Goal: Information Seeking & Learning: Learn about a topic

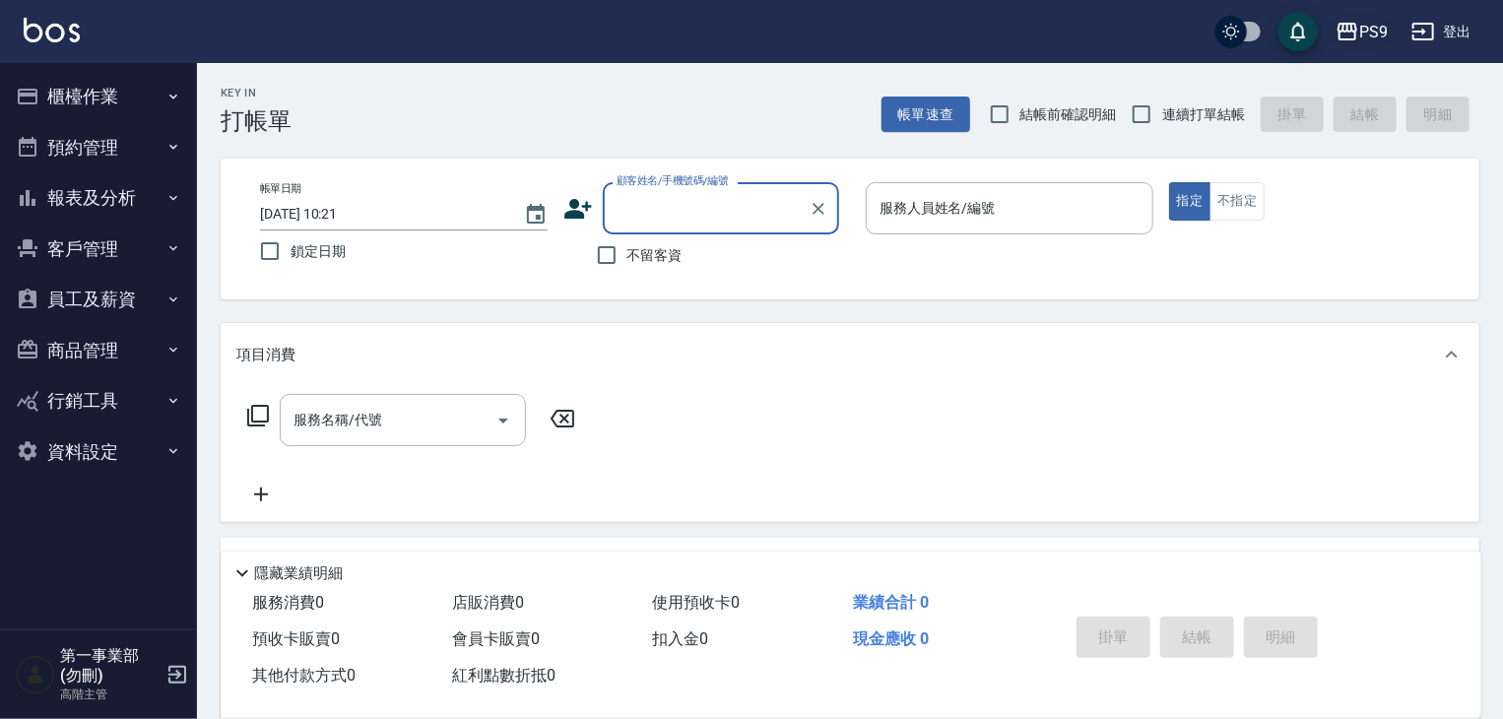
click at [1362, 37] on div "PS9" at bounding box center [1373, 32] width 29 height 25
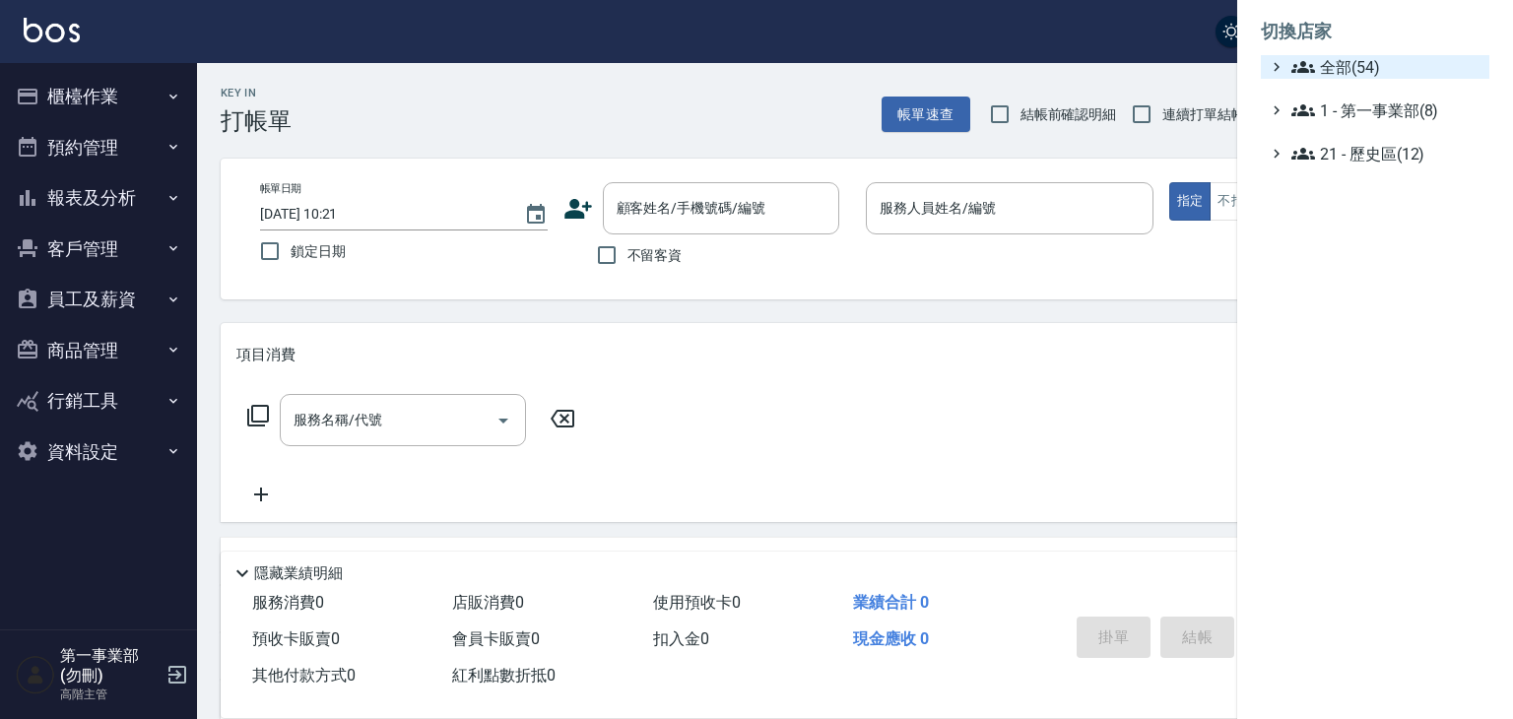
click at [1363, 67] on span "全部(54)" at bounding box center [1386, 67] width 190 height 24
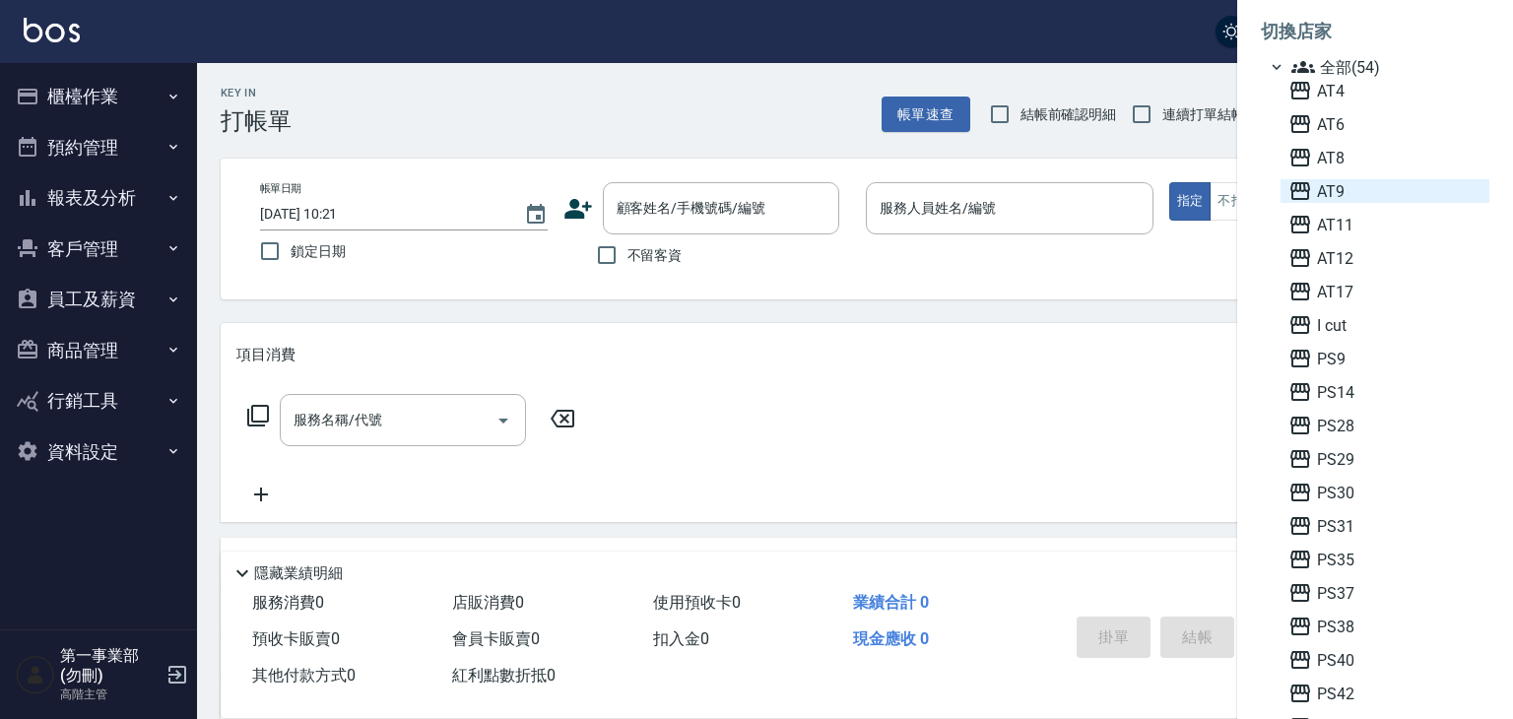
click at [1350, 185] on span "AT9" at bounding box center [1384, 191] width 193 height 24
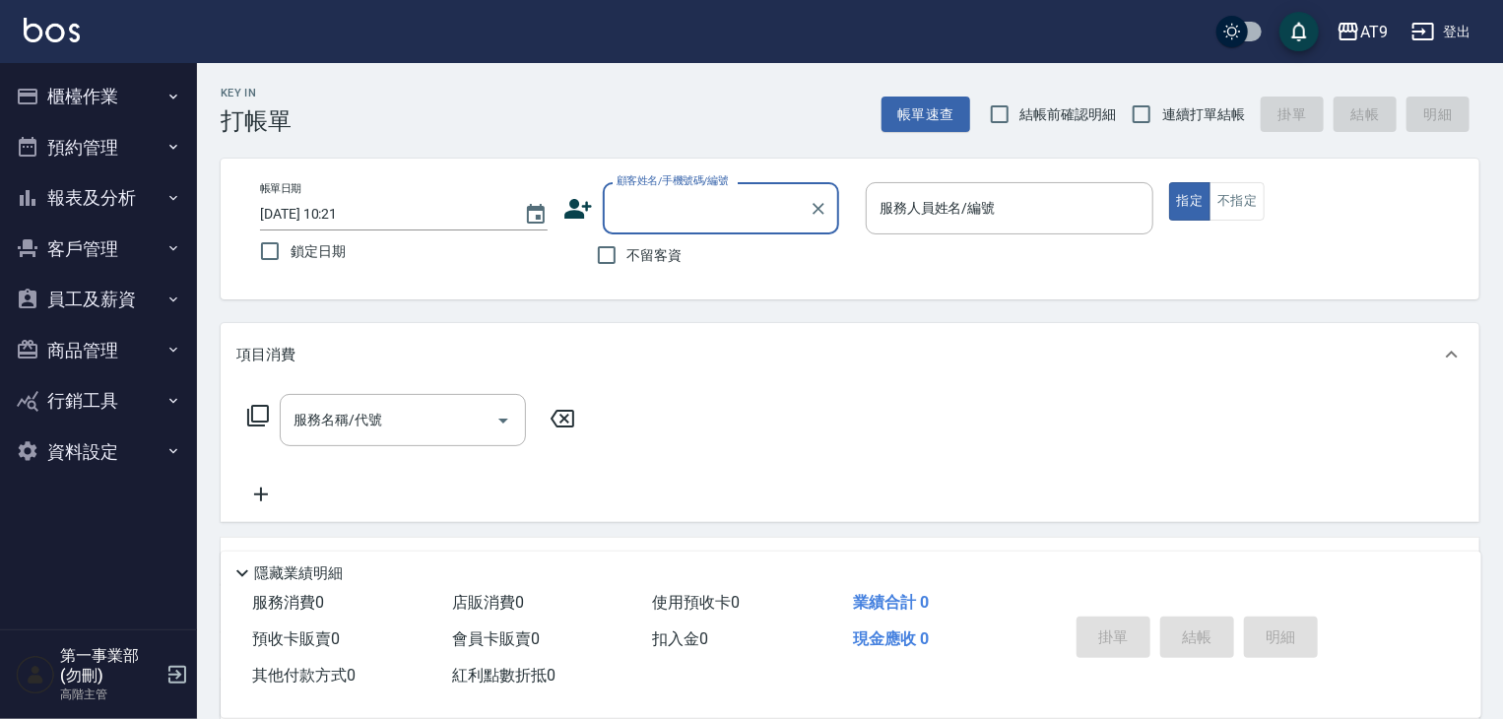
click at [150, 206] on button "報表及分析" at bounding box center [98, 197] width 181 height 51
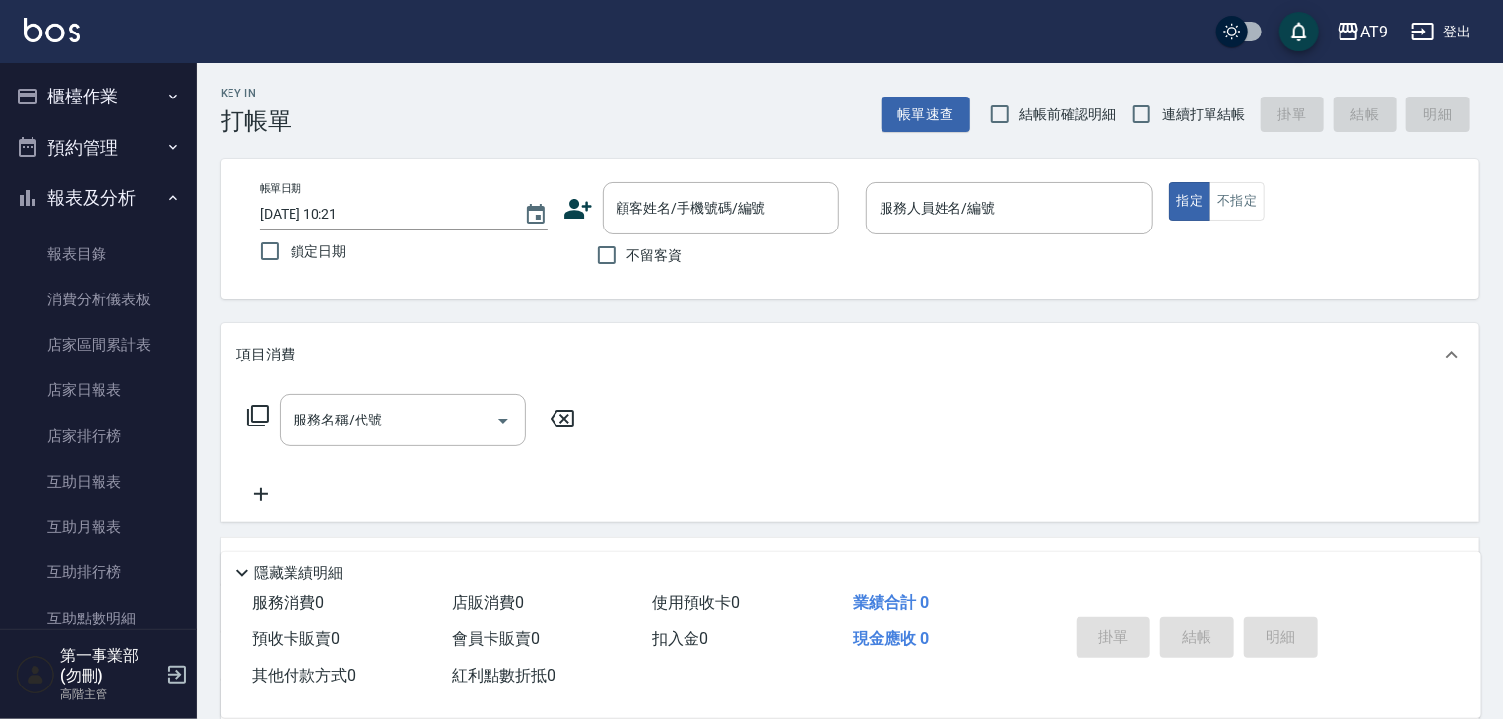
click at [140, 104] on button "櫃檯作業" at bounding box center [98, 96] width 181 height 51
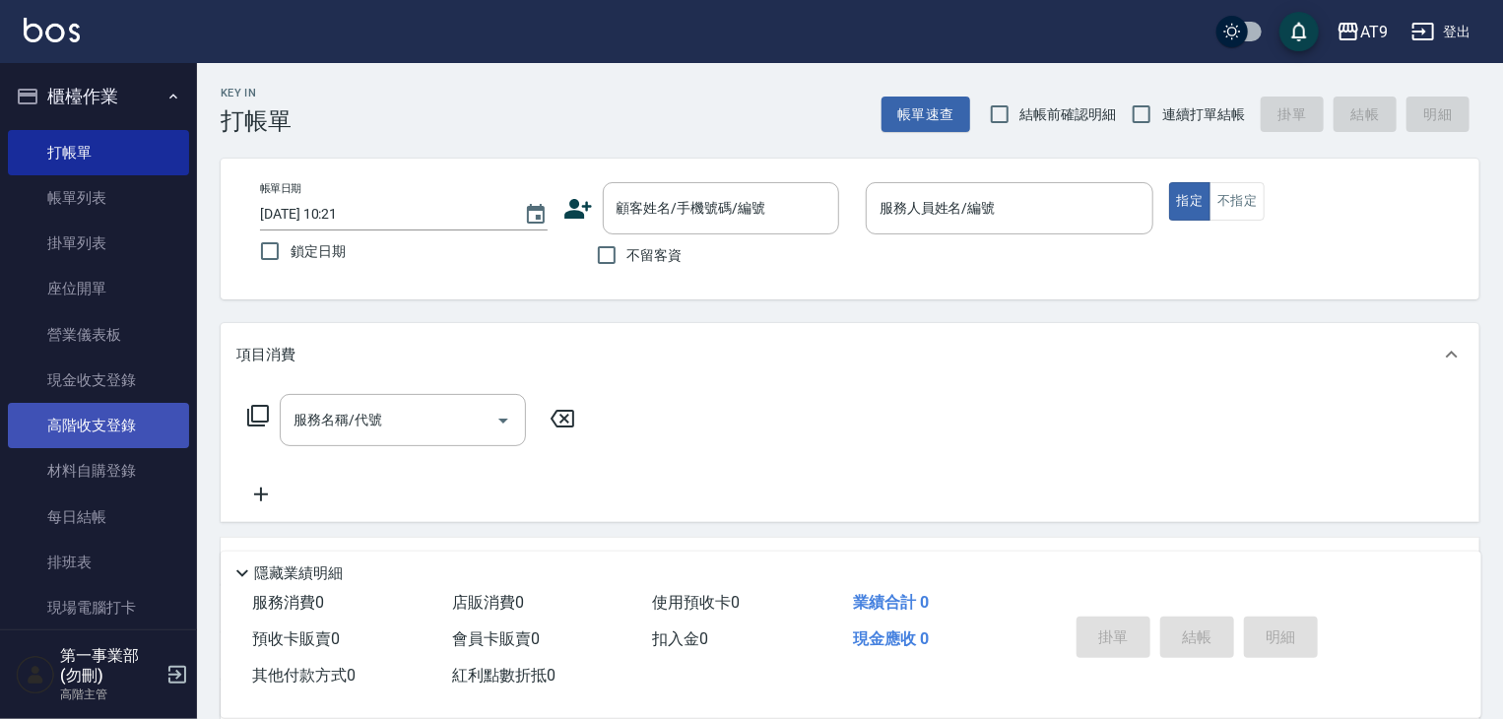
click at [125, 429] on link "高階收支登錄" at bounding box center [98, 425] width 181 height 45
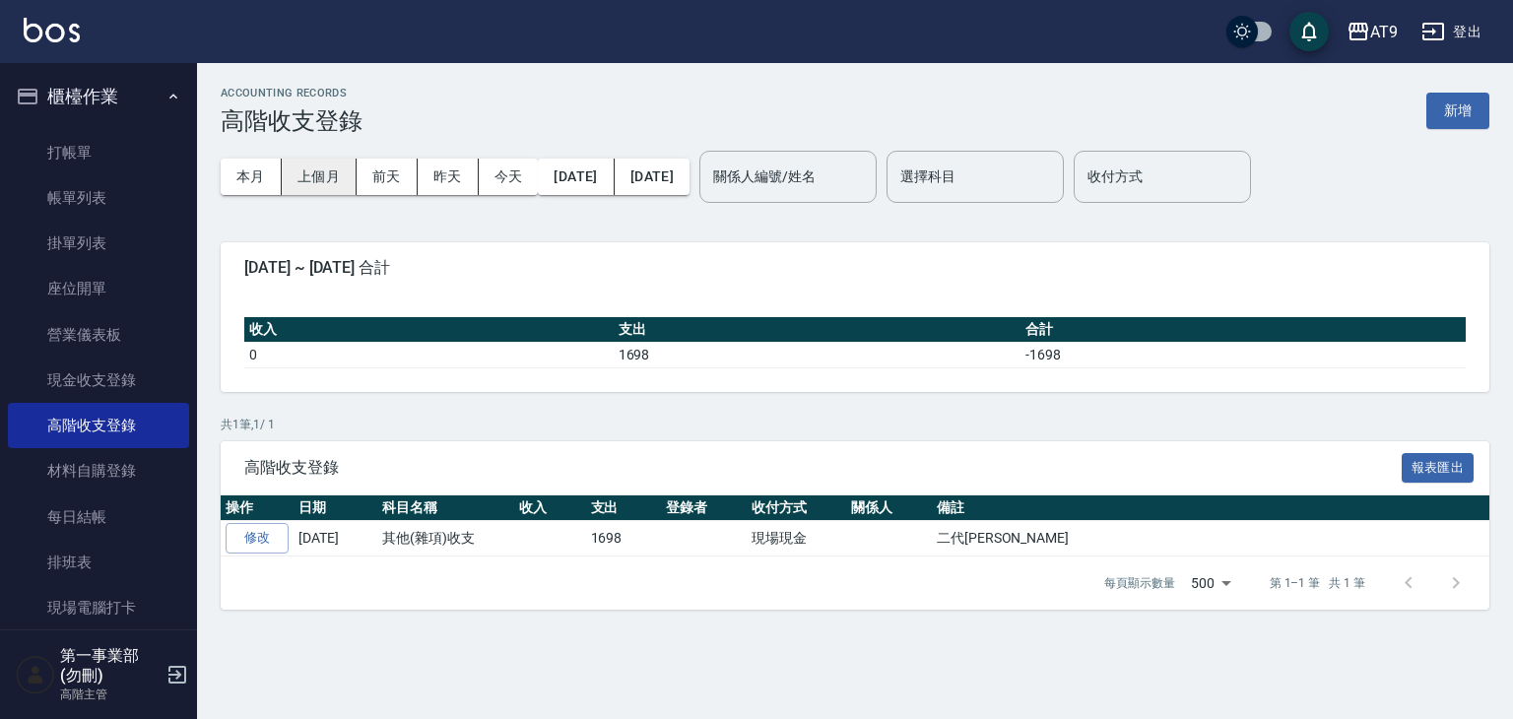
click at [312, 163] on button "上個月" at bounding box center [319, 177] width 75 height 36
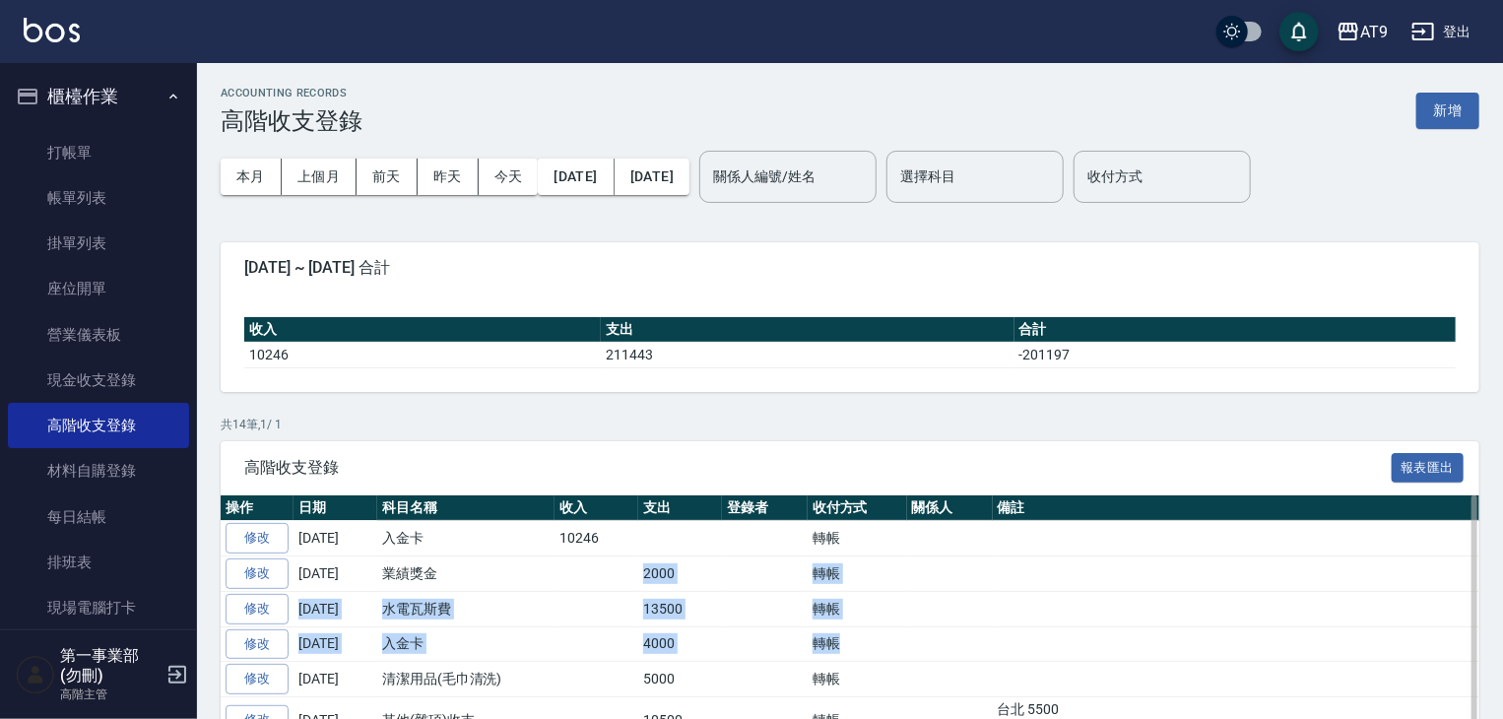
drag, startPoint x: 630, startPoint y: 577, endPoint x: 938, endPoint y: 645, distance: 314.7
click at [942, 671] on td at bounding box center [950, 679] width 86 height 35
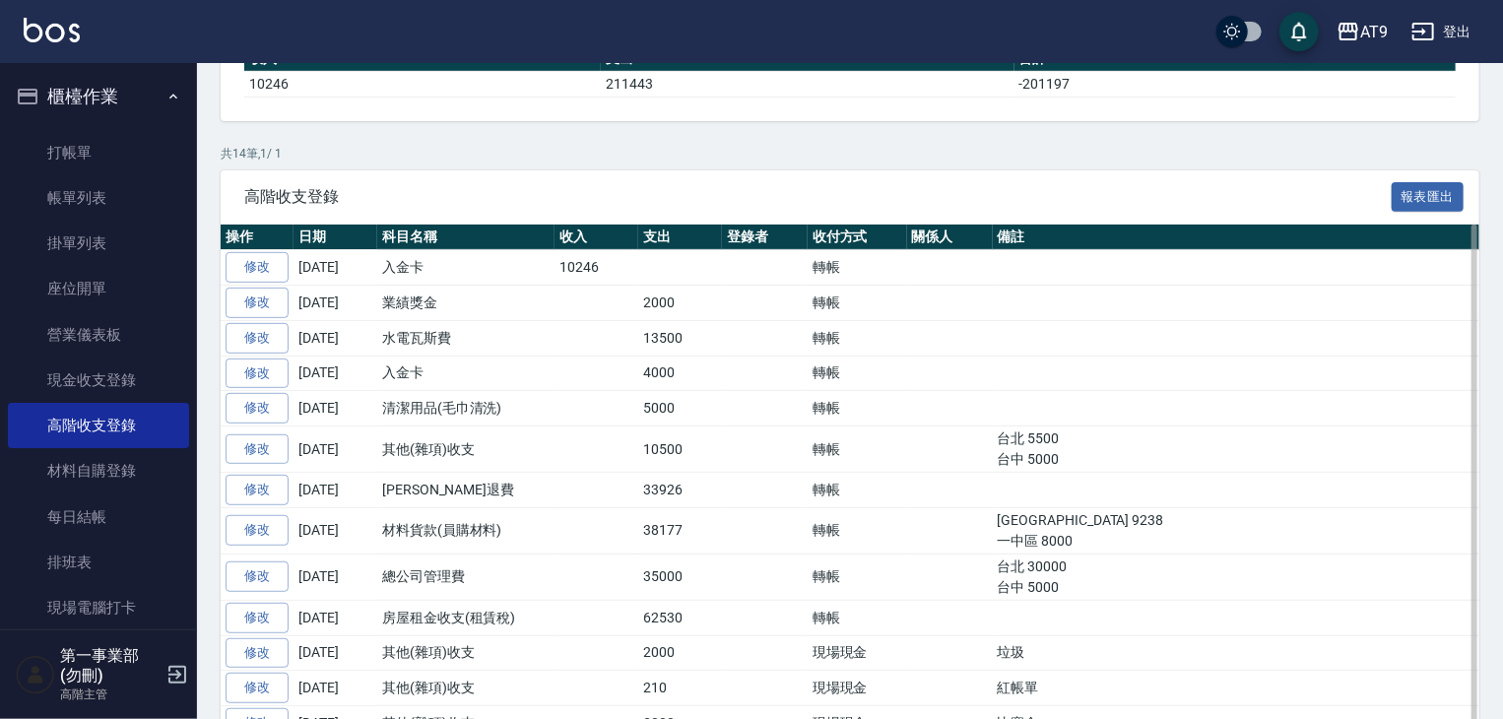
scroll to position [295, 0]
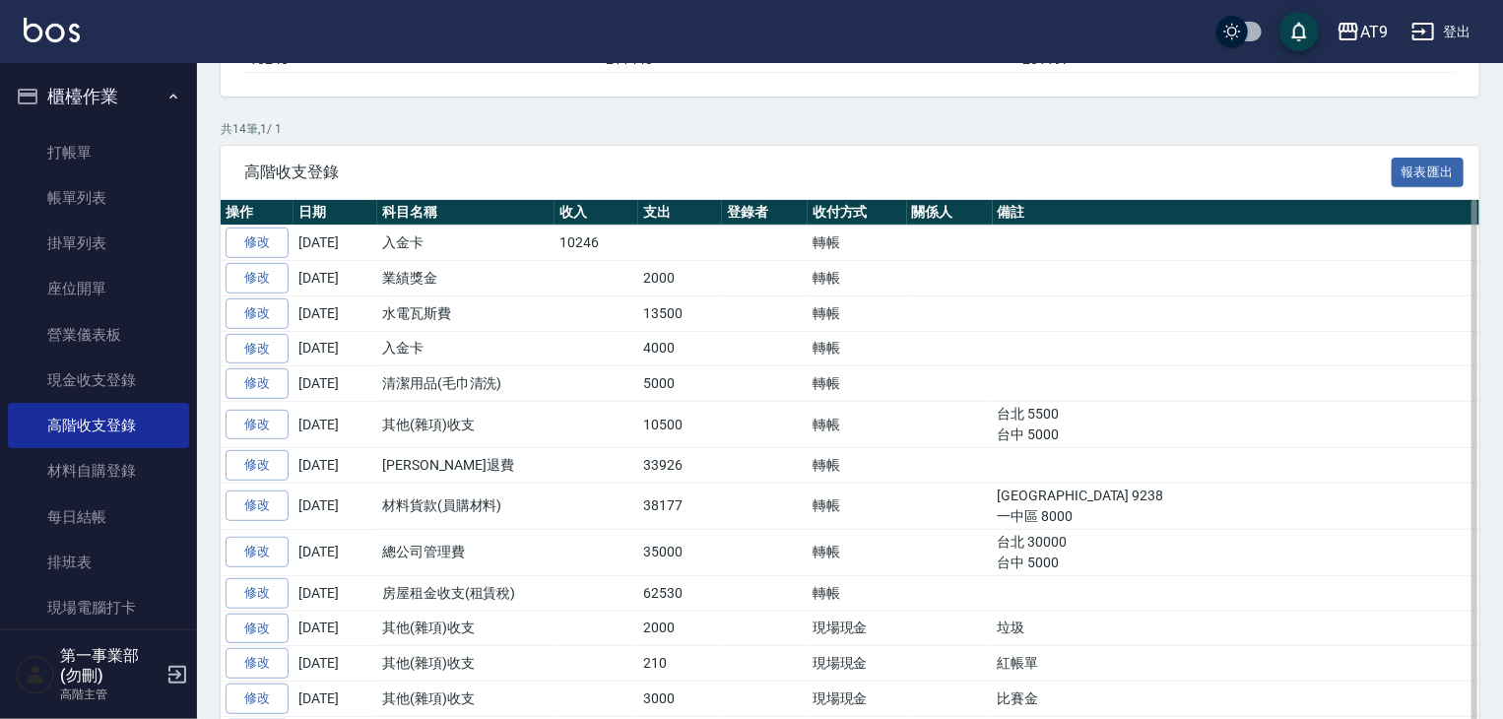
drag, startPoint x: 1110, startPoint y: 555, endPoint x: 981, endPoint y: 467, distance: 156.0
click at [981, 467] on tbody "修改 2025-09-30 入金卡 10246 轉帳 修改 2025-09-30 業績獎金 2000 轉帳 修改 2025-09-30 水電瓦斯費 13500…" at bounding box center [861, 489] width 1280 height 526
drag, startPoint x: 1112, startPoint y: 593, endPoint x: 971, endPoint y: 571, distance: 142.5
click at [971, 571] on tr "修改 2025-09-30 總公司管理費 35000 轉帳 台北 30000 台中 5000" at bounding box center [861, 552] width 1280 height 46
click at [1026, 529] on td "台北 11436 台中 9503 台中廠商 9238 一中區 8000" at bounding box center [1247, 506] width 508 height 46
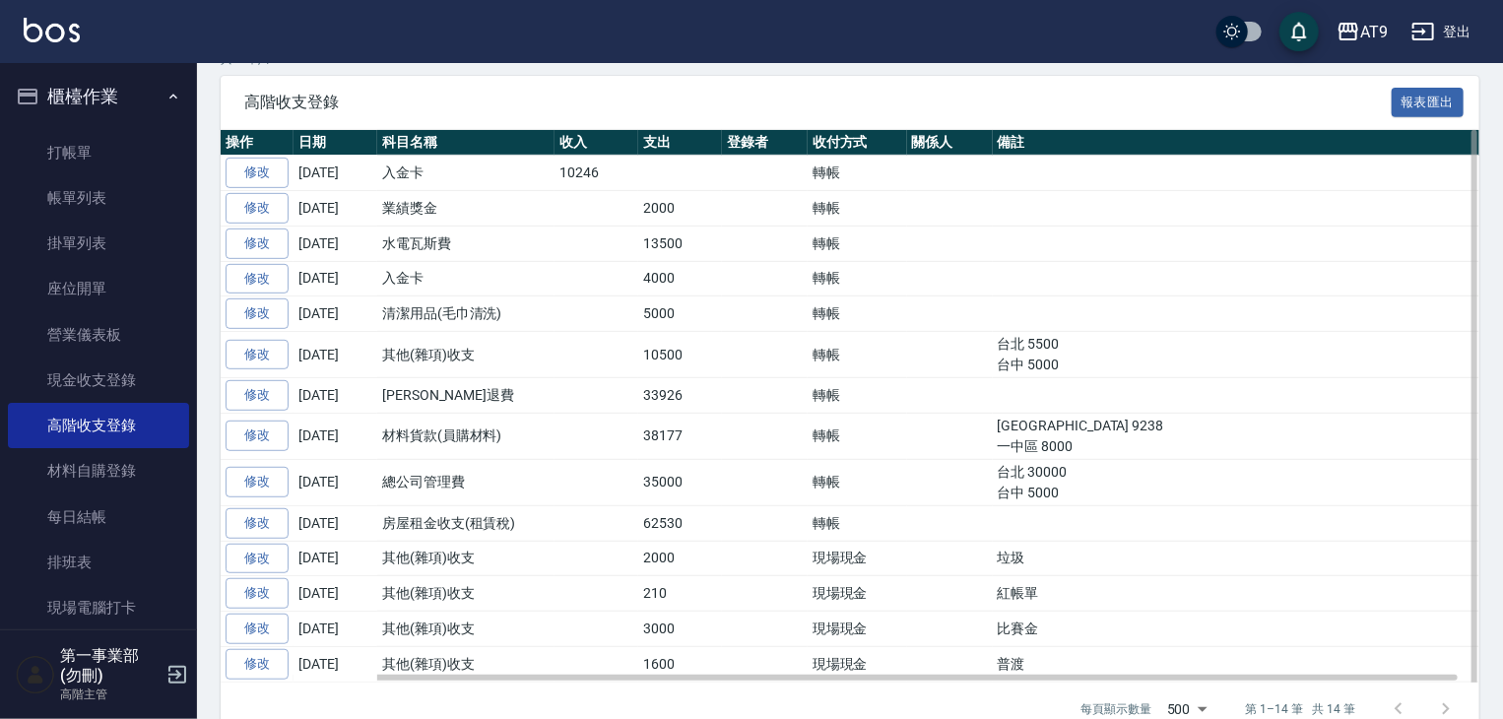
scroll to position [439, 0]
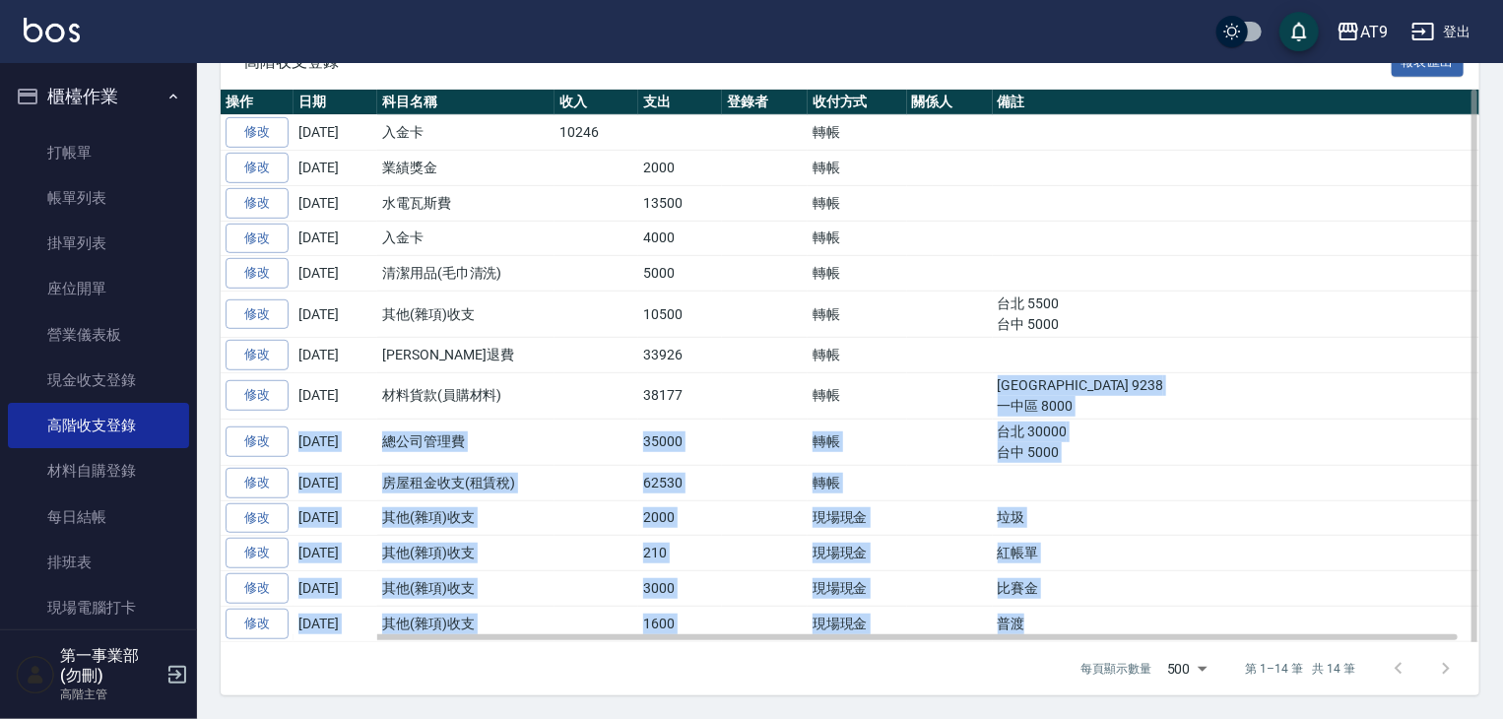
drag, startPoint x: 1053, startPoint y: 622, endPoint x: 860, endPoint y: 414, distance: 284.4
click at [860, 414] on tbody "修改 2025-09-30 入金卡 10246 轉帳 修改 2025-09-30 業績獎金 2000 轉帳 修改 2025-09-30 水電瓦斯費 13500…" at bounding box center [861, 378] width 1280 height 526
click at [774, 472] on td at bounding box center [765, 482] width 86 height 35
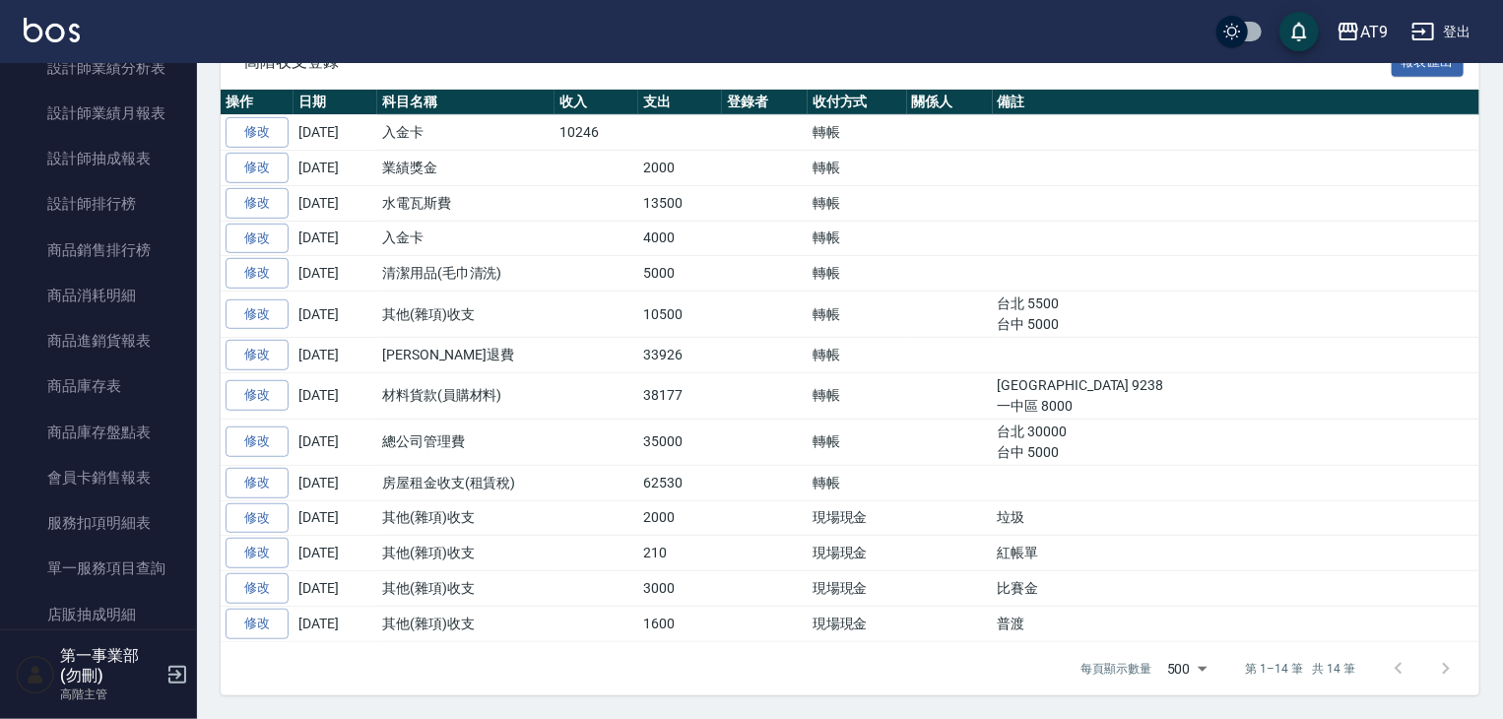
scroll to position [2068, 0]
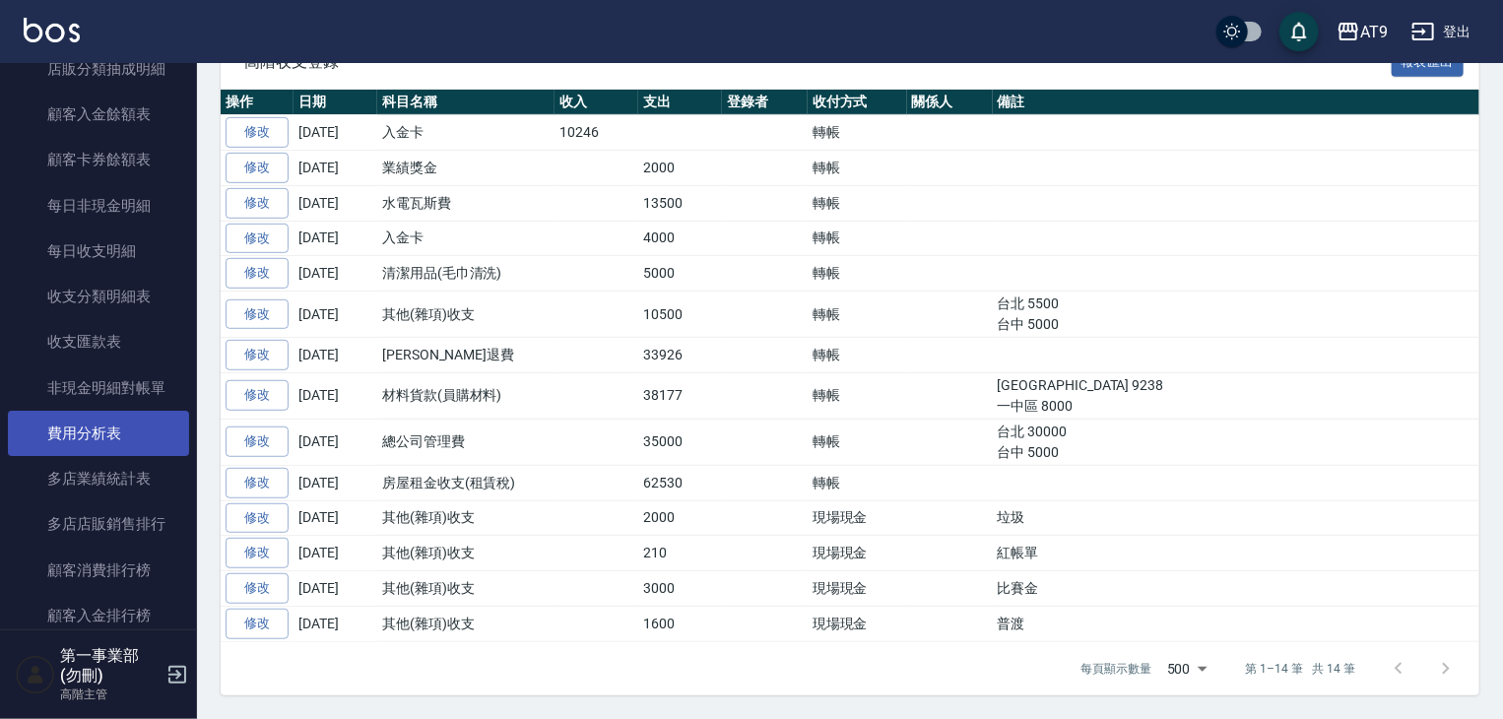
click at [98, 429] on link "費用分析表" at bounding box center [98, 433] width 181 height 45
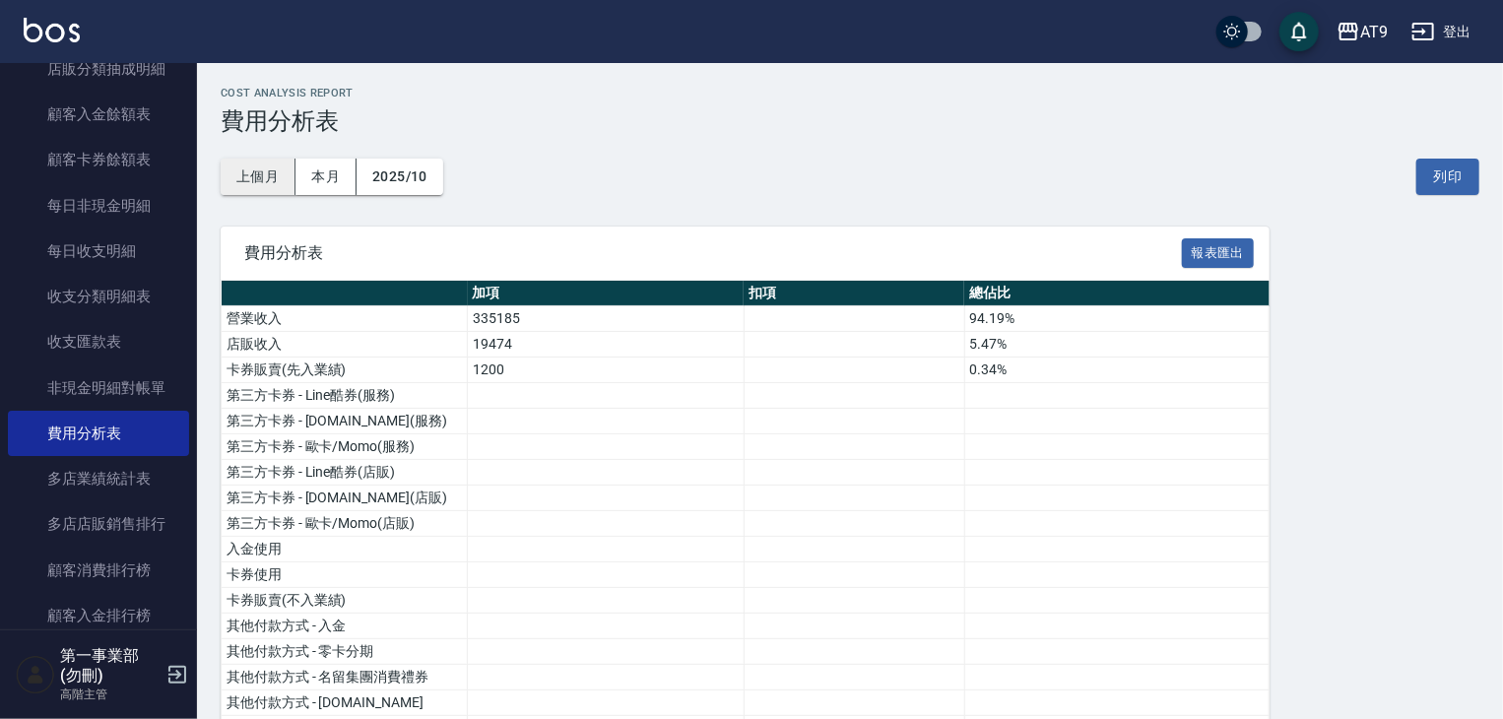
drag, startPoint x: 272, startPoint y: 174, endPoint x: 286, endPoint y: 166, distance: 15.9
click at [272, 174] on button "上個月" at bounding box center [258, 177] width 75 height 36
click at [1442, 193] on button "列印" at bounding box center [1447, 177] width 63 height 36
click at [1379, 35] on div "AT9" at bounding box center [1374, 32] width 28 height 25
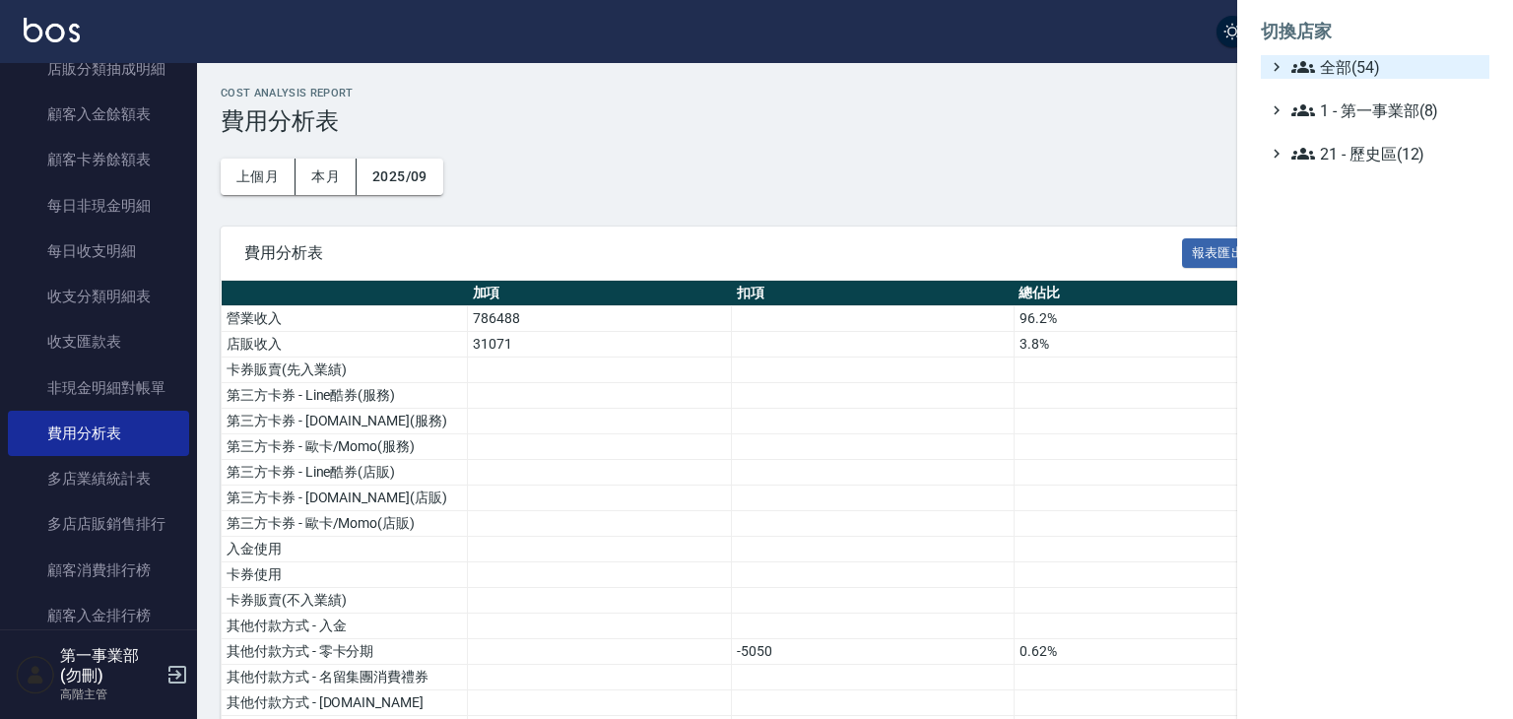
click at [1381, 72] on span "全部(54)" at bounding box center [1386, 67] width 190 height 24
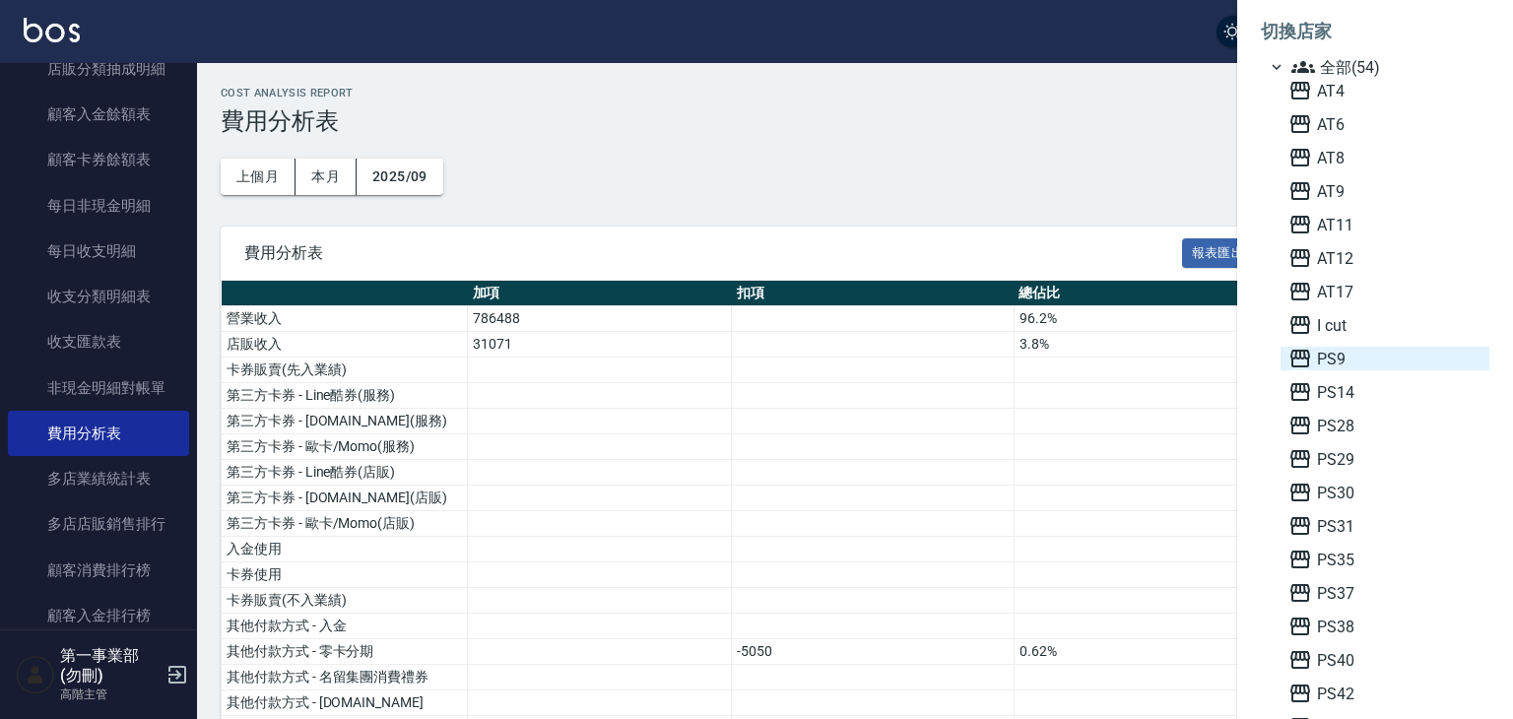
click at [1348, 356] on span "PS9" at bounding box center [1384, 359] width 193 height 24
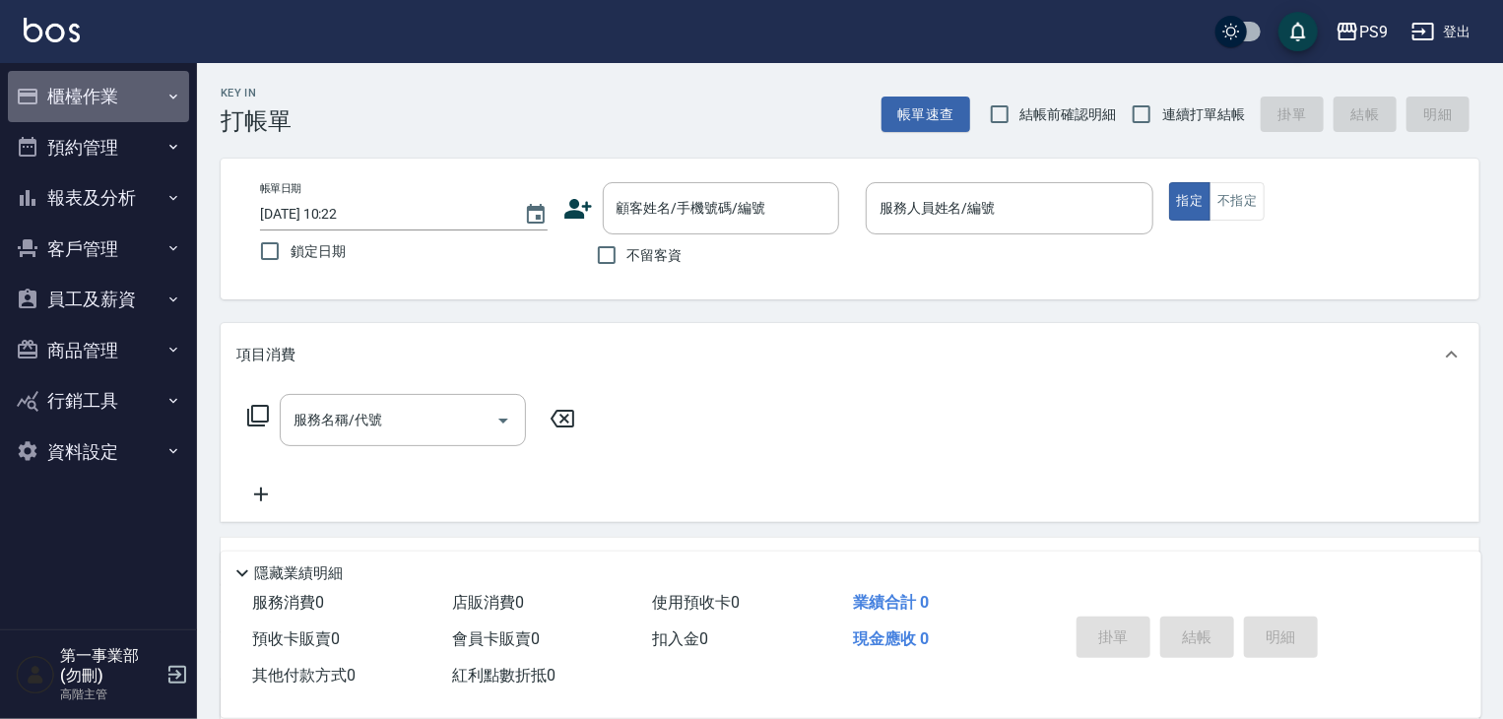
click at [84, 99] on button "櫃檯作業" at bounding box center [98, 96] width 181 height 51
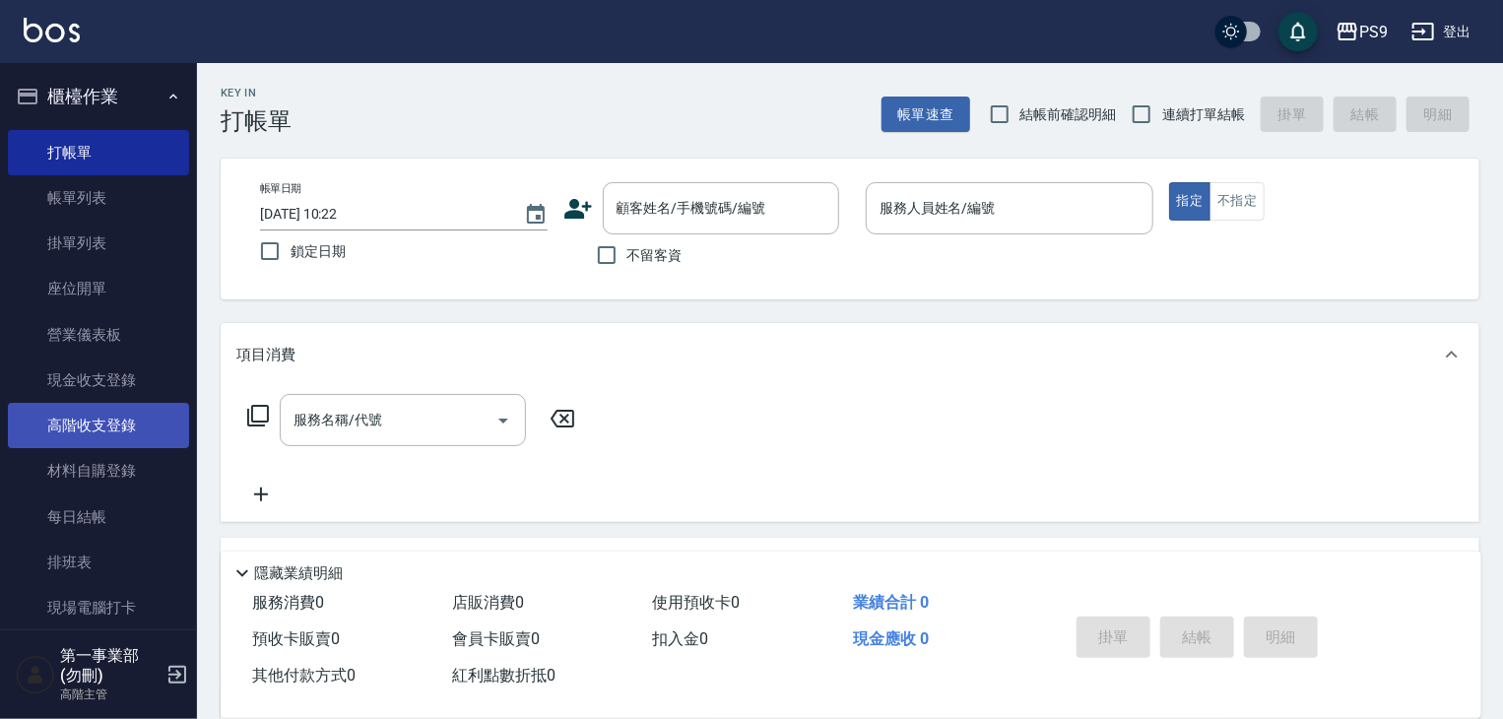
click at [126, 424] on link "高階收支登錄" at bounding box center [98, 425] width 181 height 45
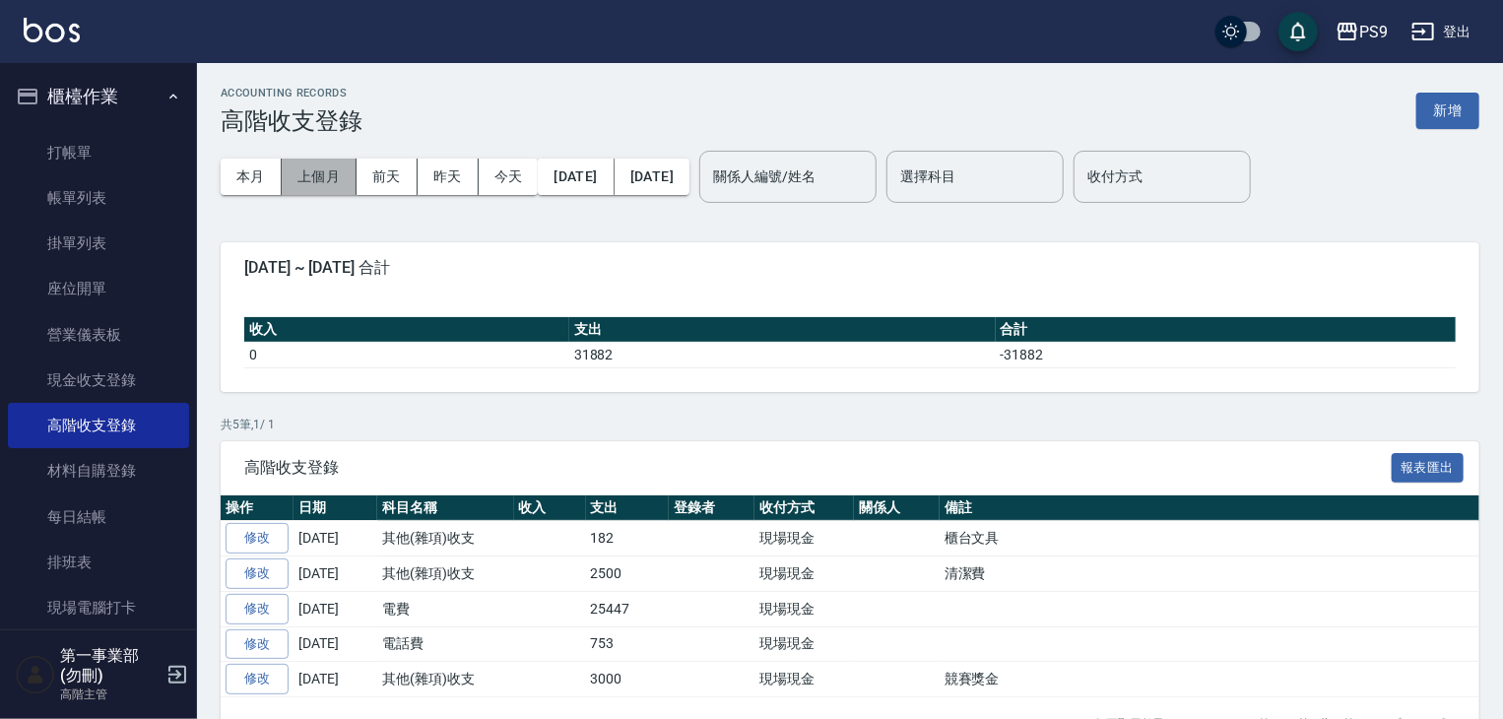
click at [325, 174] on button "上個月" at bounding box center [319, 177] width 75 height 36
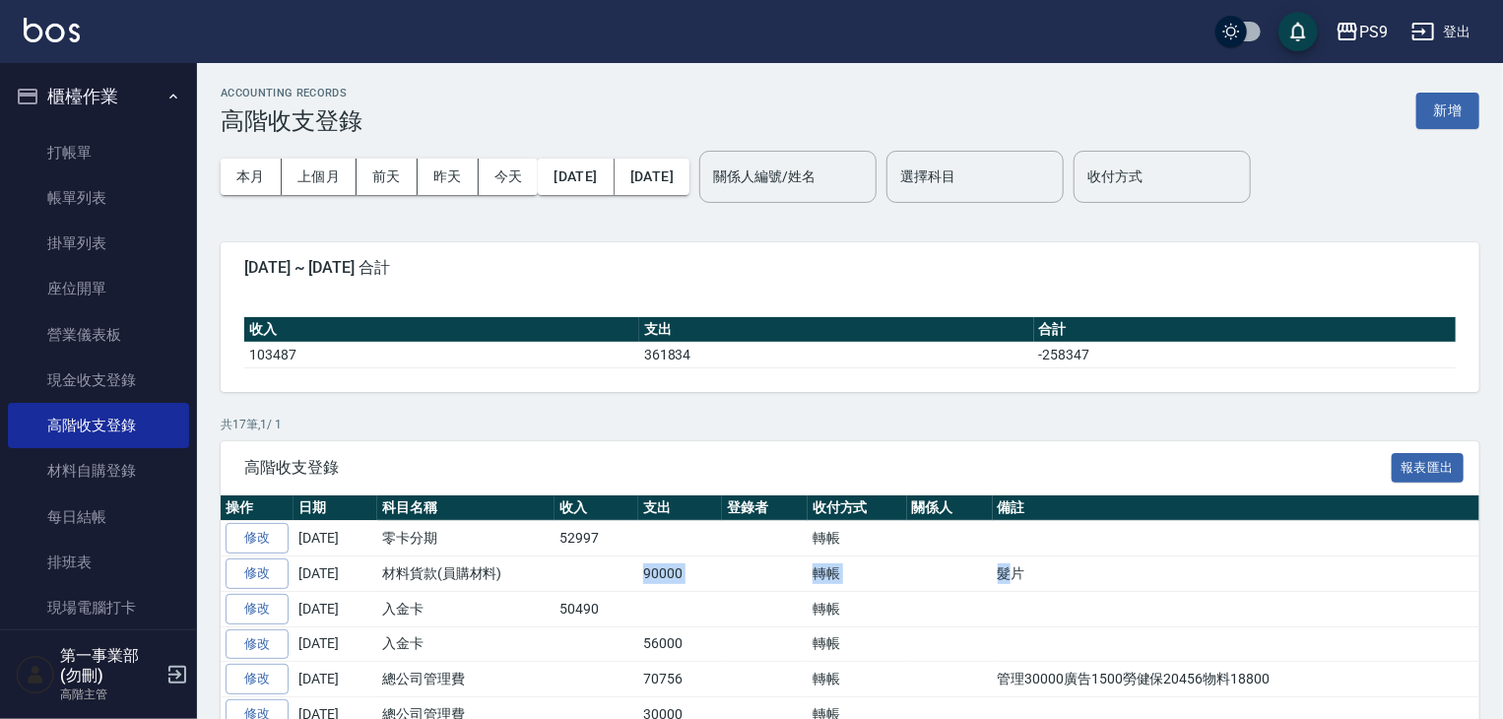
drag, startPoint x: 605, startPoint y: 574, endPoint x: 1014, endPoint y: 583, distance: 409.8
click at [1014, 583] on tr "修改 2025-09-30 材料貨款(員購材料) 90000 轉帳 髮片" at bounding box center [861, 573] width 1280 height 35
click at [1027, 594] on td at bounding box center [1247, 608] width 508 height 35
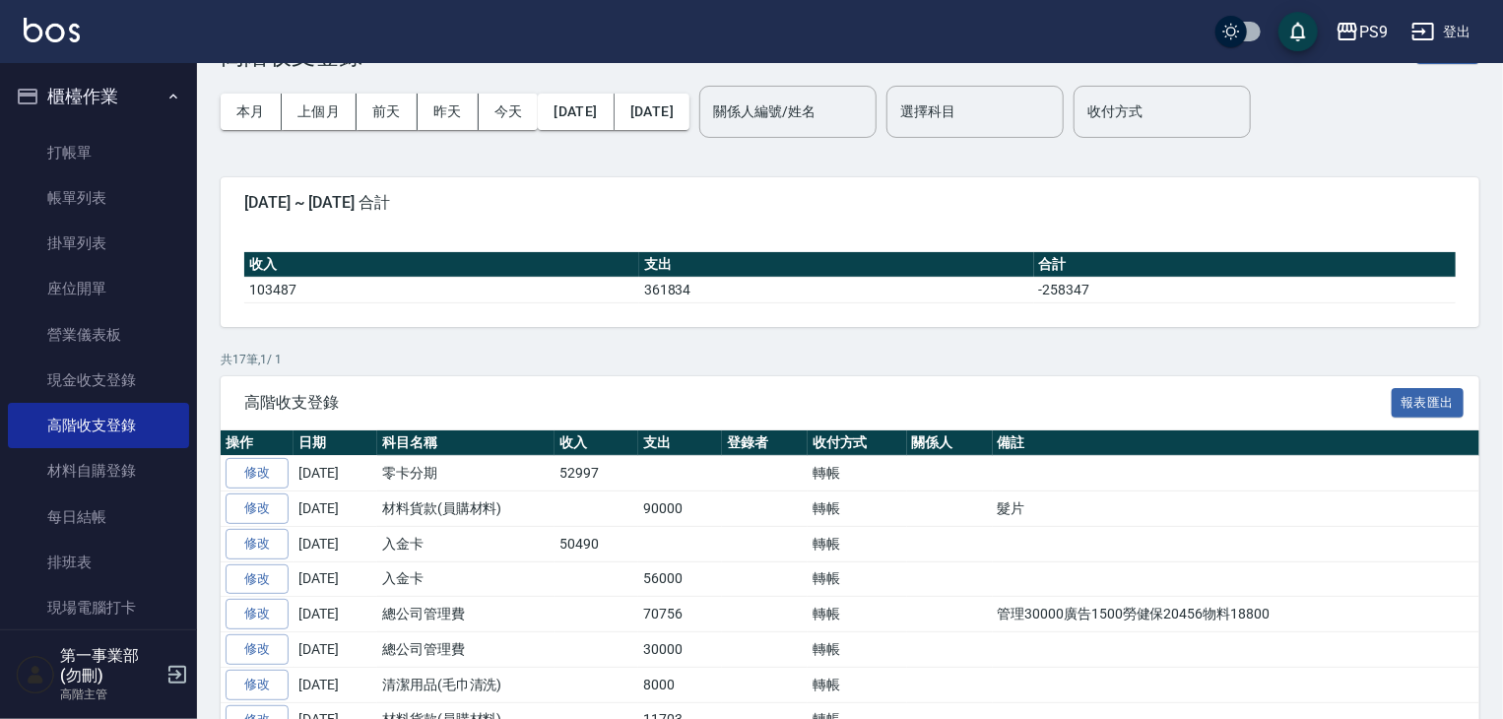
scroll to position [98, 0]
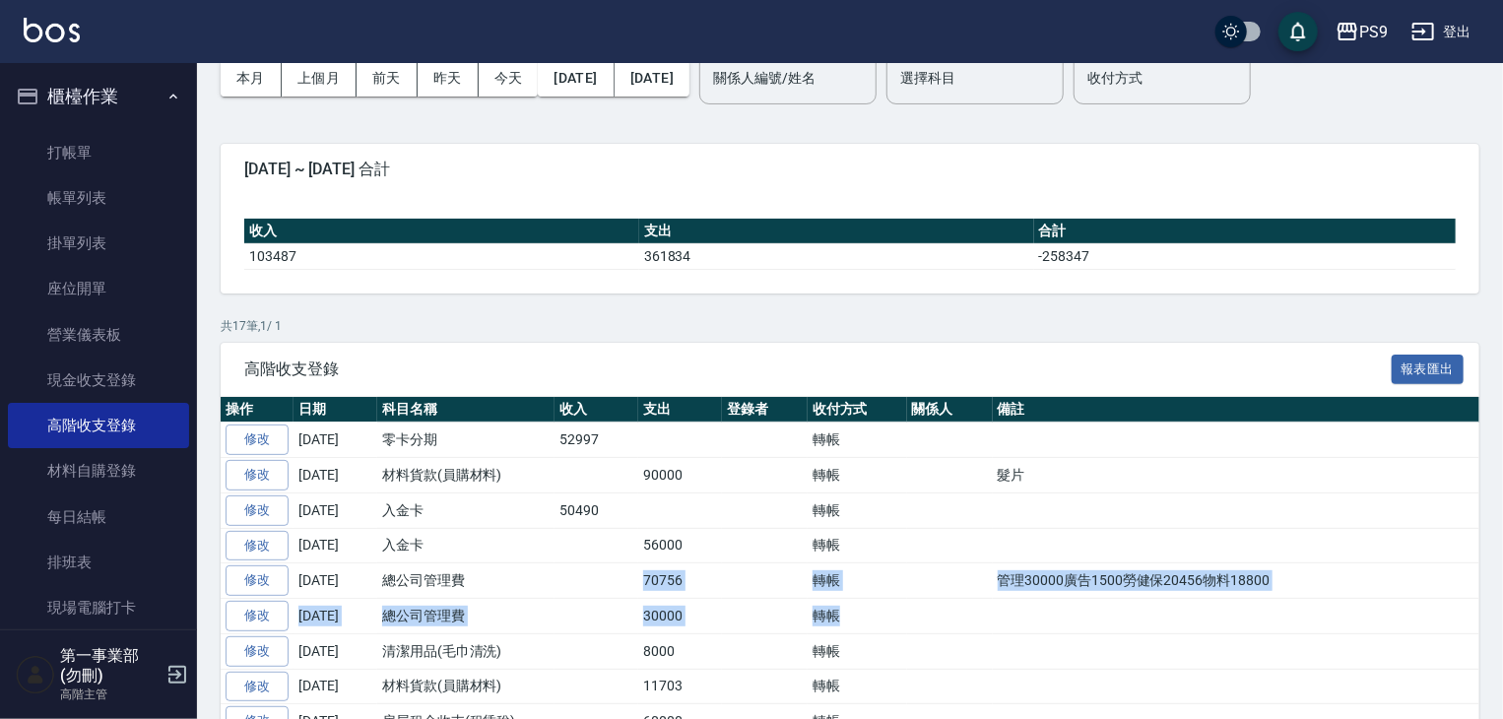
drag, startPoint x: 621, startPoint y: 575, endPoint x: 1022, endPoint y: 606, distance: 402.0
click at [1022, 606] on tbody "修改 2025-09-30 零卡分期 52997 轉帳 修改 2025-09-30 材料貨款(員購材料) 90000 轉帳 髮片 修改 2025-09-30 …" at bounding box center [861, 722] width 1280 height 599
click at [1022, 606] on td at bounding box center [1247, 616] width 508 height 35
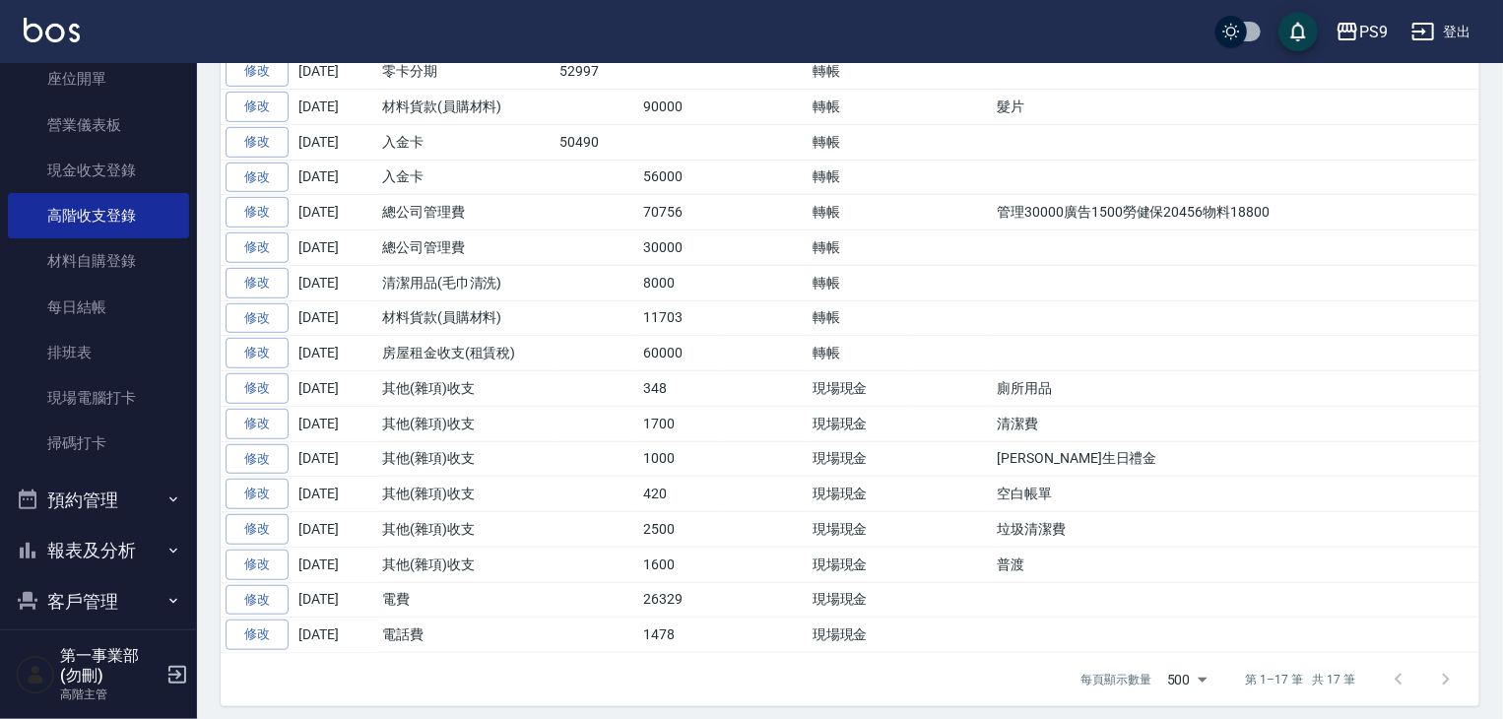
scroll to position [433, 0]
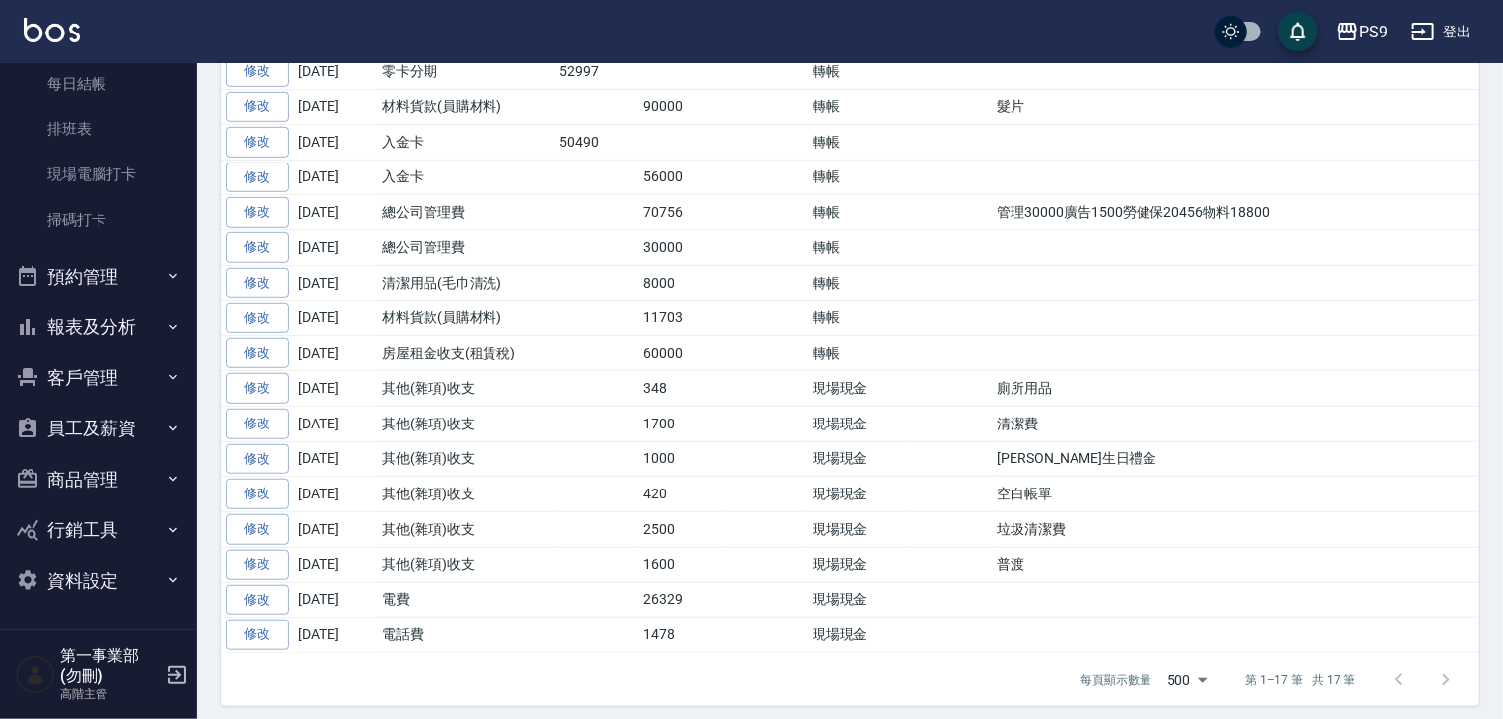
click at [132, 349] on button "報表及分析" at bounding box center [98, 326] width 181 height 51
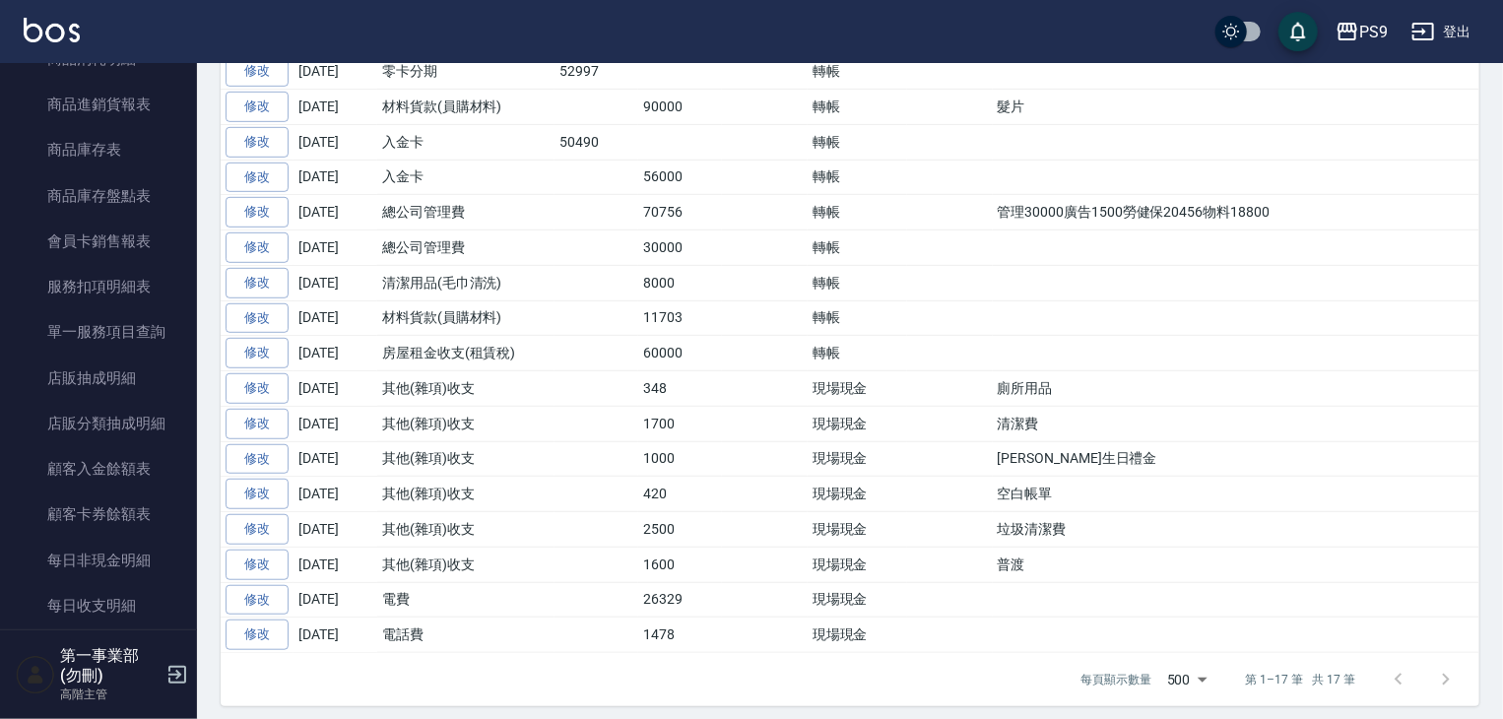
scroll to position [2305, 0]
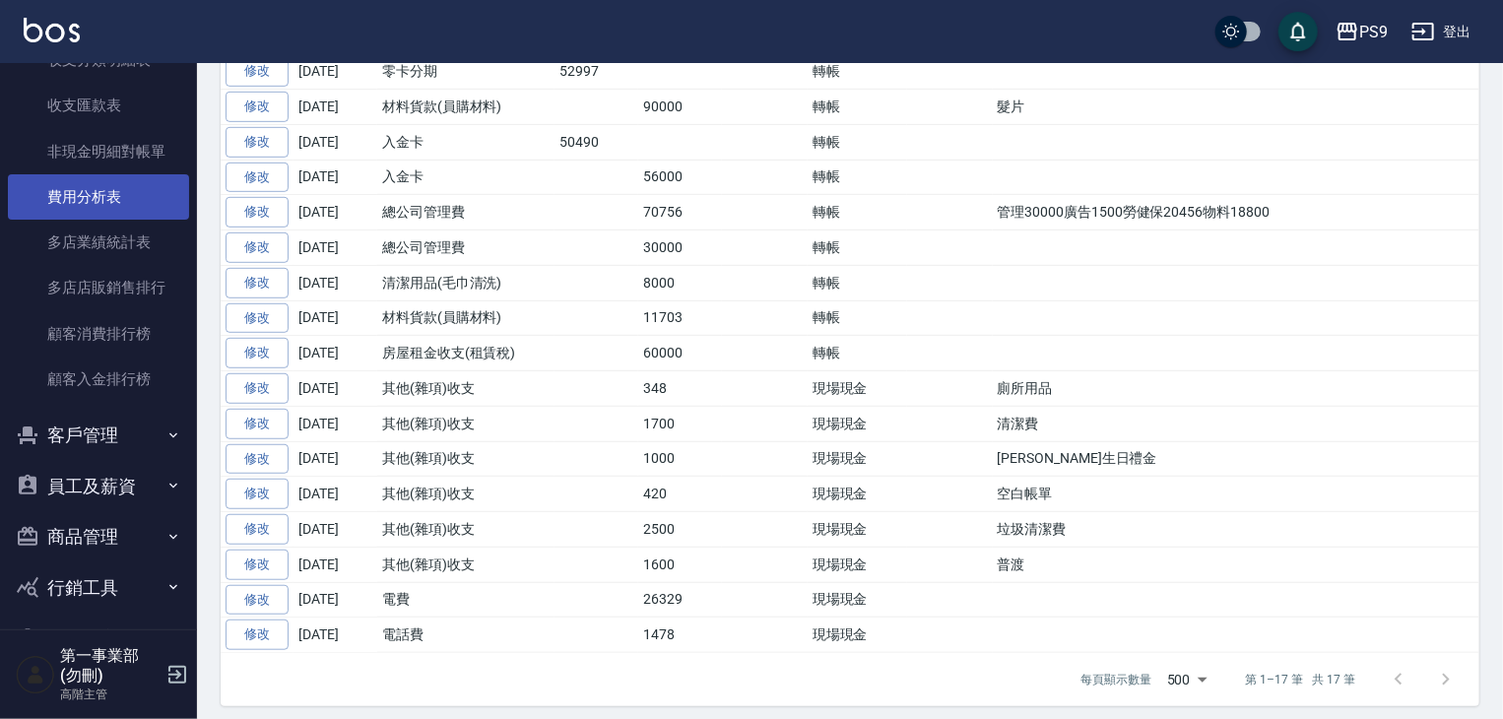
click at [125, 200] on link "費用分析表" at bounding box center [98, 196] width 181 height 45
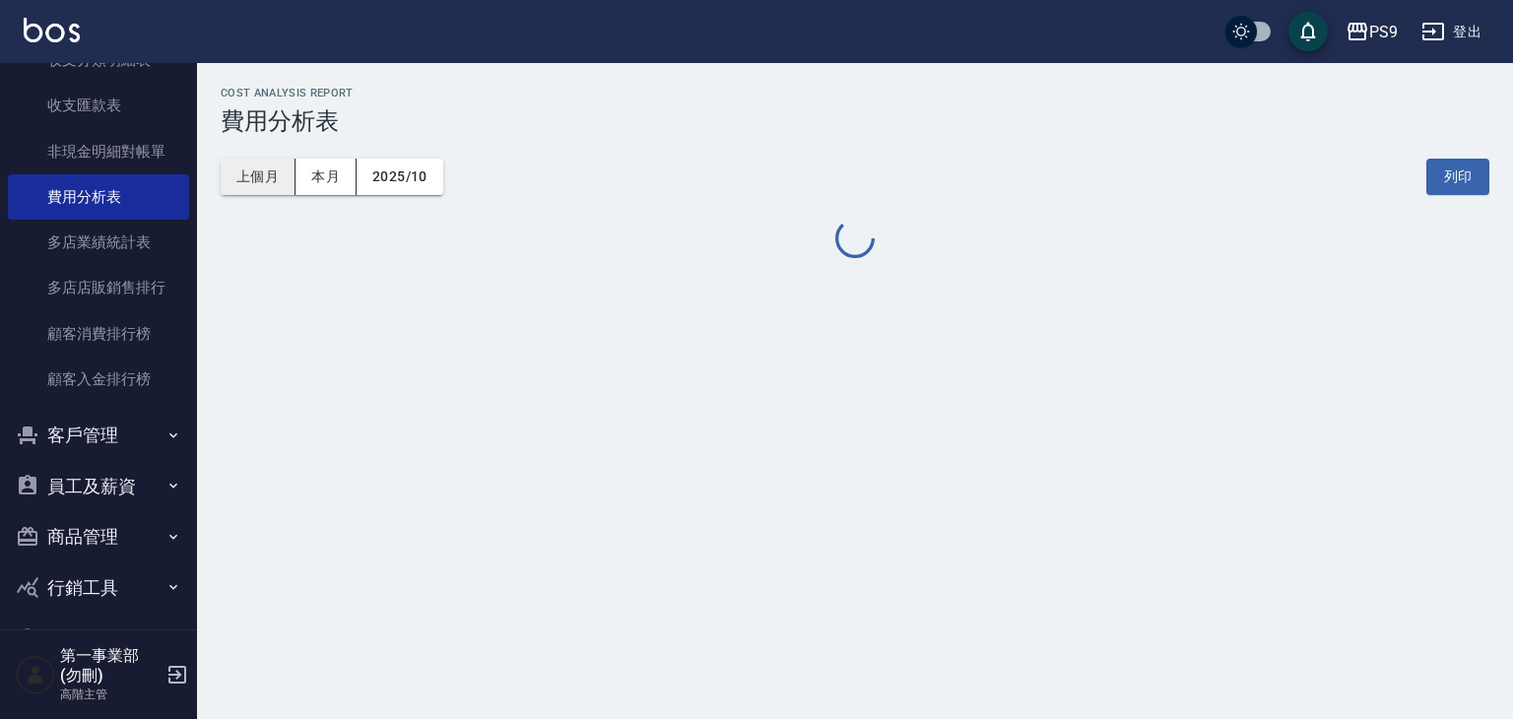
click at [262, 183] on button "上個月" at bounding box center [258, 177] width 75 height 36
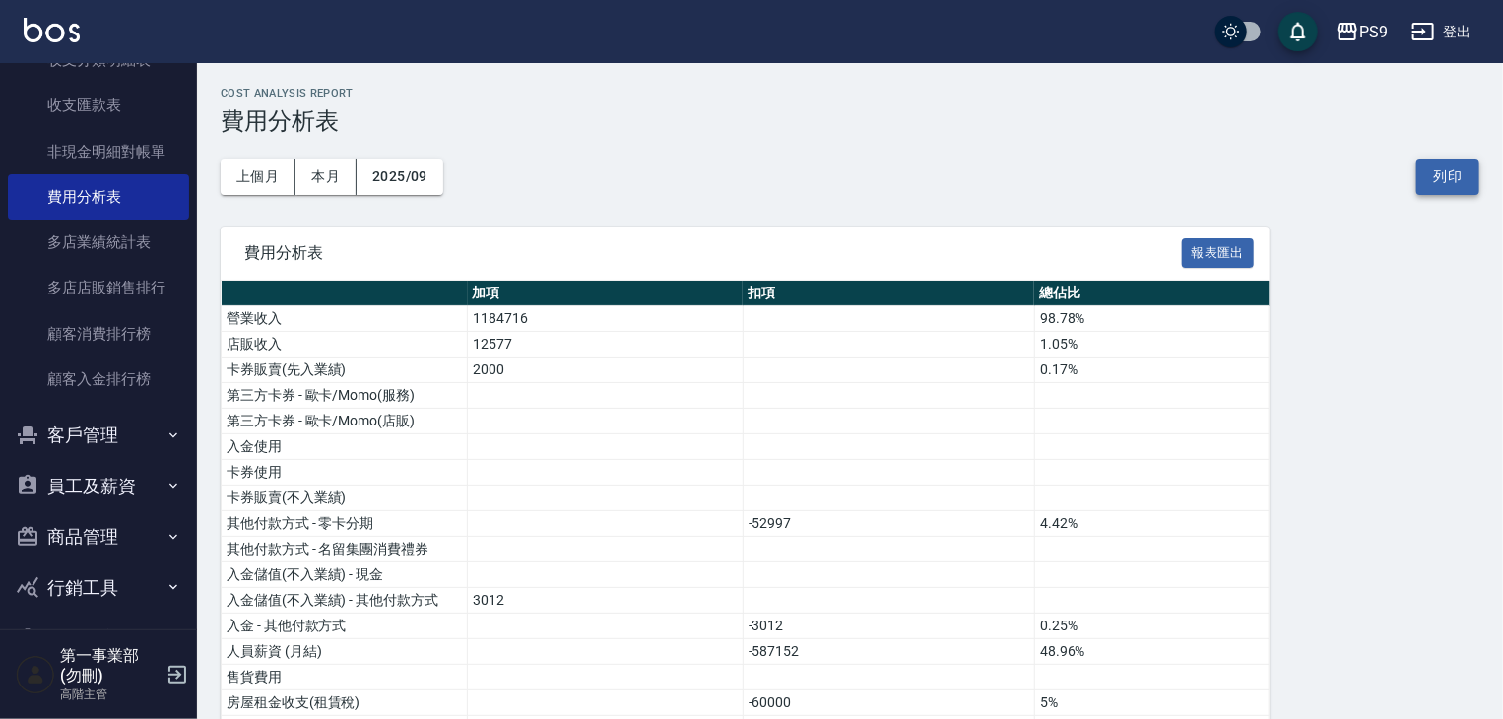
click at [1462, 181] on button "列印" at bounding box center [1447, 177] width 63 height 36
click at [1373, 32] on div "PS9" at bounding box center [1373, 32] width 29 height 25
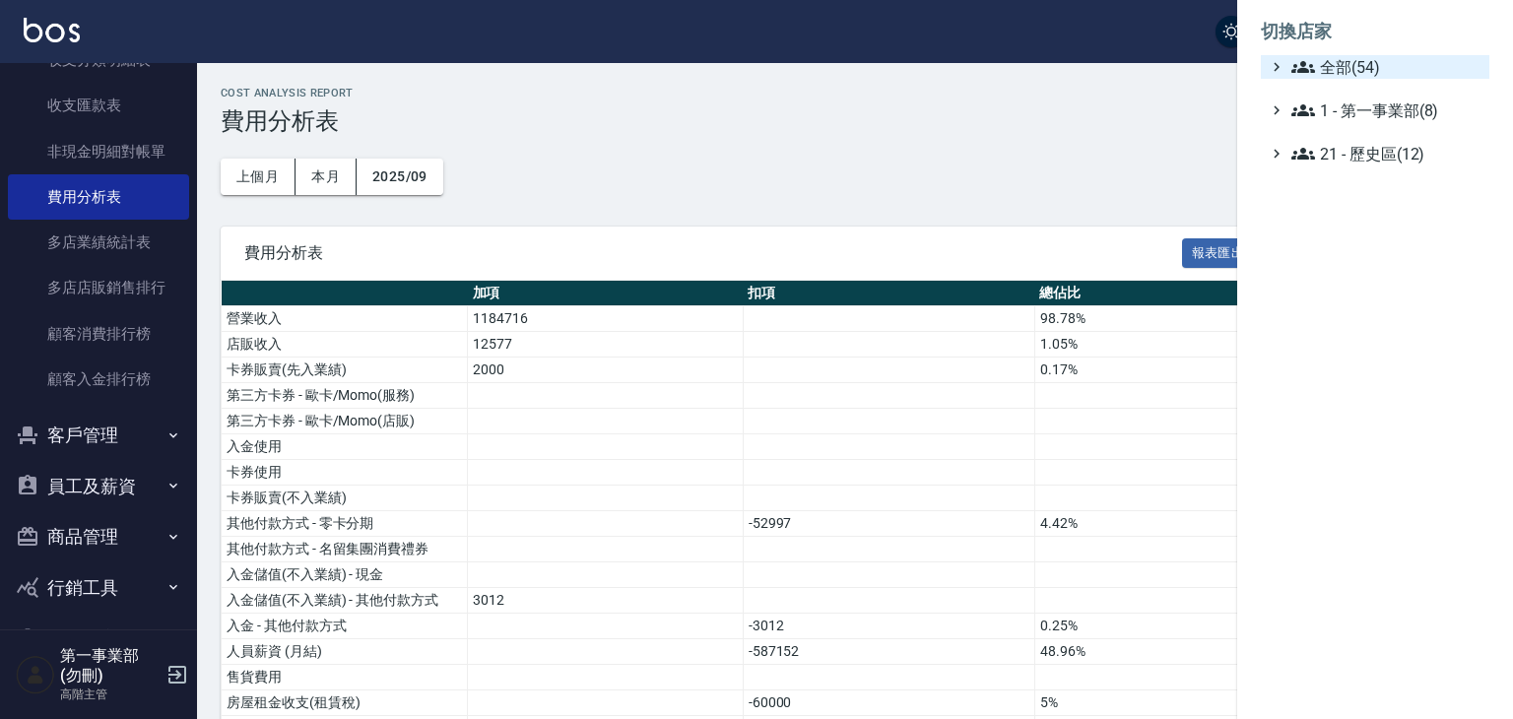
click at [1371, 58] on span "全部(54)" at bounding box center [1386, 67] width 190 height 24
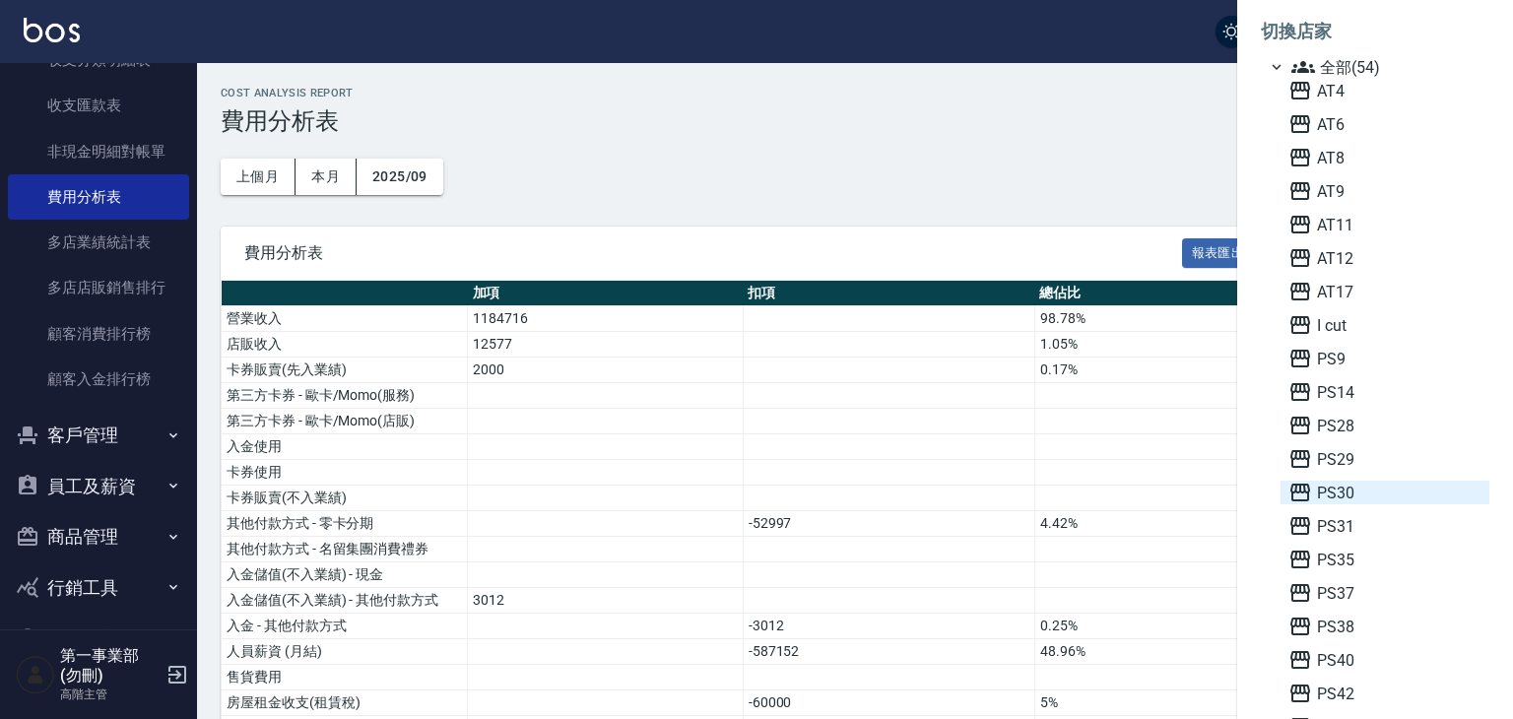
click at [1363, 491] on span "PS30" at bounding box center [1384, 493] width 193 height 24
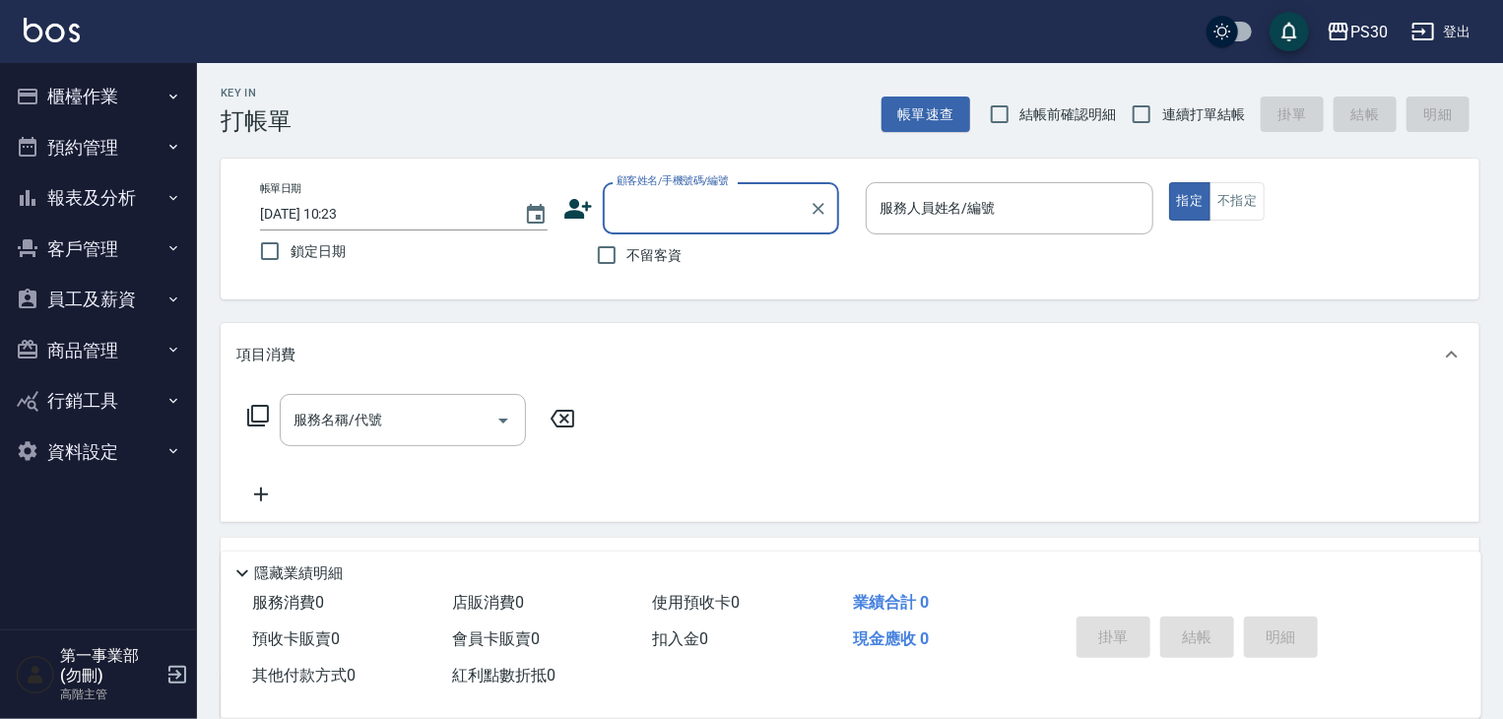
click at [114, 106] on button "櫃檯作業" at bounding box center [98, 96] width 181 height 51
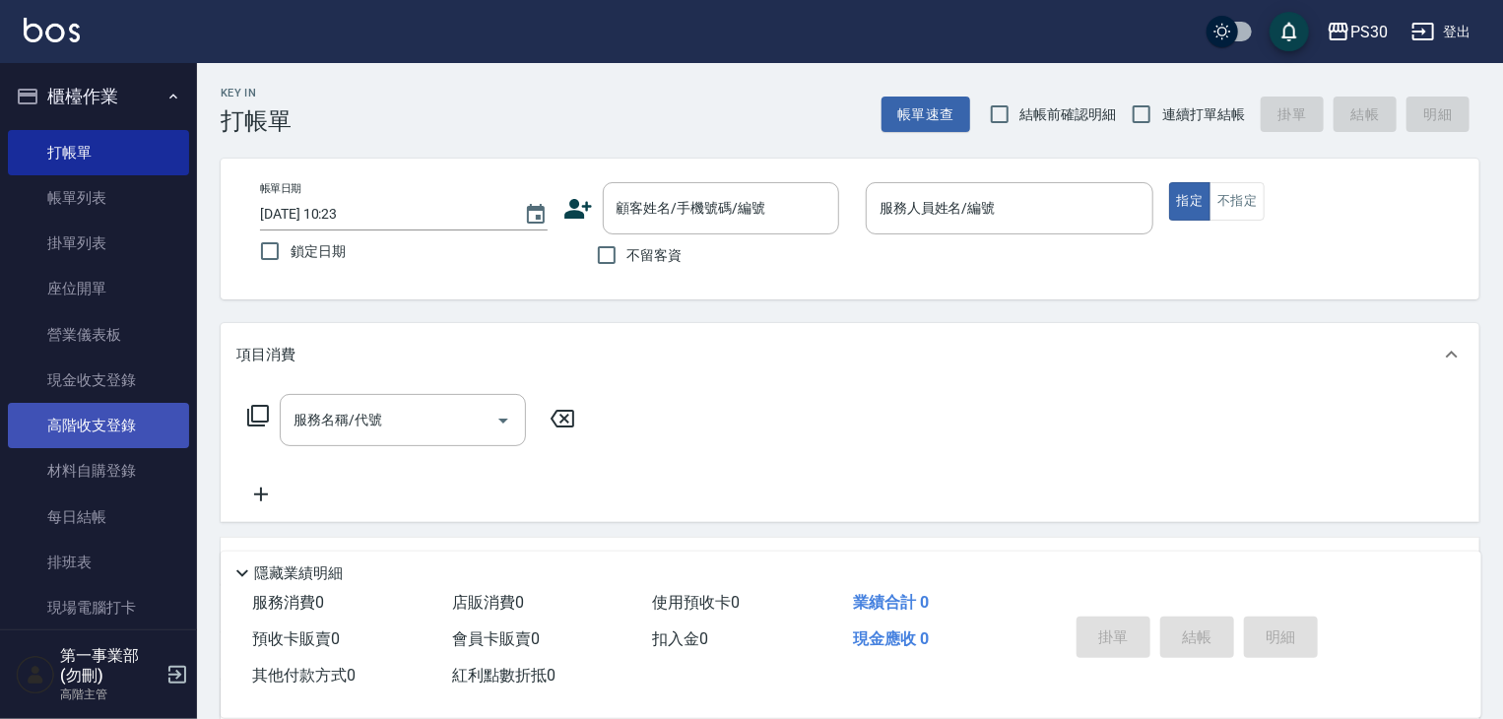
click at [126, 433] on link "高階收支登錄" at bounding box center [98, 425] width 181 height 45
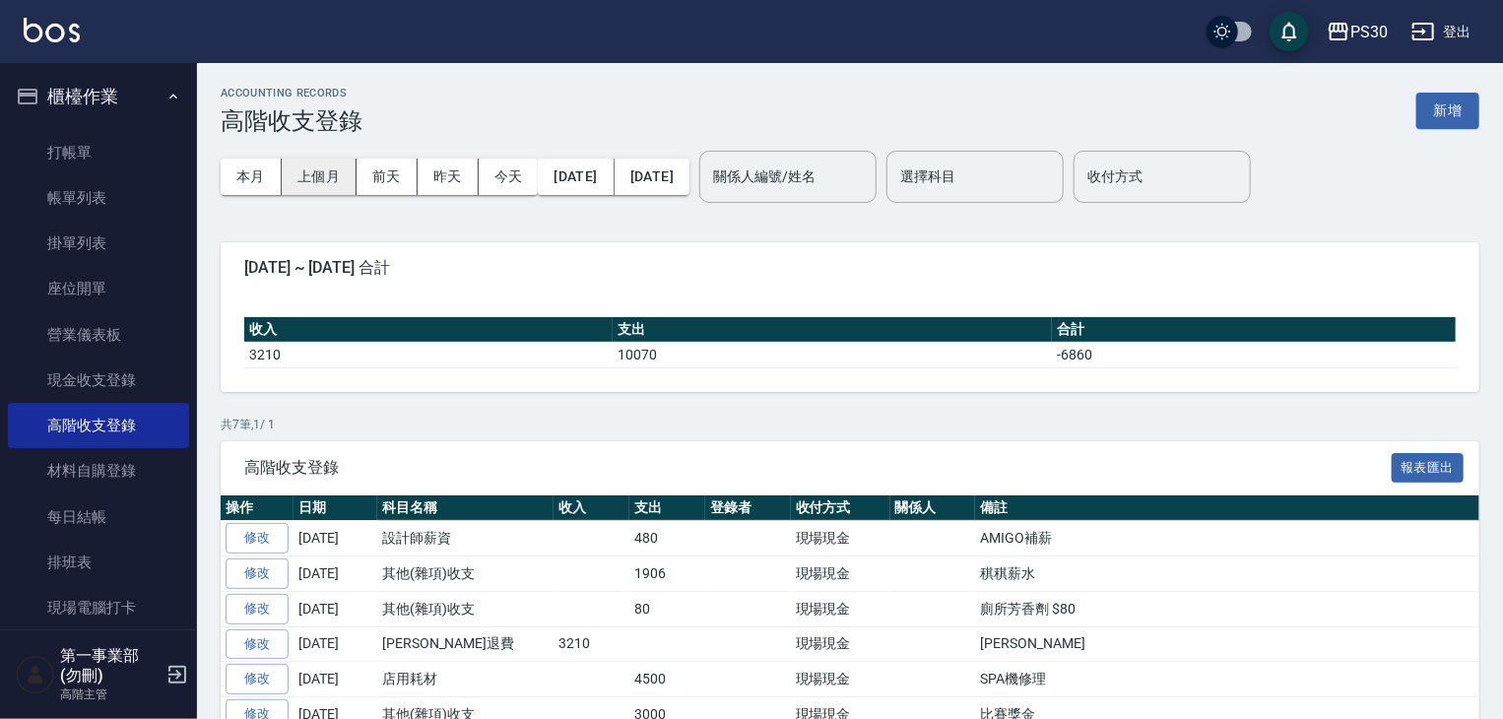
click at [317, 181] on button "上個月" at bounding box center [319, 177] width 75 height 36
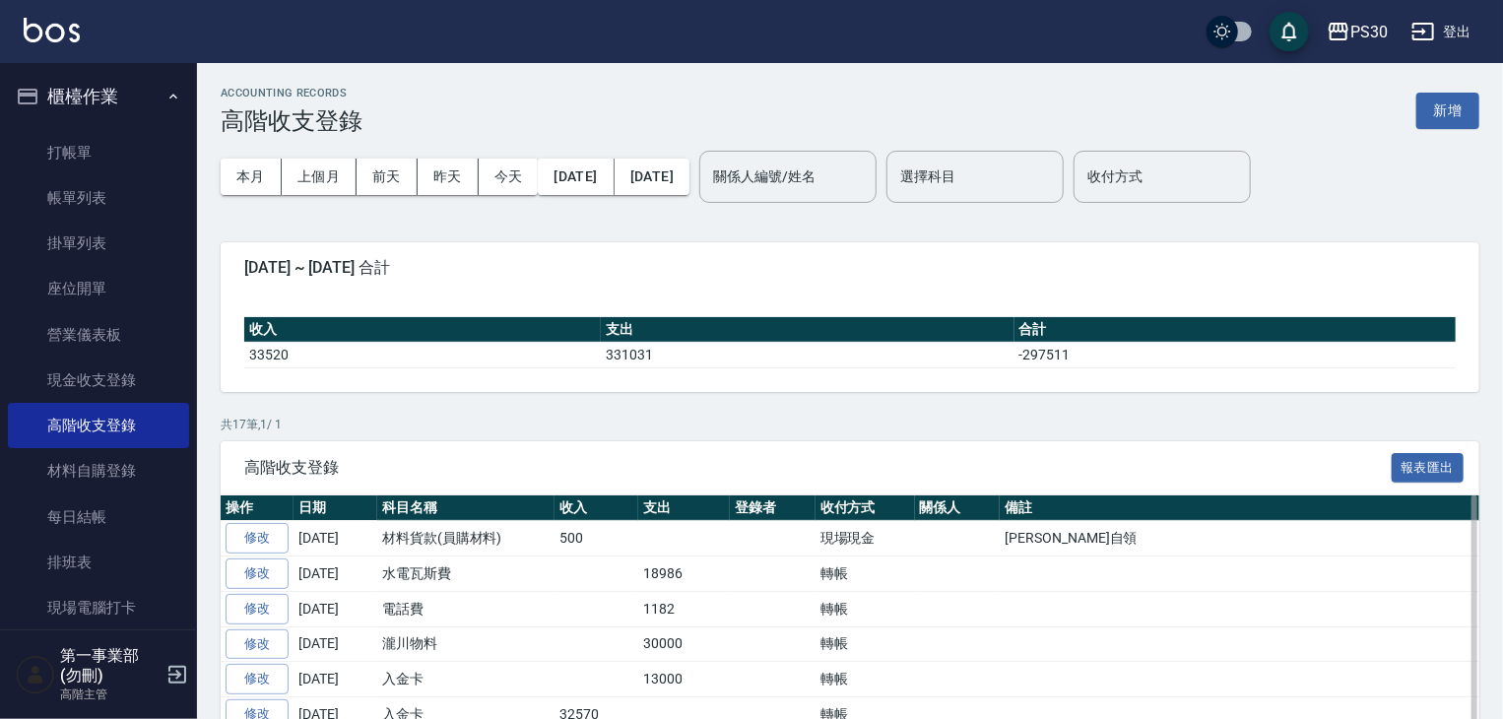
scroll to position [295, 0]
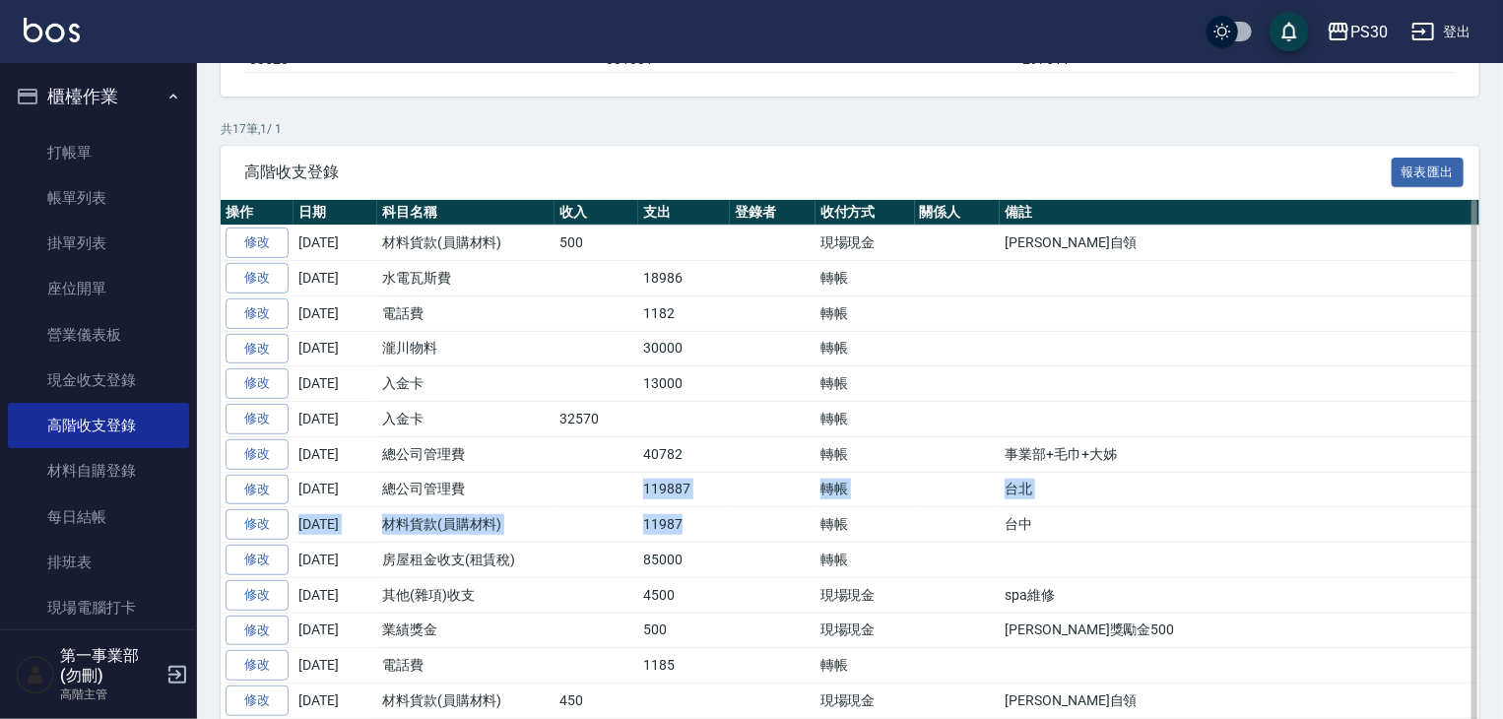
drag, startPoint x: 622, startPoint y: 493, endPoint x: 703, endPoint y: 522, distance: 85.7
click at [703, 522] on tbody "修改 2025-09-30 材料貨款(員購材料) 500 現場現金 阿啾自領 修改 2025-09-30 水電瓦斯費 18986 轉帳 修改 2025-09-…" at bounding box center [861, 531] width 1280 height 610
click at [703, 522] on td "11987" at bounding box center [684, 524] width 92 height 35
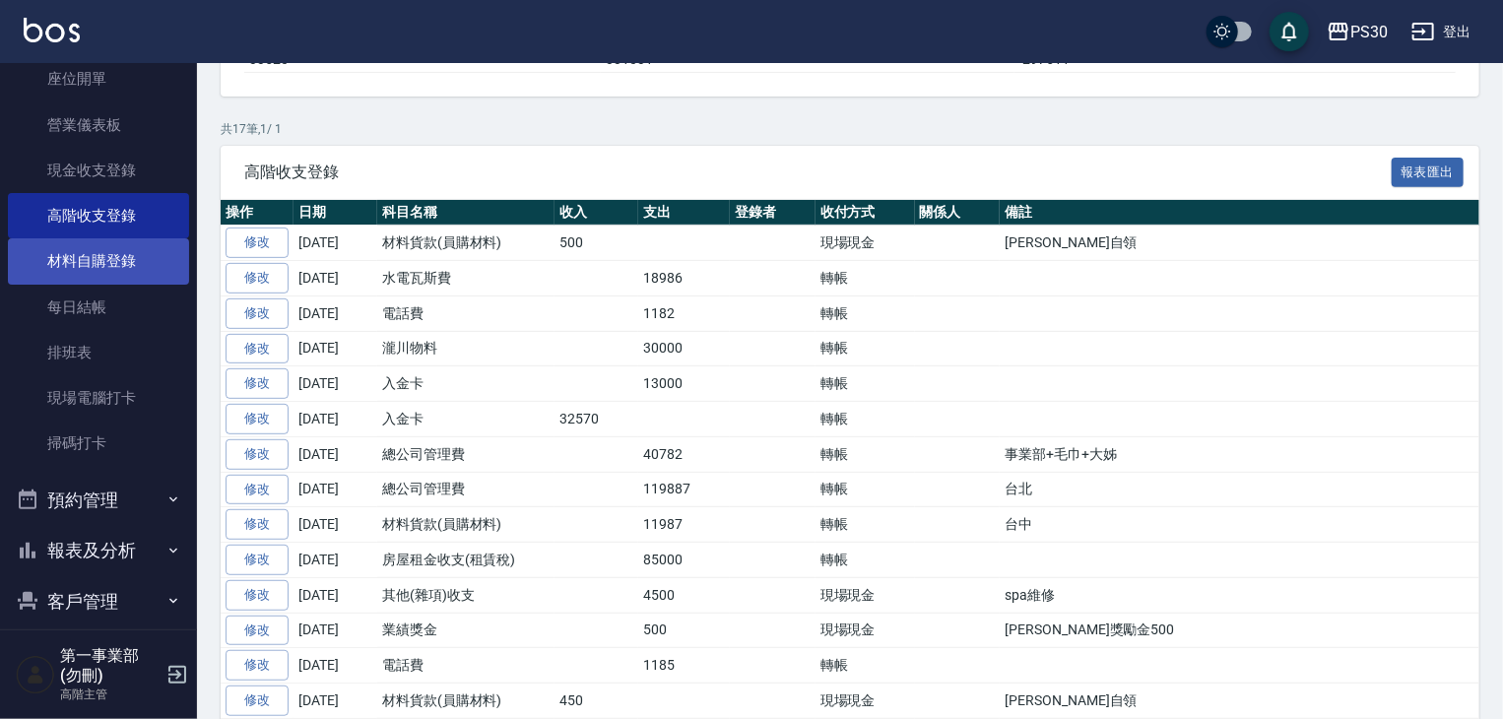
scroll to position [433, 0]
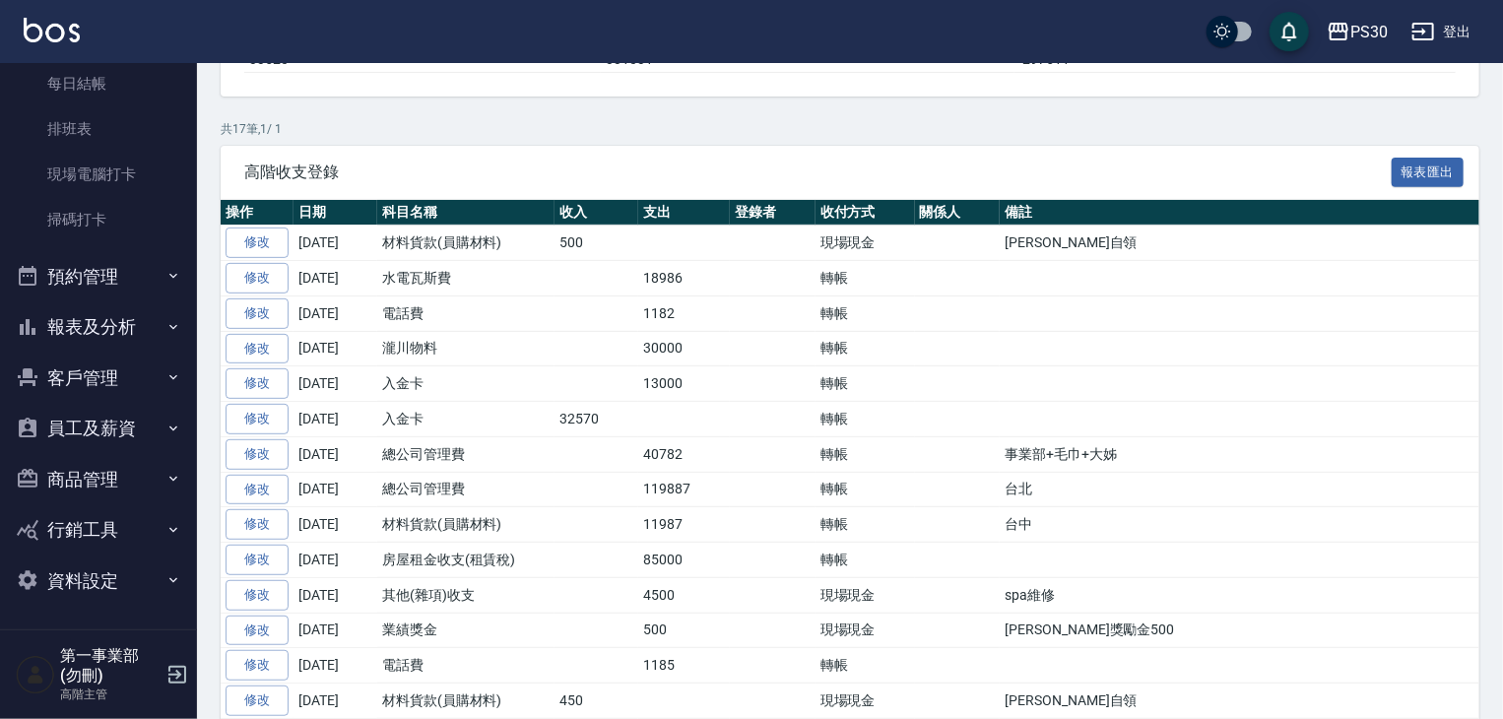
click at [94, 326] on button "報表及分析" at bounding box center [98, 326] width 181 height 51
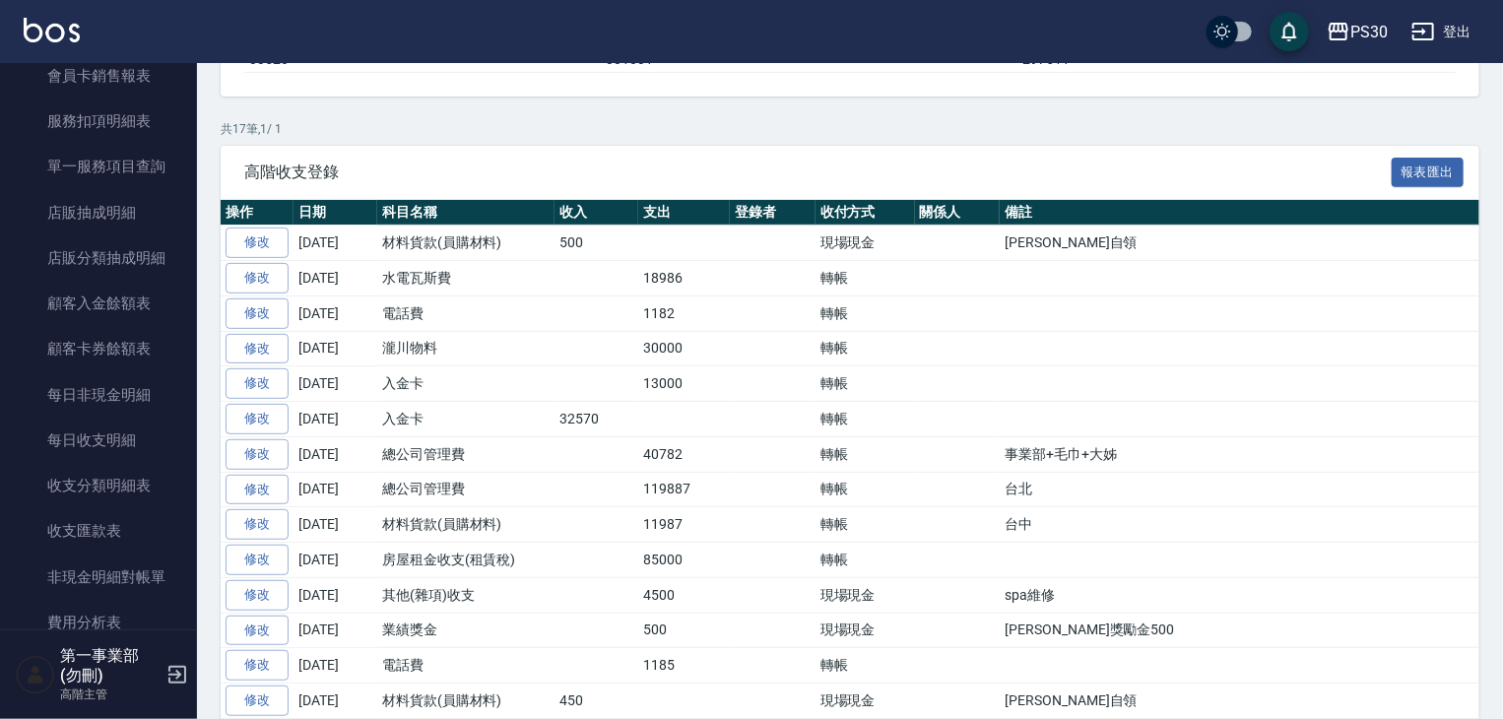
scroll to position [1911, 0]
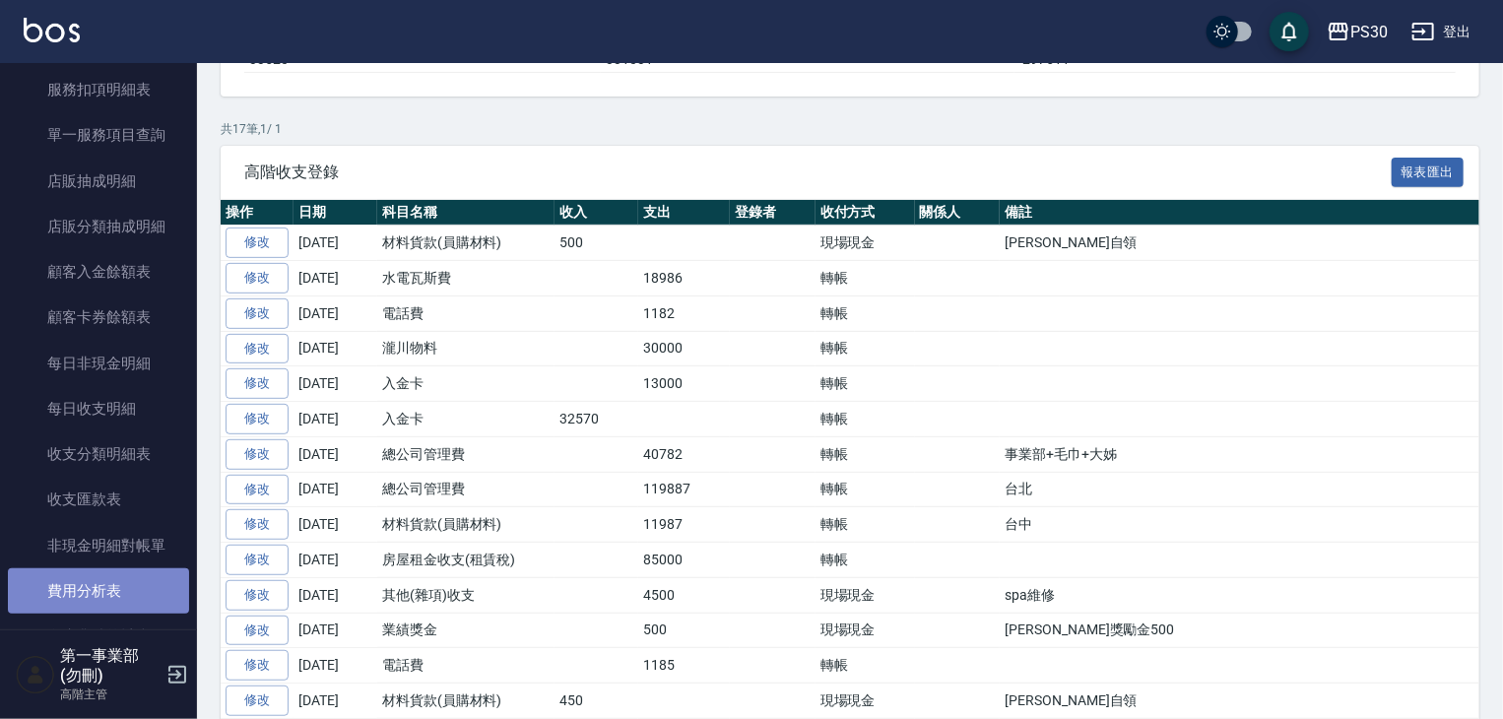
click at [121, 578] on link "費用分析表" at bounding box center [98, 590] width 181 height 45
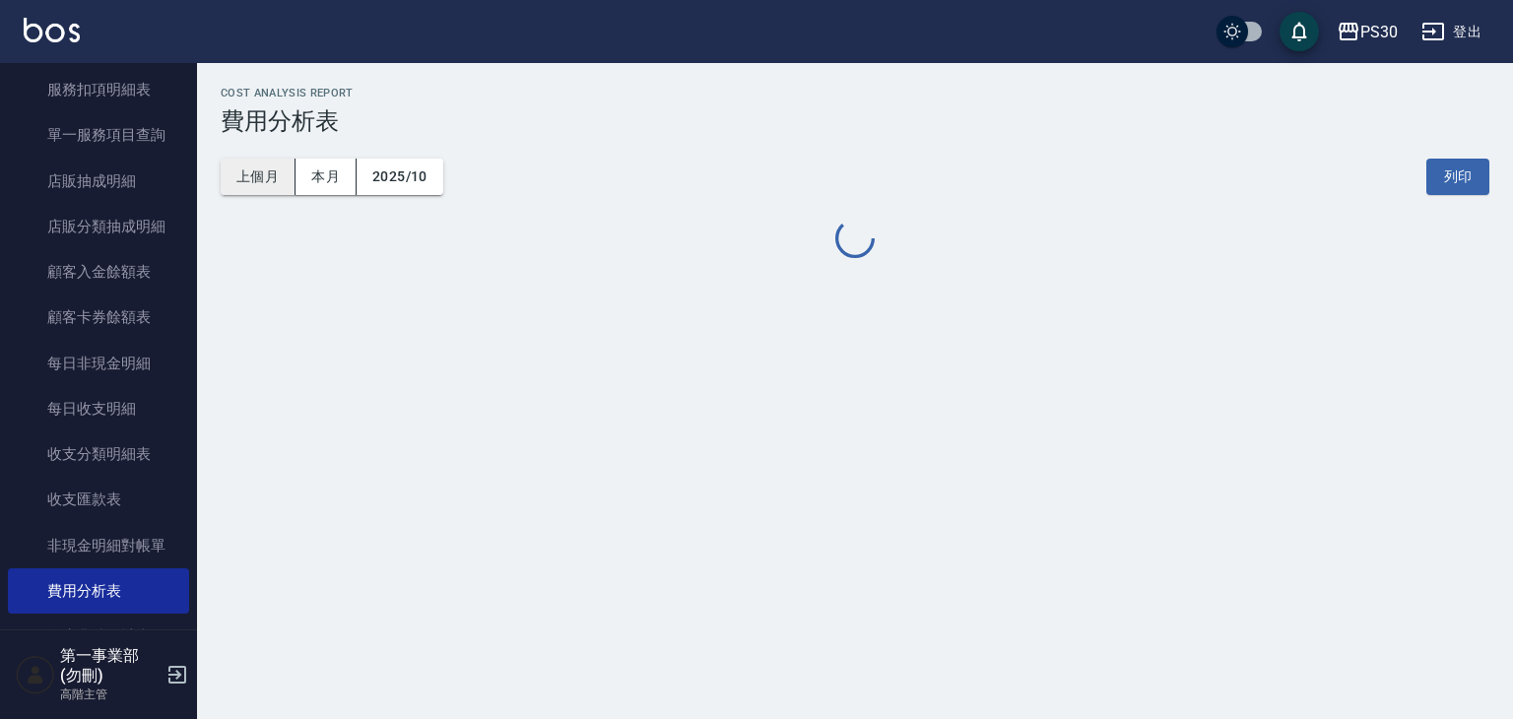
click at [259, 180] on button "上個月" at bounding box center [258, 177] width 75 height 36
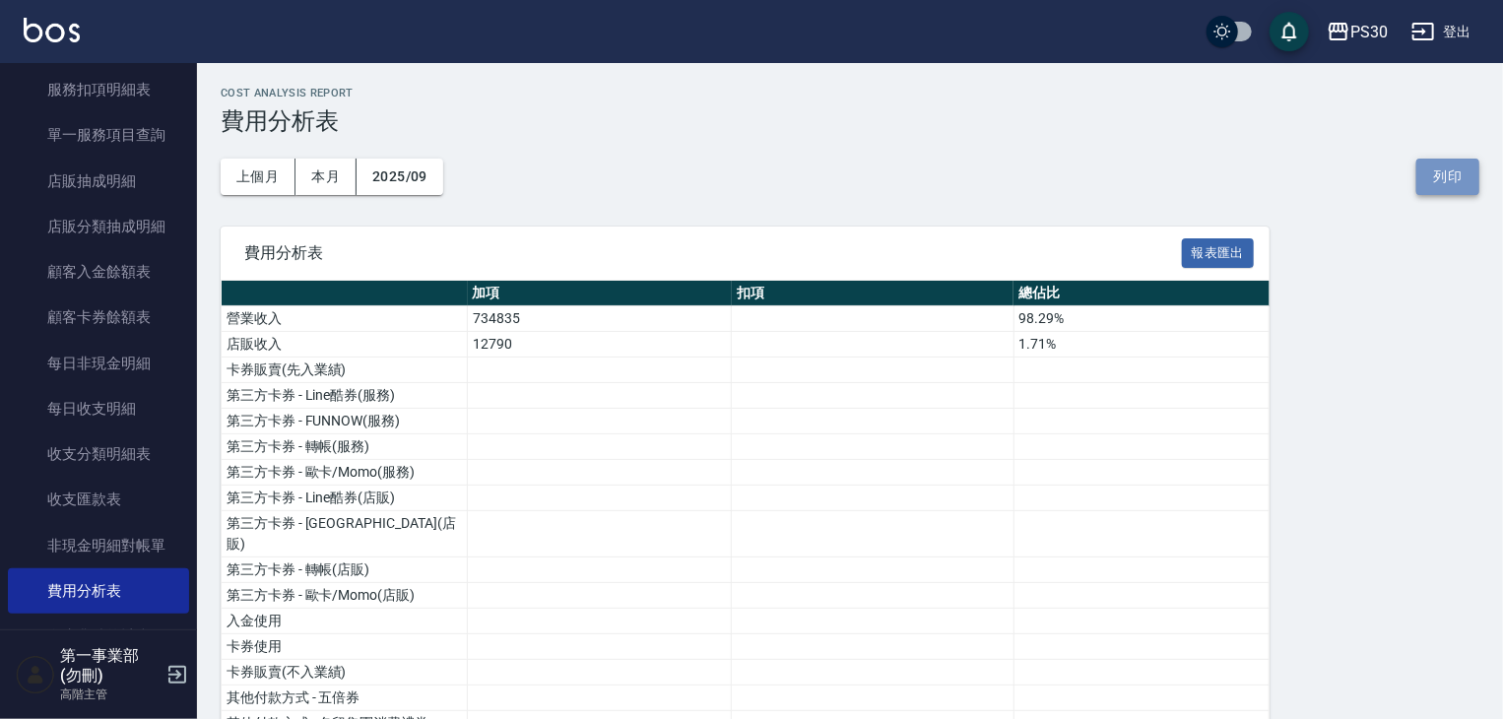
click at [1450, 173] on button "列印" at bounding box center [1447, 177] width 63 height 36
click at [1348, 31] on icon "button" at bounding box center [1339, 32] width 20 height 18
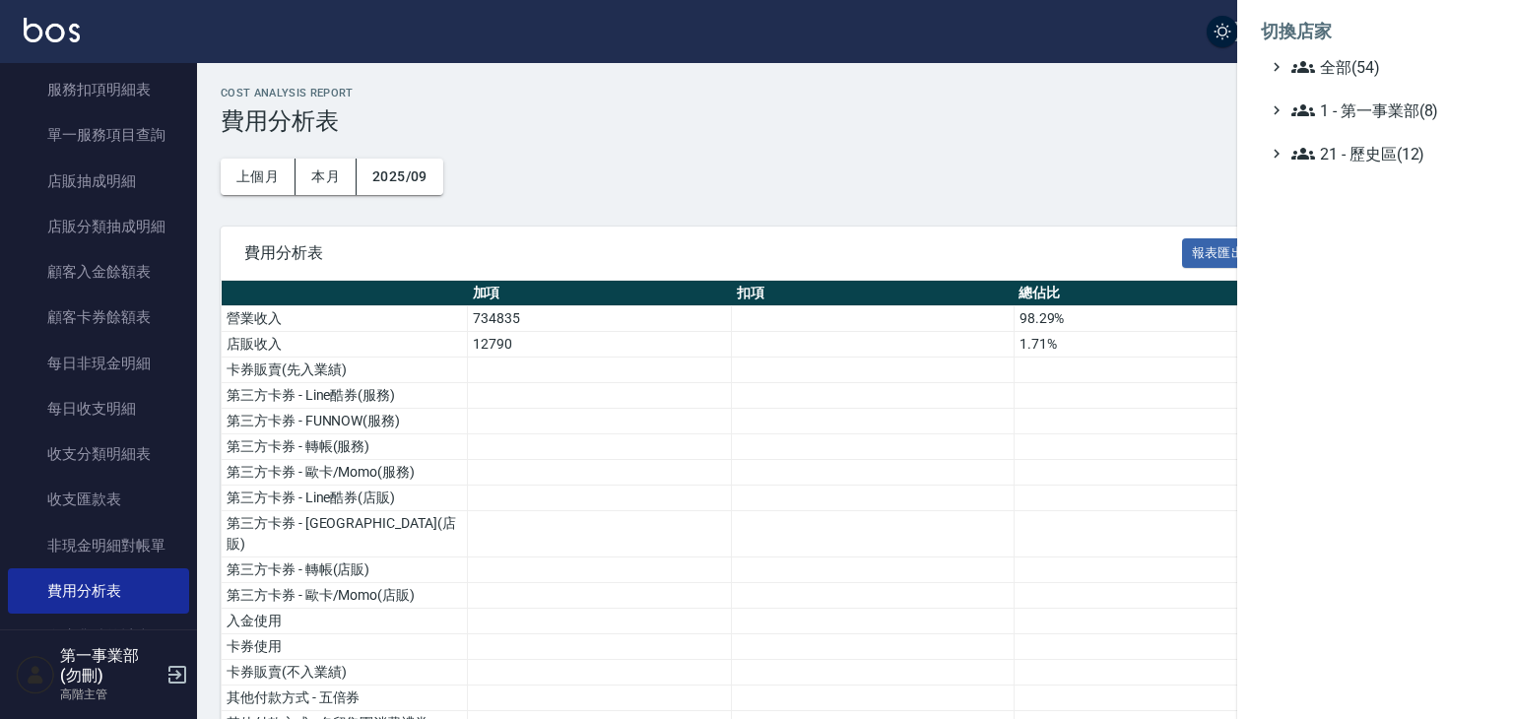
click at [1373, 79] on ul "全部(54) 1 - 第一事業部(8) 21 - 歷史區(12)" at bounding box center [1375, 110] width 229 height 110
click at [1367, 79] on ul "全部(54) 1 - 第一事業部(8) 21 - 歷史區(12)" at bounding box center [1375, 110] width 229 height 110
click at [1364, 66] on span "全部(54)" at bounding box center [1386, 67] width 190 height 24
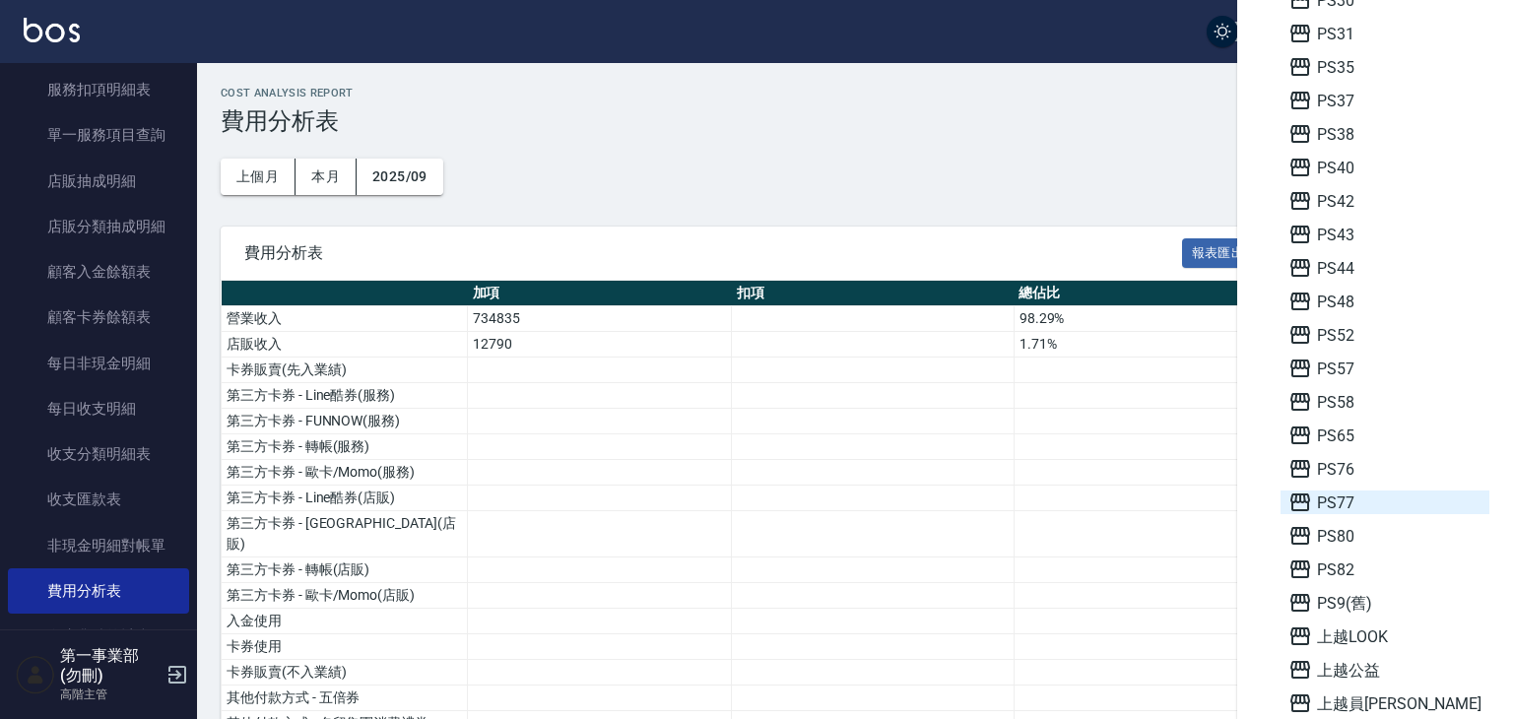
scroll to position [689, 0]
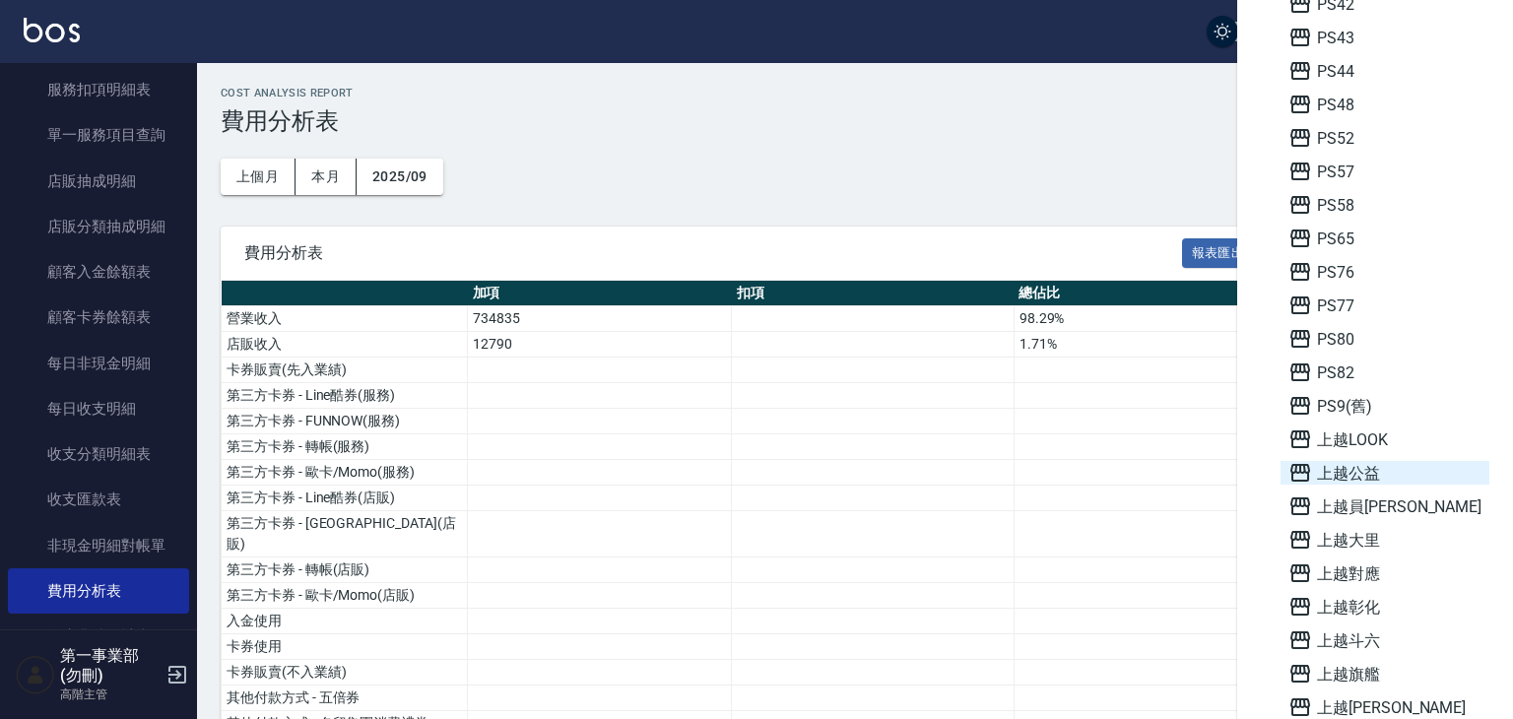
click at [1367, 479] on span "上越公益" at bounding box center [1384, 473] width 193 height 24
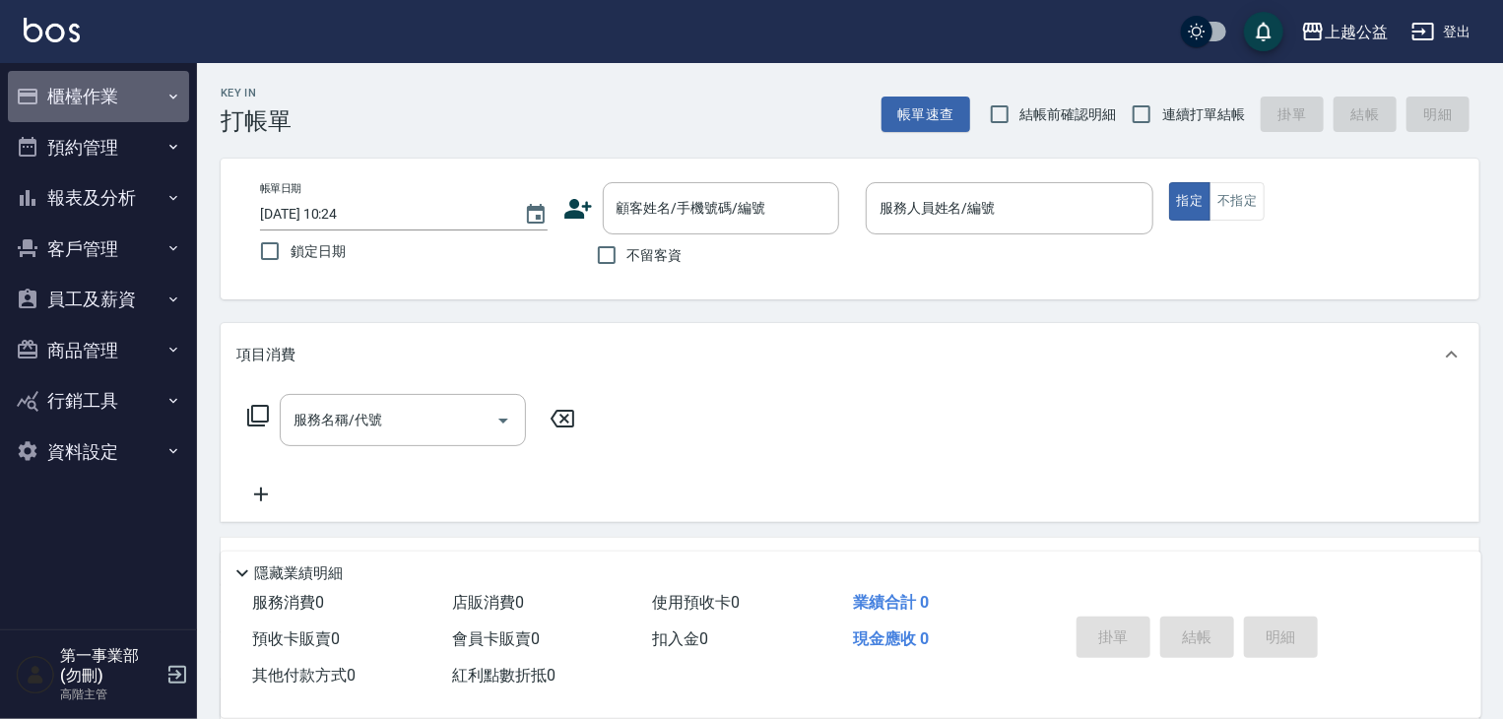
click at [121, 84] on button "櫃檯作業" at bounding box center [98, 96] width 181 height 51
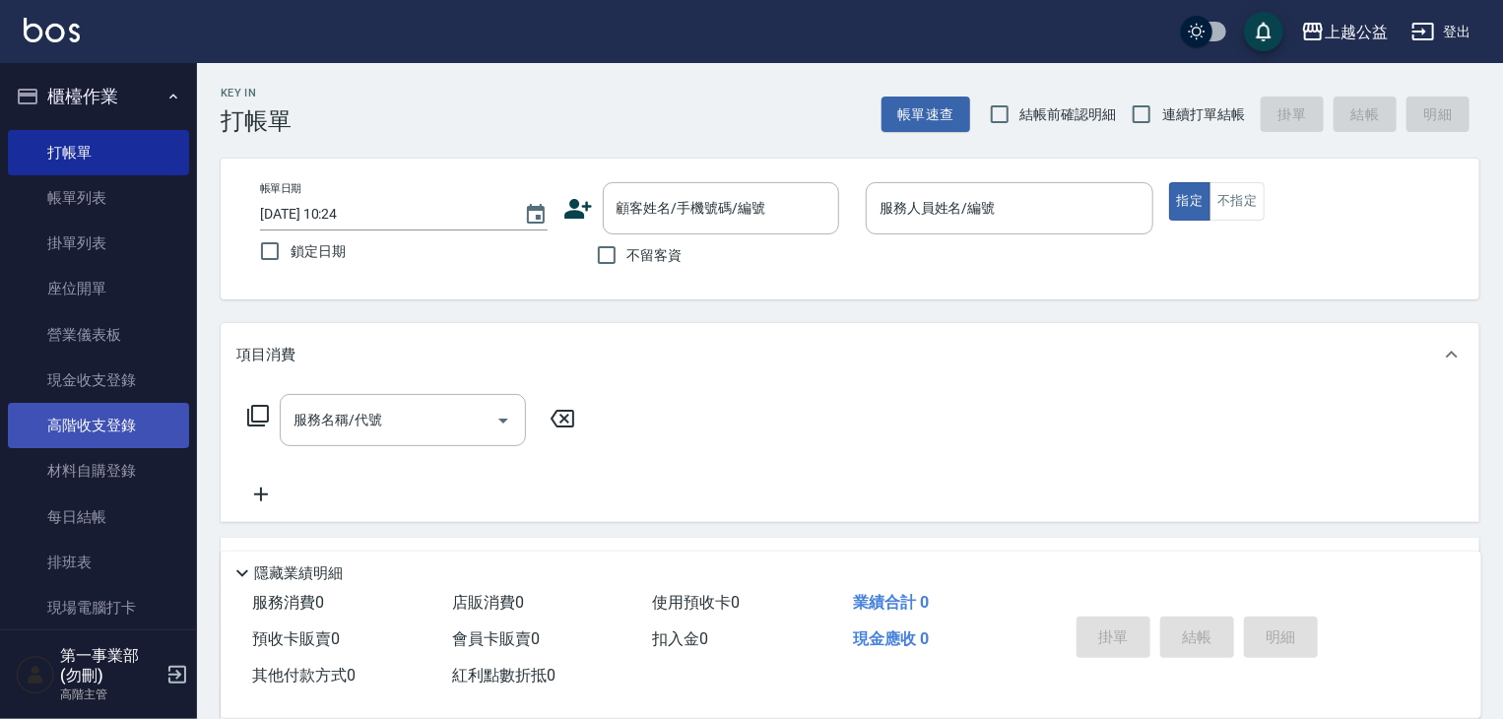
click at [120, 444] on link "高階收支登錄" at bounding box center [98, 425] width 181 height 45
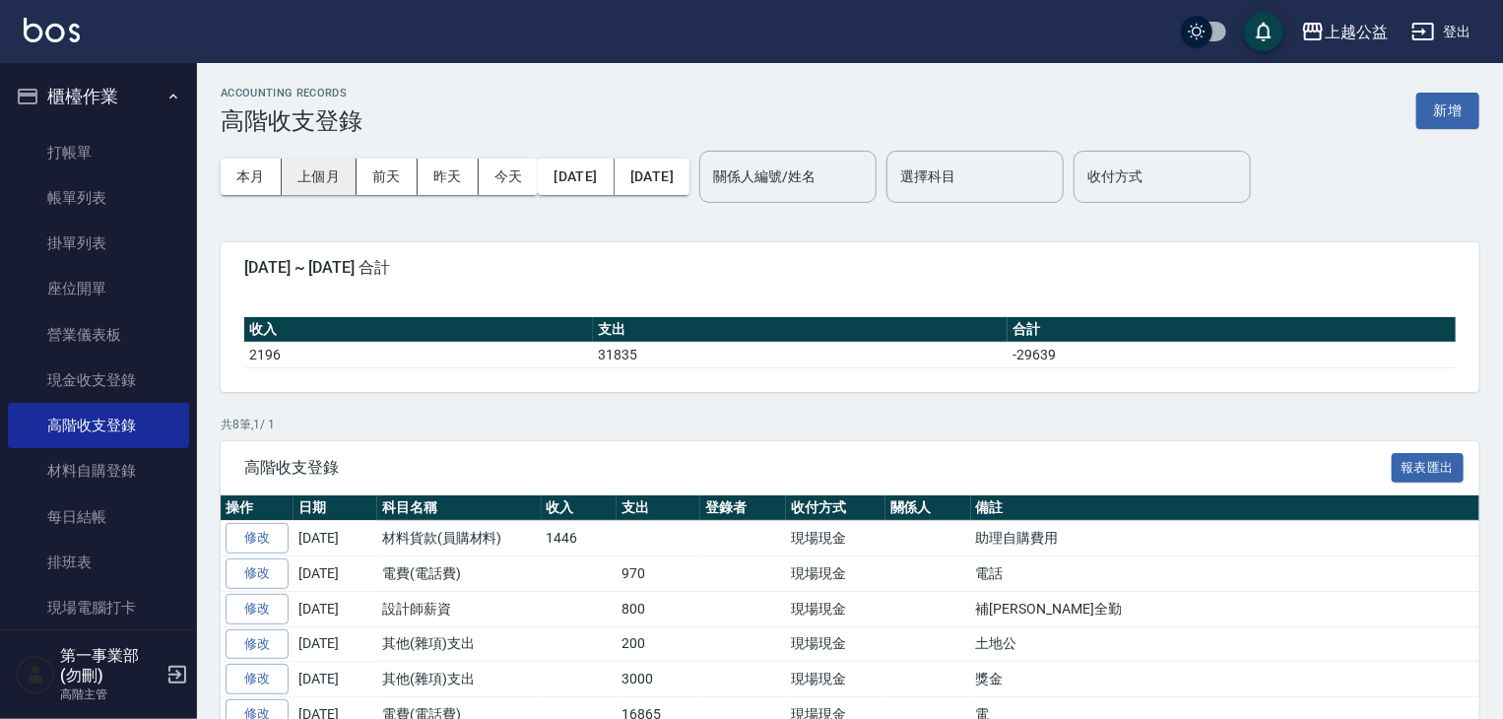
click at [324, 175] on button "上個月" at bounding box center [319, 177] width 75 height 36
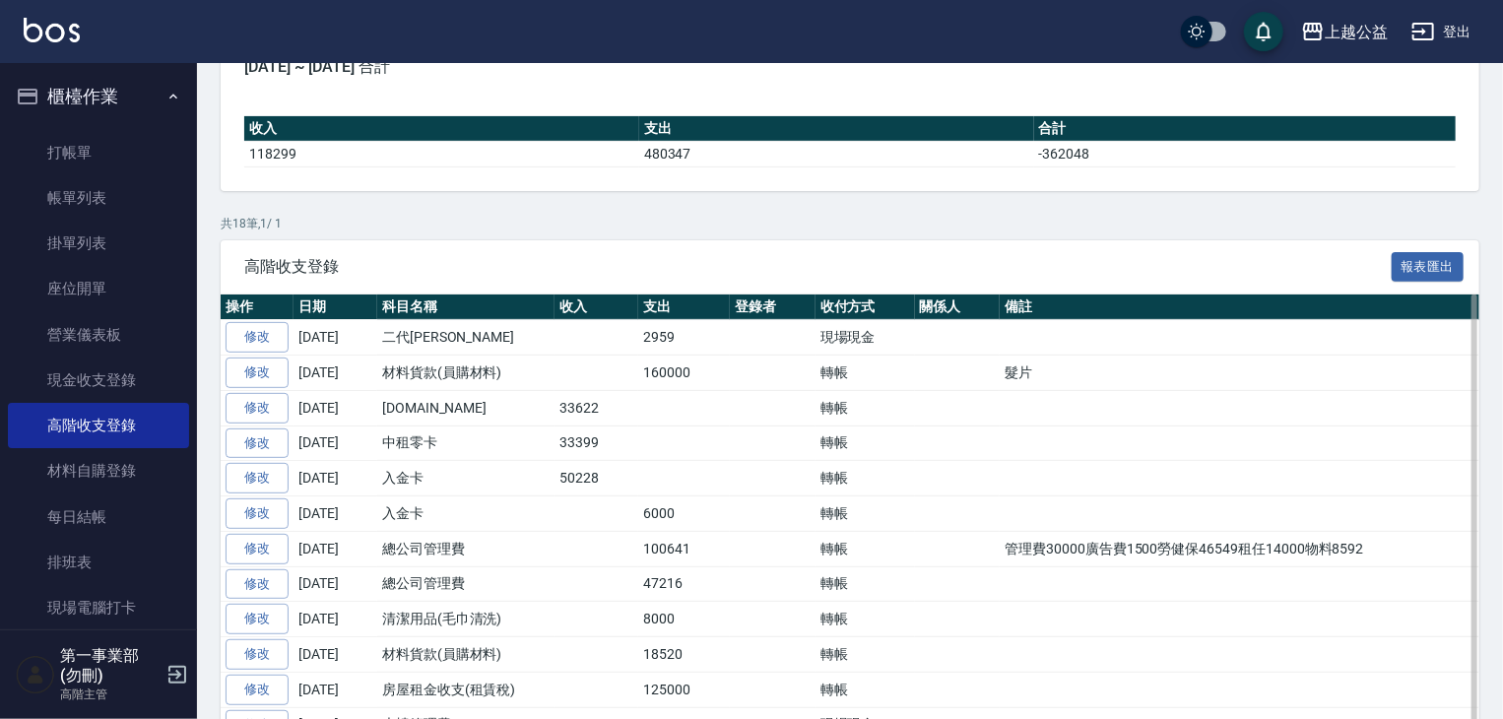
scroll to position [295, 0]
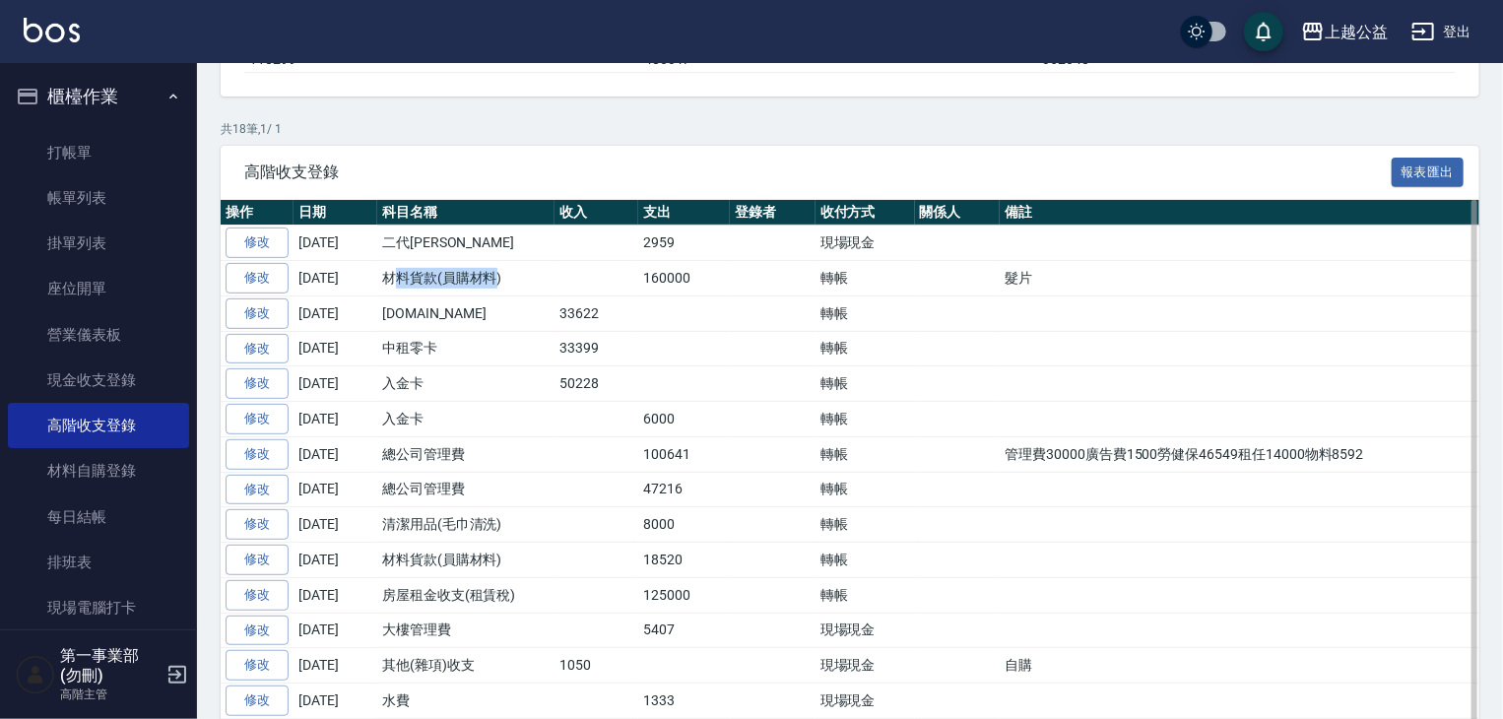
drag, startPoint x: 394, startPoint y: 266, endPoint x: 490, endPoint y: 277, distance: 97.1
click at [490, 277] on td "材料貨款(員購材料)" at bounding box center [465, 278] width 177 height 35
click at [1012, 301] on td at bounding box center [1250, 312] width 501 height 35
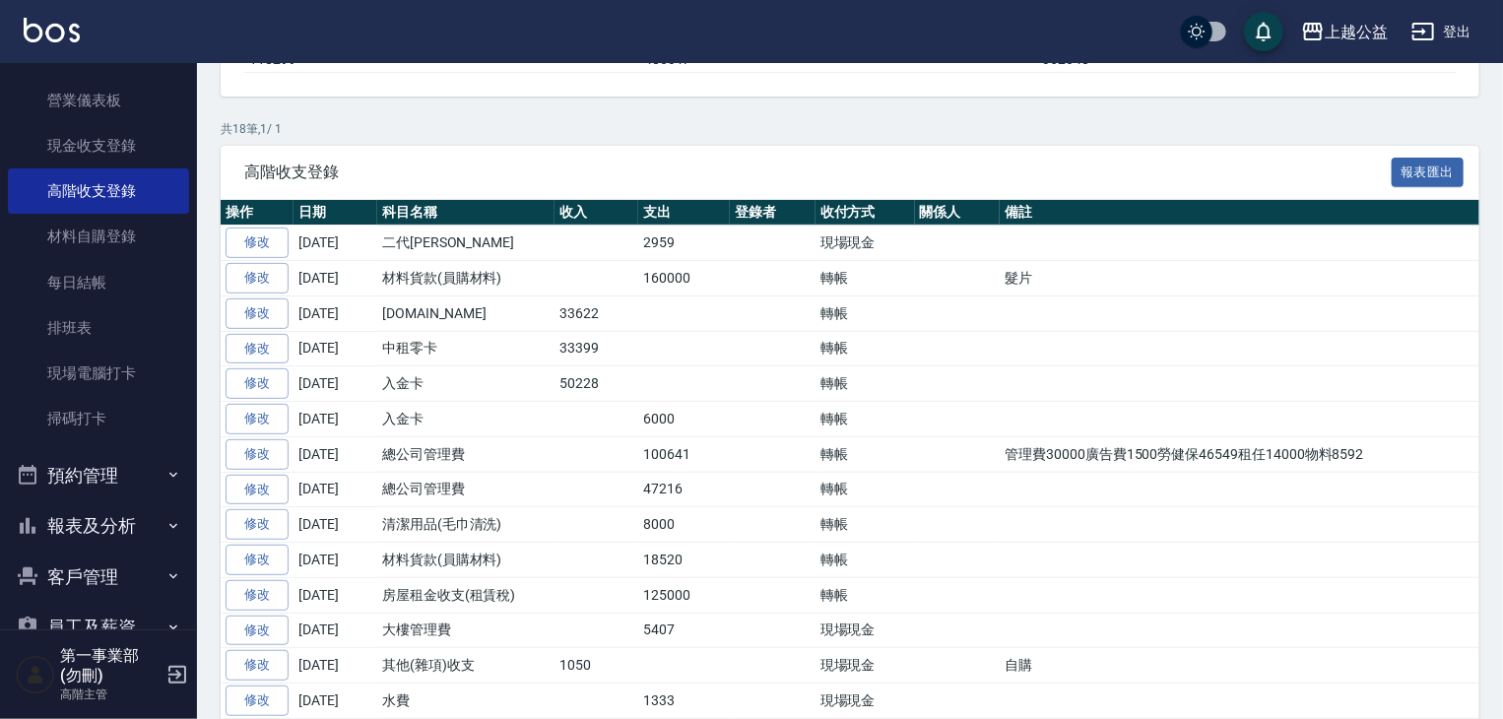
scroll to position [433, 0]
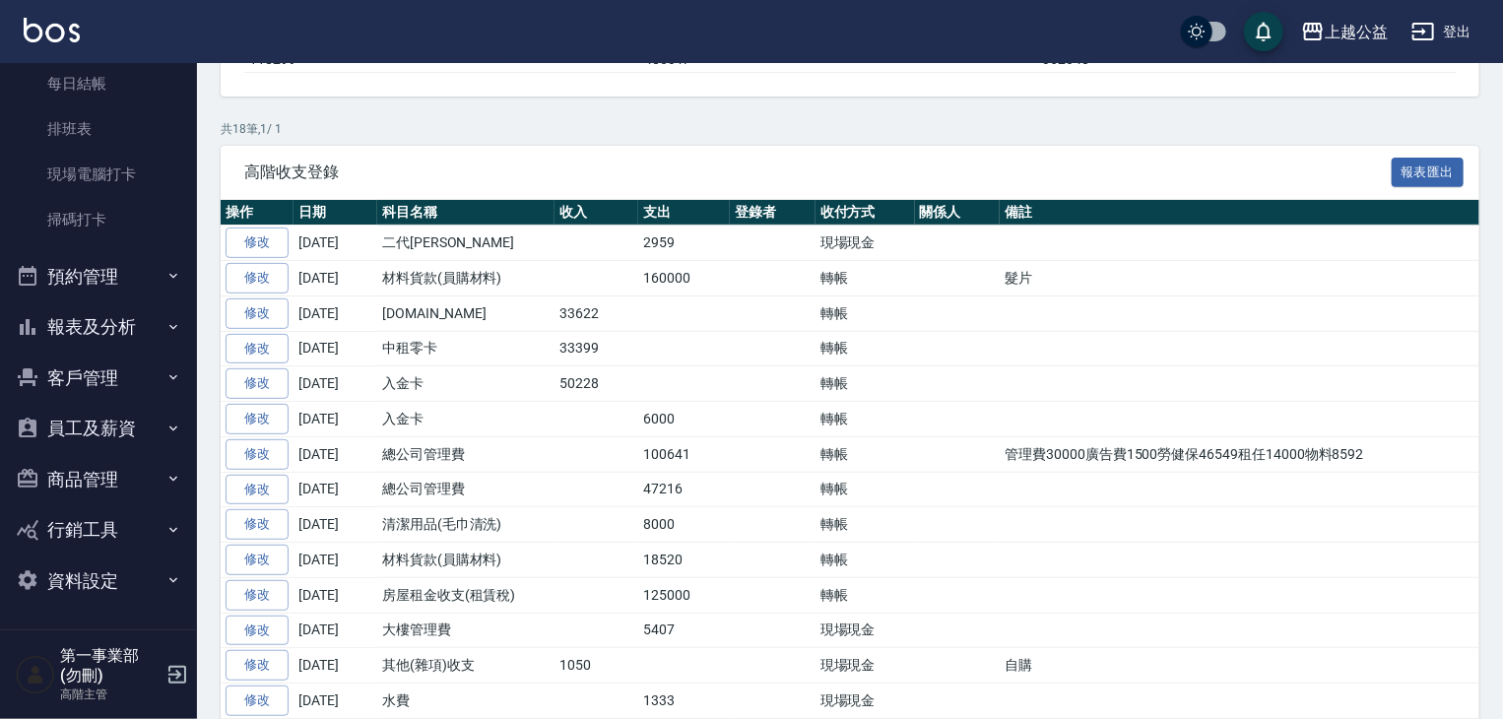
click at [114, 339] on button "報表及分析" at bounding box center [98, 326] width 181 height 51
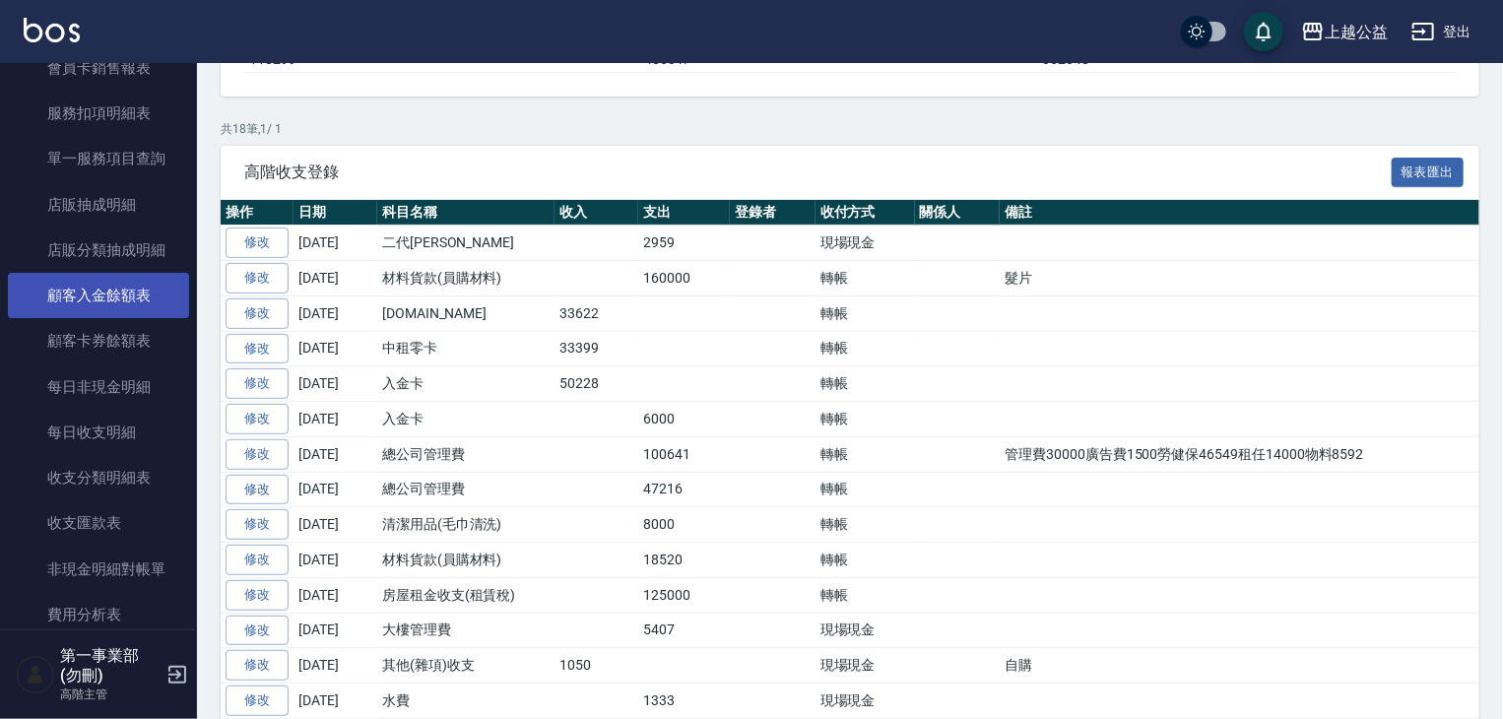
scroll to position [1911, 0]
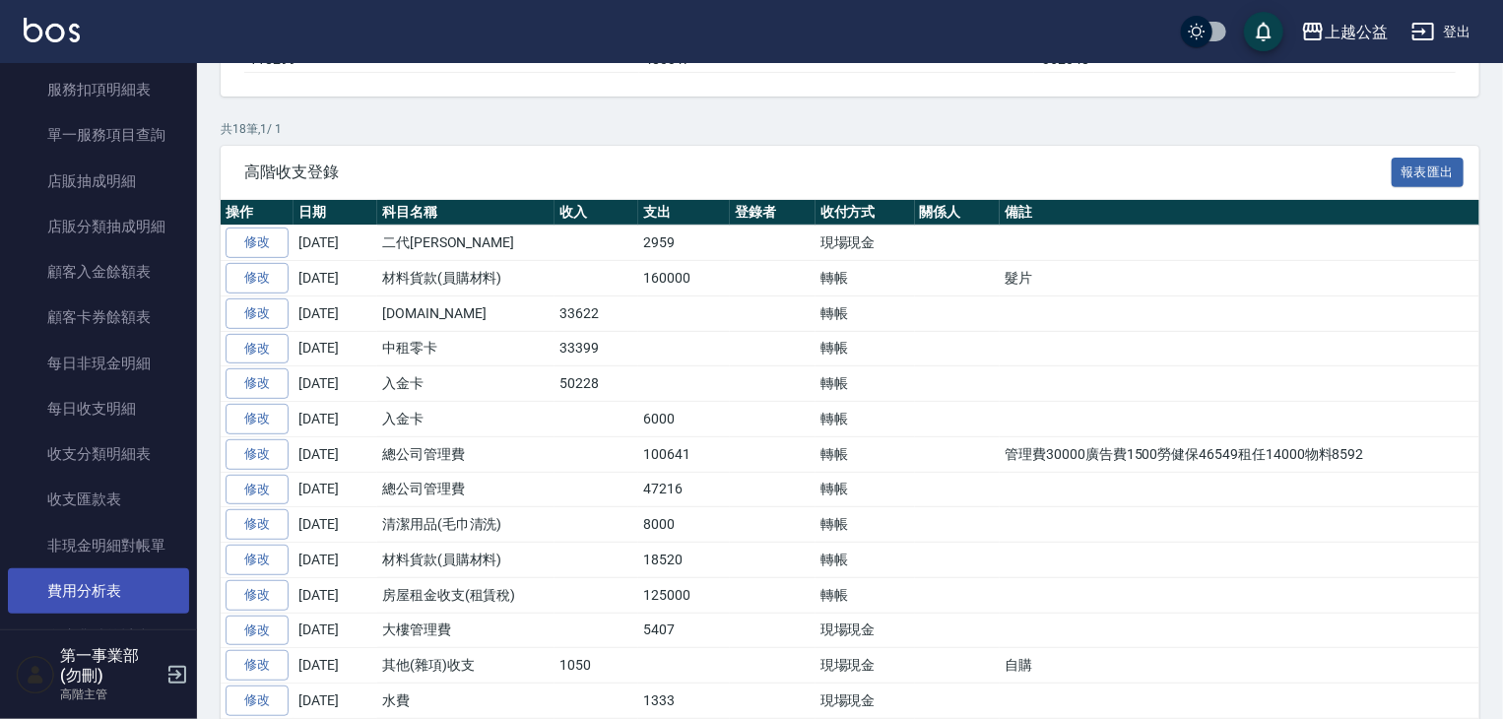
click at [128, 576] on link "費用分析表" at bounding box center [98, 590] width 181 height 45
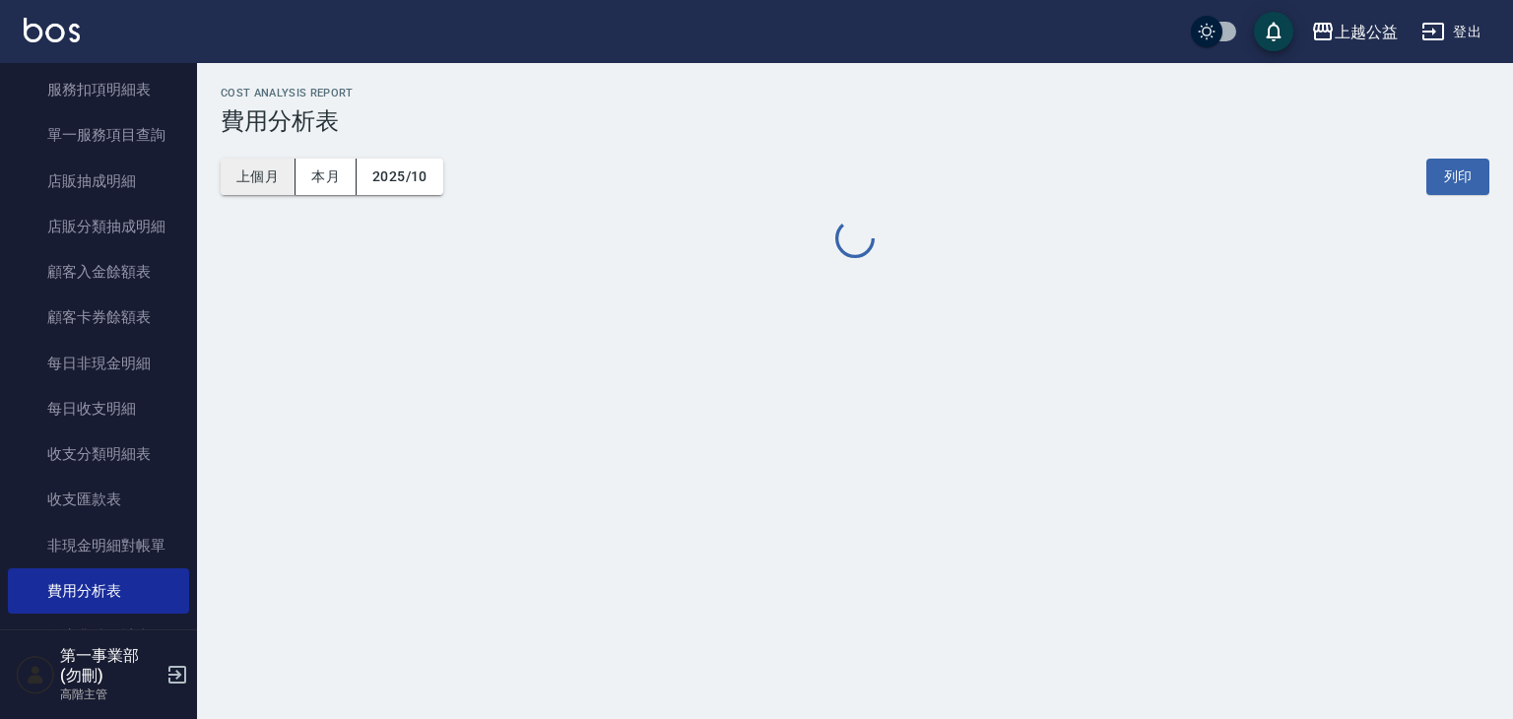
click at [259, 176] on button "上個月" at bounding box center [258, 177] width 75 height 36
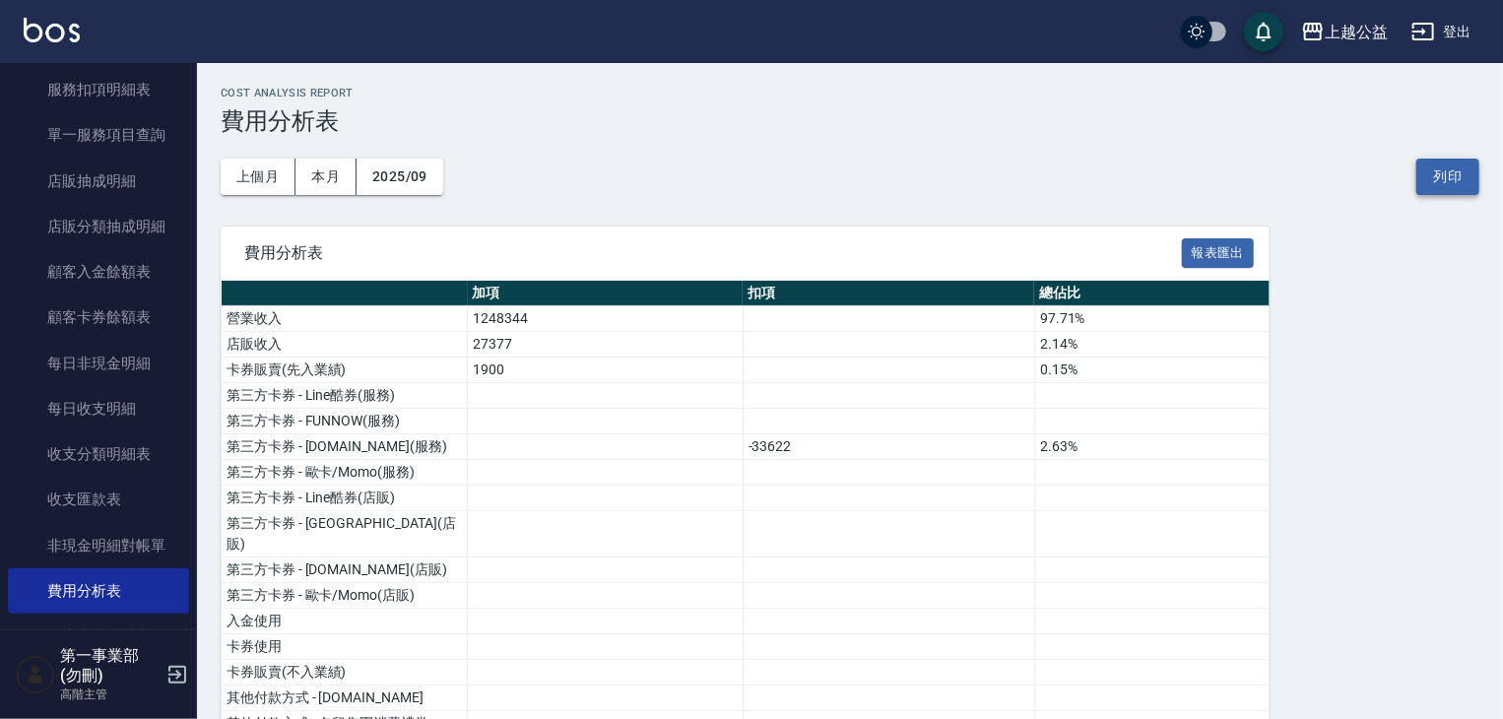
click at [1446, 181] on button "列印" at bounding box center [1447, 177] width 63 height 36
click at [1351, 33] on div "上越公益" at bounding box center [1356, 32] width 63 height 25
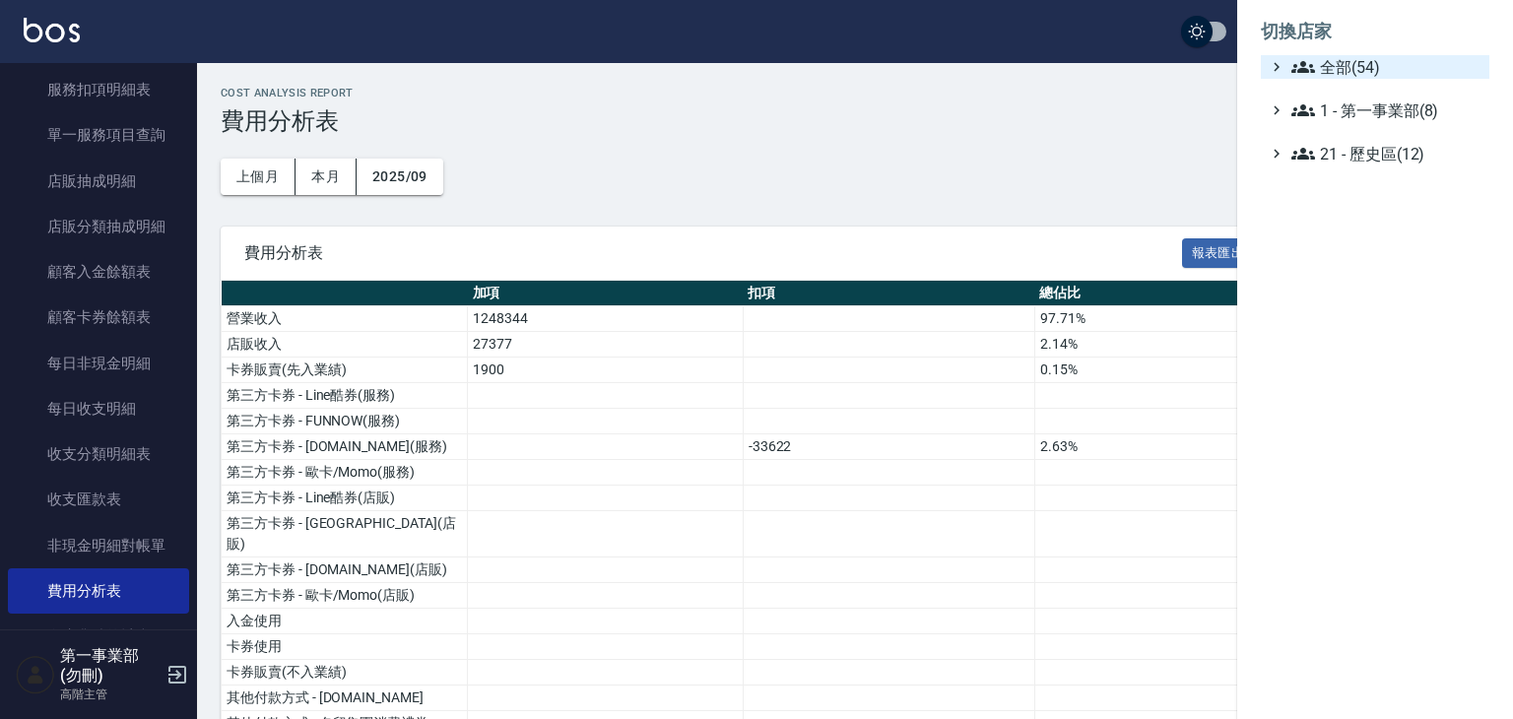
click at [1365, 65] on span "全部(54)" at bounding box center [1386, 67] width 190 height 24
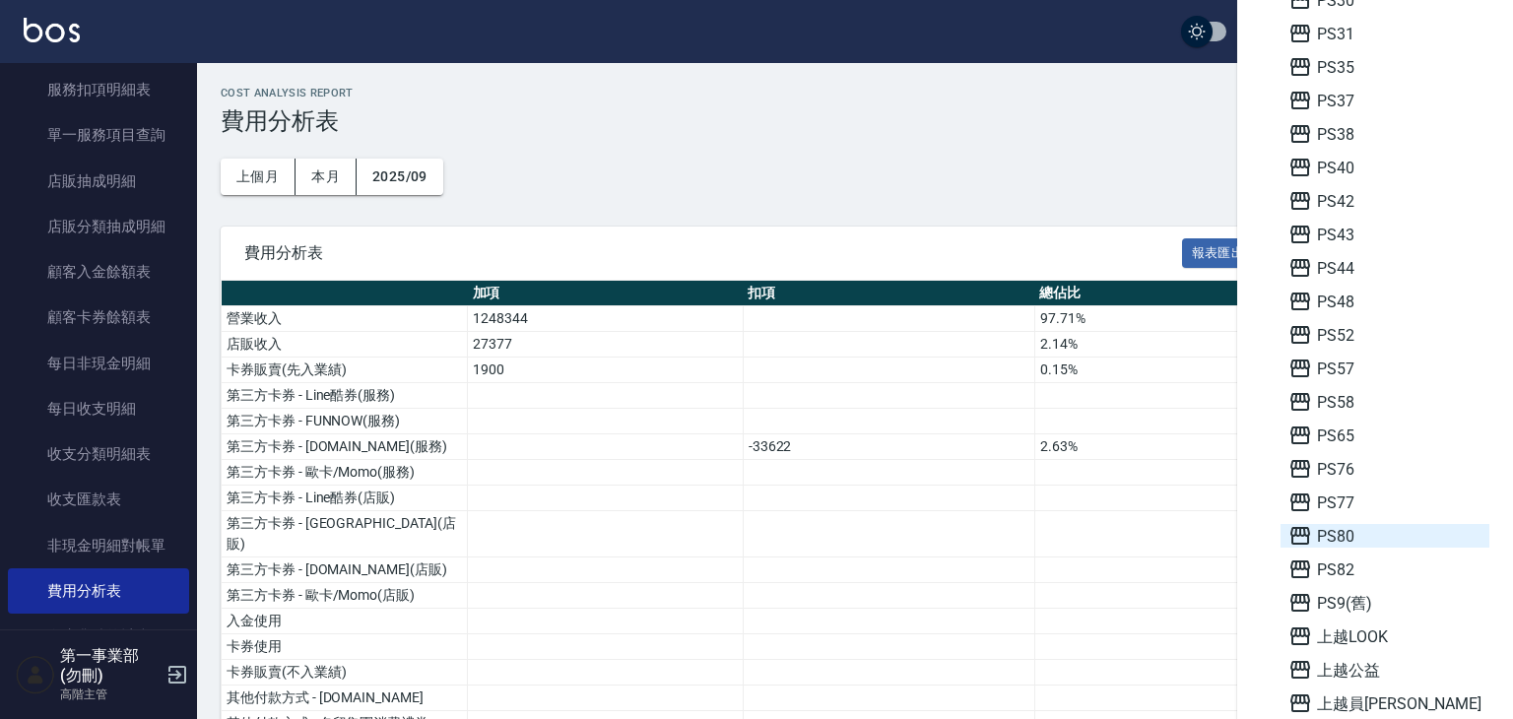
scroll to position [1253, 0]
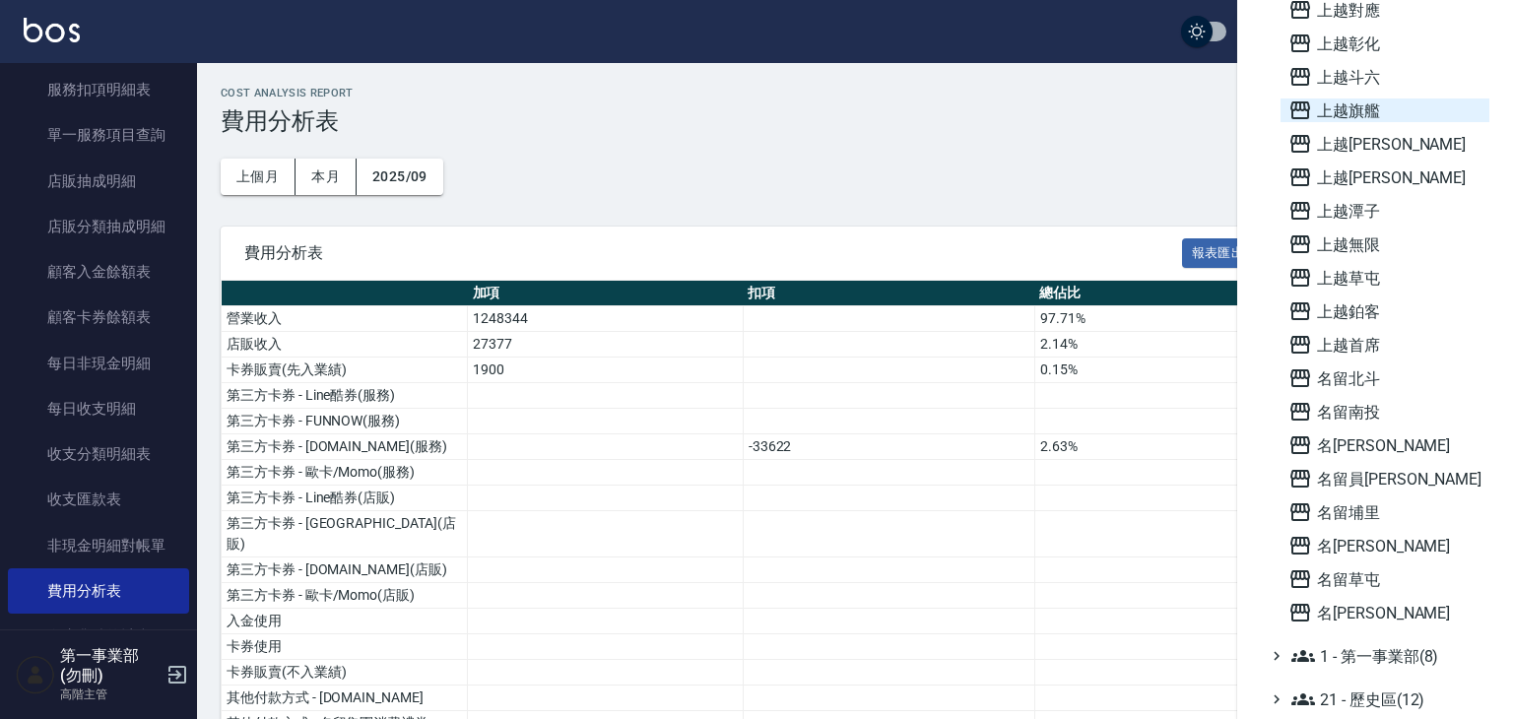
click at [1345, 111] on span "上越旗艦" at bounding box center [1384, 110] width 193 height 24
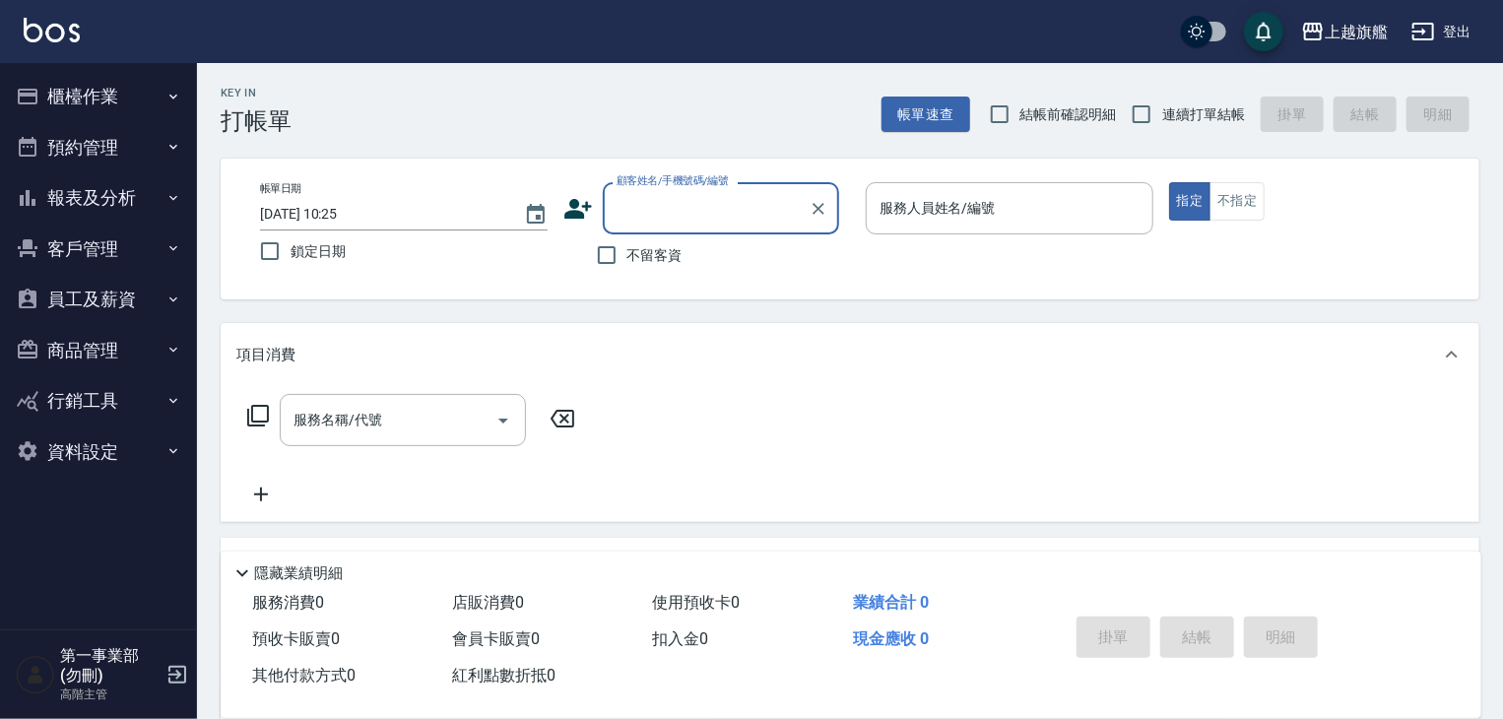
click at [95, 86] on button "櫃檯作業" at bounding box center [98, 96] width 181 height 51
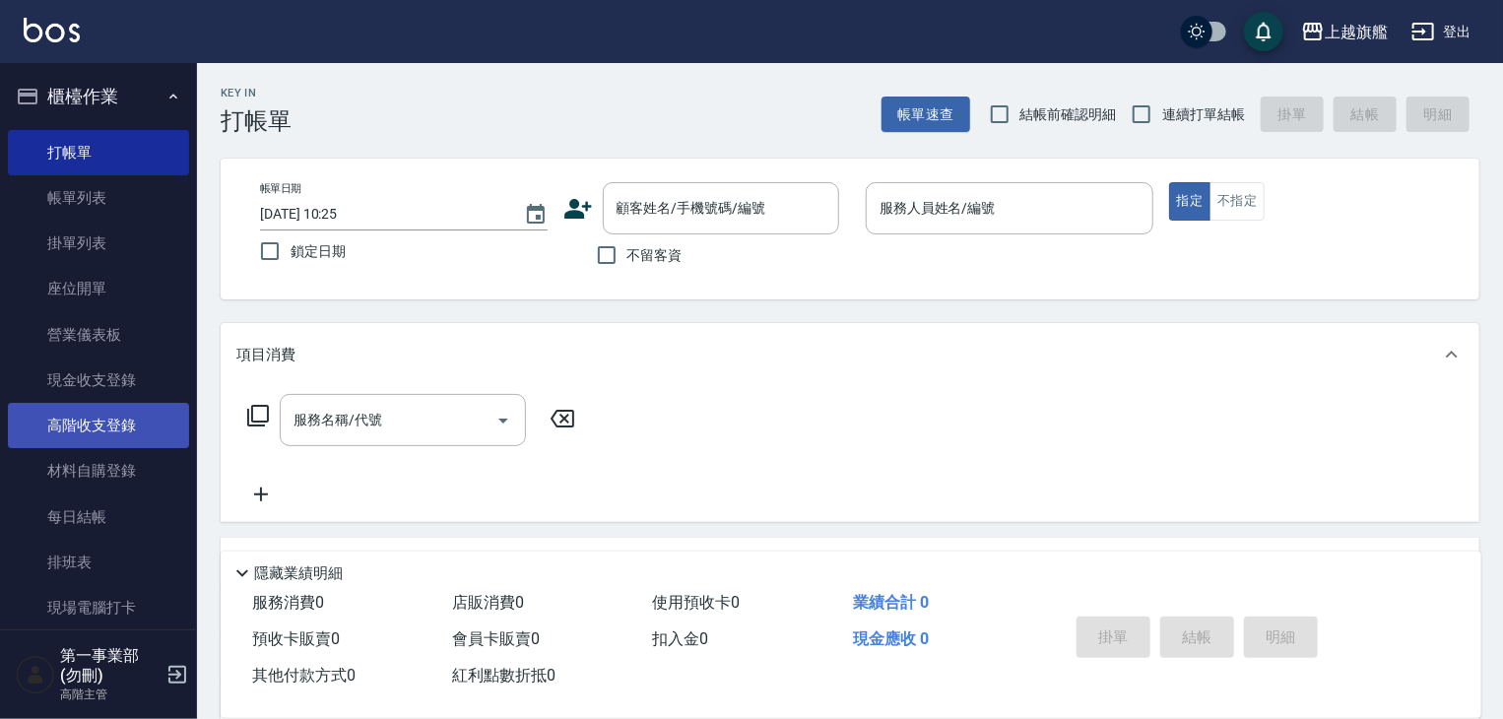
click at [63, 425] on link "高階收支登錄" at bounding box center [98, 425] width 181 height 45
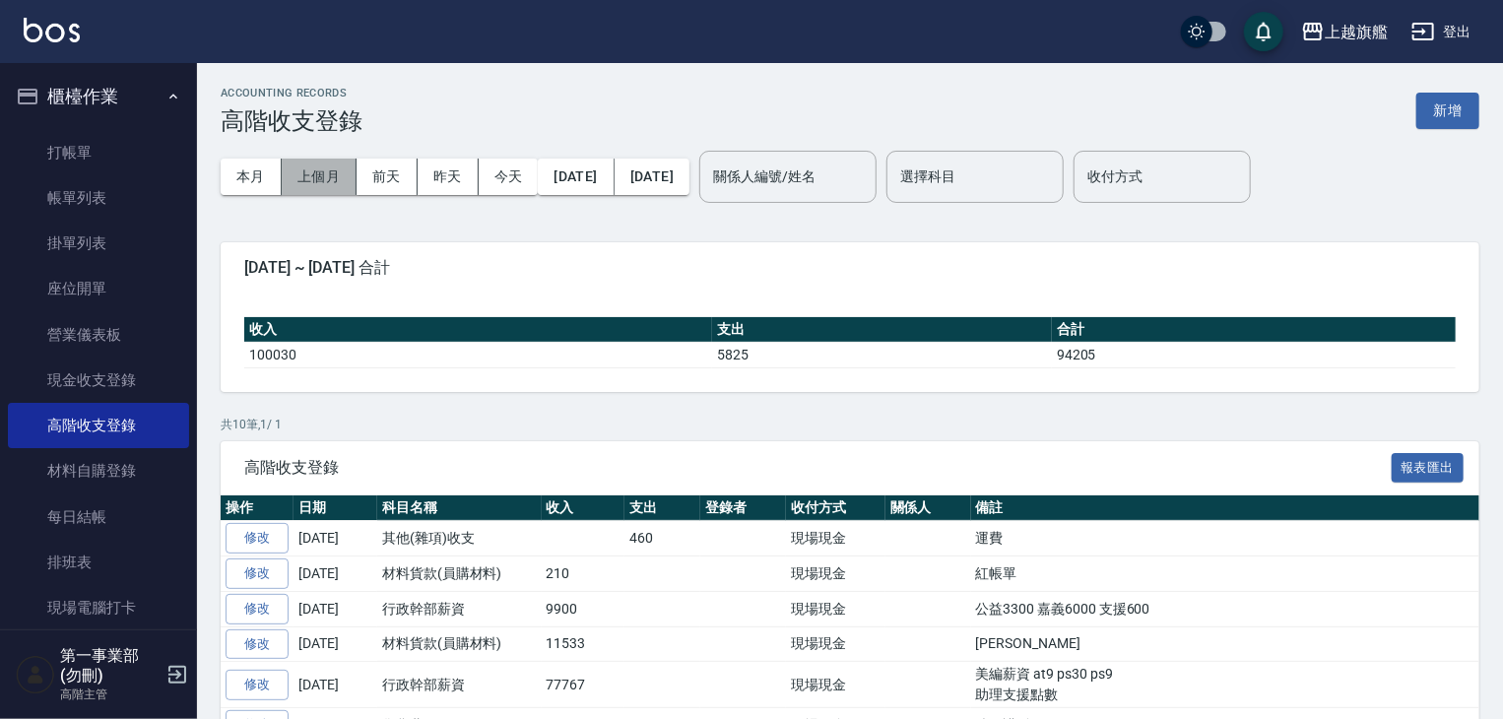
click at [318, 174] on button "上個月" at bounding box center [319, 177] width 75 height 36
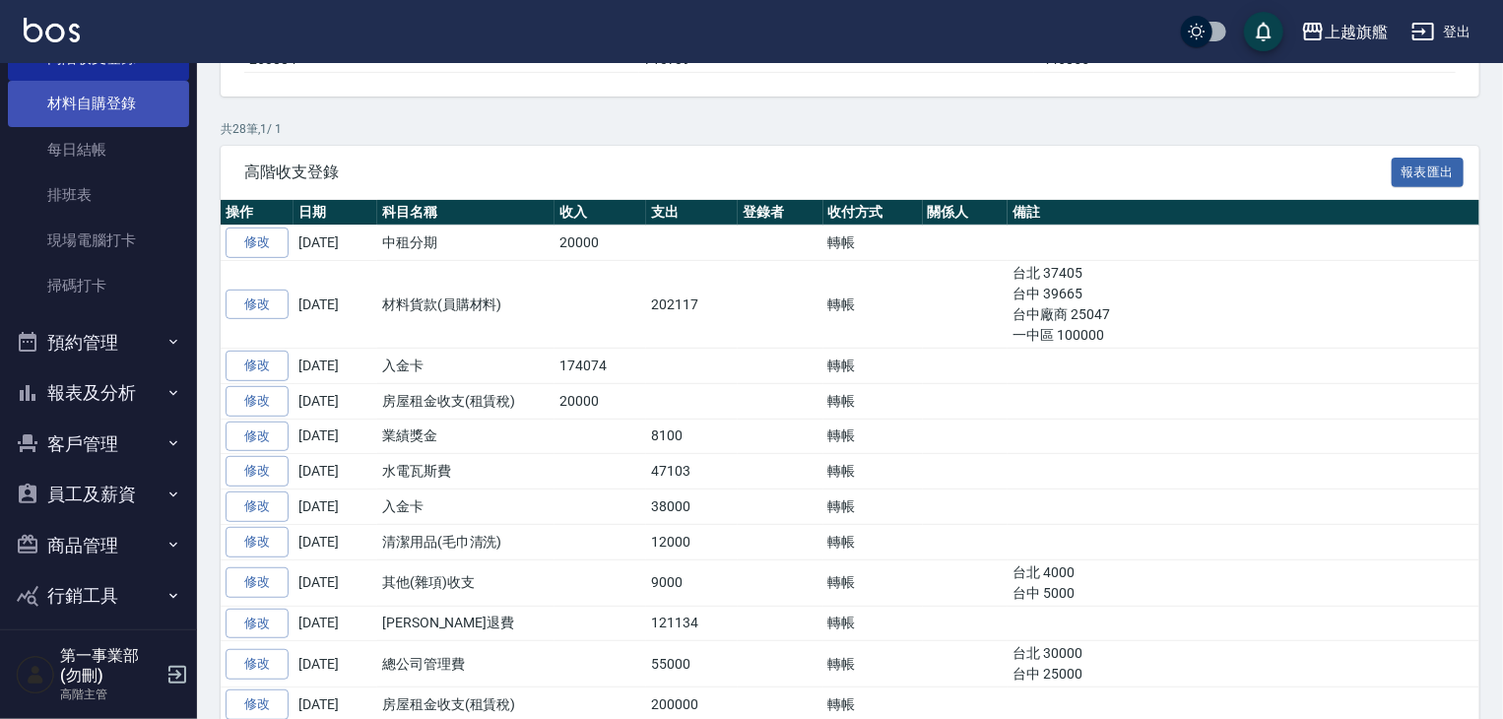
scroll to position [433, 0]
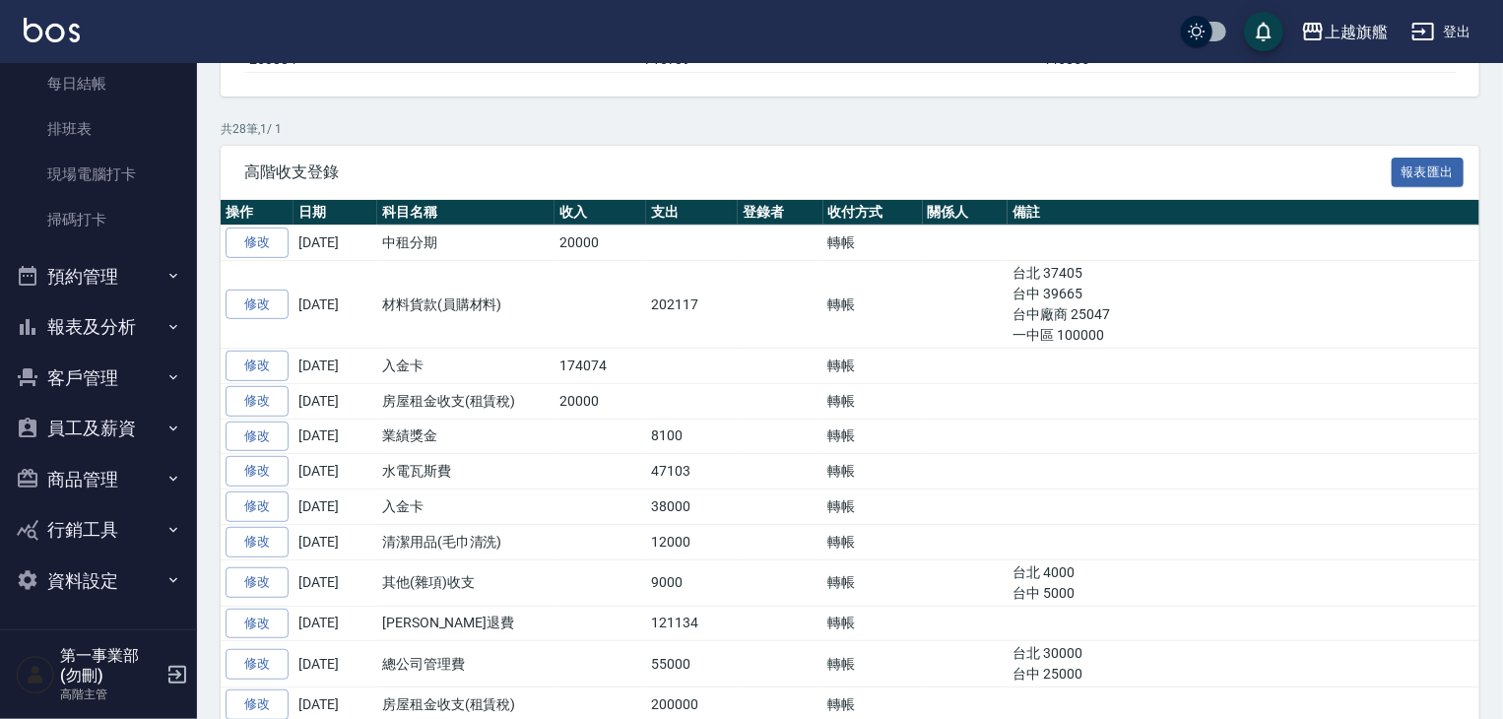
click at [117, 344] on button "報表及分析" at bounding box center [98, 326] width 181 height 51
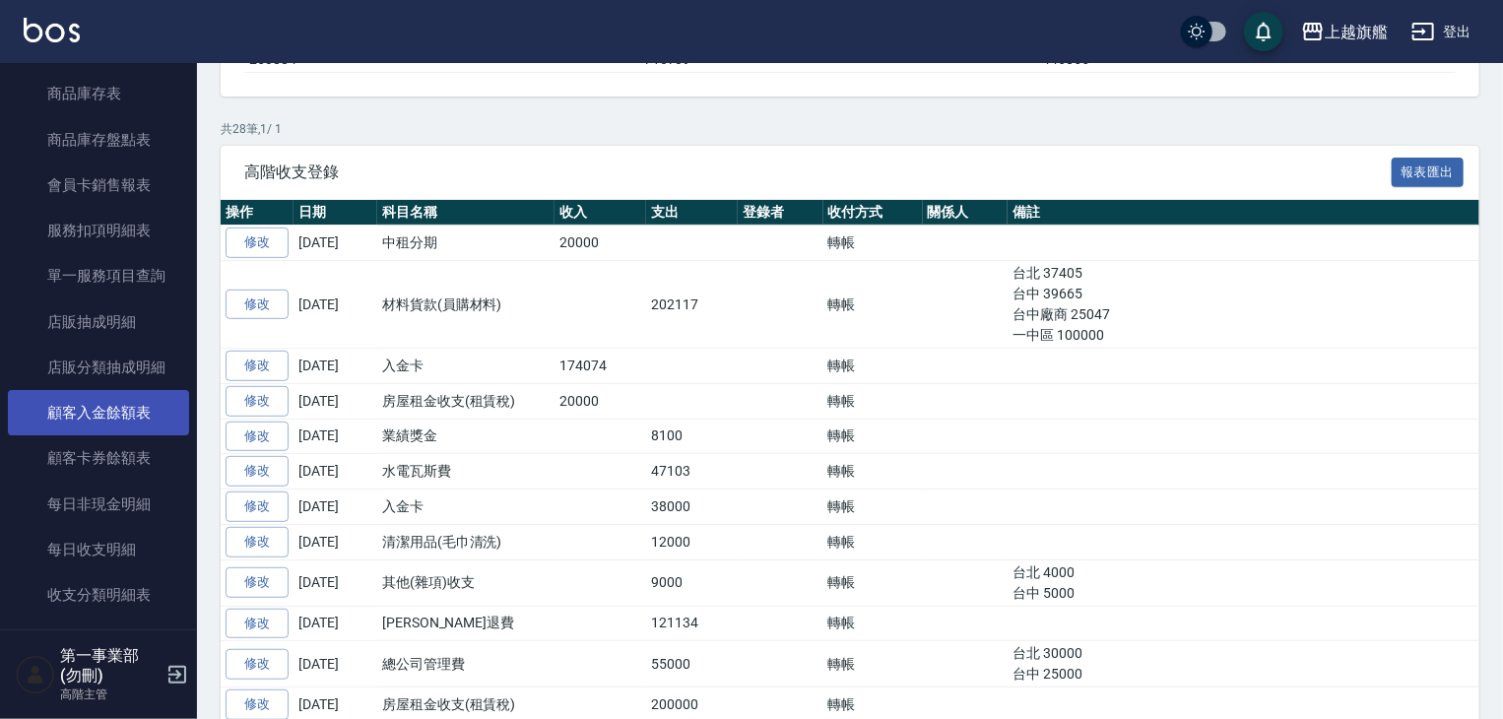
scroll to position [1911, 0]
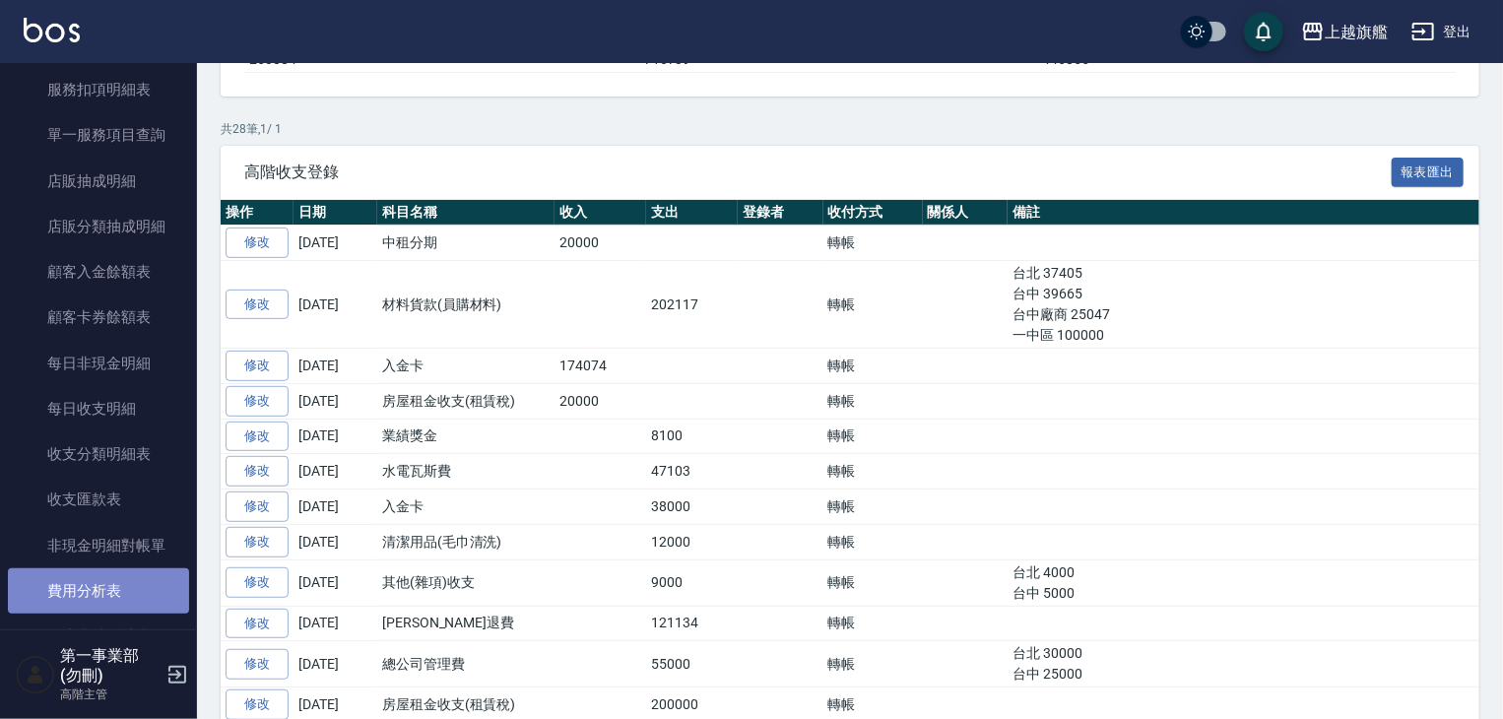
click at [114, 586] on link "費用分析表" at bounding box center [98, 590] width 181 height 45
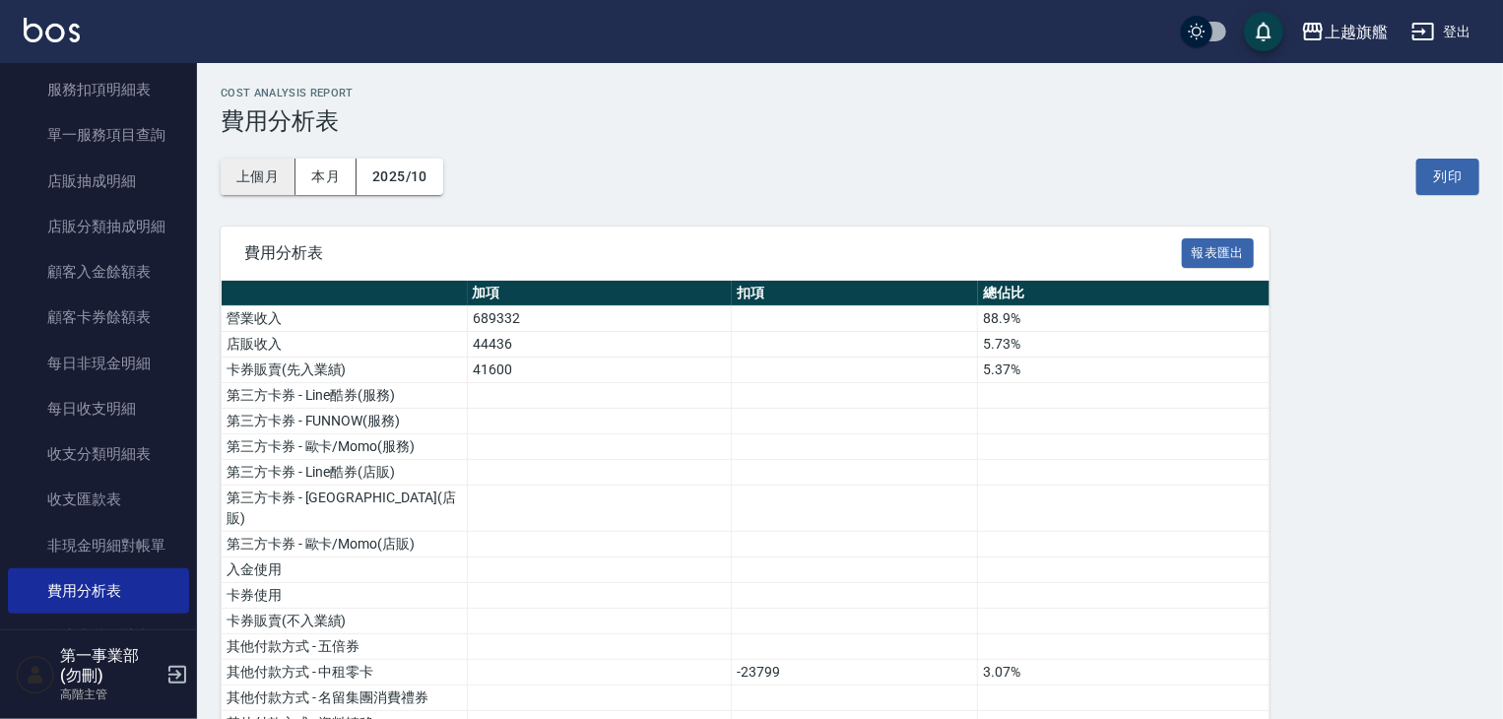
click at [276, 173] on button "上個月" at bounding box center [258, 177] width 75 height 36
click at [1446, 191] on button "列印" at bounding box center [1447, 177] width 63 height 36
click at [1329, 28] on div "上越旗艦" at bounding box center [1356, 32] width 63 height 25
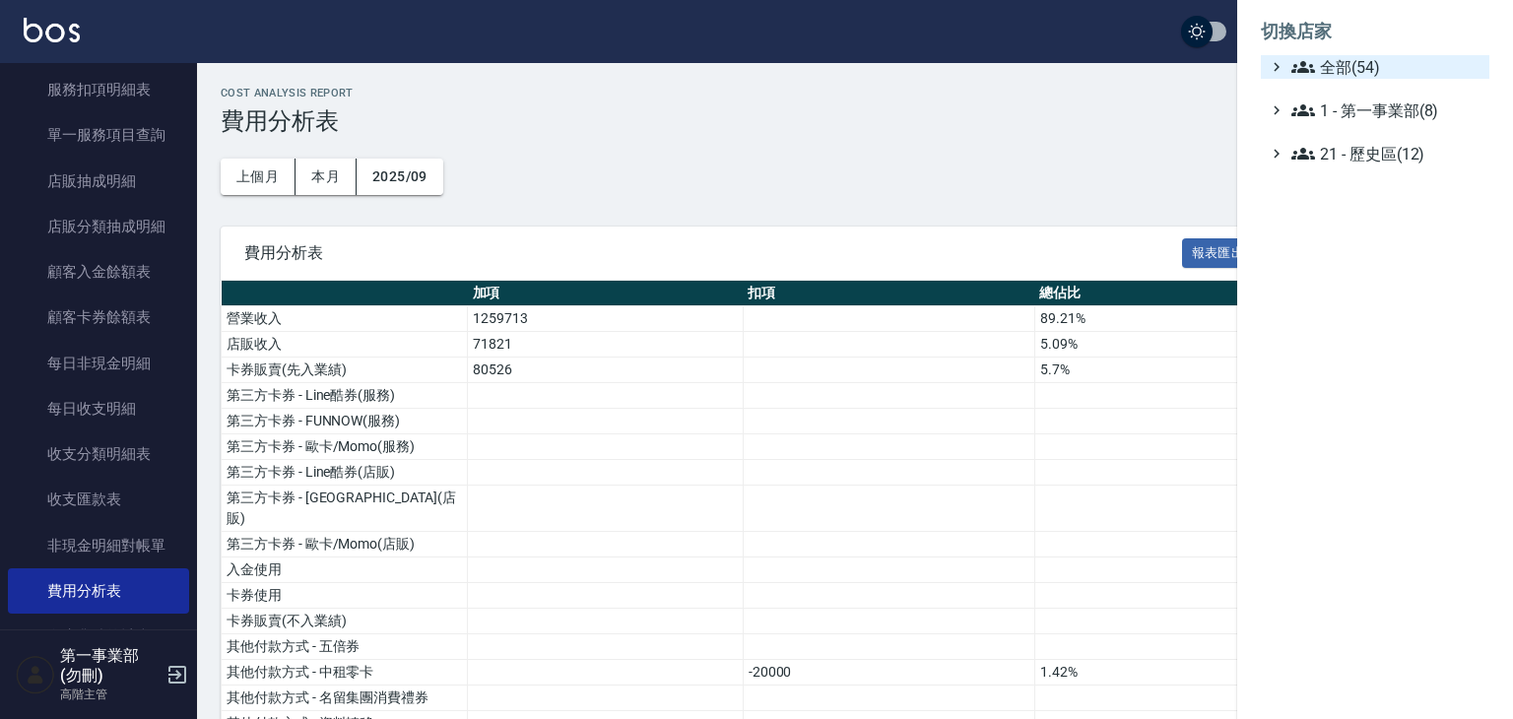
click at [1345, 60] on span "全部(54)" at bounding box center [1386, 67] width 190 height 24
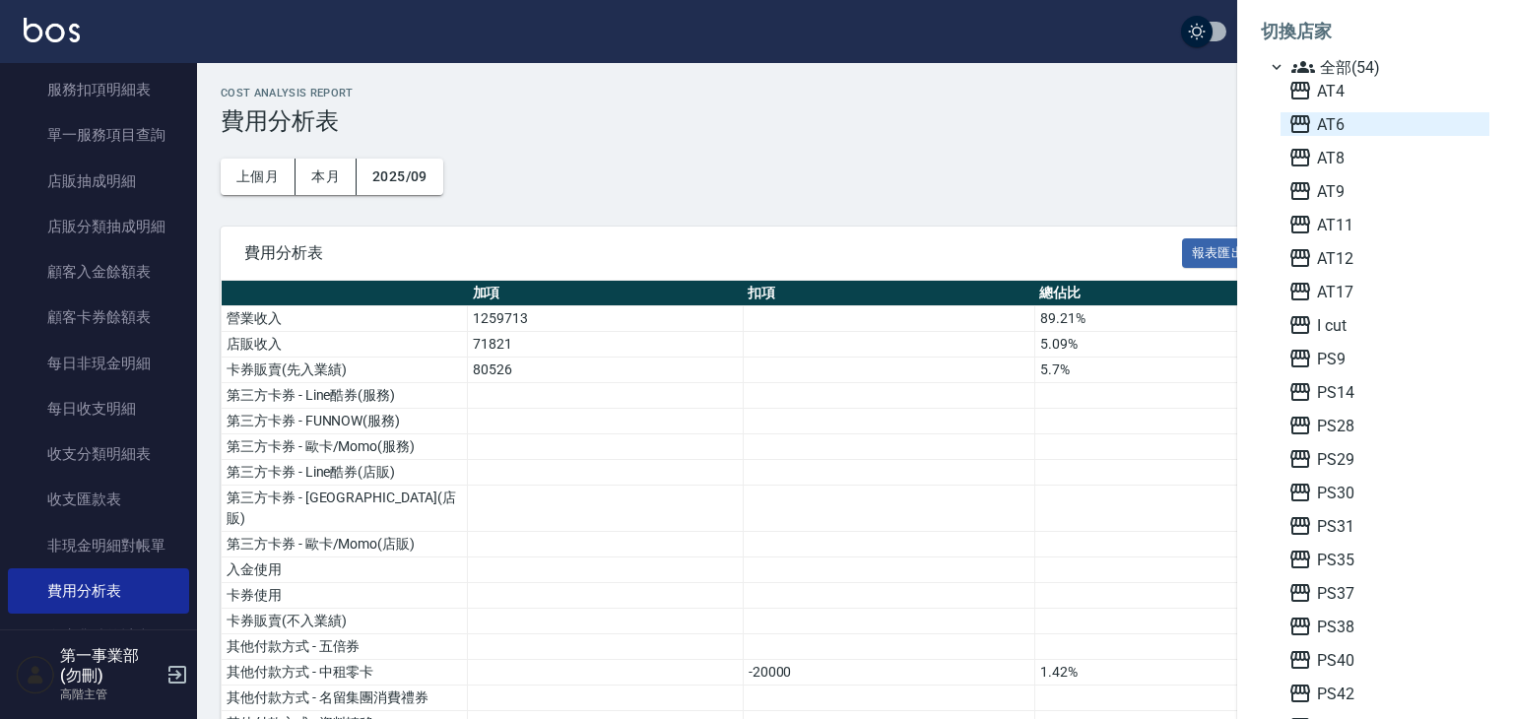
click at [1346, 131] on span "AT6" at bounding box center [1384, 124] width 193 height 24
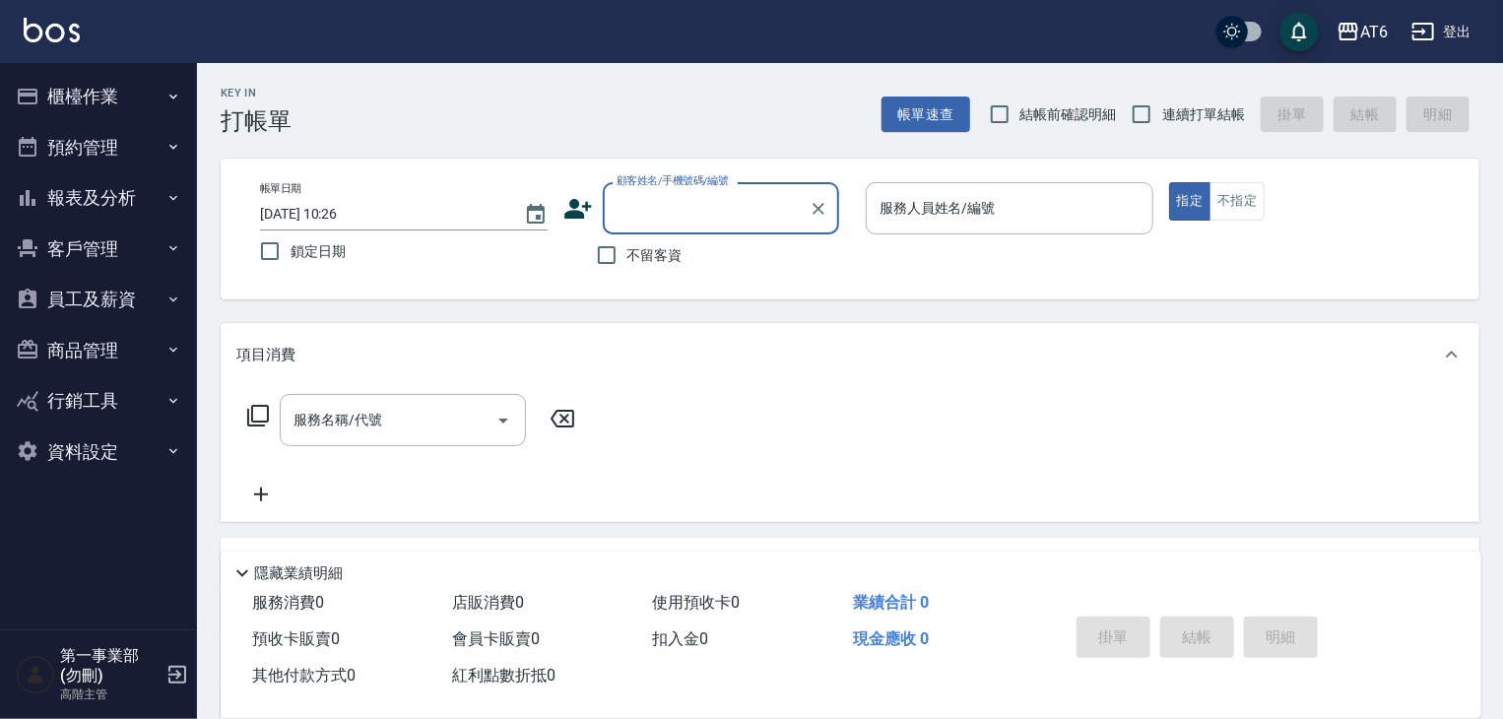
click at [126, 98] on button "櫃檯作業" at bounding box center [98, 96] width 181 height 51
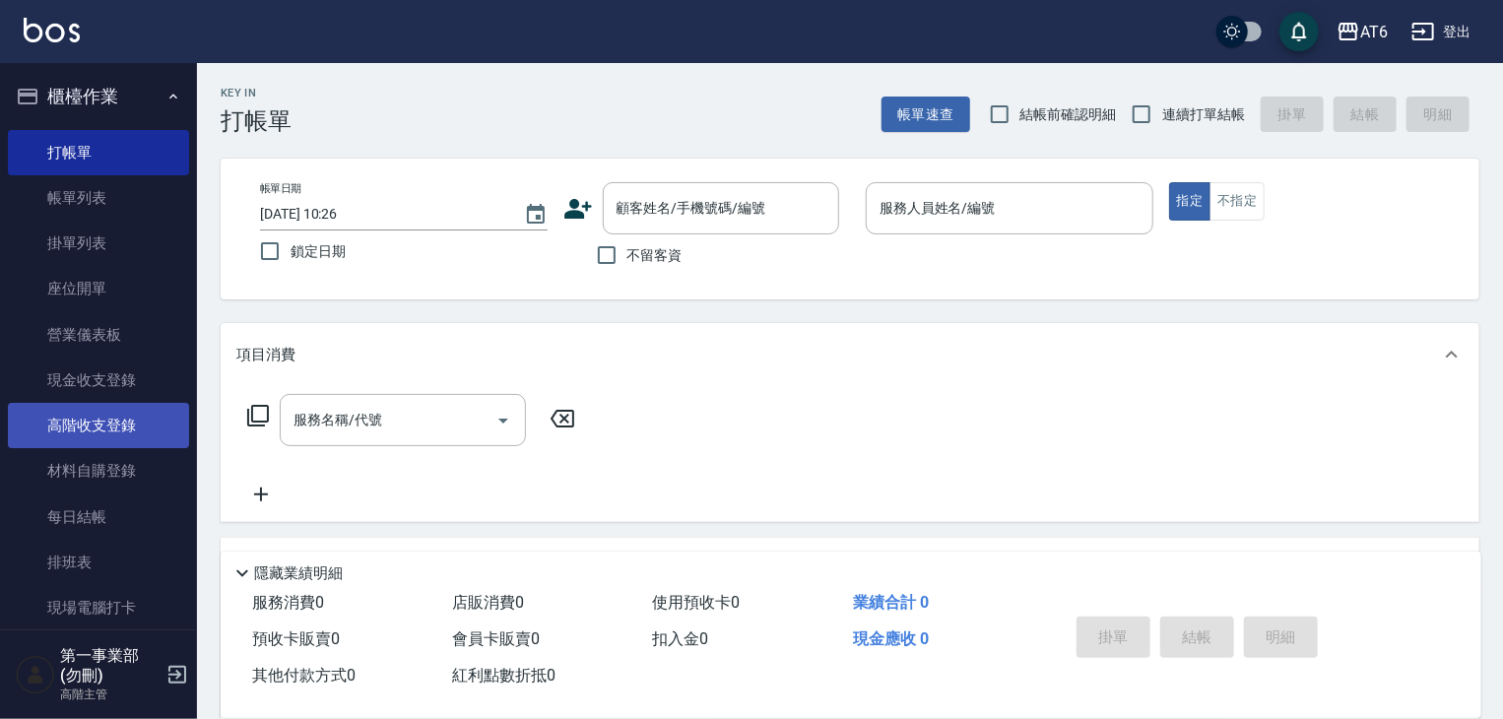
click at [86, 427] on link "高階收支登錄" at bounding box center [98, 425] width 181 height 45
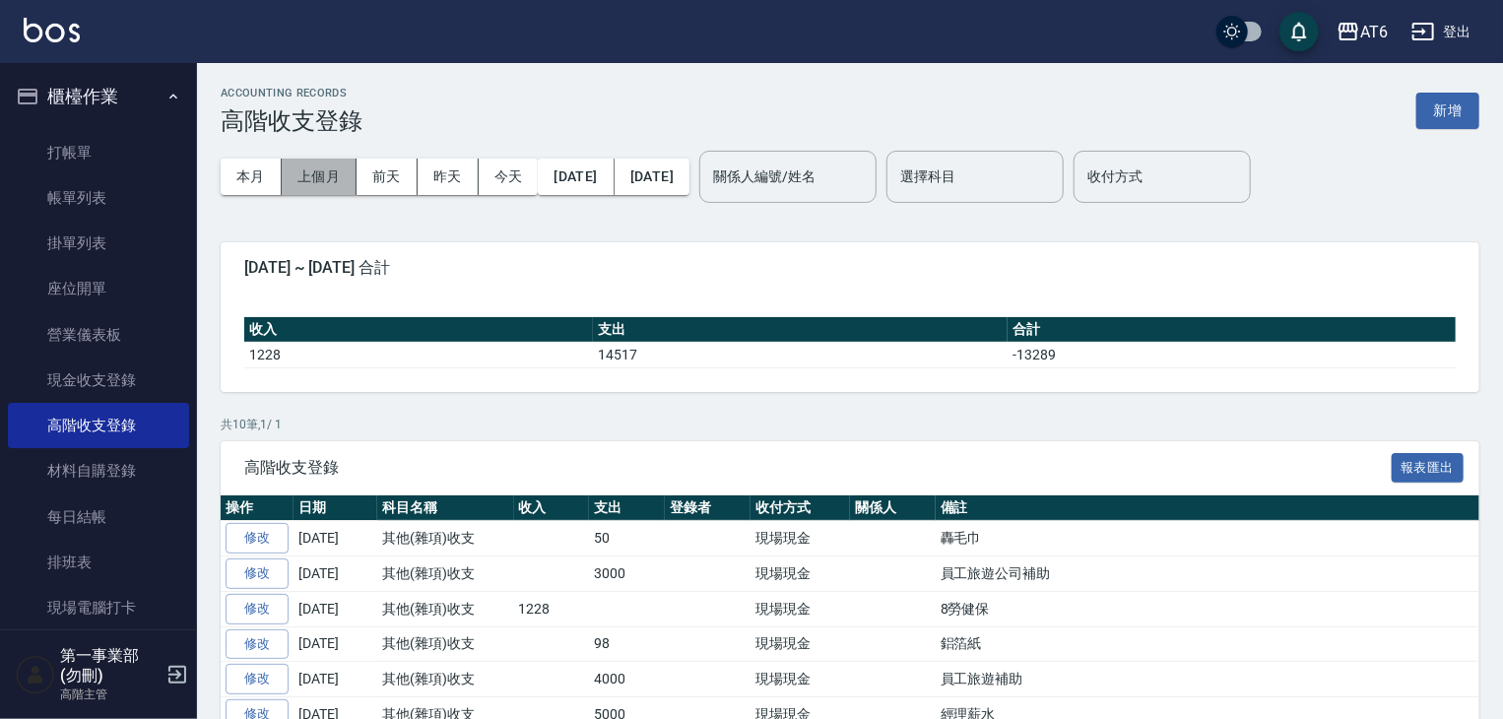
click at [312, 189] on button "上個月" at bounding box center [319, 177] width 75 height 36
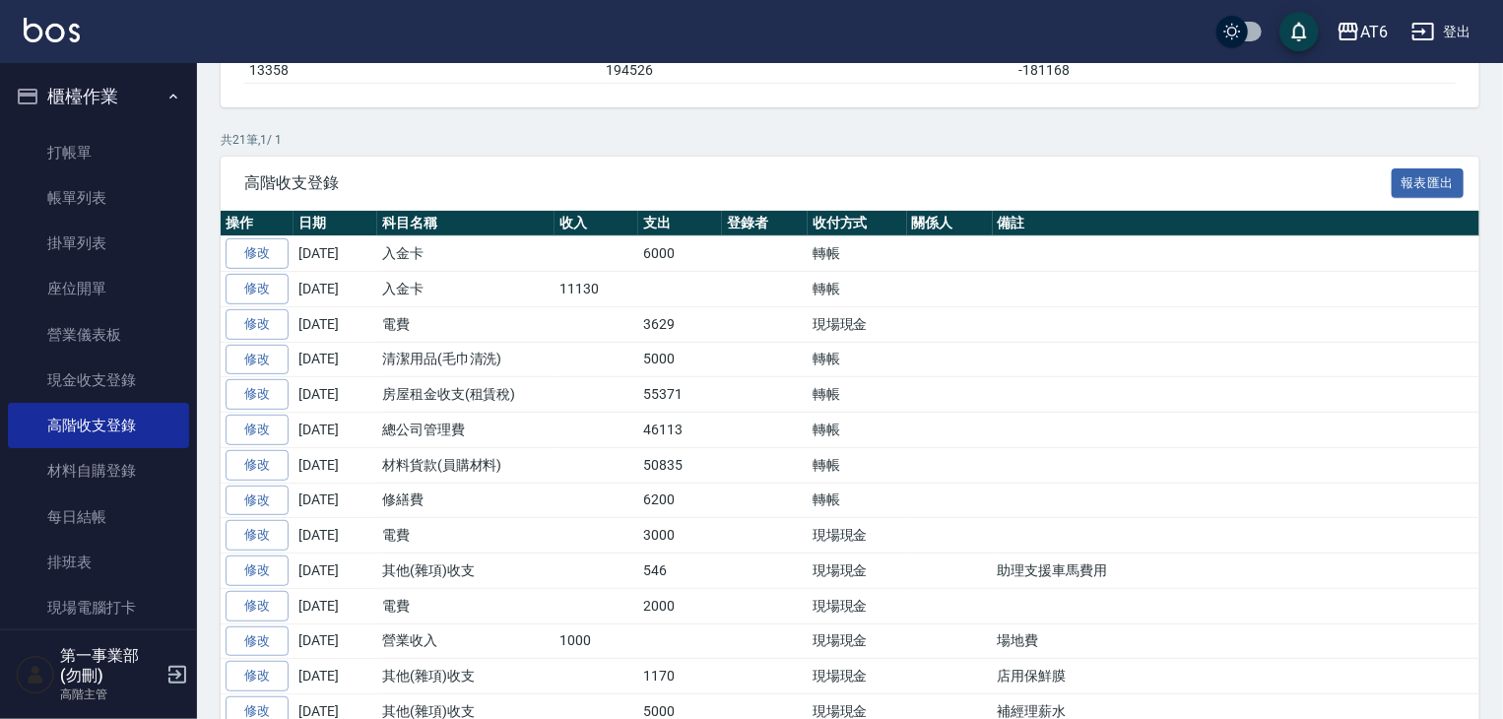
scroll to position [295, 0]
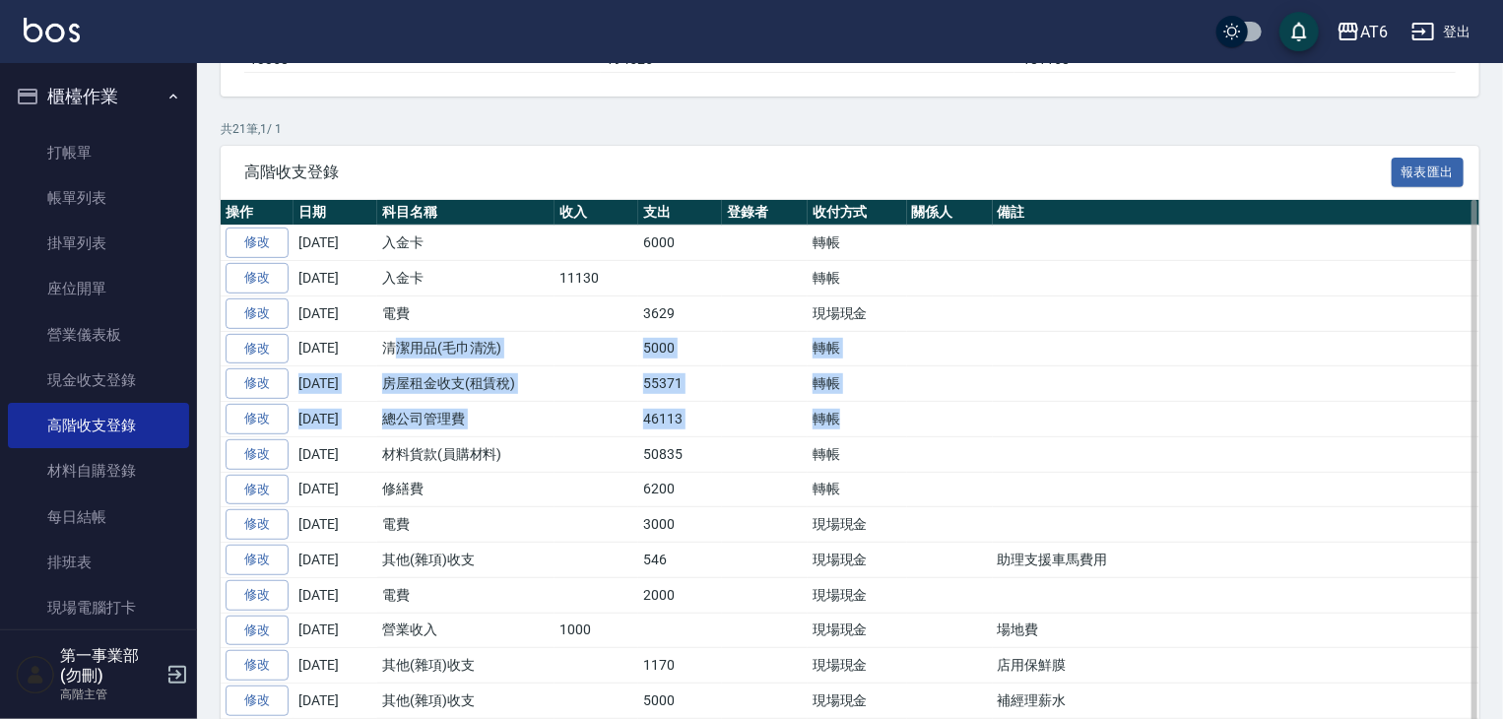
drag, startPoint x: 399, startPoint y: 341, endPoint x: 850, endPoint y: 411, distance: 456.5
click at [850, 411] on tbody "修改 2025-09-30 入金卡 6000 轉帳 修改 2025-09-30 入金卡 11130 轉帳 修改 2025-09-30 電費 3629 現場現金…" at bounding box center [861, 596] width 1280 height 740
click at [882, 426] on td "轉帳" at bounding box center [857, 419] width 99 height 35
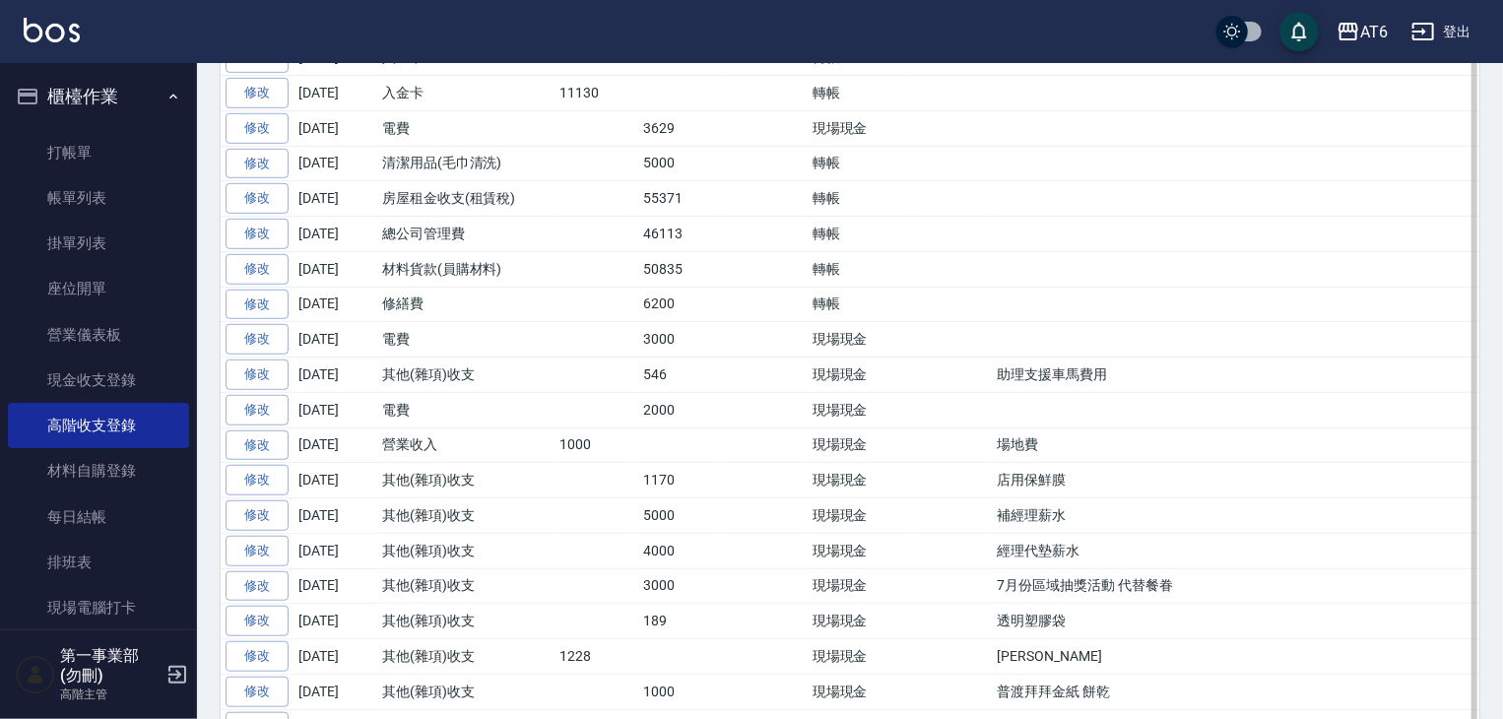
scroll to position [492, 0]
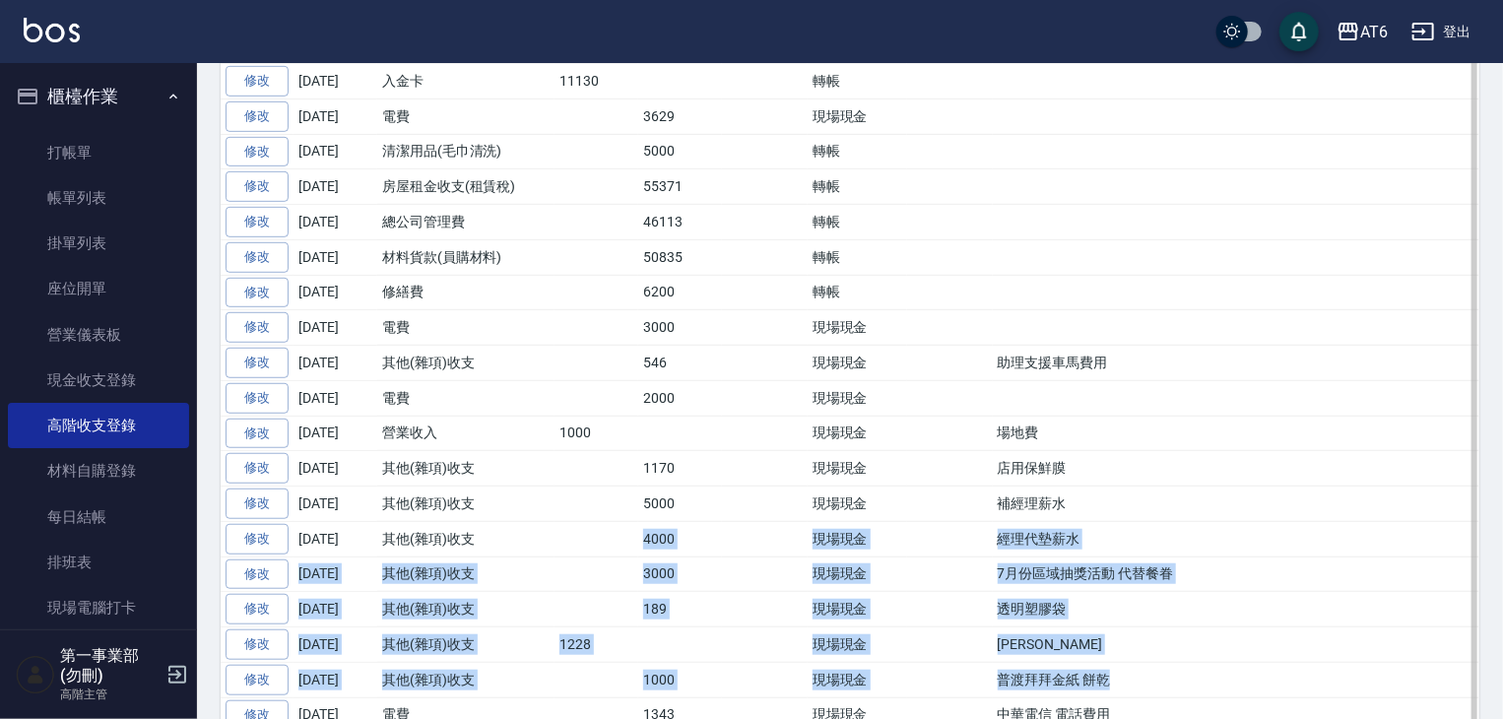
drag, startPoint x: 633, startPoint y: 531, endPoint x: 1190, endPoint y: 667, distance: 572.8
click at [1190, 667] on tbody "修改 2025-09-30 入金卡 6000 轉帳 修改 2025-09-30 入金卡 11130 轉帳 修改 2025-09-30 電費 3629 現場現金…" at bounding box center [861, 399] width 1280 height 740
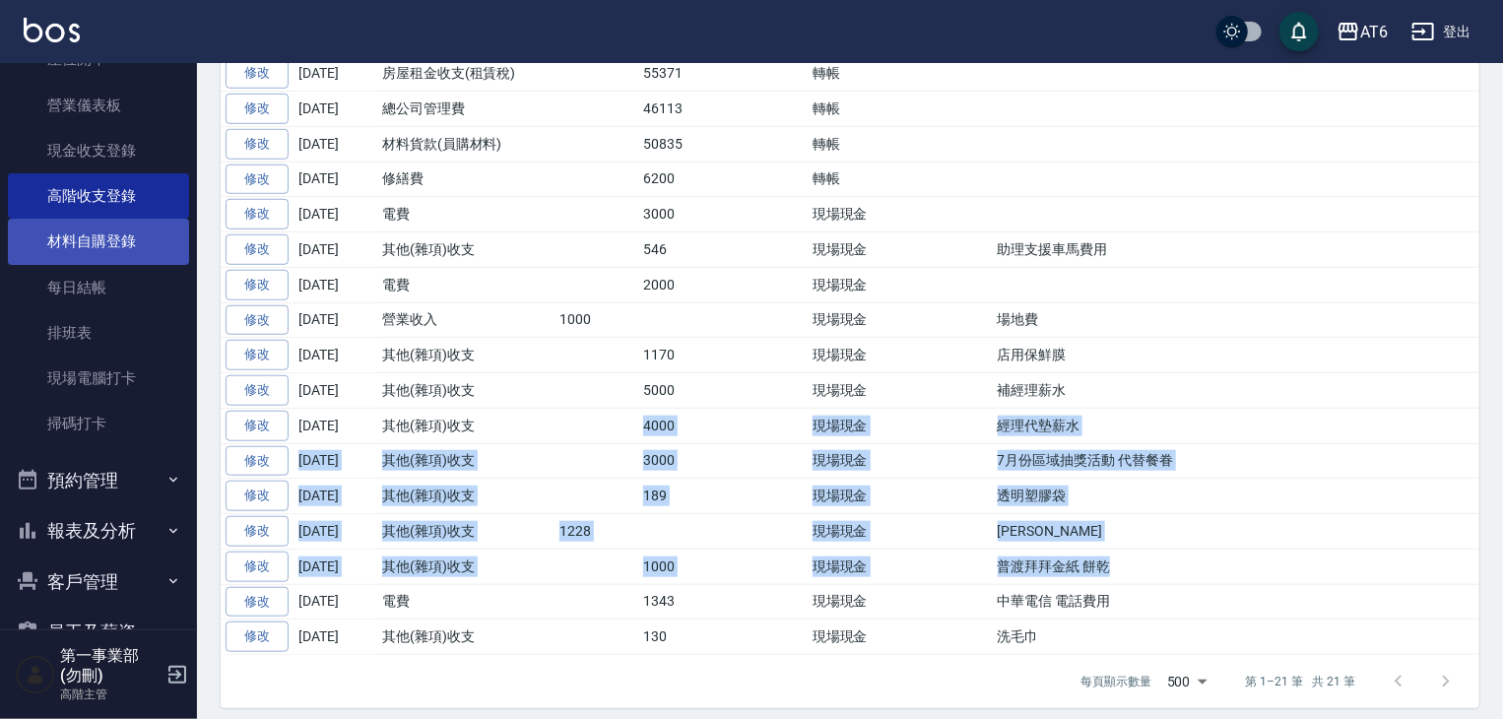
scroll to position [433, 0]
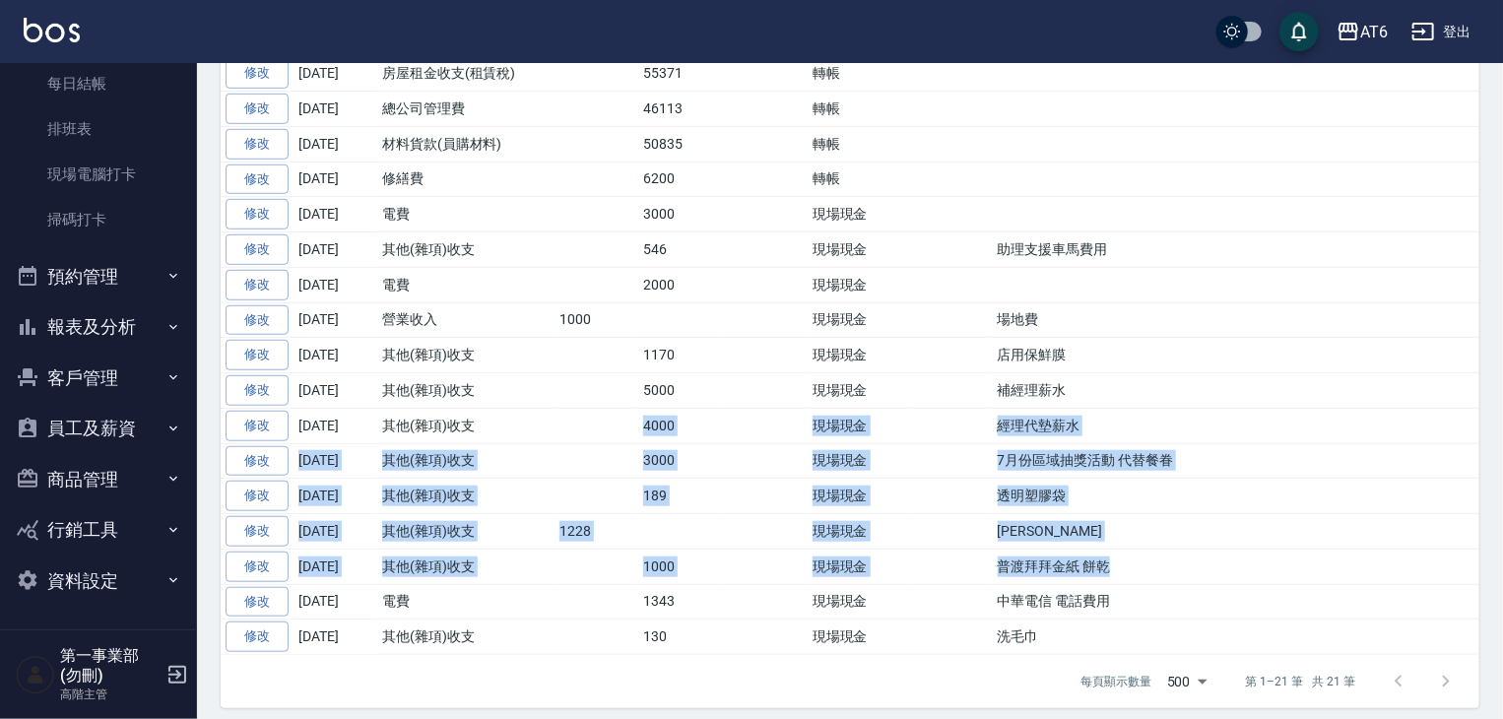
click at [129, 346] on button "報表及分析" at bounding box center [98, 326] width 181 height 51
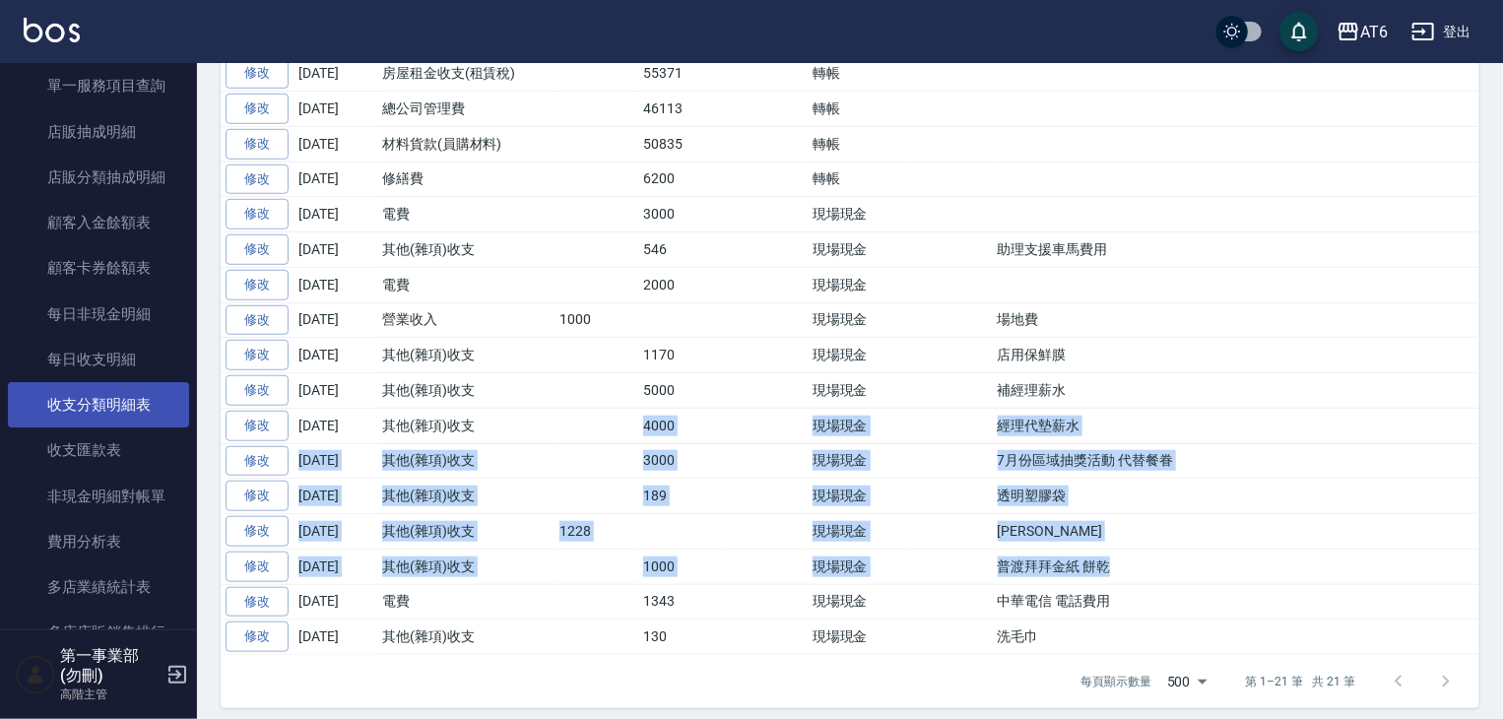
scroll to position [2108, 0]
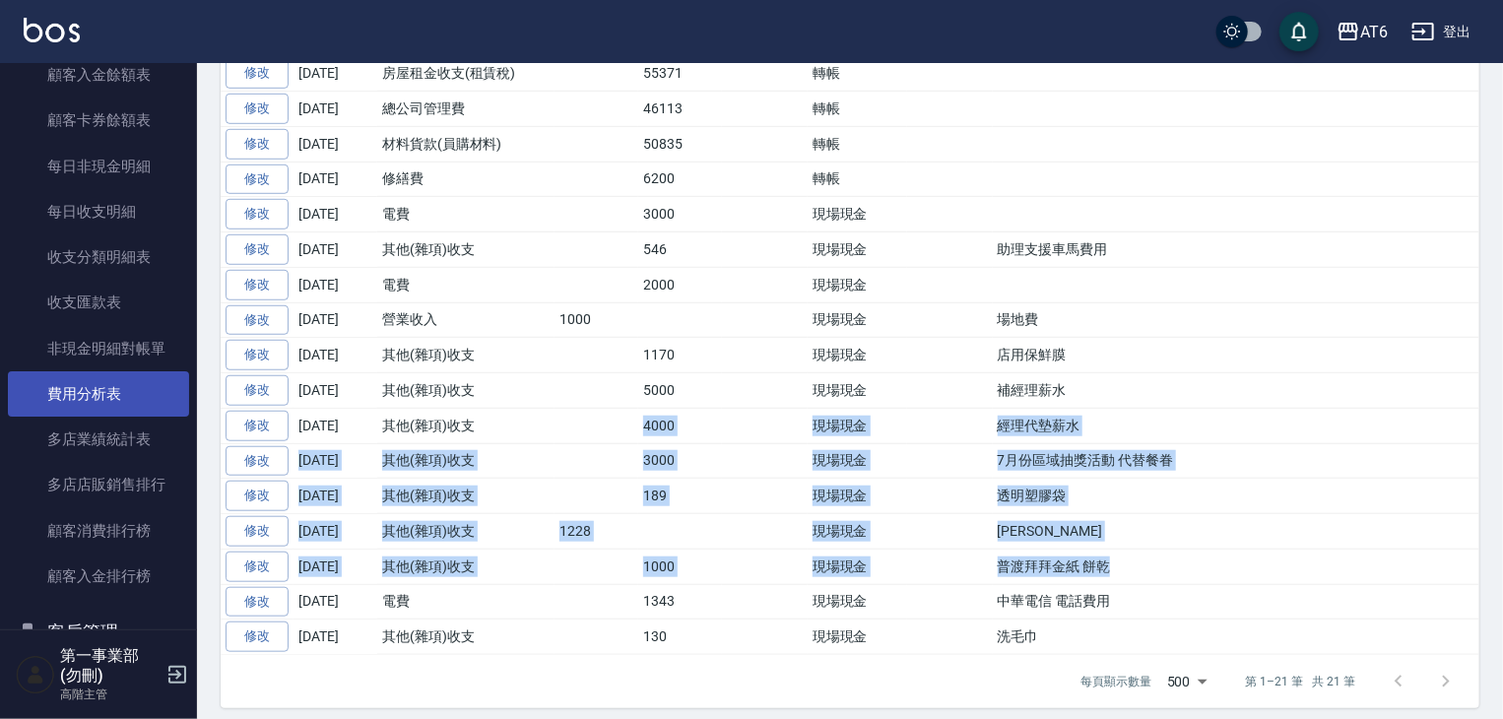
click at [114, 403] on link "費用分析表" at bounding box center [98, 393] width 181 height 45
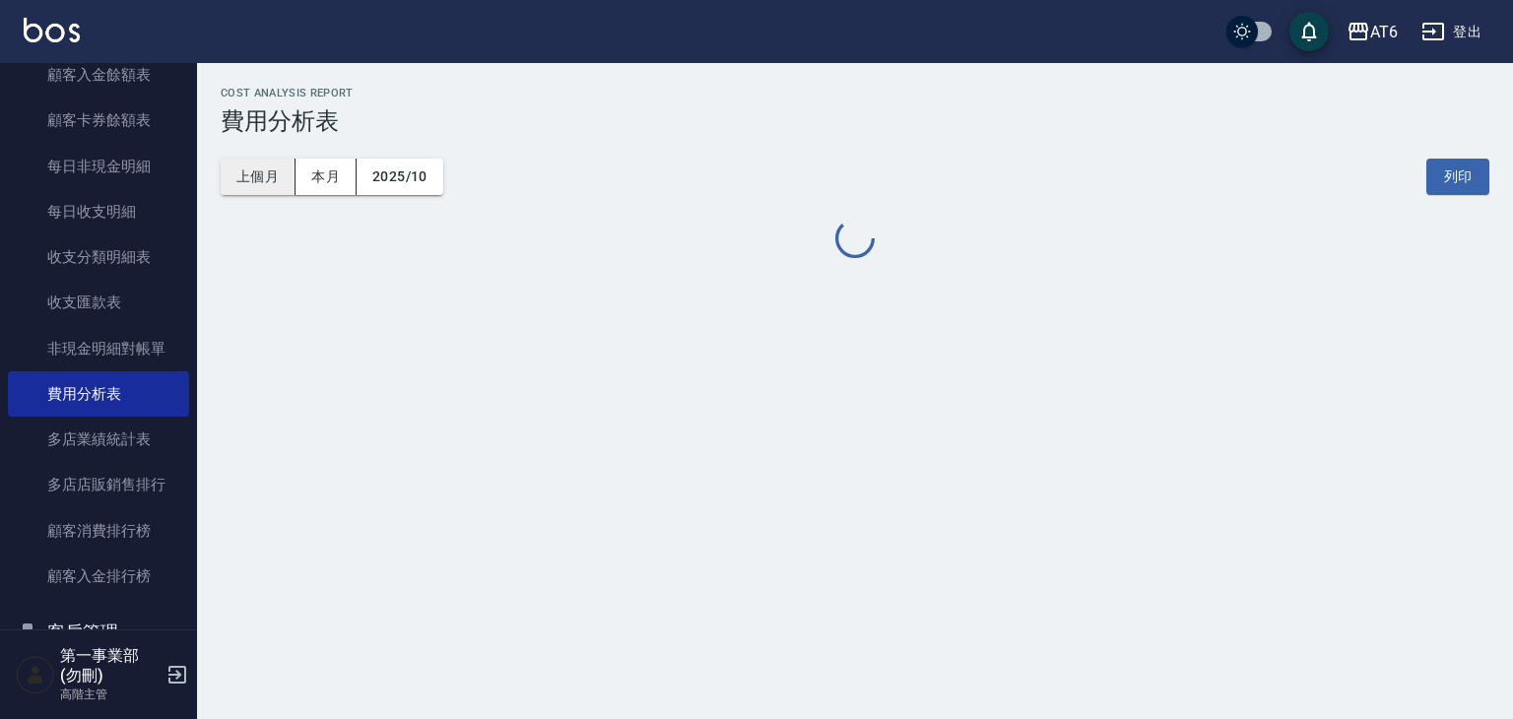
click at [256, 180] on button "上個月" at bounding box center [258, 177] width 75 height 36
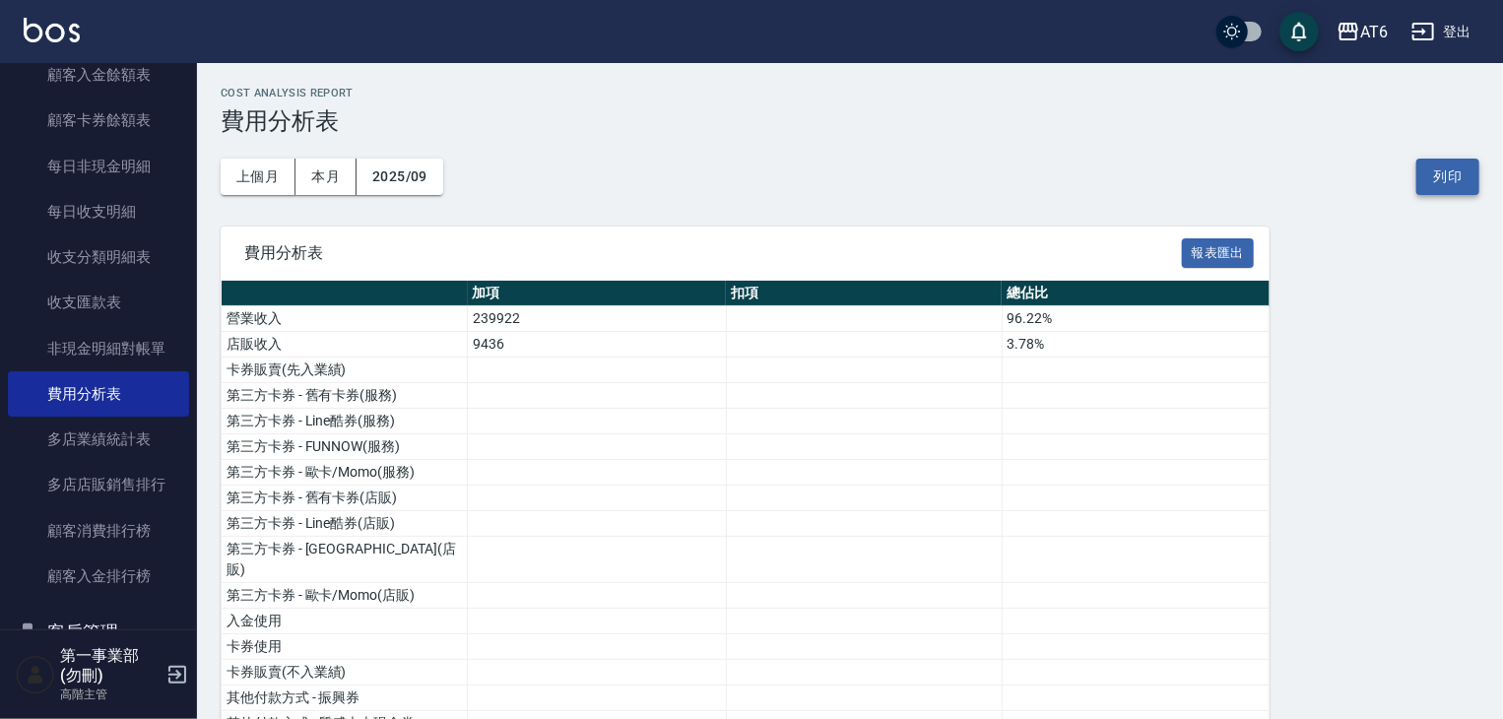
click at [1450, 171] on button "列印" at bounding box center [1447, 177] width 63 height 36
click at [1368, 28] on div "AT6" at bounding box center [1374, 32] width 28 height 25
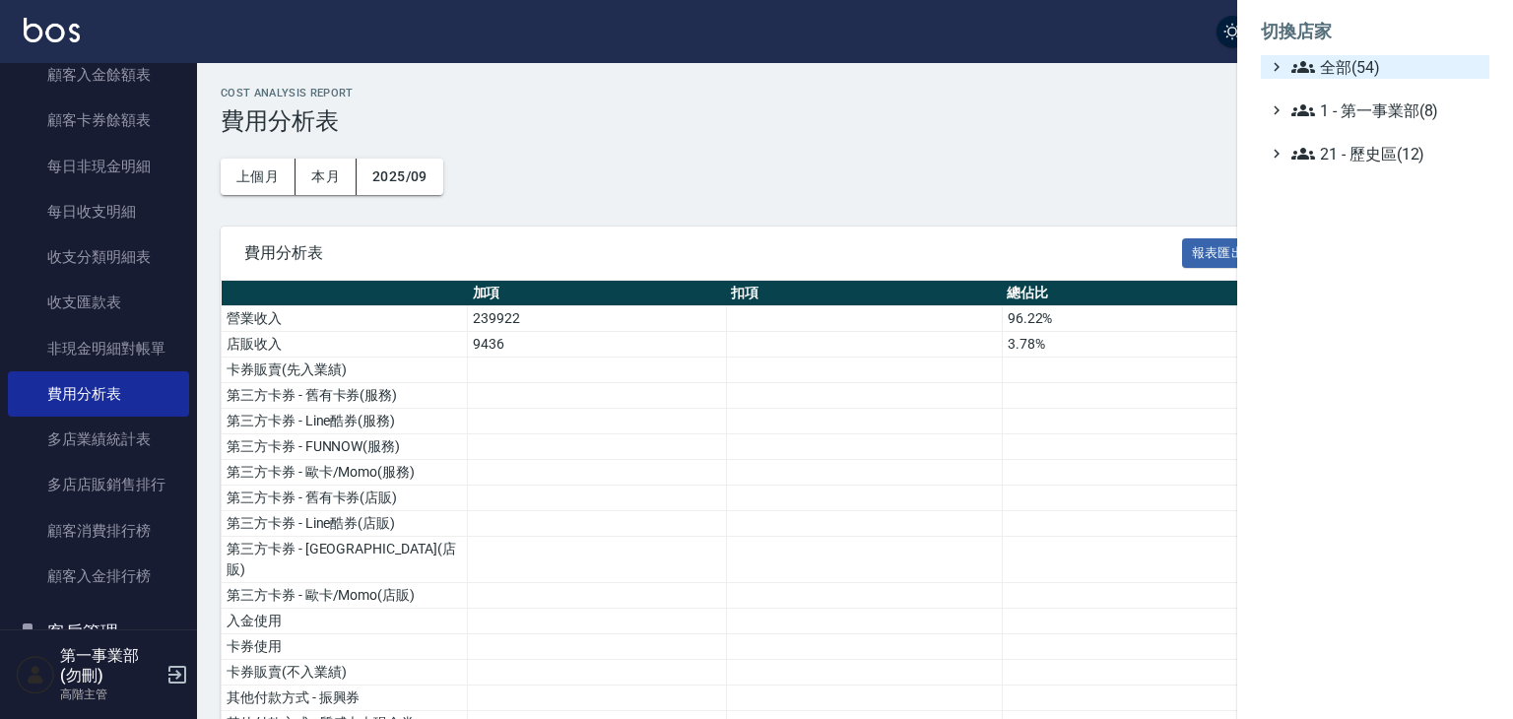
click at [1383, 60] on span "全部(54)" at bounding box center [1386, 67] width 190 height 24
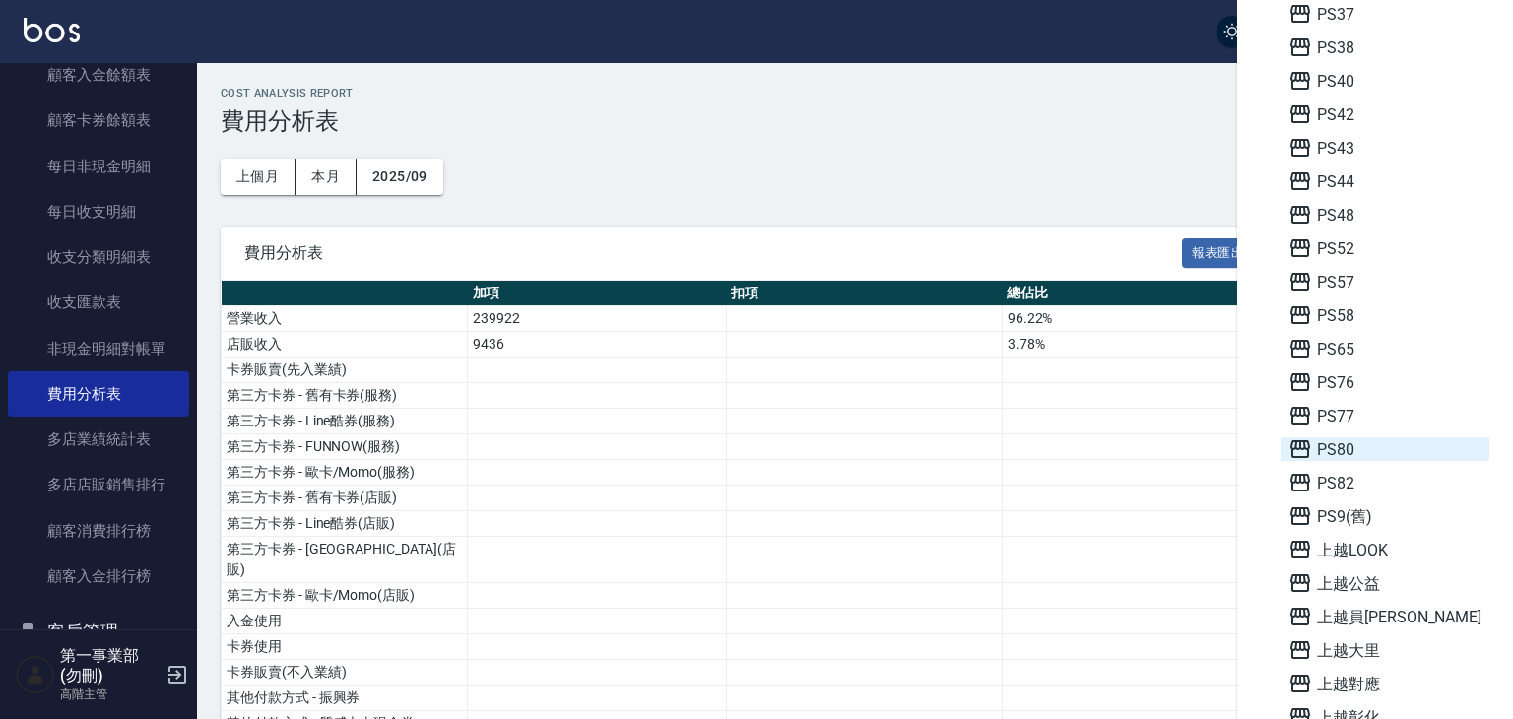
scroll to position [591, 0]
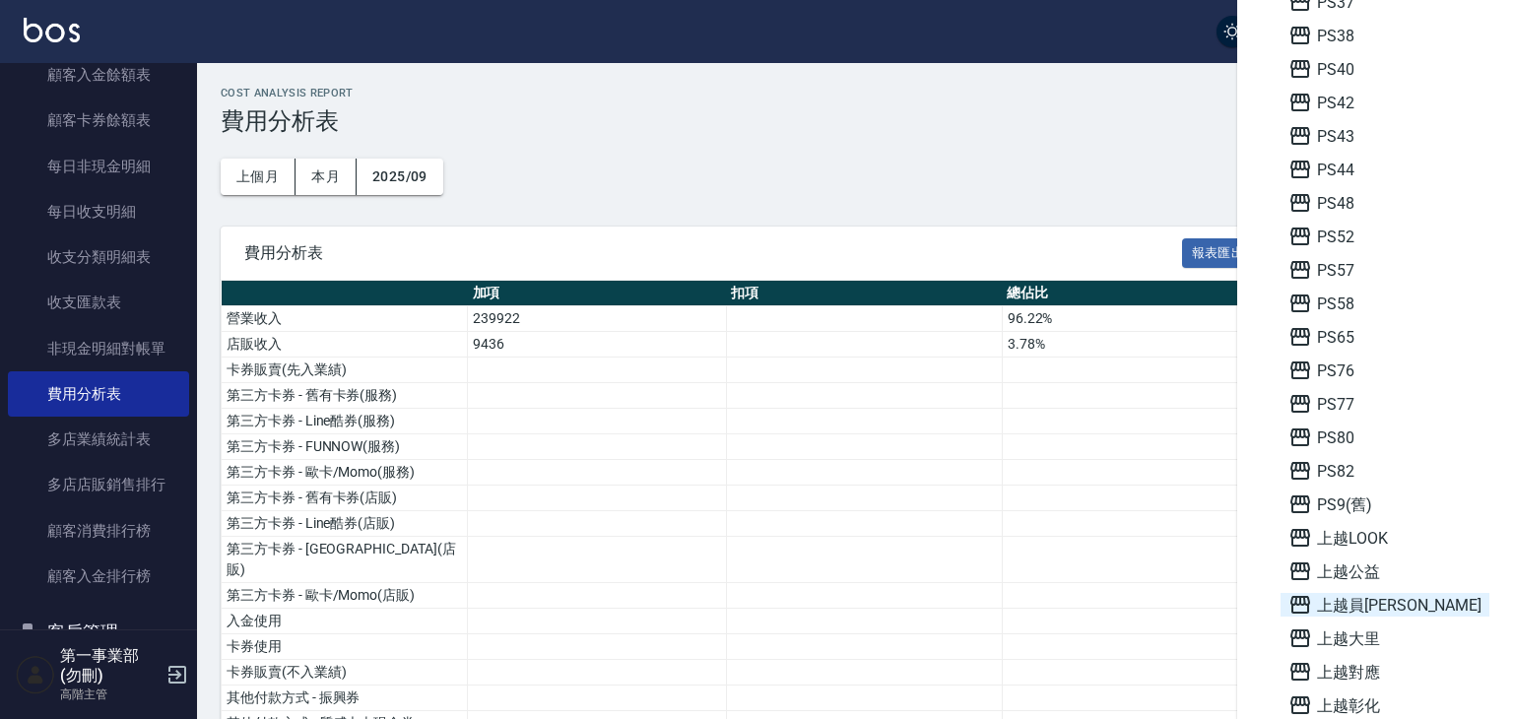
click at [1363, 600] on span "上越員[PERSON_NAME]" at bounding box center [1384, 605] width 193 height 24
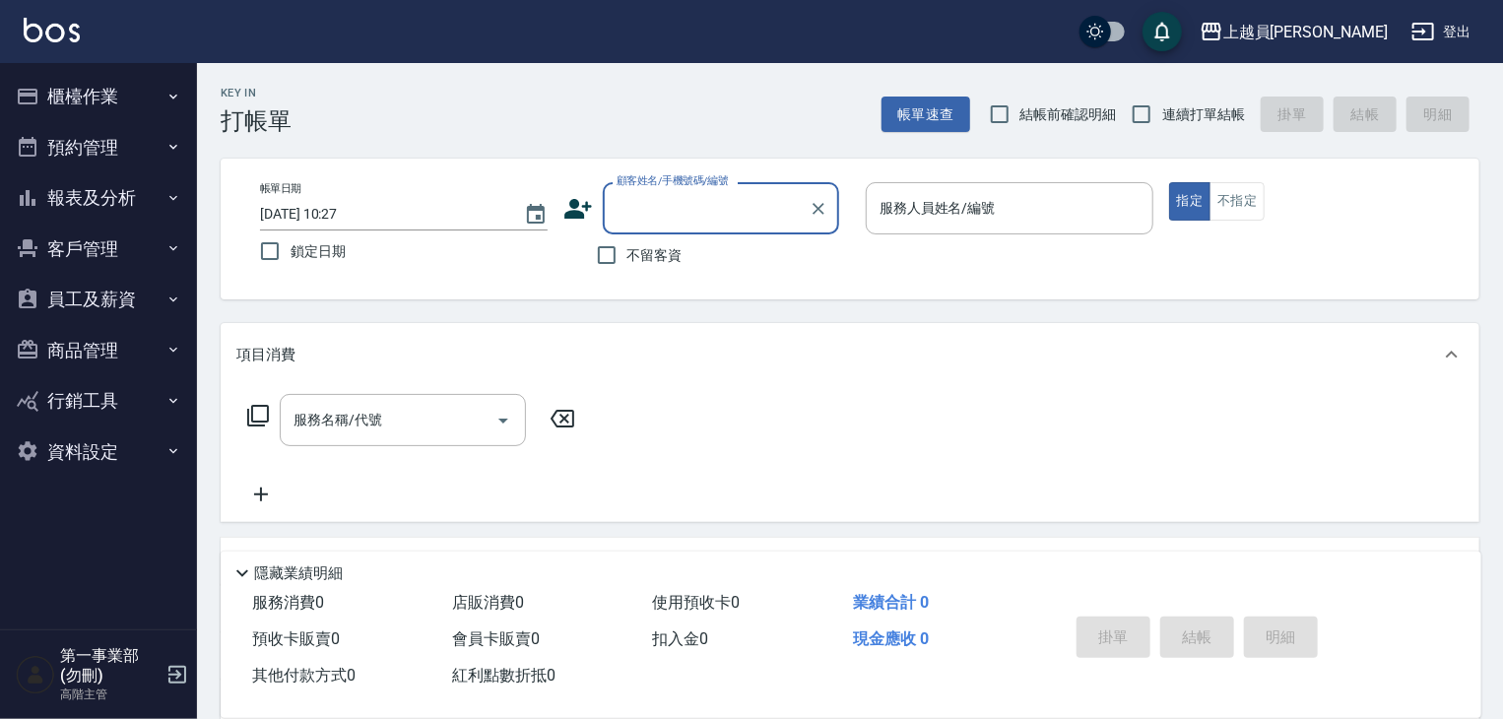
click at [122, 114] on button "櫃檯作業" at bounding box center [98, 96] width 181 height 51
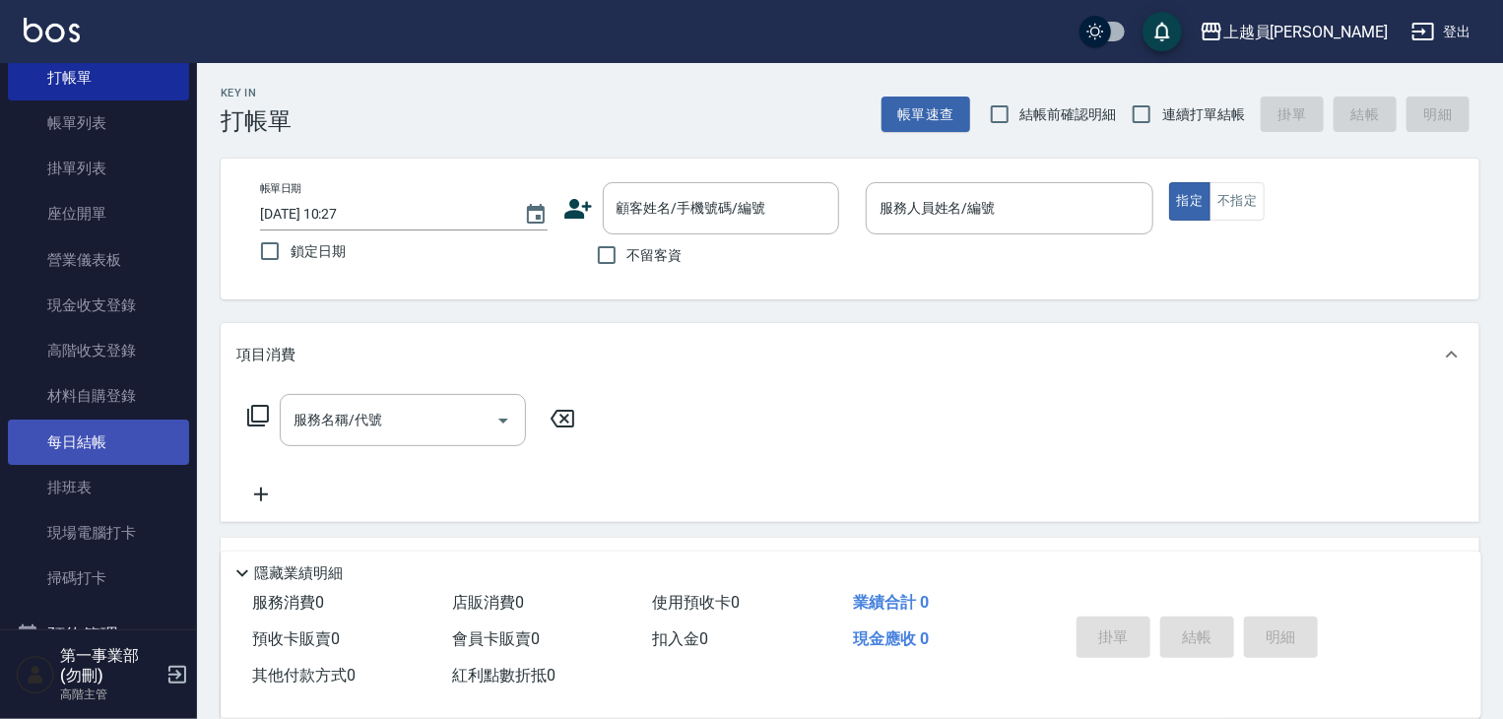
scroll to position [197, 0]
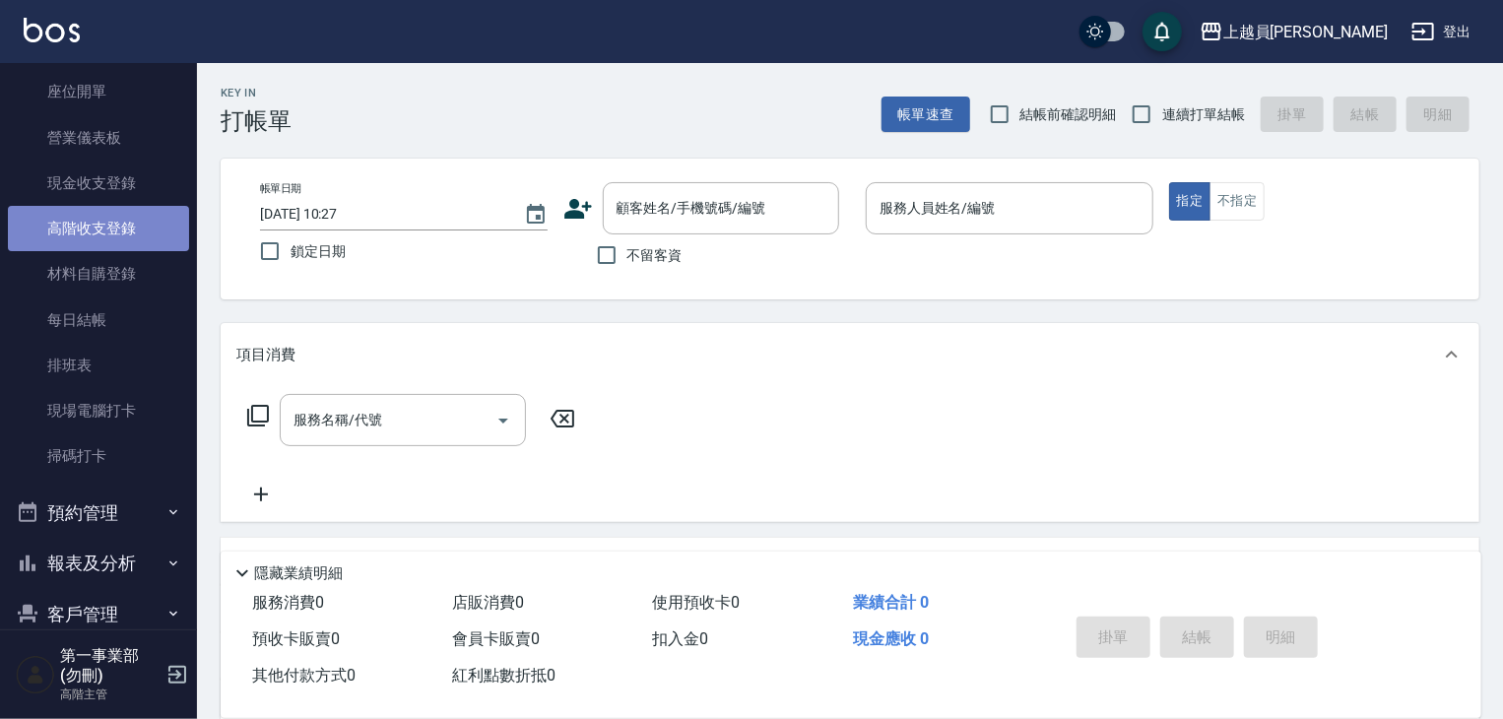
click at [135, 214] on link "高階收支登錄" at bounding box center [98, 228] width 181 height 45
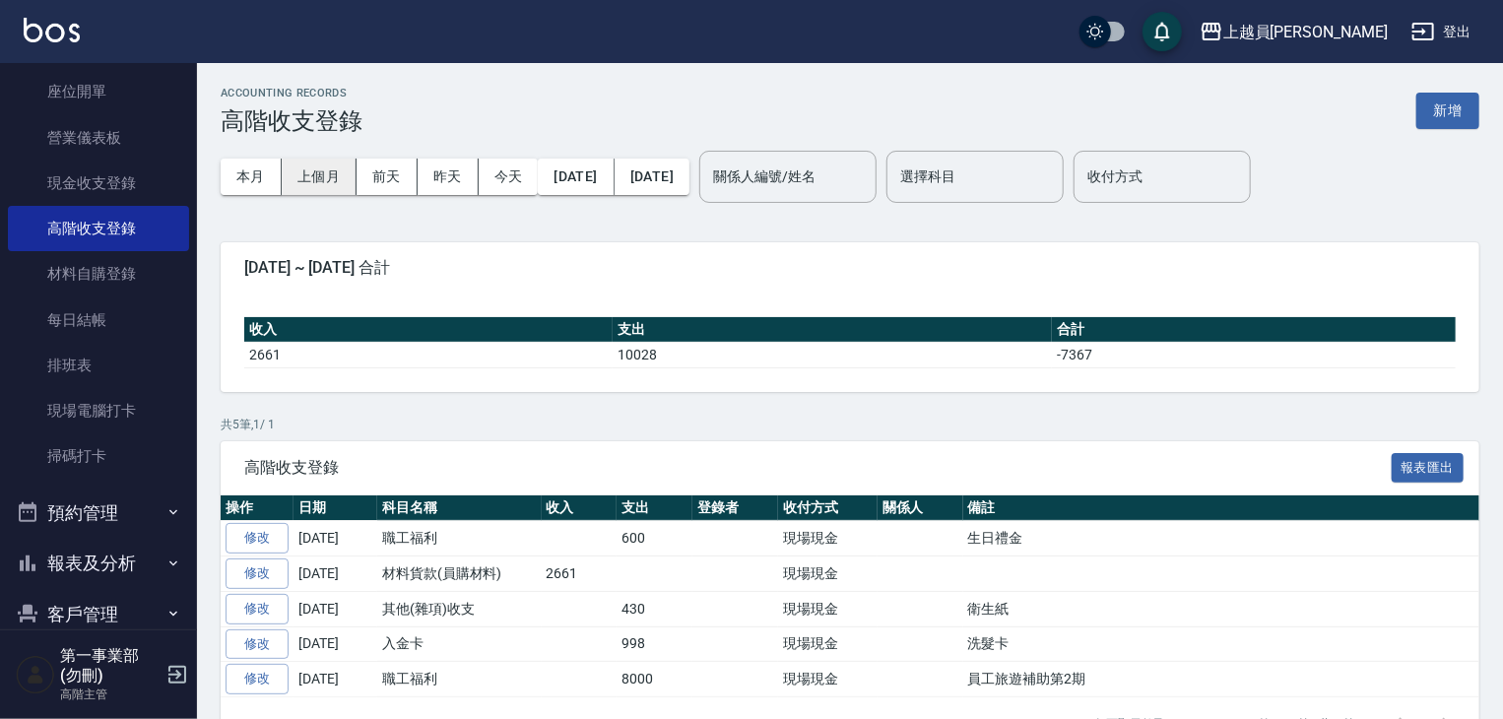
click at [329, 175] on button "上個月" at bounding box center [319, 177] width 75 height 36
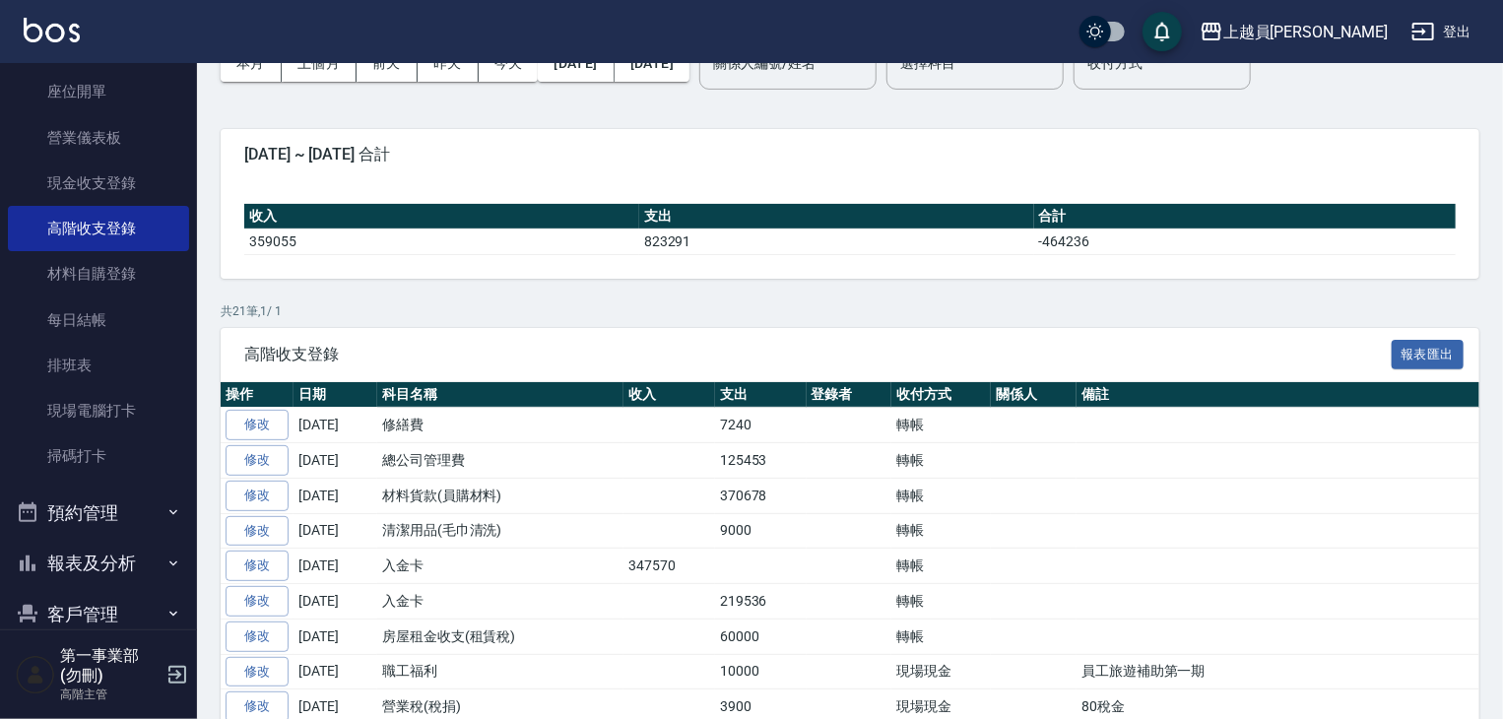
scroll to position [197, 0]
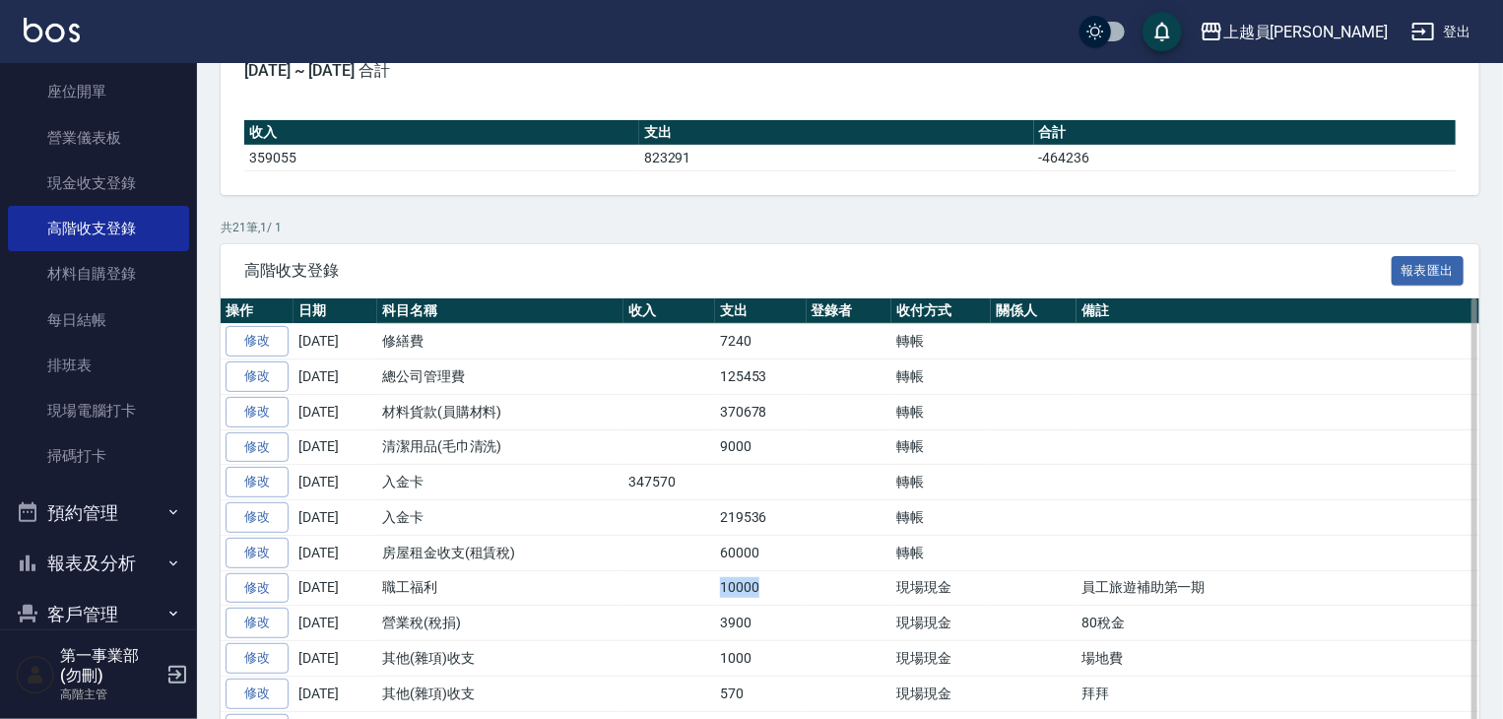
drag, startPoint x: 719, startPoint y: 585, endPoint x: 819, endPoint y: 580, distance: 100.6
click at [819, 580] on tr "修改 2025-09-27 職工福利 10000 現場現金 員工旅遊補助第一期" at bounding box center [861, 587] width 1280 height 35
click at [821, 580] on td at bounding box center [850, 587] width 86 height 35
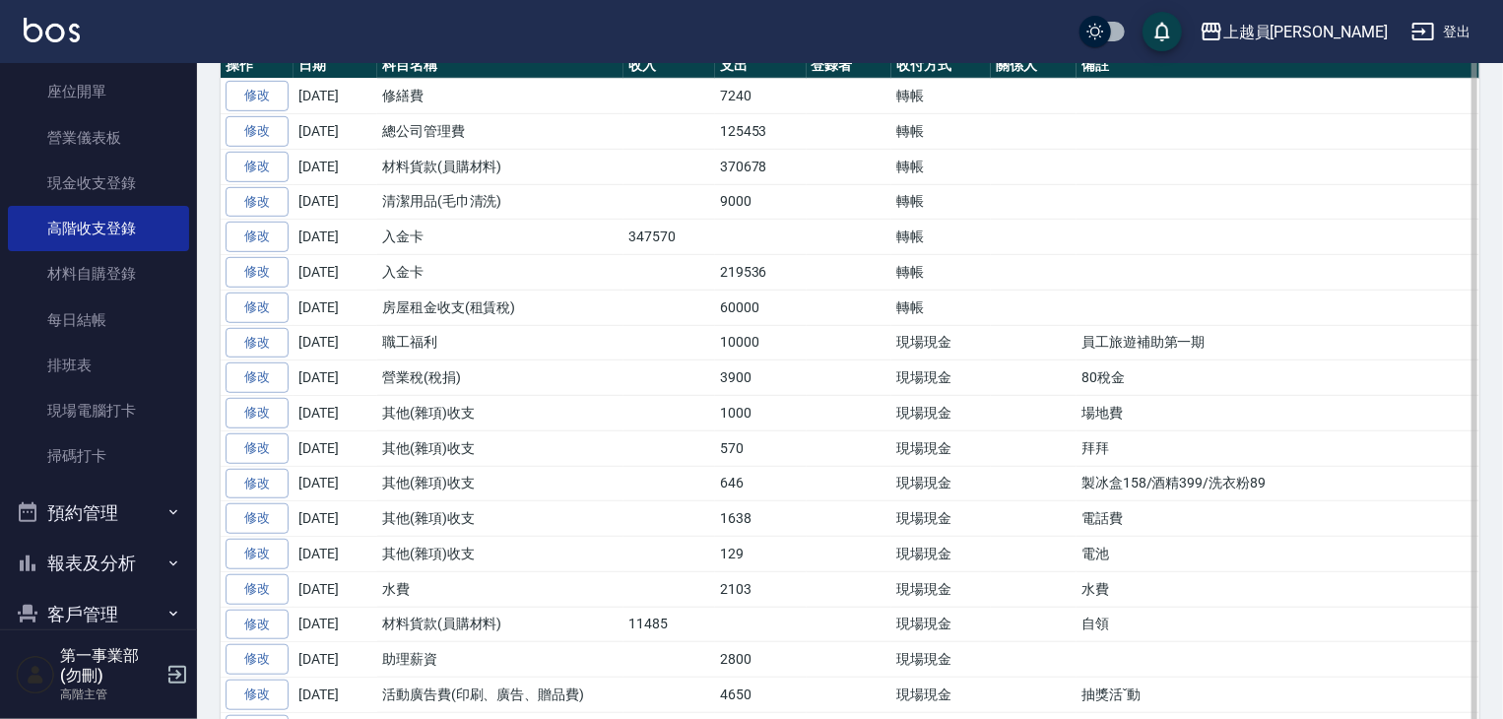
scroll to position [591, 0]
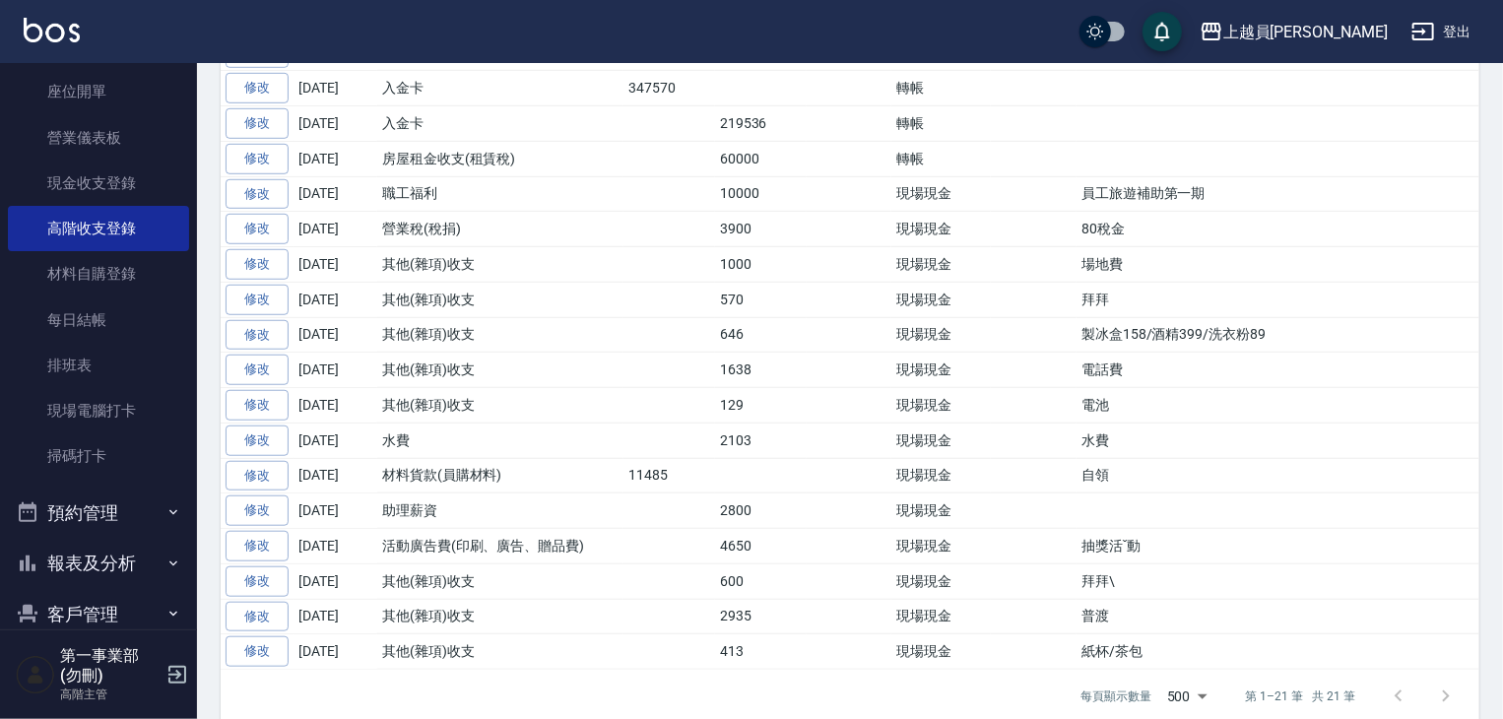
click at [116, 557] on button "報表及分析" at bounding box center [98, 563] width 181 height 51
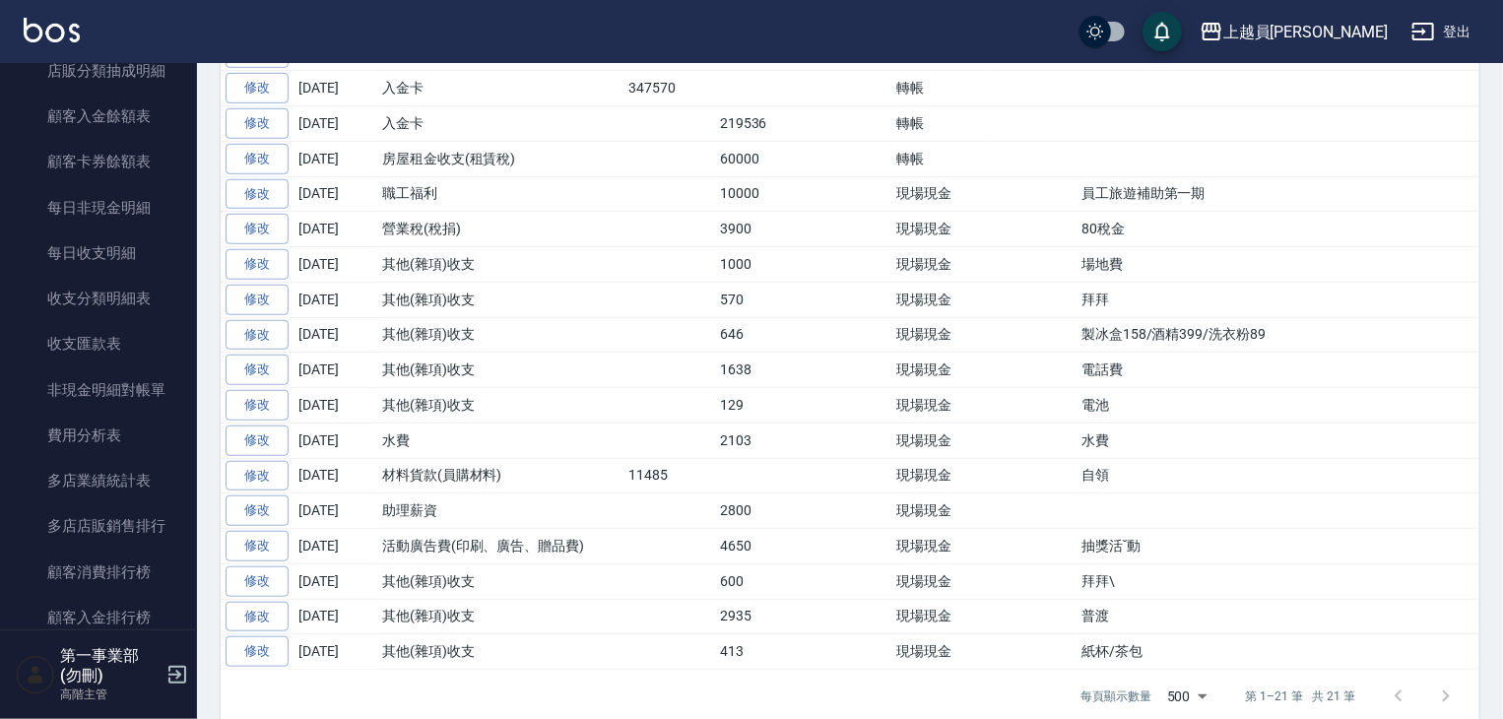
scroll to position [2068, 0]
click at [135, 437] on link "費用分析表" at bounding box center [98, 433] width 181 height 45
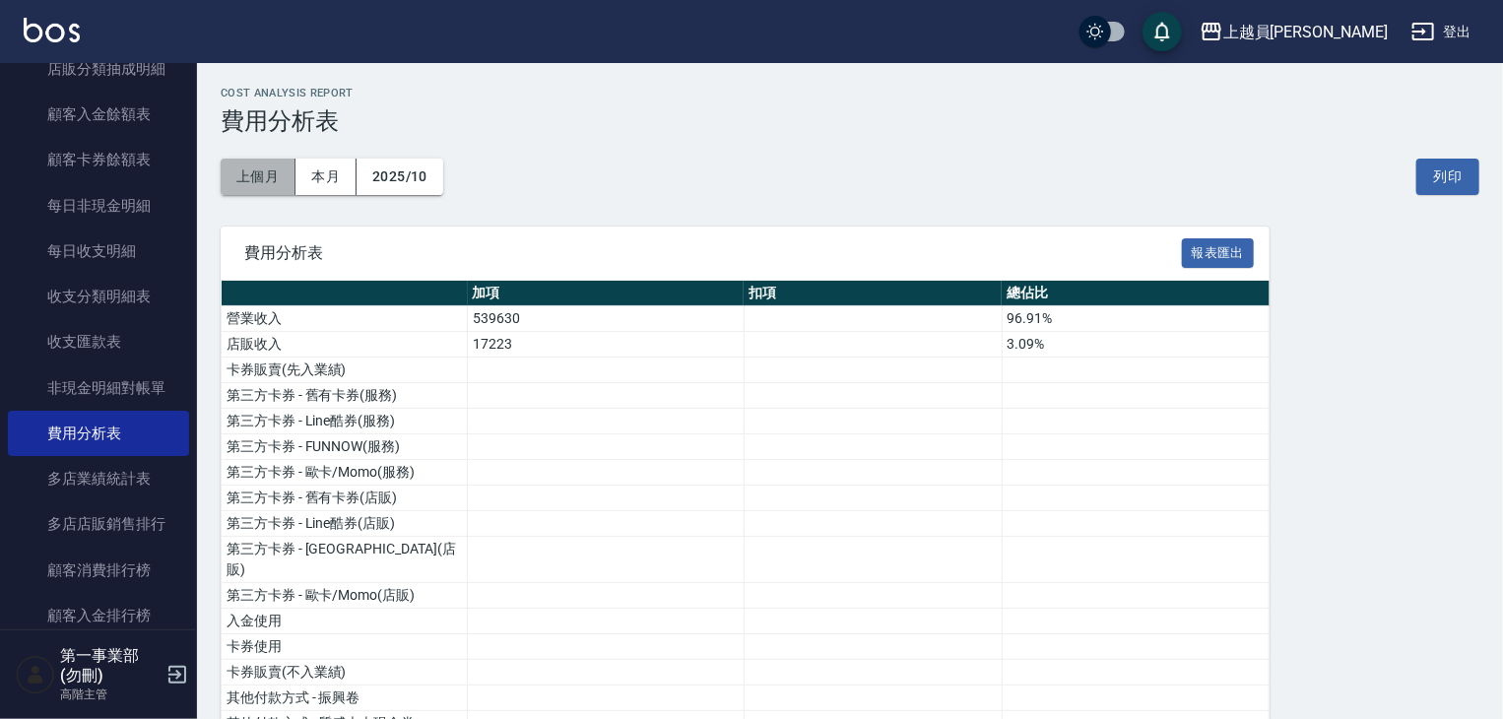
click at [256, 168] on button "上個月" at bounding box center [258, 177] width 75 height 36
click at [1462, 172] on button "列印" at bounding box center [1447, 177] width 63 height 36
click at [1332, 31] on div "上越員[PERSON_NAME]" at bounding box center [1305, 32] width 164 height 25
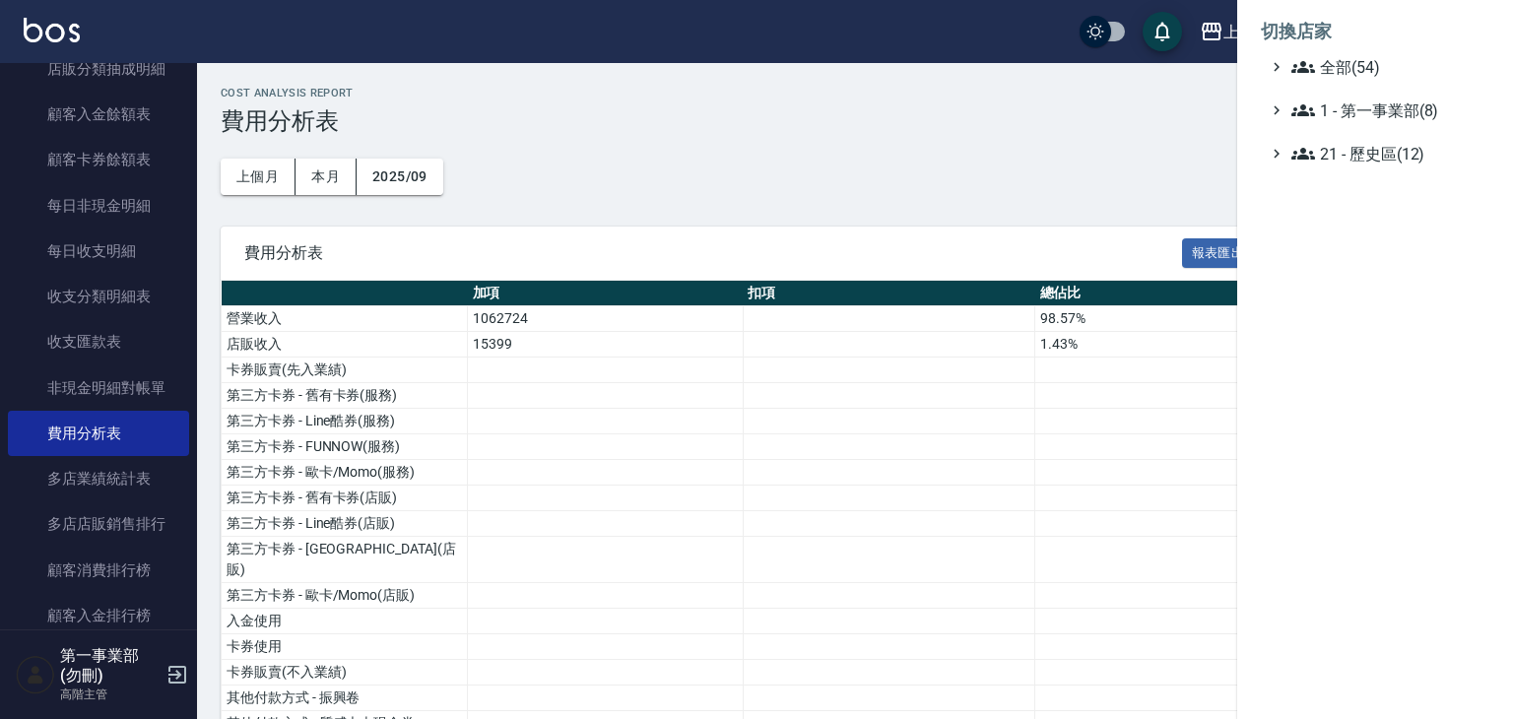
click at [1352, 49] on li "切換店家" at bounding box center [1375, 31] width 229 height 47
click at [1358, 60] on span "全部(54)" at bounding box center [1386, 67] width 190 height 24
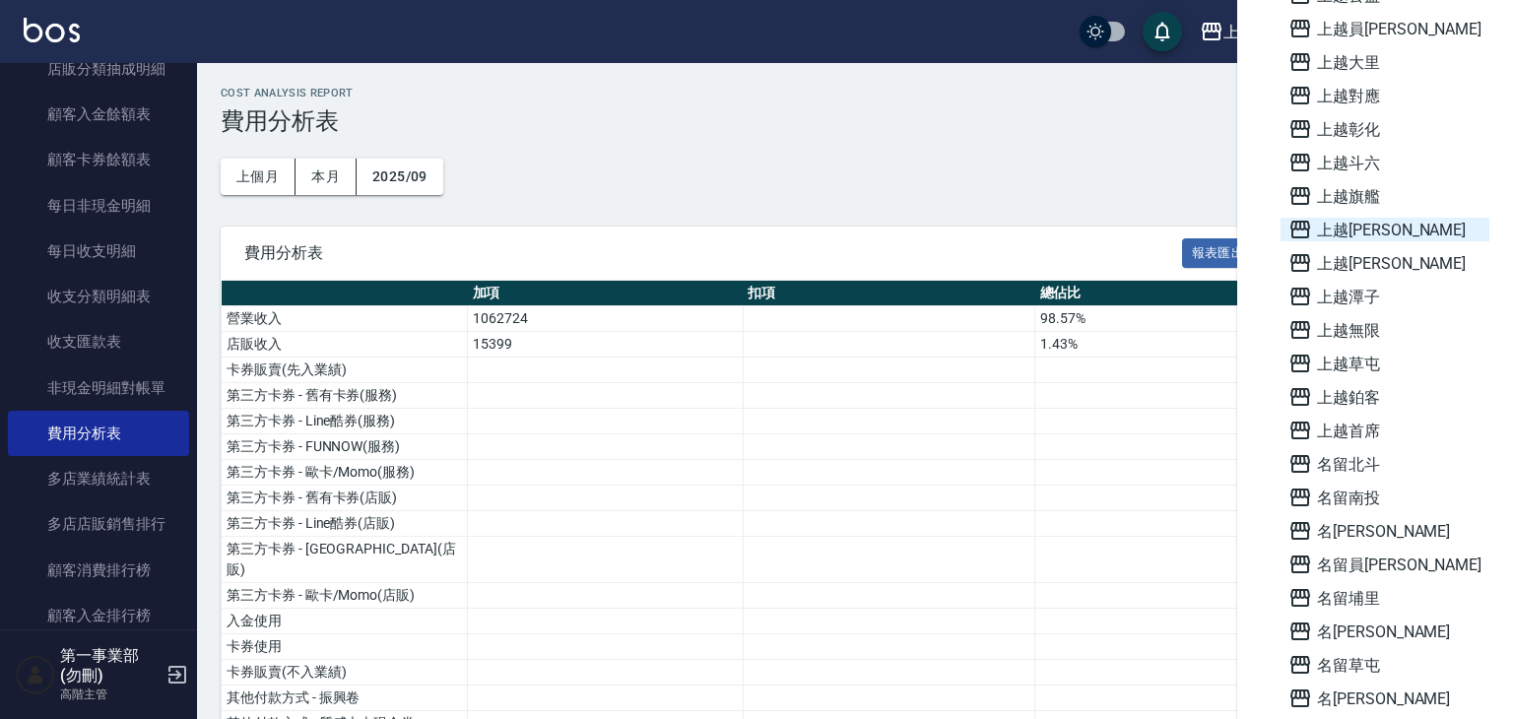
scroll to position [1182, 0]
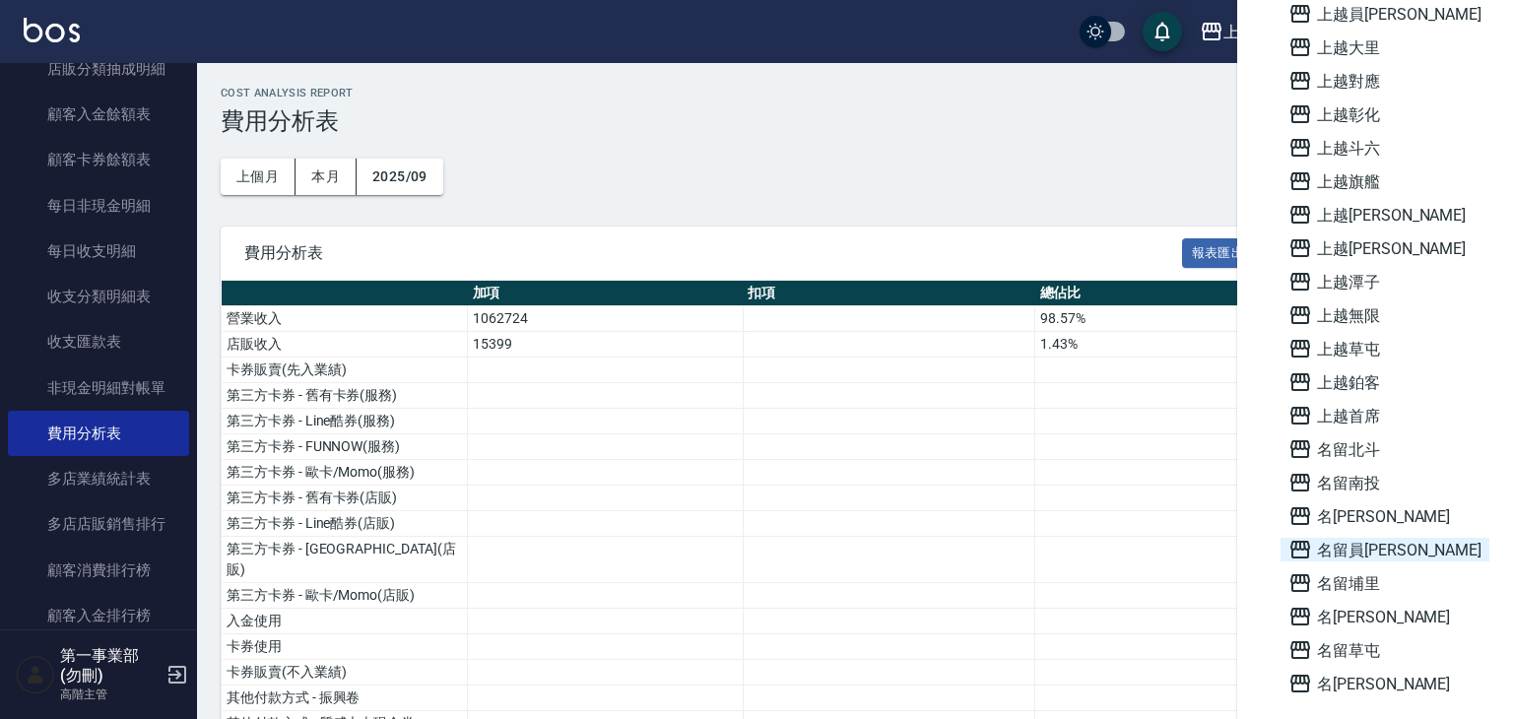
click at [1383, 553] on span "名留員[PERSON_NAME]" at bounding box center [1384, 550] width 193 height 24
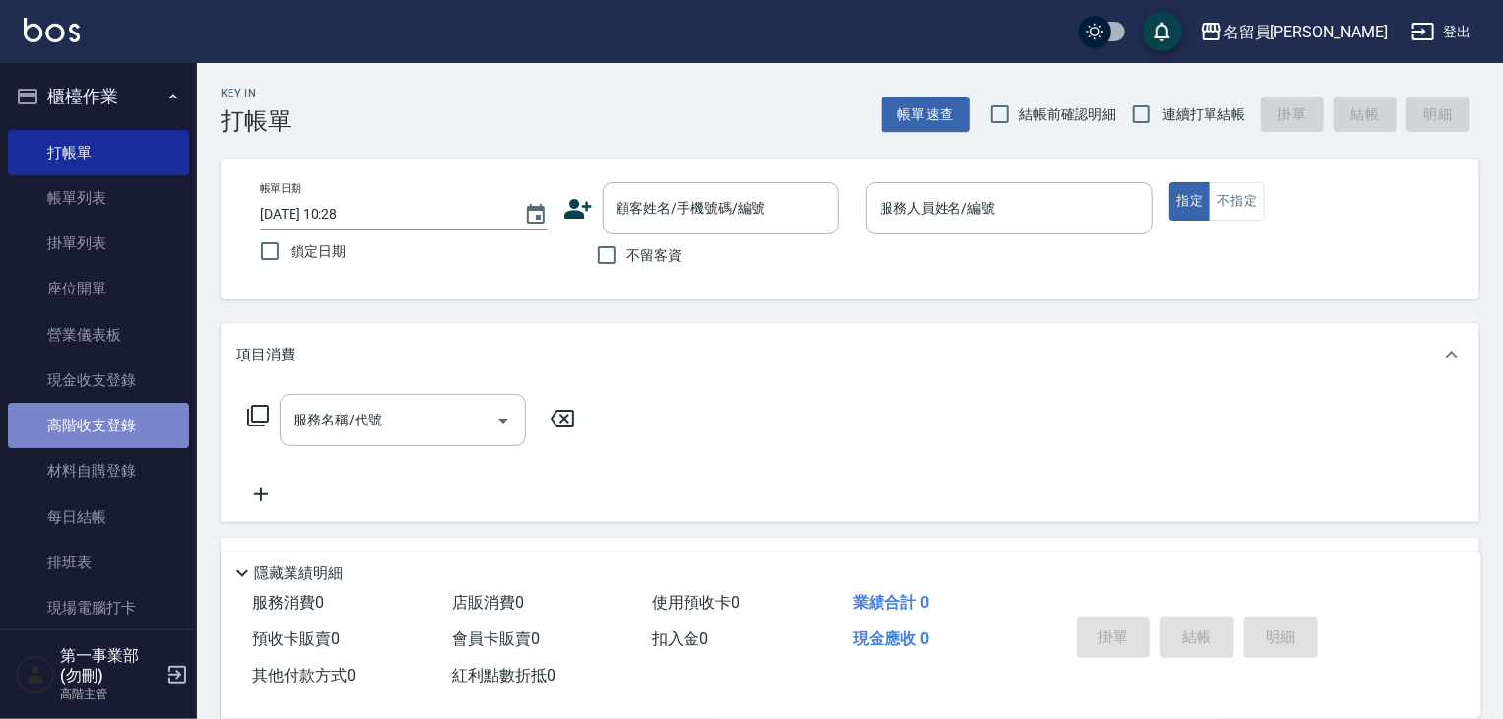
click at [111, 434] on link "高階收支登錄" at bounding box center [98, 425] width 181 height 45
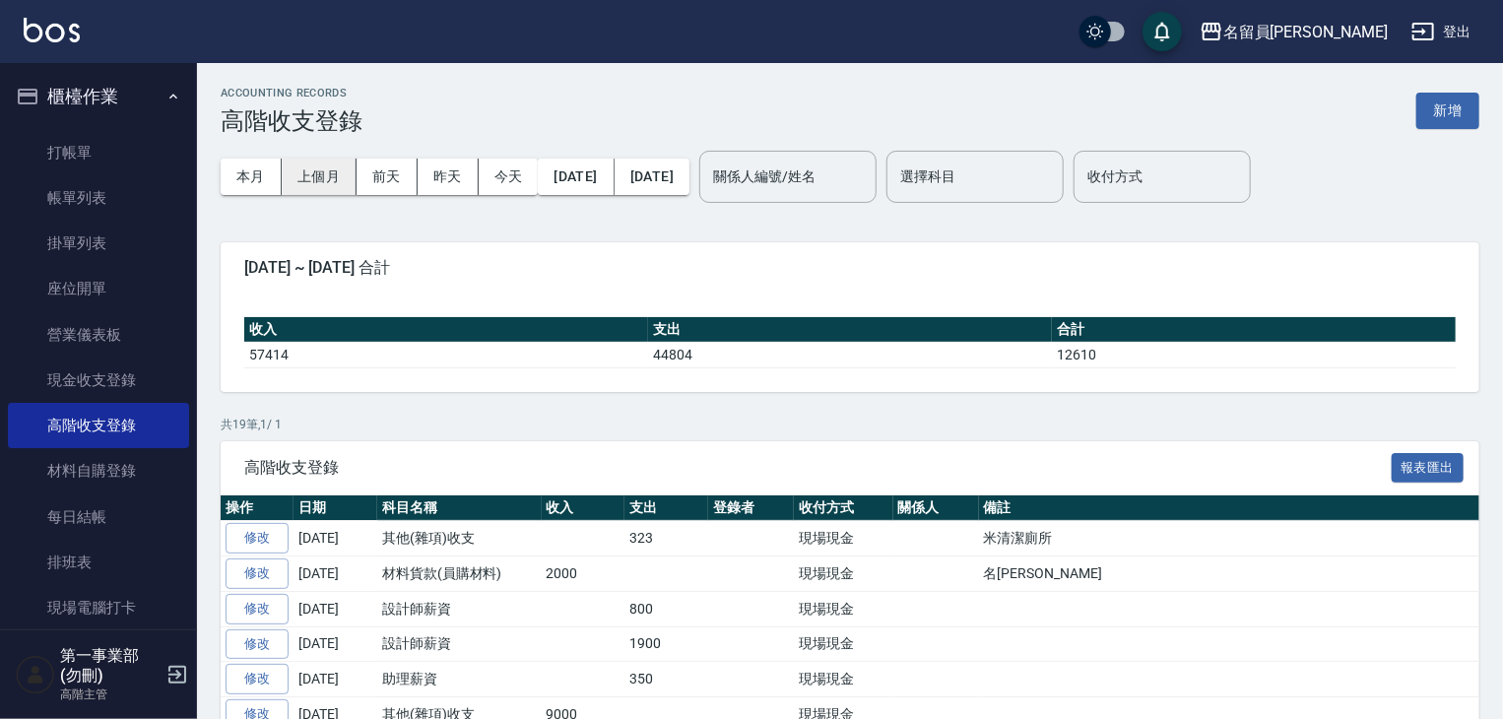
click at [338, 182] on button "上個月" at bounding box center [319, 177] width 75 height 36
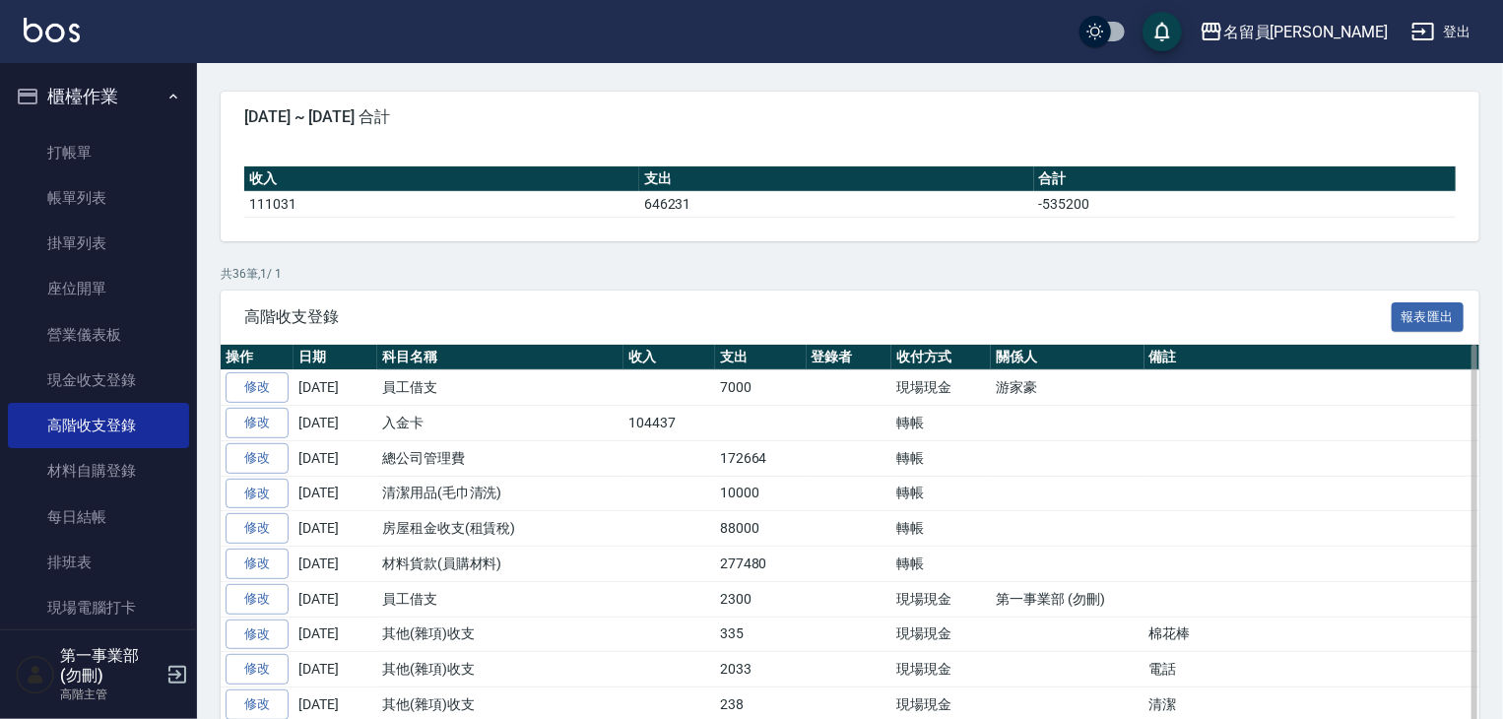
scroll to position [295, 0]
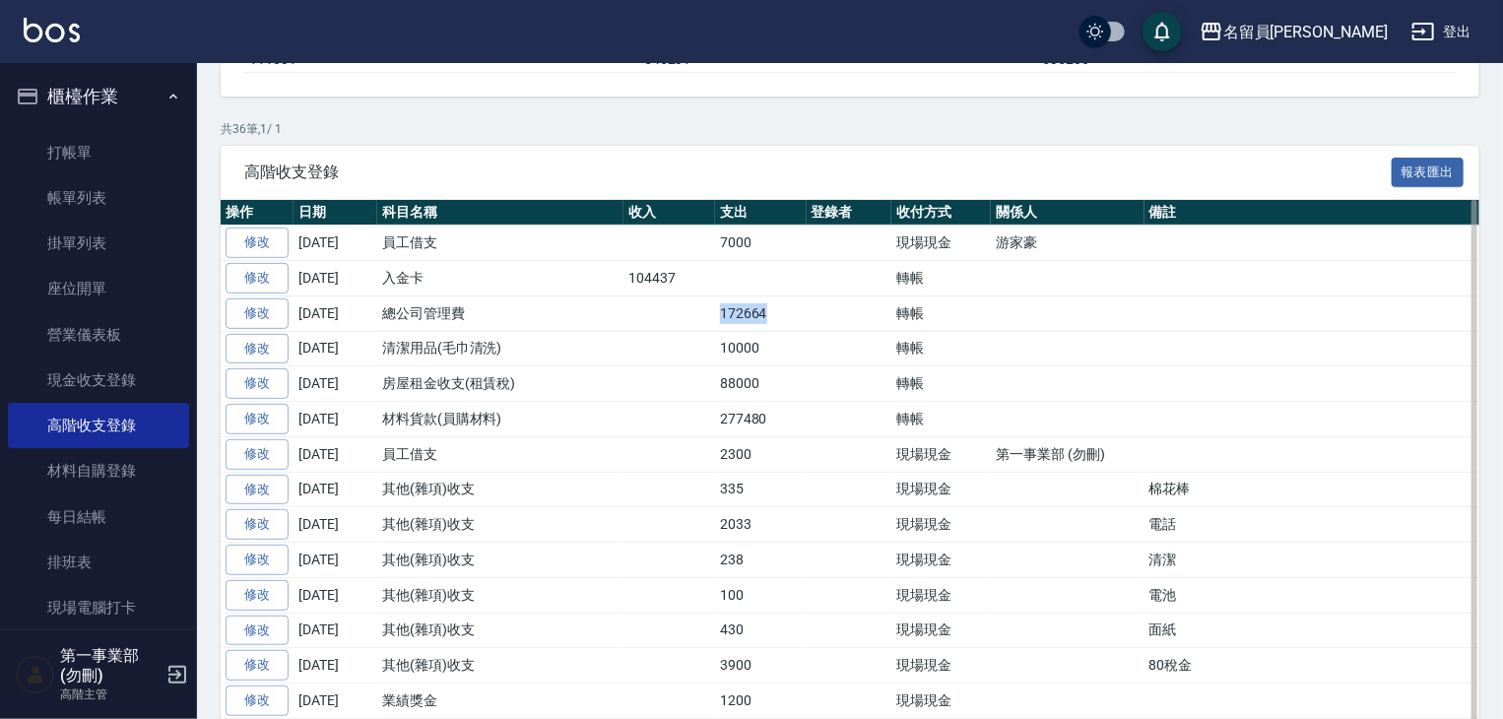
drag, startPoint x: 709, startPoint y: 308, endPoint x: 801, endPoint y: 308, distance: 91.6
click at [801, 308] on tr "修改 [DATE] 總公司管理費 172664 轉帳" at bounding box center [861, 312] width 1280 height 35
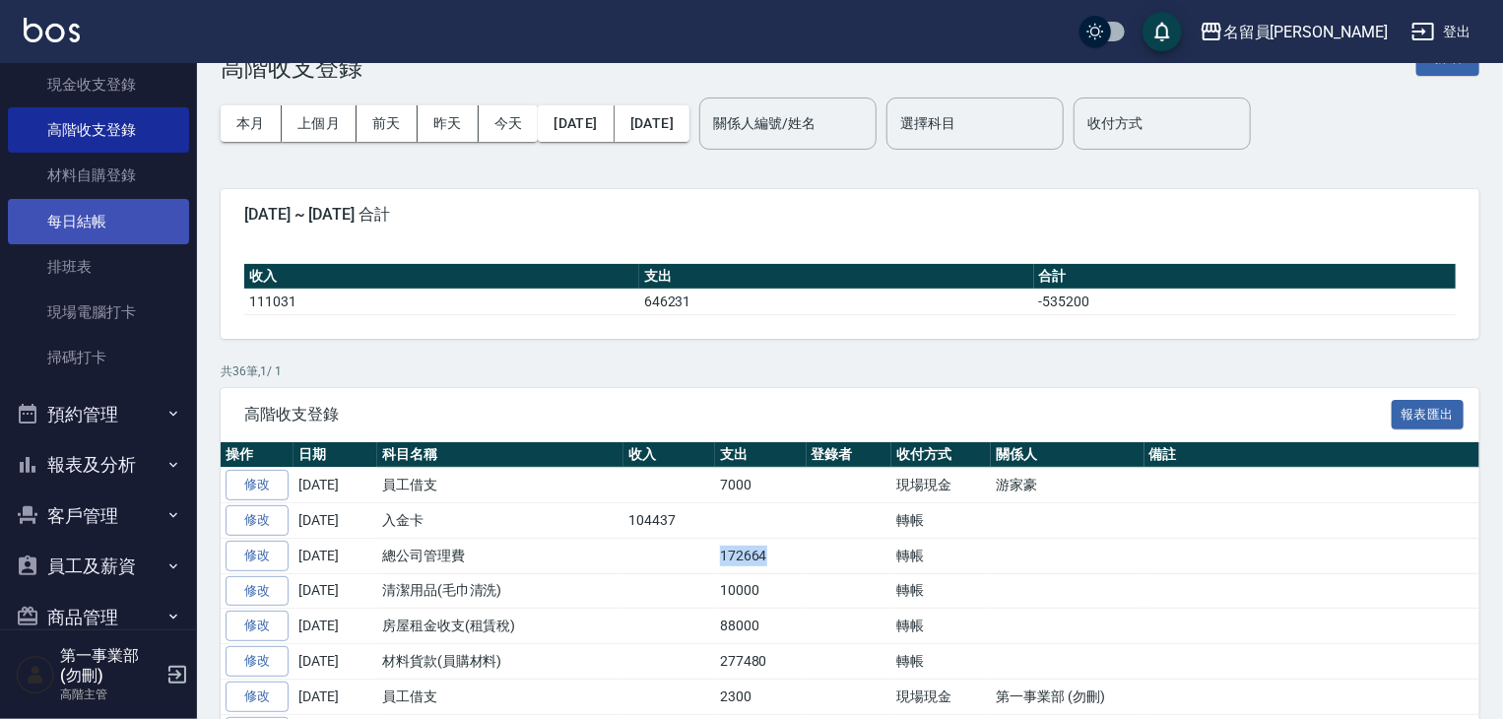
scroll to position [433, 0]
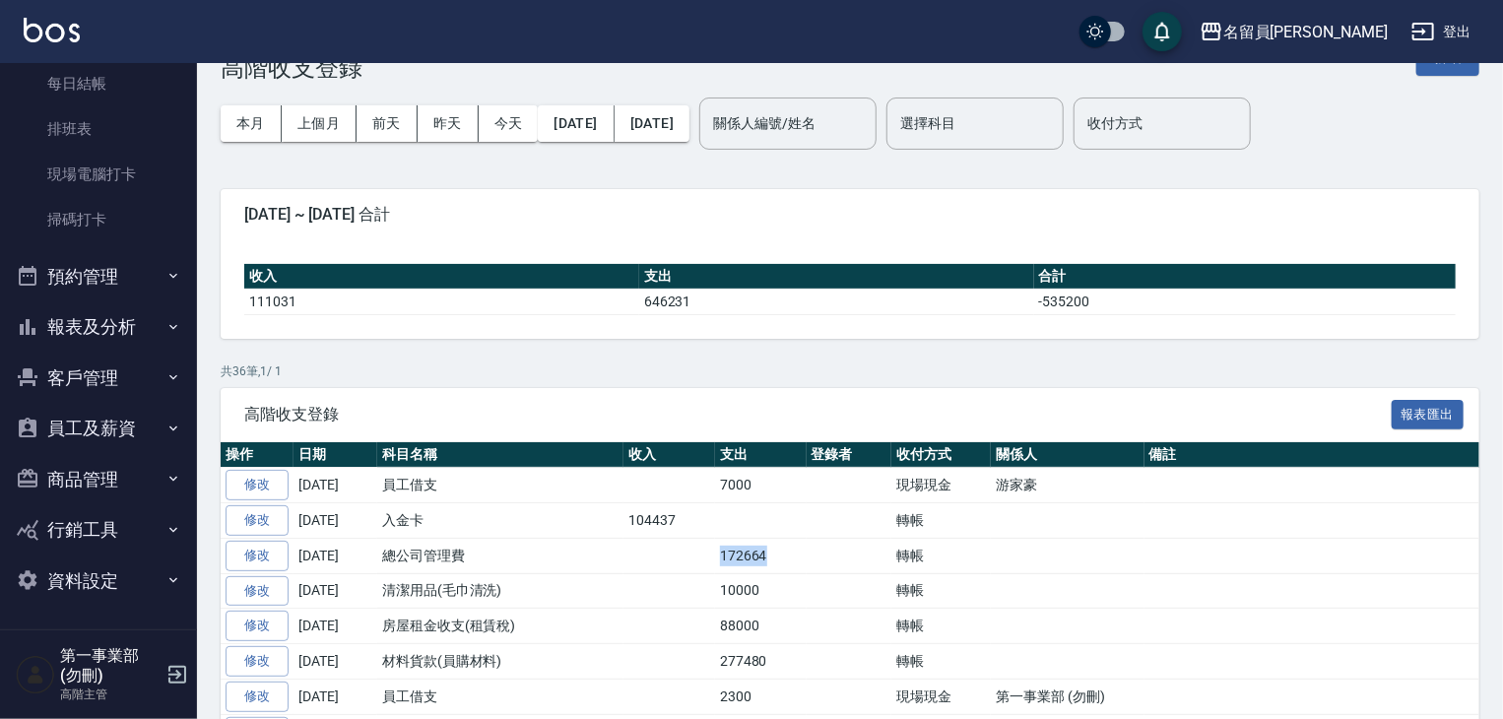
click at [117, 340] on button "報表及分析" at bounding box center [98, 326] width 181 height 51
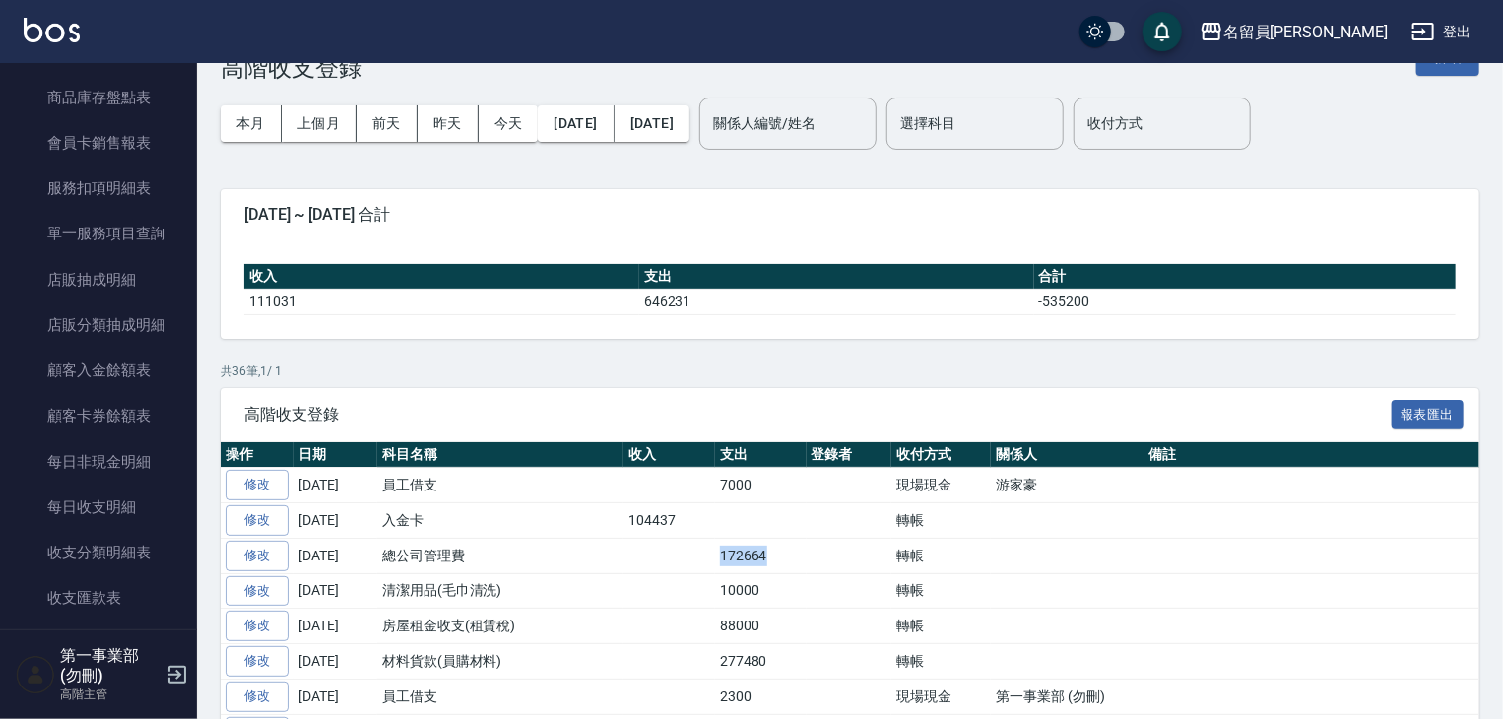
scroll to position [2108, 0]
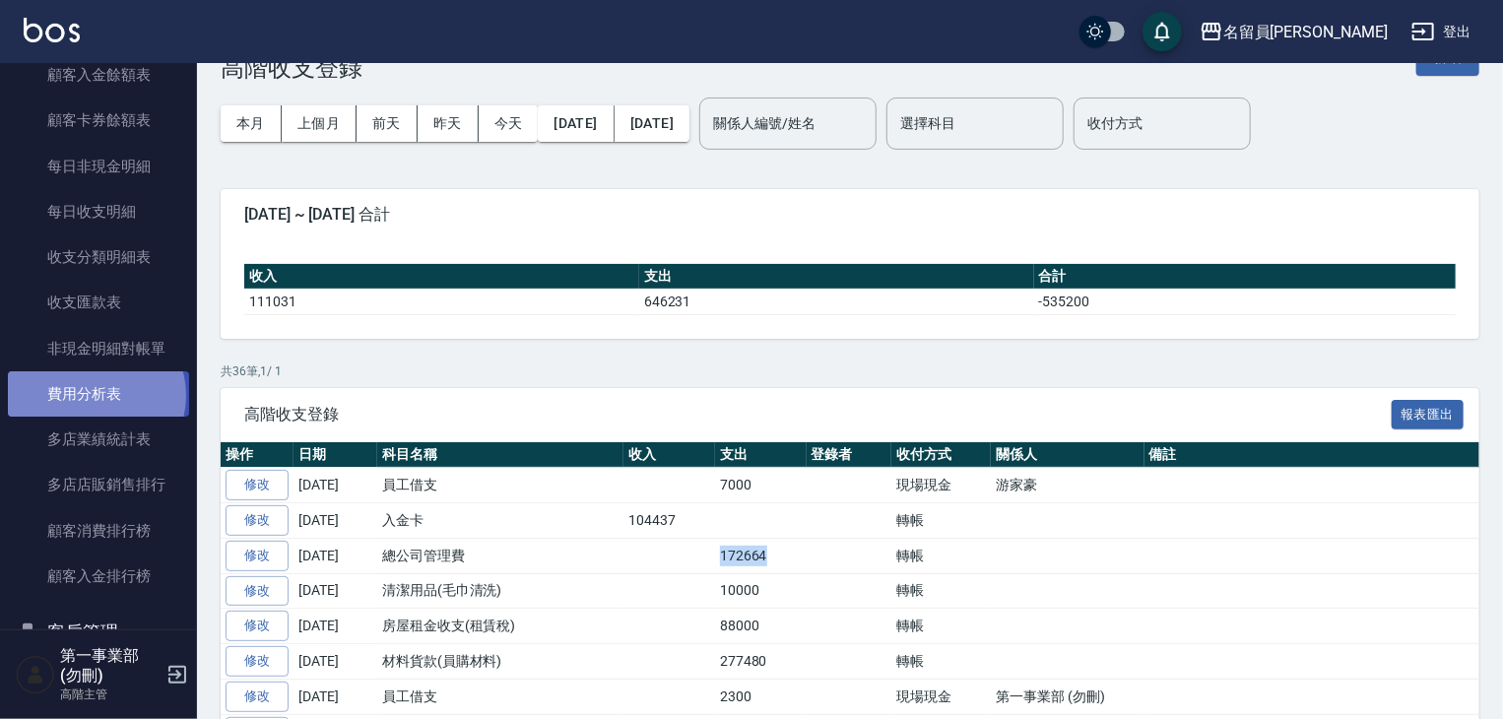
click at [95, 396] on link "費用分析表" at bounding box center [98, 393] width 181 height 45
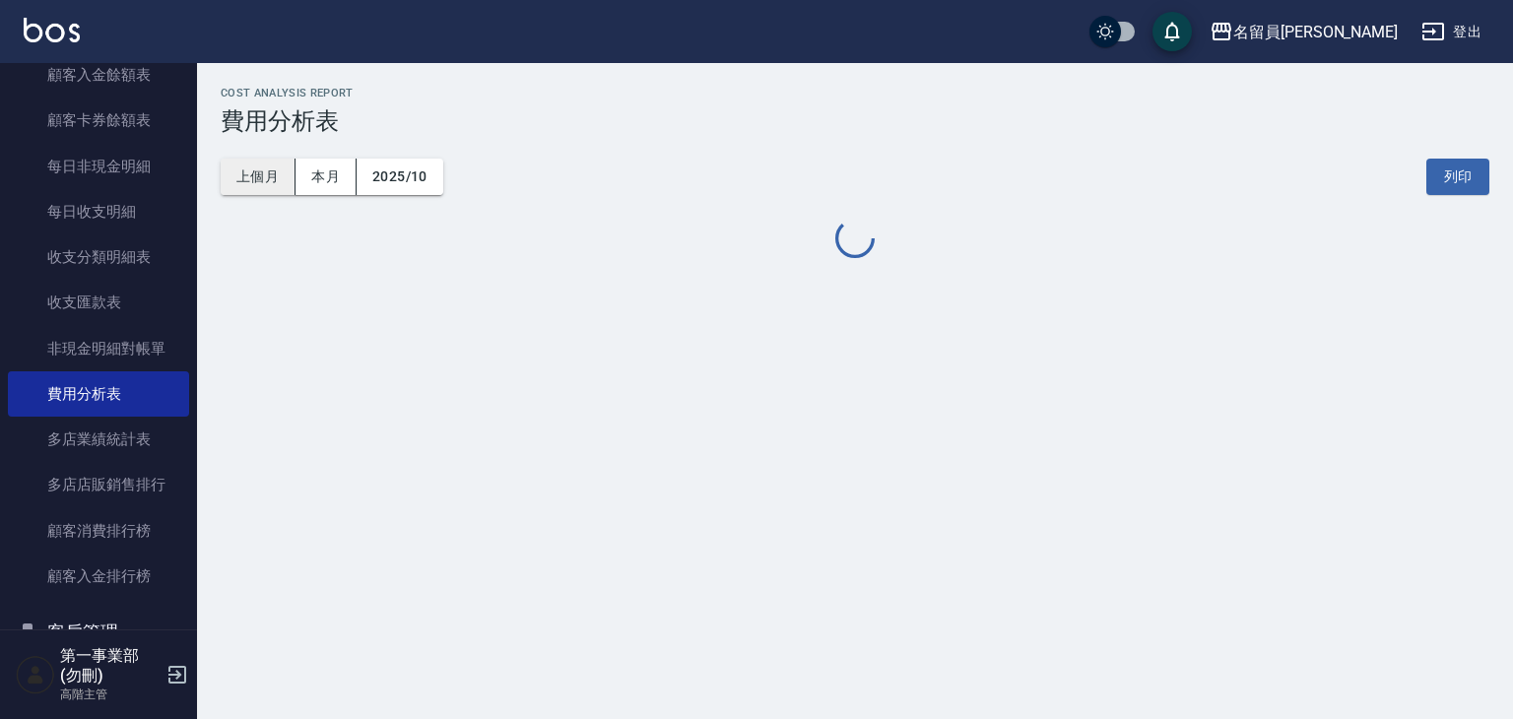
click at [272, 172] on button "上個月" at bounding box center [258, 177] width 75 height 36
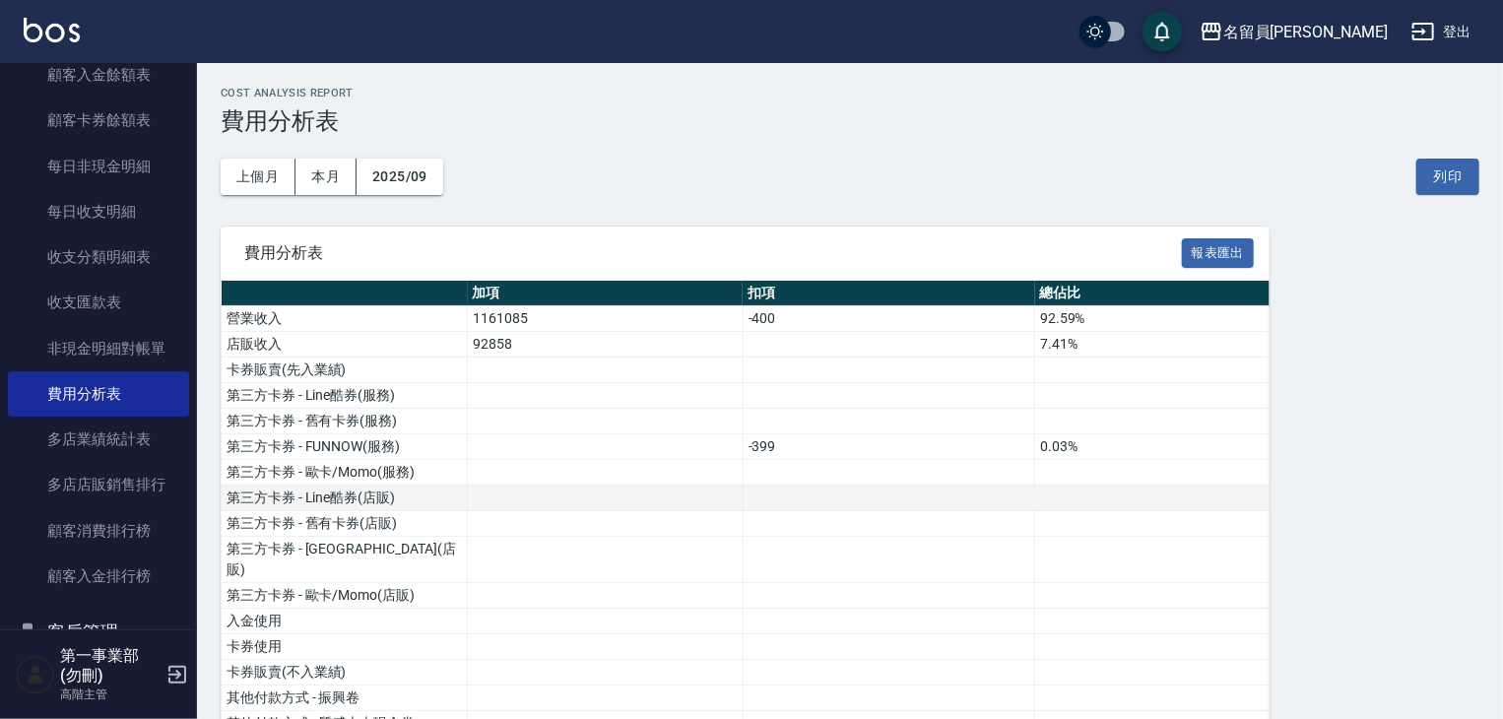
click at [1446, 169] on button "列印" at bounding box center [1447, 177] width 63 height 36
click at [1331, 20] on div "名留員[PERSON_NAME]" at bounding box center [1305, 32] width 164 height 25
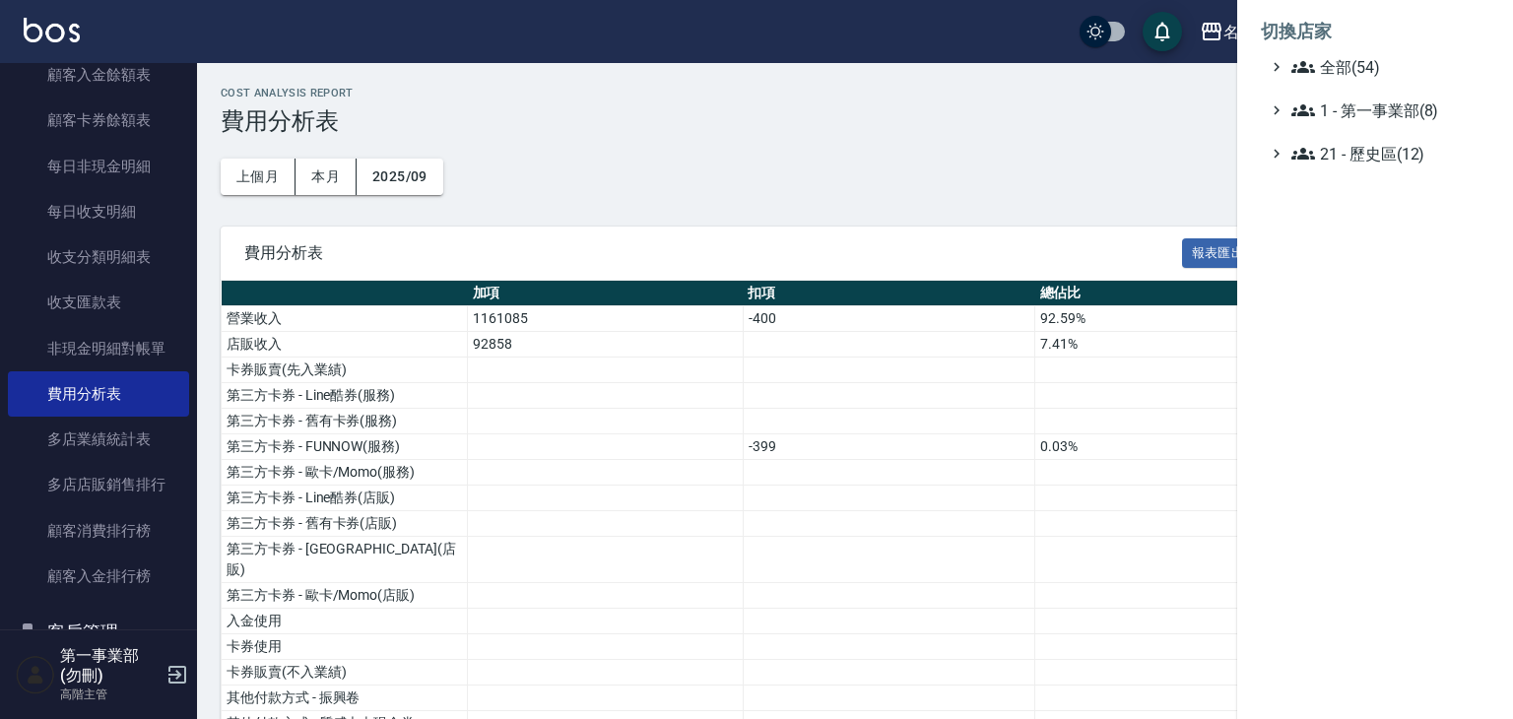
click at [1370, 52] on li "切換店家" at bounding box center [1375, 31] width 229 height 47
click at [1372, 64] on span "全部(54)" at bounding box center [1386, 67] width 190 height 24
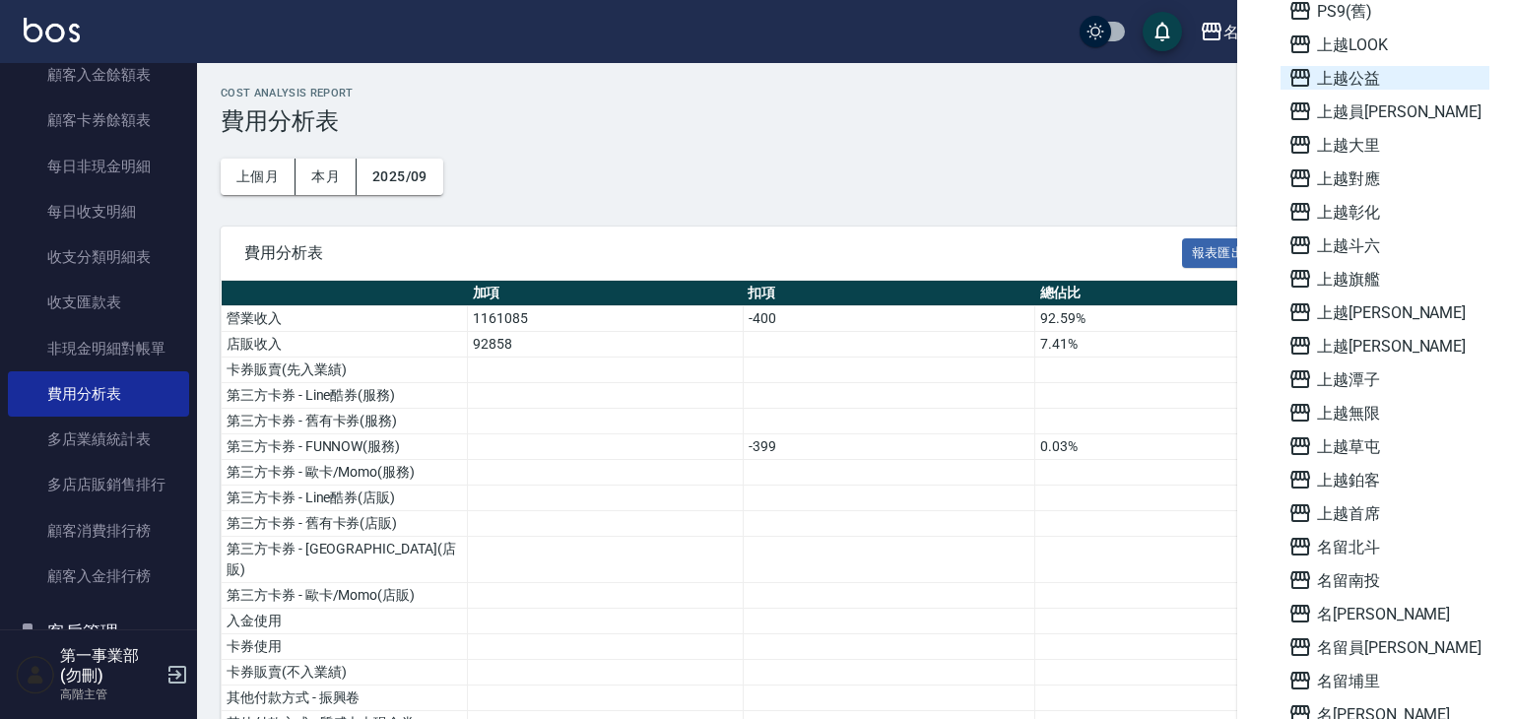
scroll to position [1253, 0]
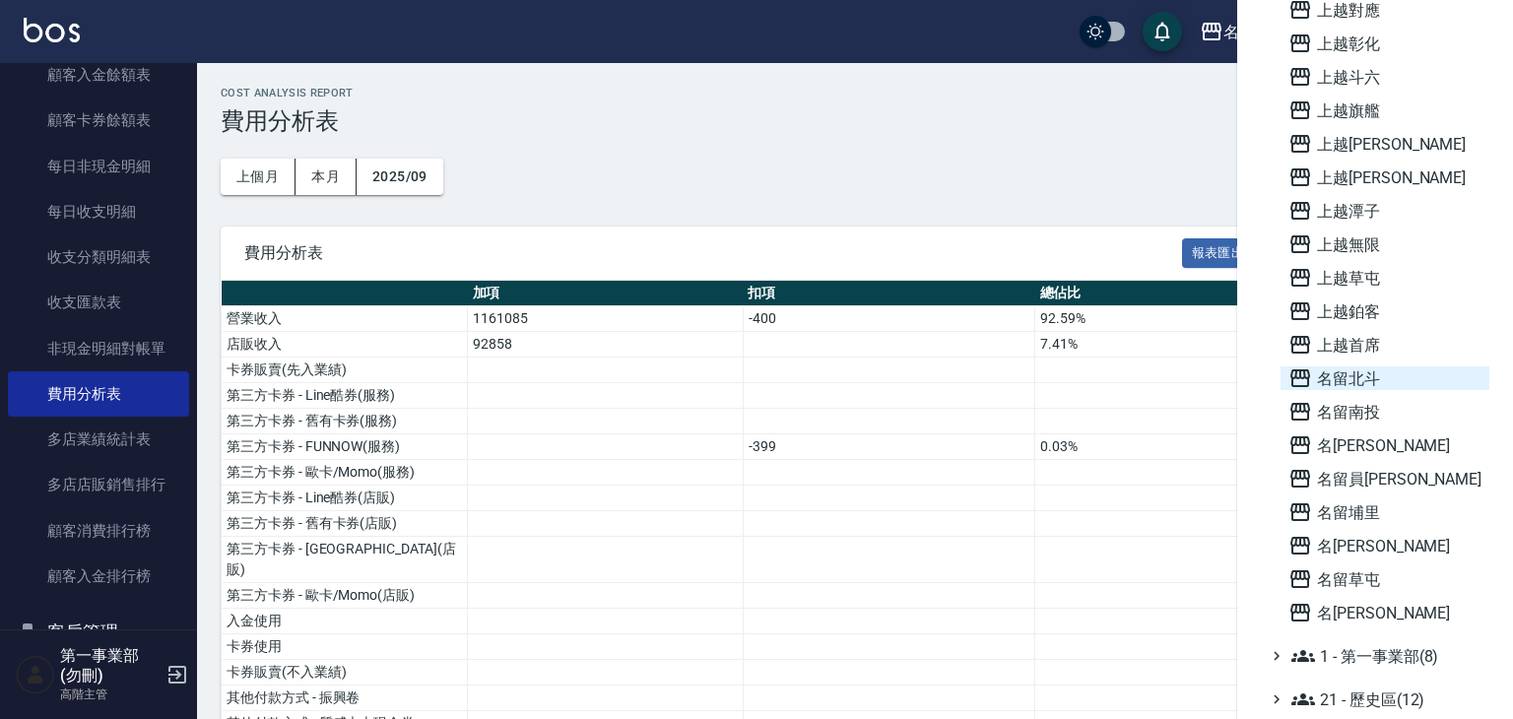
click at [1344, 383] on span "名留北斗" at bounding box center [1384, 378] width 193 height 24
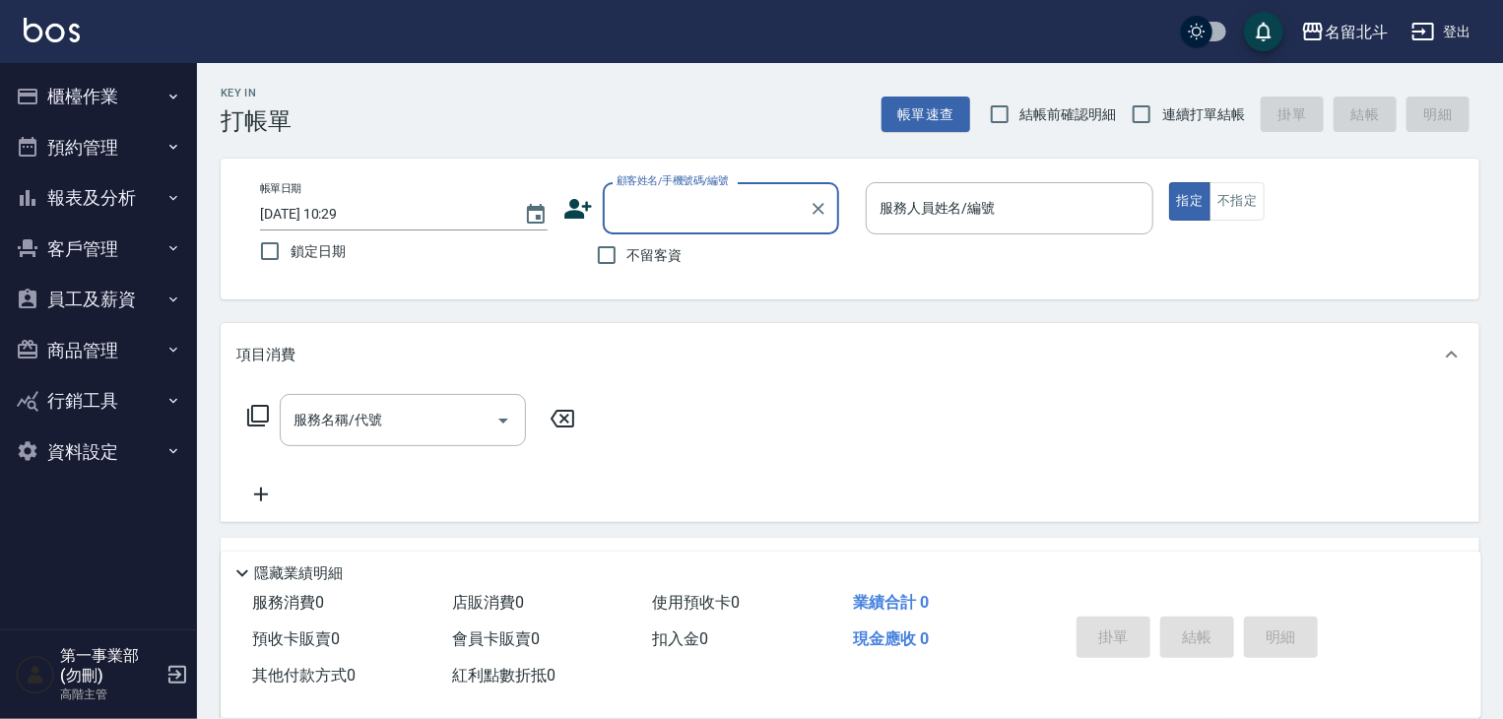
click at [162, 202] on button "報表及分析" at bounding box center [98, 197] width 181 height 51
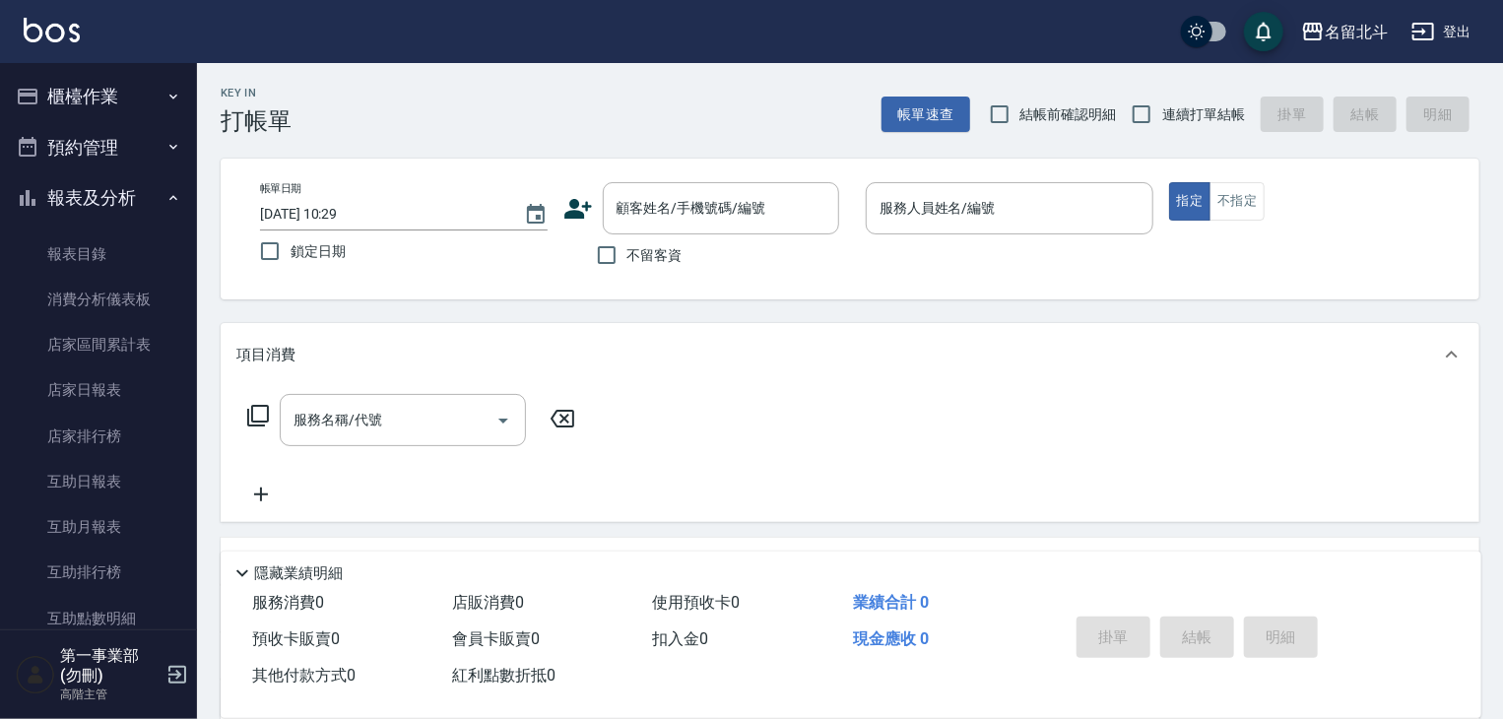
click at [123, 111] on button "櫃檯作業" at bounding box center [98, 96] width 181 height 51
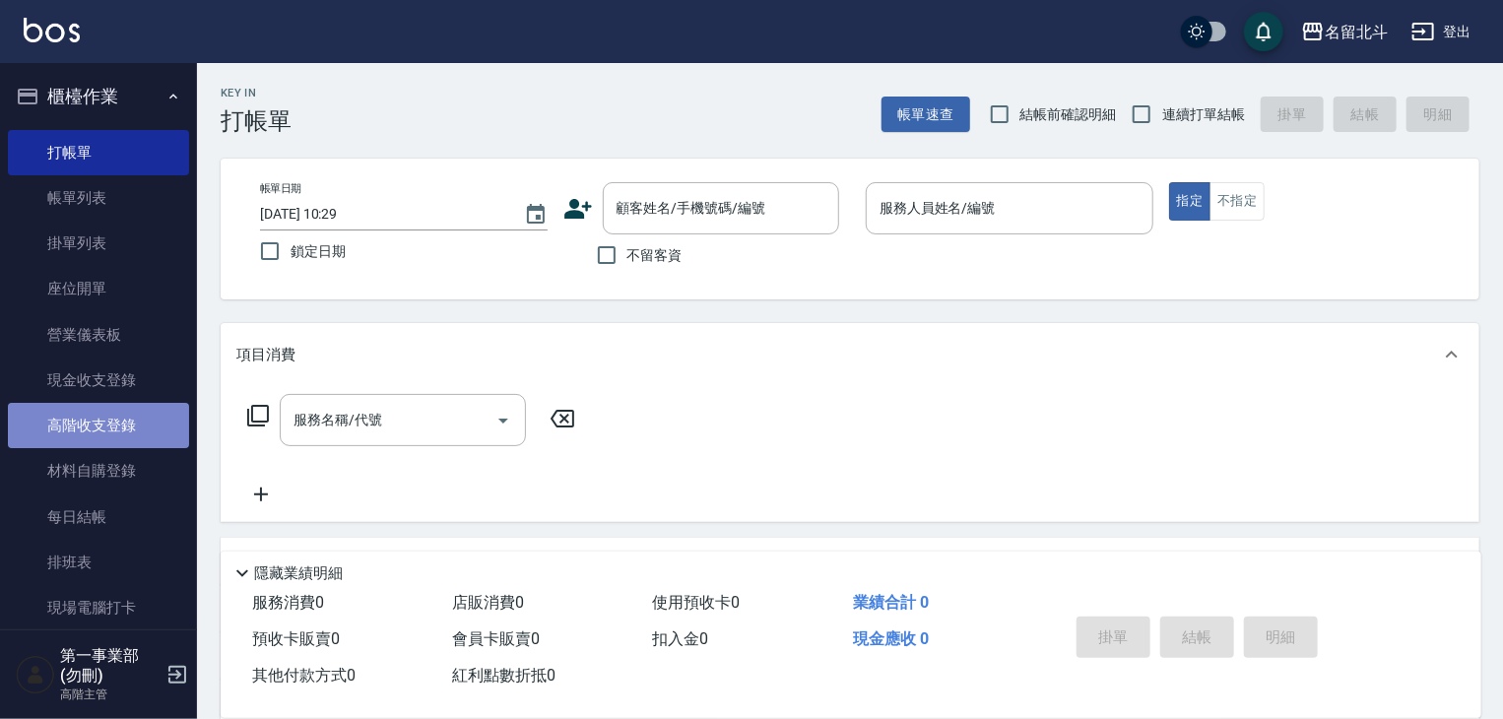
click at [106, 433] on link "高階收支登錄" at bounding box center [98, 425] width 181 height 45
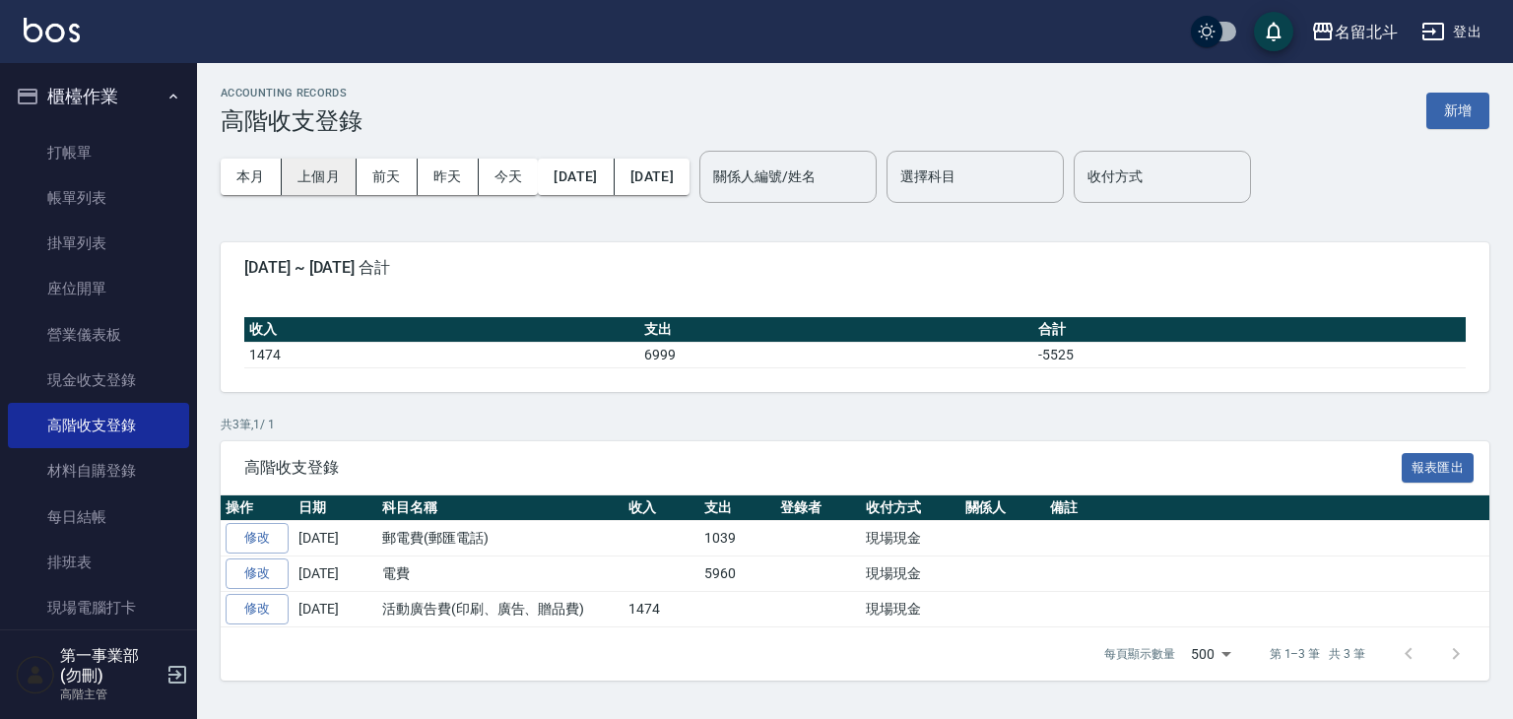
click at [311, 178] on button "上個月" at bounding box center [319, 177] width 75 height 36
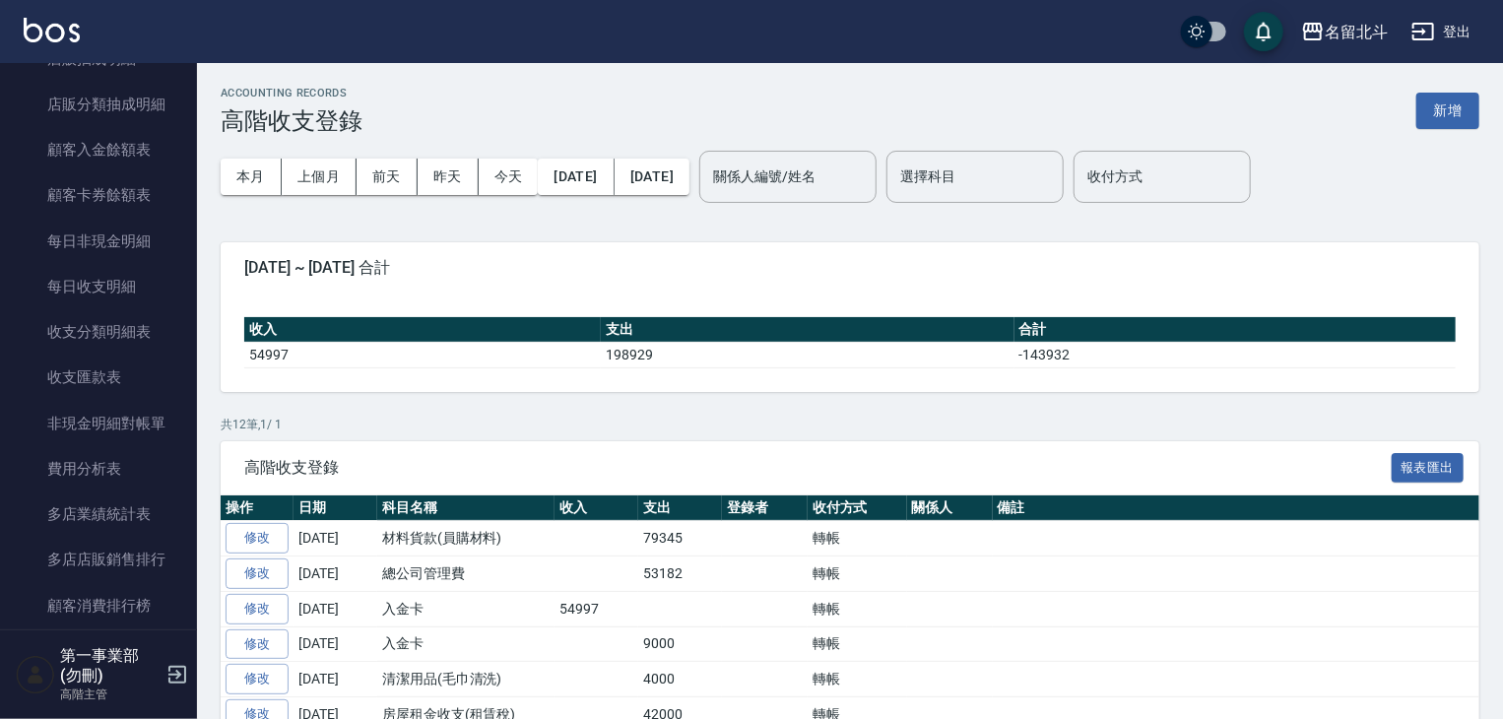
scroll to position [2167, 0]
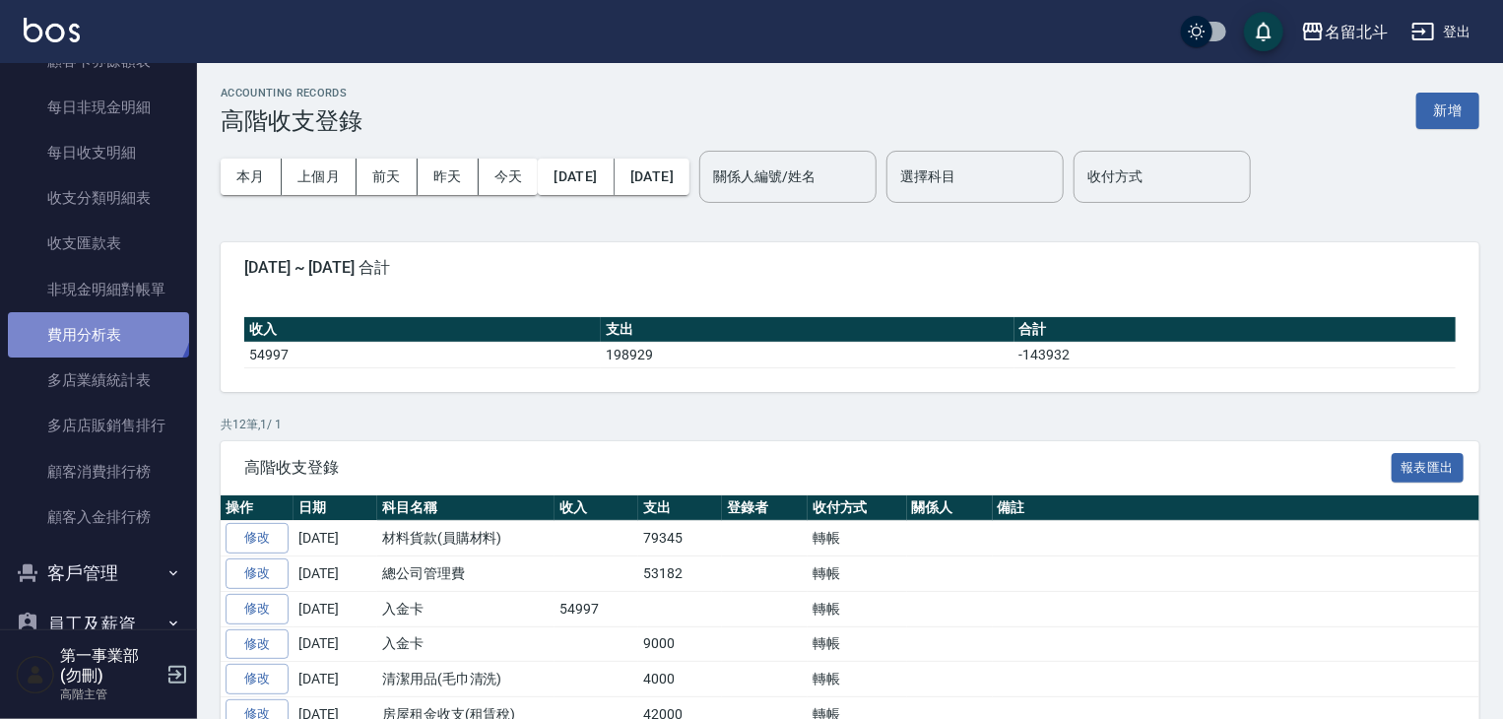
click at [95, 312] on link "費用分析表" at bounding box center [98, 334] width 181 height 45
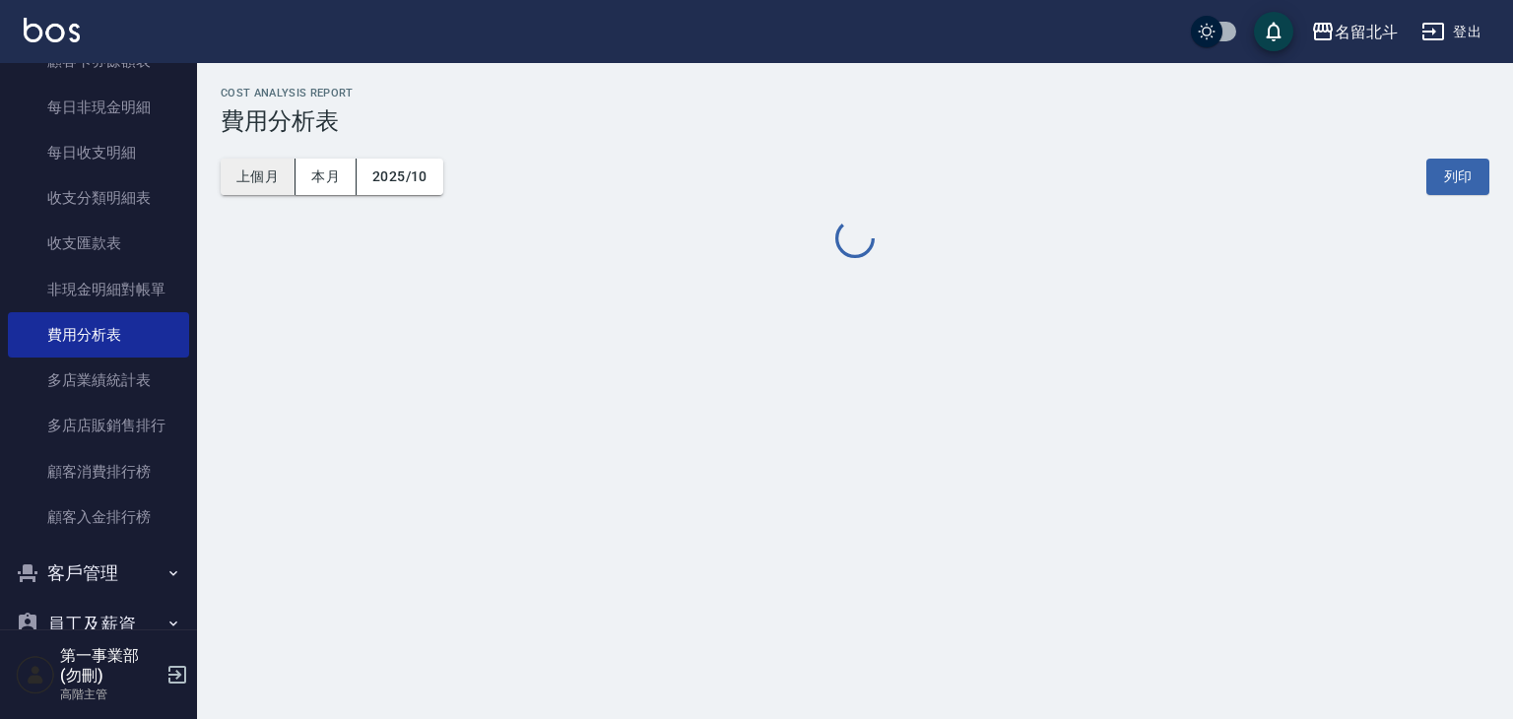
click at [276, 178] on button "上個月" at bounding box center [258, 177] width 75 height 36
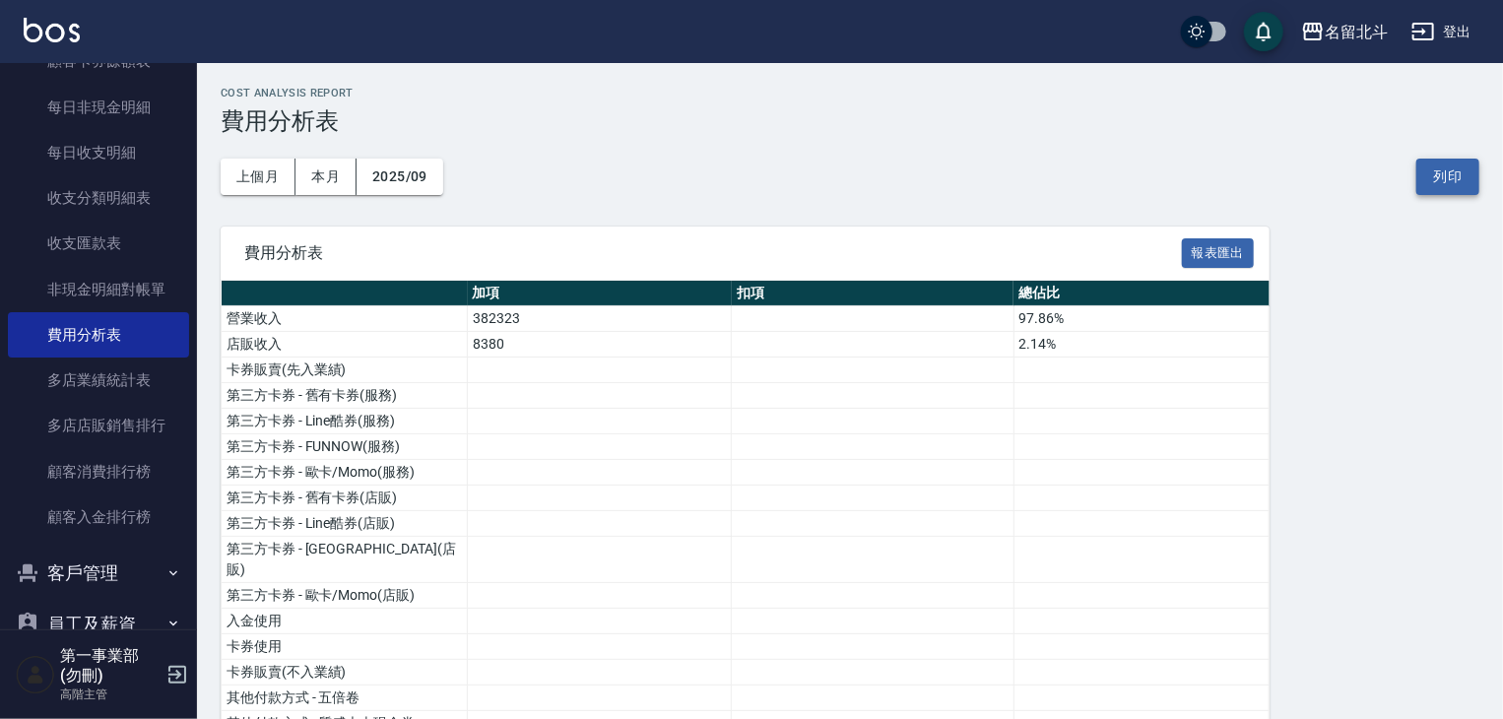
click at [1457, 170] on button "列印" at bounding box center [1447, 177] width 63 height 36
click at [1347, 33] on div "名留北斗" at bounding box center [1356, 32] width 63 height 25
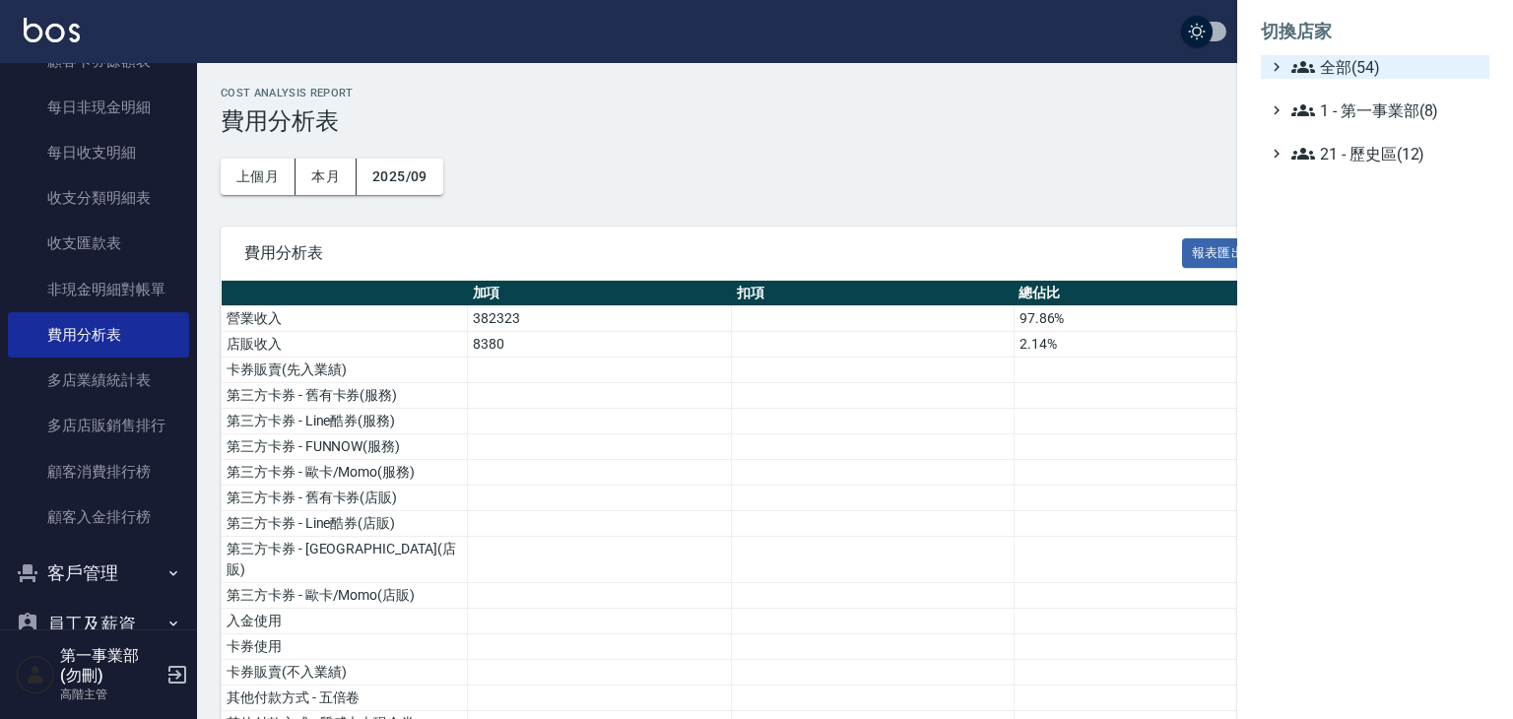
click at [1349, 68] on span "全部(54)" at bounding box center [1386, 67] width 190 height 24
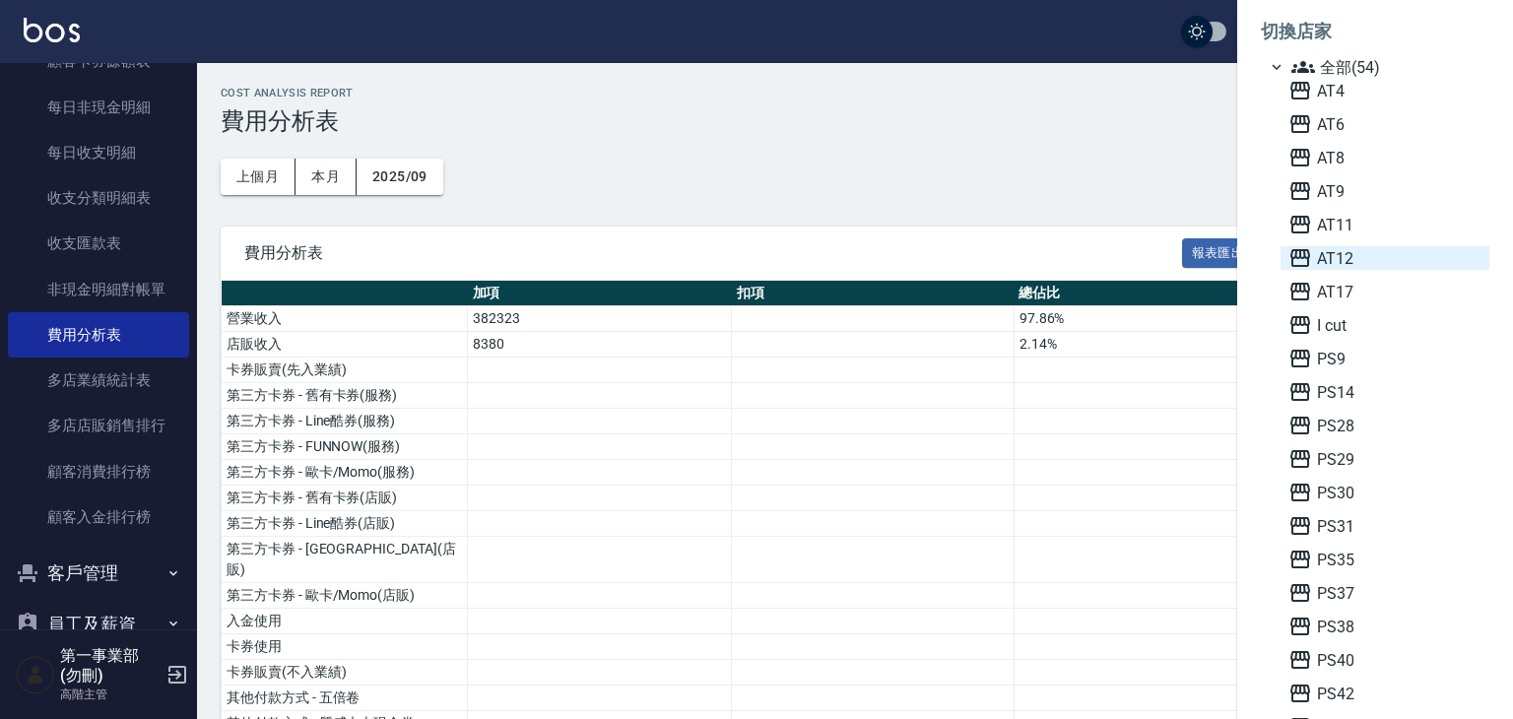
click at [1342, 257] on span "AT12" at bounding box center [1384, 258] width 193 height 24
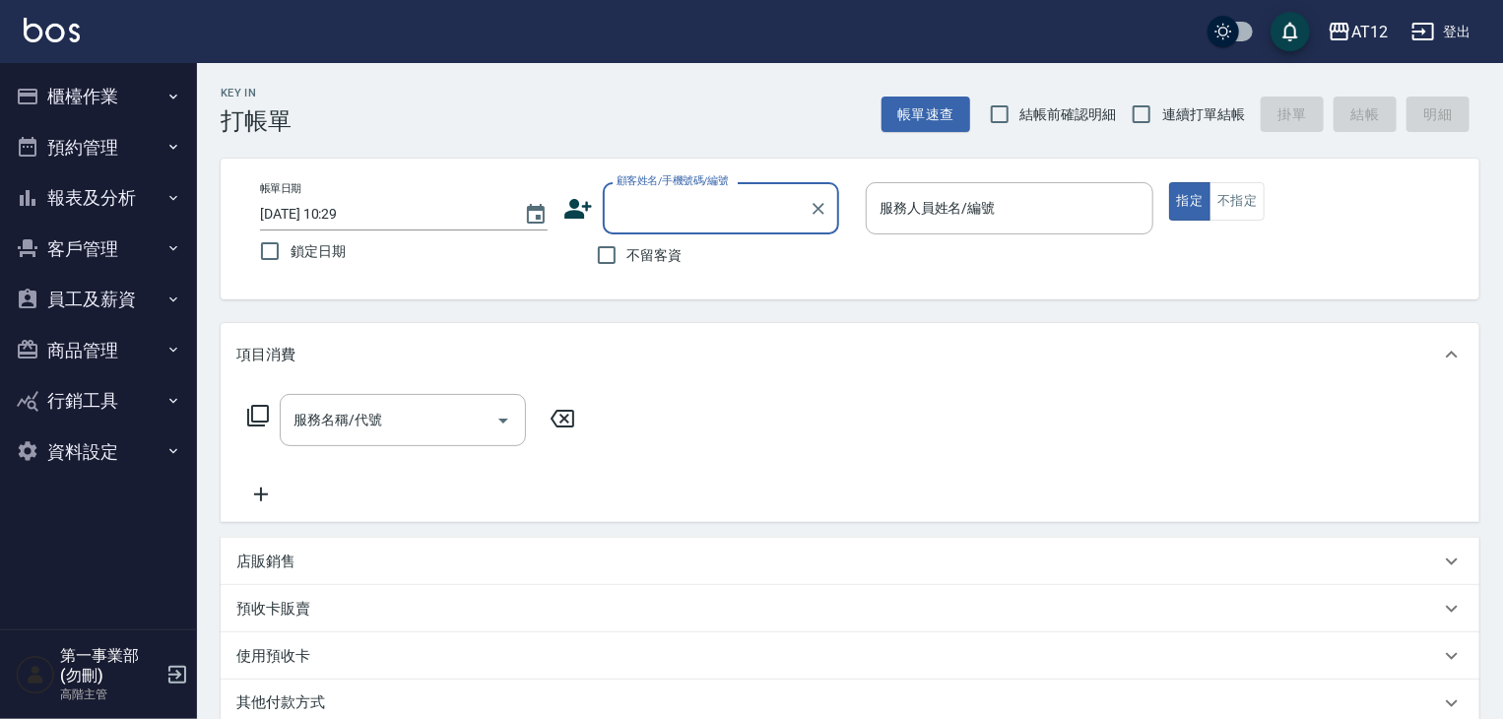
click at [89, 95] on button "櫃檯作業" at bounding box center [98, 96] width 181 height 51
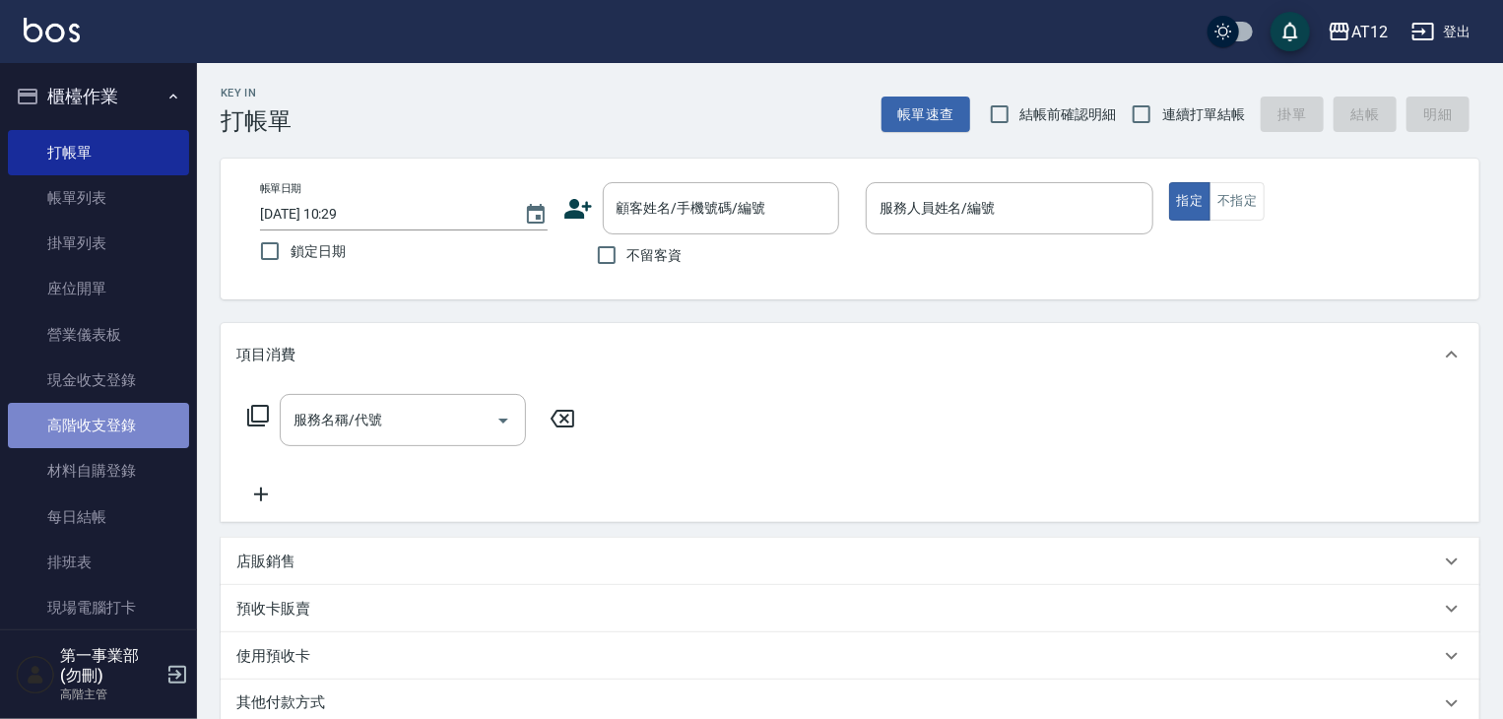
click at [138, 441] on link "高階收支登錄" at bounding box center [98, 425] width 181 height 45
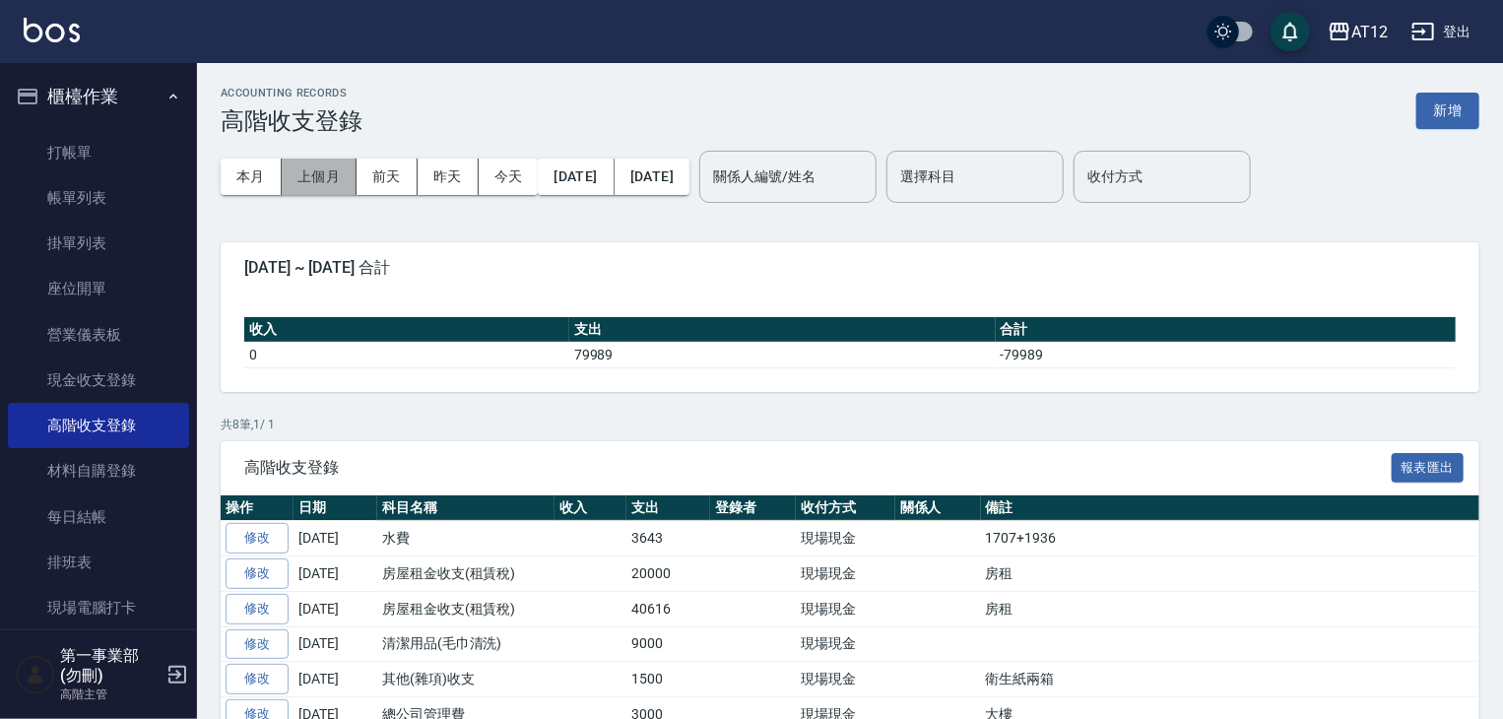
click at [335, 177] on button "上個月" at bounding box center [319, 177] width 75 height 36
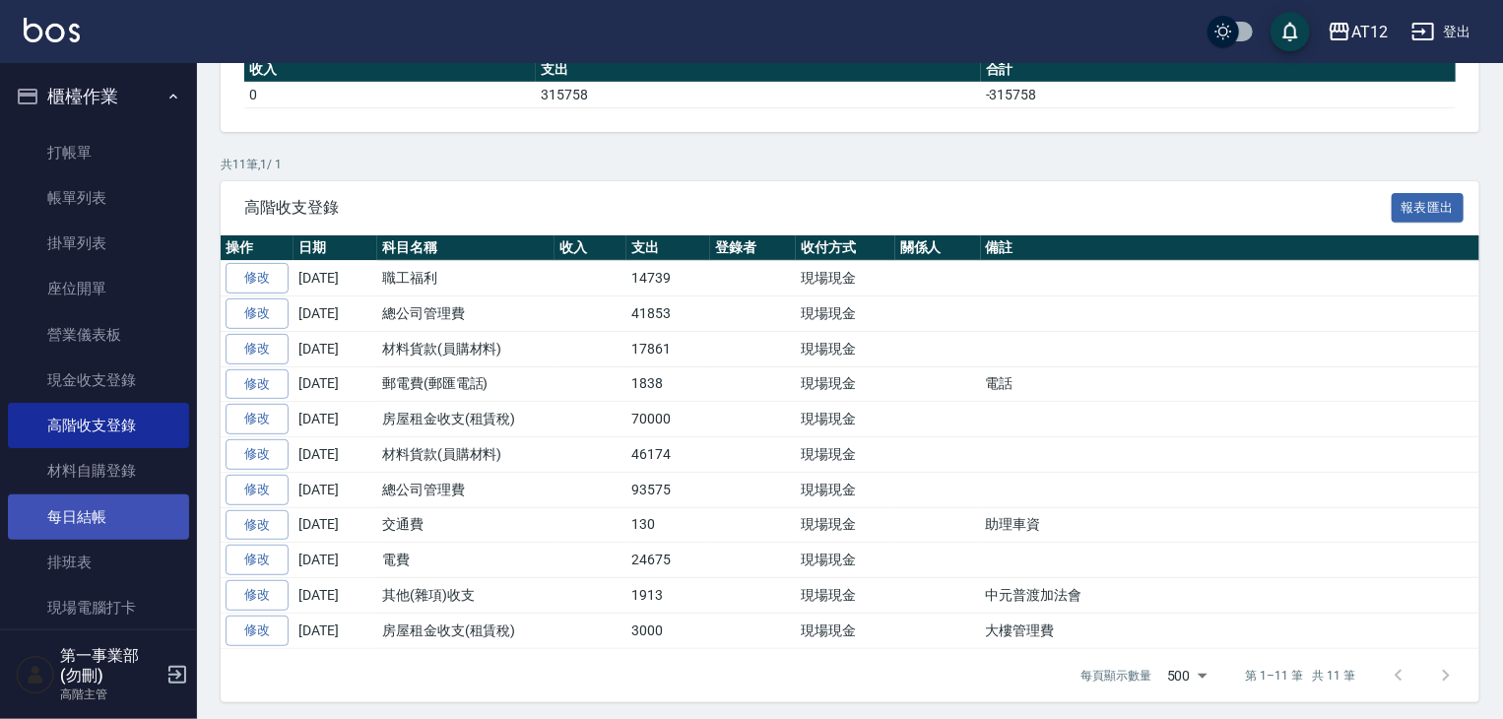
scroll to position [433, 0]
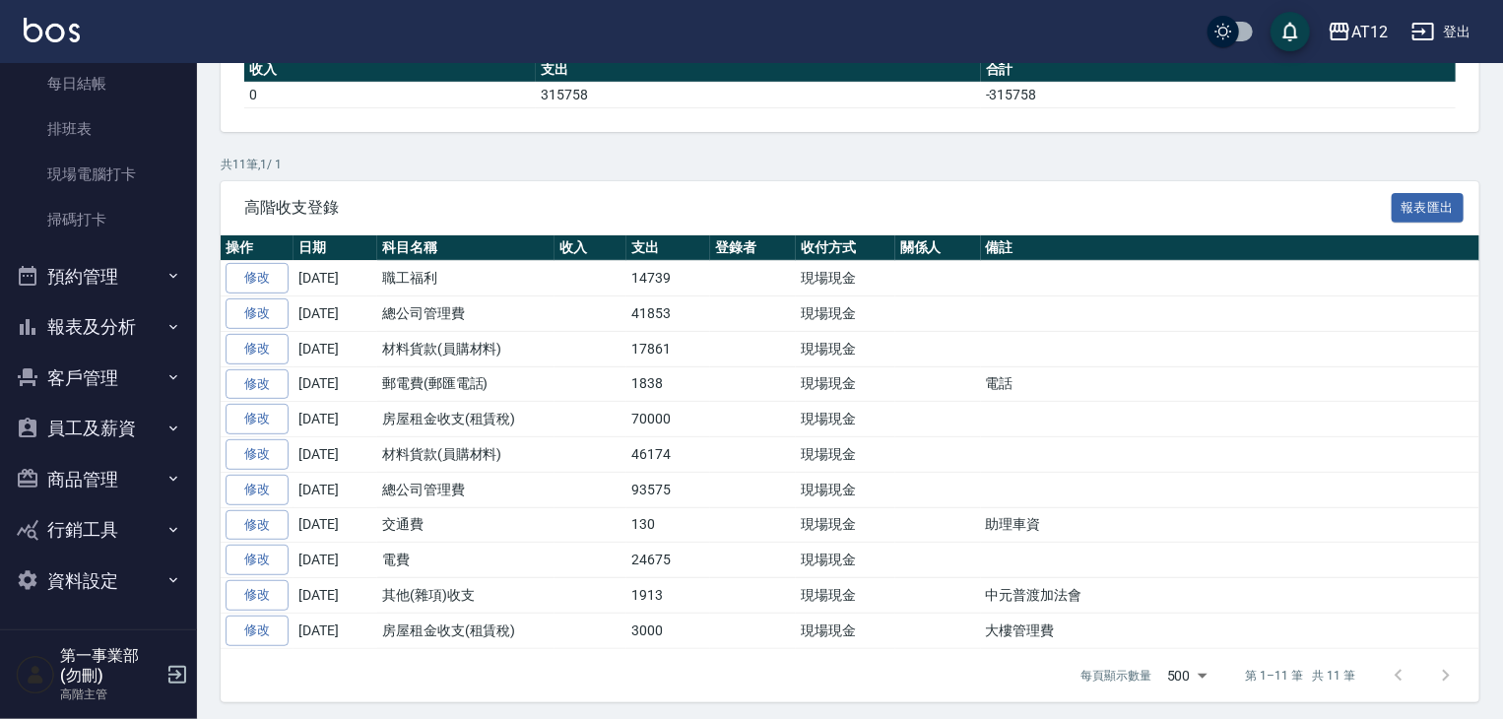
click at [121, 339] on button "報表及分析" at bounding box center [98, 326] width 181 height 51
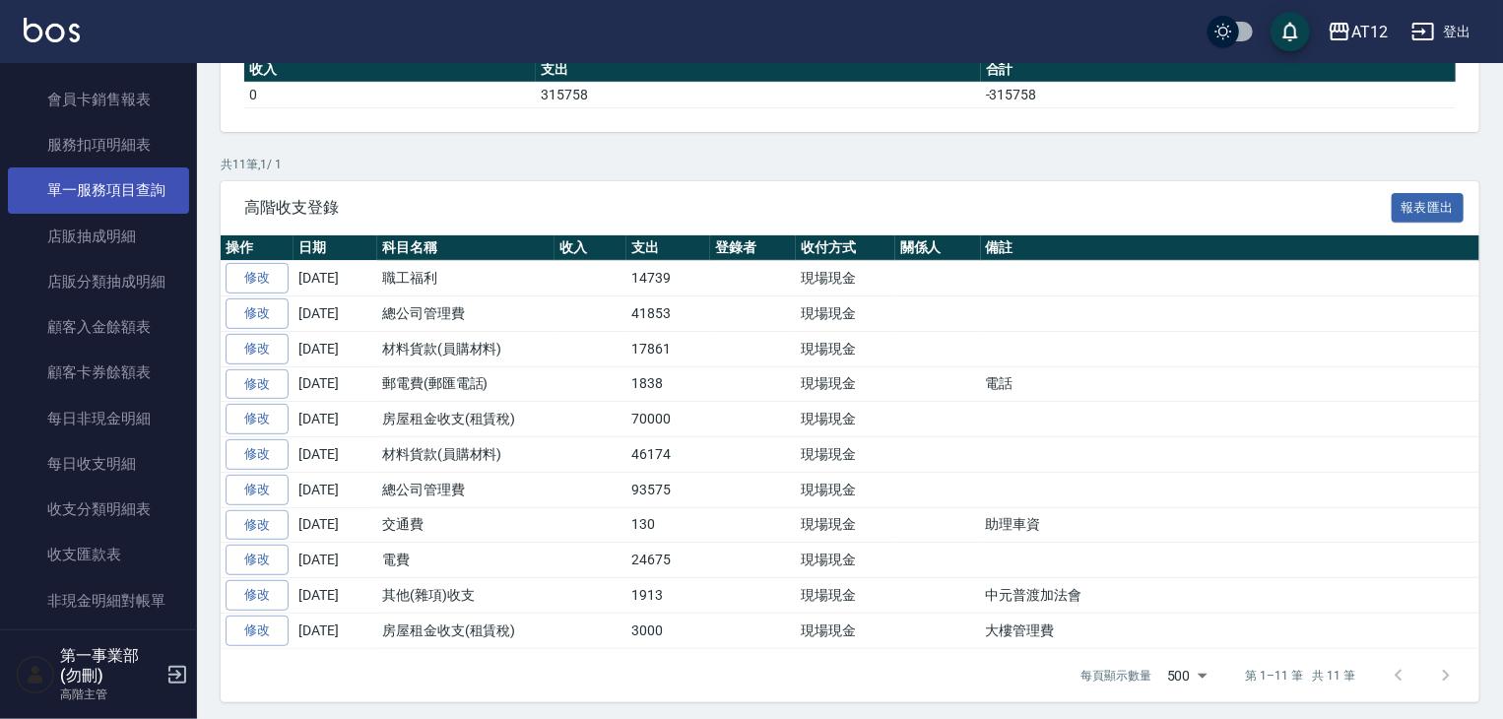
scroll to position [2108, 0]
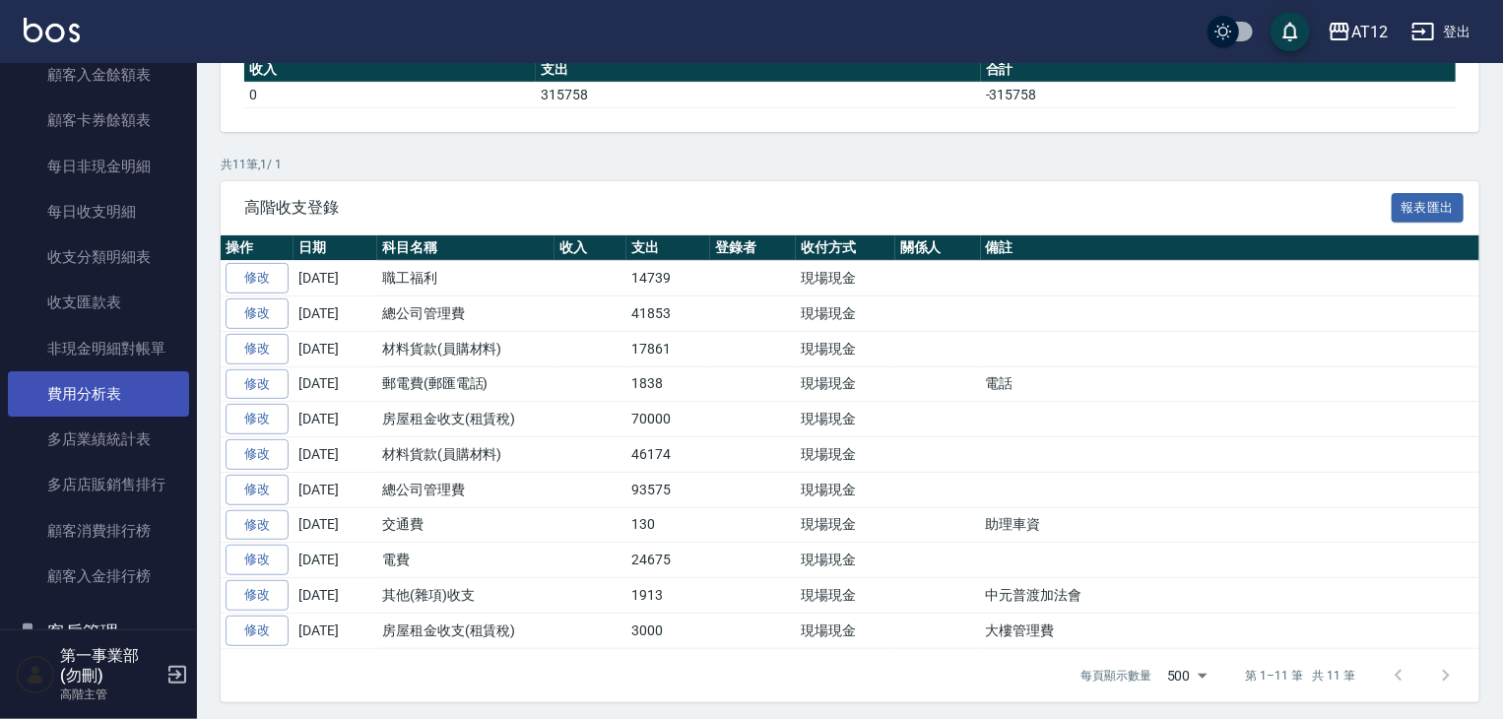
click at [135, 393] on link "費用分析表" at bounding box center [98, 393] width 181 height 45
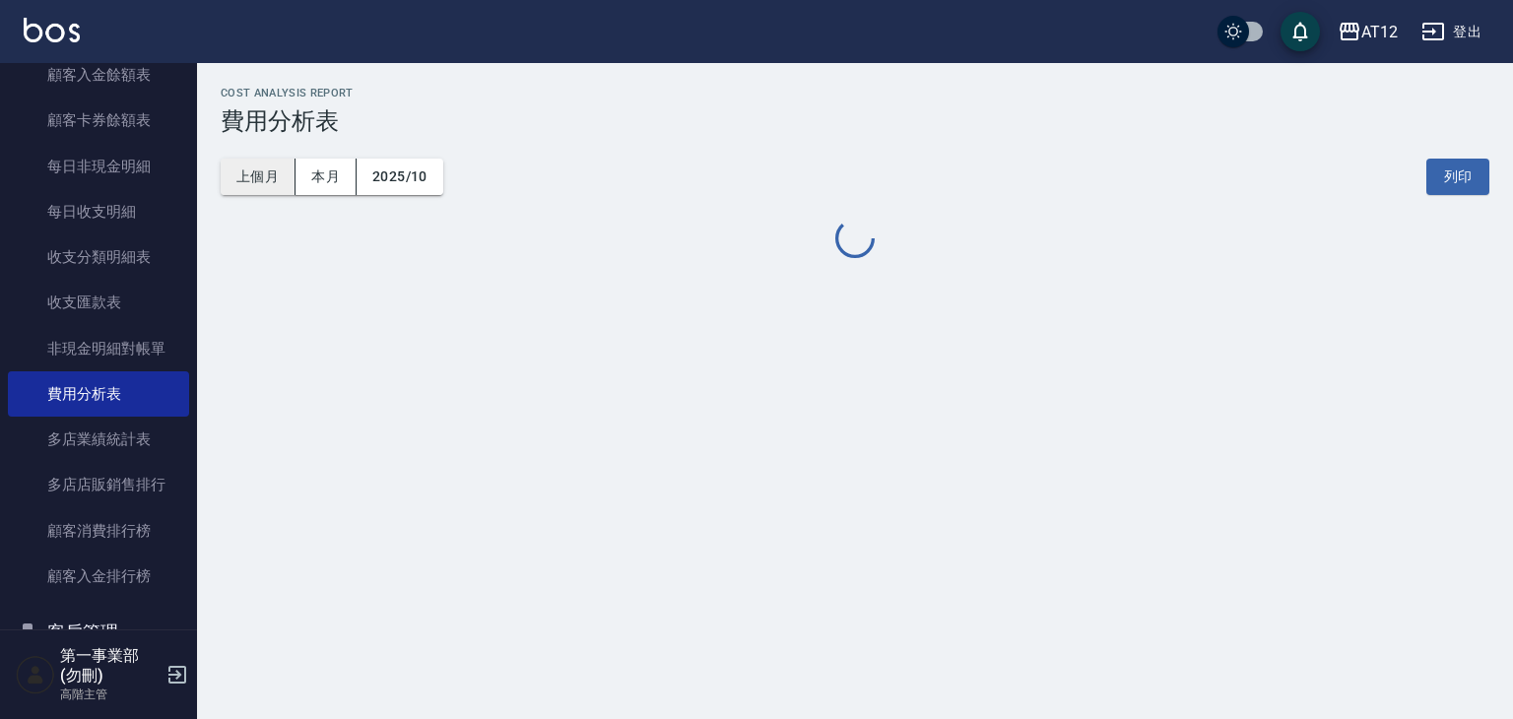
click at [266, 180] on button "上個月" at bounding box center [258, 177] width 75 height 36
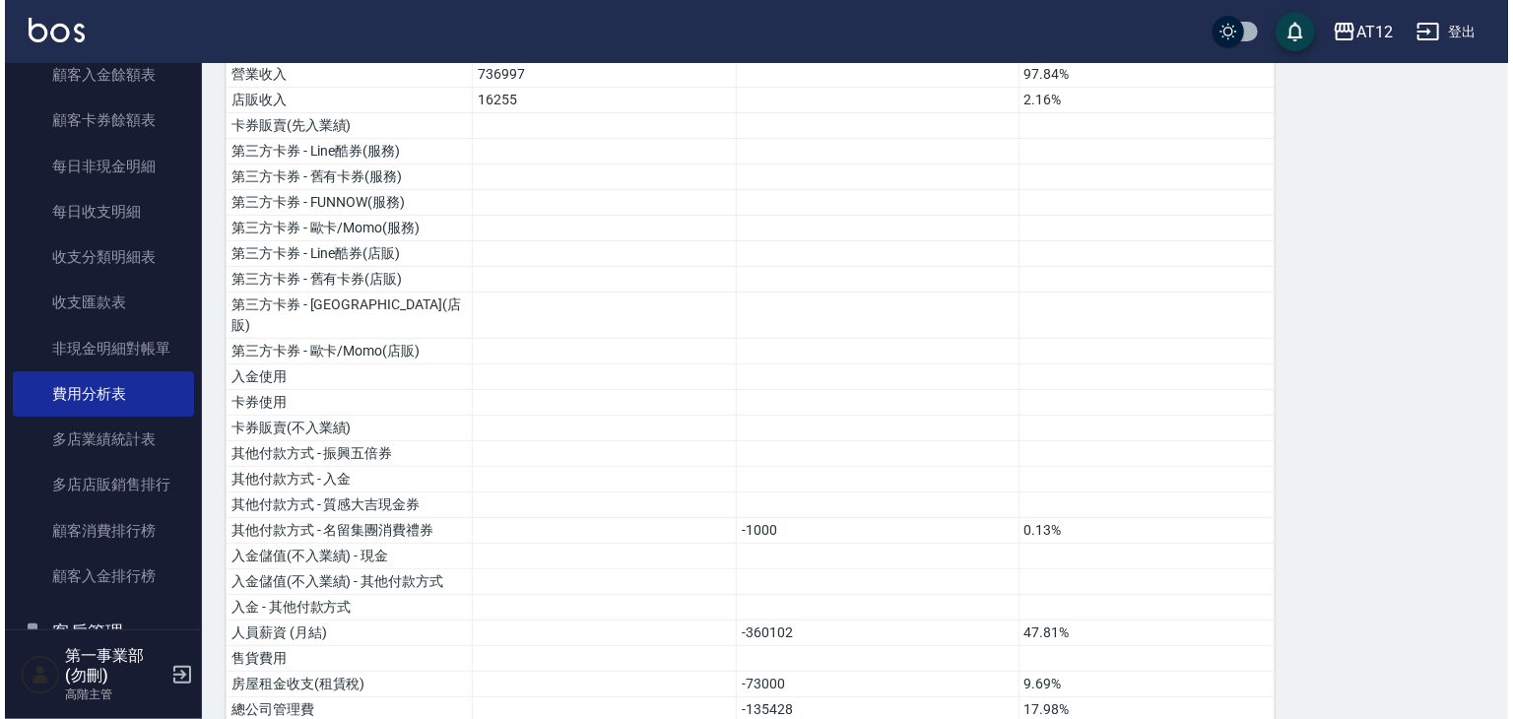
scroll to position [50, 0]
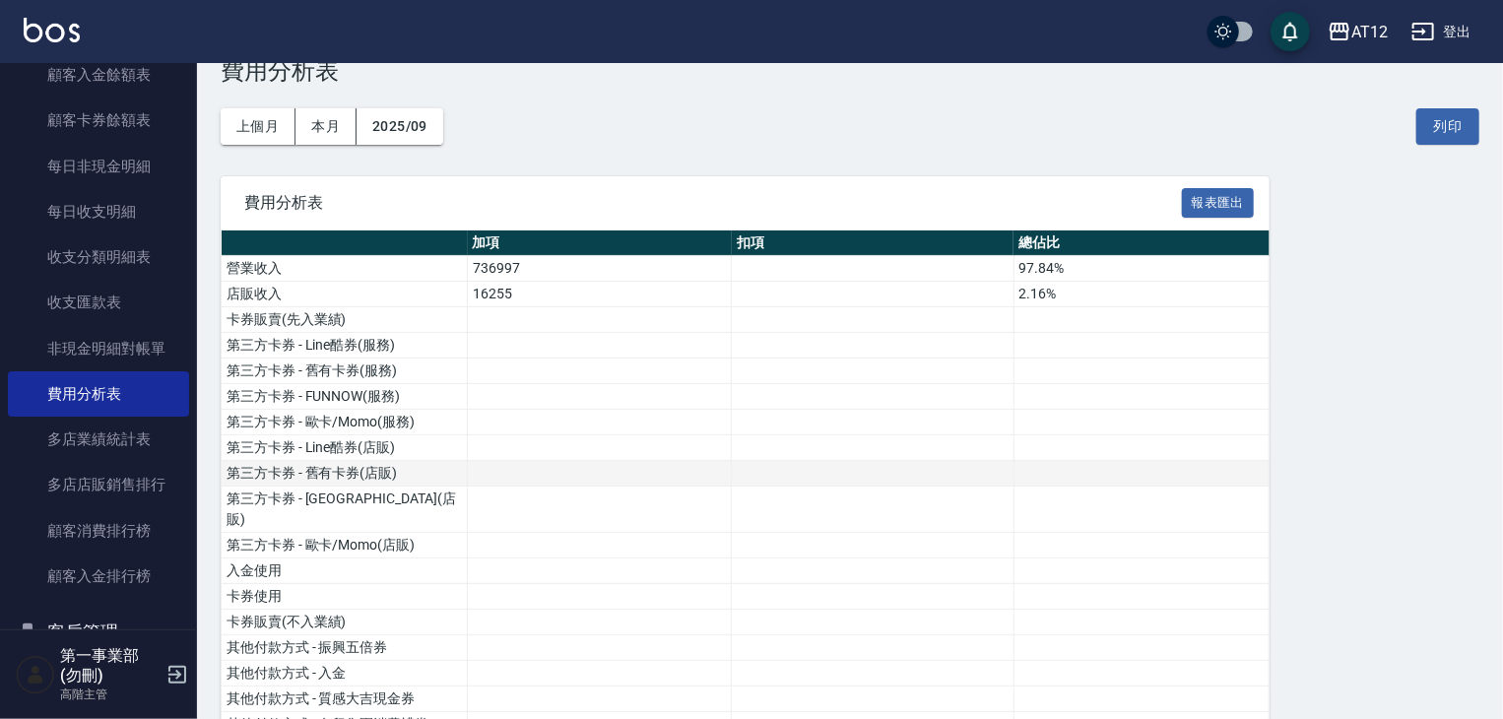
click at [1461, 121] on button "列印" at bounding box center [1447, 126] width 63 height 36
click at [1368, 30] on div "AT12" at bounding box center [1369, 32] width 36 height 25
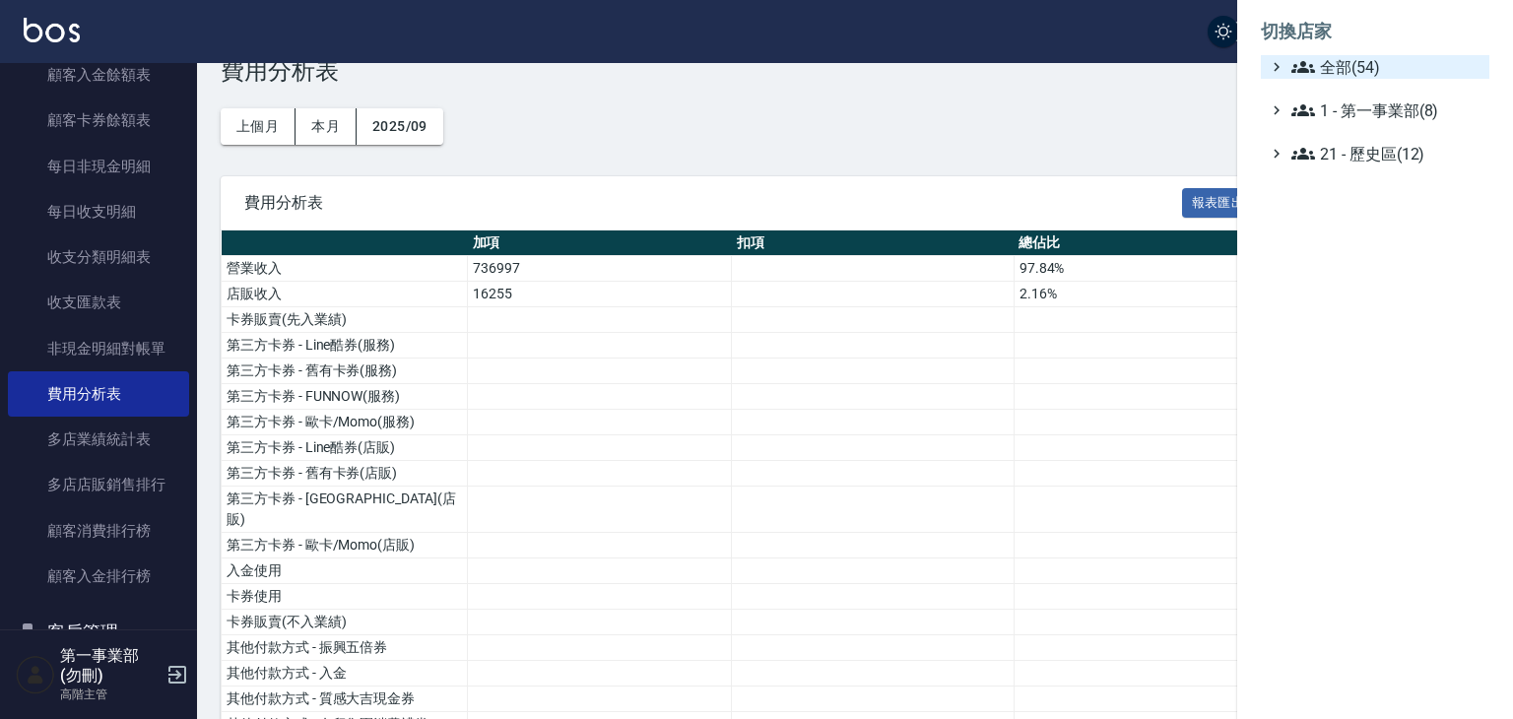
click at [1378, 58] on span "全部(54)" at bounding box center [1386, 67] width 190 height 24
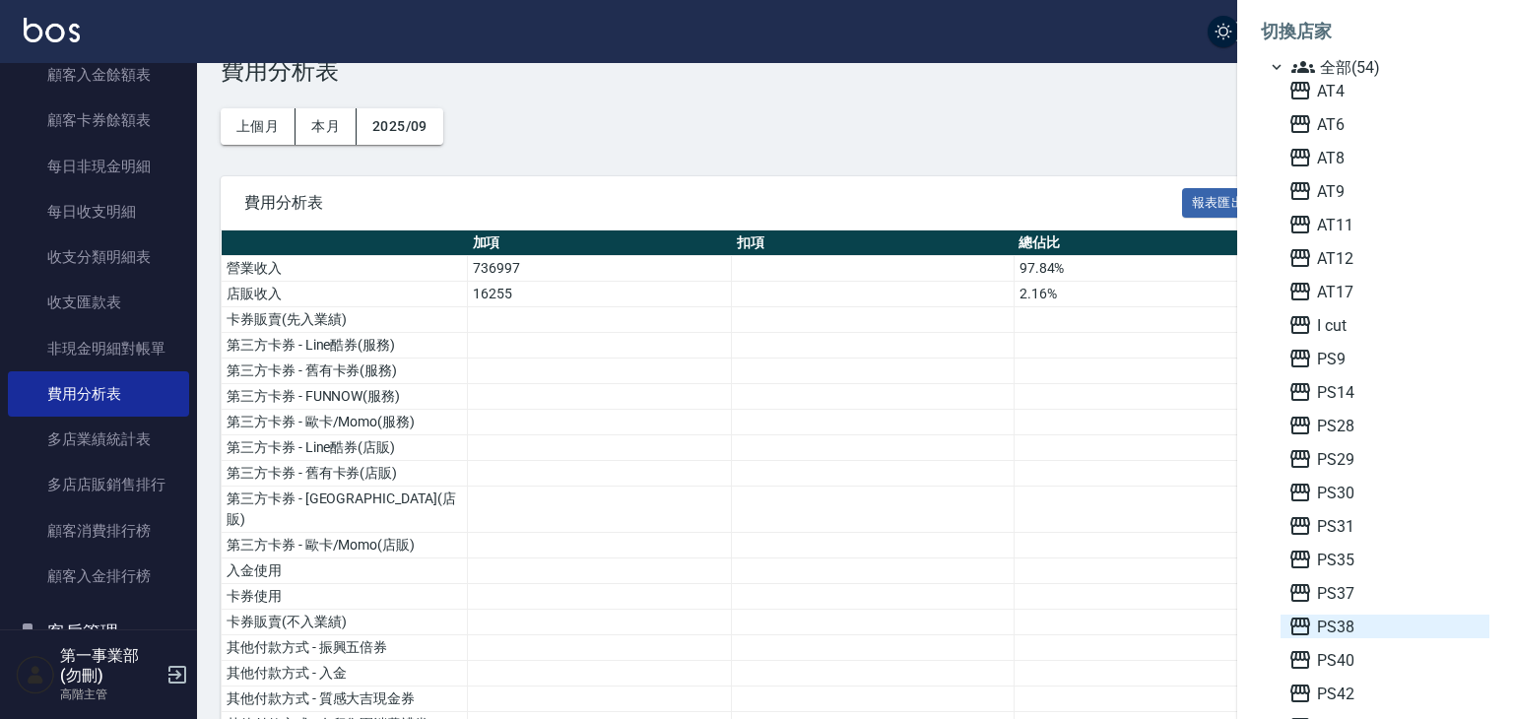
click at [1344, 633] on span "PS38" at bounding box center [1384, 627] width 193 height 24
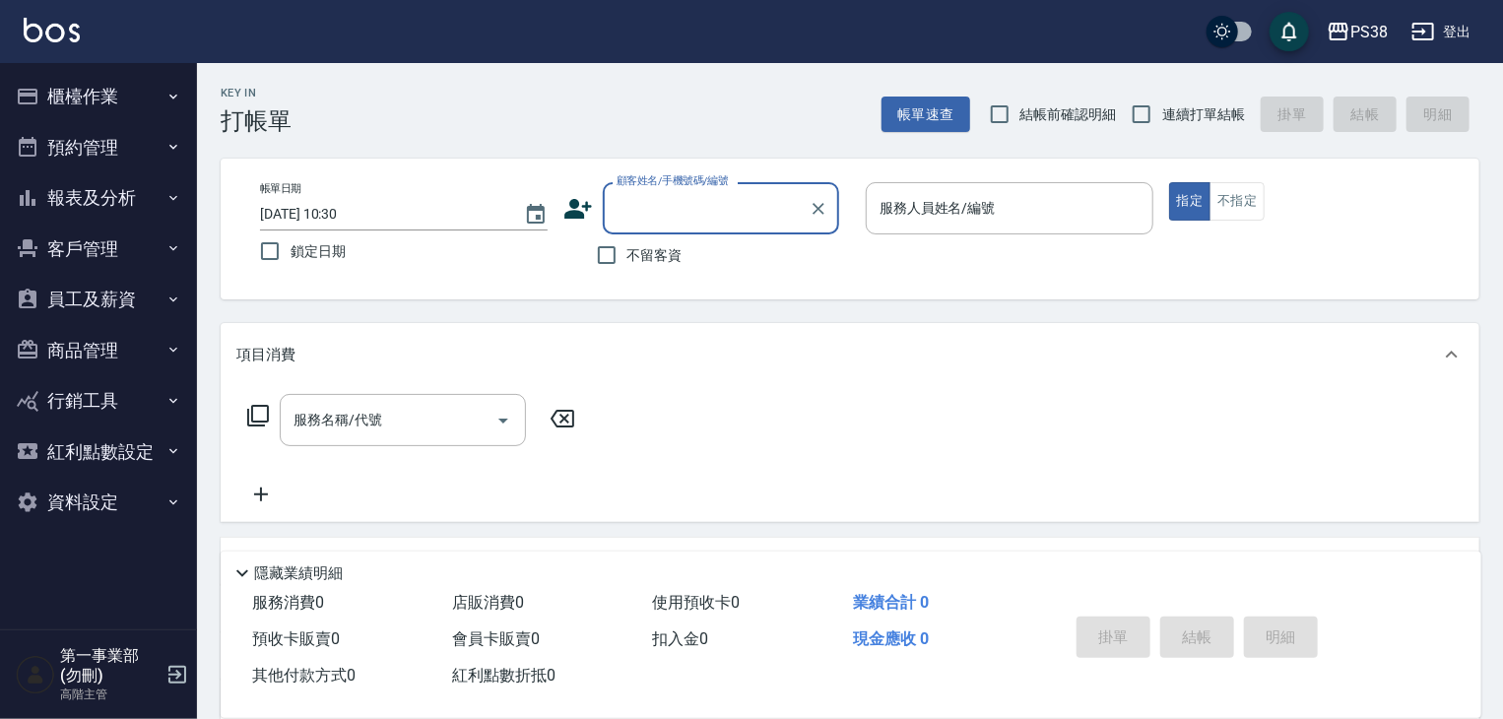
click at [122, 111] on button "櫃檯作業" at bounding box center [98, 96] width 181 height 51
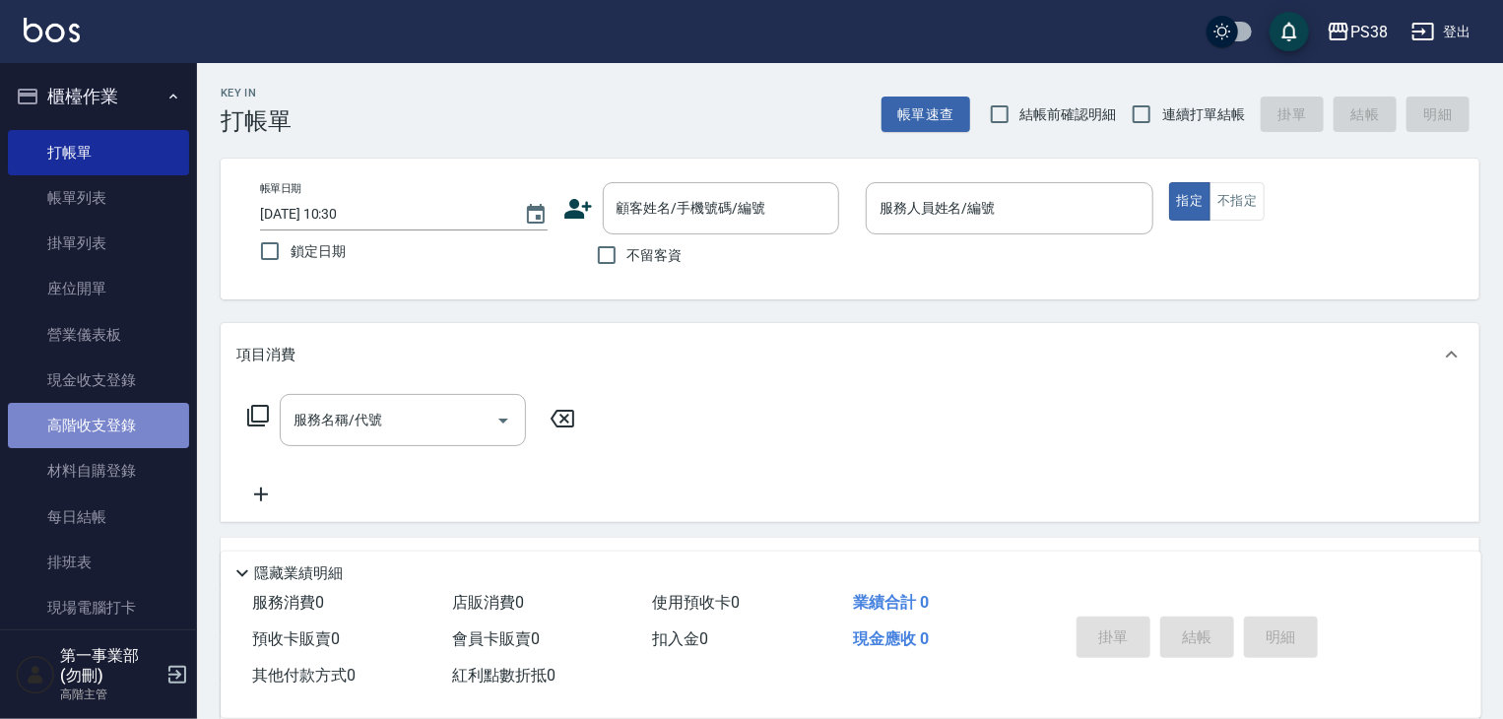
click at [130, 417] on link "高階收支登錄" at bounding box center [98, 425] width 181 height 45
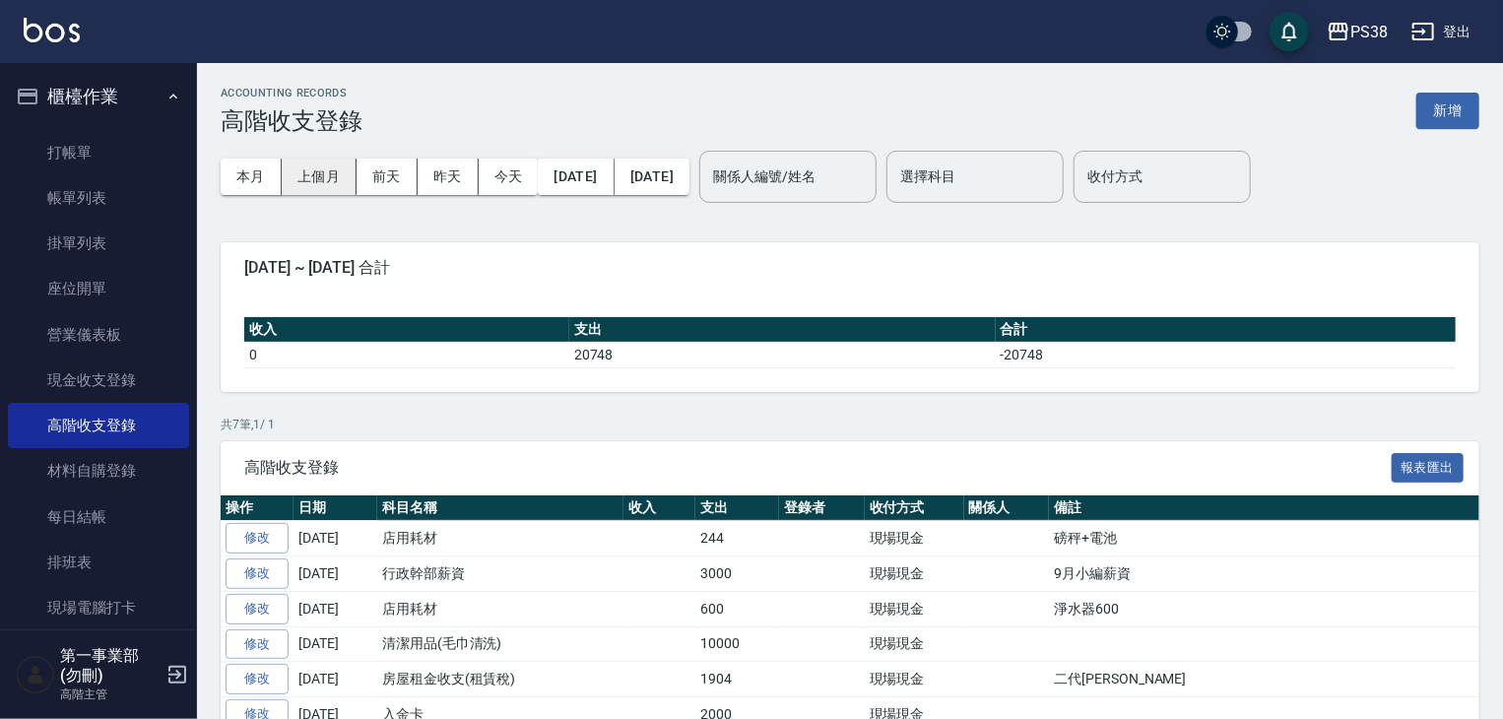
click at [305, 187] on button "上個月" at bounding box center [319, 177] width 75 height 36
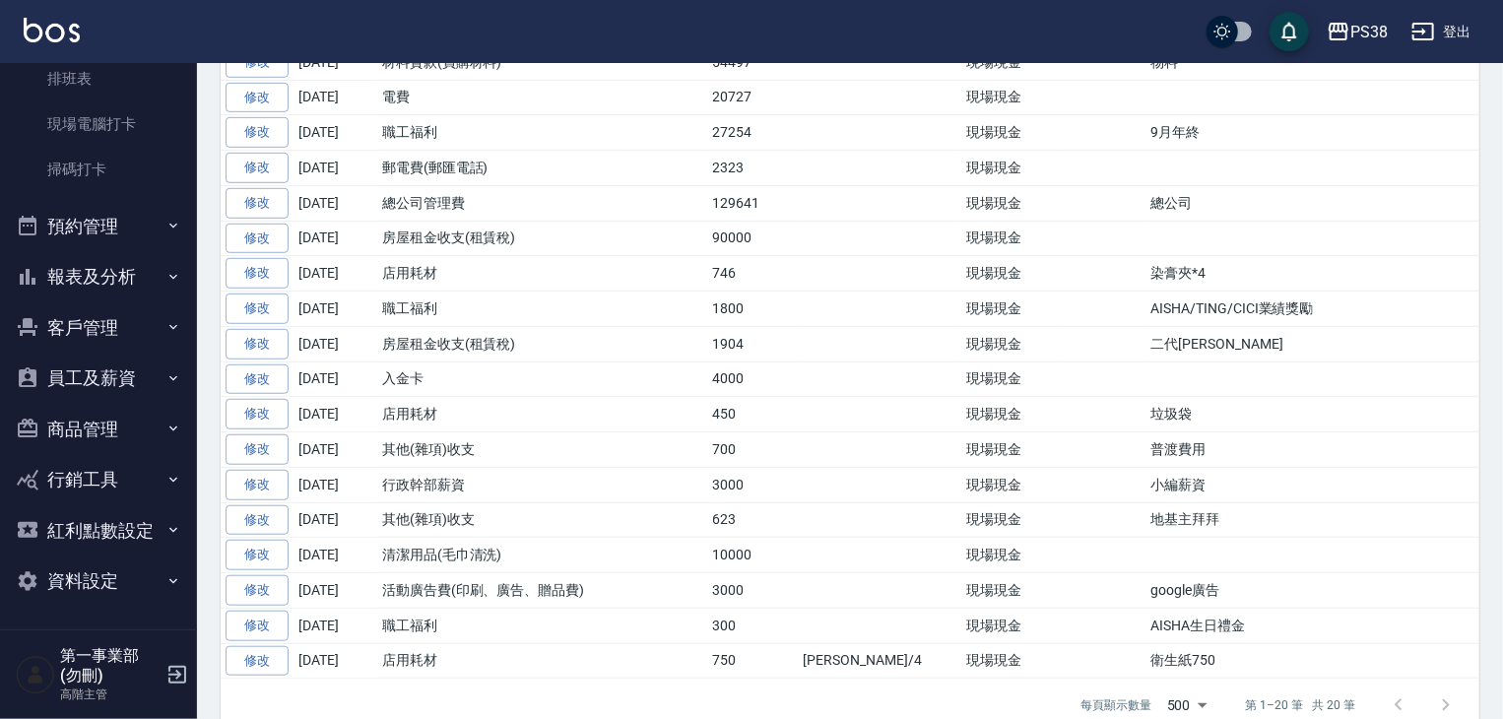
scroll to position [571, 0]
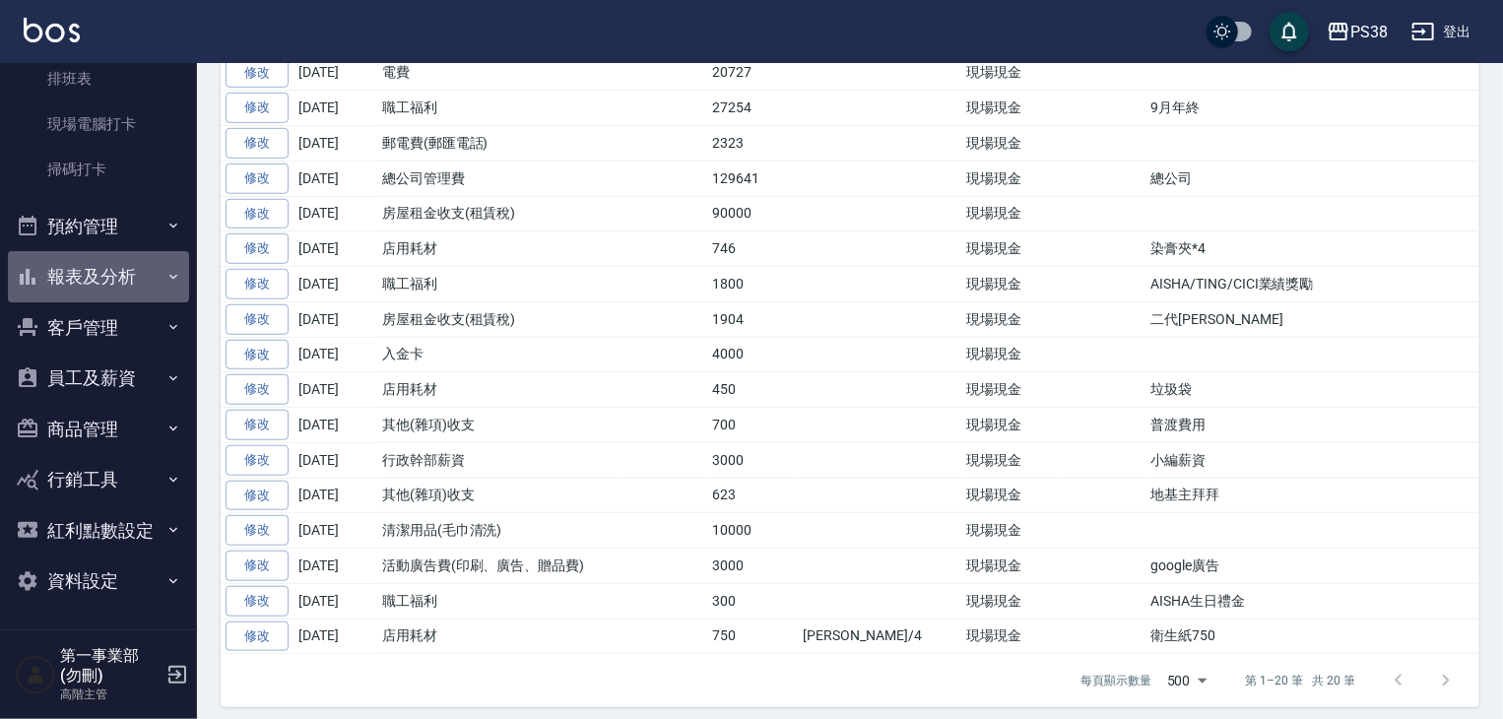
click at [116, 264] on button "報表及分析" at bounding box center [98, 276] width 181 height 51
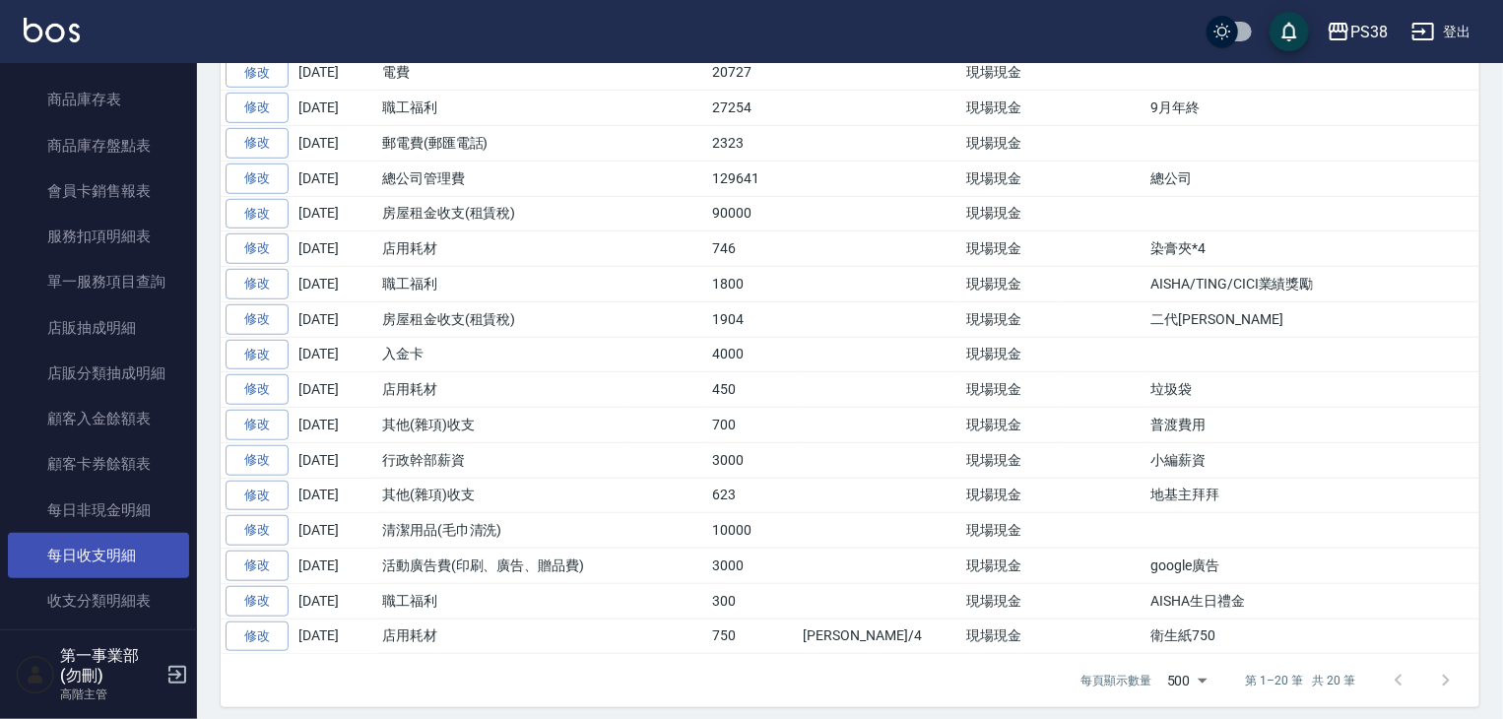
scroll to position [2059, 0]
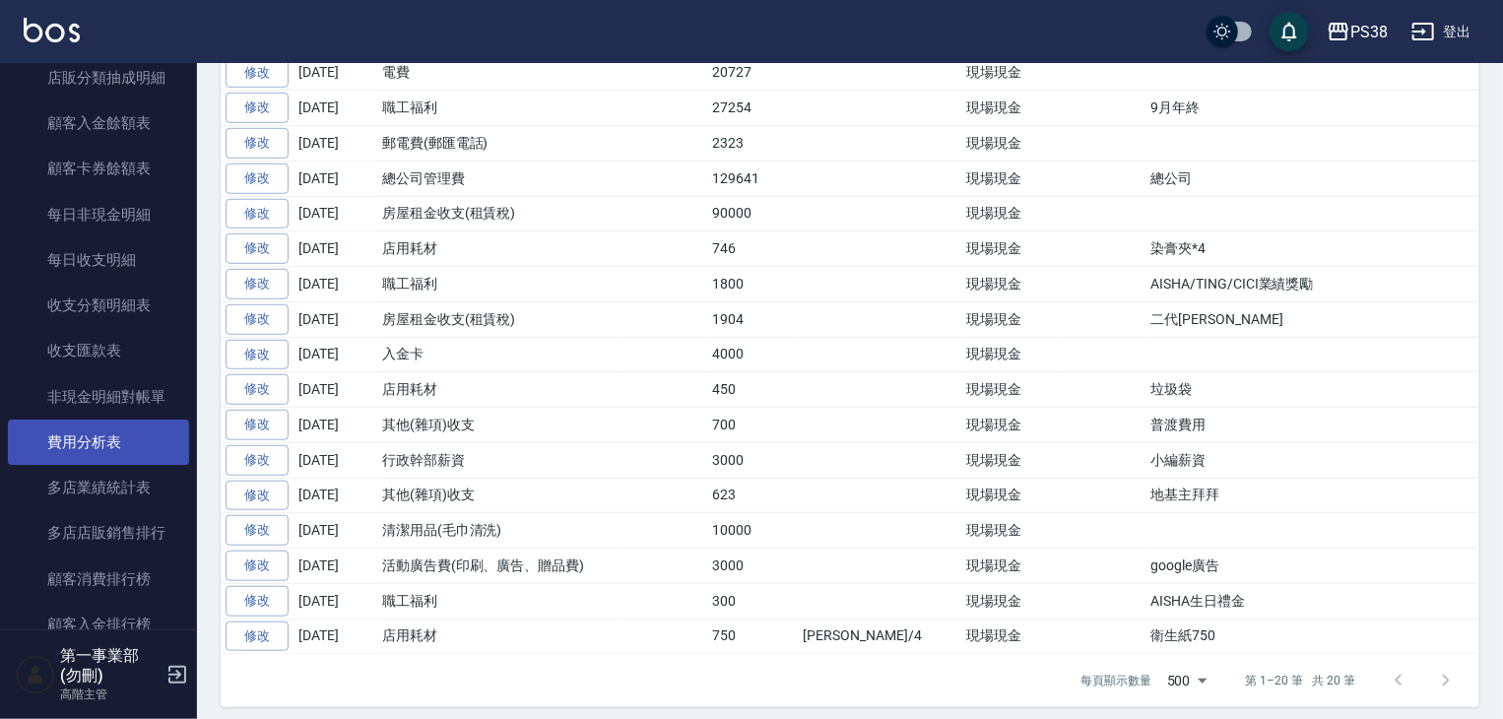
click at [122, 451] on link "費用分析表" at bounding box center [98, 442] width 181 height 45
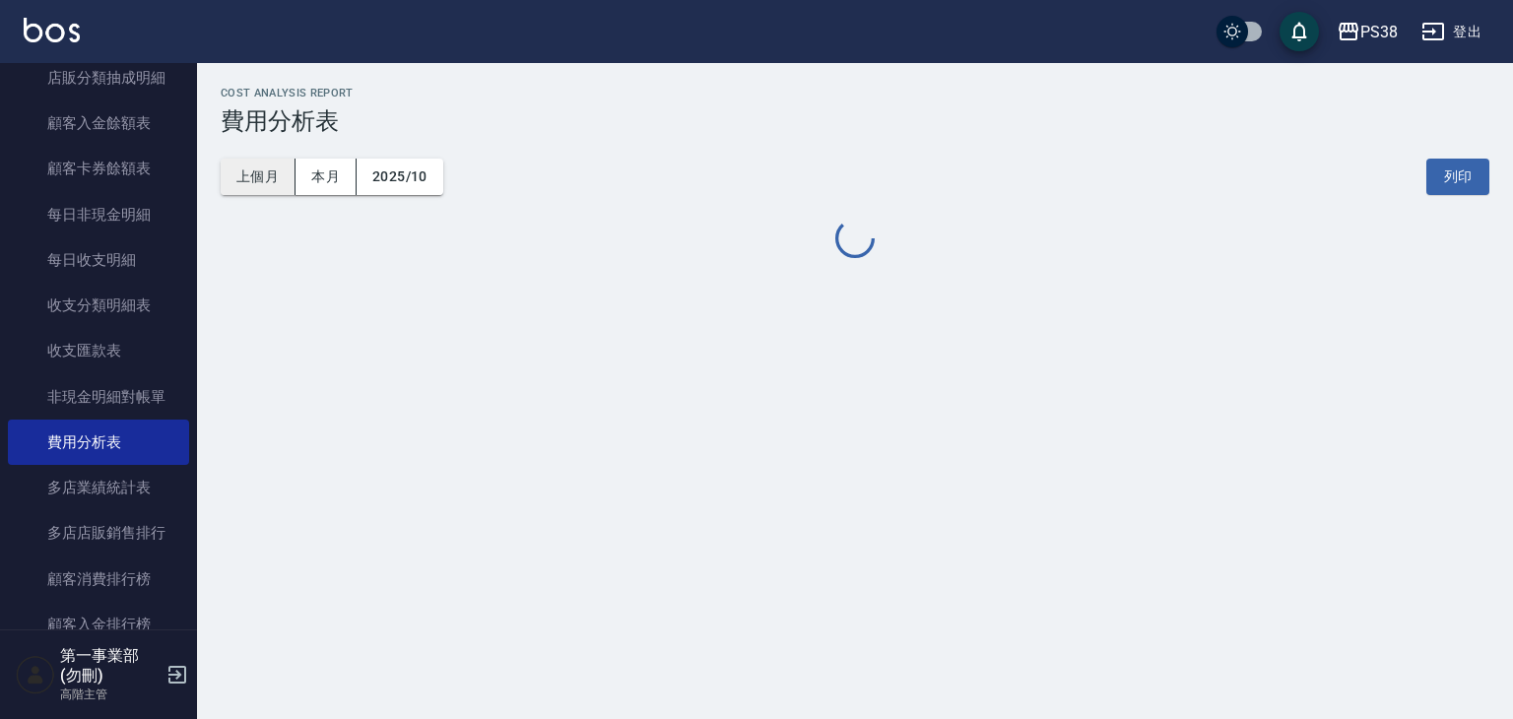
click at [262, 180] on button "上個月" at bounding box center [258, 177] width 75 height 36
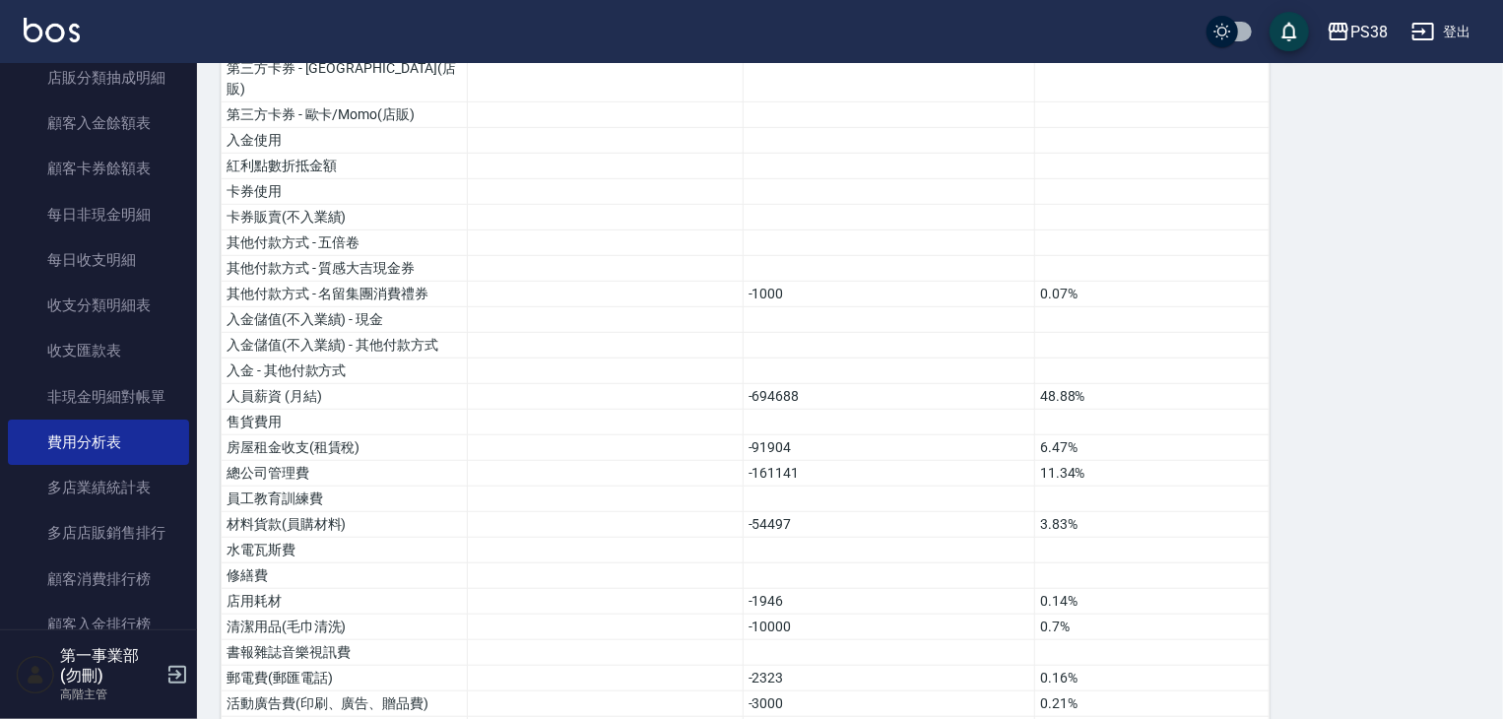
scroll to position [492, 0]
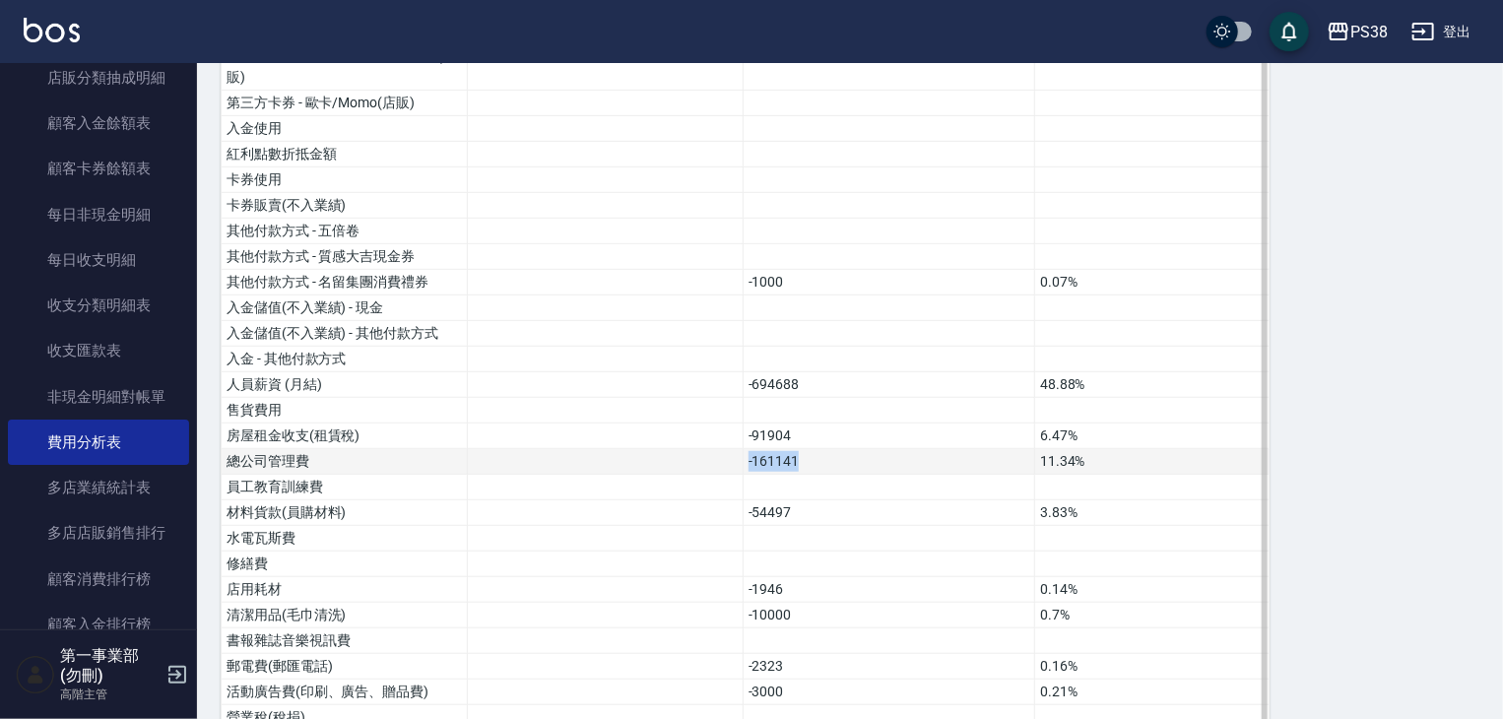
drag, startPoint x: 830, startPoint y: 435, endPoint x: 730, endPoint y: 446, distance: 101.0
click at [730, 449] on tr "總公司管理費 -161141 11.34%" at bounding box center [746, 462] width 1048 height 26
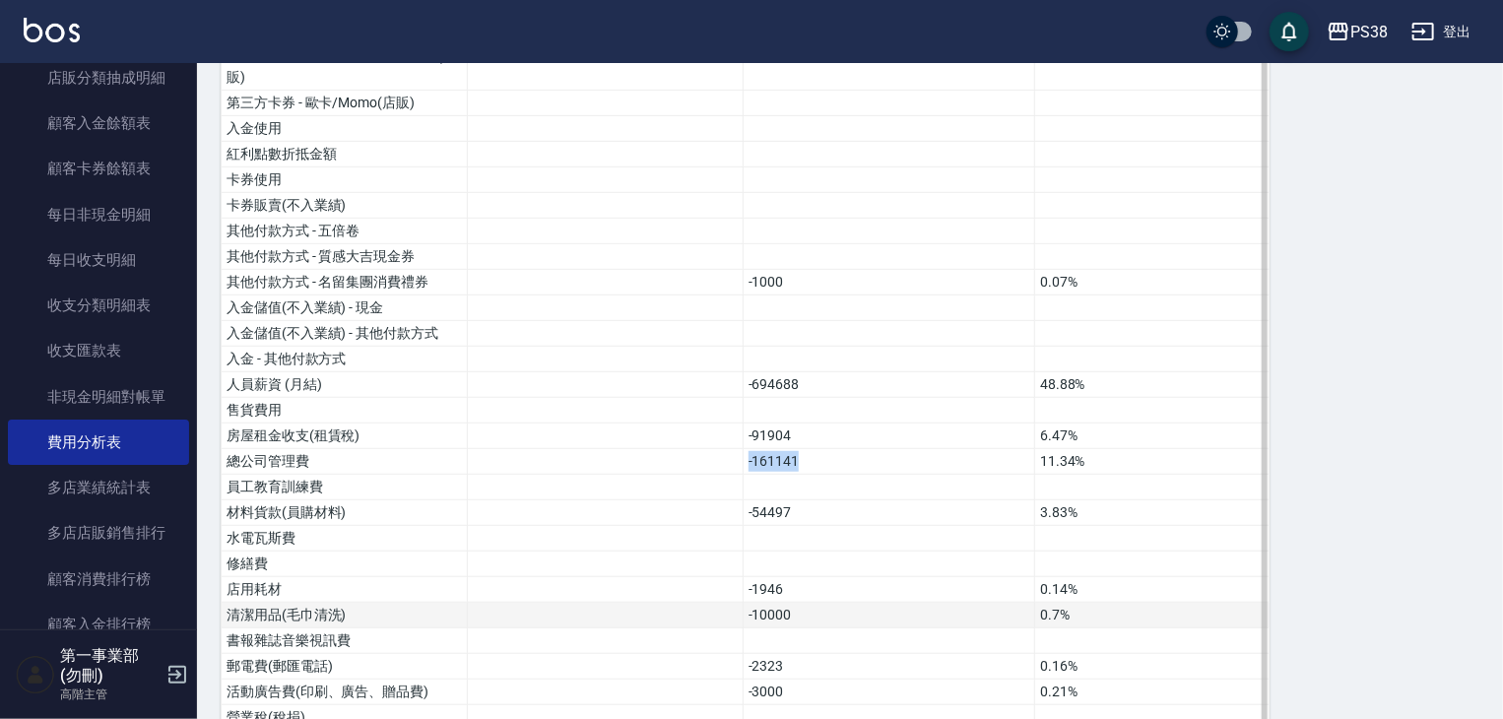
scroll to position [689, 0]
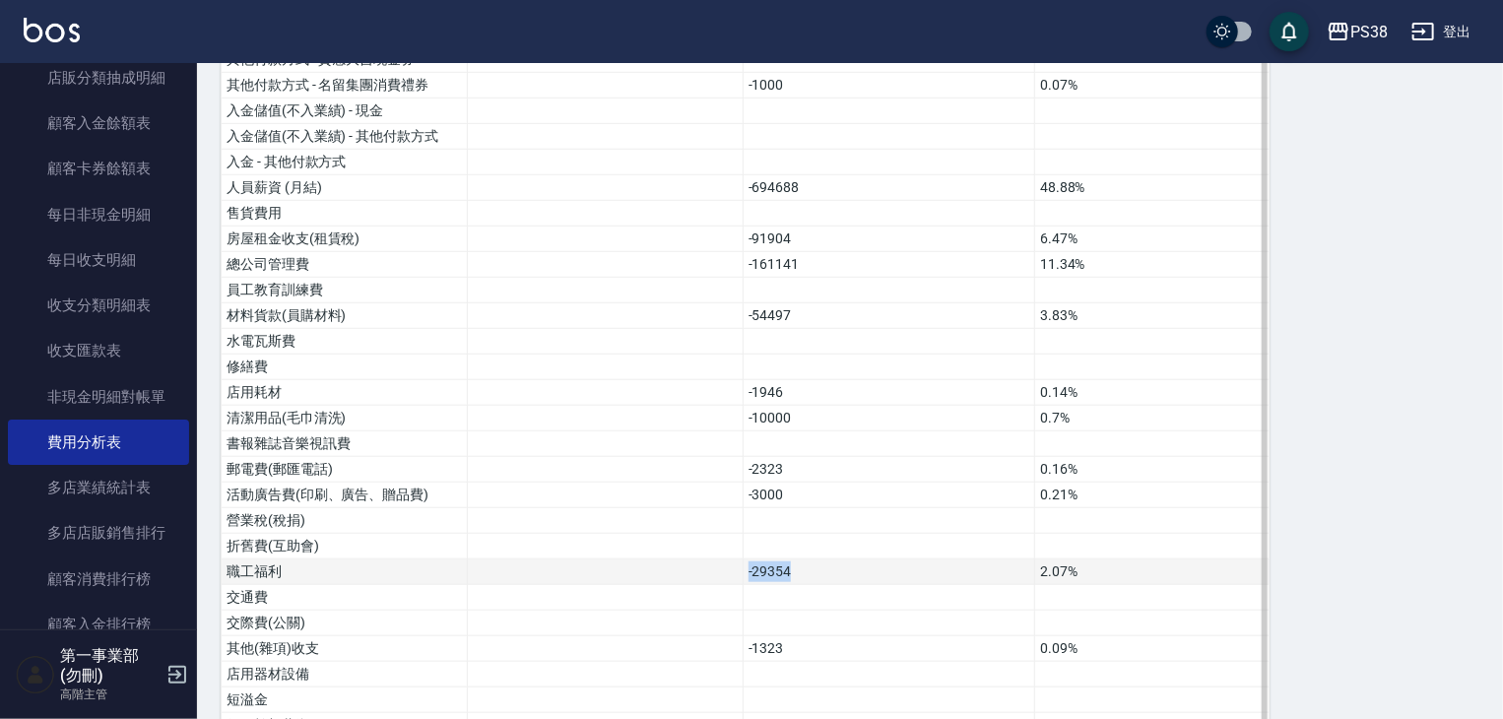
drag, startPoint x: 819, startPoint y: 544, endPoint x: 662, endPoint y: 545, distance: 157.6
click at [662, 559] on tr "職工福利 -29354 2.07%" at bounding box center [746, 572] width 1048 height 26
click at [853, 559] on td "-29354" at bounding box center [889, 572] width 292 height 26
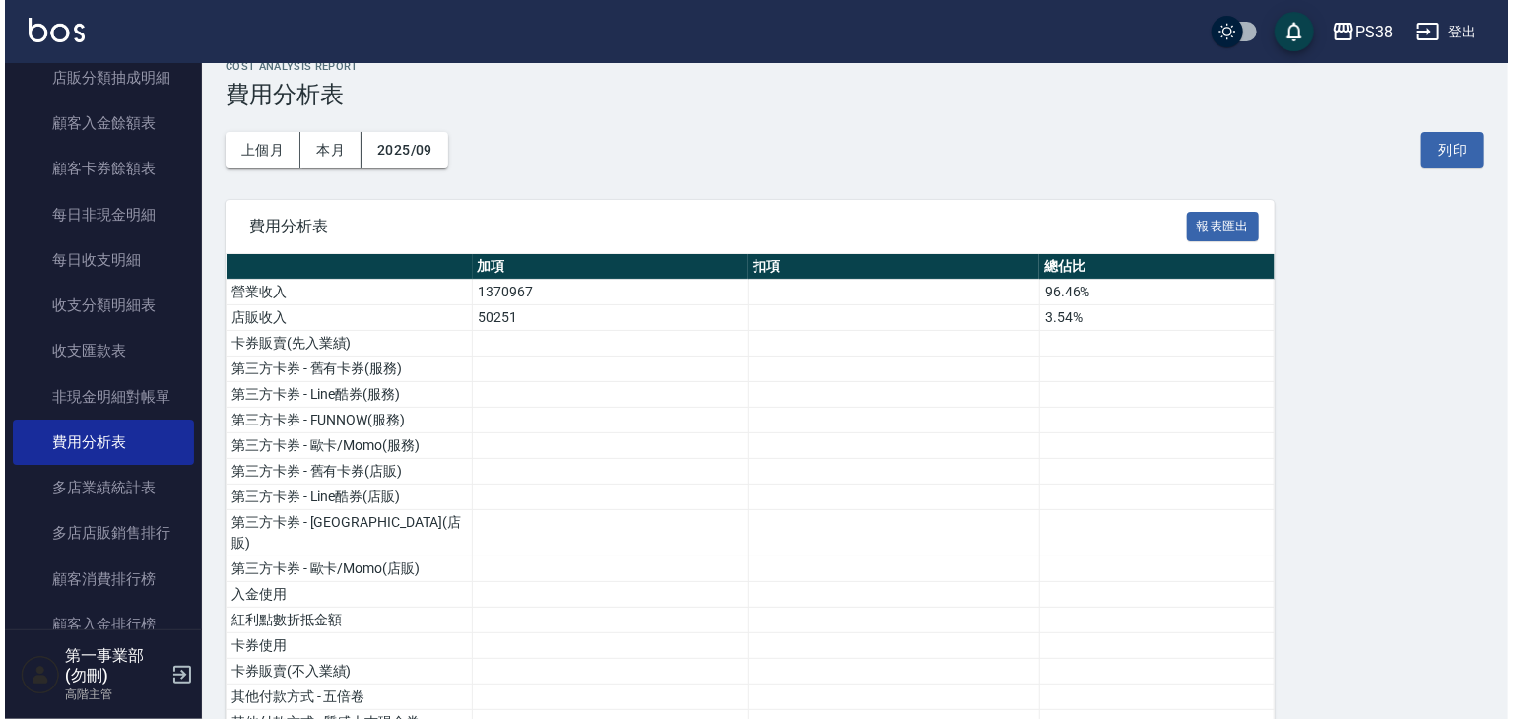
scroll to position [0, 0]
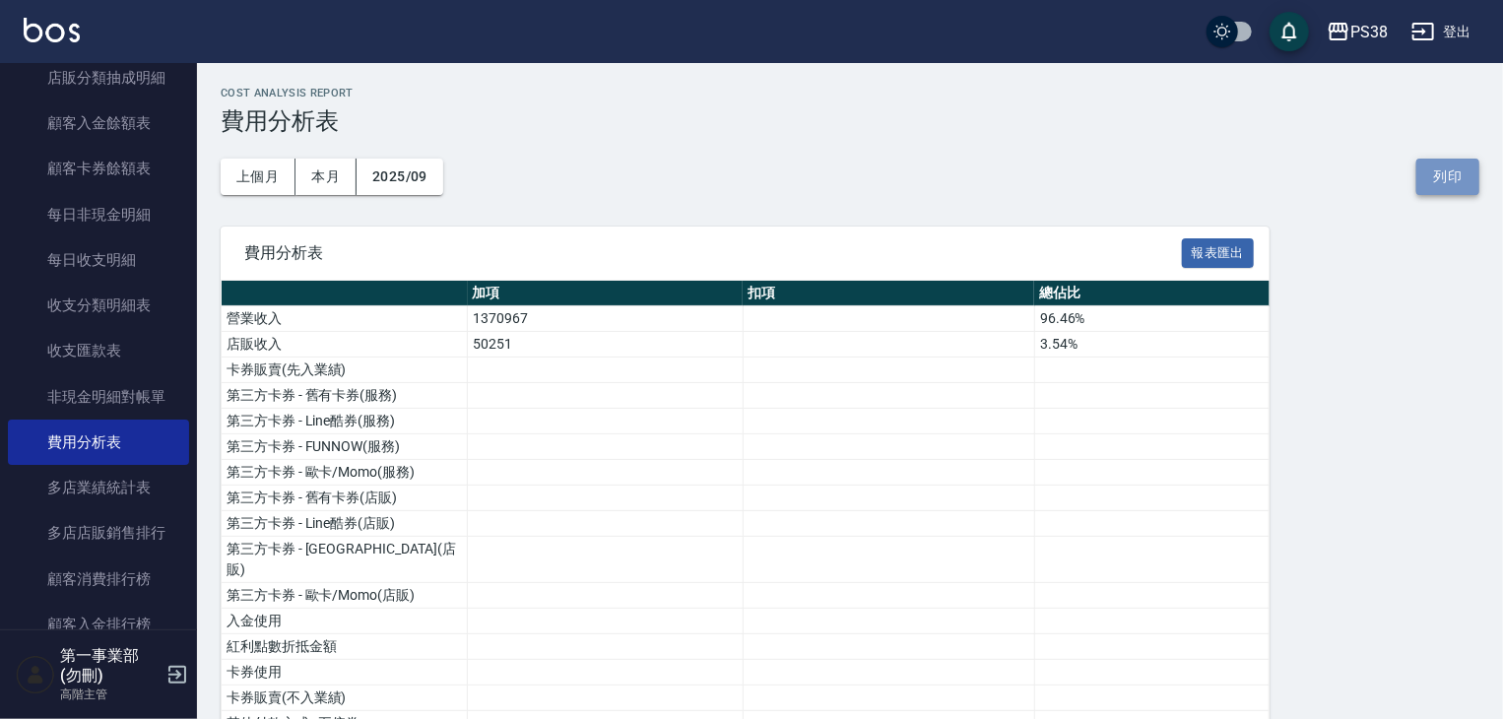
click at [1450, 164] on button "列印" at bounding box center [1447, 177] width 63 height 36
click at [1365, 29] on div "PS38" at bounding box center [1368, 32] width 37 height 25
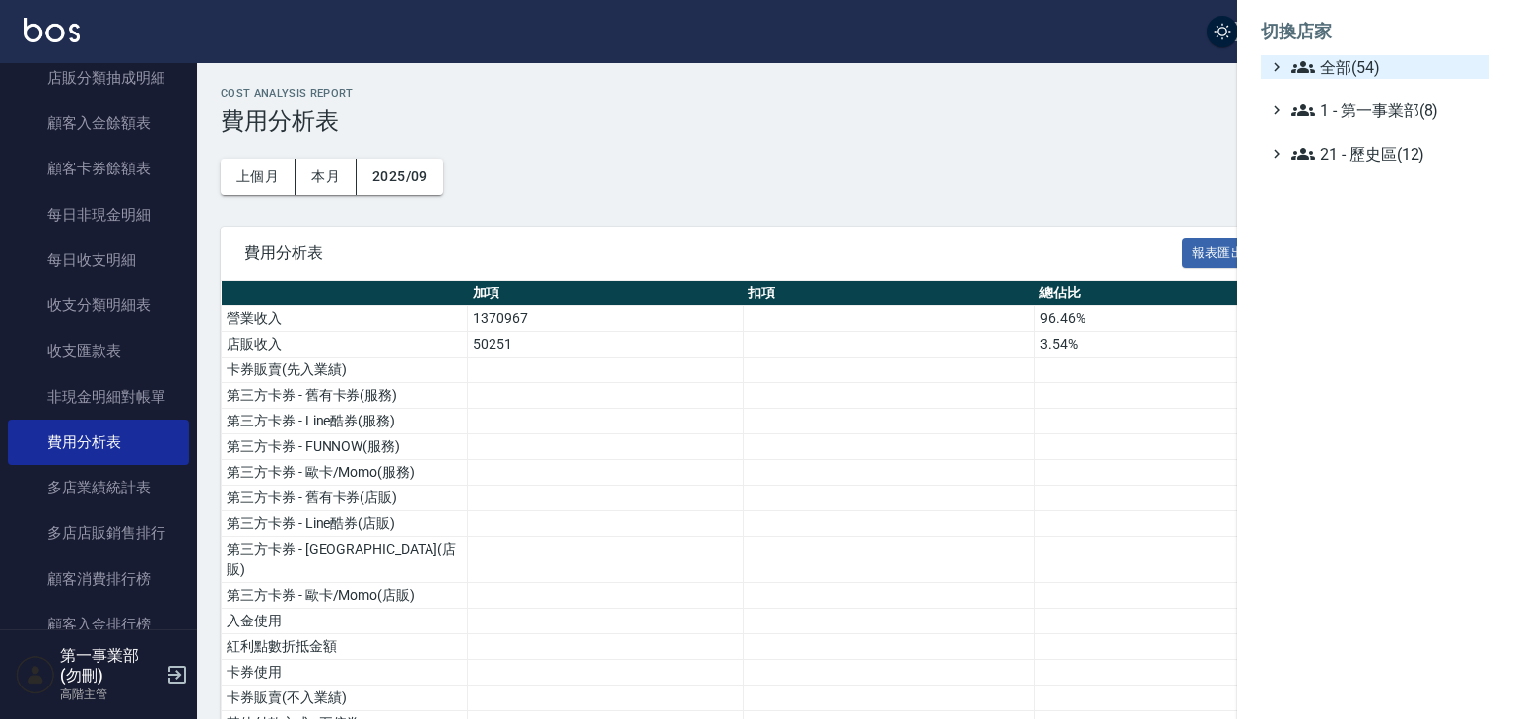
click at [1363, 67] on span "全部(54)" at bounding box center [1386, 67] width 190 height 24
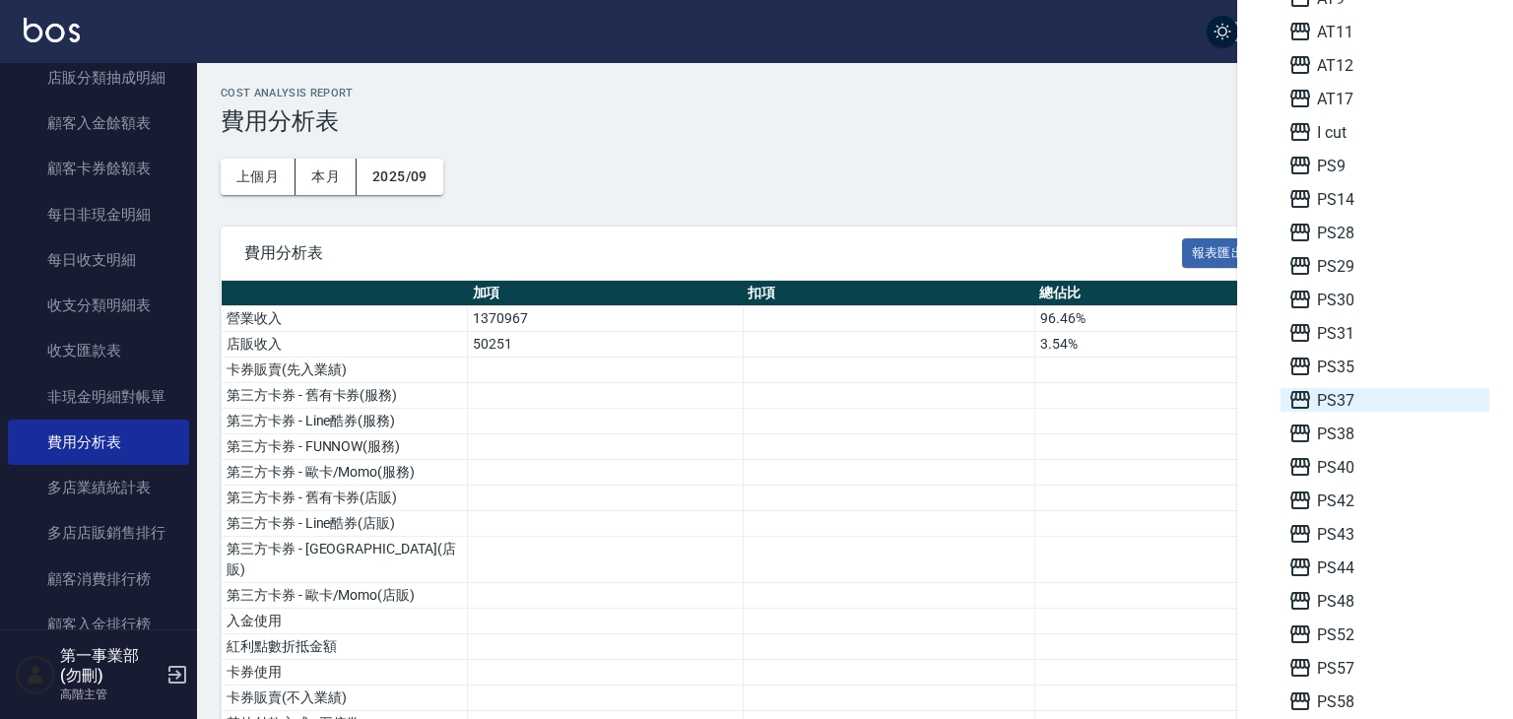
scroll to position [295, 0]
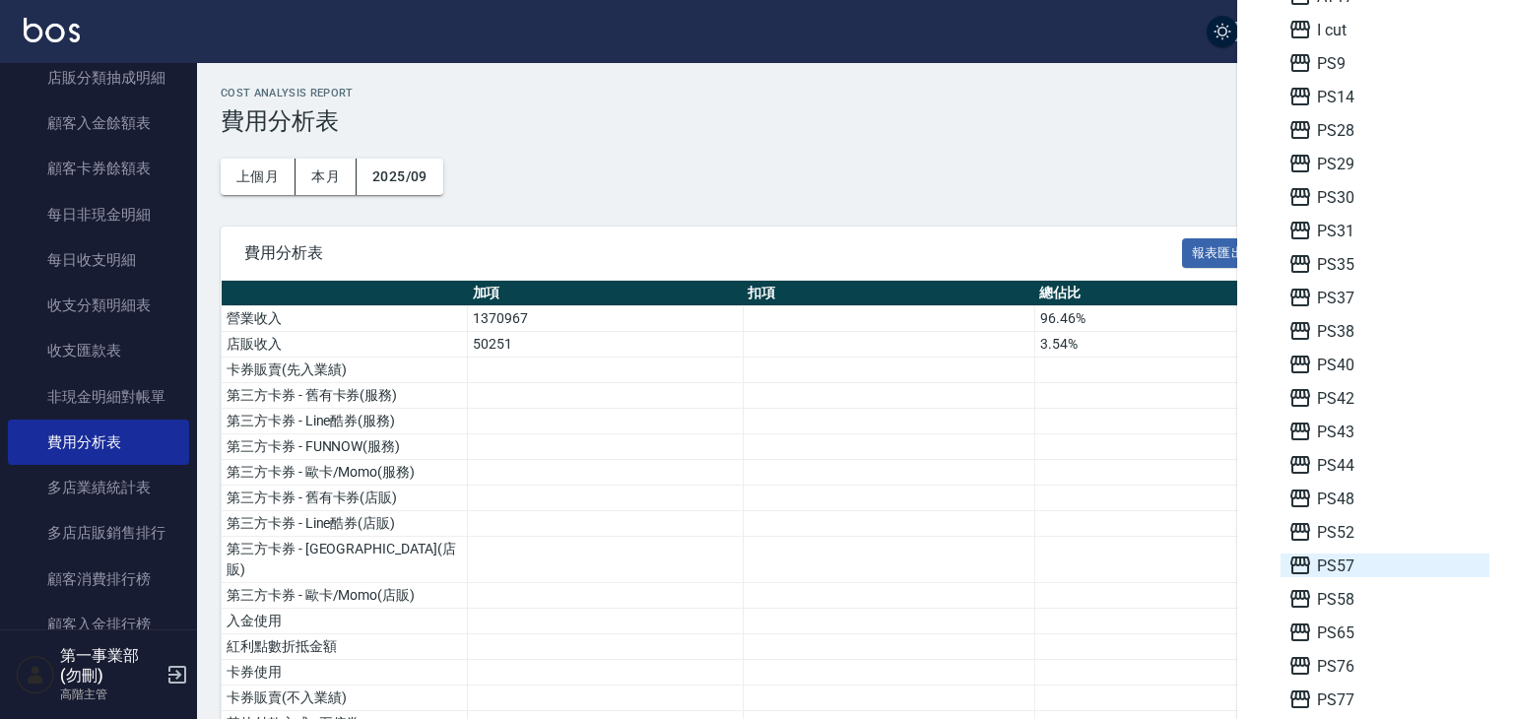
click at [1366, 569] on span "PS57" at bounding box center [1384, 566] width 193 height 24
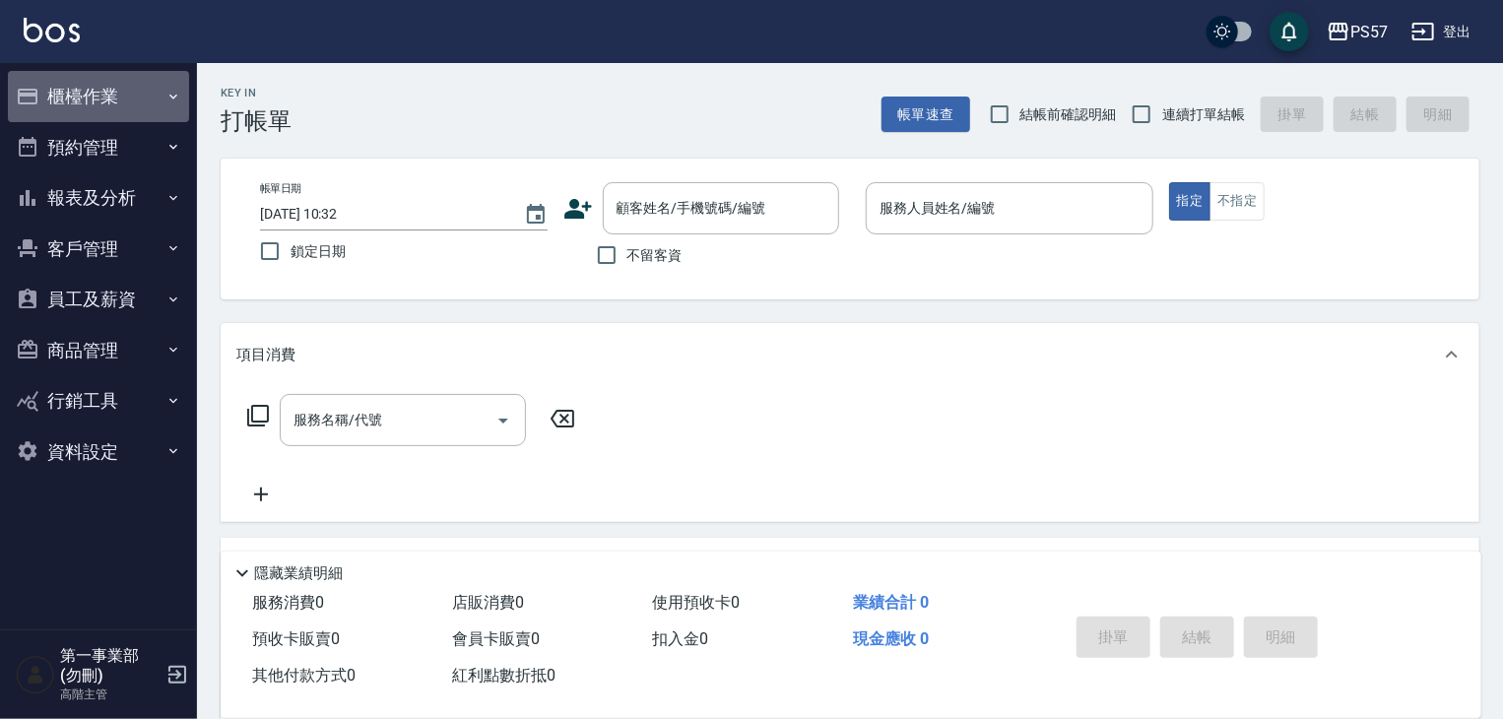
click at [76, 98] on button "櫃檯作業" at bounding box center [98, 96] width 181 height 51
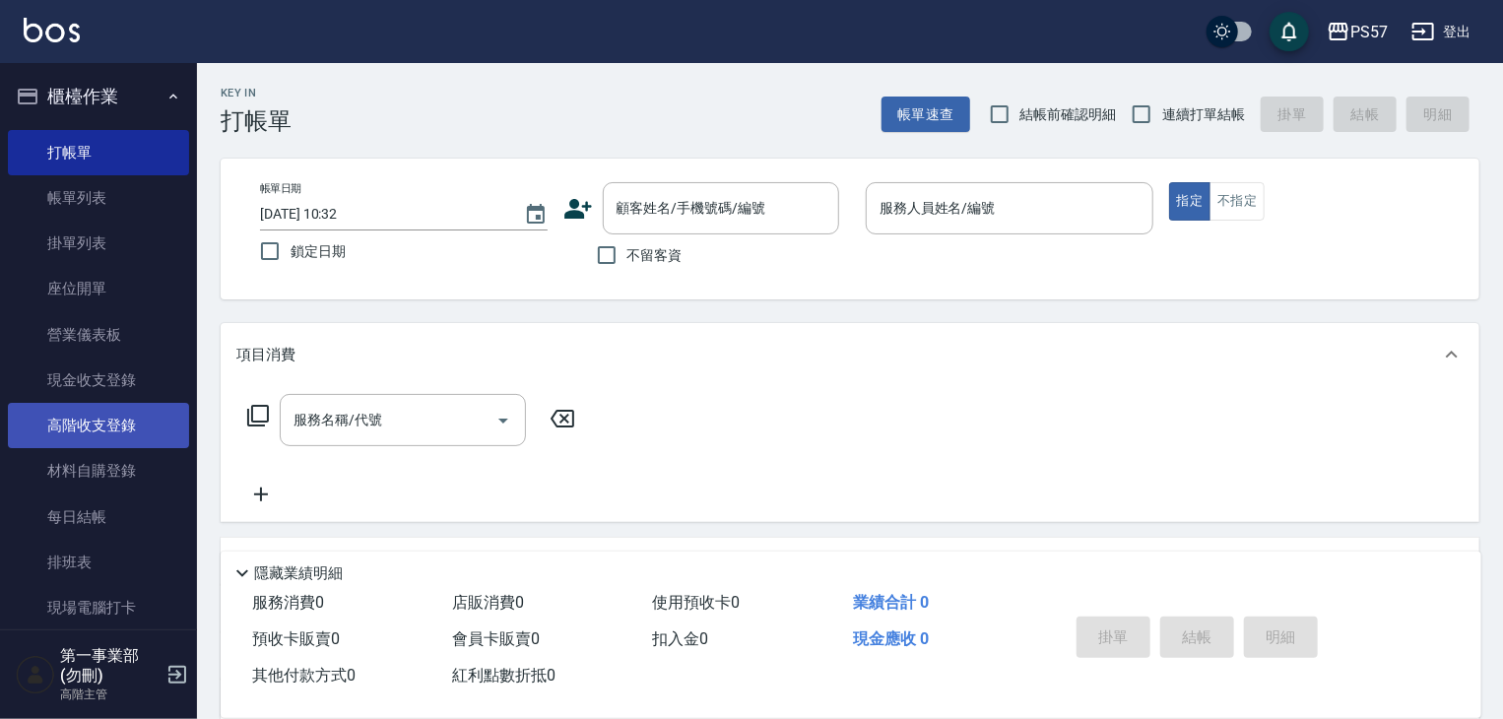
click at [150, 418] on link "高階收支登錄" at bounding box center [98, 425] width 181 height 45
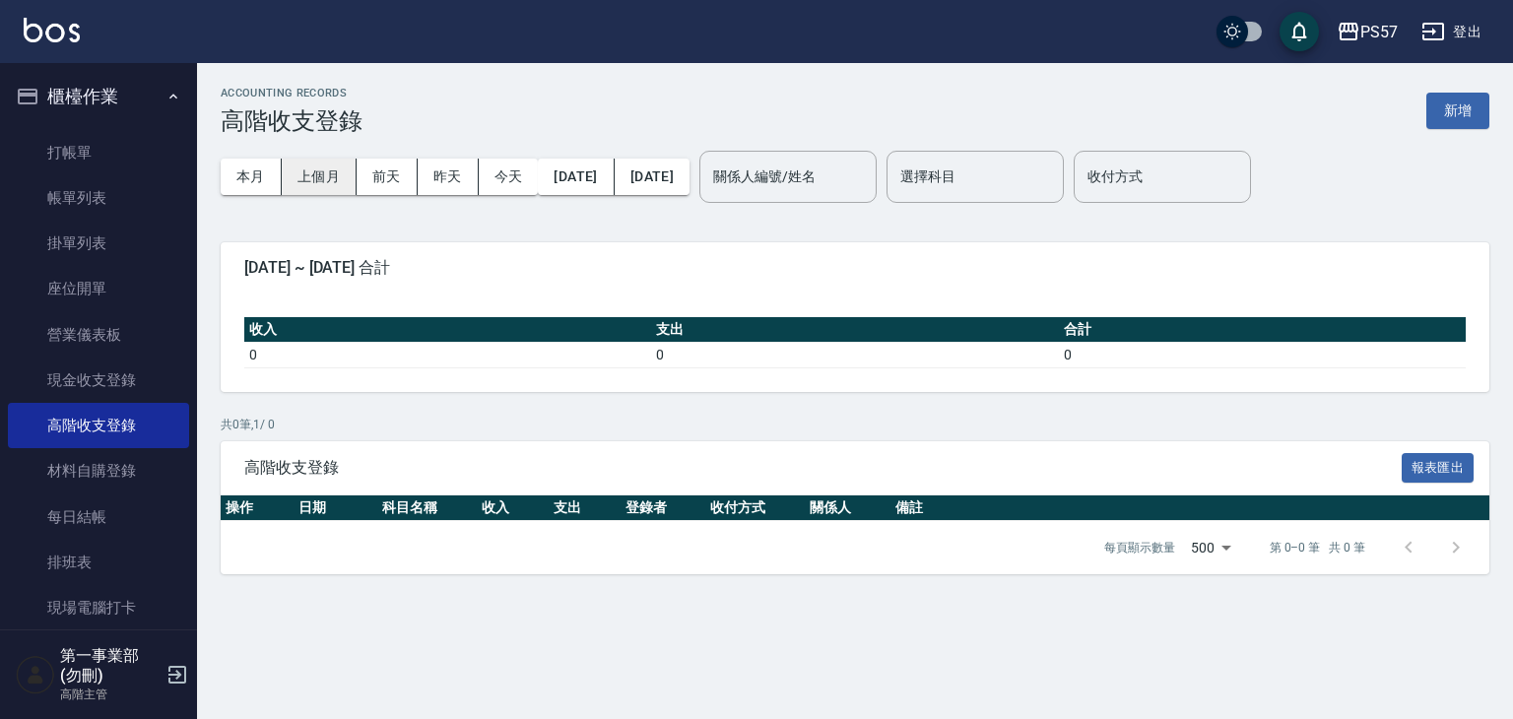
click at [315, 165] on button "上個月" at bounding box center [319, 177] width 75 height 36
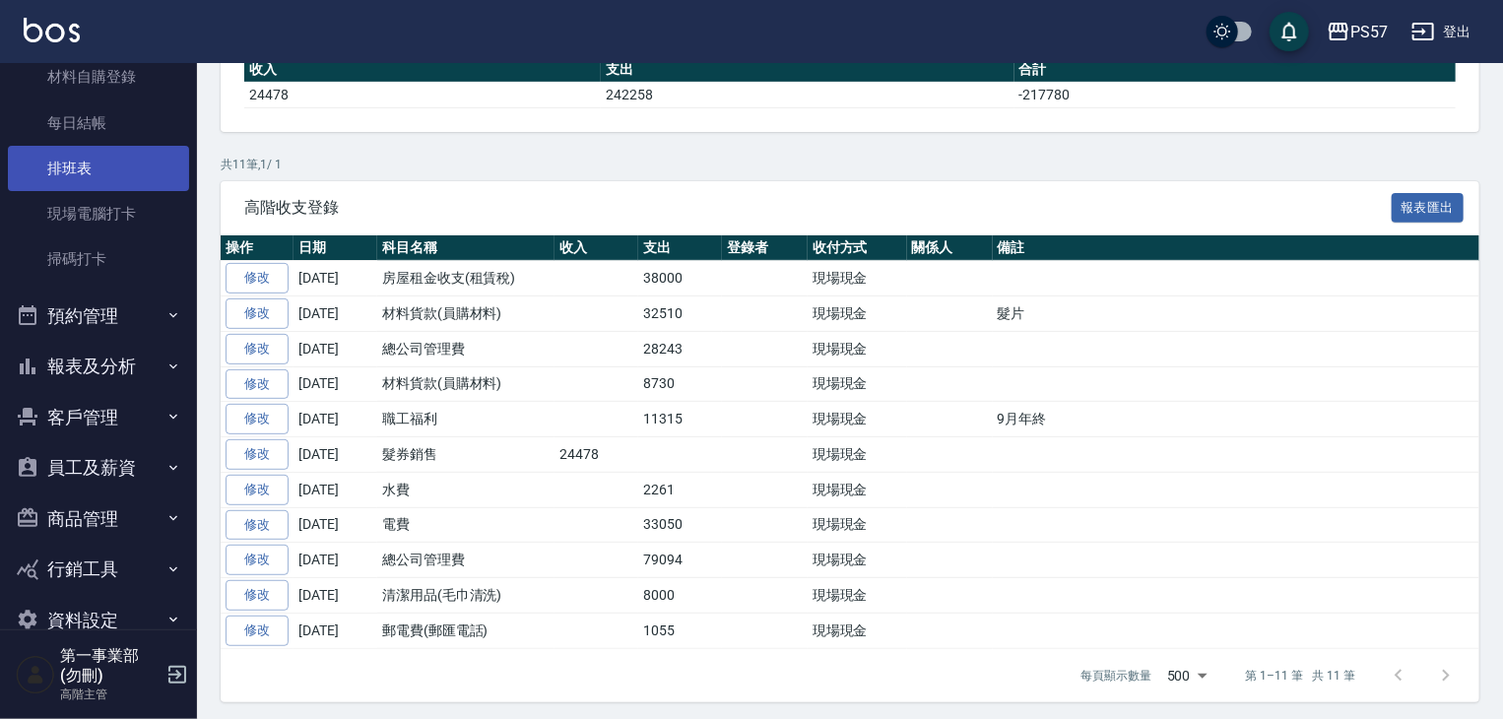
scroll to position [433, 0]
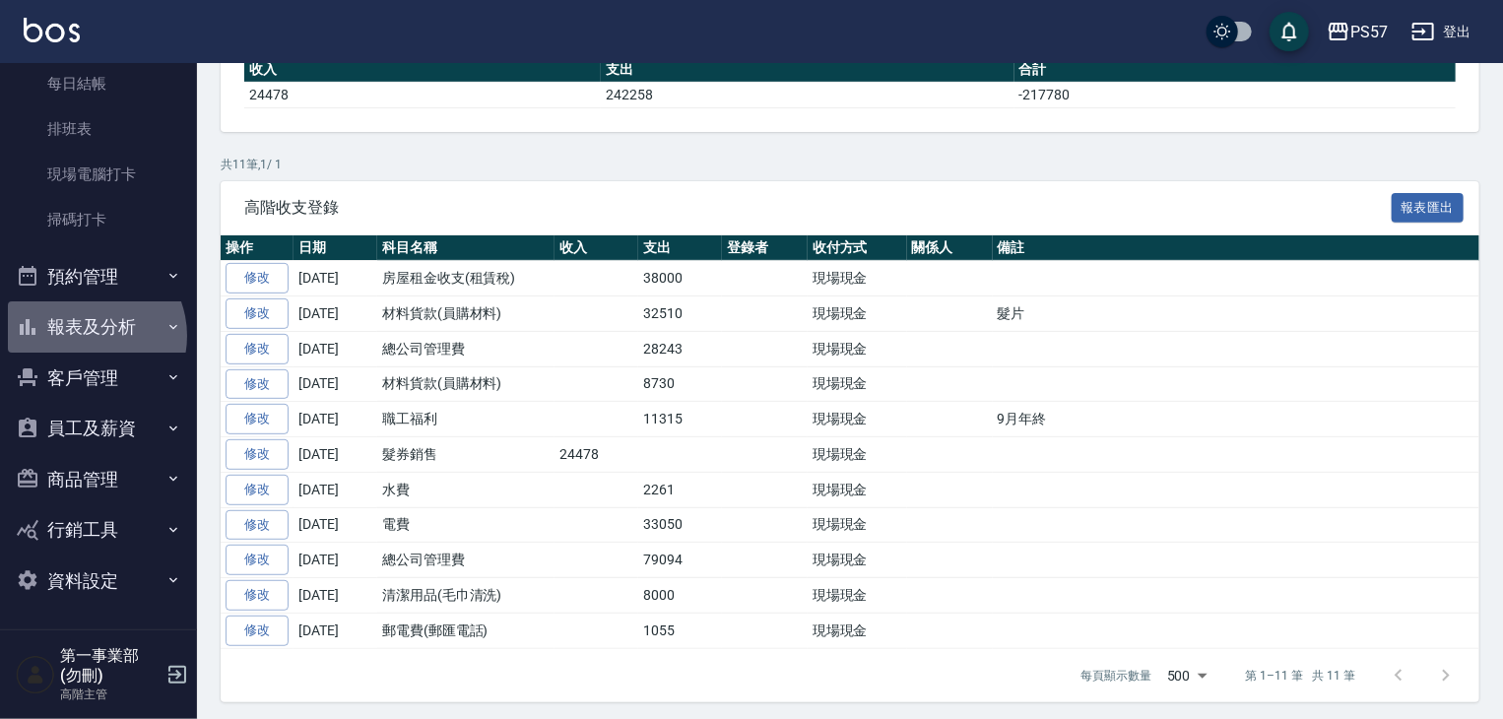
click at [87, 336] on button "報表及分析" at bounding box center [98, 326] width 181 height 51
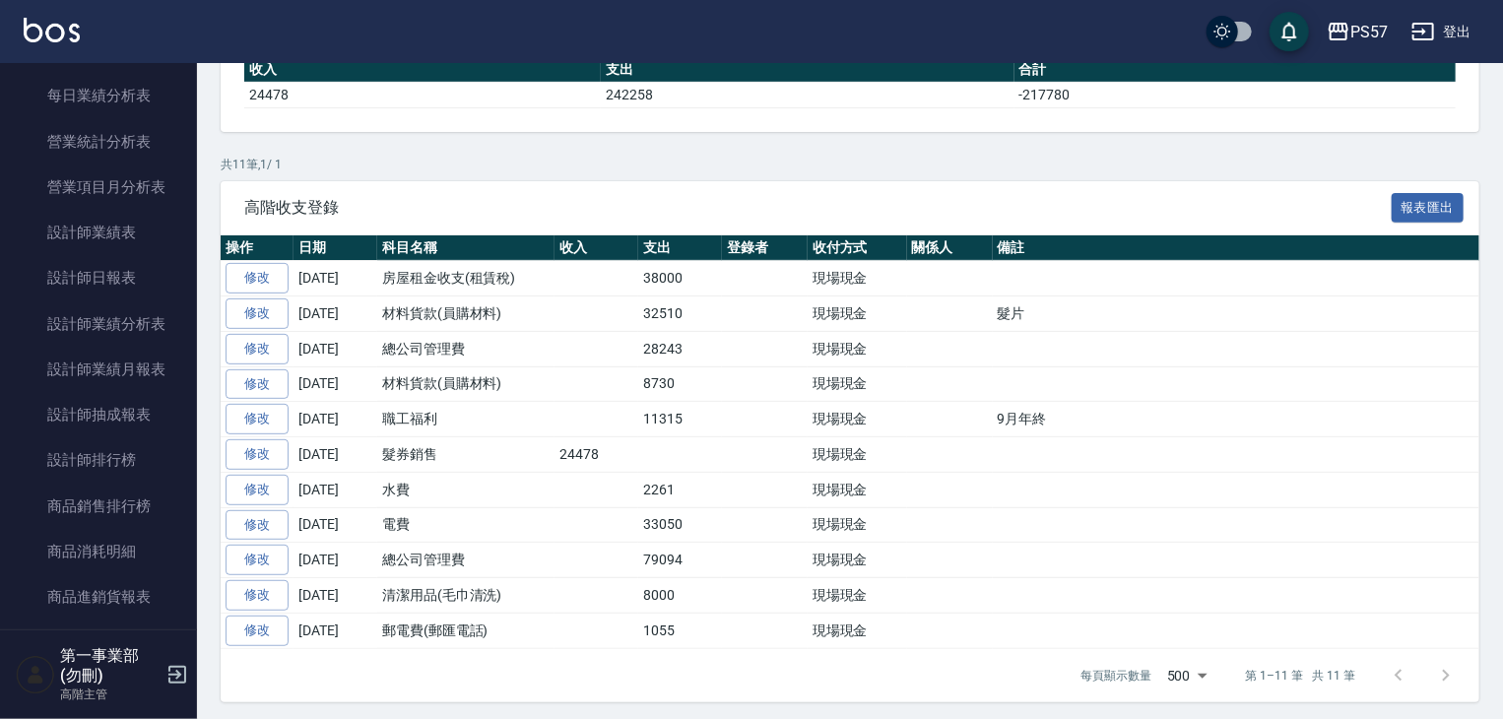
scroll to position [1911, 0]
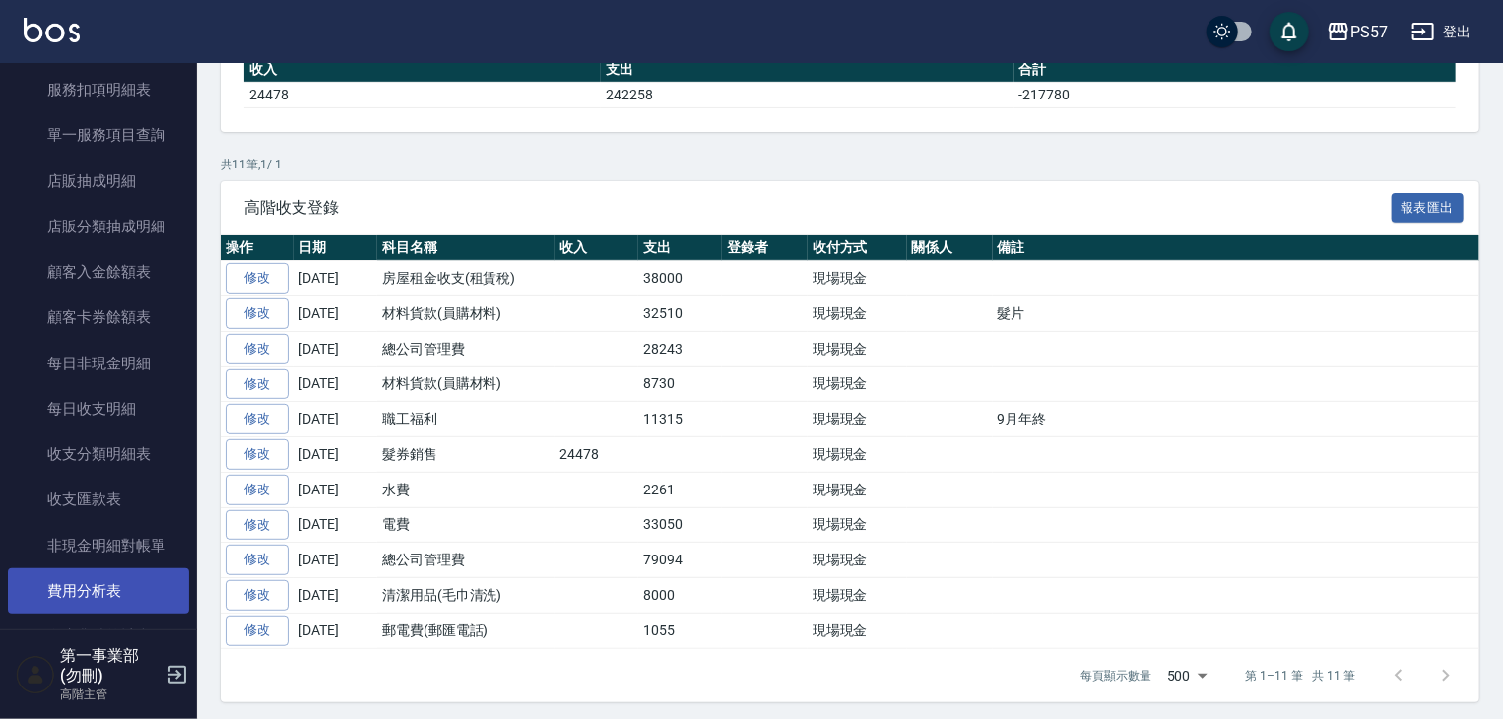
click at [128, 572] on link "費用分析表" at bounding box center [98, 590] width 181 height 45
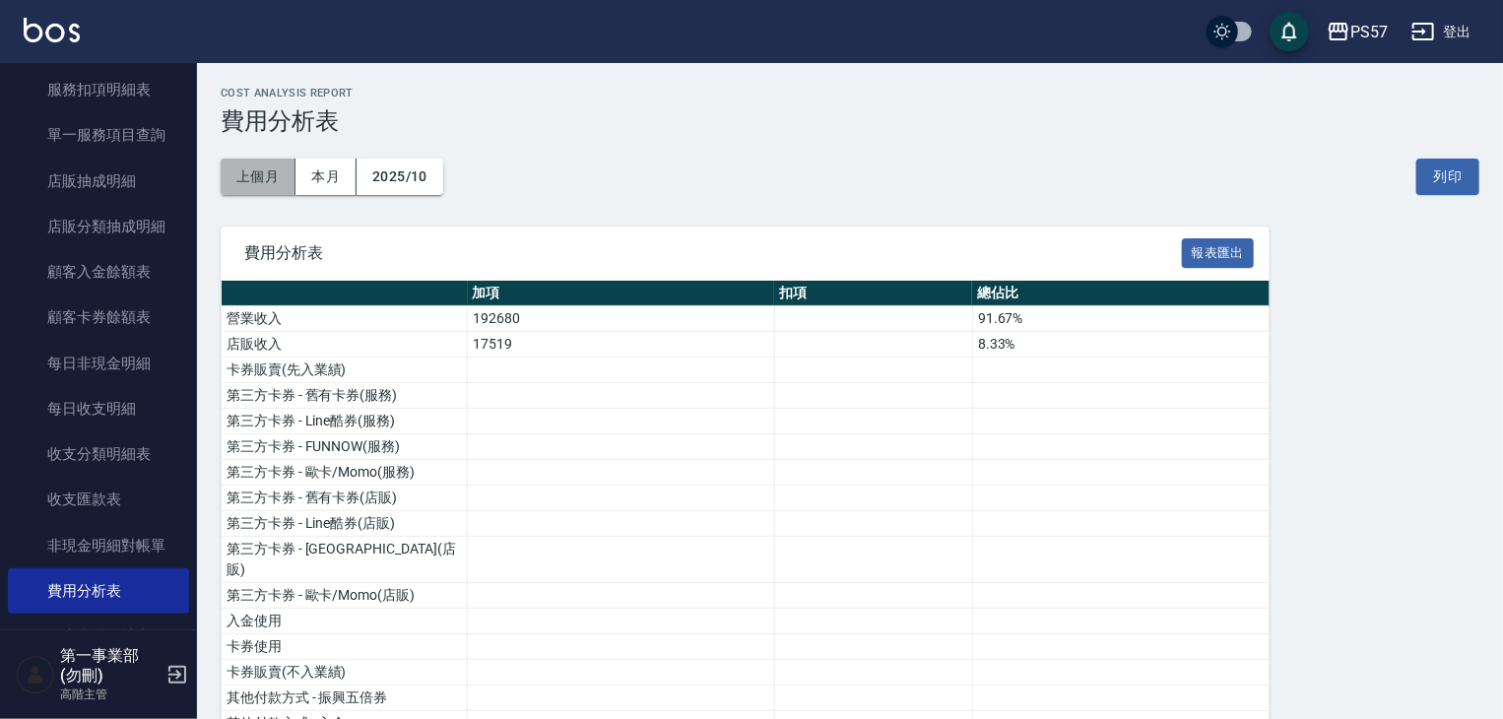
click at [272, 183] on button "上個月" at bounding box center [258, 177] width 75 height 36
click at [1461, 165] on button "列印" at bounding box center [1447, 177] width 63 height 36
click at [1359, 42] on div "PS57" at bounding box center [1368, 32] width 37 height 25
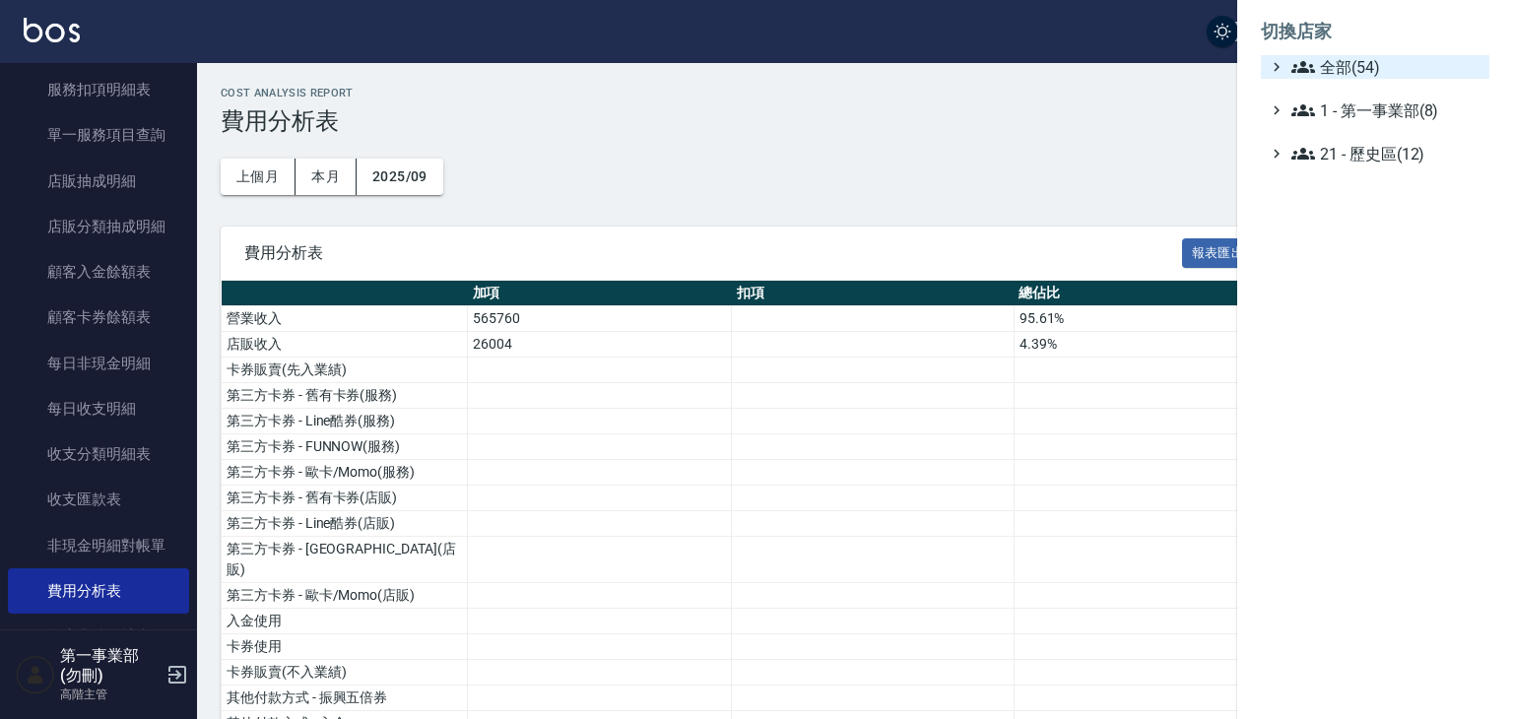
click at [1343, 78] on span "全部(54)" at bounding box center [1386, 67] width 190 height 24
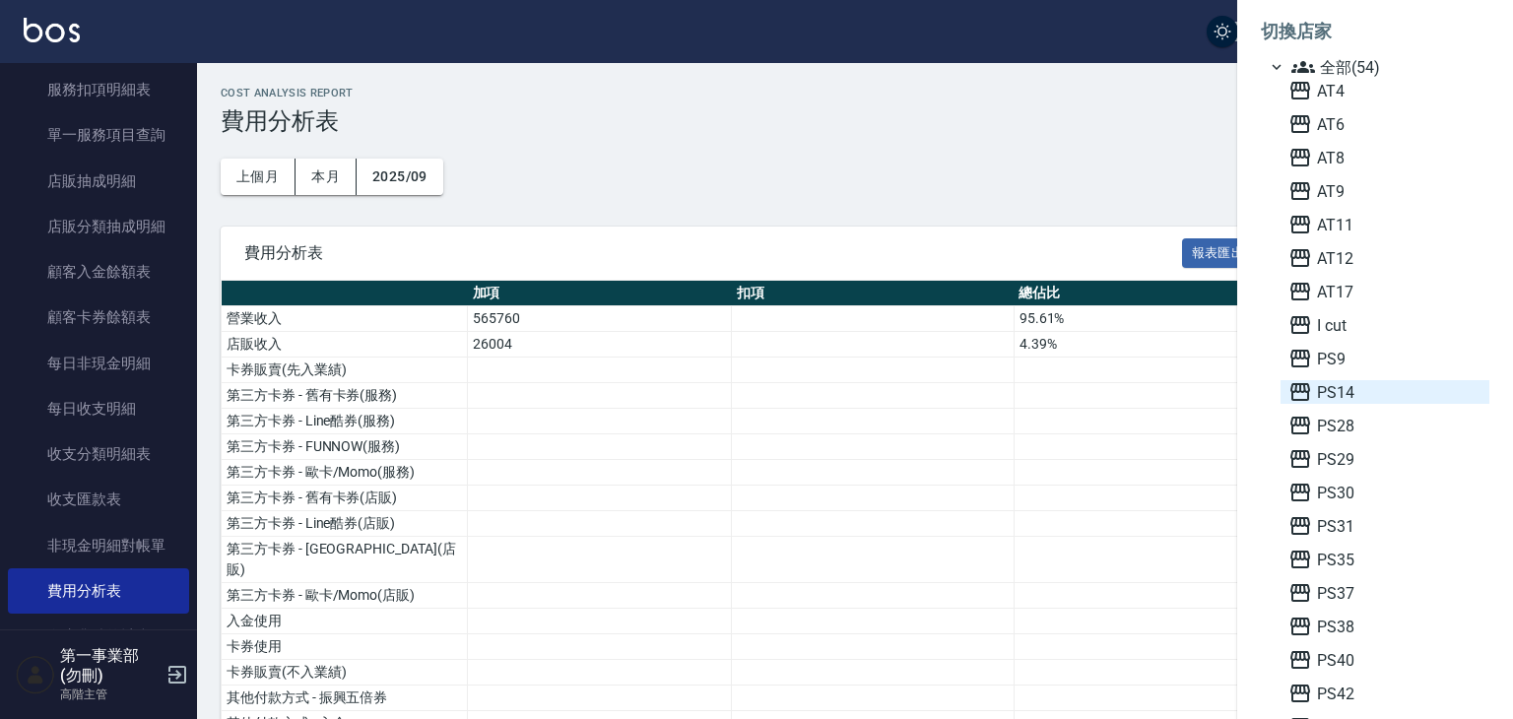
click at [1358, 394] on span "PS14" at bounding box center [1384, 392] width 193 height 24
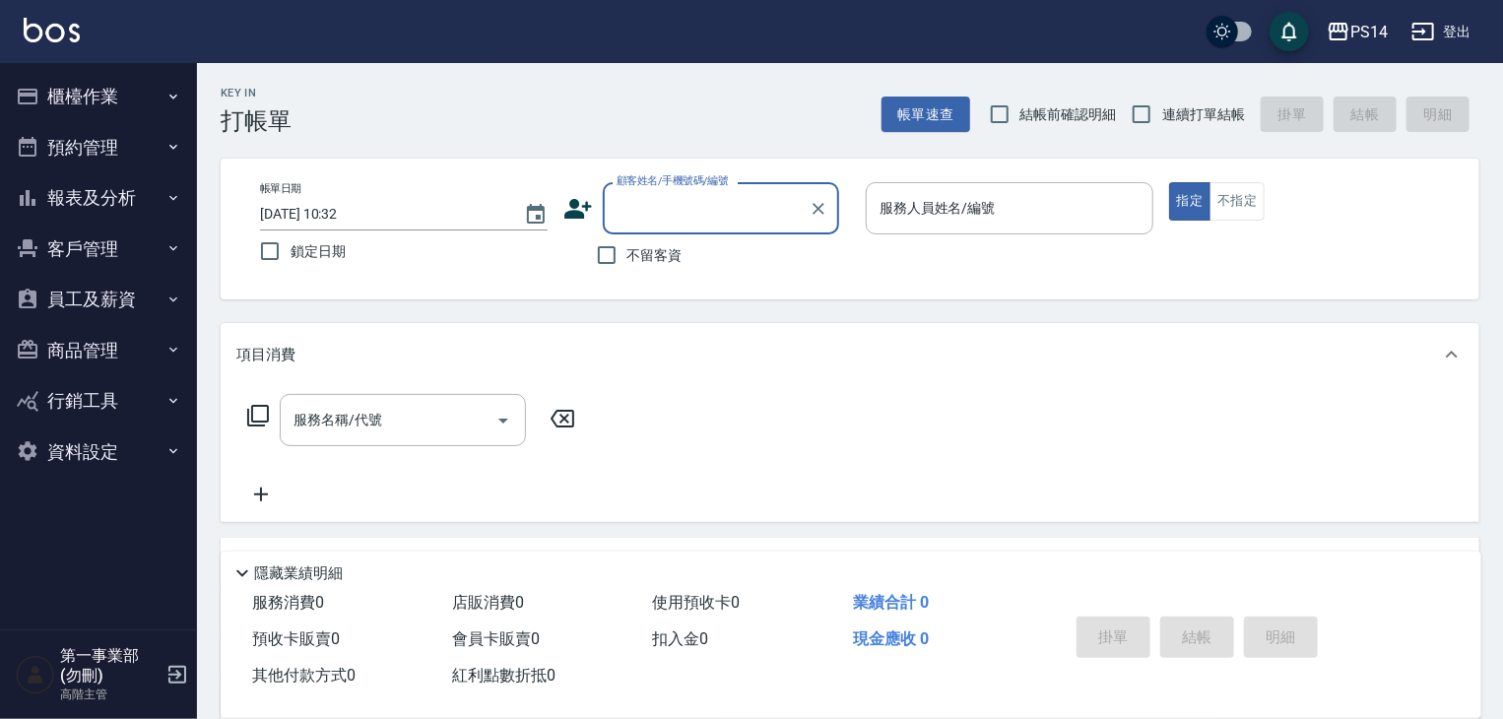
click at [128, 101] on button "櫃檯作業" at bounding box center [98, 96] width 181 height 51
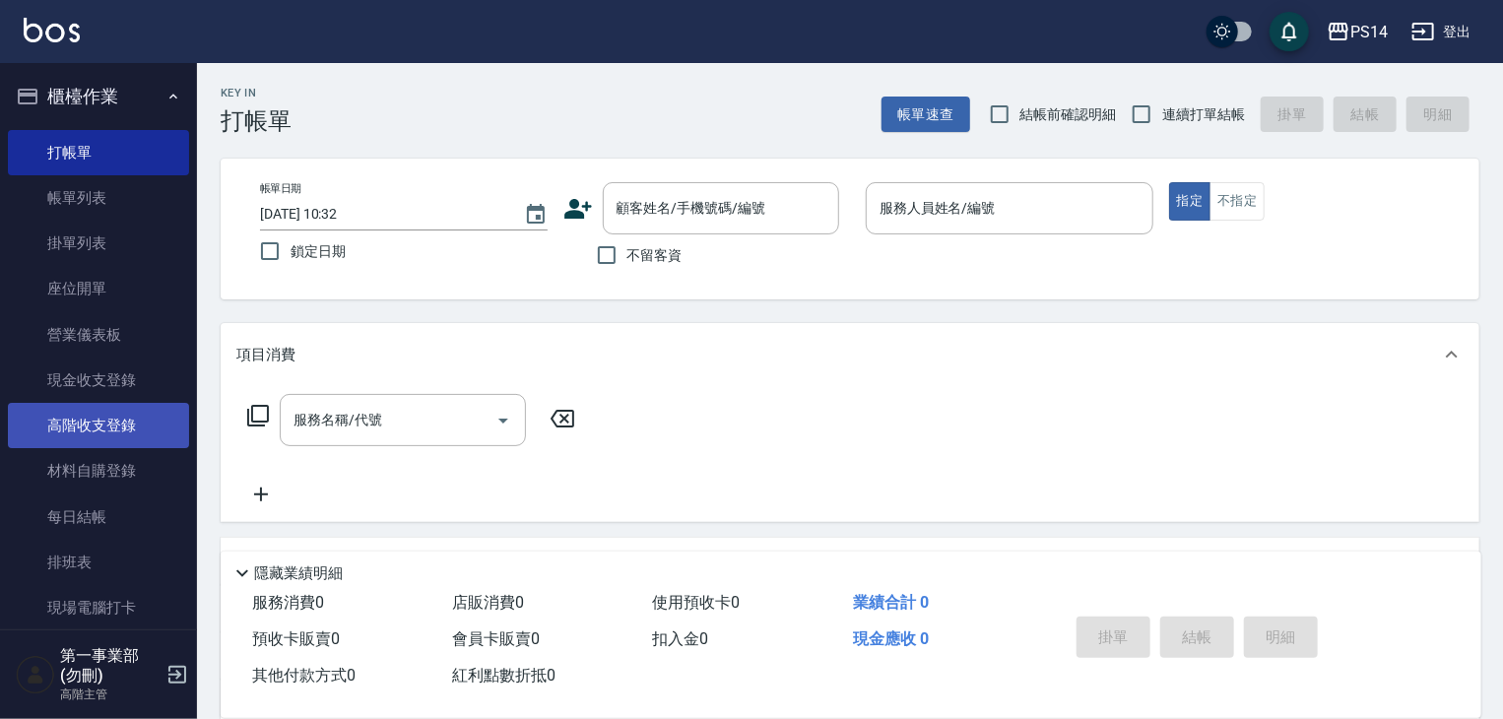
click at [138, 436] on link "高階收支登錄" at bounding box center [98, 425] width 181 height 45
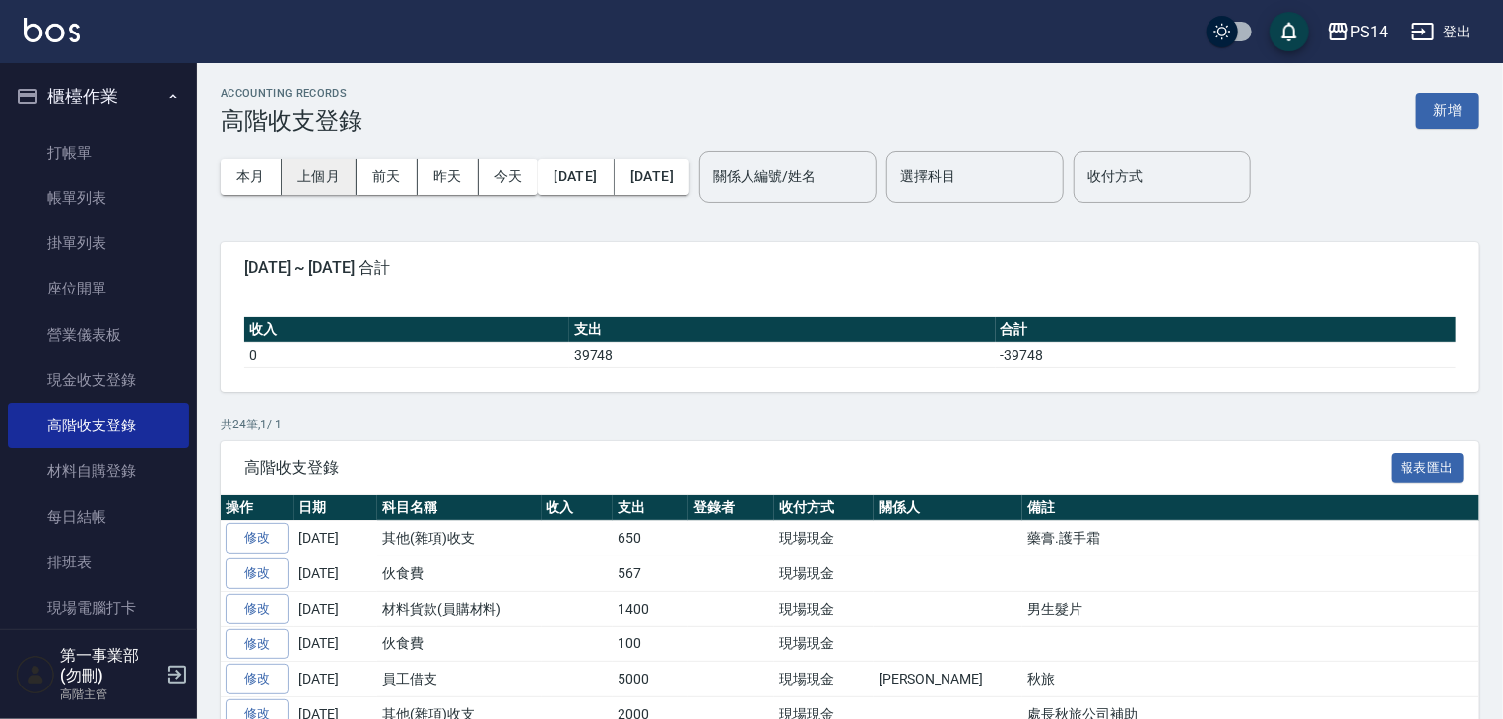
click at [342, 178] on button "上個月" at bounding box center [319, 177] width 75 height 36
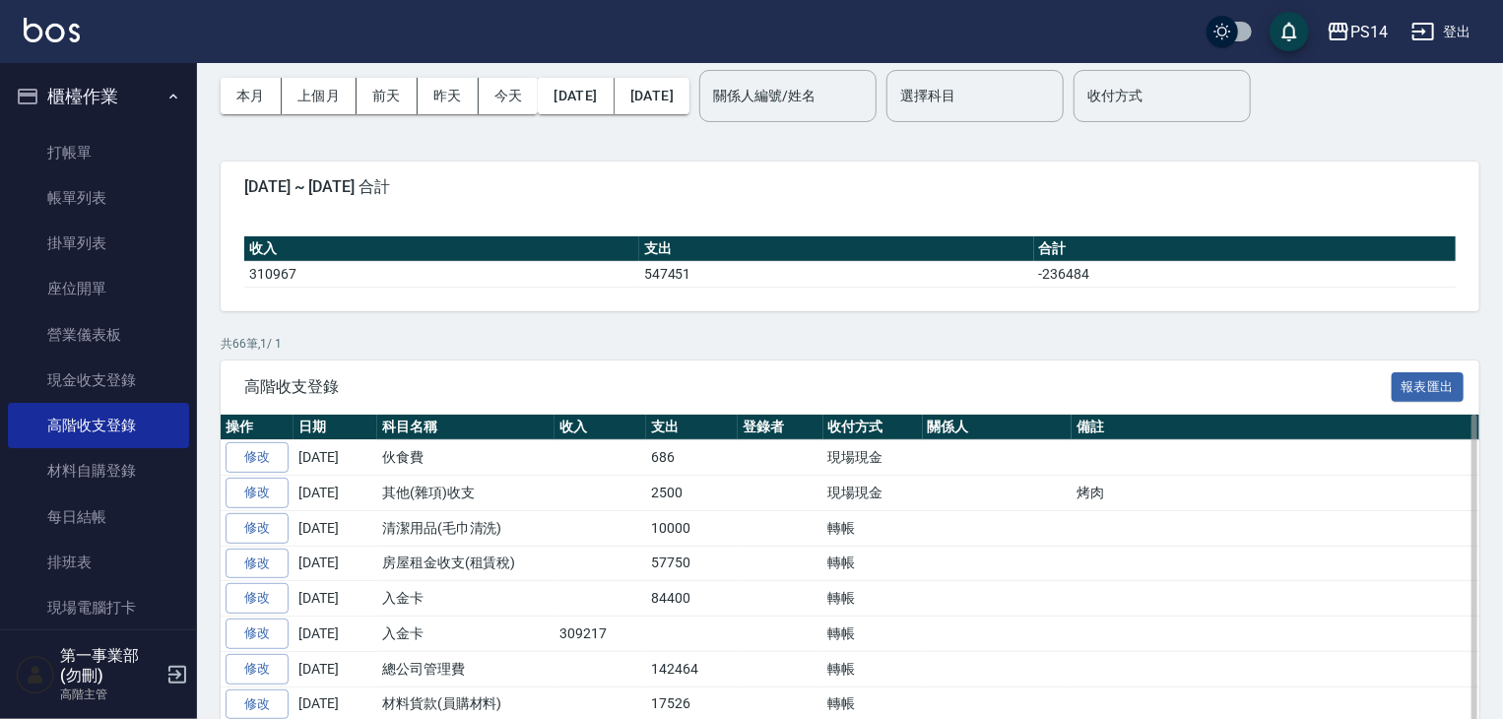
scroll to position [197, 0]
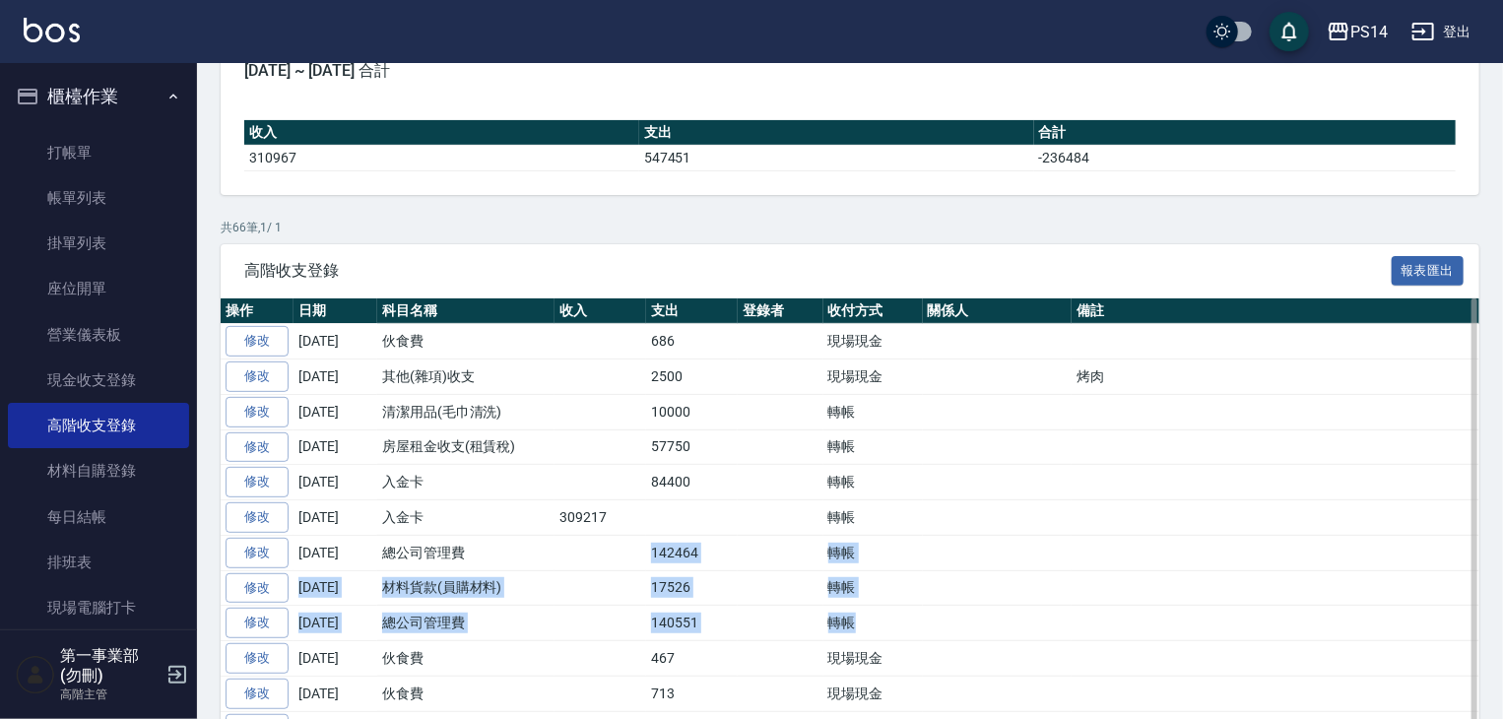
drag, startPoint x: 635, startPoint y: 553, endPoint x: 877, endPoint y: 606, distance: 247.1
click at [889, 628] on td "轉帳" at bounding box center [872, 623] width 99 height 35
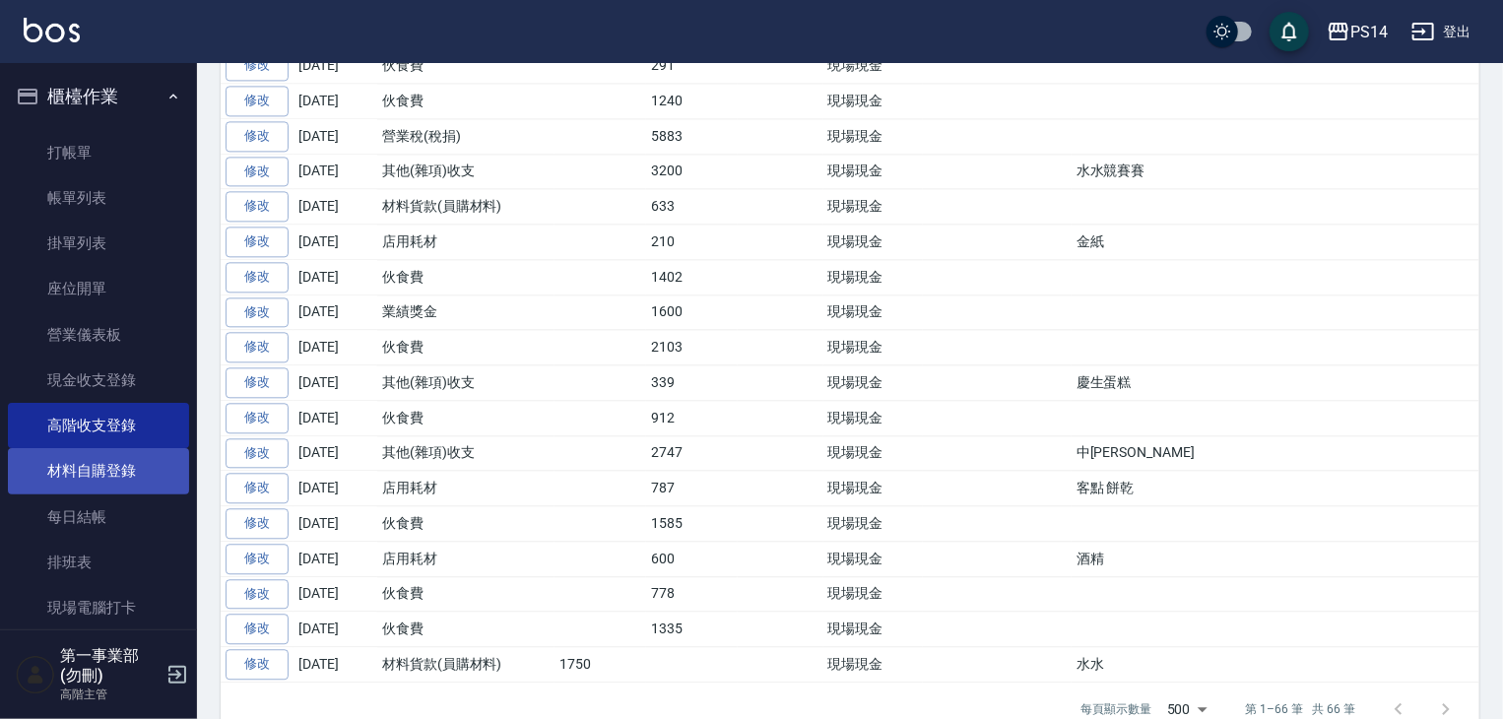
scroll to position [394, 0]
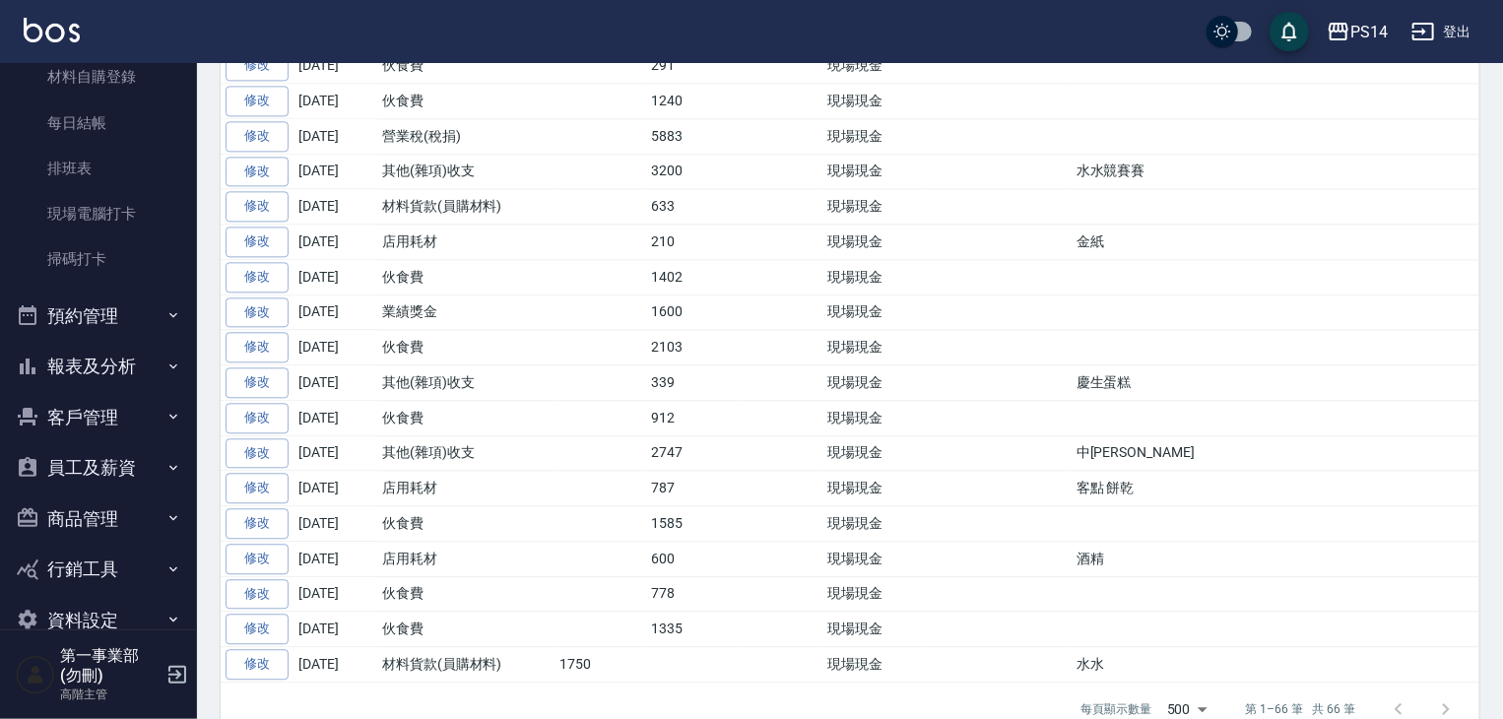
click at [150, 380] on button "報表及分析" at bounding box center [98, 366] width 181 height 51
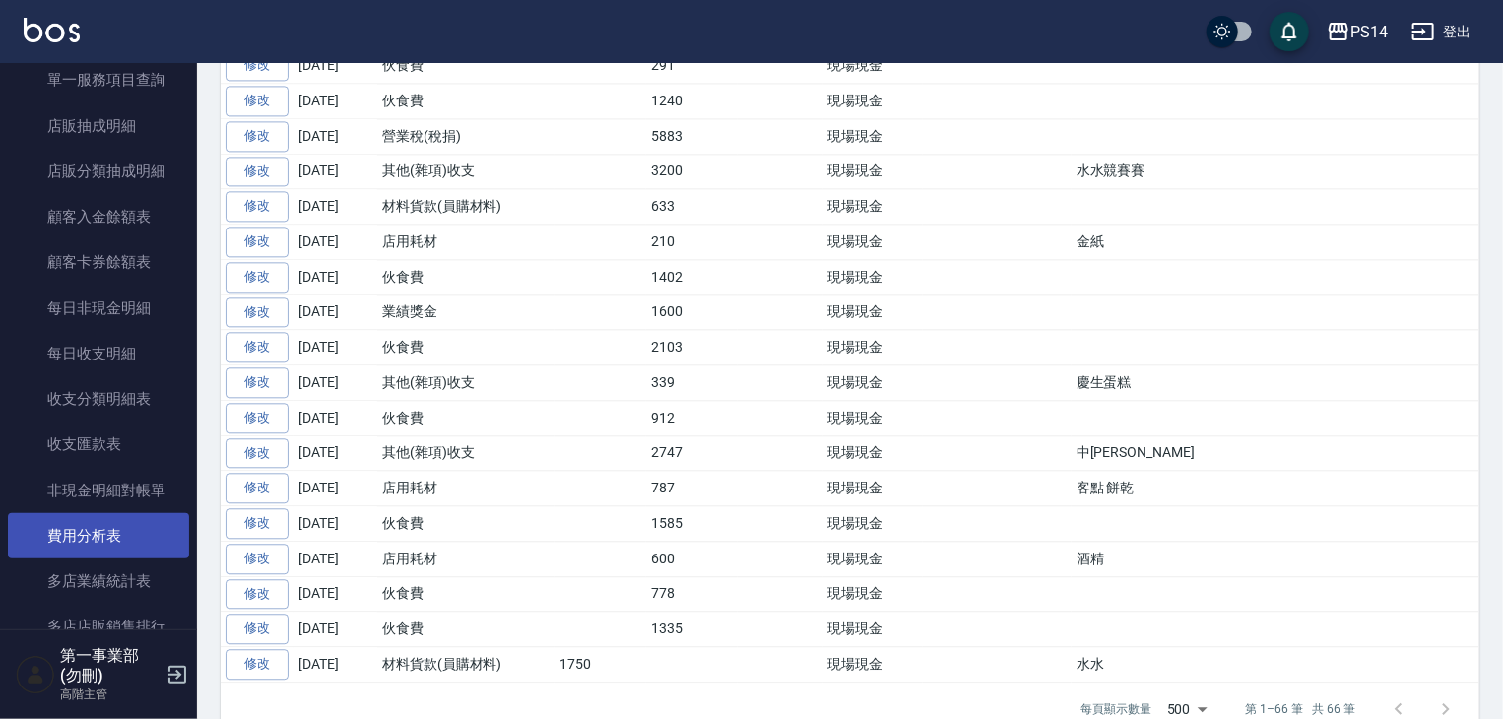
scroll to position [1970, 0]
click at [134, 529] on link "費用分析表" at bounding box center [98, 531] width 181 height 45
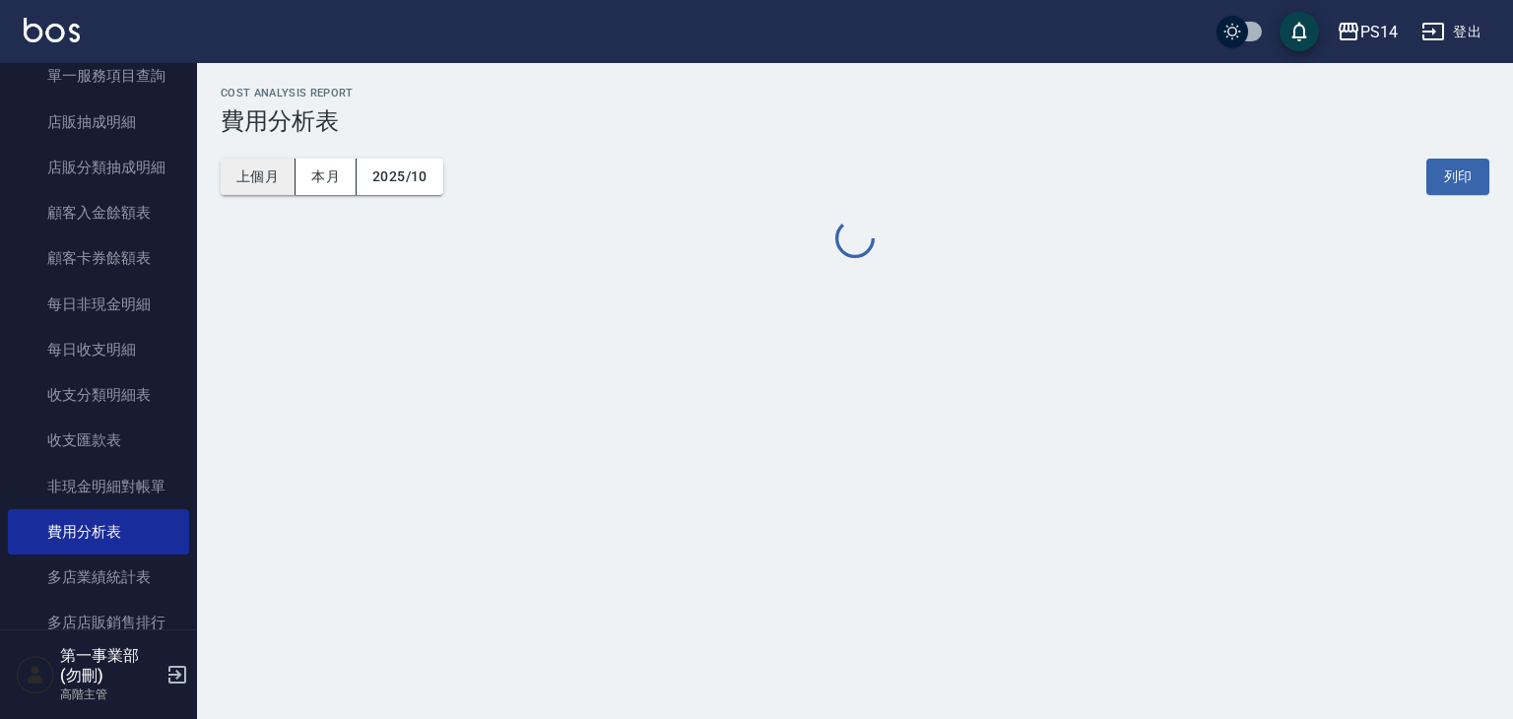
click at [261, 182] on button "上個月" at bounding box center [258, 177] width 75 height 36
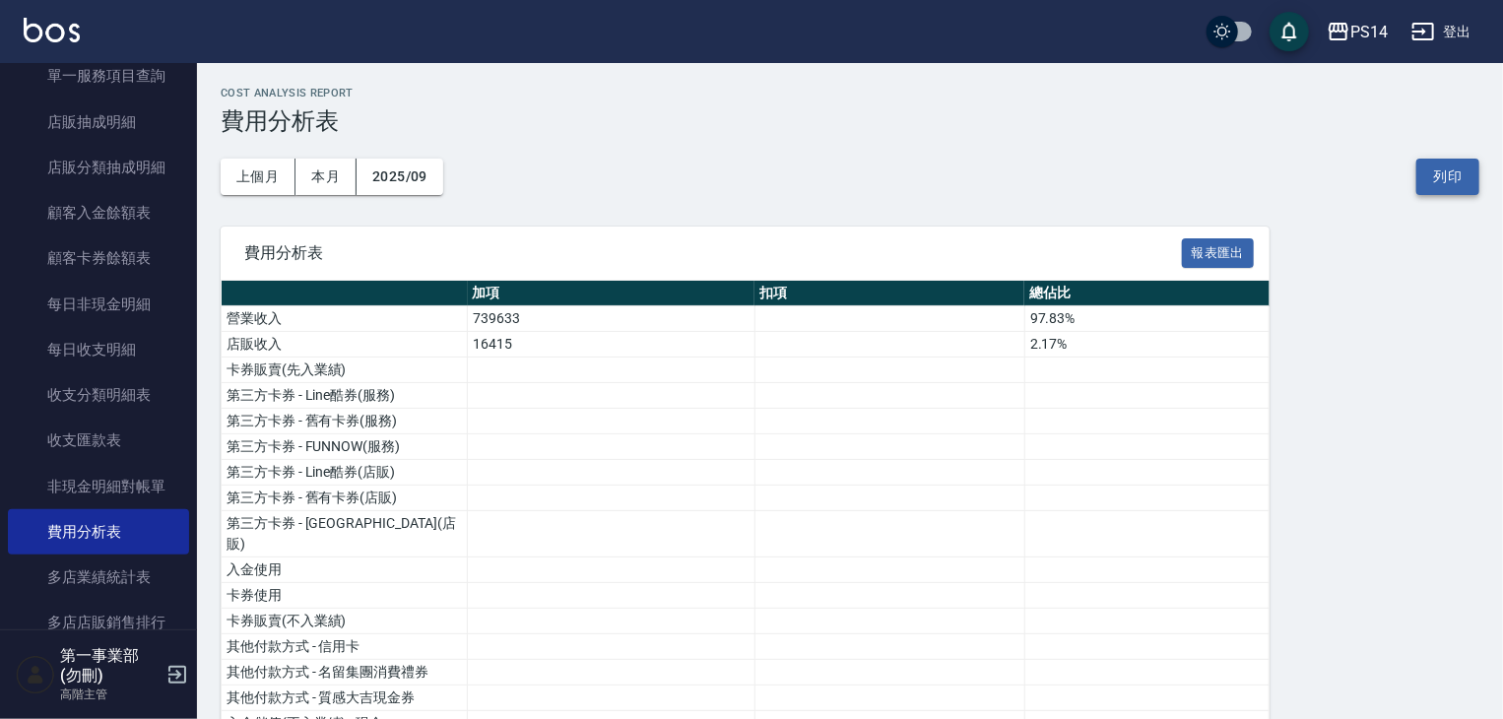
click at [1434, 181] on button "列印" at bounding box center [1447, 177] width 63 height 36
click at [1371, 23] on div "PS14" at bounding box center [1368, 32] width 37 height 25
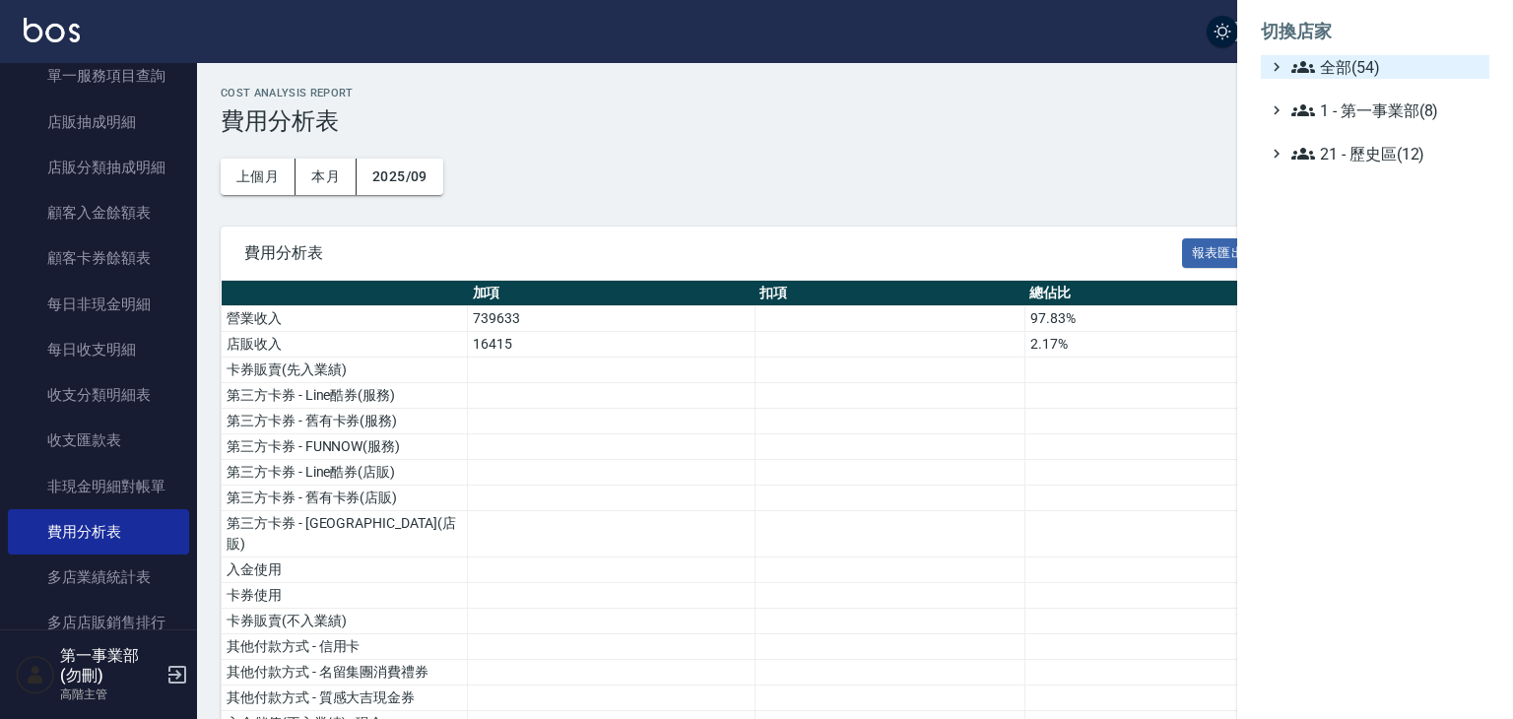
click at [1395, 68] on span "全部(54)" at bounding box center [1386, 67] width 190 height 24
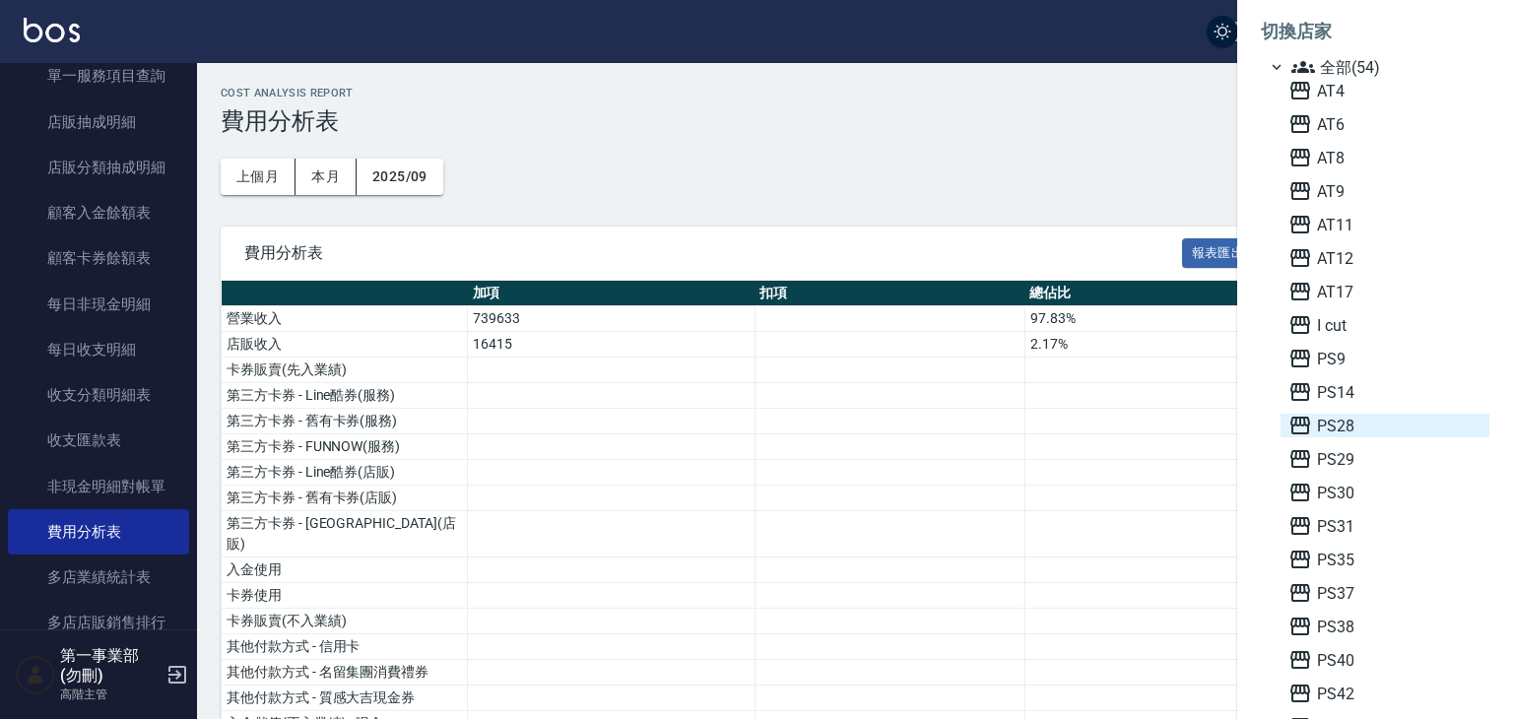
click at [1334, 431] on span "PS28" at bounding box center [1384, 426] width 193 height 24
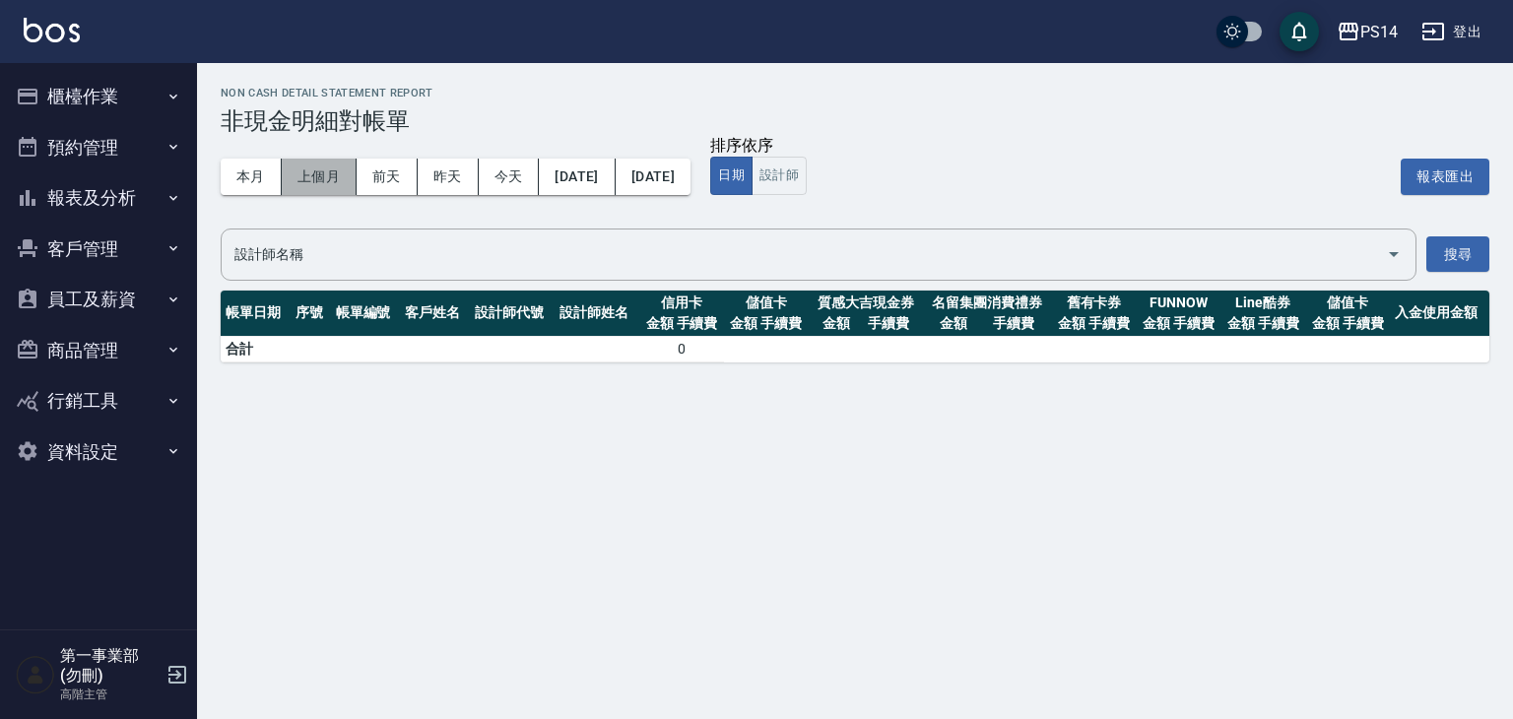
click at [319, 174] on button "上個月" at bounding box center [319, 177] width 75 height 36
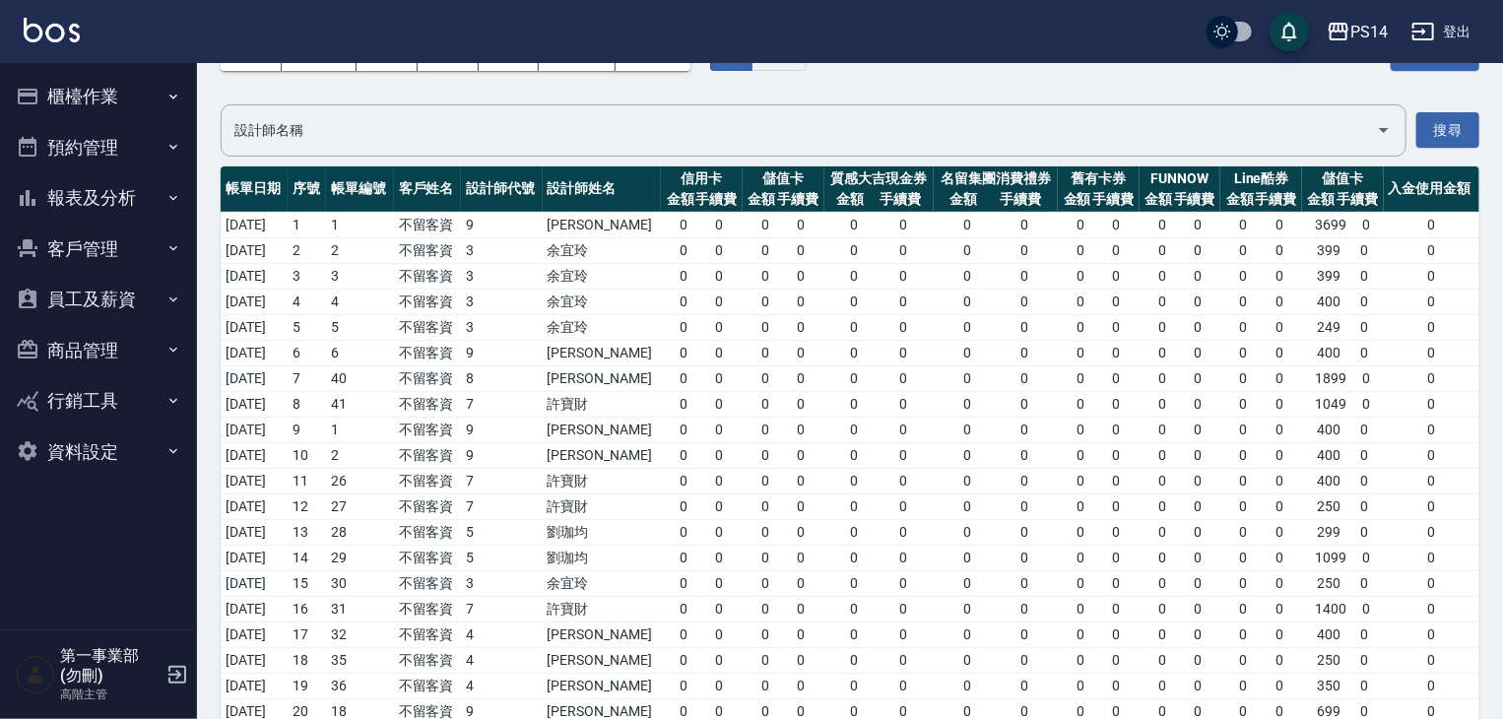
scroll to position [12, 0]
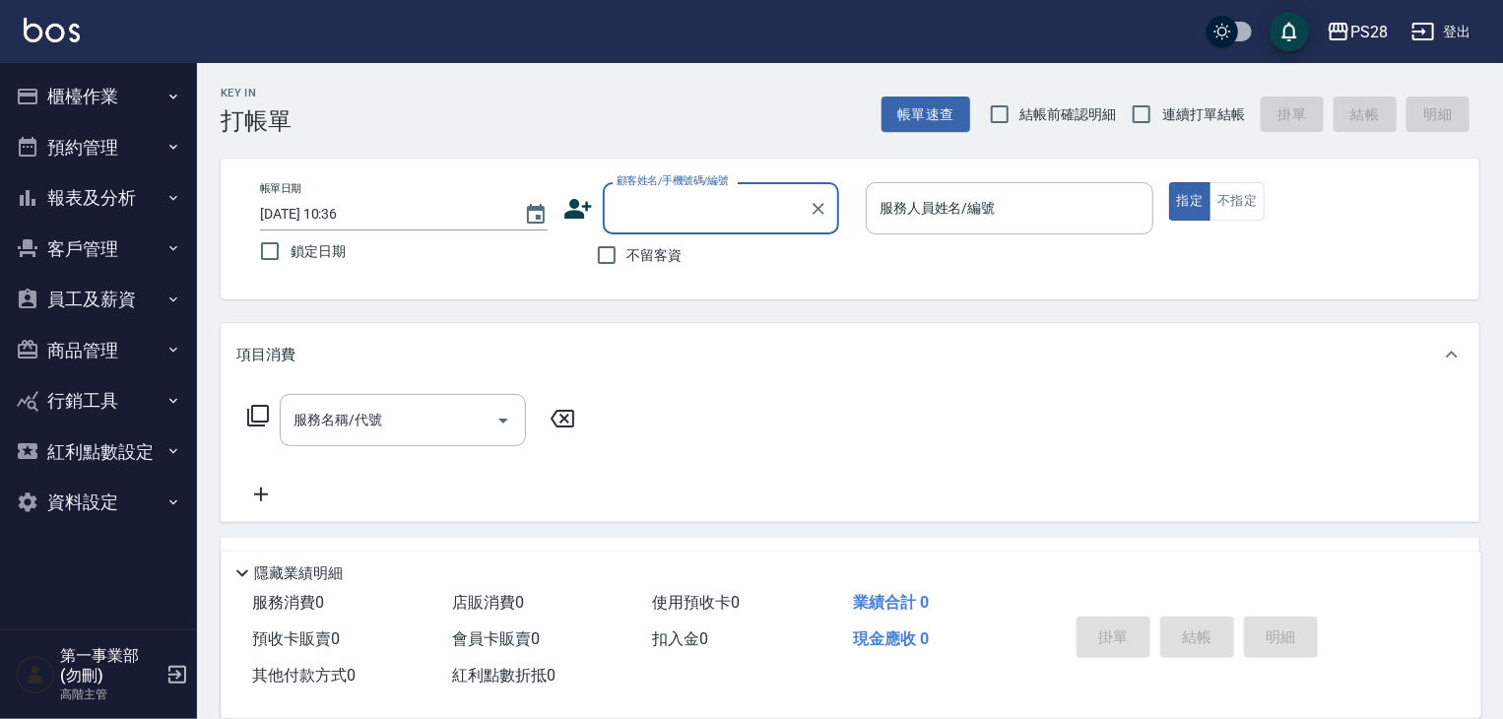
click at [137, 107] on button "櫃檯作業" at bounding box center [98, 96] width 181 height 51
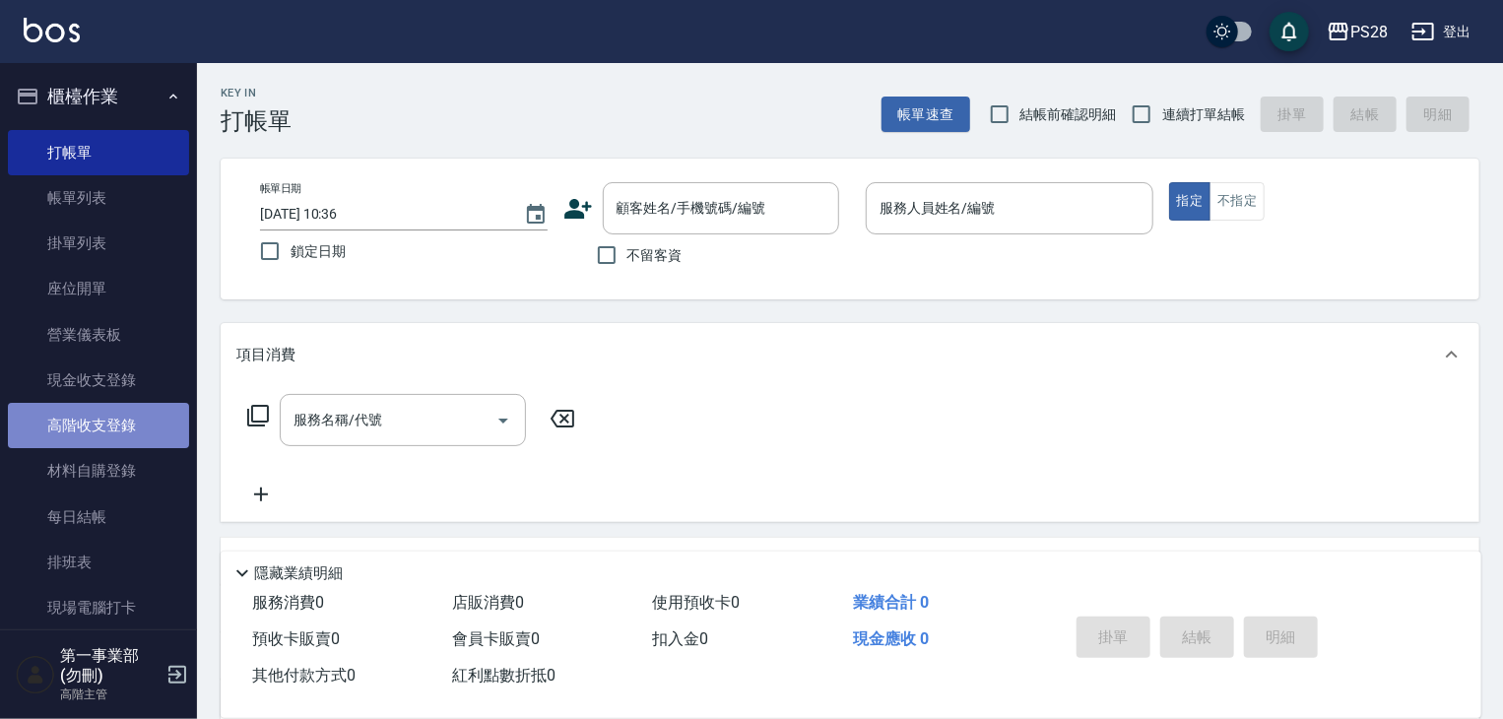
click at [148, 435] on link "高階收支登錄" at bounding box center [98, 425] width 181 height 45
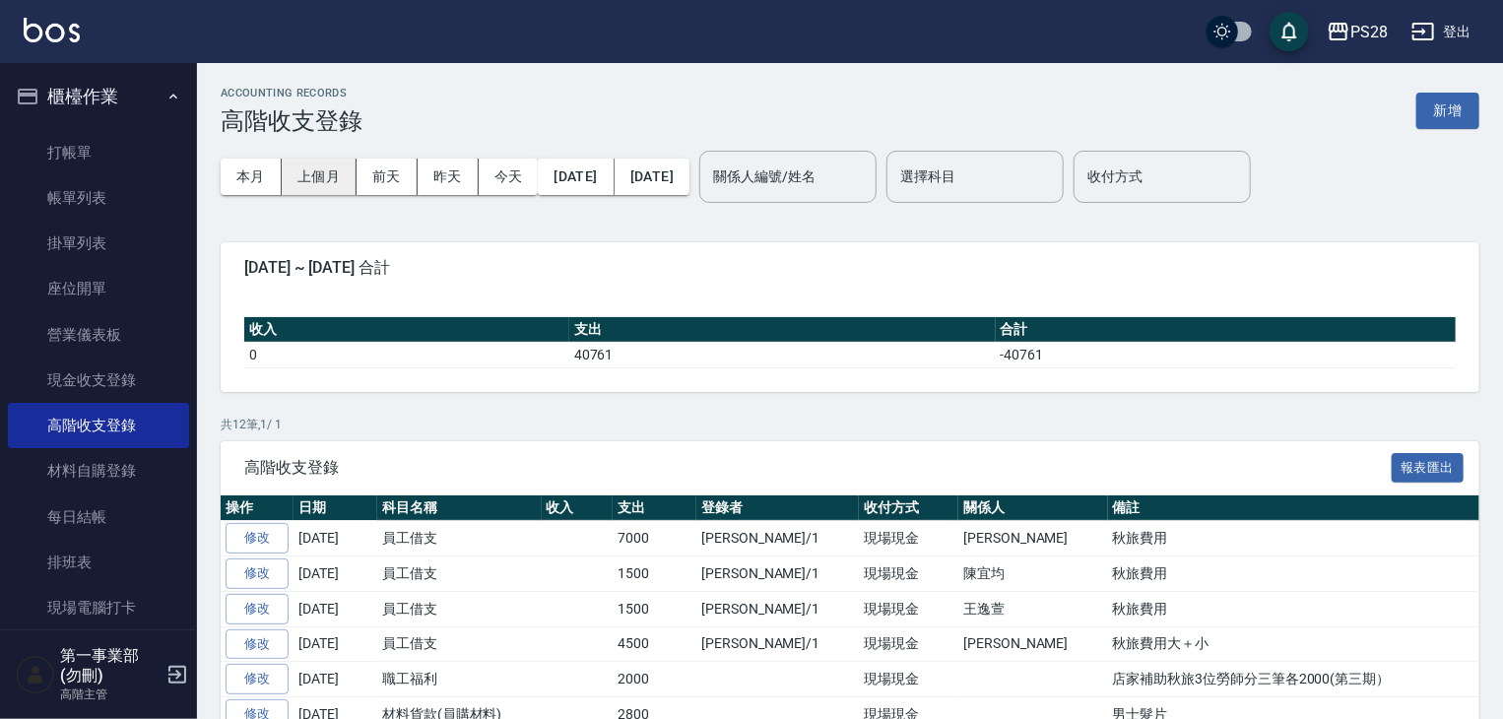
click at [355, 185] on button "上個月" at bounding box center [319, 177] width 75 height 36
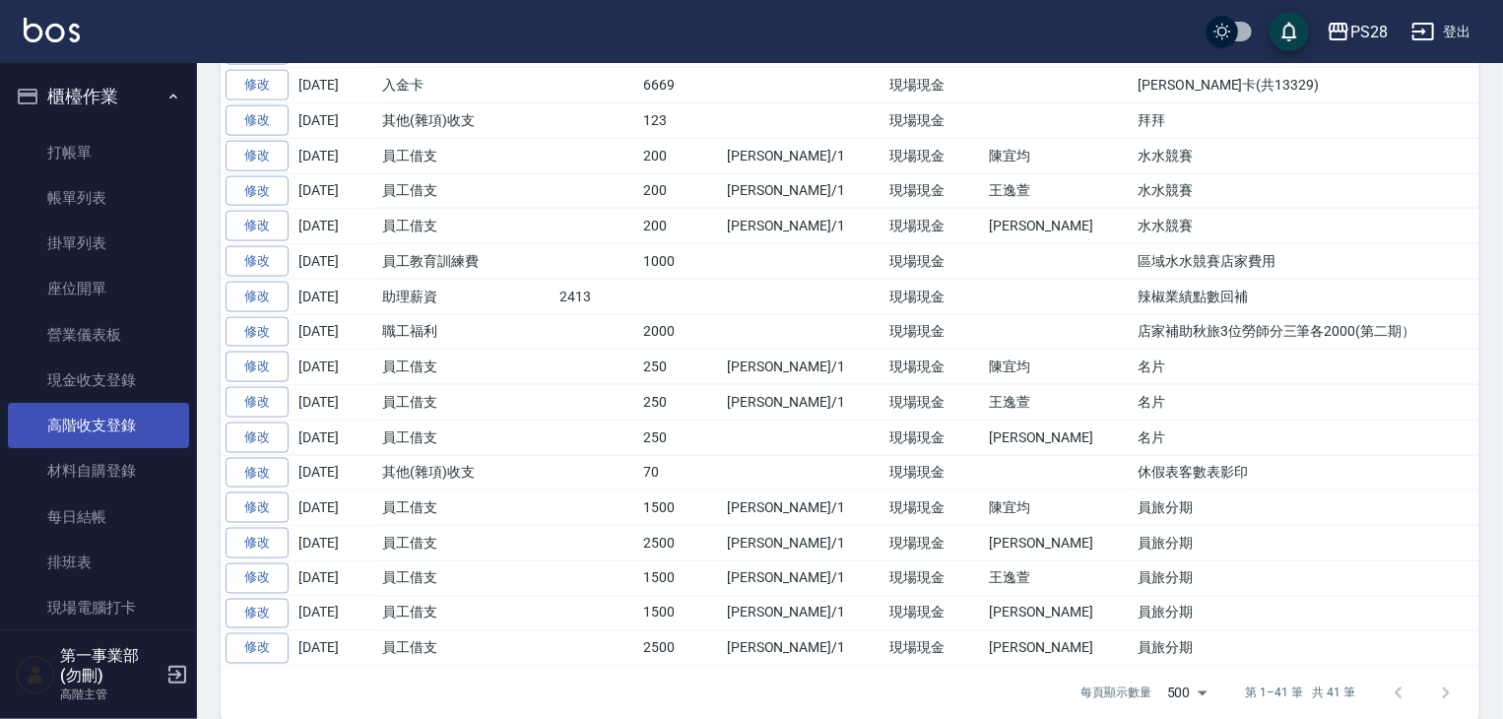
scroll to position [197, 0]
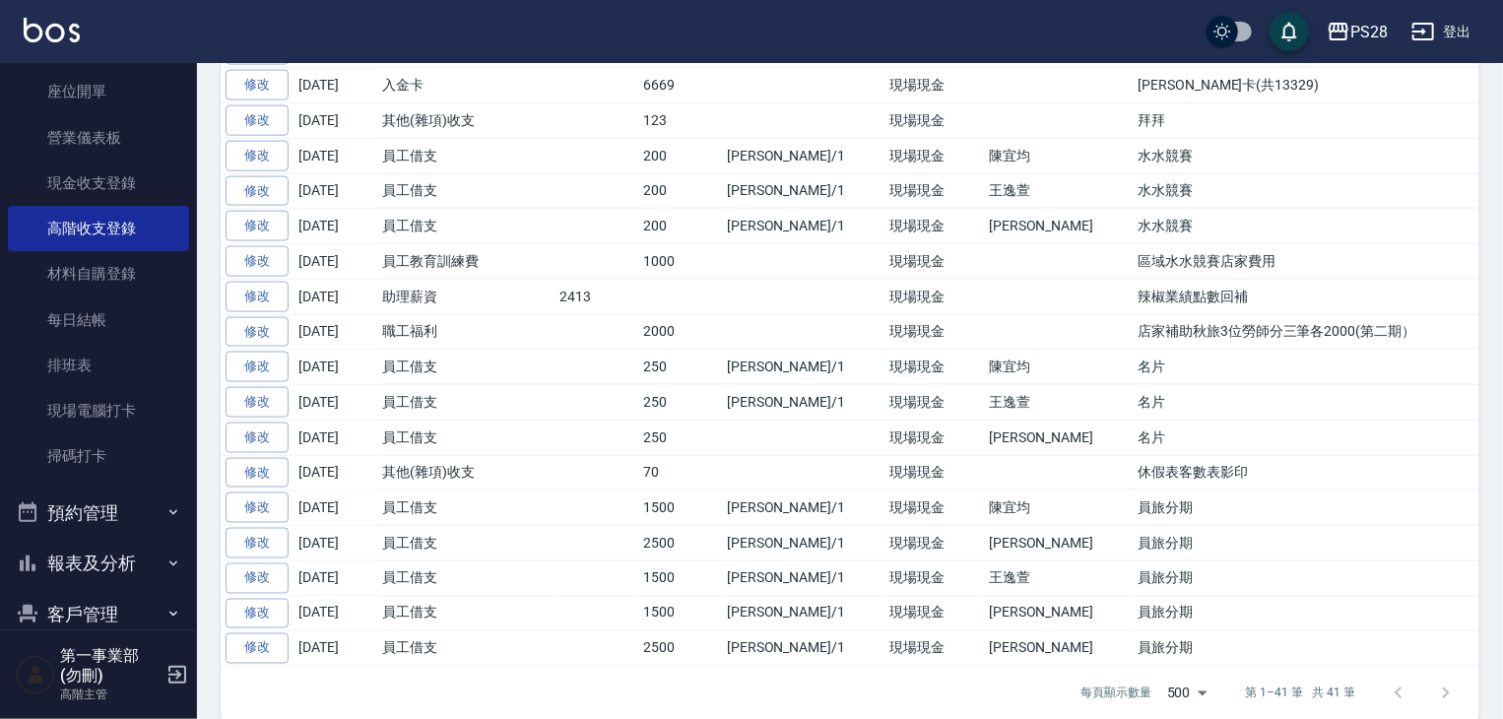
click at [135, 561] on button "報表及分析" at bounding box center [98, 563] width 181 height 51
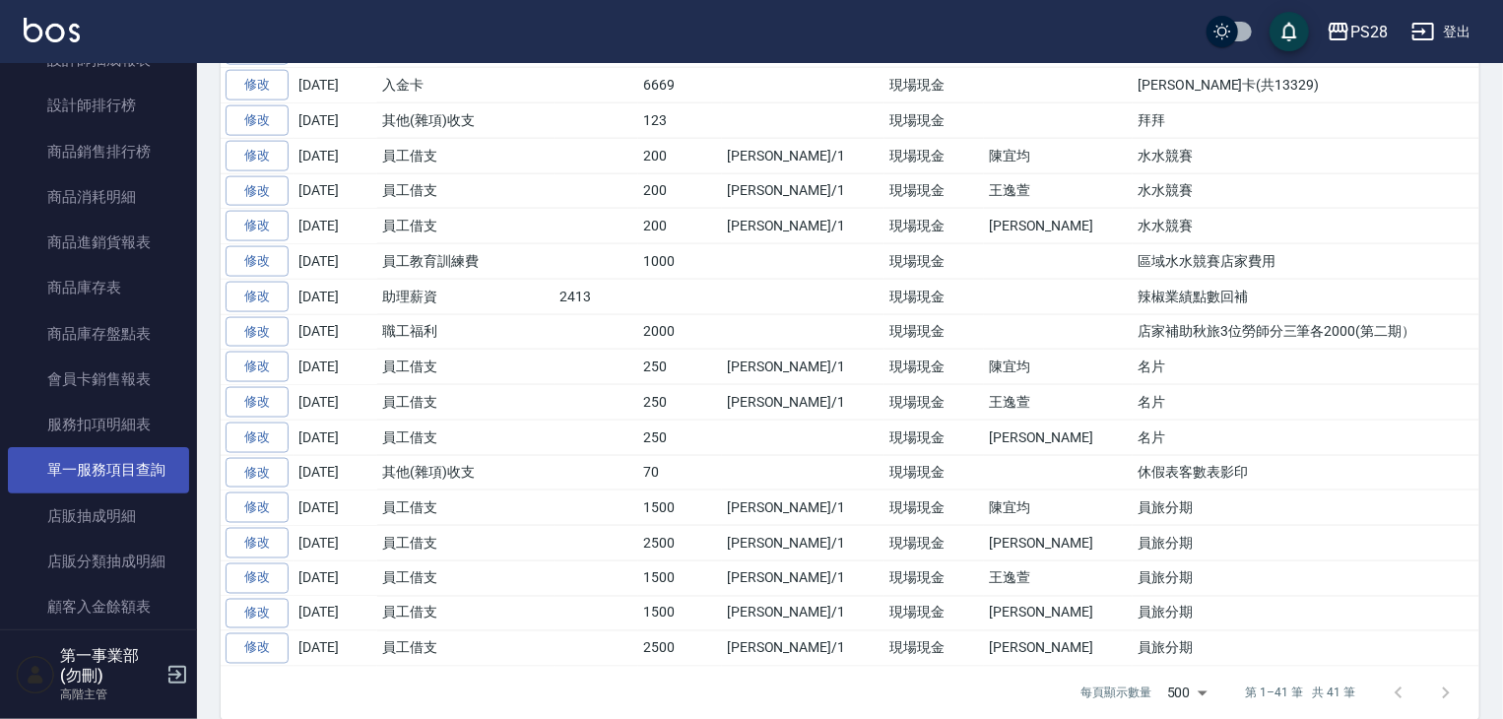
scroll to position [2068, 0]
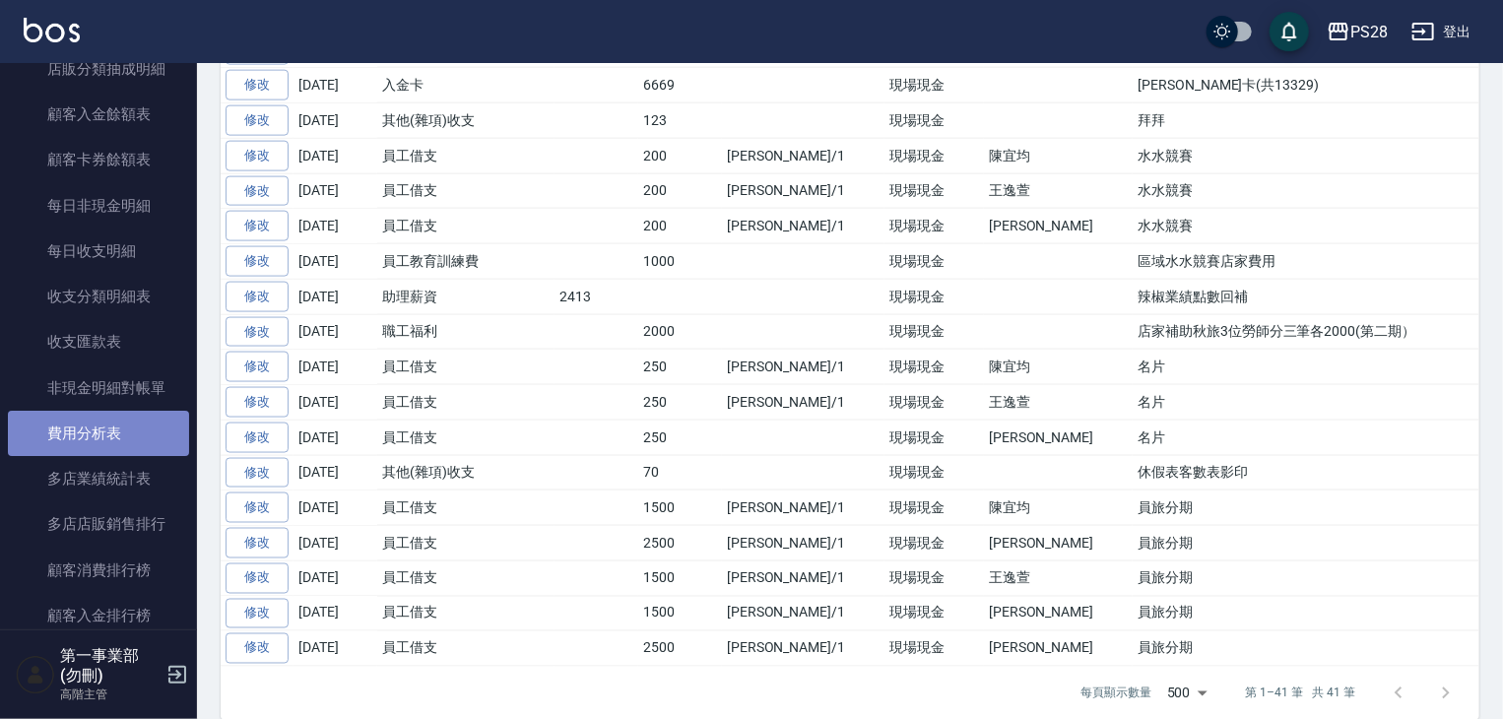
click at [112, 436] on link "費用分析表" at bounding box center [98, 433] width 181 height 45
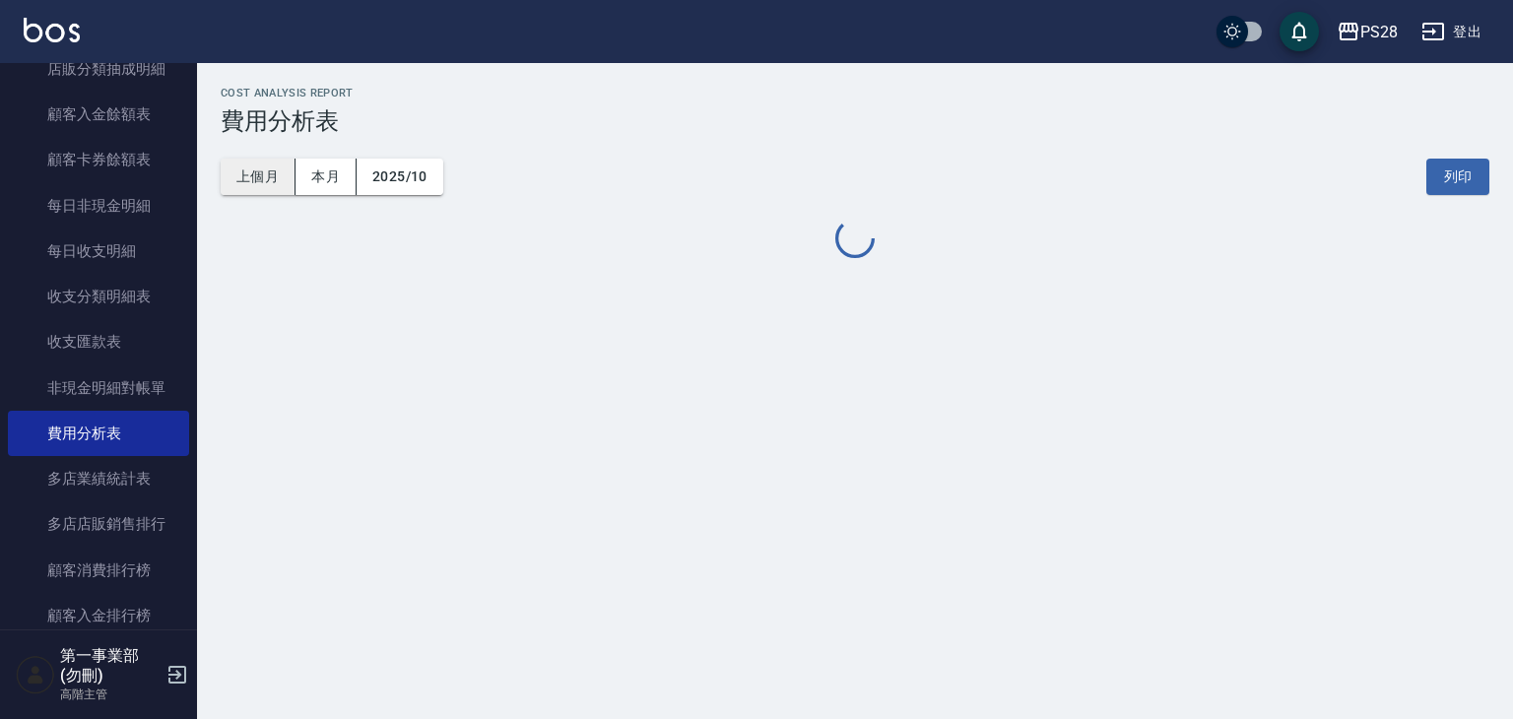
click at [268, 176] on button "上個月" at bounding box center [258, 177] width 75 height 36
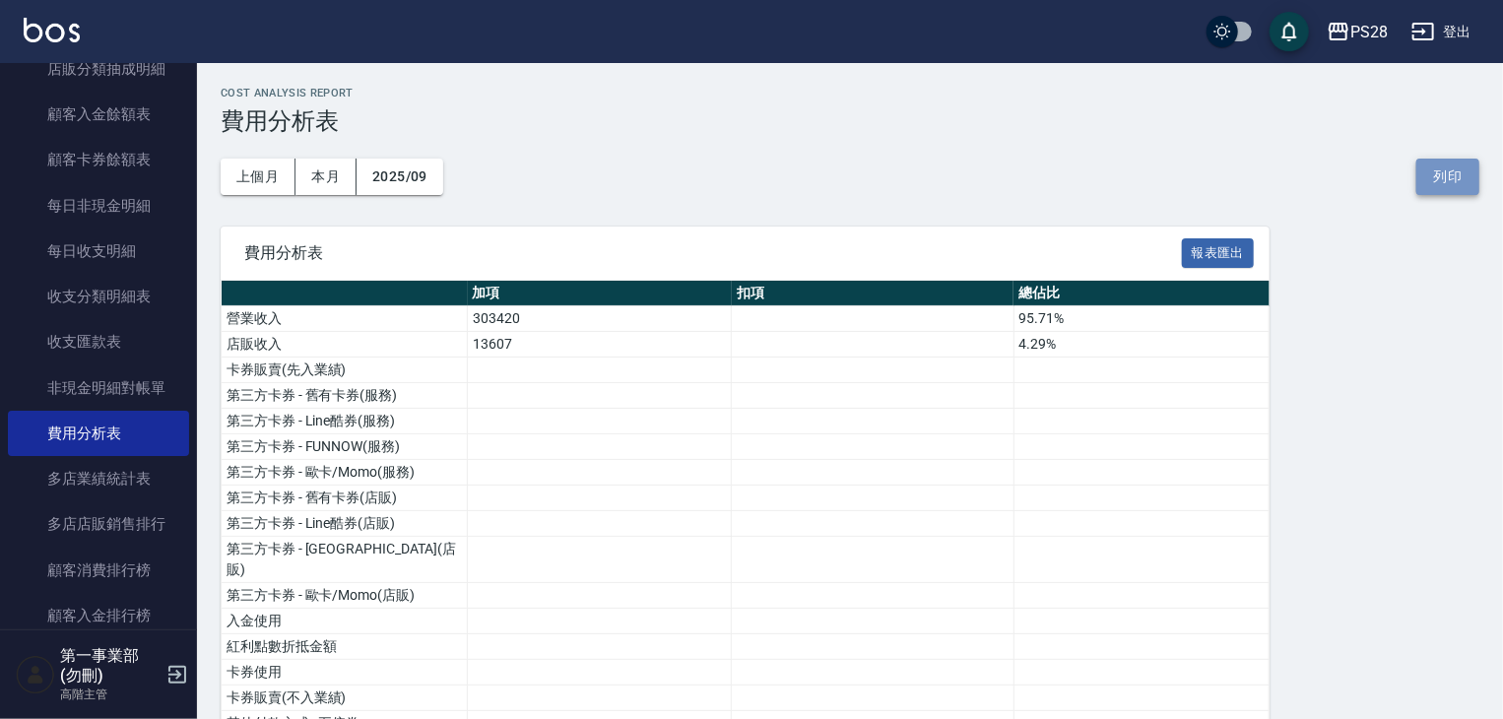
click at [1442, 173] on button "列印" at bounding box center [1447, 177] width 63 height 36
click at [1372, 21] on div "PS28" at bounding box center [1368, 32] width 37 height 25
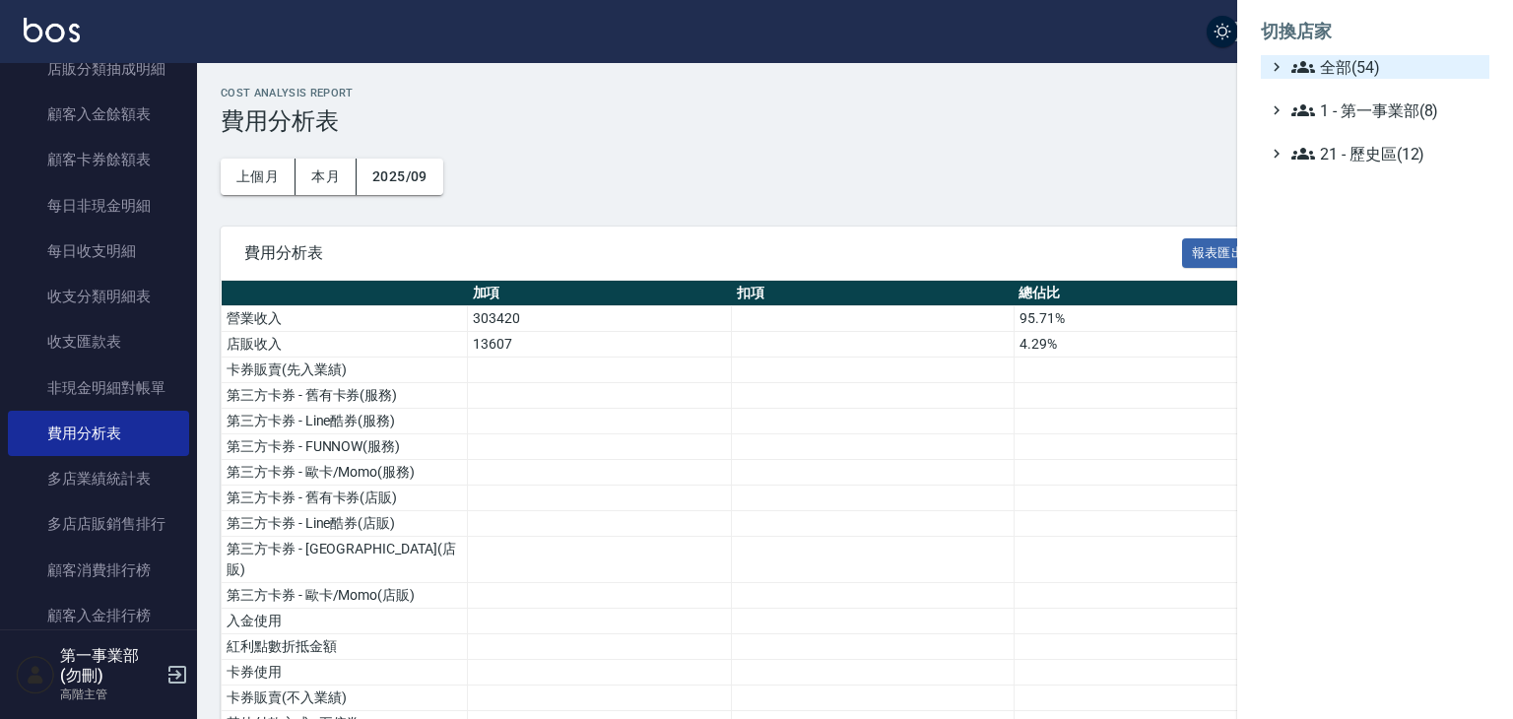
click at [1355, 73] on span "全部(54)" at bounding box center [1386, 67] width 190 height 24
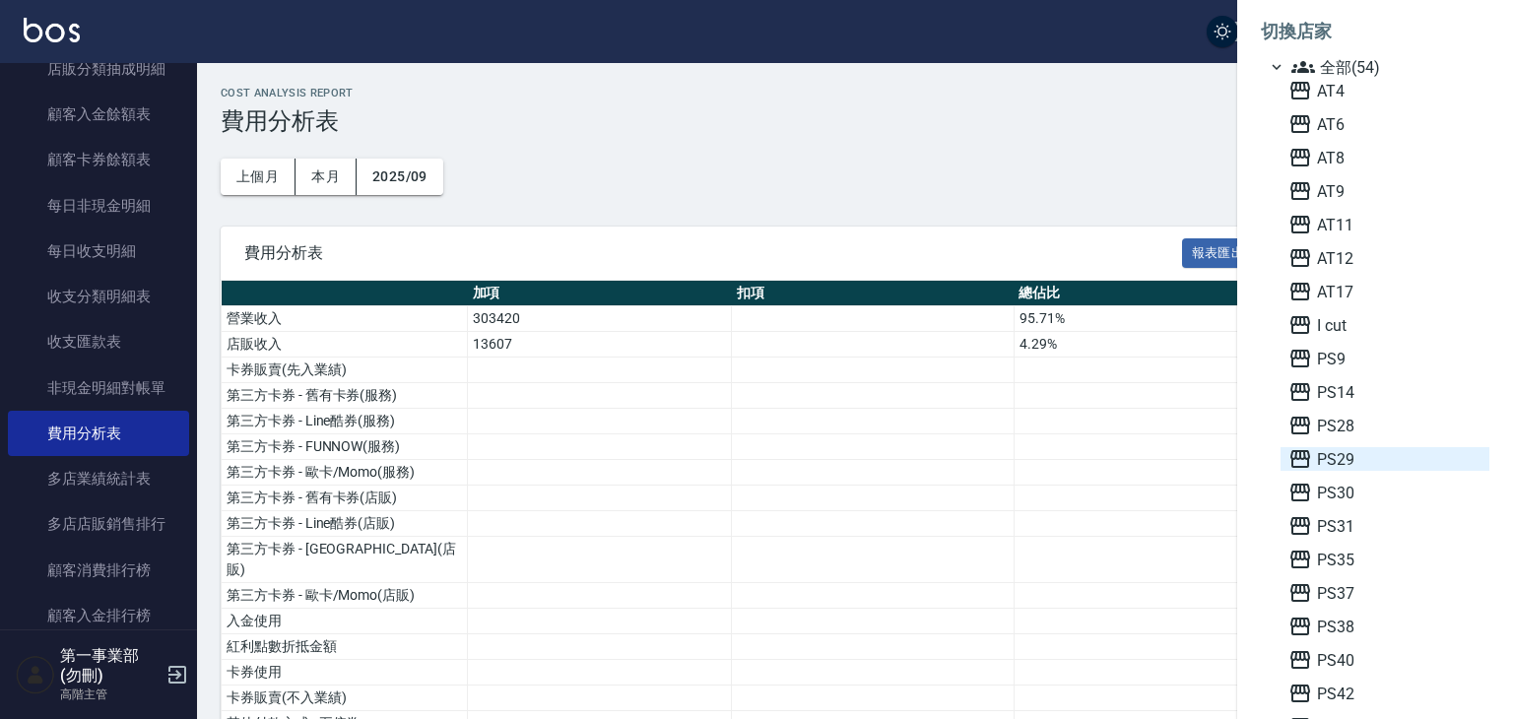
click at [1340, 462] on span "PS29" at bounding box center [1384, 459] width 193 height 24
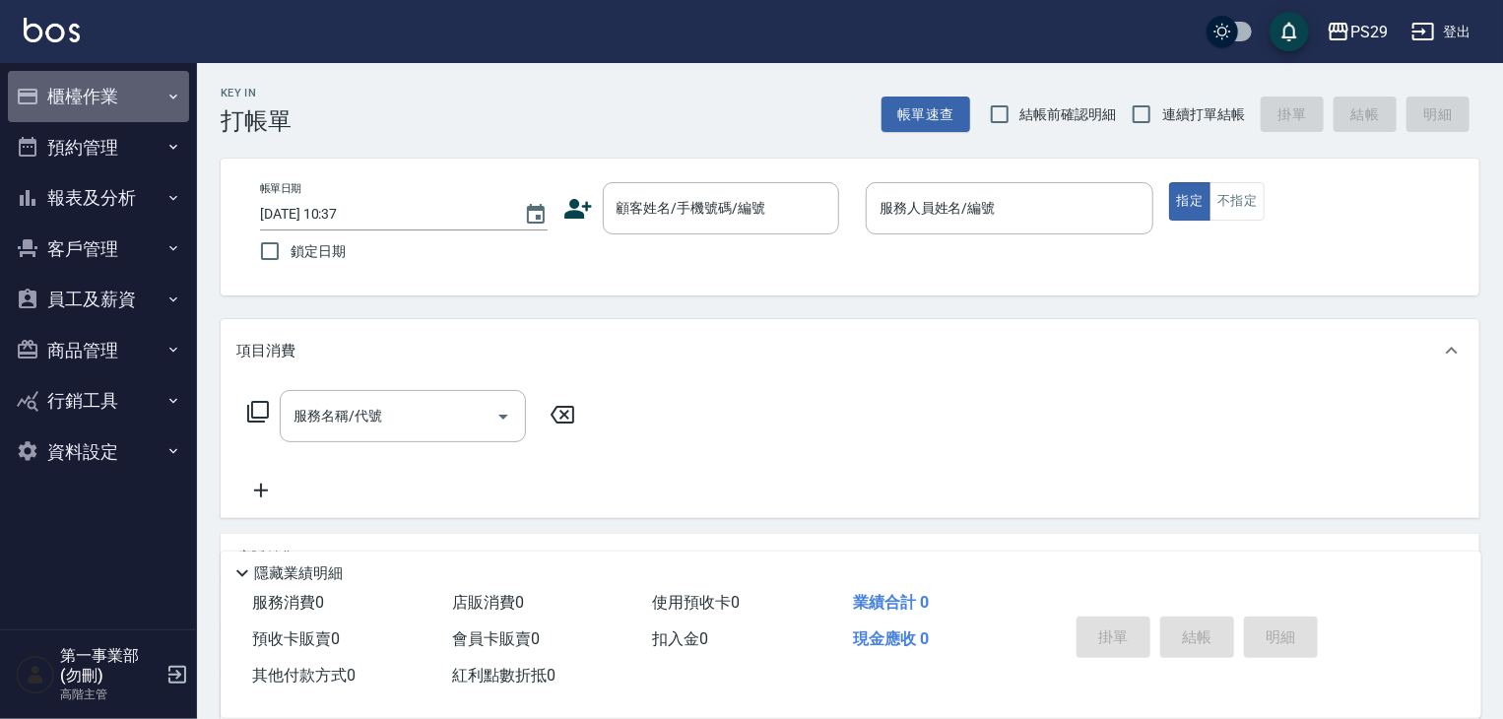
click at [115, 96] on button "櫃檯作業" at bounding box center [98, 96] width 181 height 51
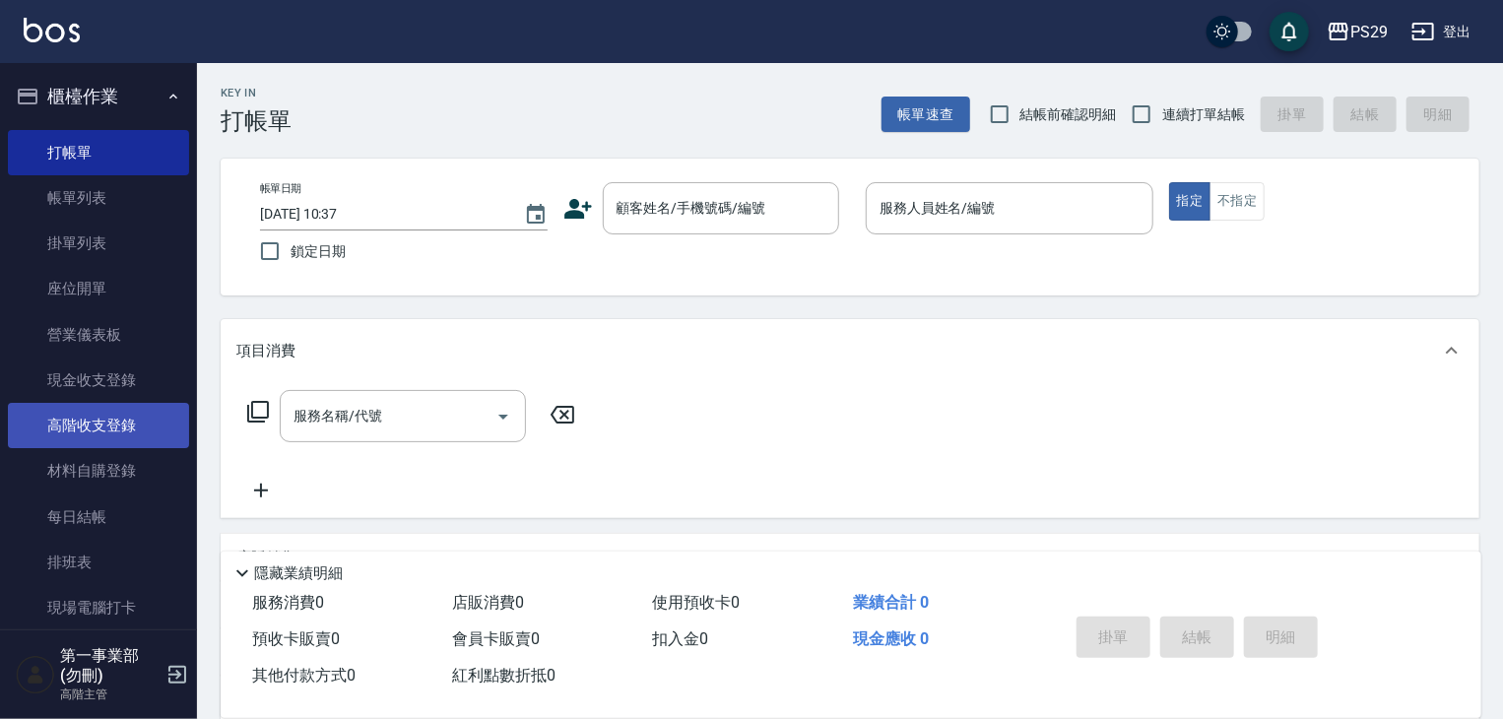
click at [128, 434] on link "高階收支登錄" at bounding box center [98, 425] width 181 height 45
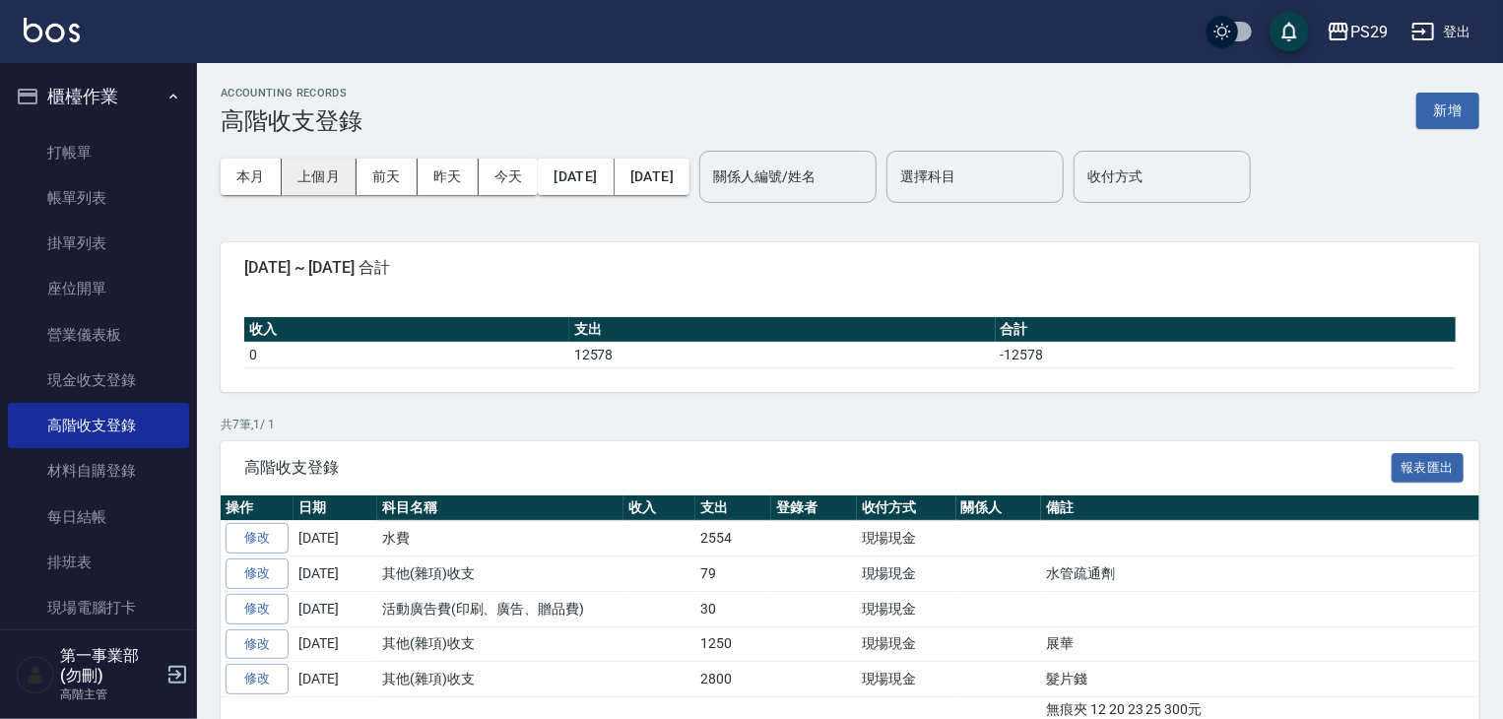
click at [340, 169] on button "上個月" at bounding box center [319, 177] width 75 height 36
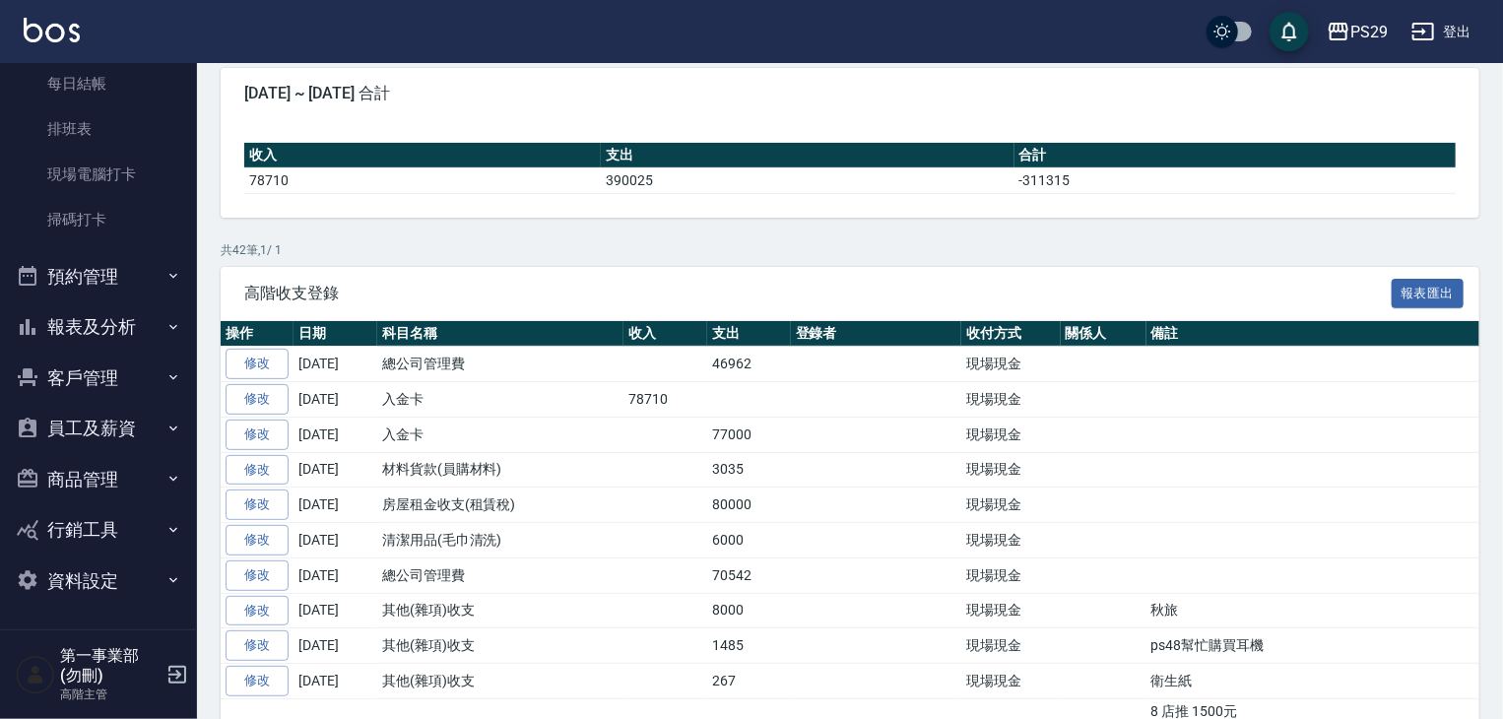
scroll to position [394, 0]
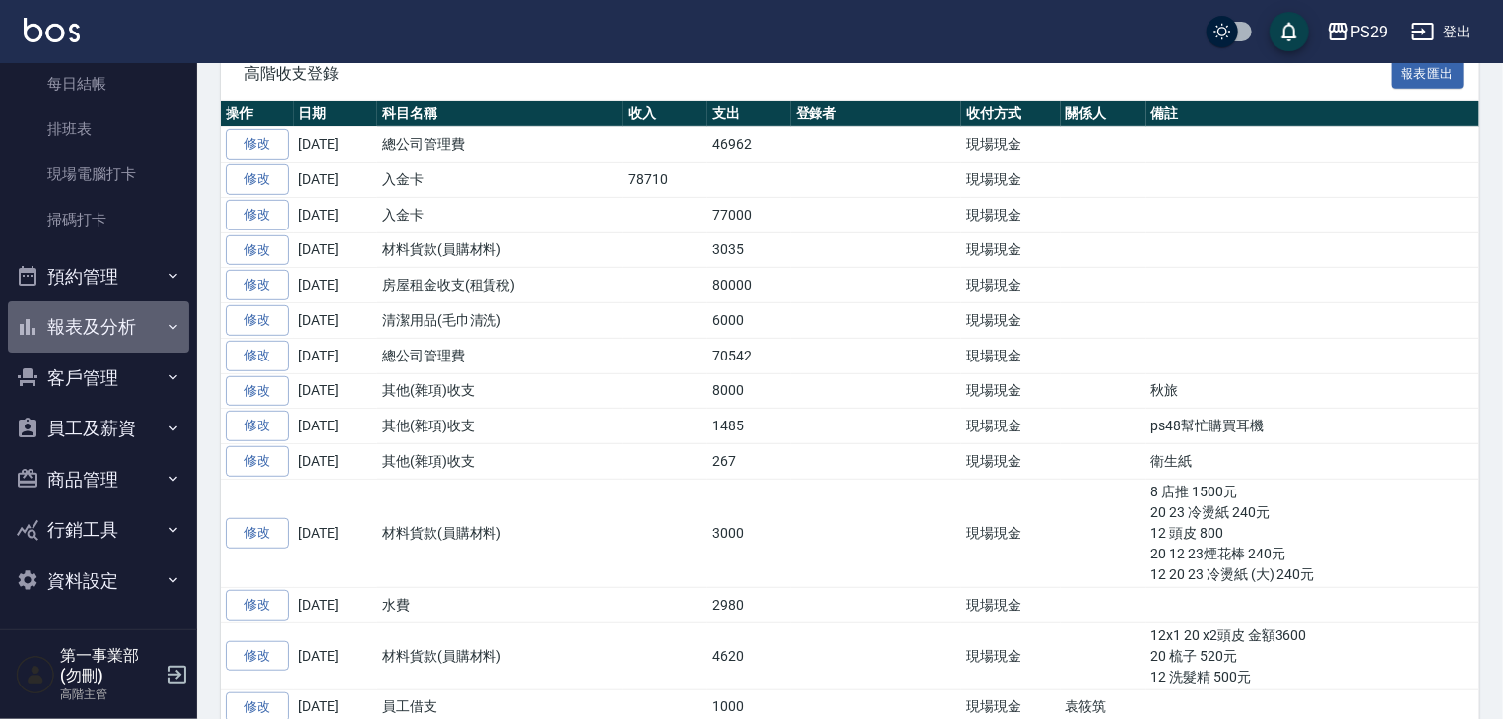
click at [101, 327] on button "報表及分析" at bounding box center [98, 326] width 181 height 51
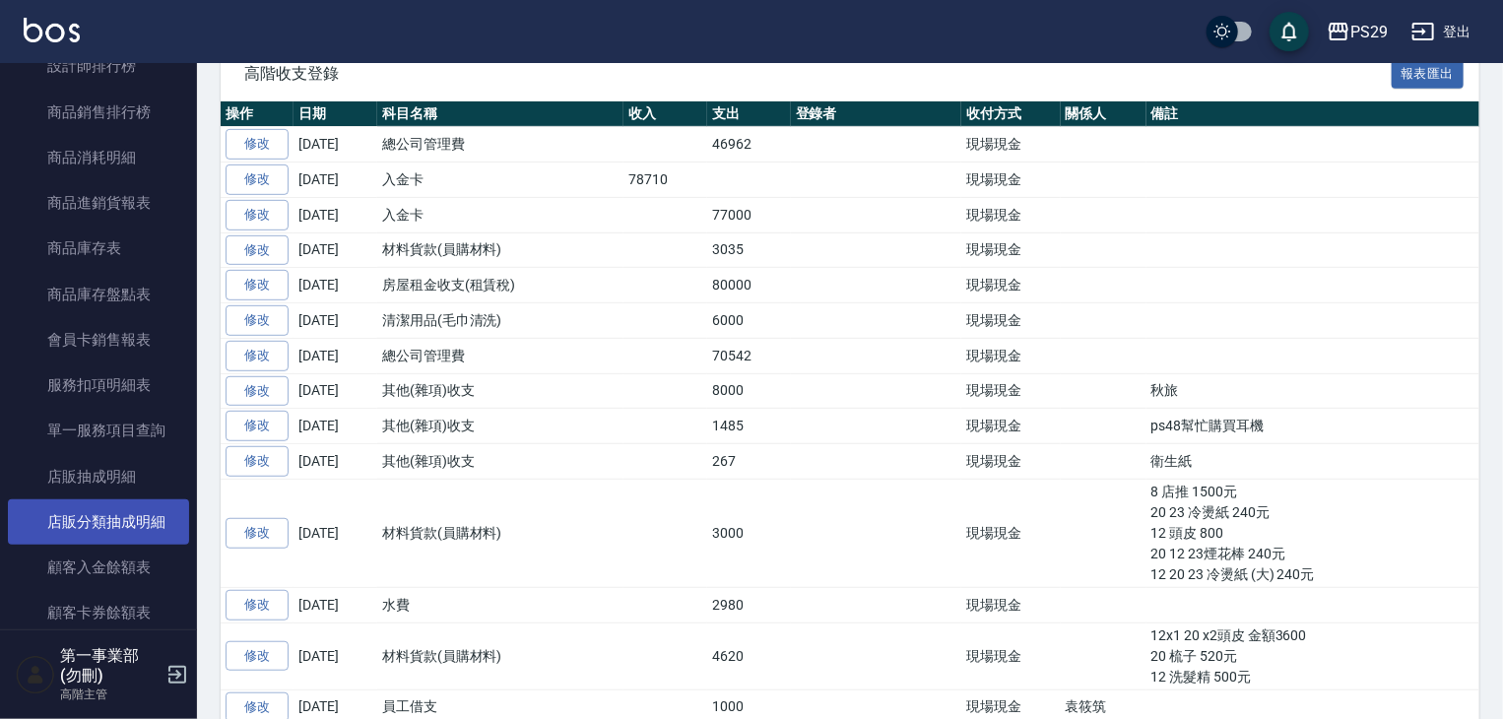
scroll to position [1911, 0]
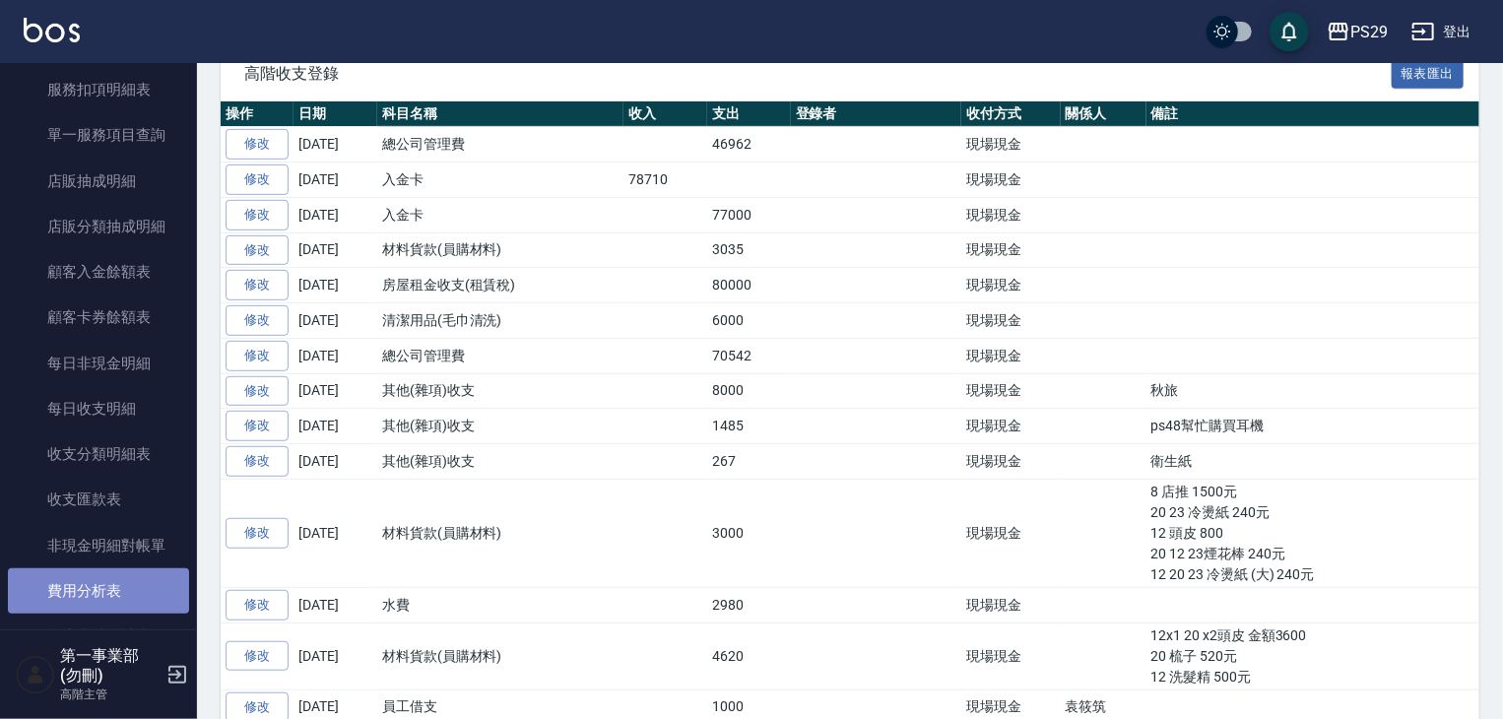
click at [130, 604] on link "費用分析表" at bounding box center [98, 590] width 181 height 45
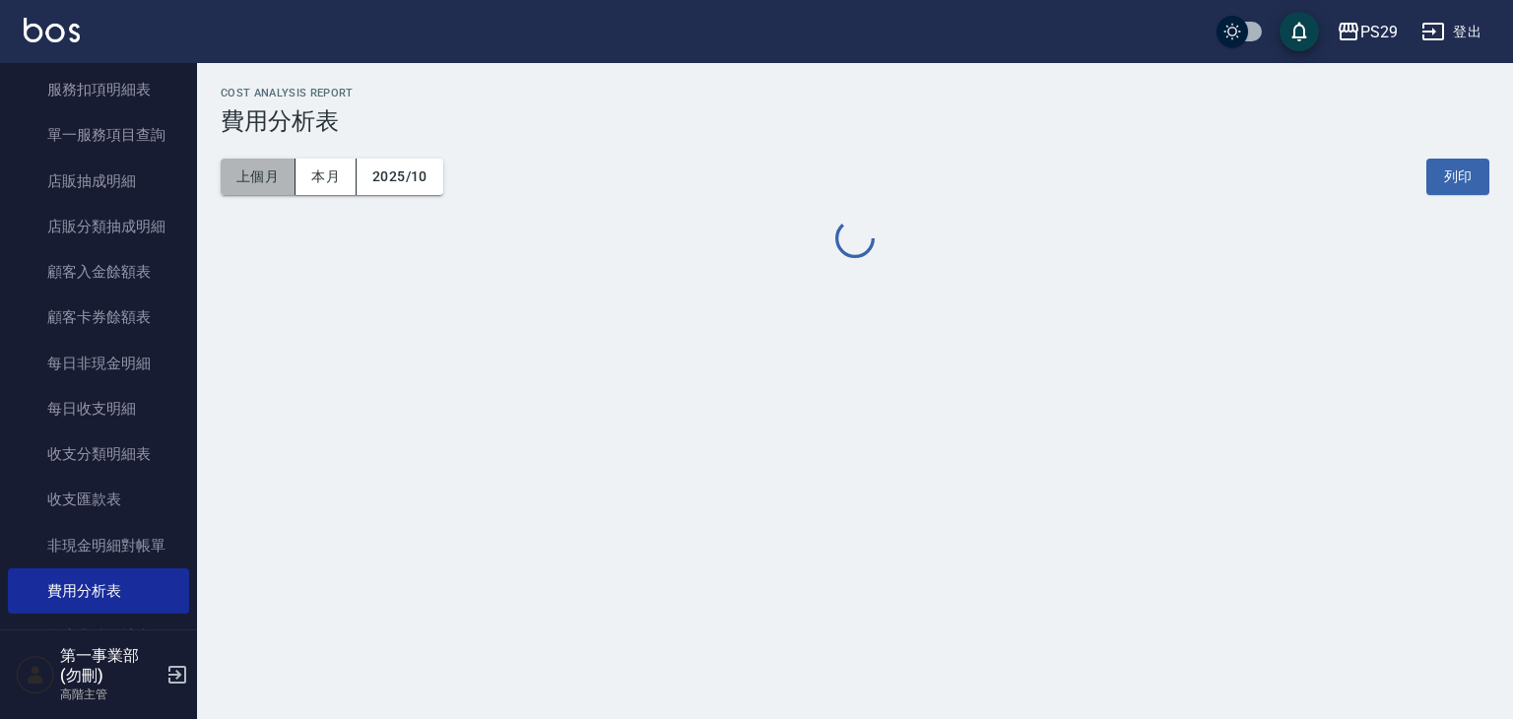
click at [258, 185] on button "上個月" at bounding box center [258, 177] width 75 height 36
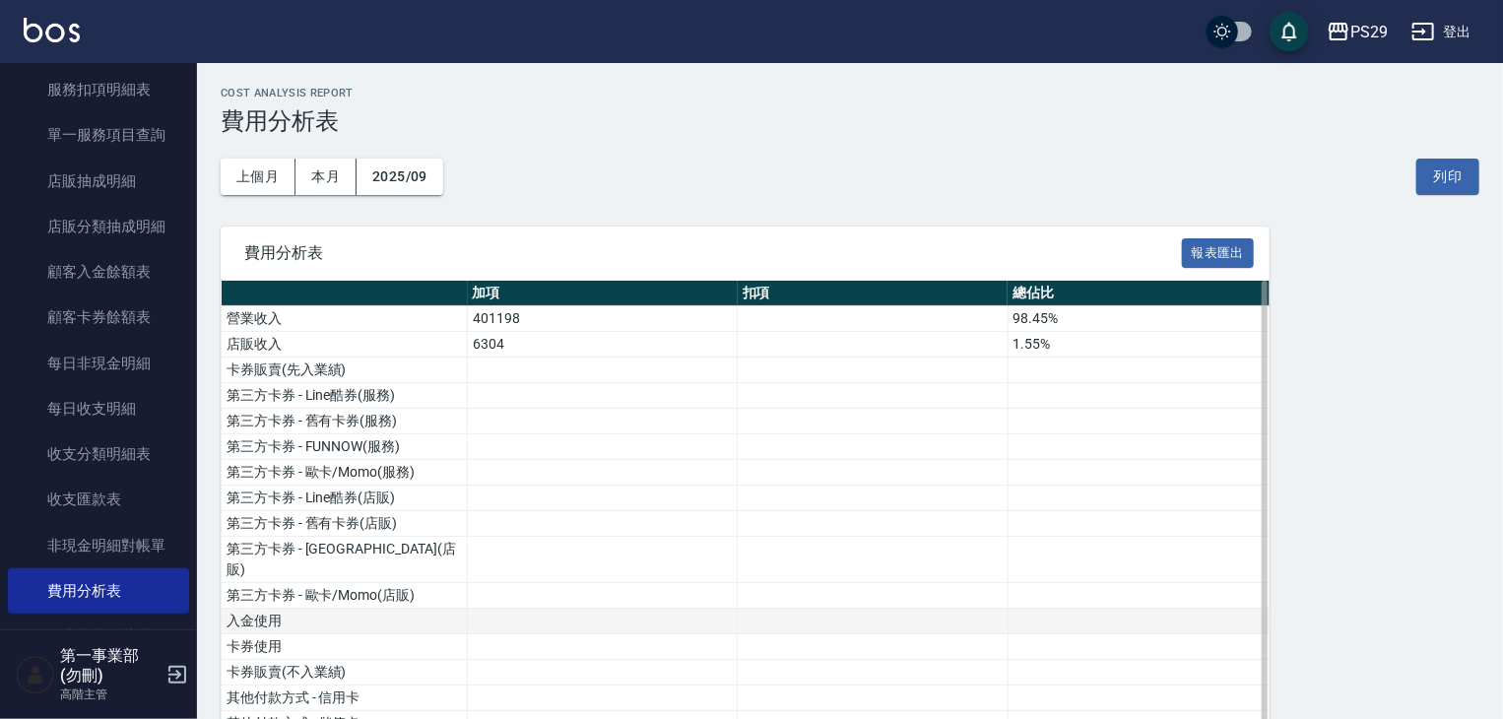
click at [634, 609] on td at bounding box center [603, 622] width 270 height 26
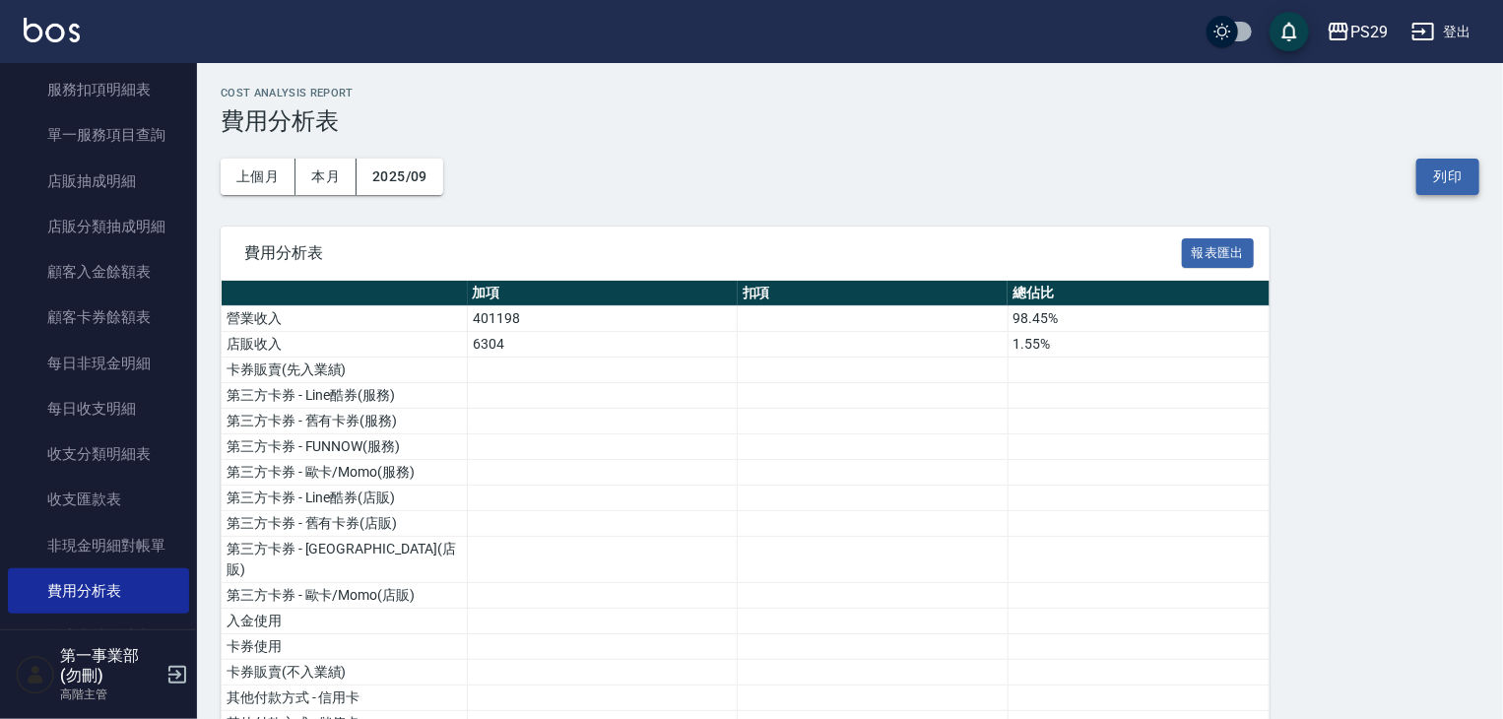
click at [1446, 173] on button "列印" at bounding box center [1447, 177] width 63 height 36
click at [1358, 51] on button "PS29" at bounding box center [1357, 32] width 77 height 40
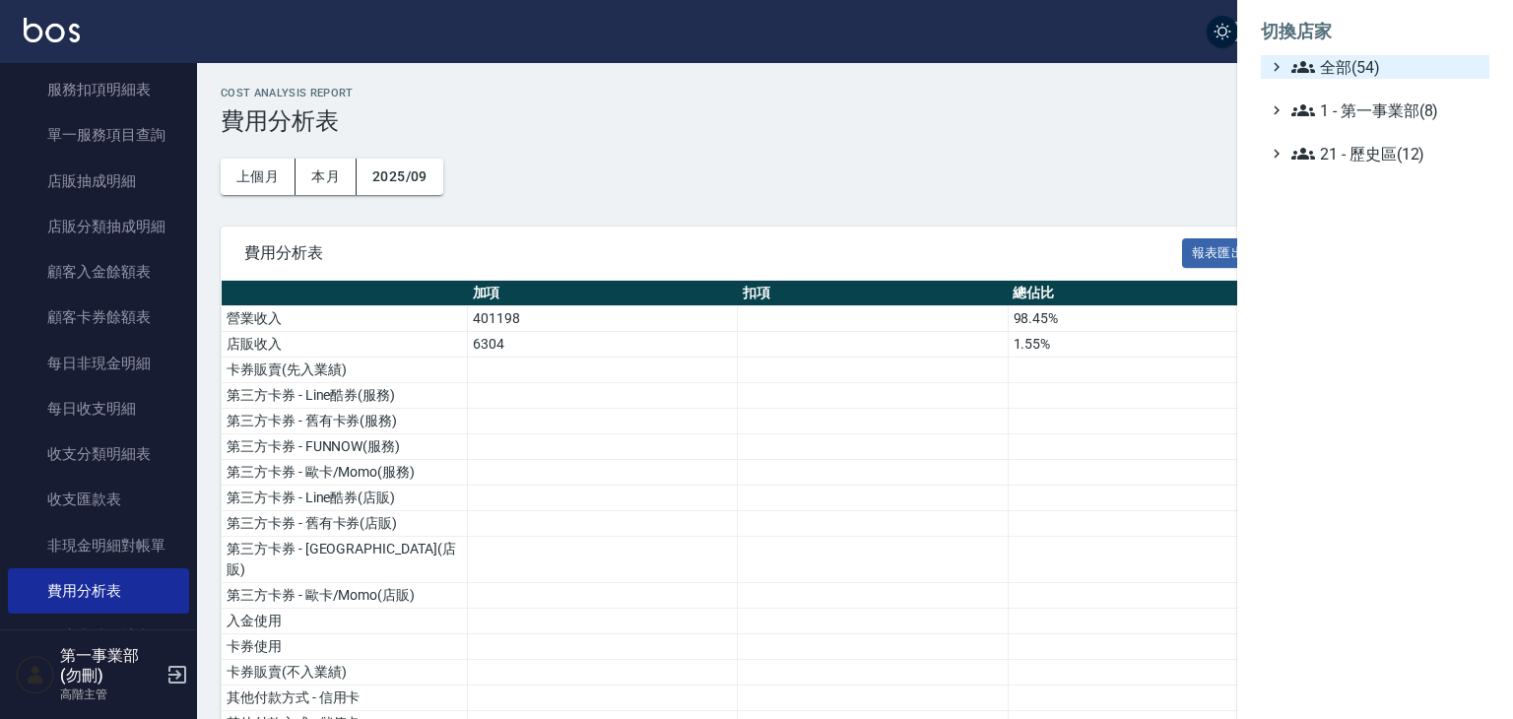
click at [1363, 71] on span "全部(54)" at bounding box center [1386, 67] width 190 height 24
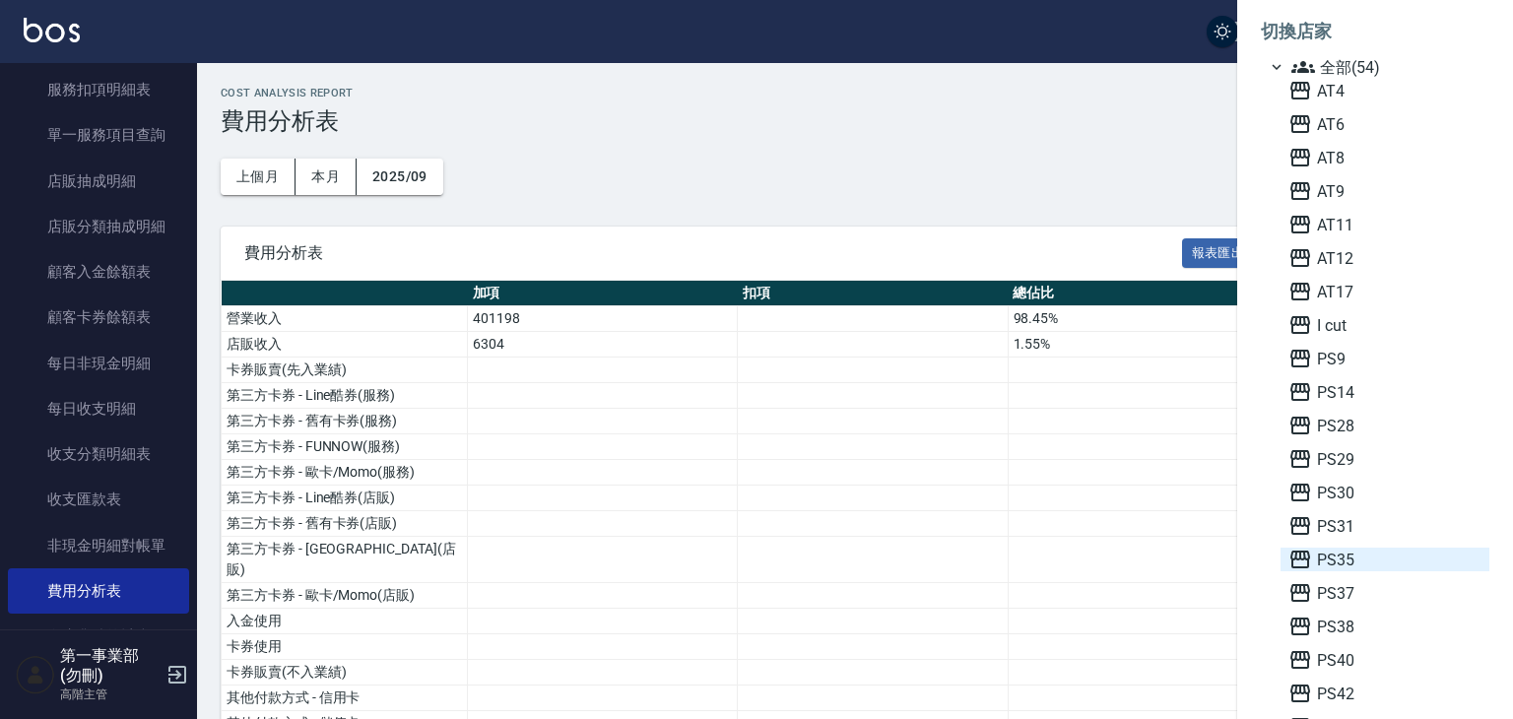
click at [1353, 566] on span "PS35" at bounding box center [1384, 560] width 193 height 24
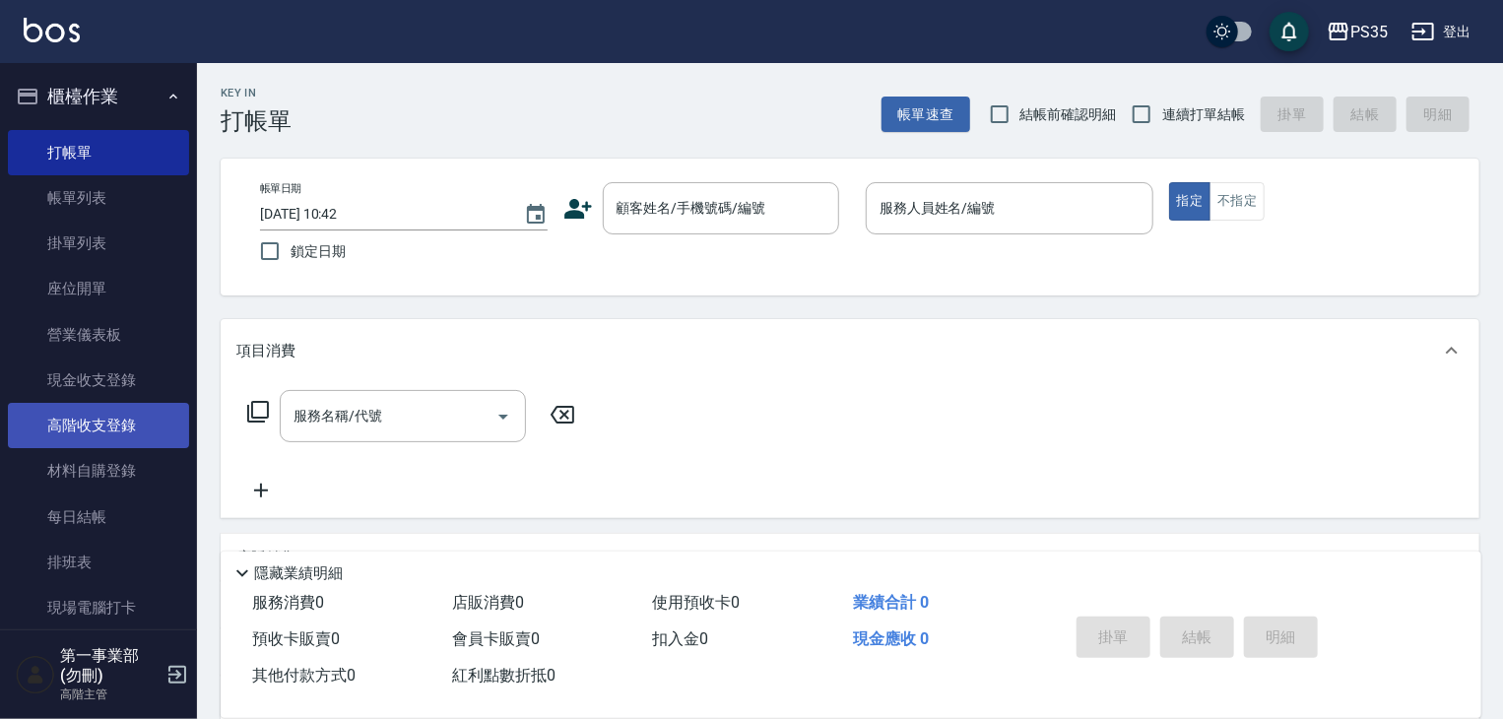
click at [139, 434] on link "高階收支登錄" at bounding box center [98, 425] width 181 height 45
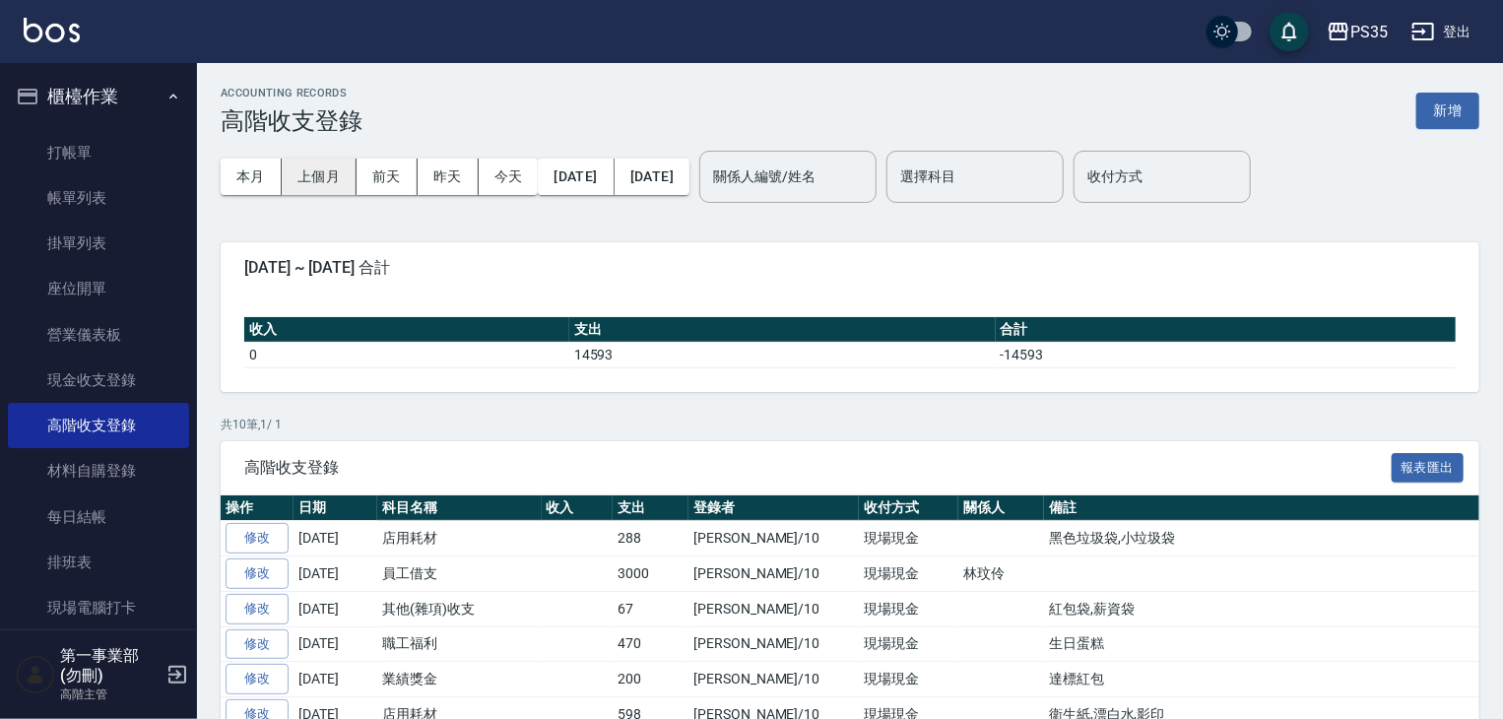
click at [306, 172] on button "上個月" at bounding box center [319, 177] width 75 height 36
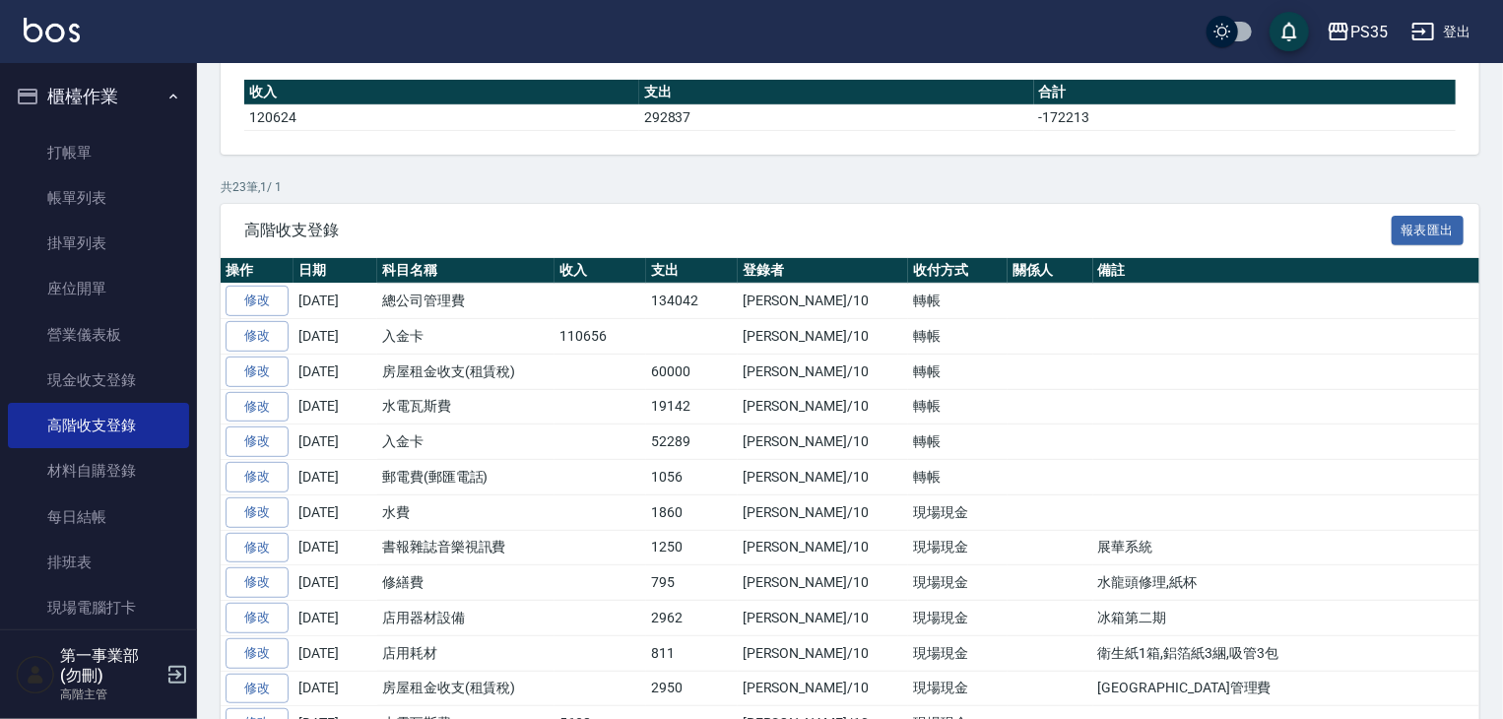
scroll to position [295, 0]
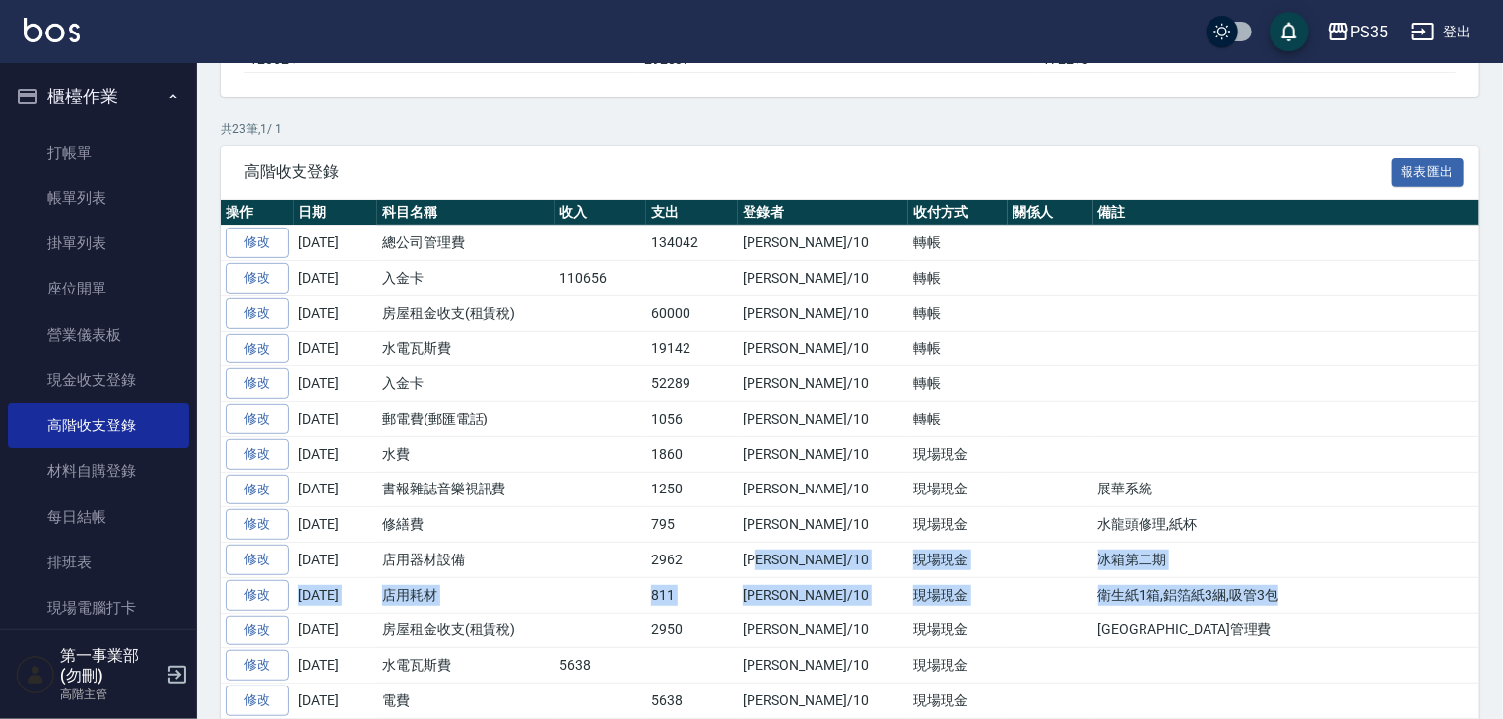
drag, startPoint x: 1214, startPoint y: 587, endPoint x: 764, endPoint y: 548, distance: 451.8
click at [764, 548] on tbody "修改 2025-09-30 總公司管理費 134042 盧淑媛/10 轉帳 修改 2025-09-30 入金卡 110656 盧淑媛/10 轉帳 修改 202…" at bounding box center [861, 631] width 1280 height 810
click at [804, 577] on td "盧淑媛/10" at bounding box center [823, 594] width 170 height 35
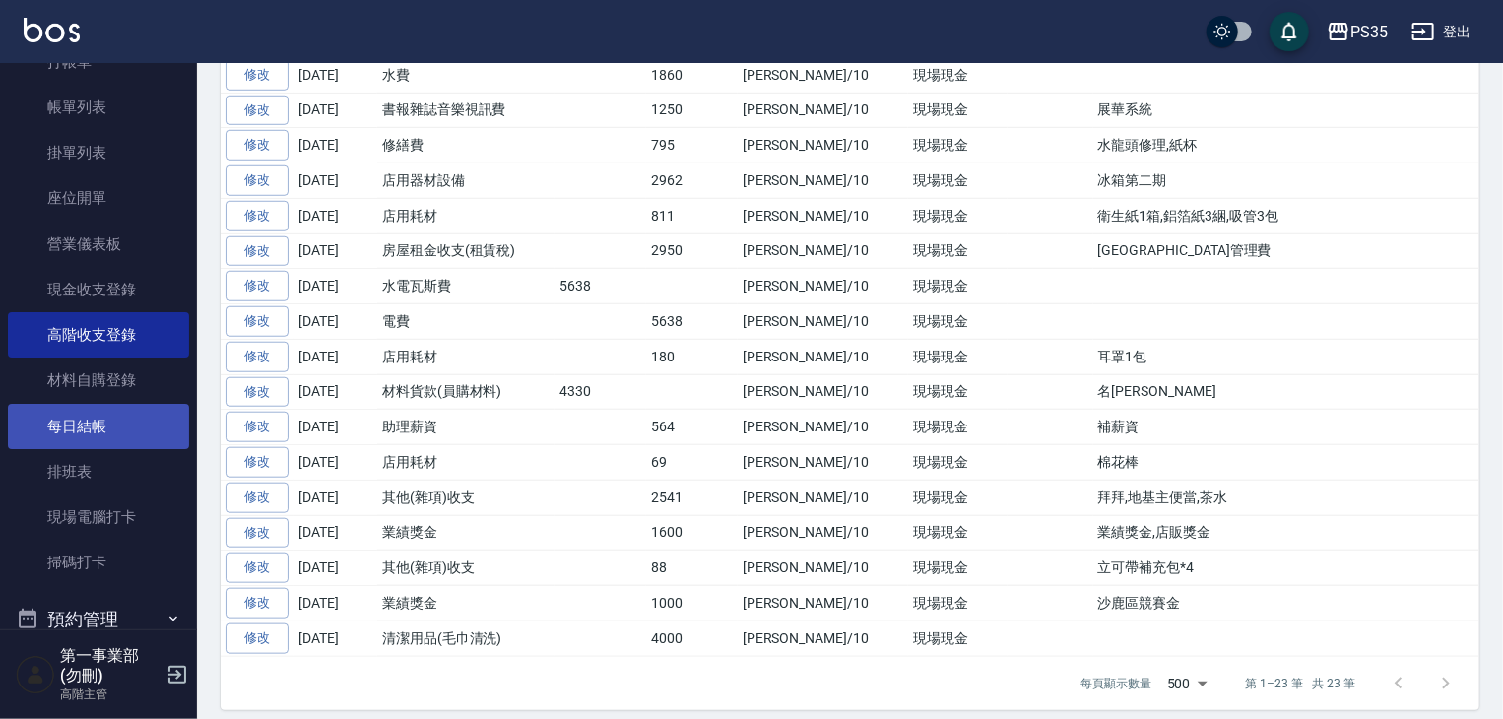
scroll to position [394, 0]
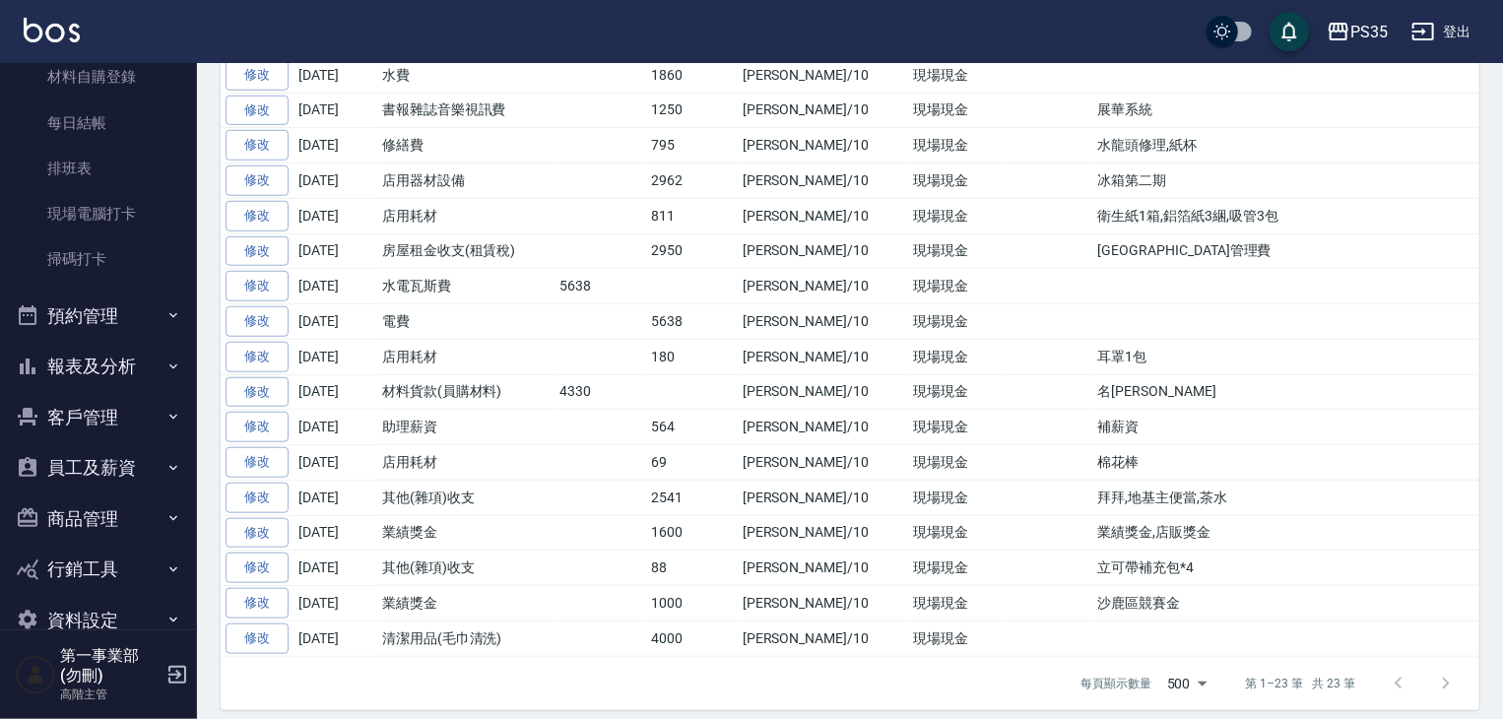
click at [101, 382] on button "報表及分析" at bounding box center [98, 366] width 181 height 51
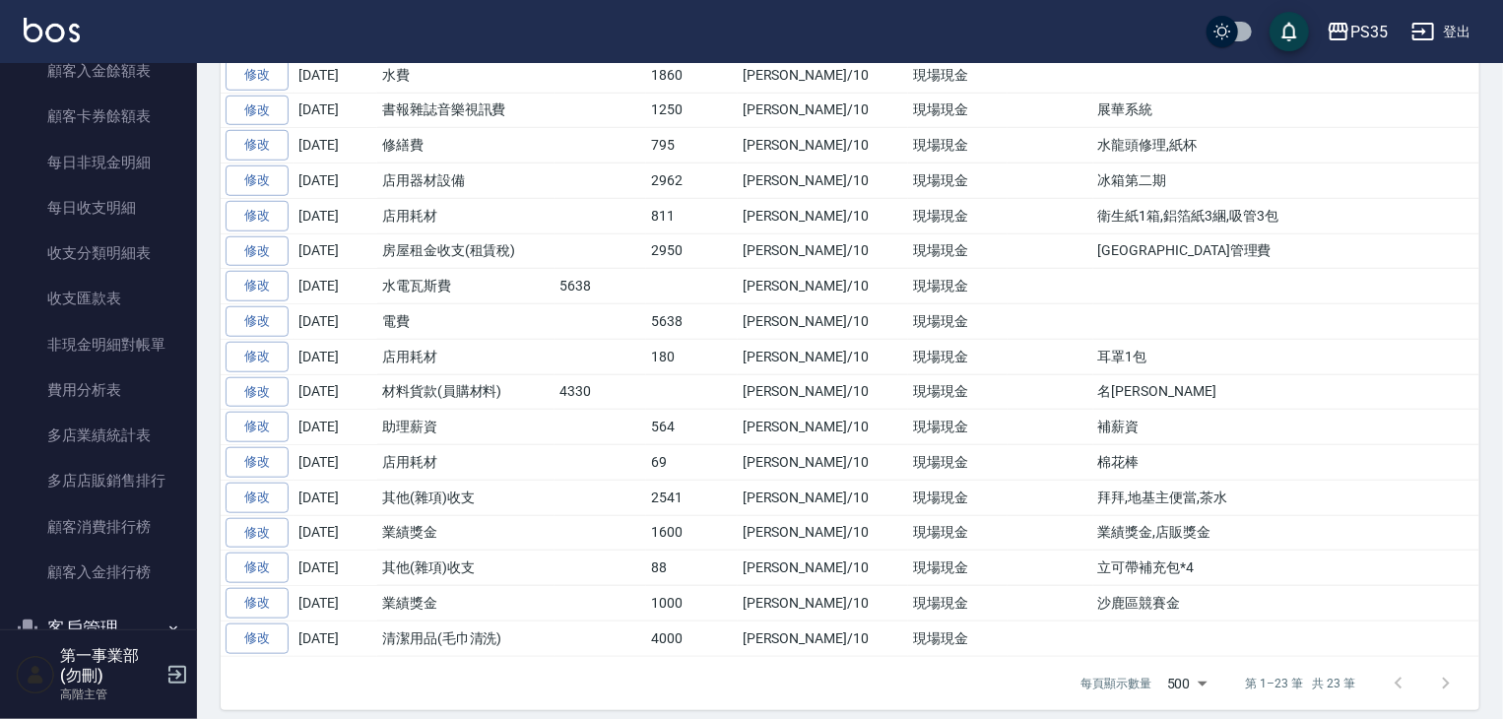
scroll to position [2362, 0]
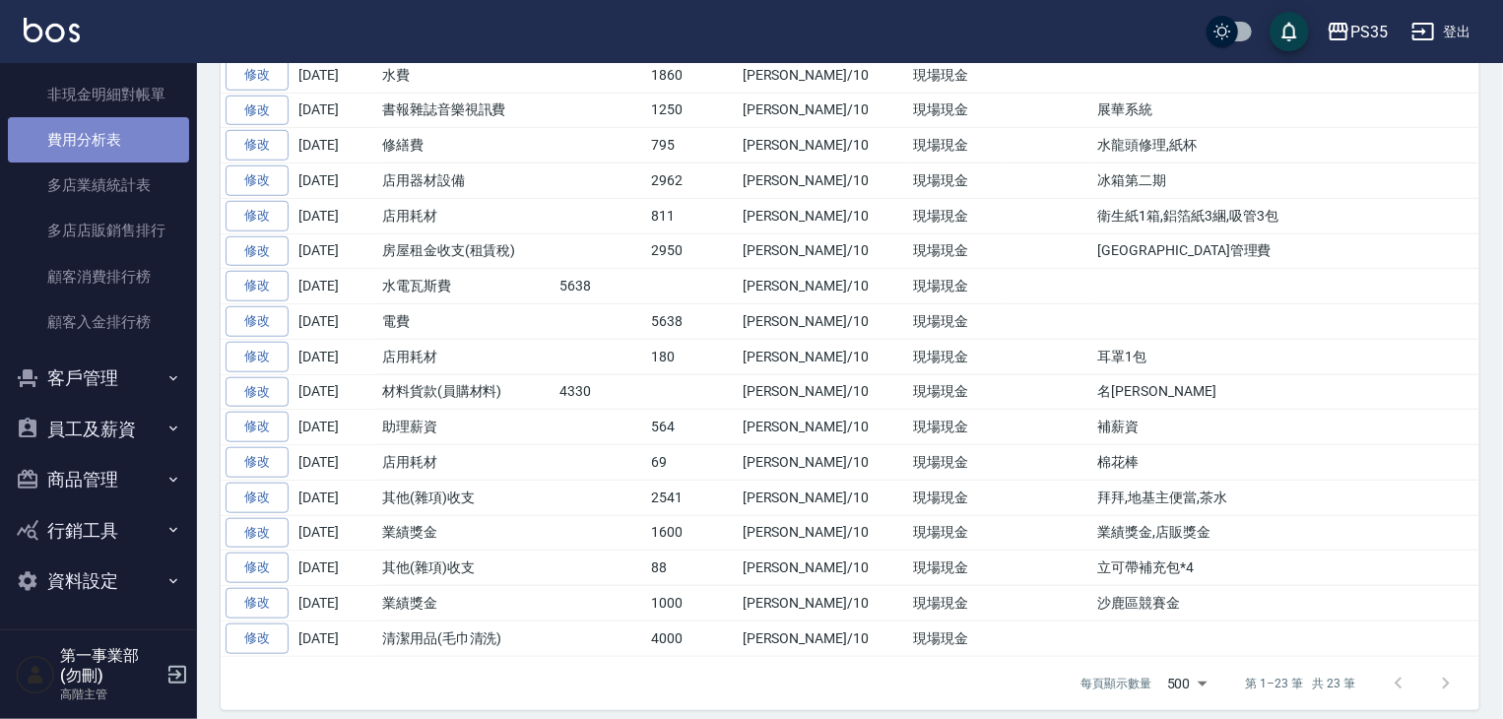
click at [126, 141] on link "費用分析表" at bounding box center [98, 139] width 181 height 45
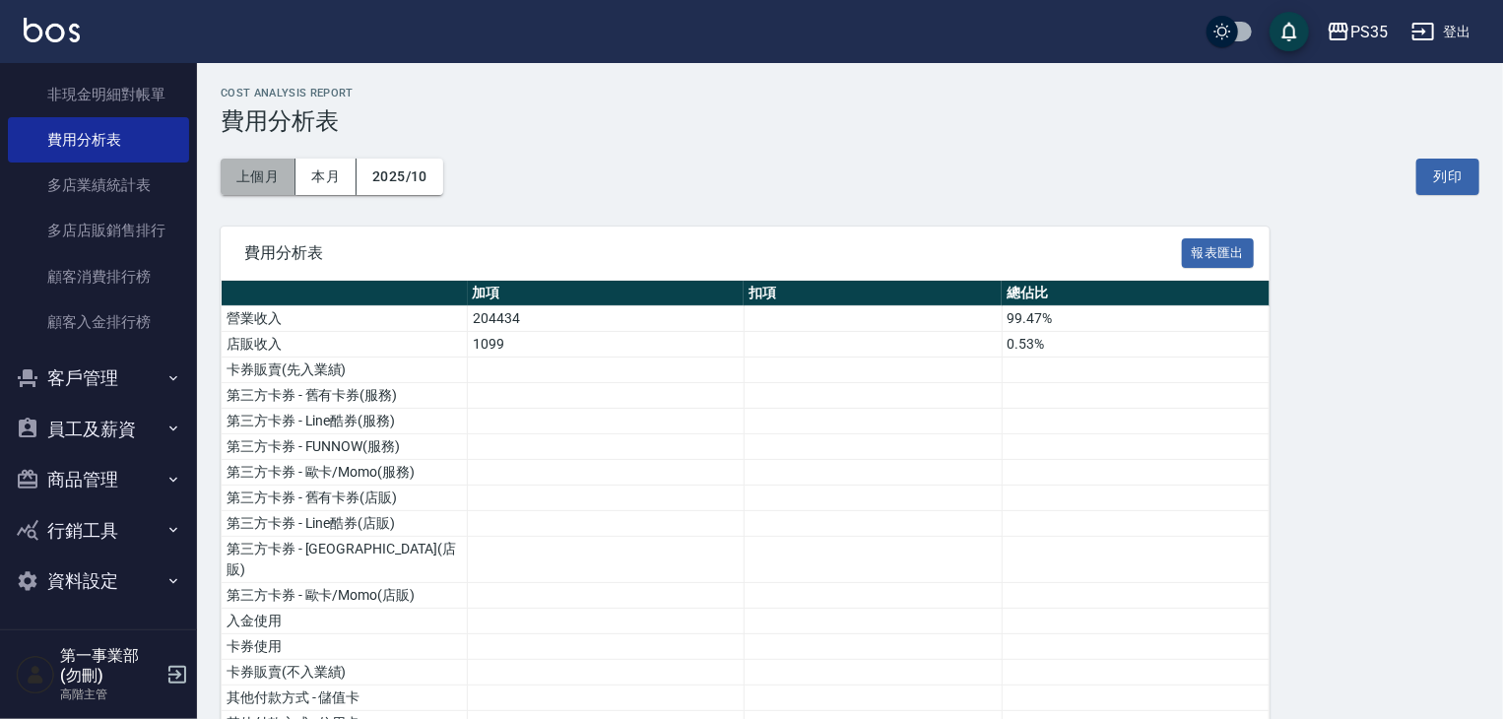
click at [258, 190] on button "上個月" at bounding box center [258, 177] width 75 height 36
click at [1444, 190] on button "列印" at bounding box center [1447, 177] width 63 height 36
click at [1340, 24] on icon "button" at bounding box center [1339, 32] width 20 height 18
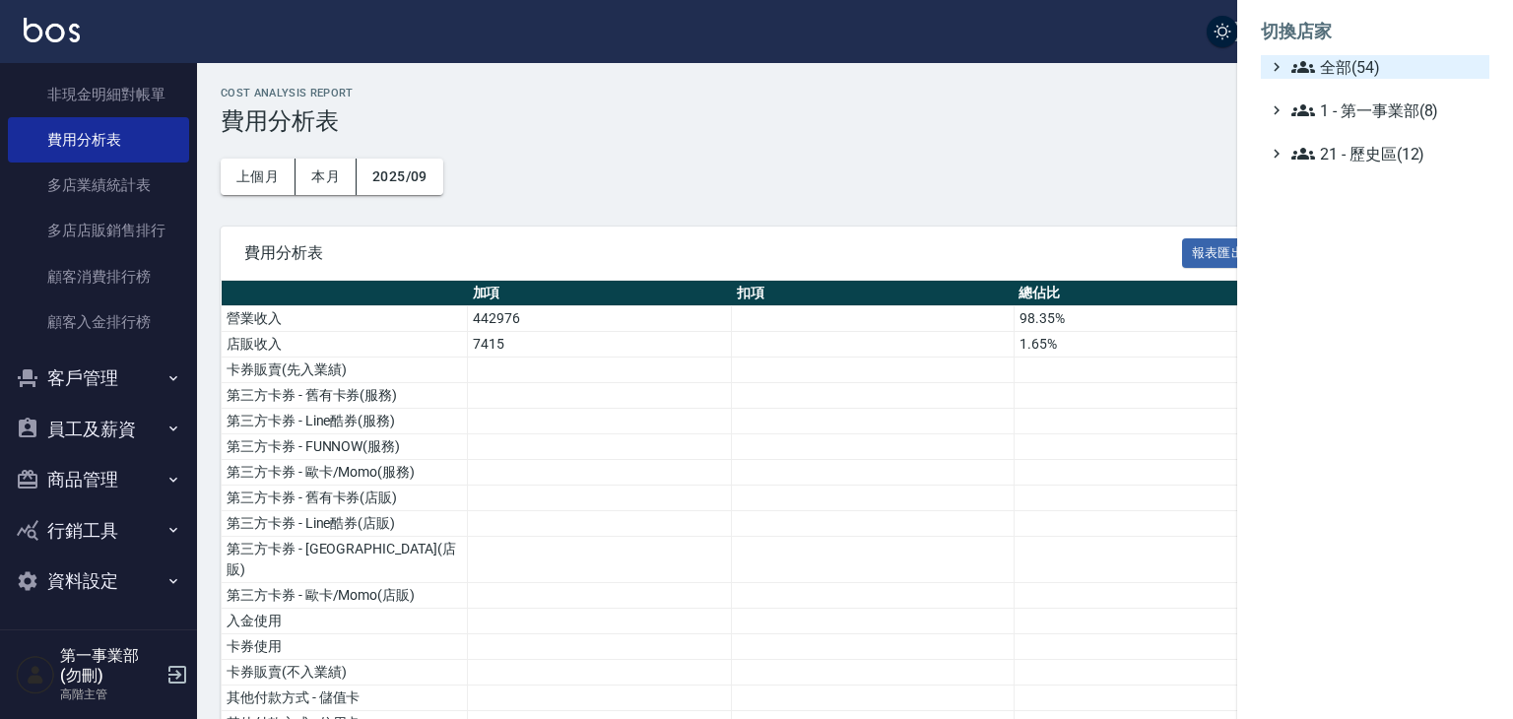
click at [1383, 66] on span "全部(54)" at bounding box center [1386, 67] width 190 height 24
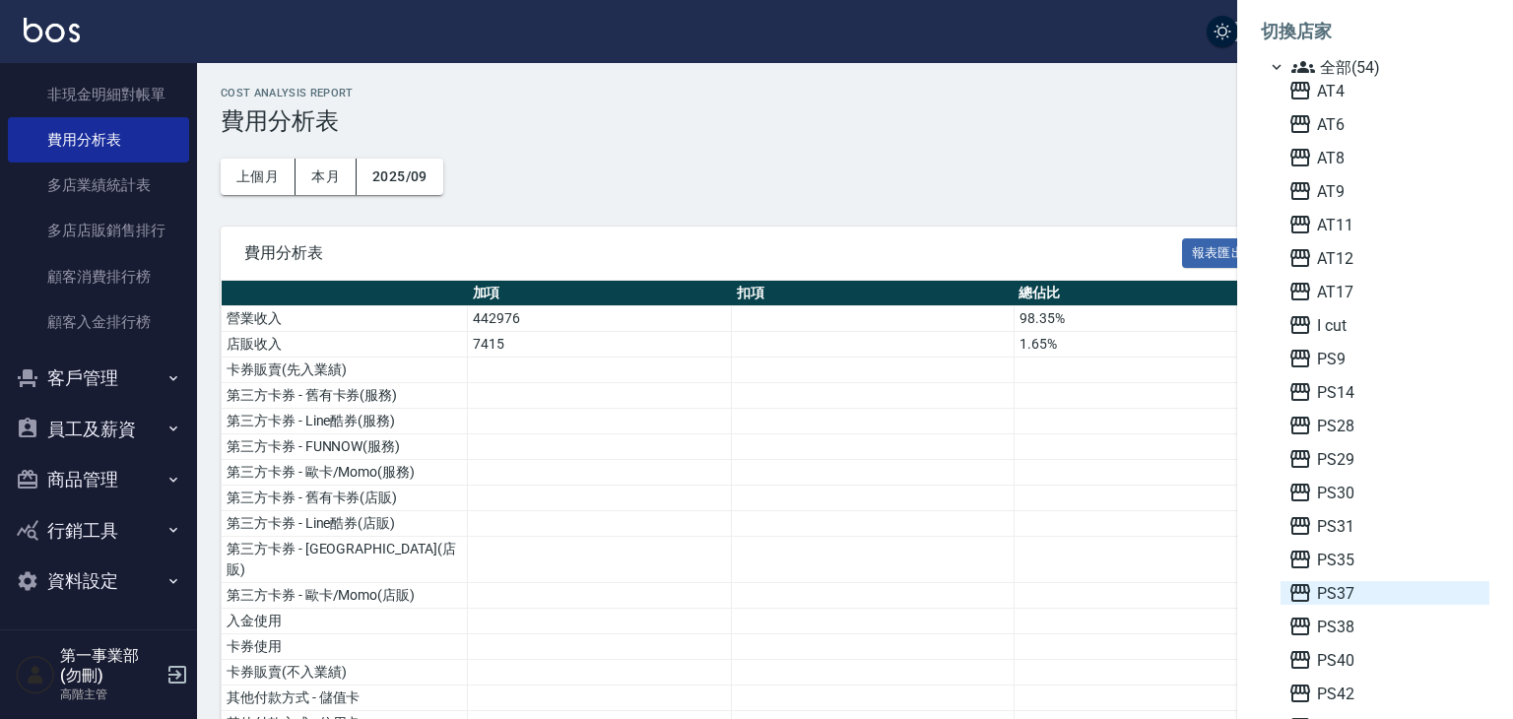
click at [1354, 585] on span "PS37" at bounding box center [1384, 593] width 193 height 24
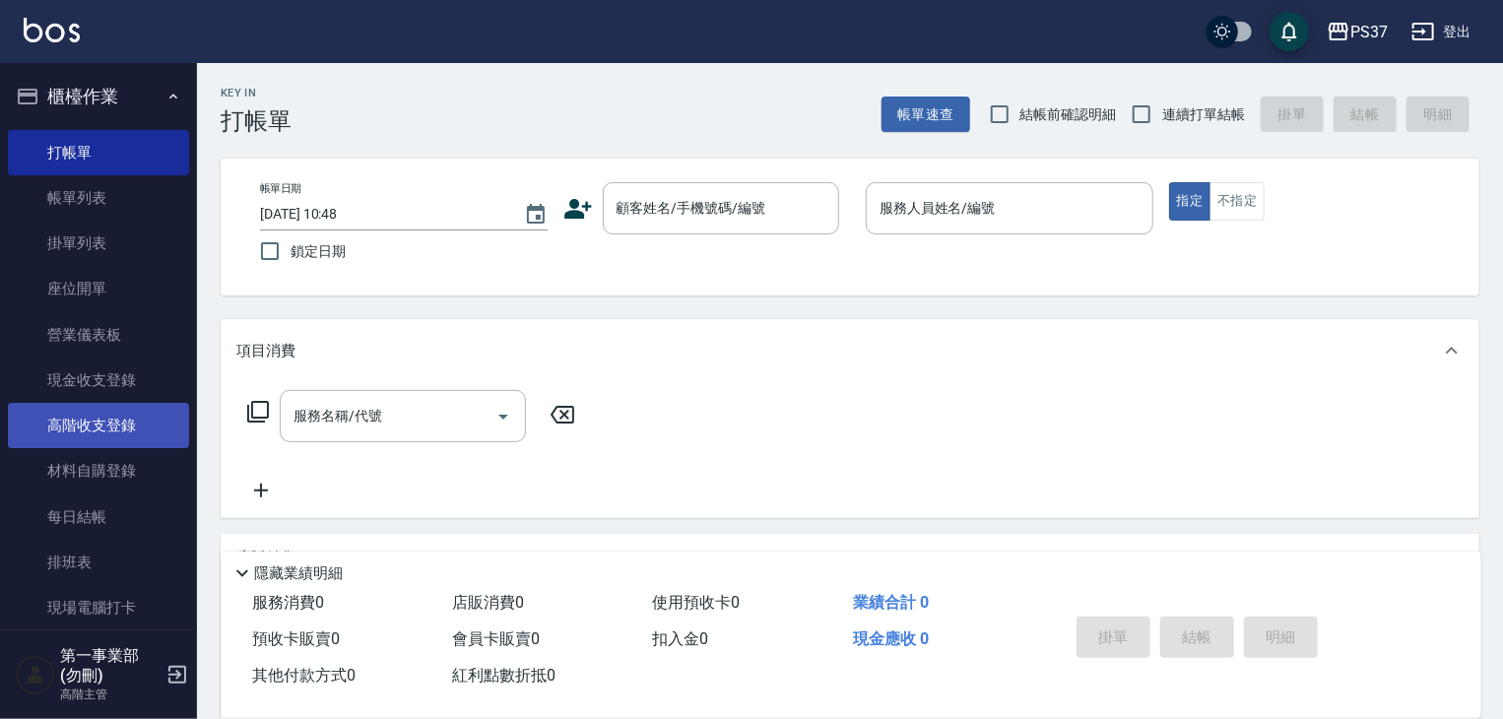
click at [138, 433] on link "高階收支登錄" at bounding box center [98, 425] width 181 height 45
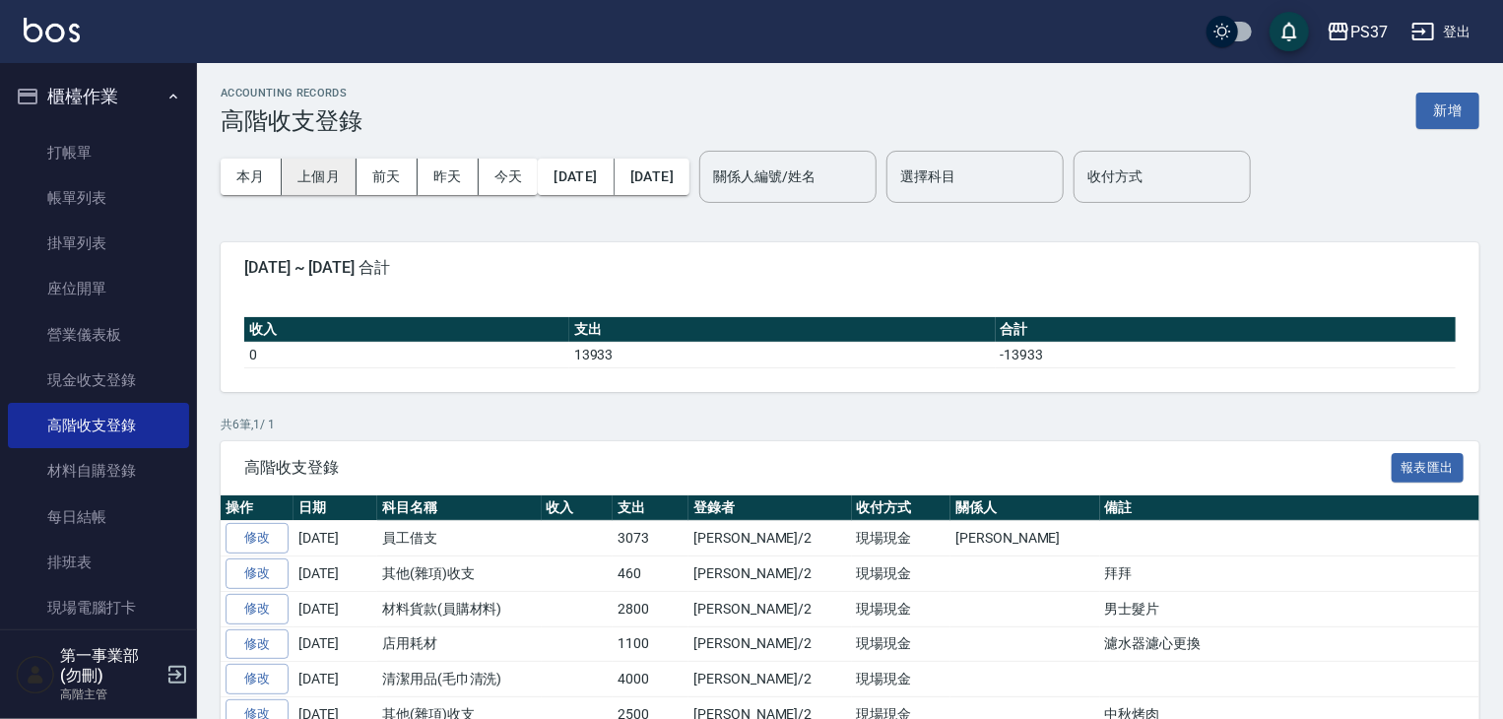
click at [322, 182] on button "上個月" at bounding box center [319, 177] width 75 height 36
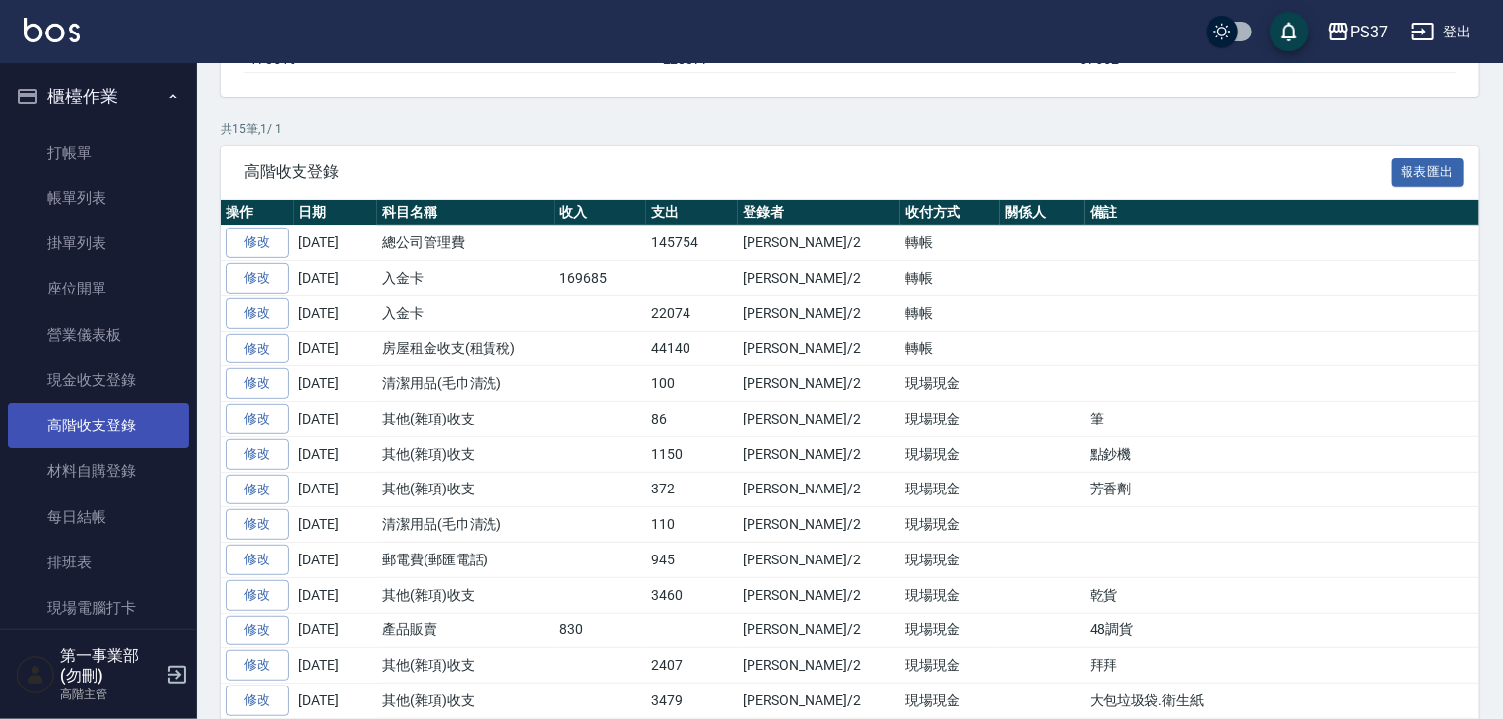
scroll to position [433, 0]
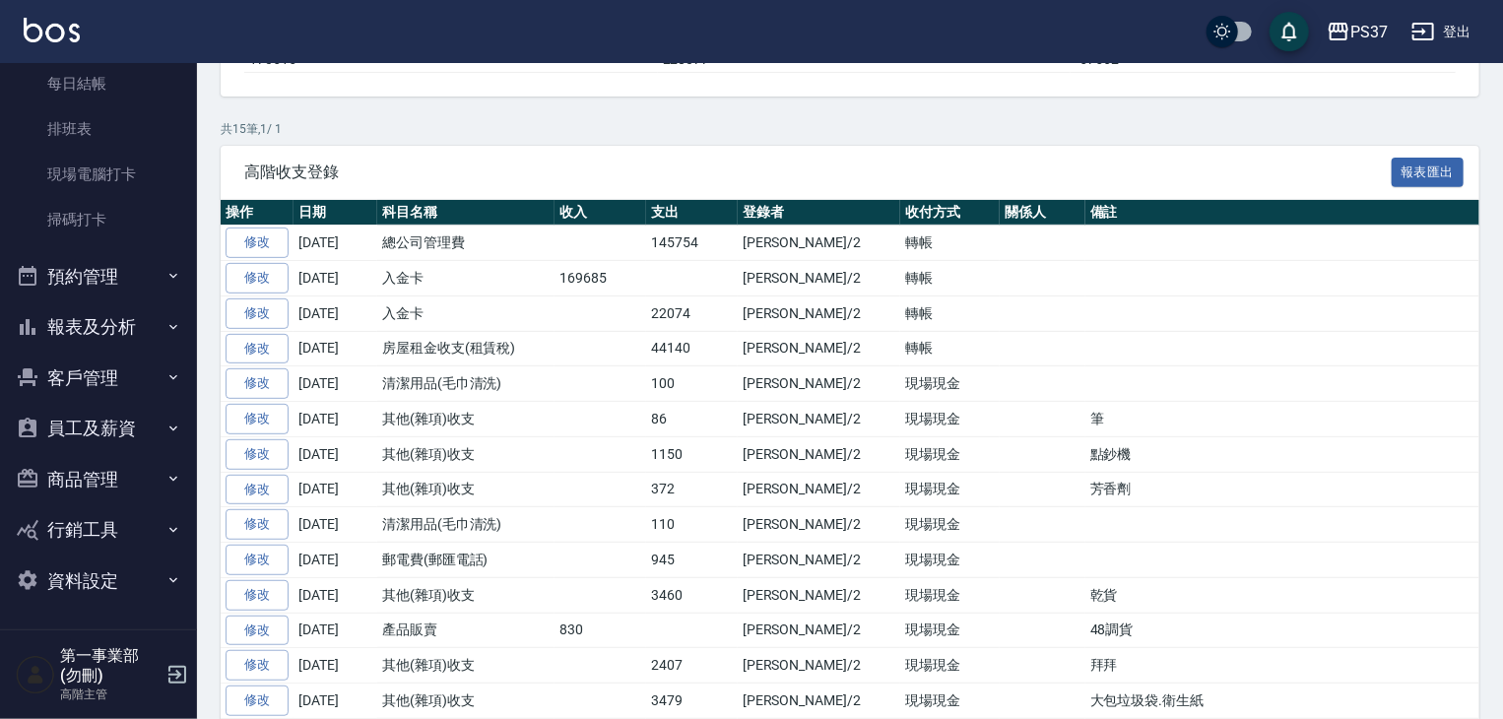
click at [117, 320] on button "報表及分析" at bounding box center [98, 326] width 181 height 51
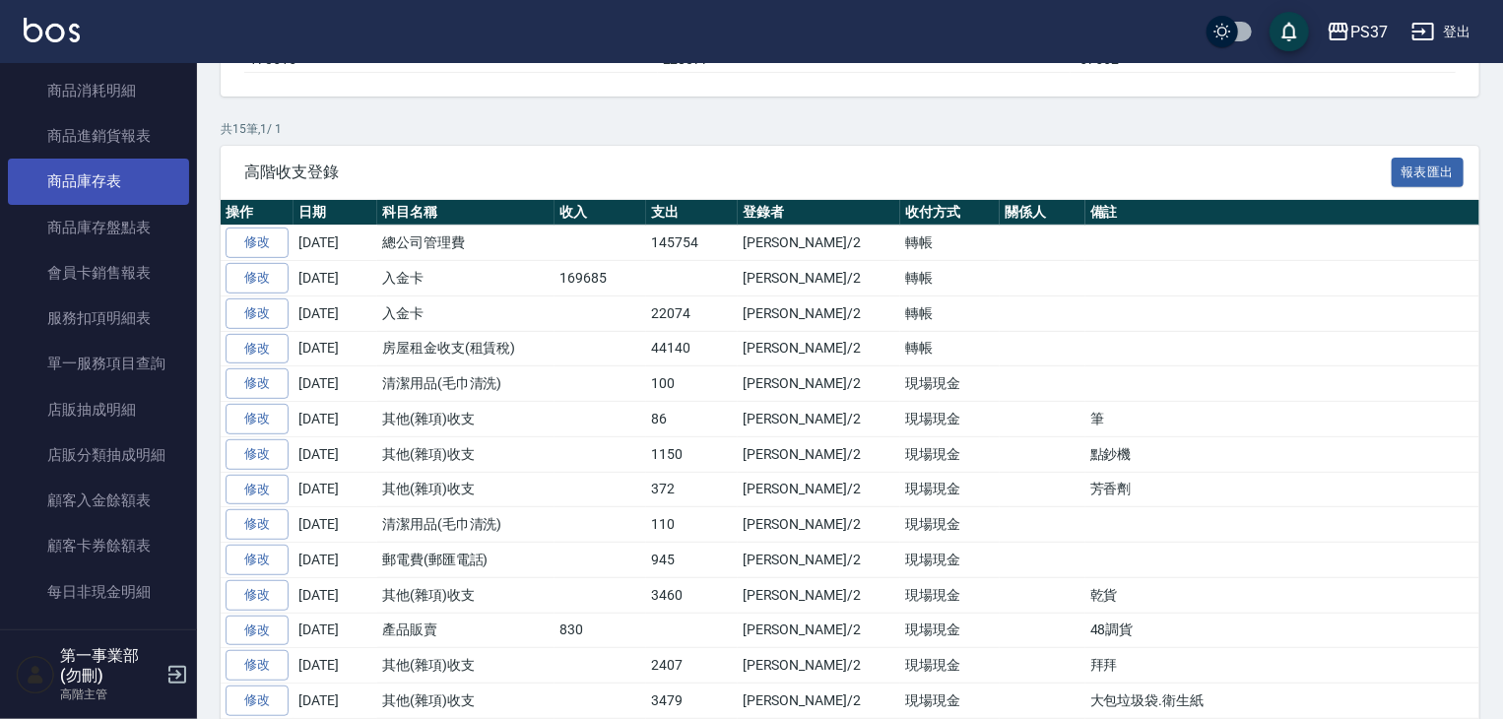
scroll to position [1911, 0]
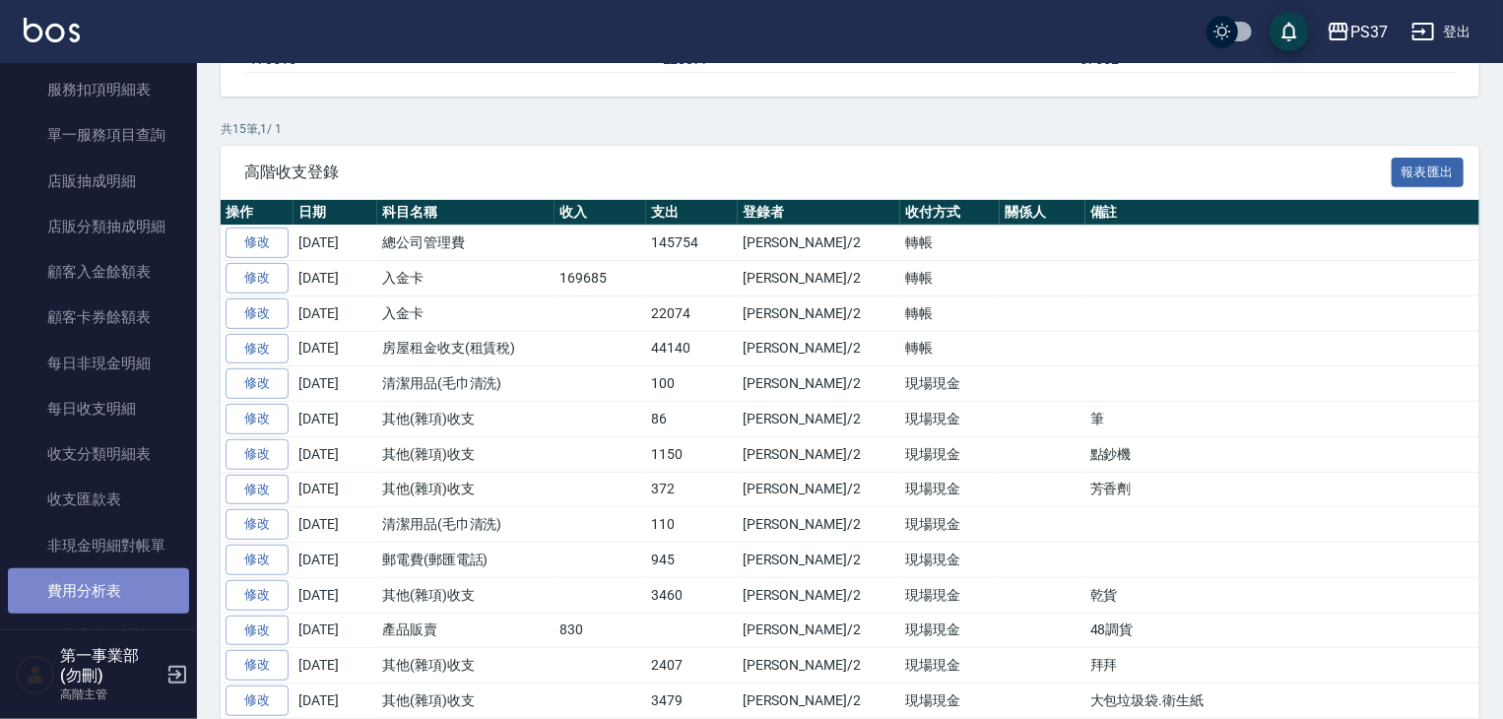
click at [120, 580] on link "費用分析表" at bounding box center [98, 590] width 181 height 45
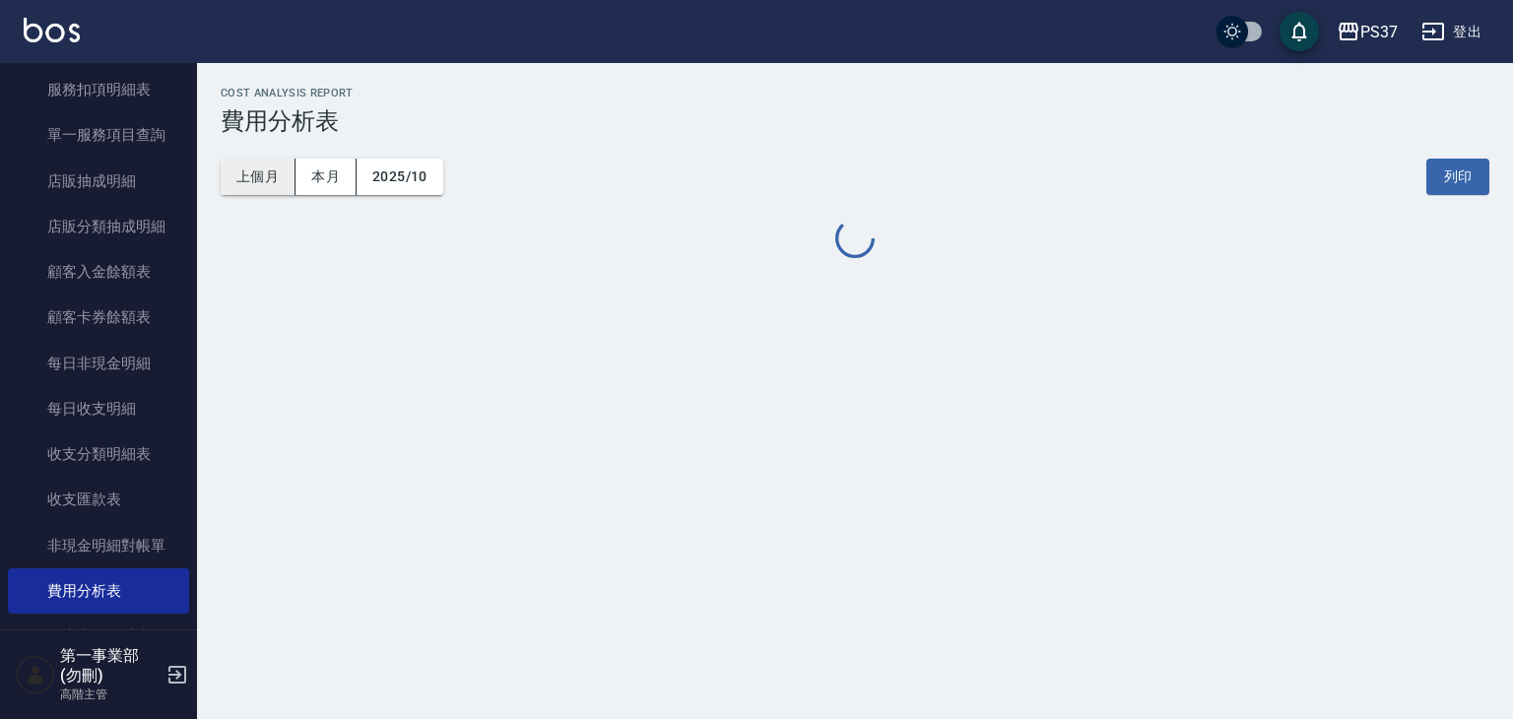
click at [285, 179] on button "上個月" at bounding box center [258, 177] width 75 height 36
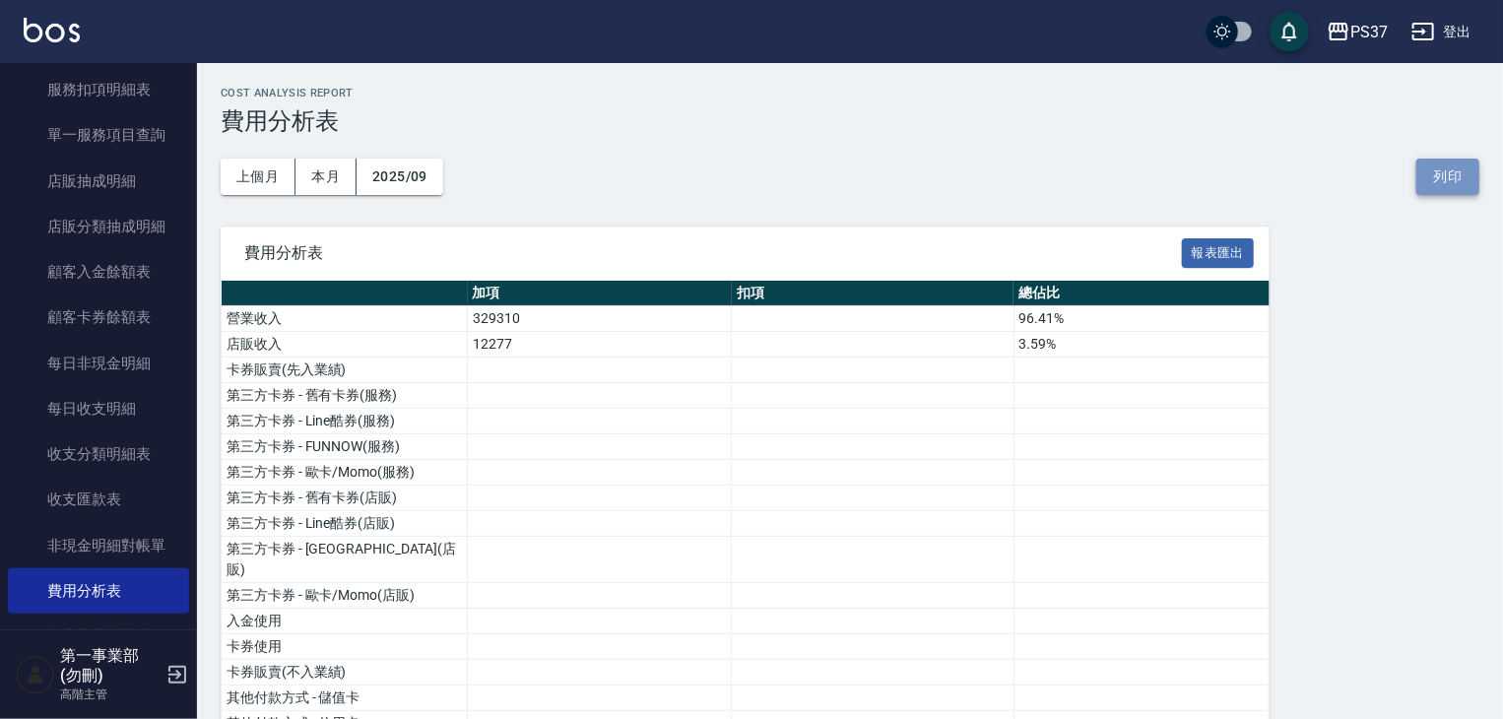
click at [1451, 186] on button "列印" at bounding box center [1447, 177] width 63 height 36
click at [1352, 13] on button "PS37" at bounding box center [1357, 32] width 77 height 40
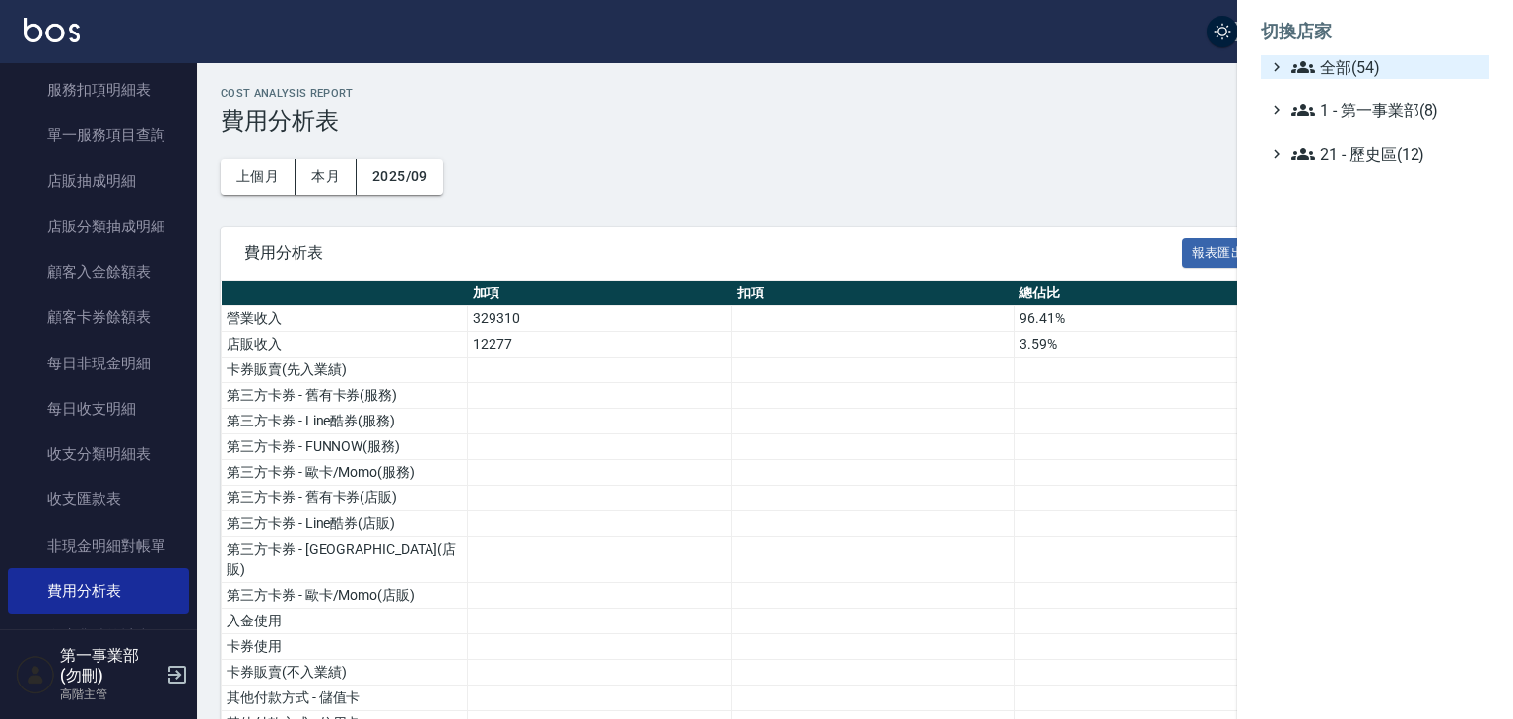
click at [1371, 63] on span "全部(54)" at bounding box center [1386, 67] width 190 height 24
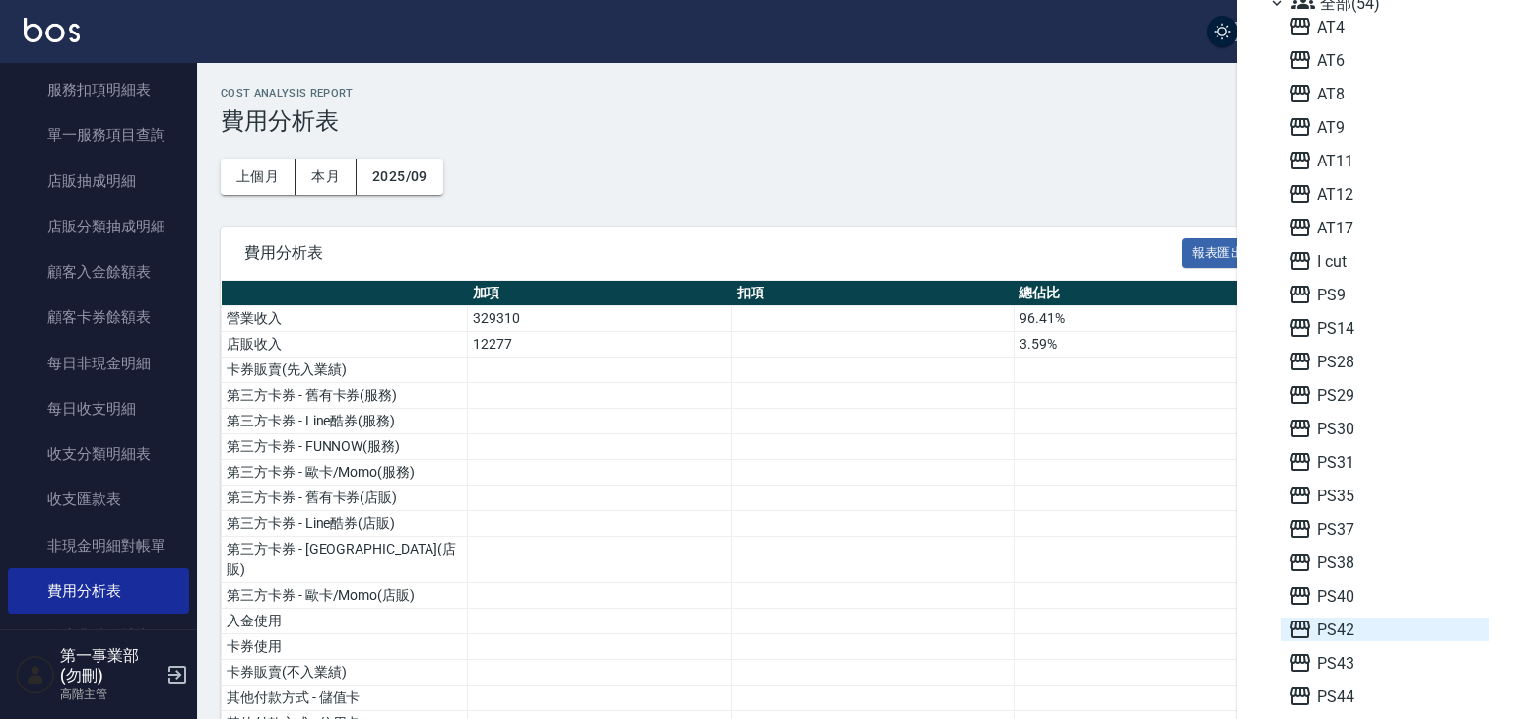
scroll to position [98, 0]
click at [1347, 598] on span "PS42" at bounding box center [1384, 595] width 193 height 24
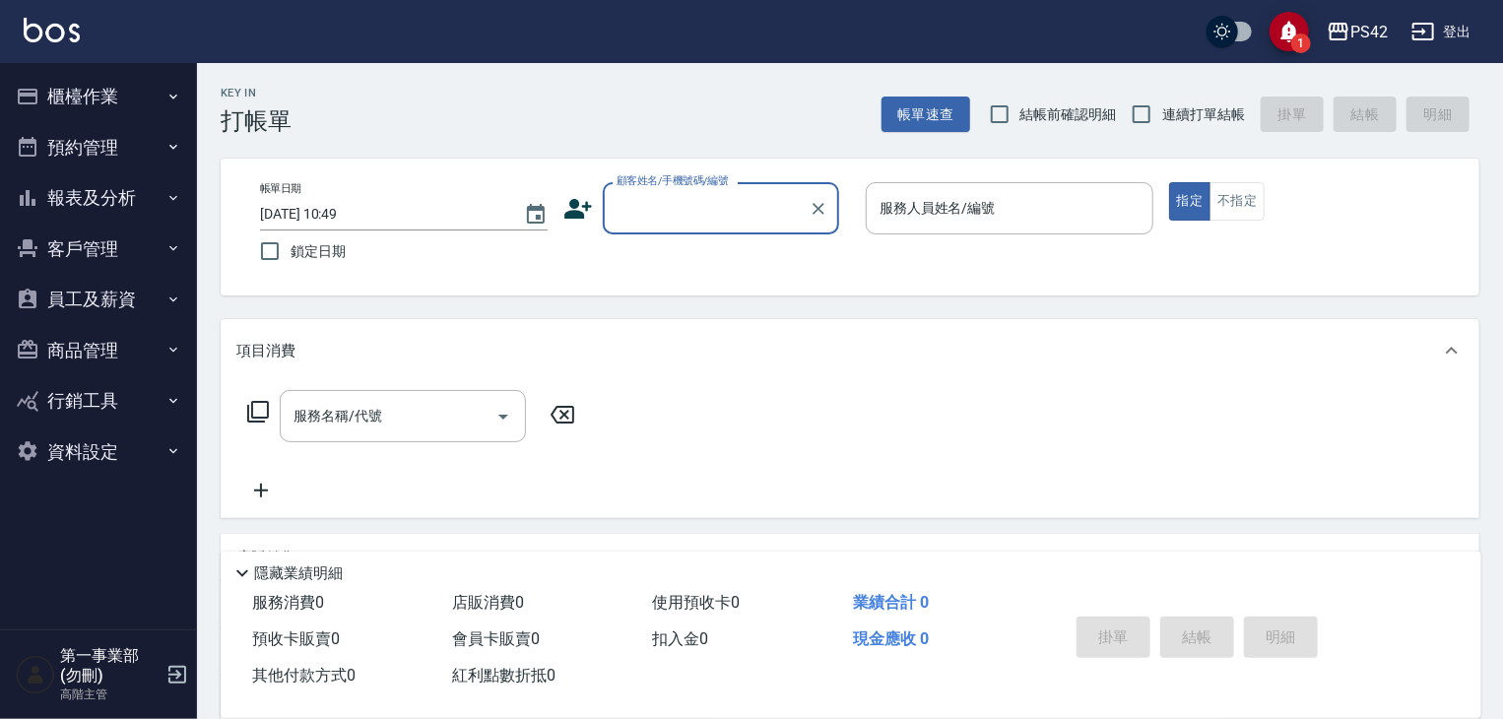
click at [98, 208] on button "報表及分析" at bounding box center [98, 197] width 181 height 51
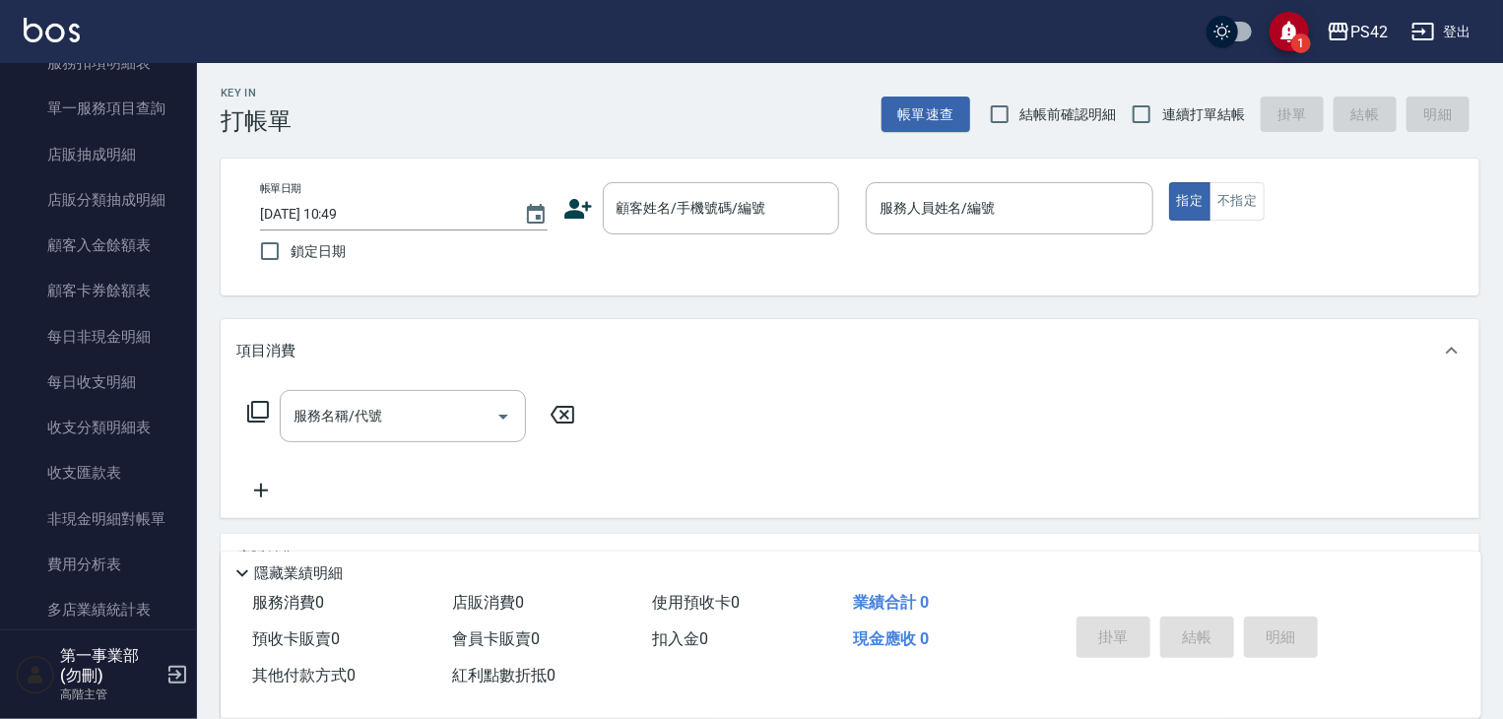
scroll to position [1379, 0]
click at [128, 564] on link "費用分析表" at bounding box center [98, 560] width 181 height 45
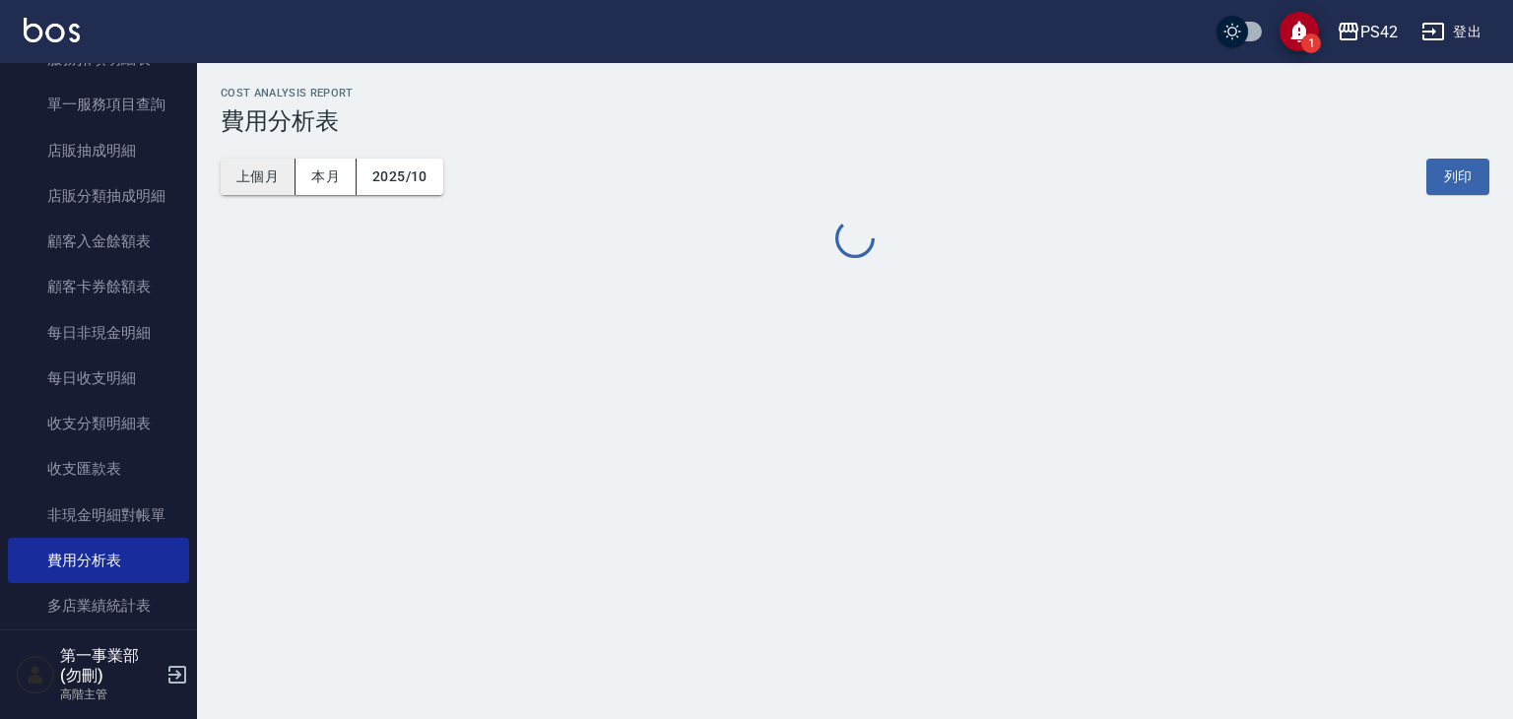
click at [274, 179] on button "上個月" at bounding box center [258, 177] width 75 height 36
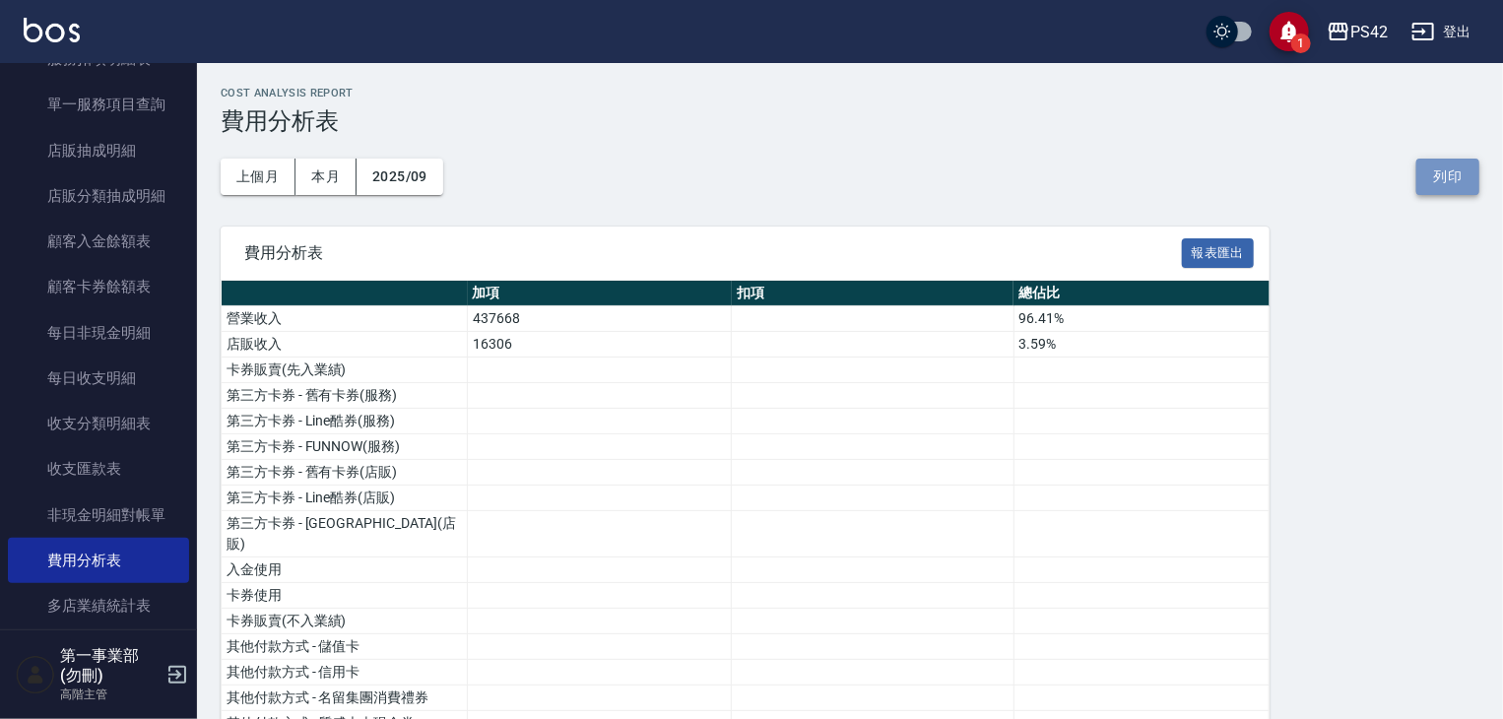
click at [1445, 164] on button "列印" at bounding box center [1447, 177] width 63 height 36
click at [1339, 26] on icon "button" at bounding box center [1339, 32] width 20 height 18
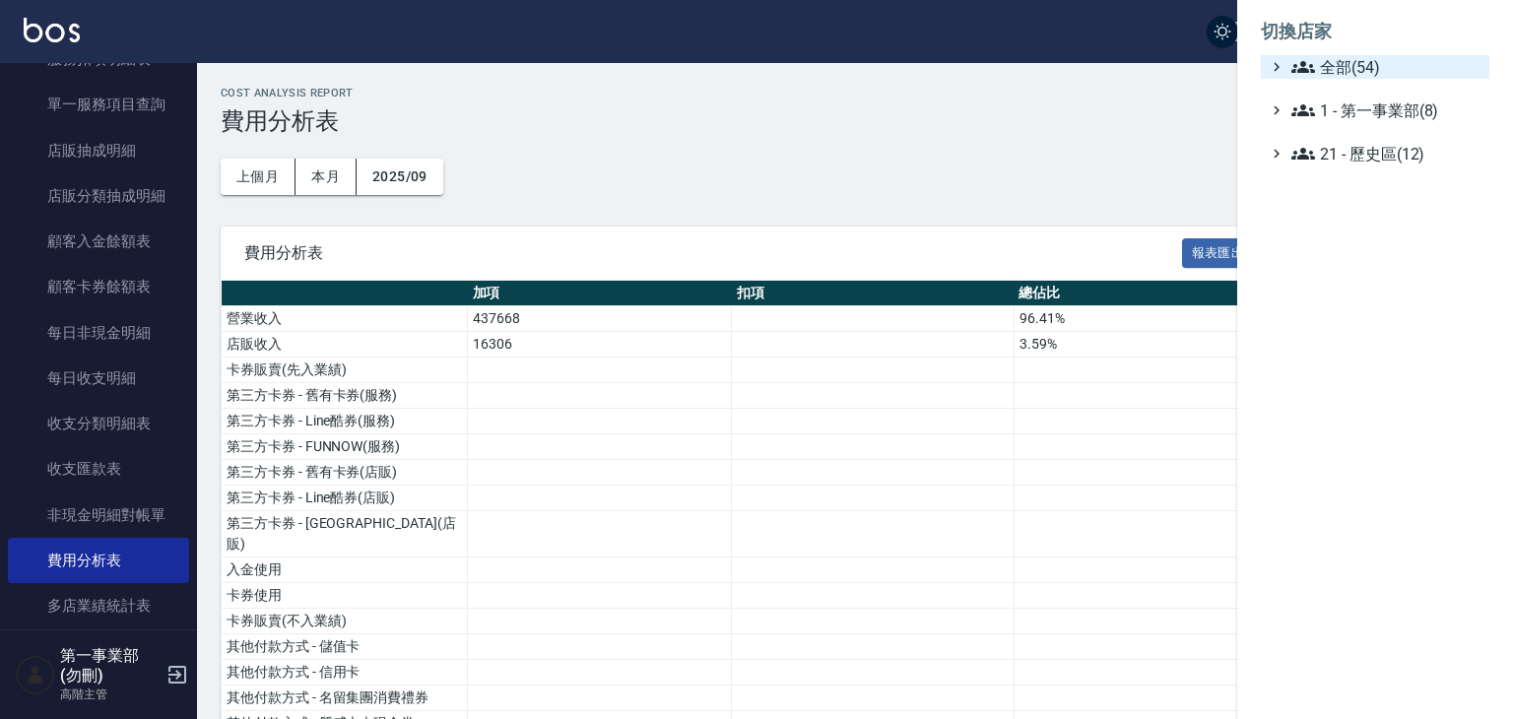
click at [1367, 61] on span "全部(54)" at bounding box center [1386, 67] width 190 height 24
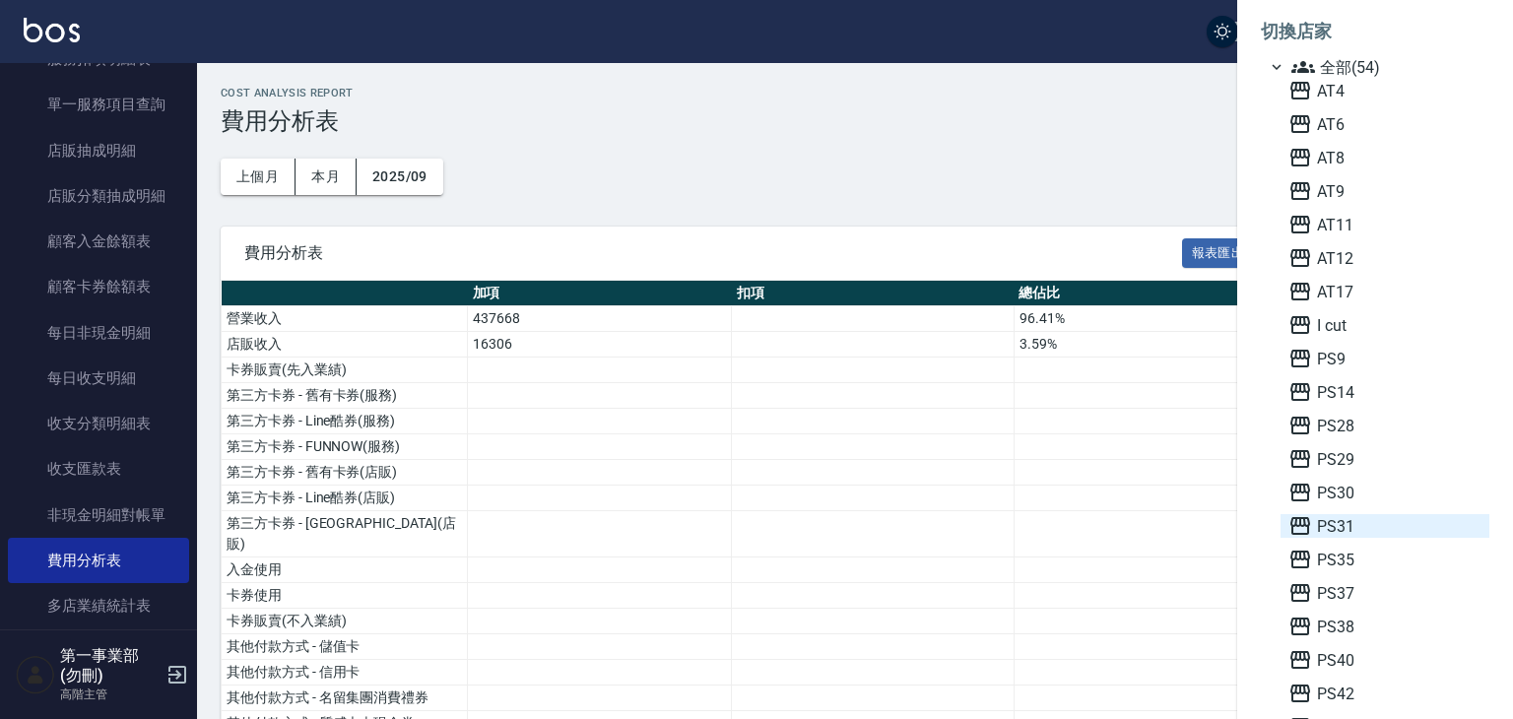
scroll to position [98, 0]
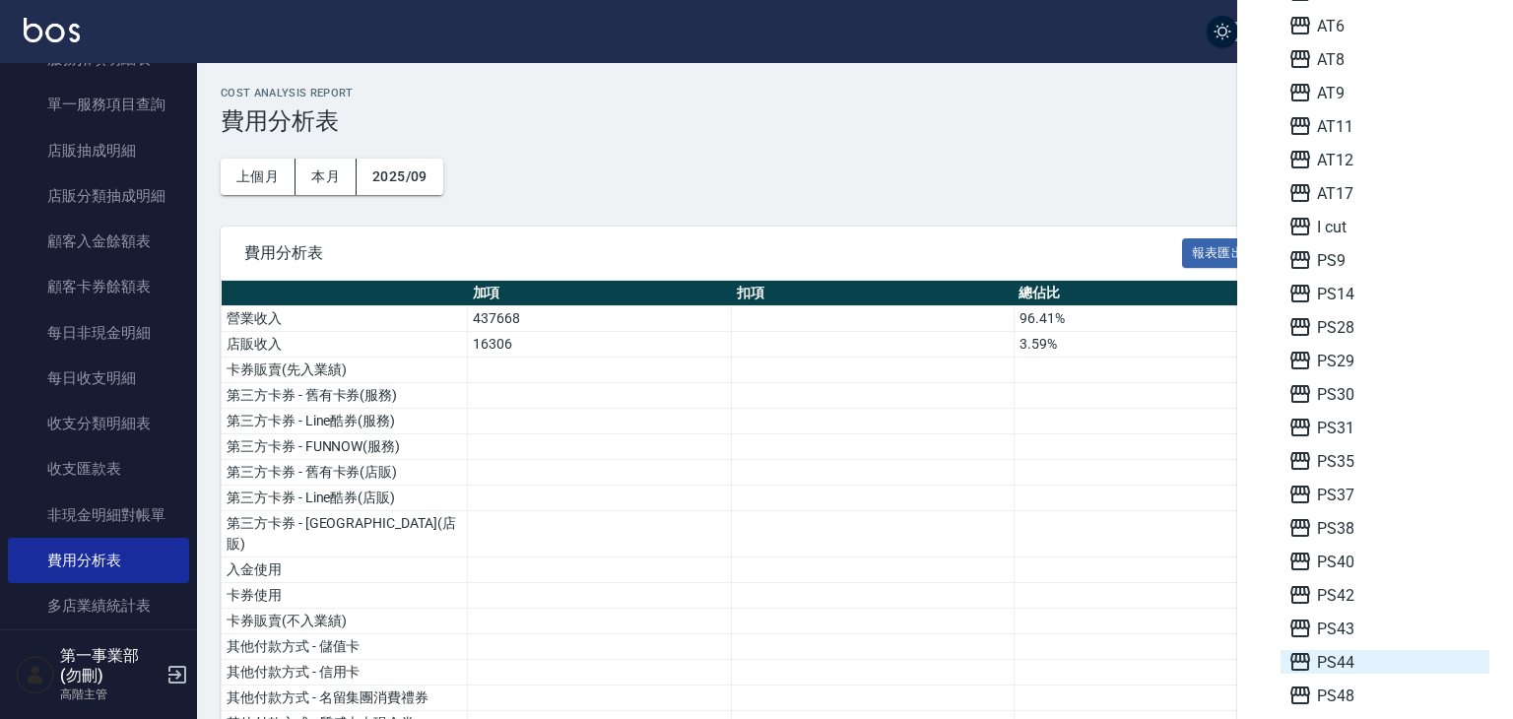
click at [1339, 663] on span "PS44" at bounding box center [1384, 662] width 193 height 24
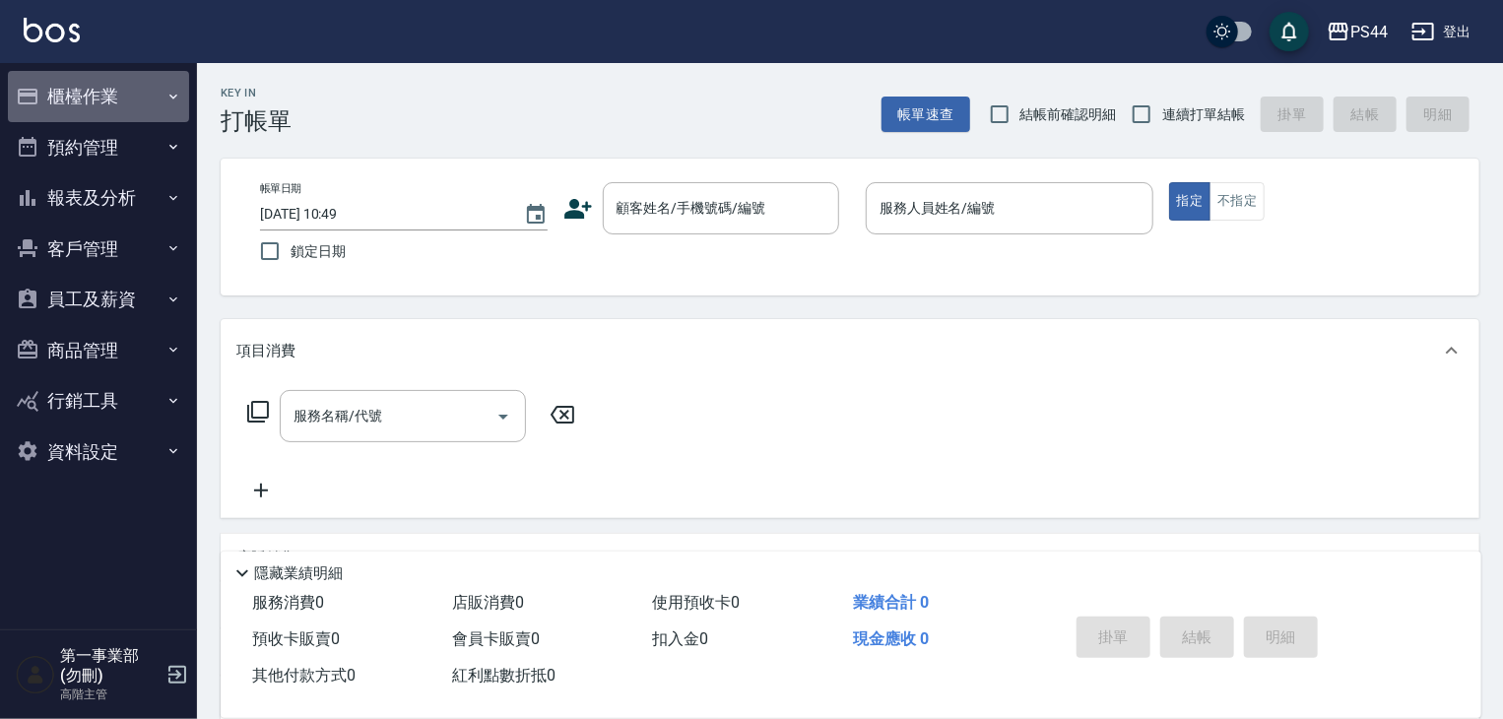
click at [142, 109] on button "櫃檯作業" at bounding box center [98, 96] width 181 height 51
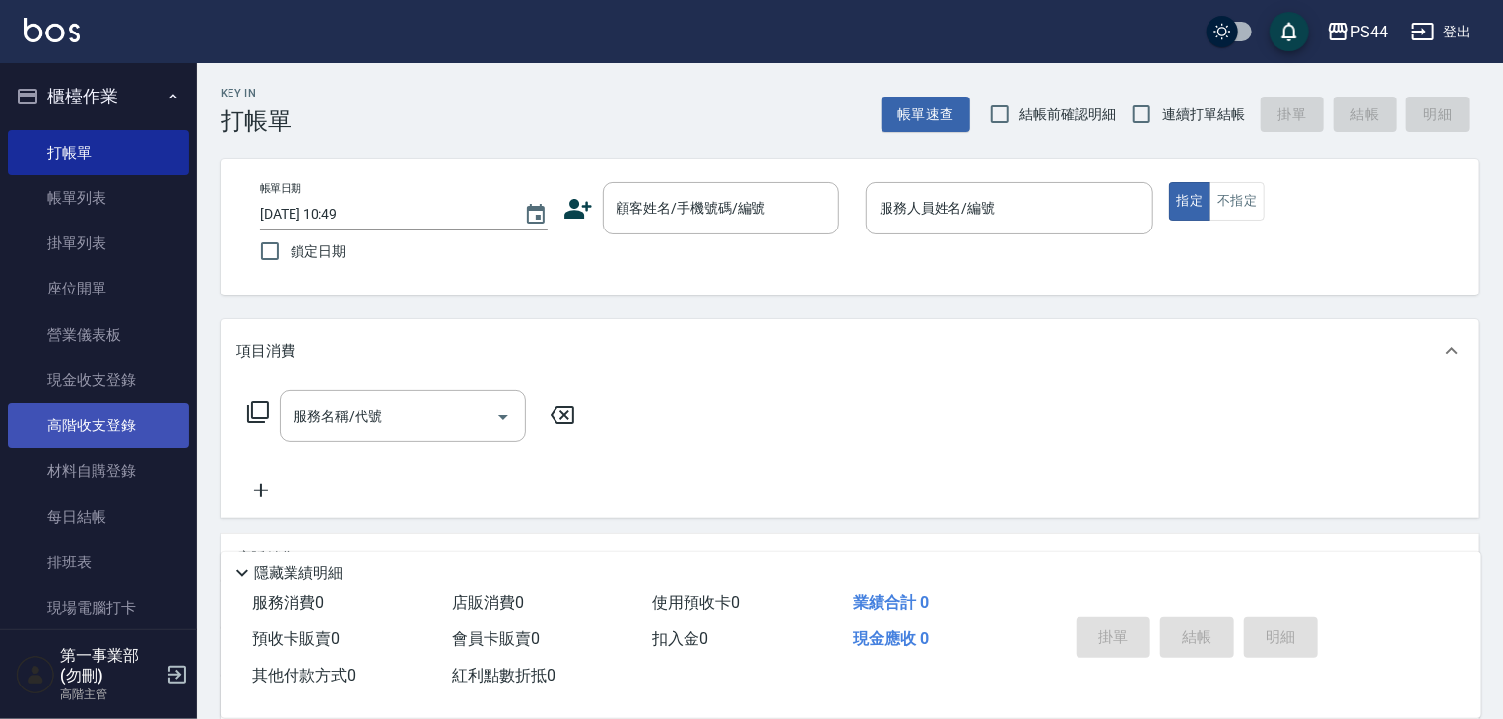
click at [130, 439] on link "高階收支登錄" at bounding box center [98, 425] width 181 height 45
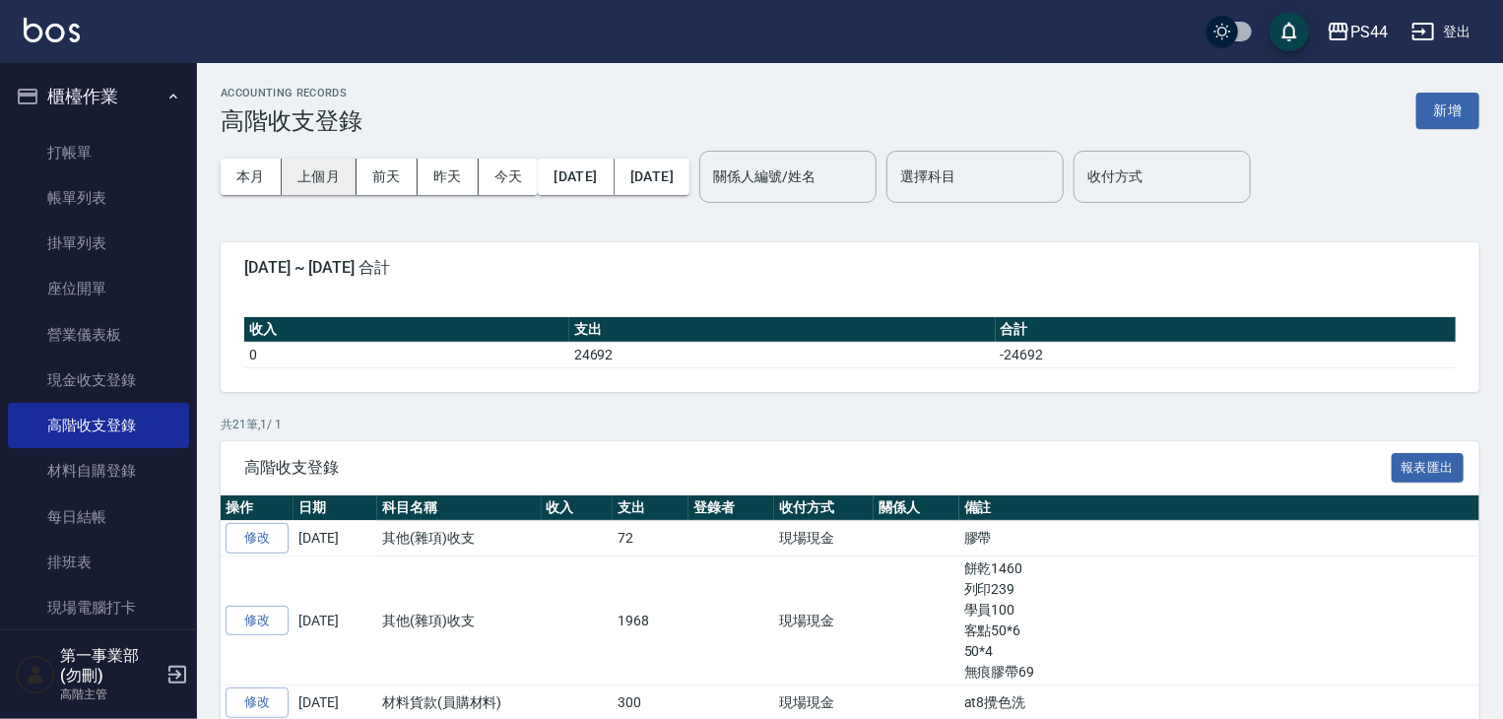
click at [312, 165] on button "上個月" at bounding box center [319, 177] width 75 height 36
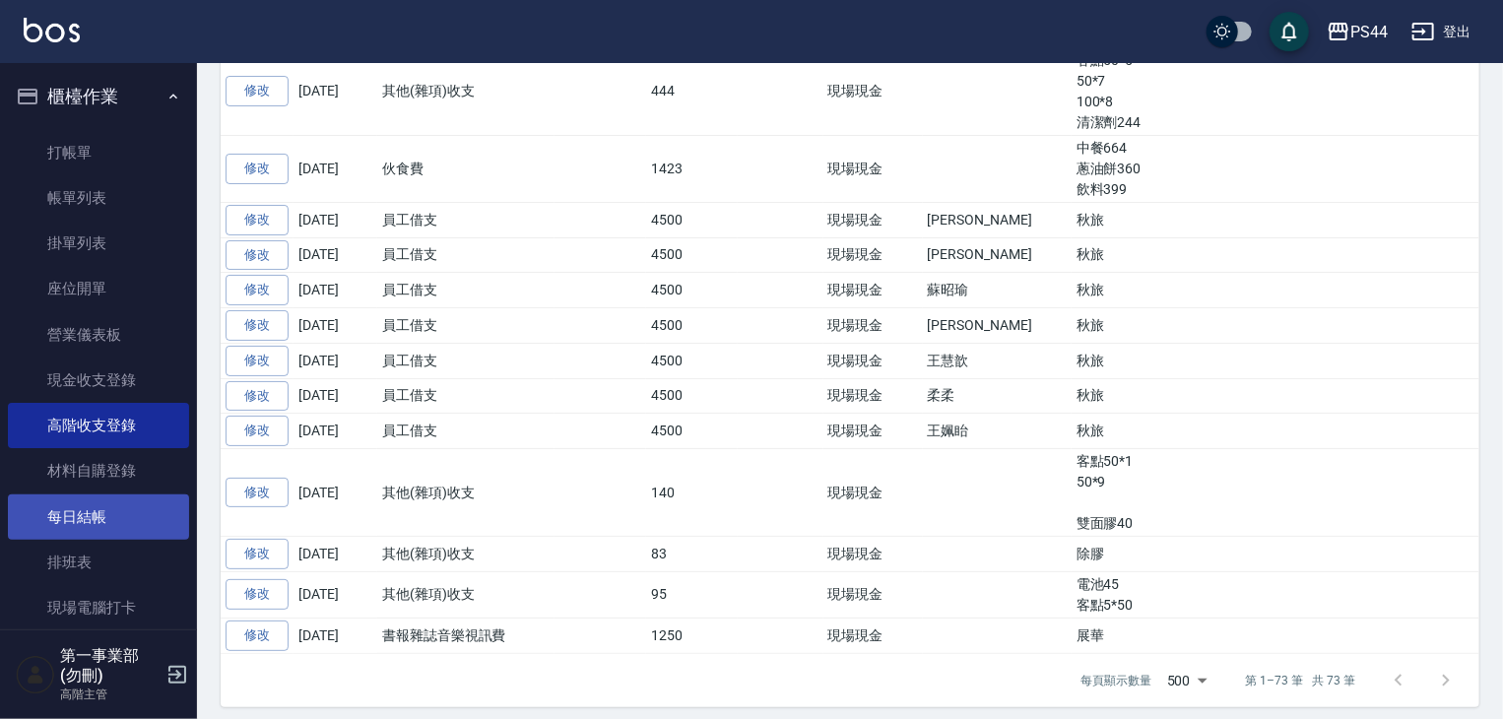
scroll to position [433, 0]
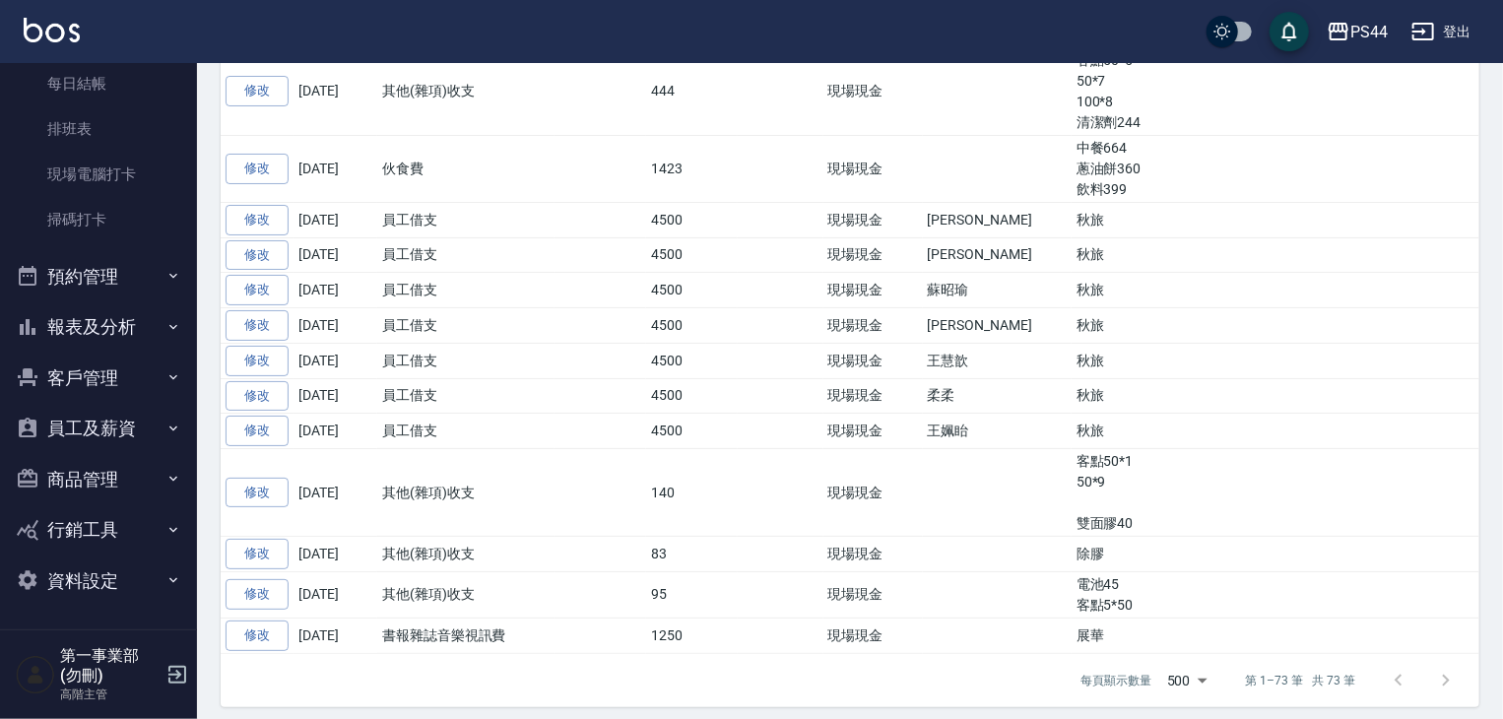
click at [106, 301] on button "報表及分析" at bounding box center [98, 326] width 181 height 51
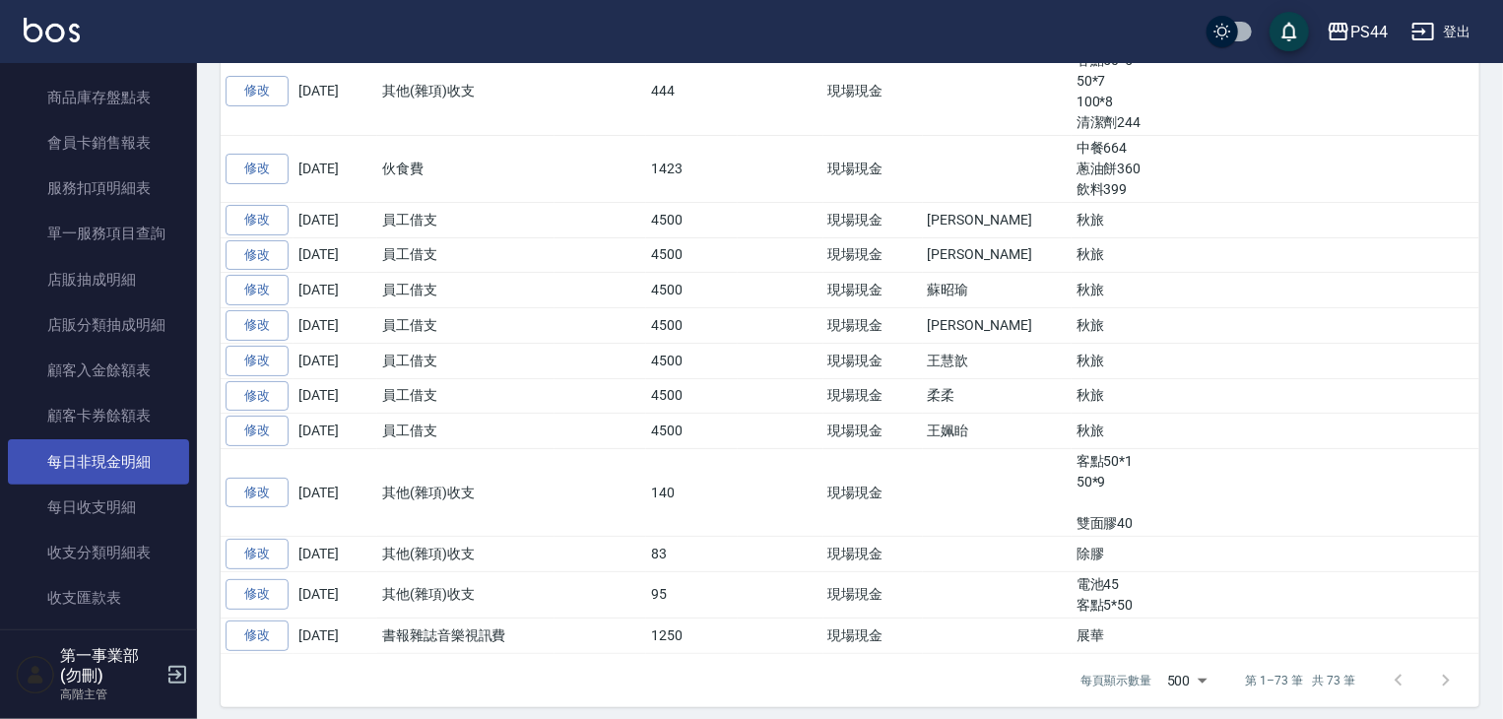
scroll to position [2009, 0]
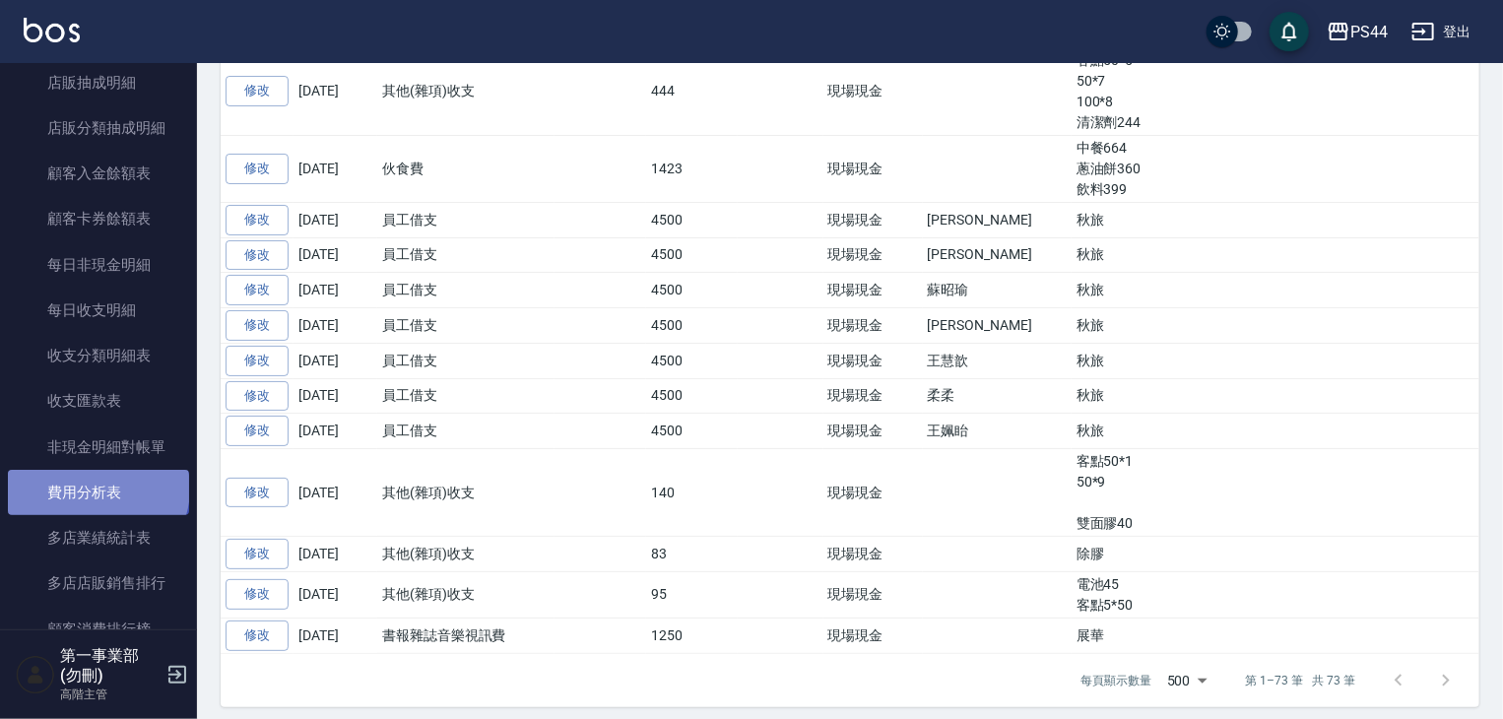
click at [97, 489] on link "費用分析表" at bounding box center [98, 492] width 181 height 45
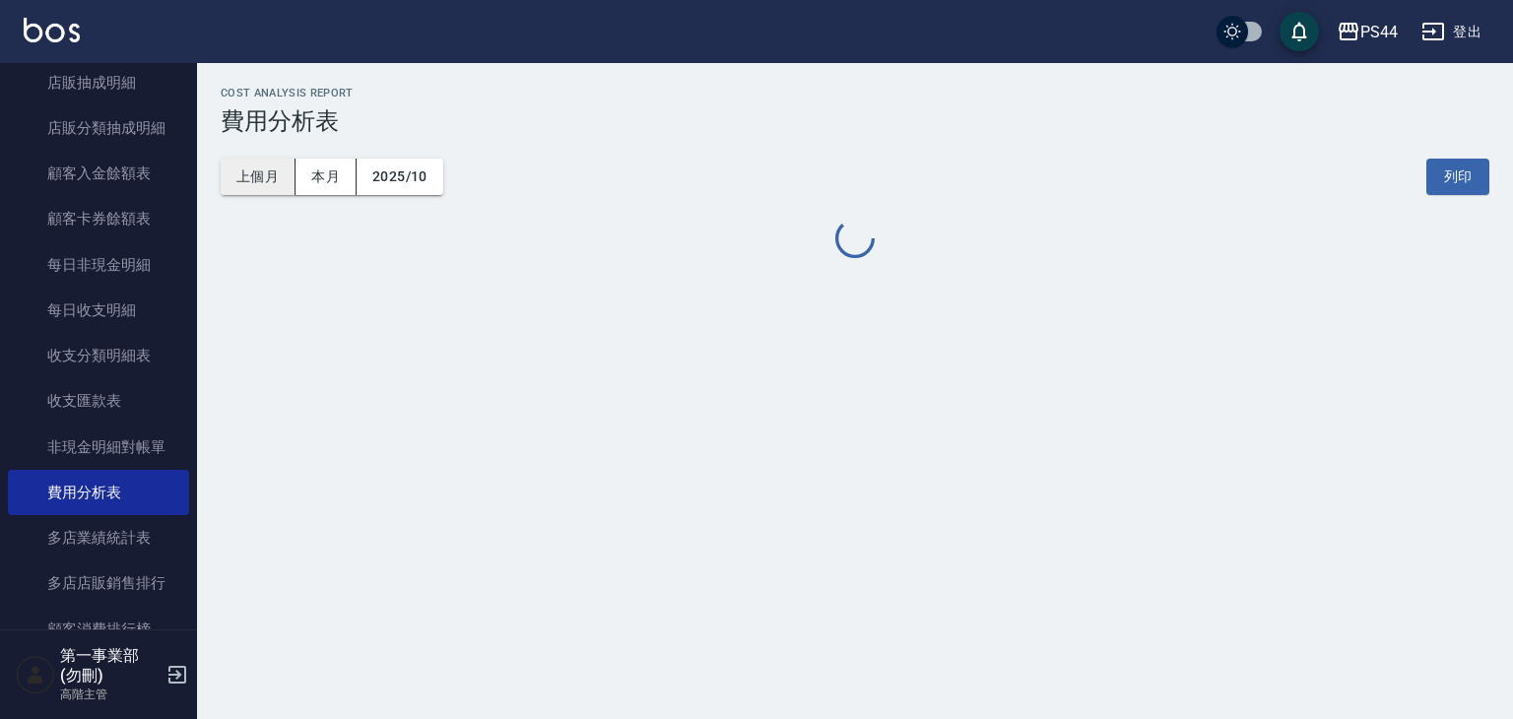
click at [257, 171] on button "上個月" at bounding box center [258, 177] width 75 height 36
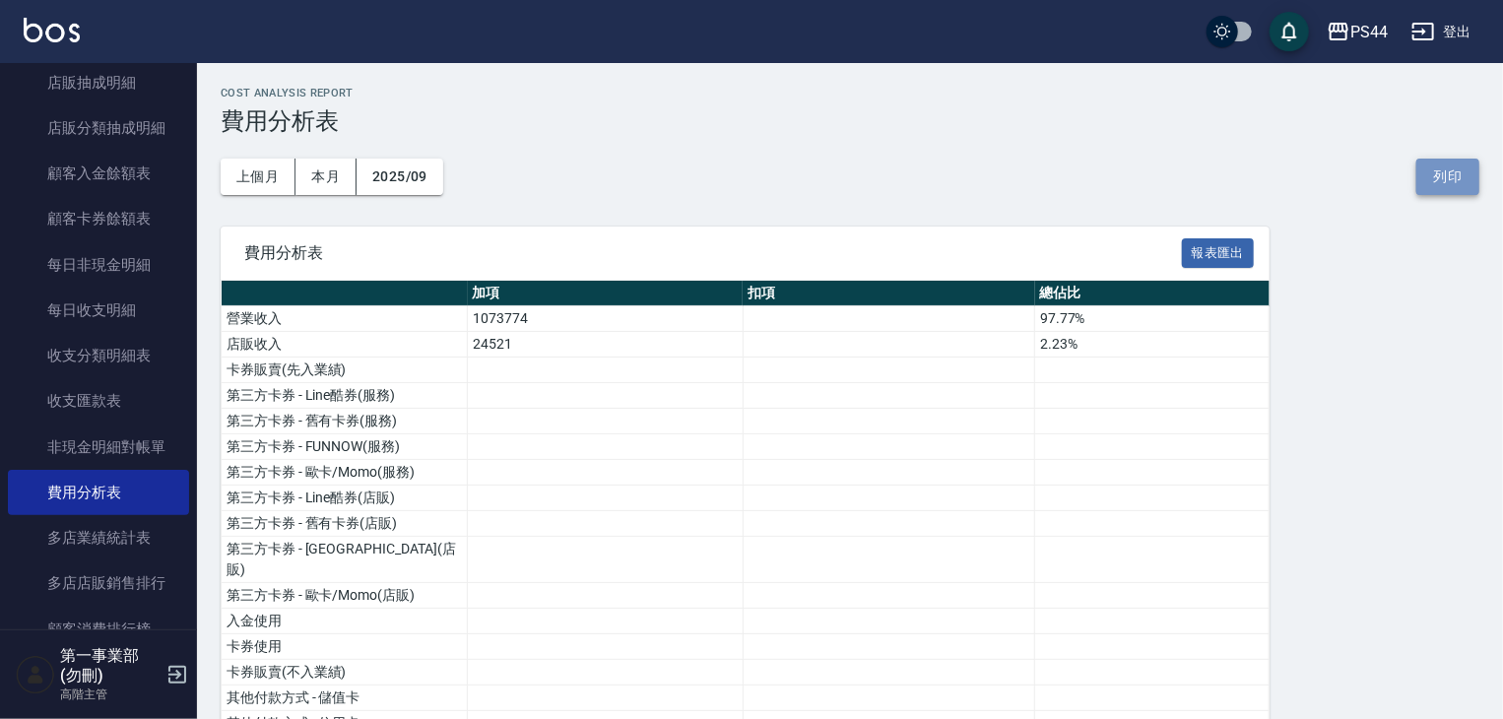
click at [1452, 182] on button "列印" at bounding box center [1447, 177] width 63 height 36
click at [1348, 41] on icon "button" at bounding box center [1339, 32] width 24 height 24
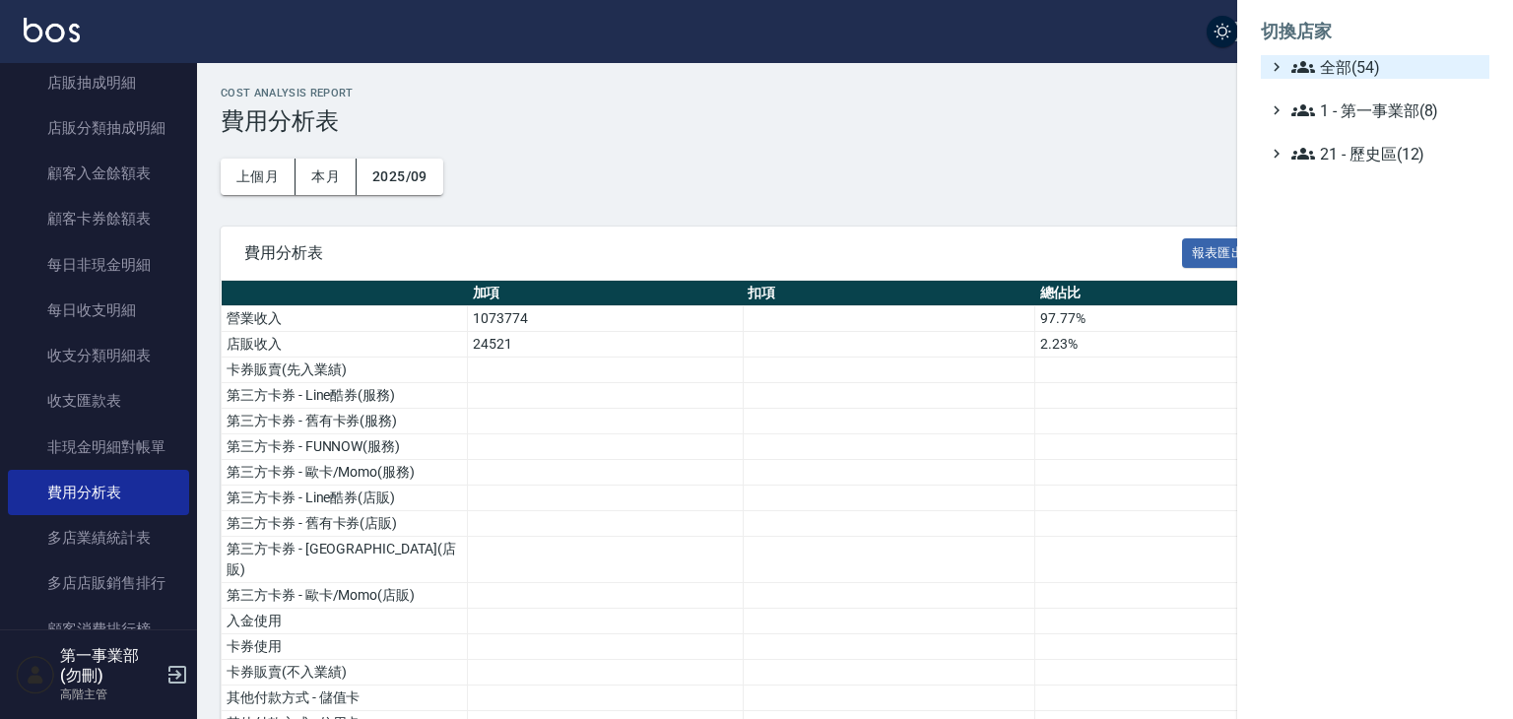
click at [1348, 59] on span "全部(54)" at bounding box center [1386, 67] width 190 height 24
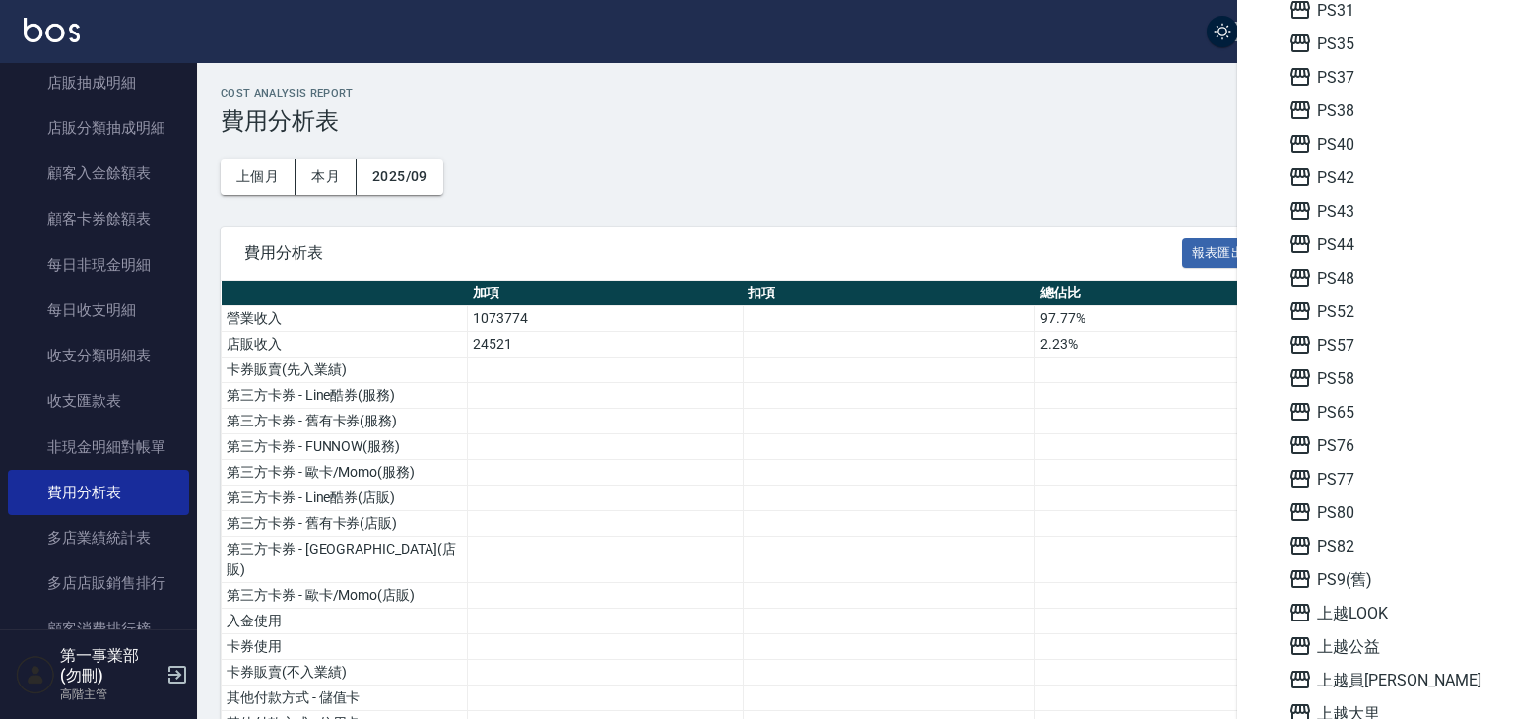
scroll to position [591, 0]
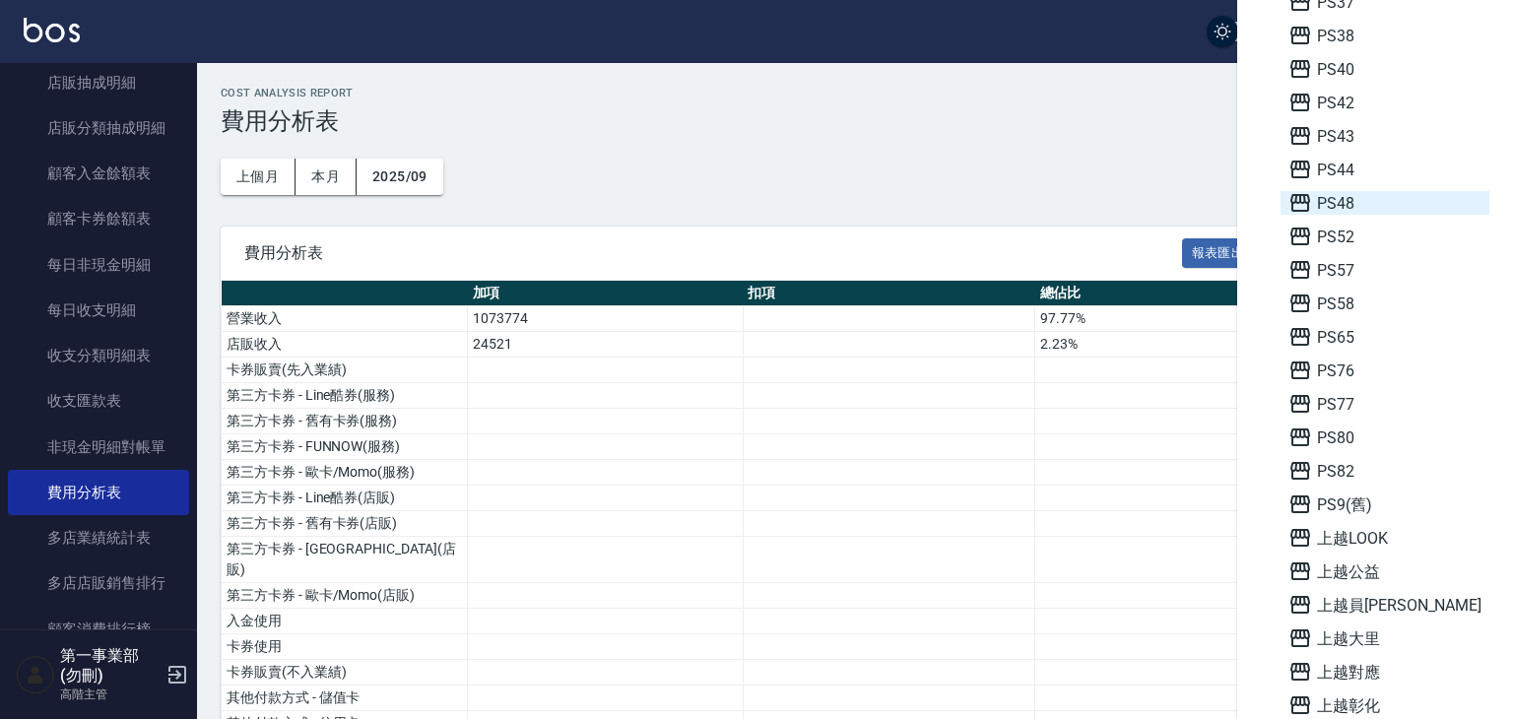
click at [1359, 204] on span "PS48" at bounding box center [1384, 203] width 193 height 24
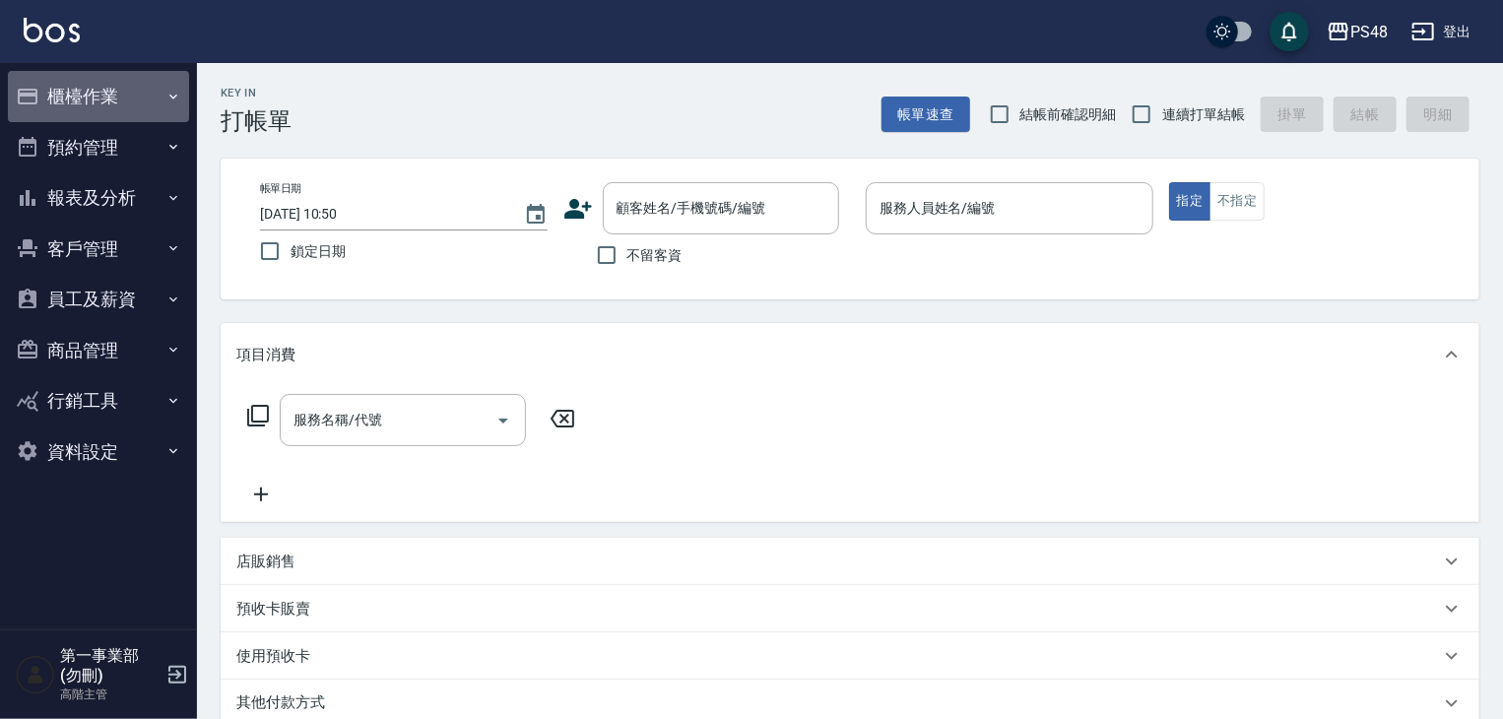
click at [127, 103] on button "櫃檯作業" at bounding box center [98, 96] width 181 height 51
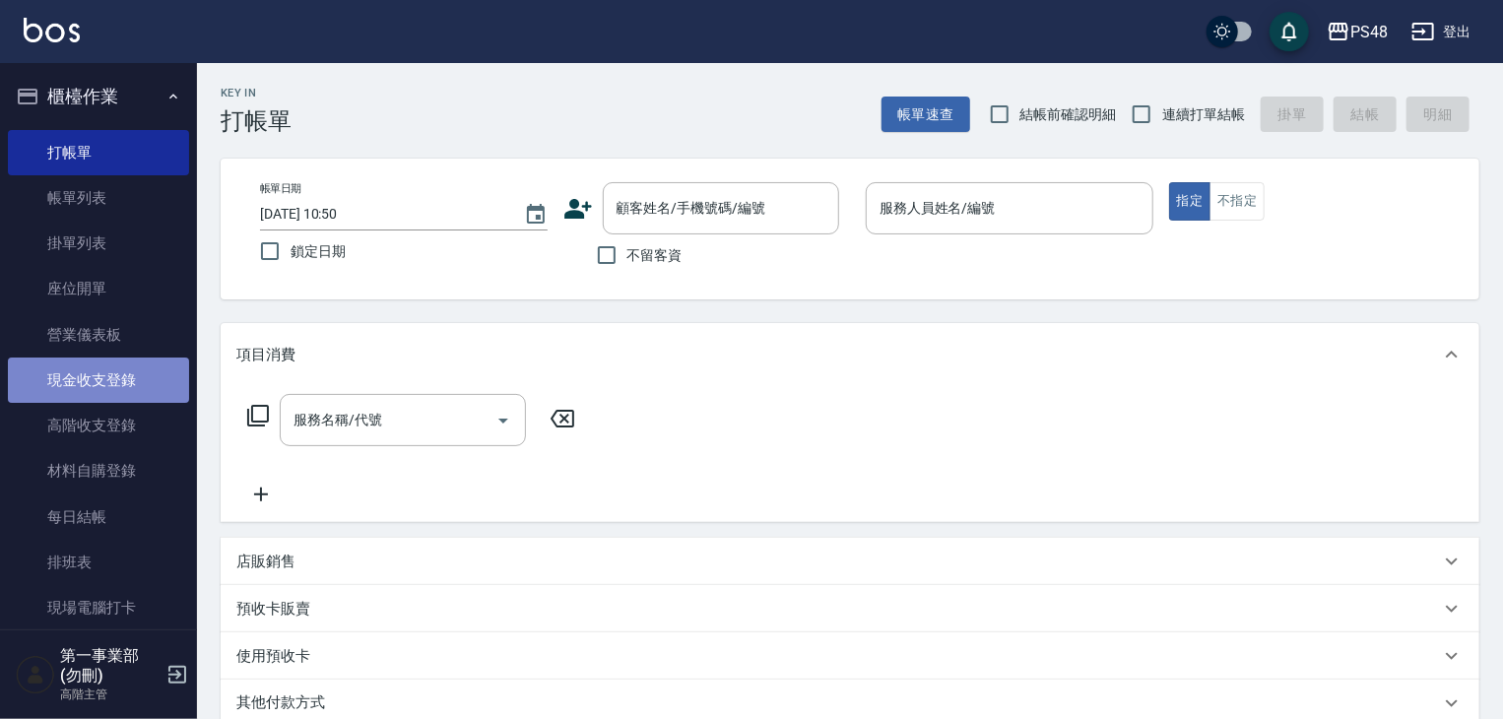
click at [107, 376] on link "現金收支登錄" at bounding box center [98, 380] width 181 height 45
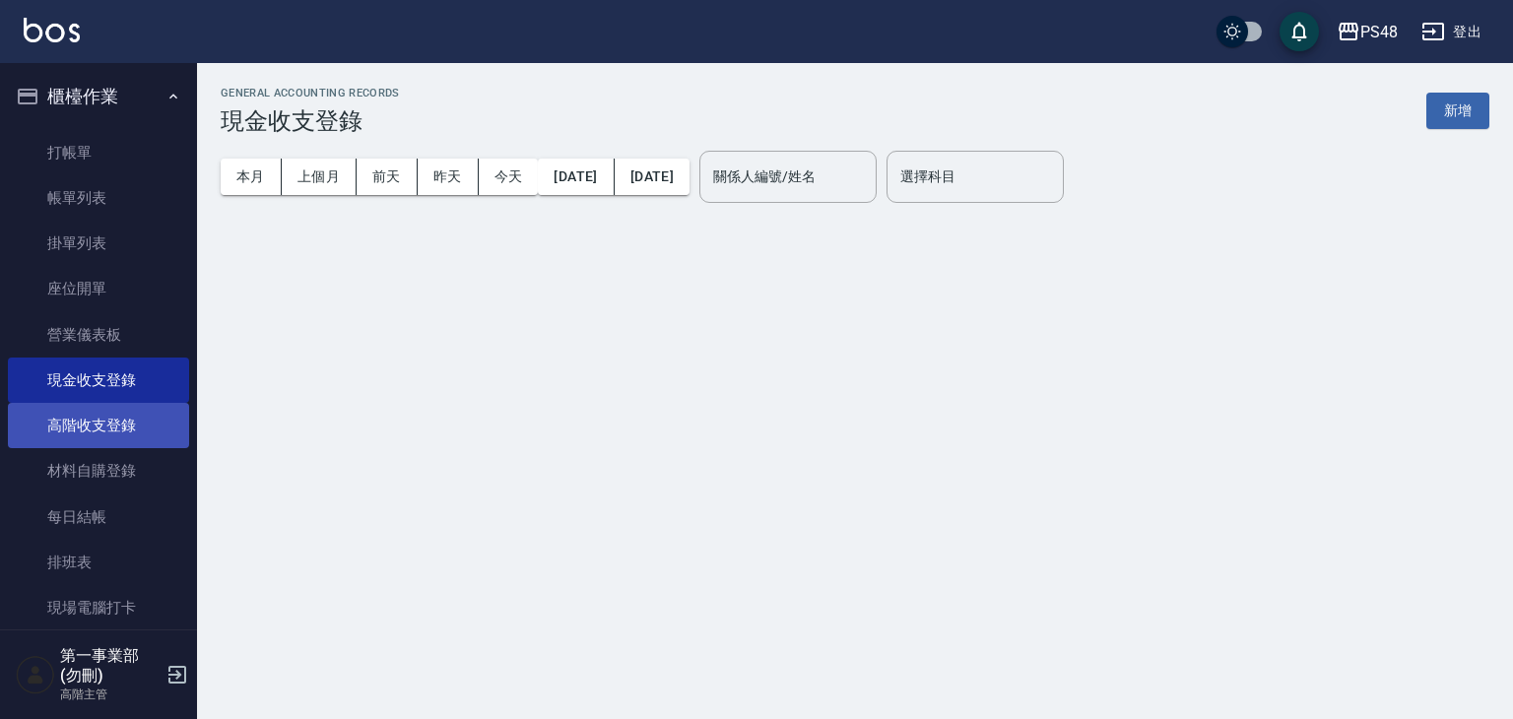
click at [126, 411] on link "高階收支登錄" at bounding box center [98, 425] width 181 height 45
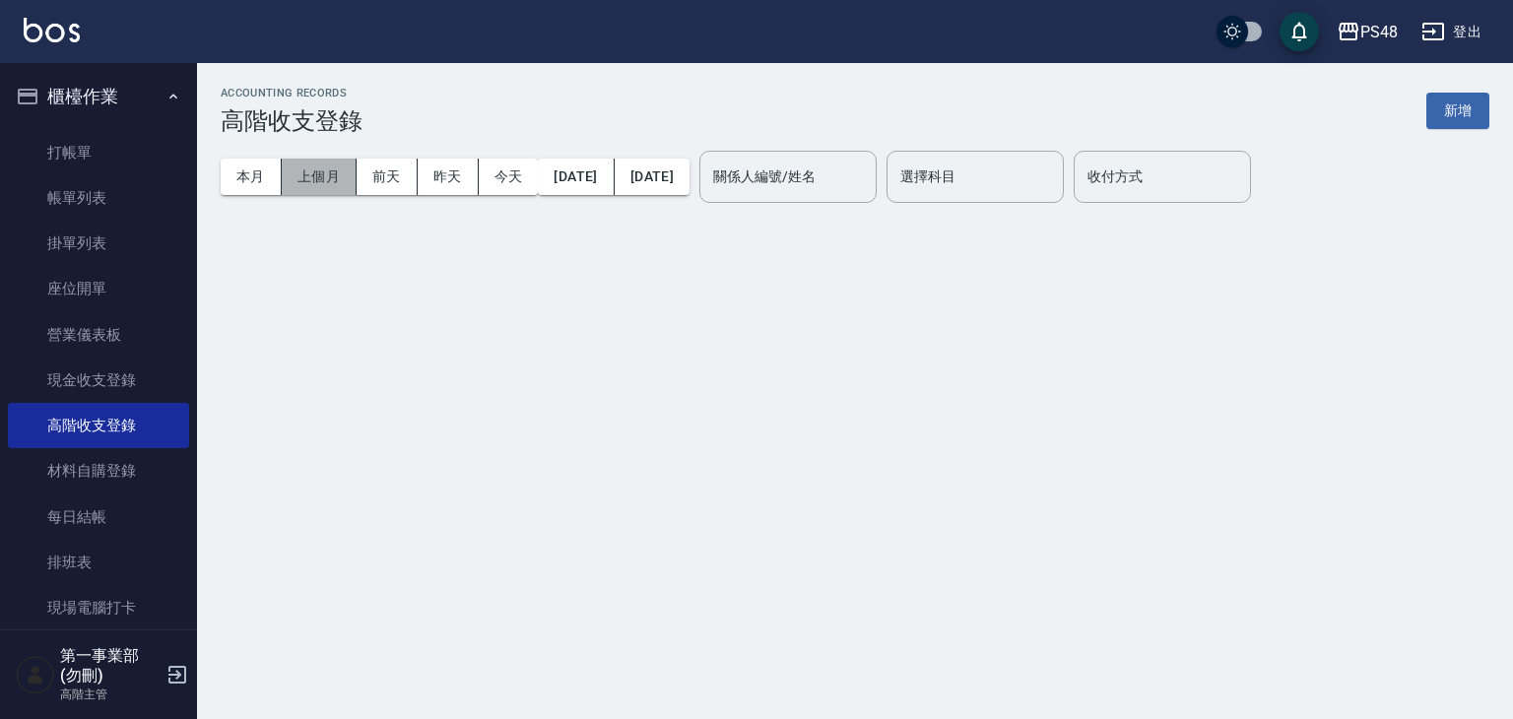
click at [315, 187] on button "上個月" at bounding box center [319, 177] width 75 height 36
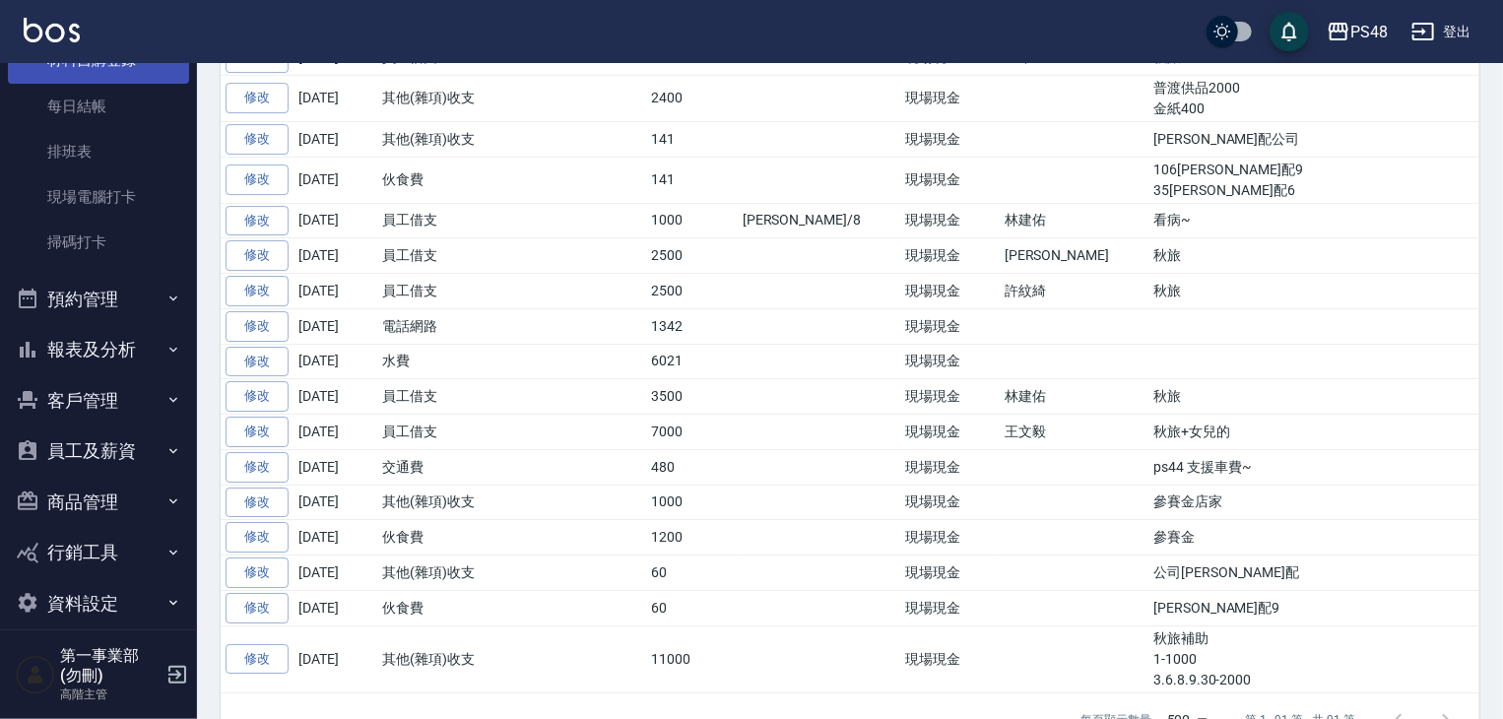
scroll to position [433, 0]
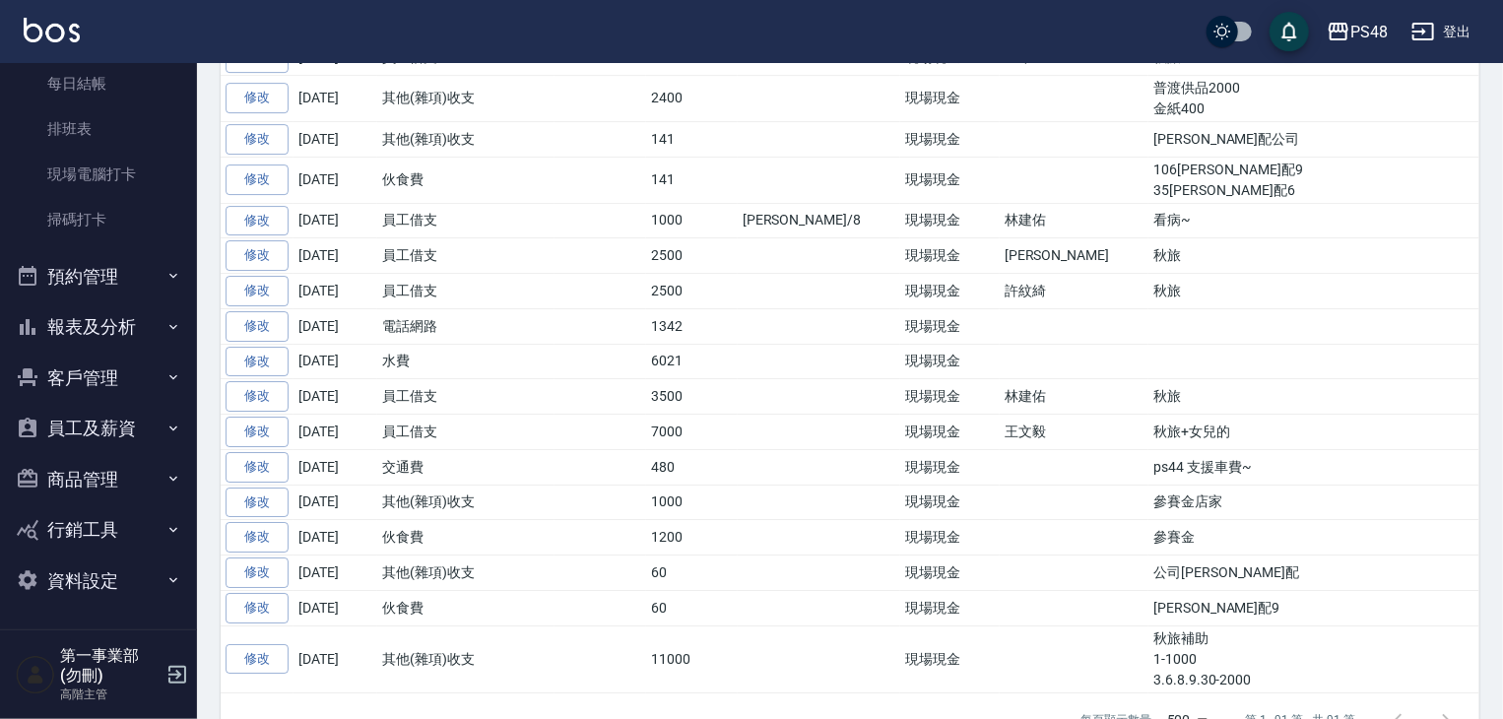
click at [118, 332] on button "報表及分析" at bounding box center [98, 326] width 181 height 51
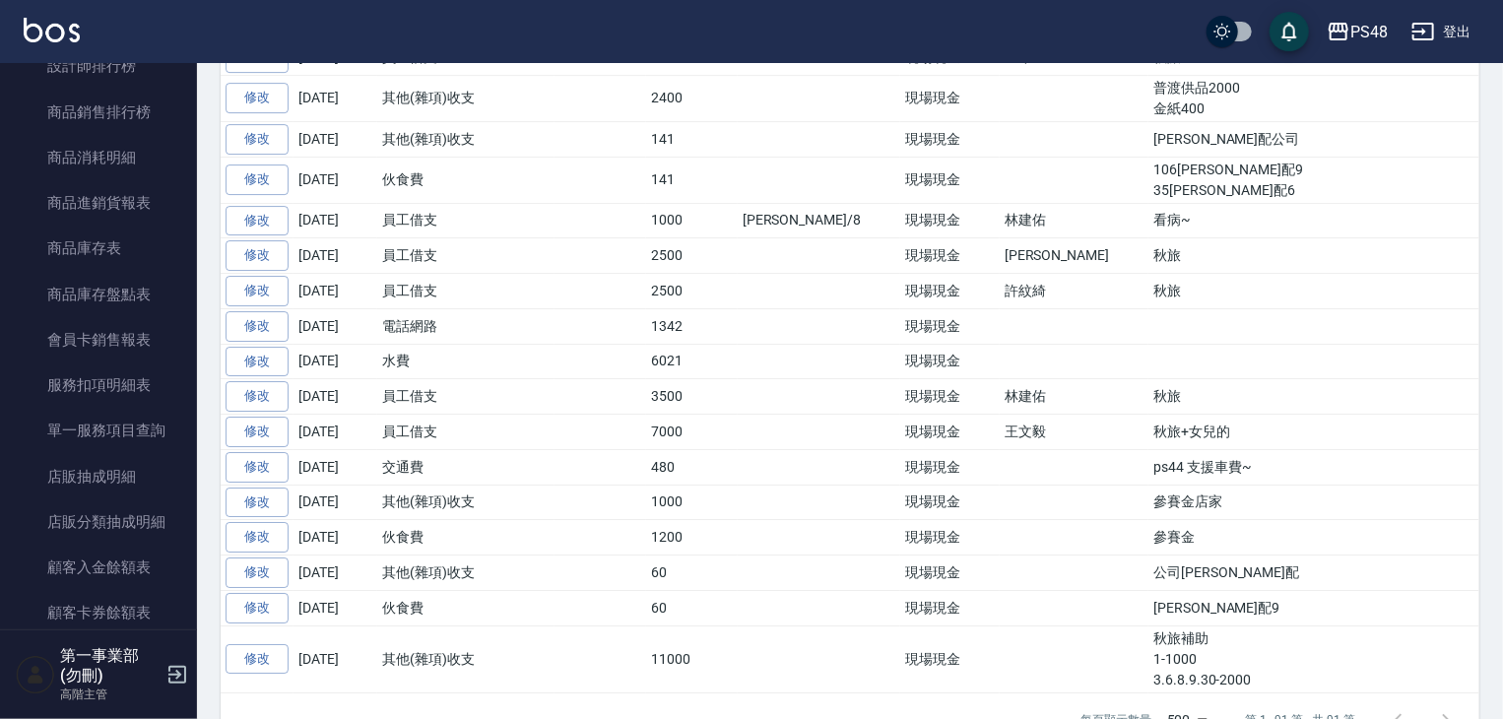
scroll to position [2206, 0]
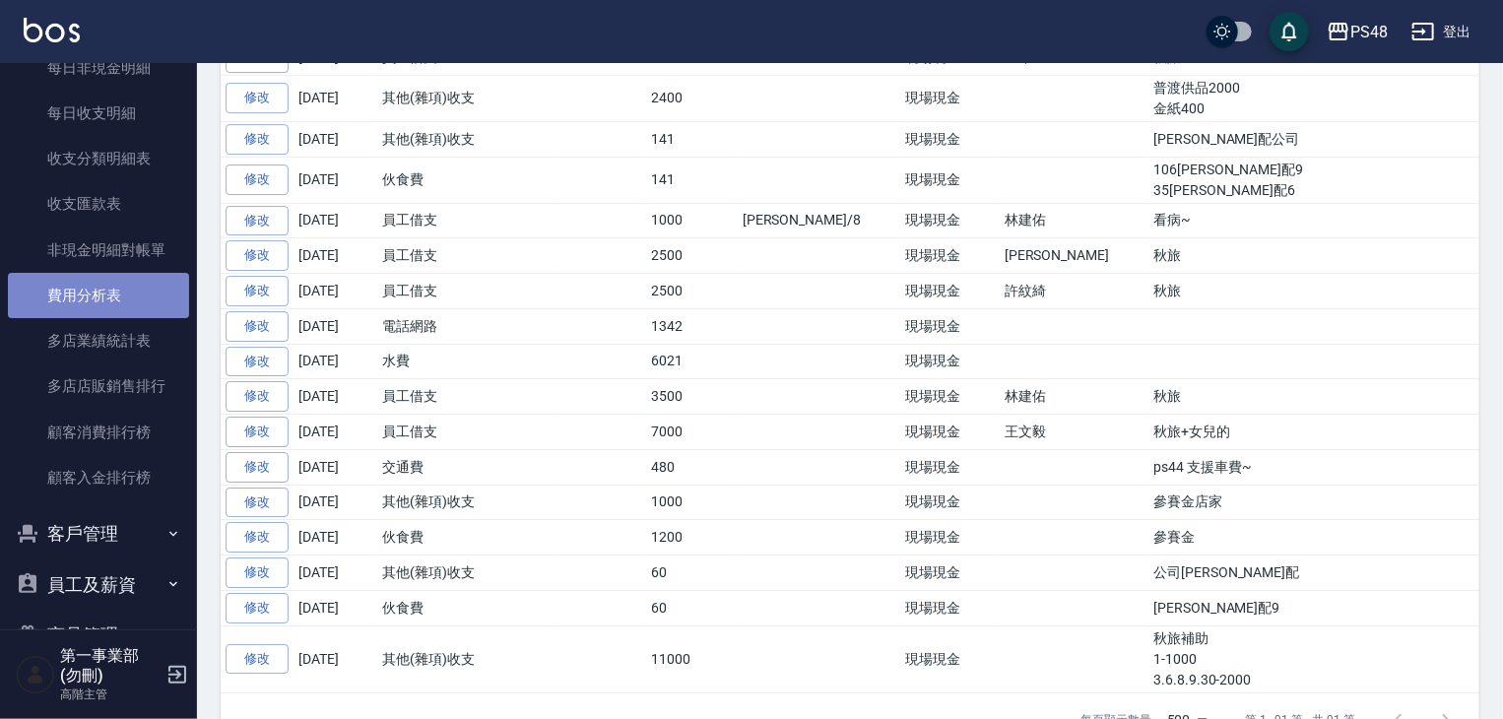
click at [129, 307] on link "費用分析表" at bounding box center [98, 295] width 181 height 45
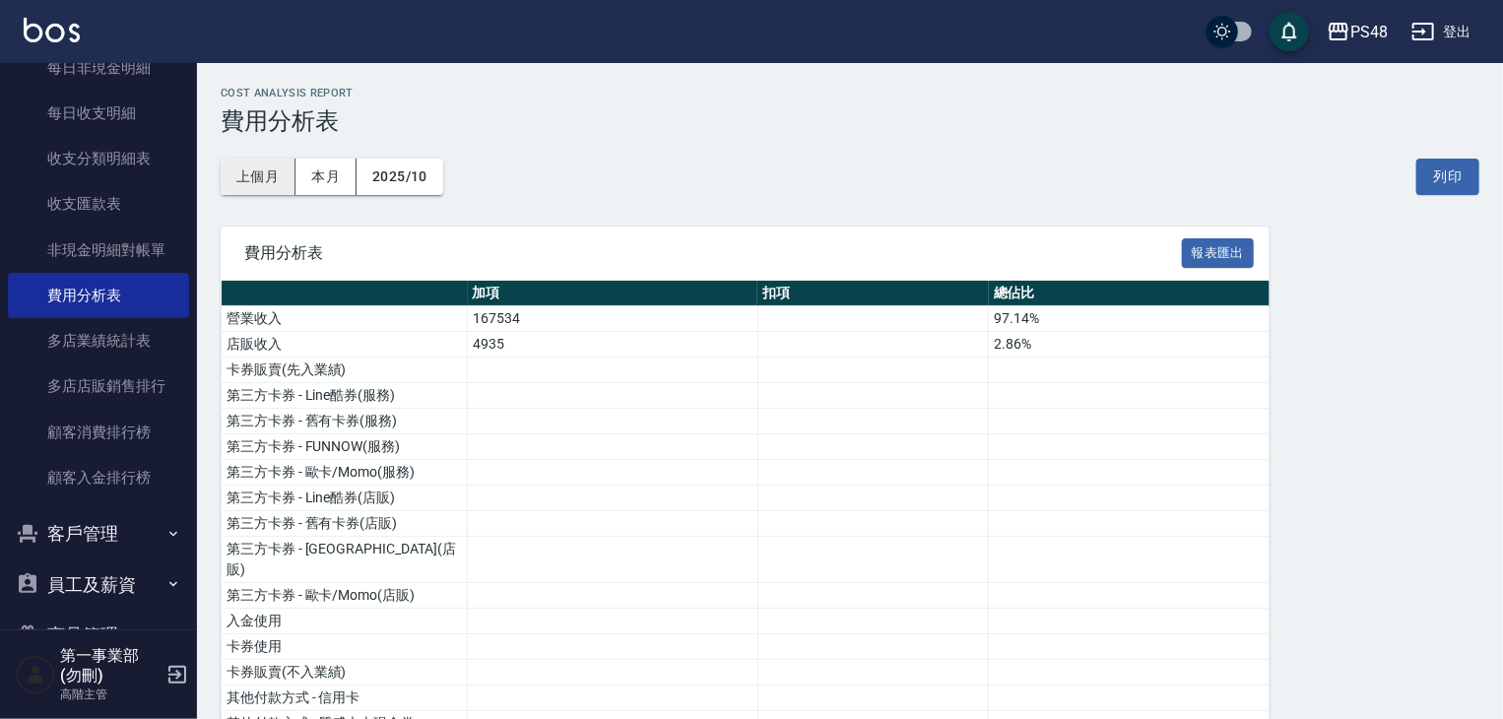
click at [265, 174] on button "上個月" at bounding box center [258, 177] width 75 height 36
click at [1454, 178] on button "列印" at bounding box center [1447, 177] width 63 height 36
click at [1353, 28] on div "PS48" at bounding box center [1368, 32] width 37 height 25
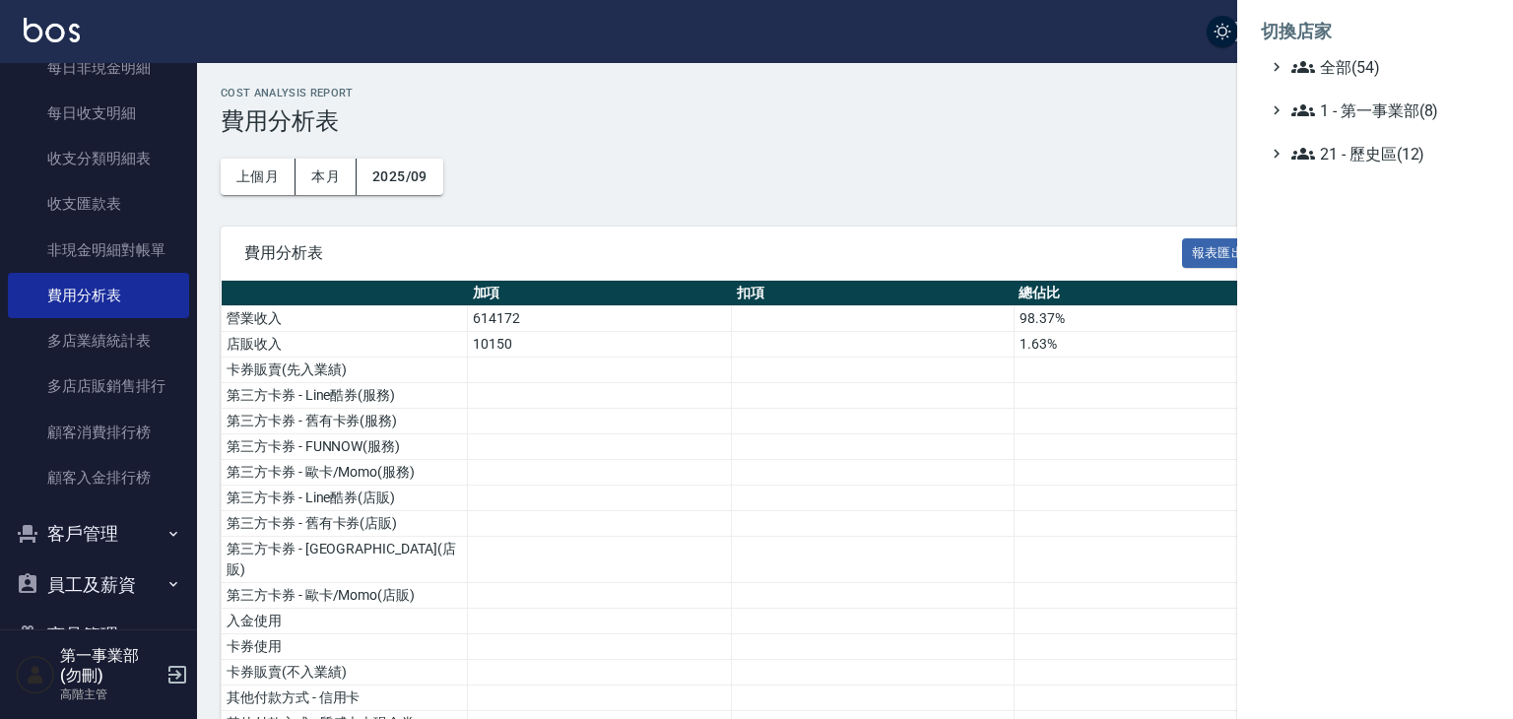
click at [1351, 52] on li "切換店家" at bounding box center [1375, 31] width 229 height 47
click at [1353, 66] on span "全部(54)" at bounding box center [1386, 67] width 190 height 24
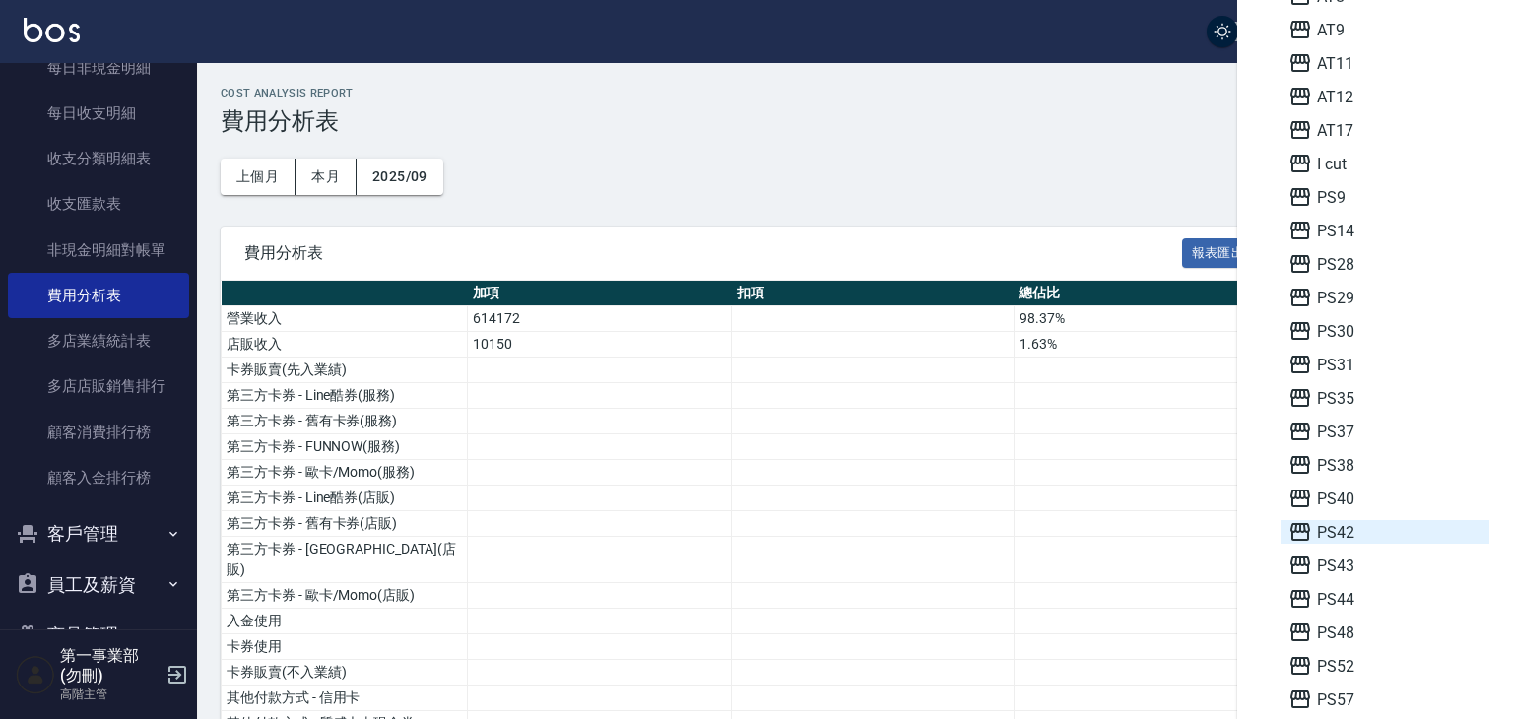
scroll to position [295, 0]
click at [1353, 667] on span "PS76" at bounding box center [1384, 666] width 193 height 24
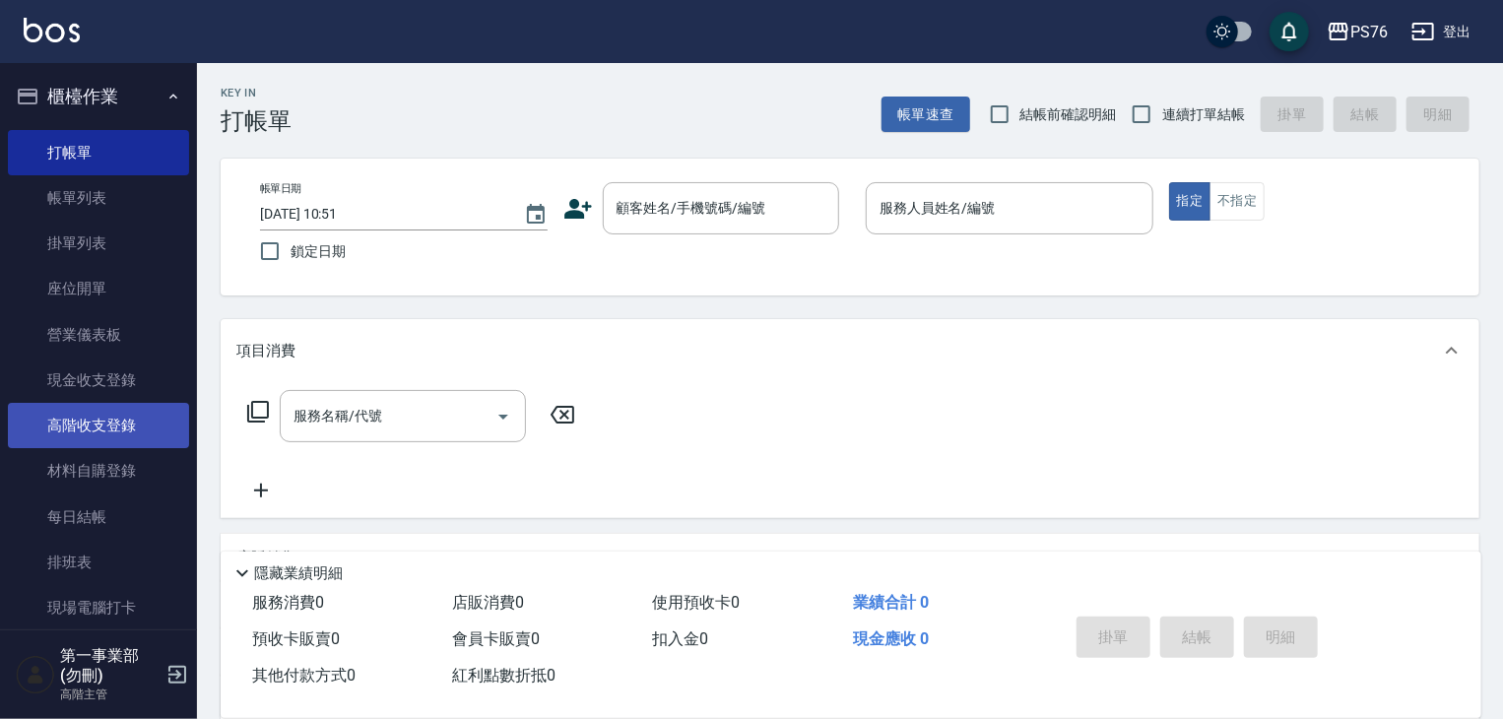
click at [118, 424] on link "高階收支登錄" at bounding box center [98, 425] width 181 height 45
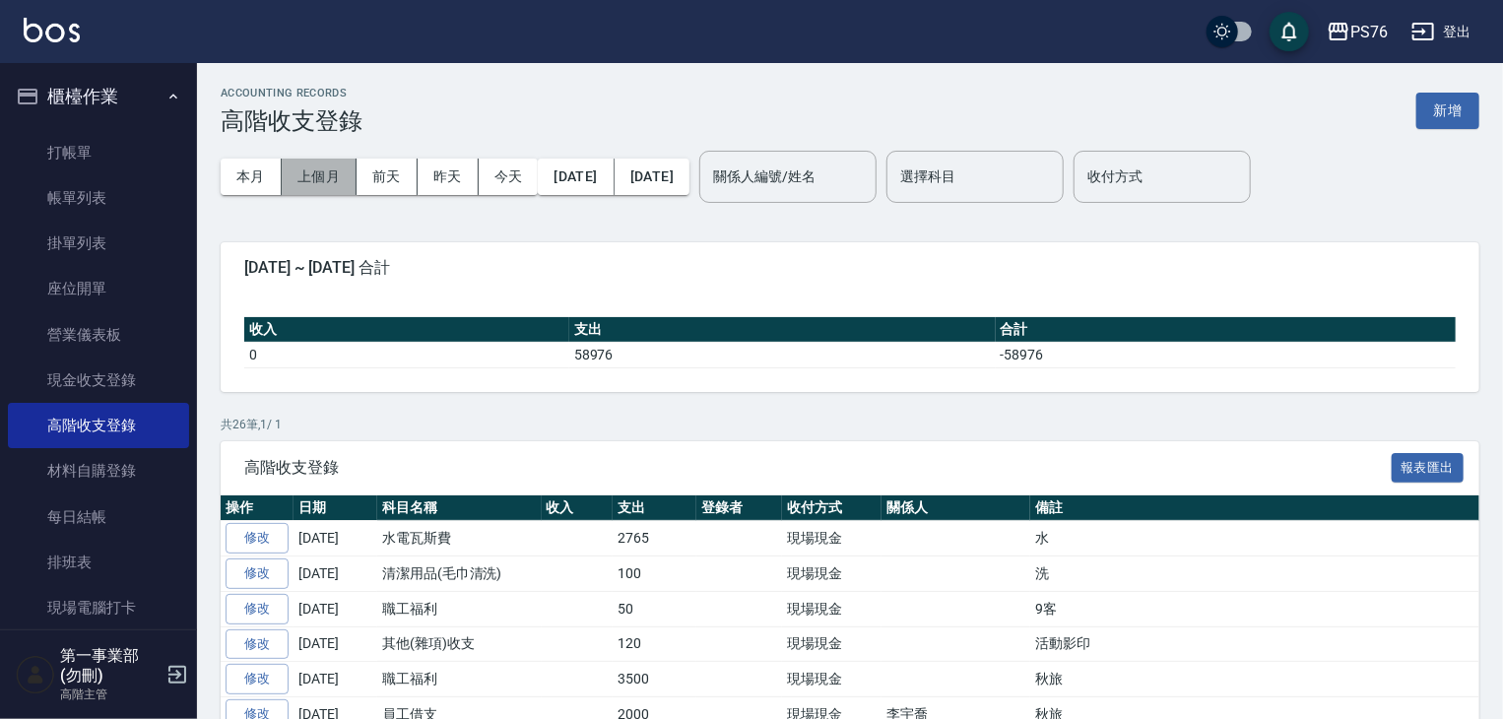
click at [307, 182] on button "上個月" at bounding box center [319, 177] width 75 height 36
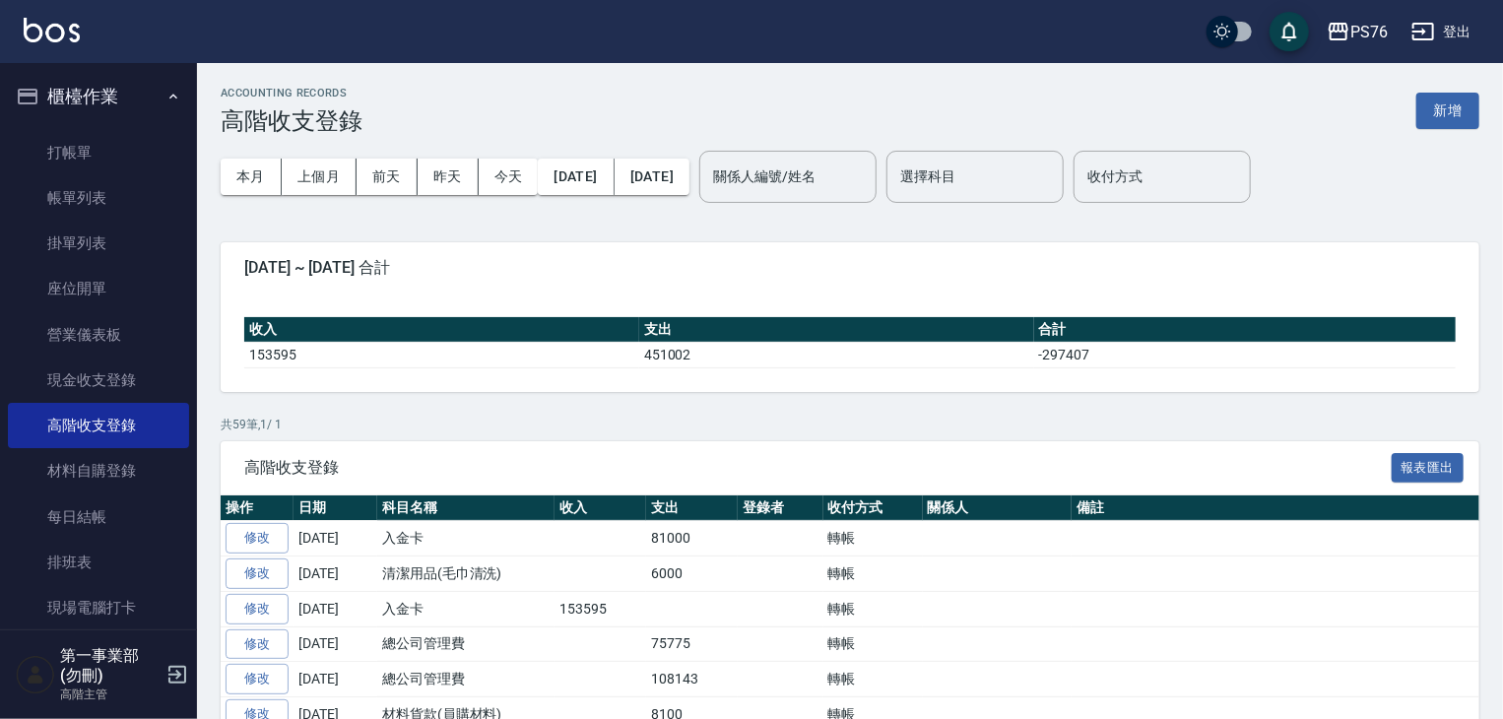
click at [580, 425] on p "共 59 筆, 1 / 1" at bounding box center [850, 425] width 1259 height 18
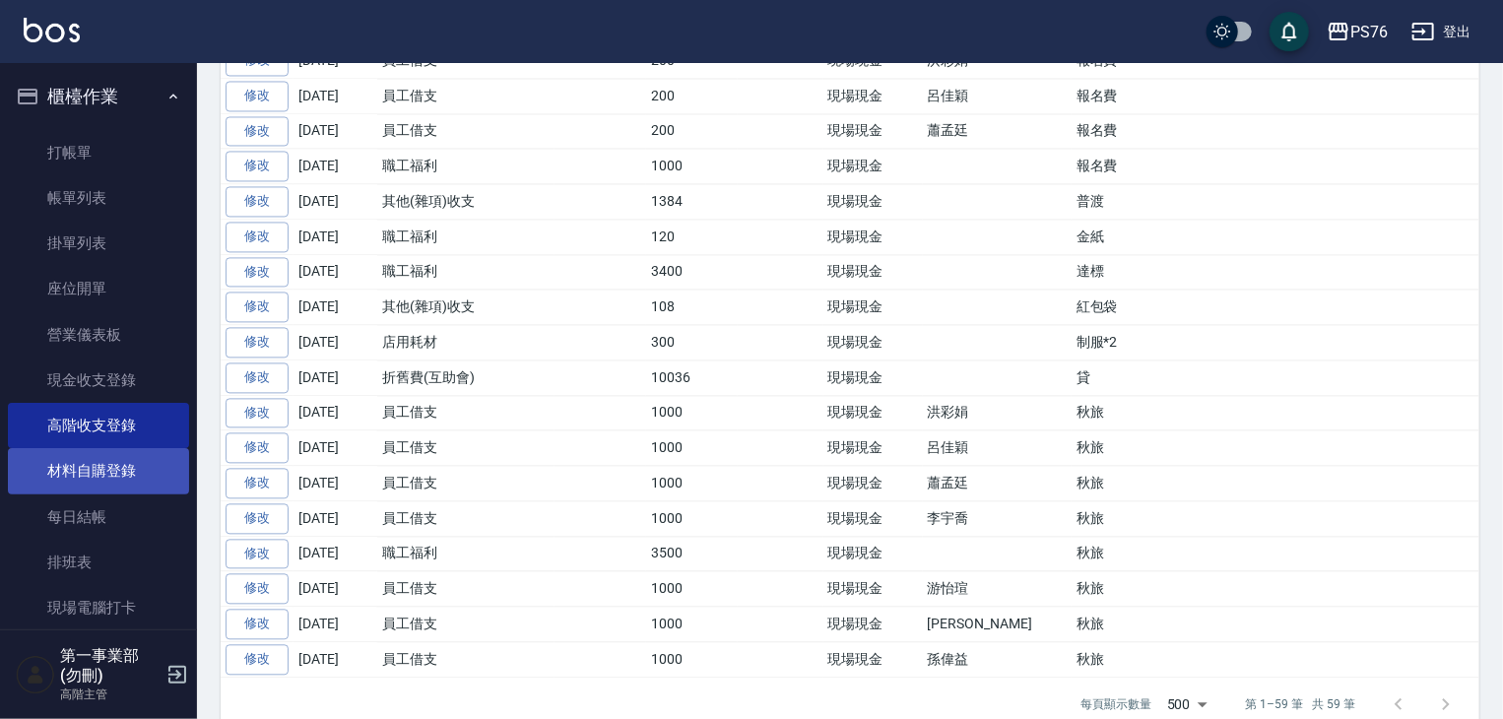
scroll to position [433, 0]
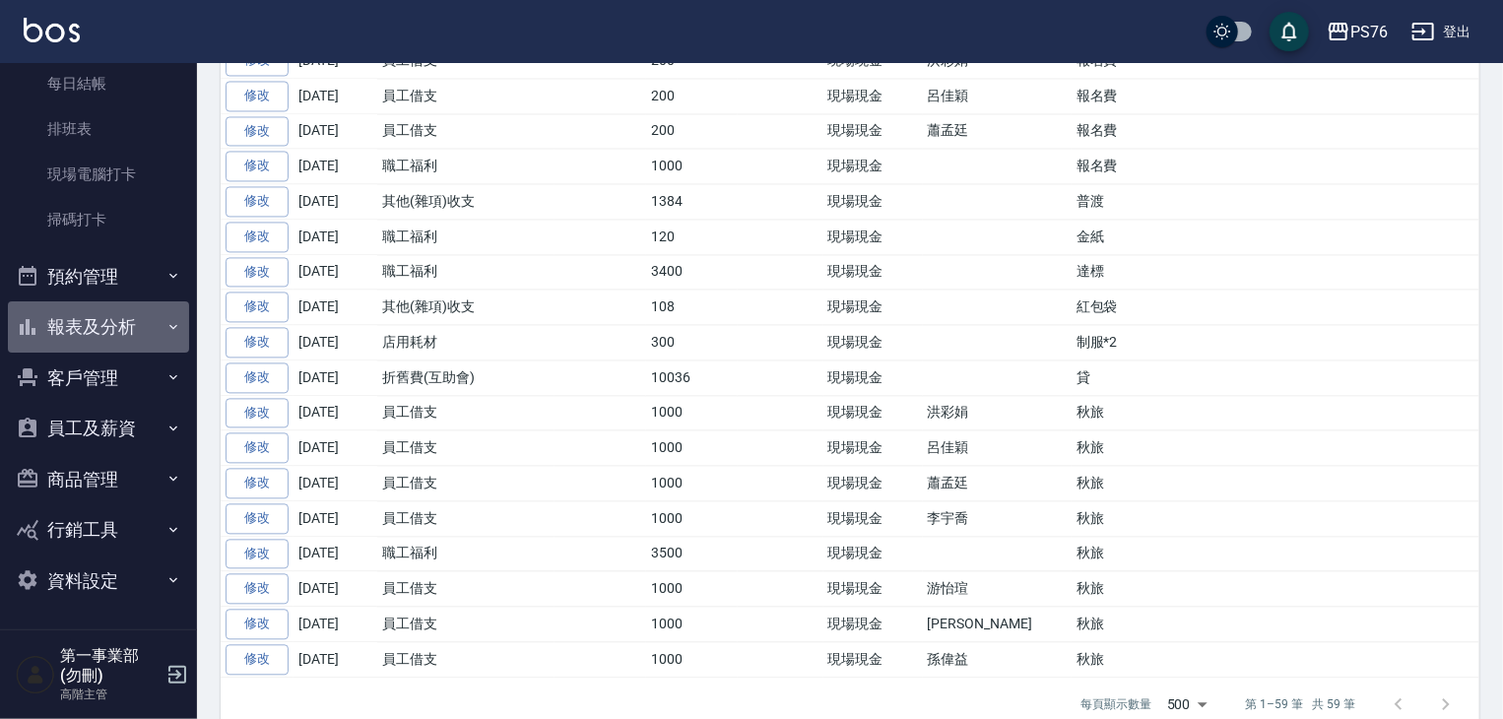
drag, startPoint x: 138, startPoint y: 339, endPoint x: 130, endPoint y: 358, distance: 20.3
click at [137, 340] on button "報表及分析" at bounding box center [98, 326] width 181 height 51
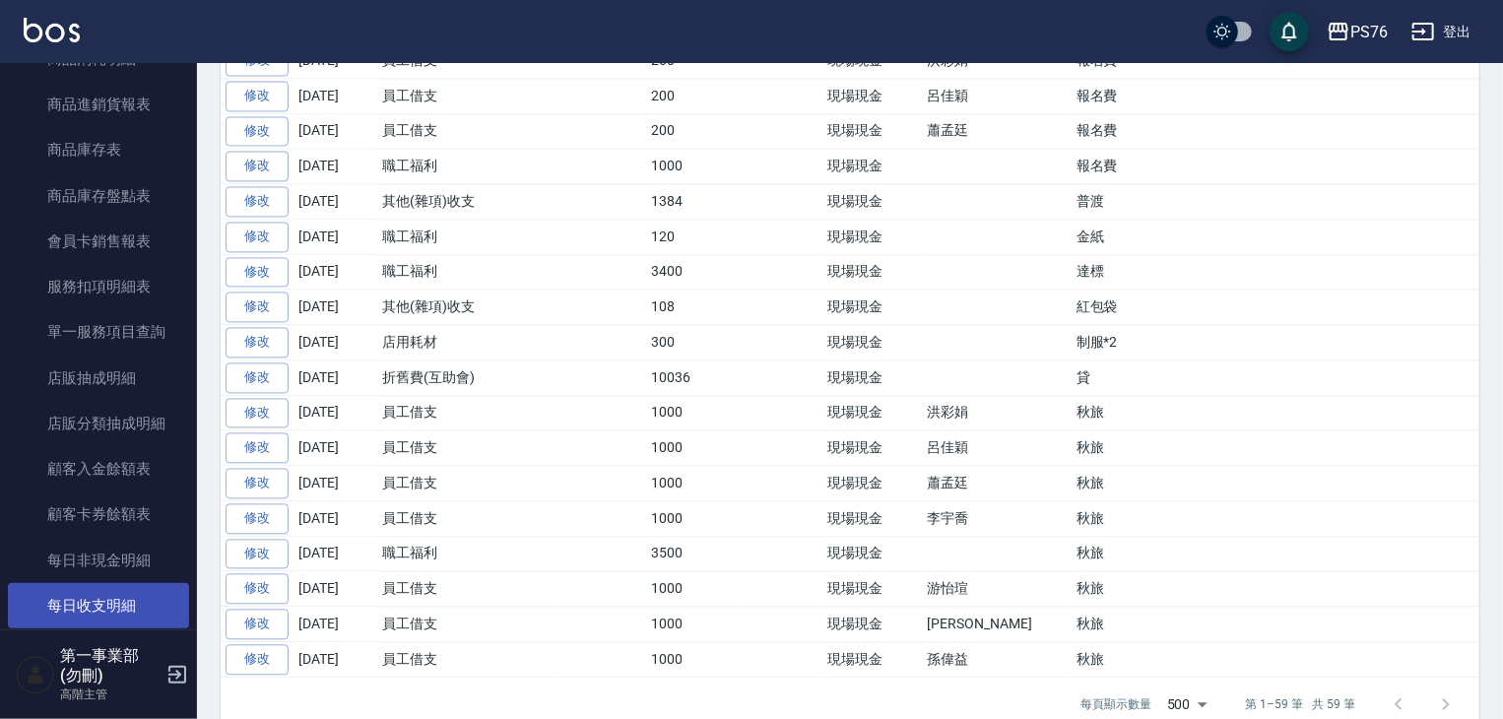
scroll to position [1911, 0]
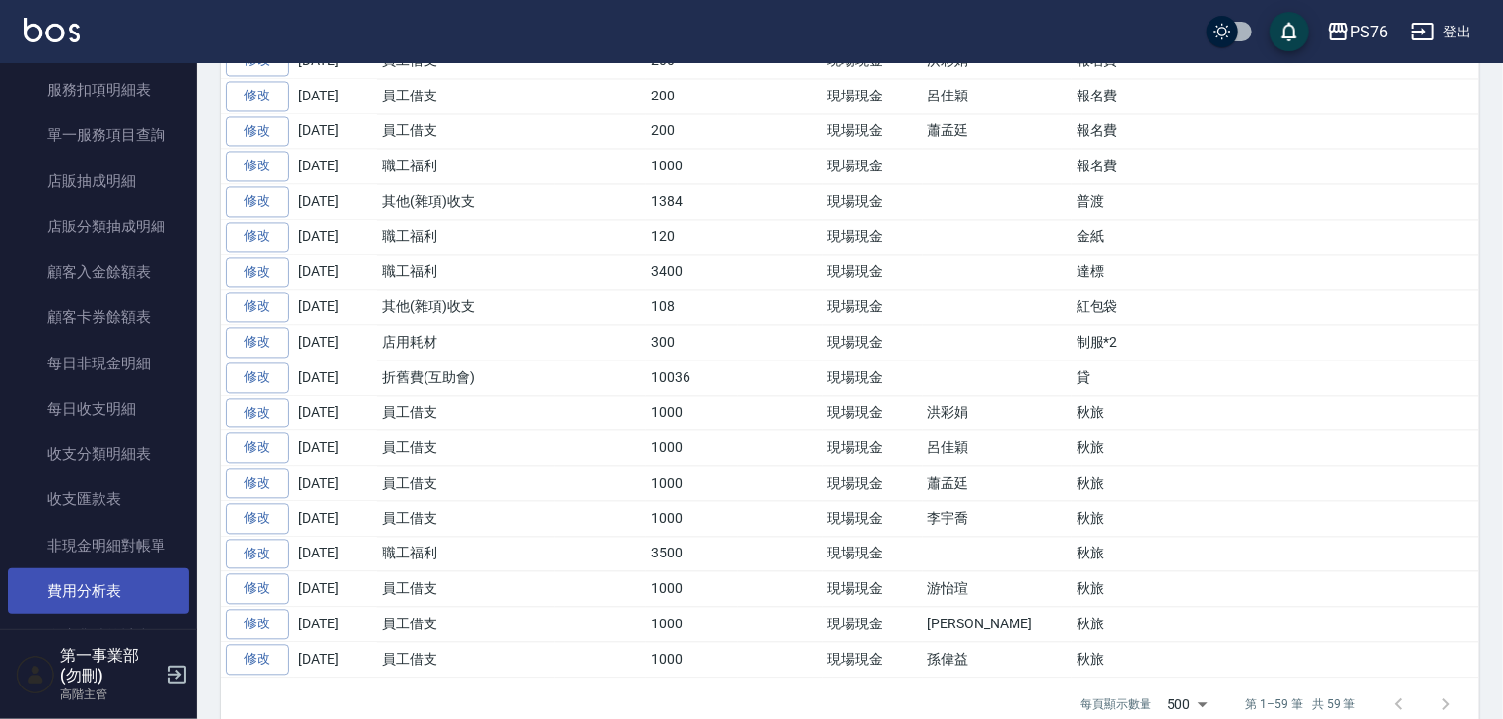
click at [131, 601] on link "費用分析表" at bounding box center [98, 590] width 181 height 45
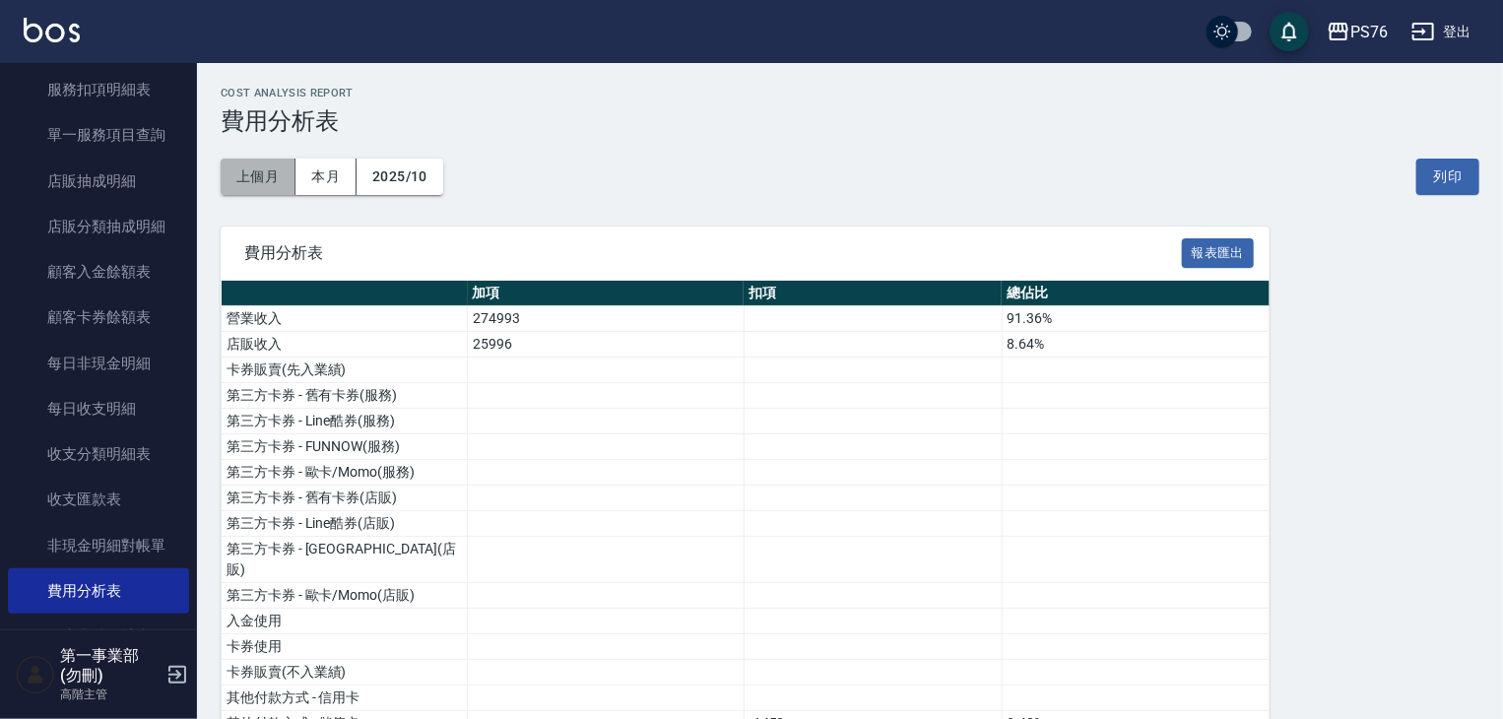
click at [274, 178] on button "上個月" at bounding box center [258, 177] width 75 height 36
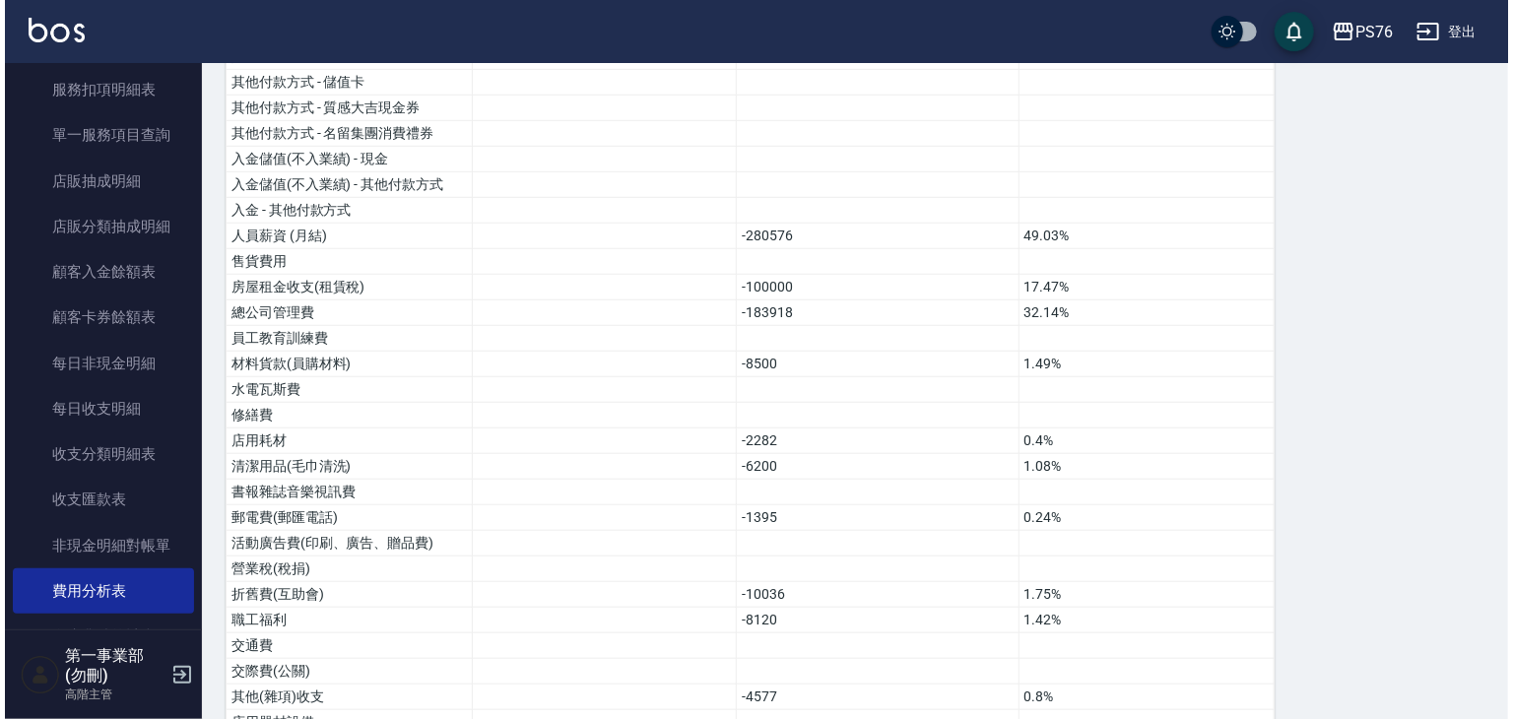
scroll to position [50, 0]
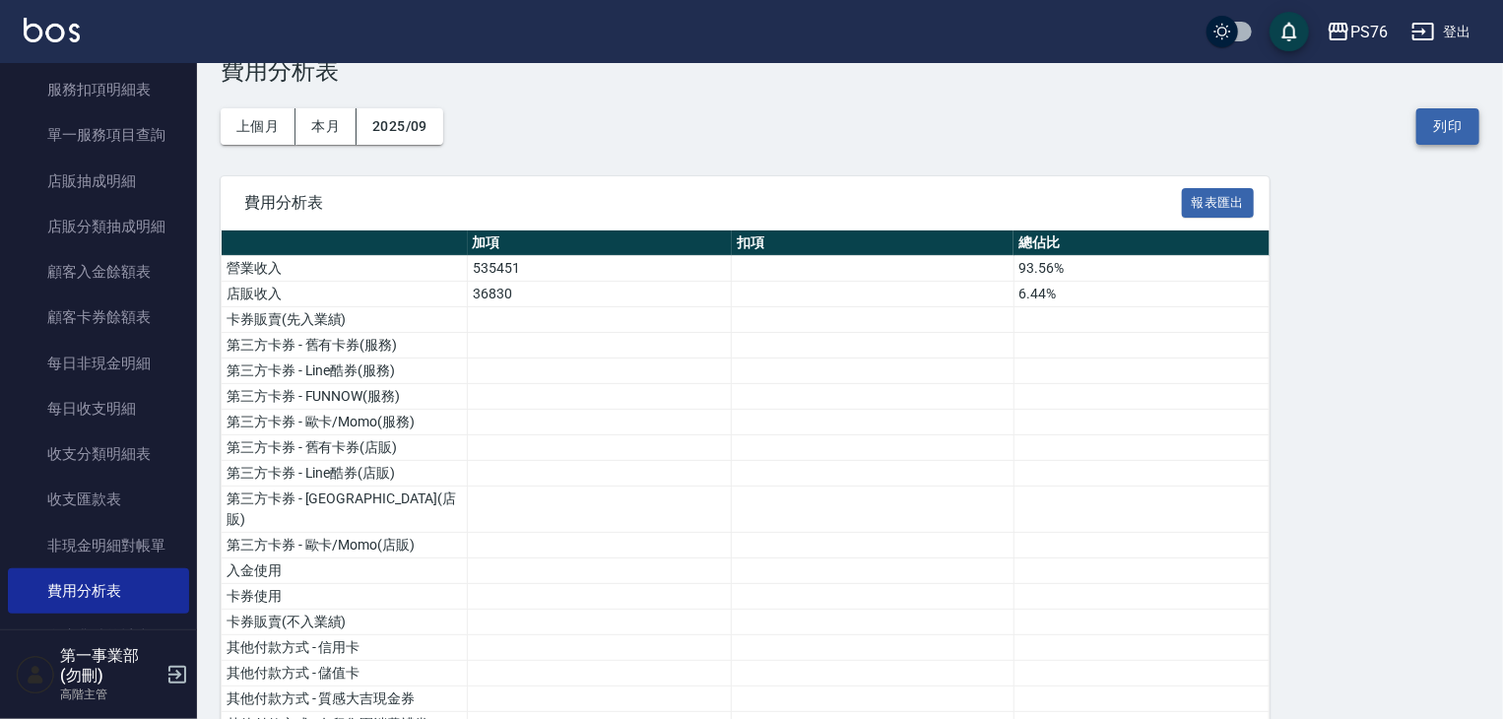
click at [1461, 133] on button "列印" at bounding box center [1447, 126] width 63 height 36
click at [1383, 7] on div "PS76 登出" at bounding box center [751, 31] width 1503 height 63
click at [1364, 29] on div "PS76" at bounding box center [1368, 32] width 37 height 25
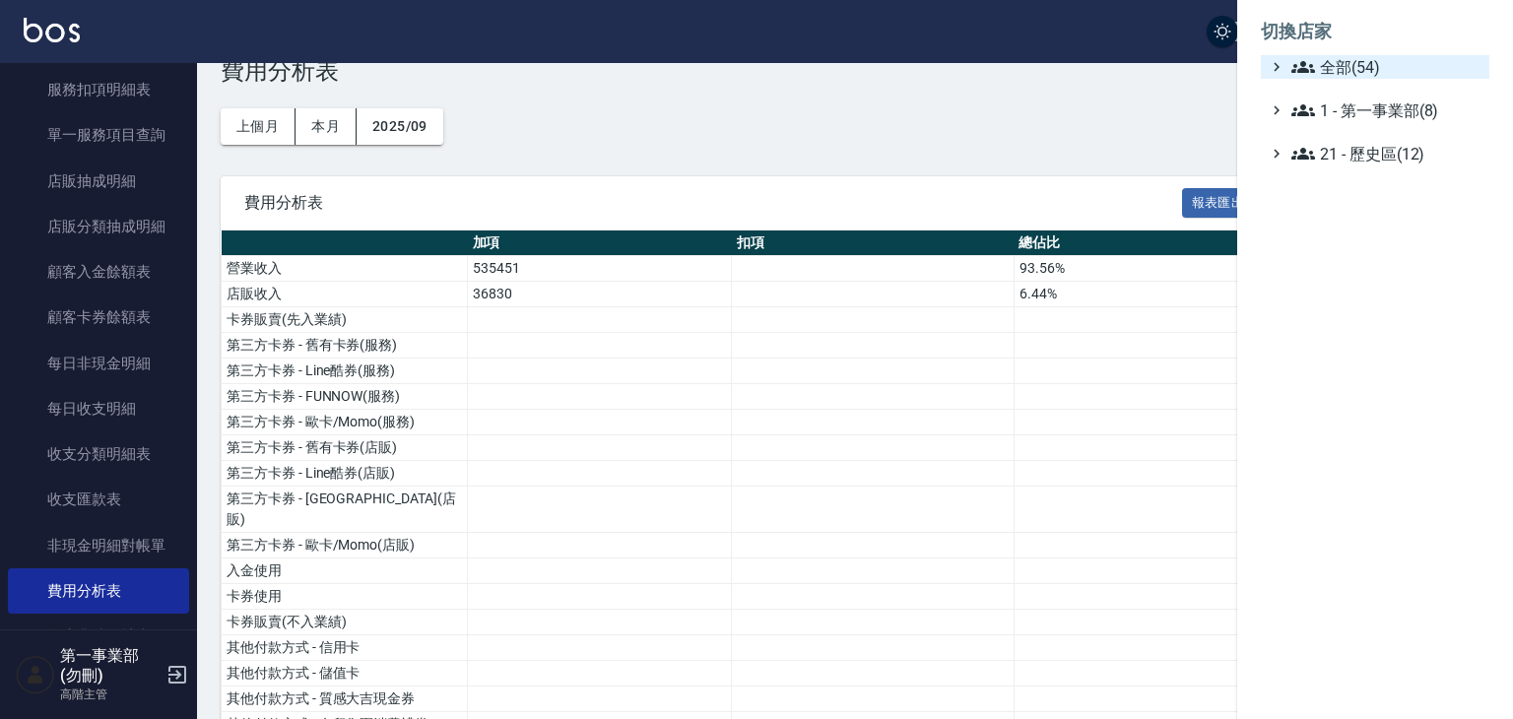
click at [1381, 75] on span "全部(54)" at bounding box center [1386, 67] width 190 height 24
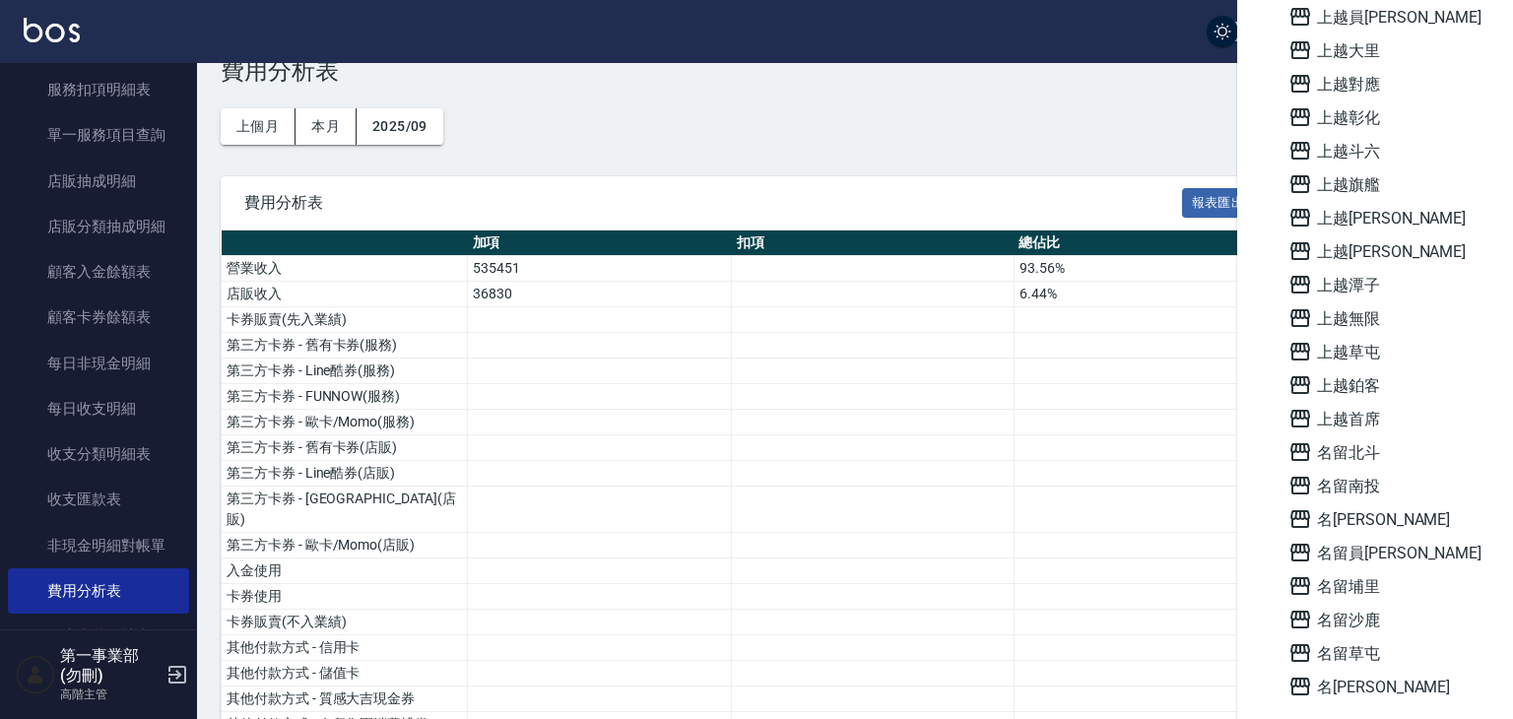
scroll to position [1182, 0]
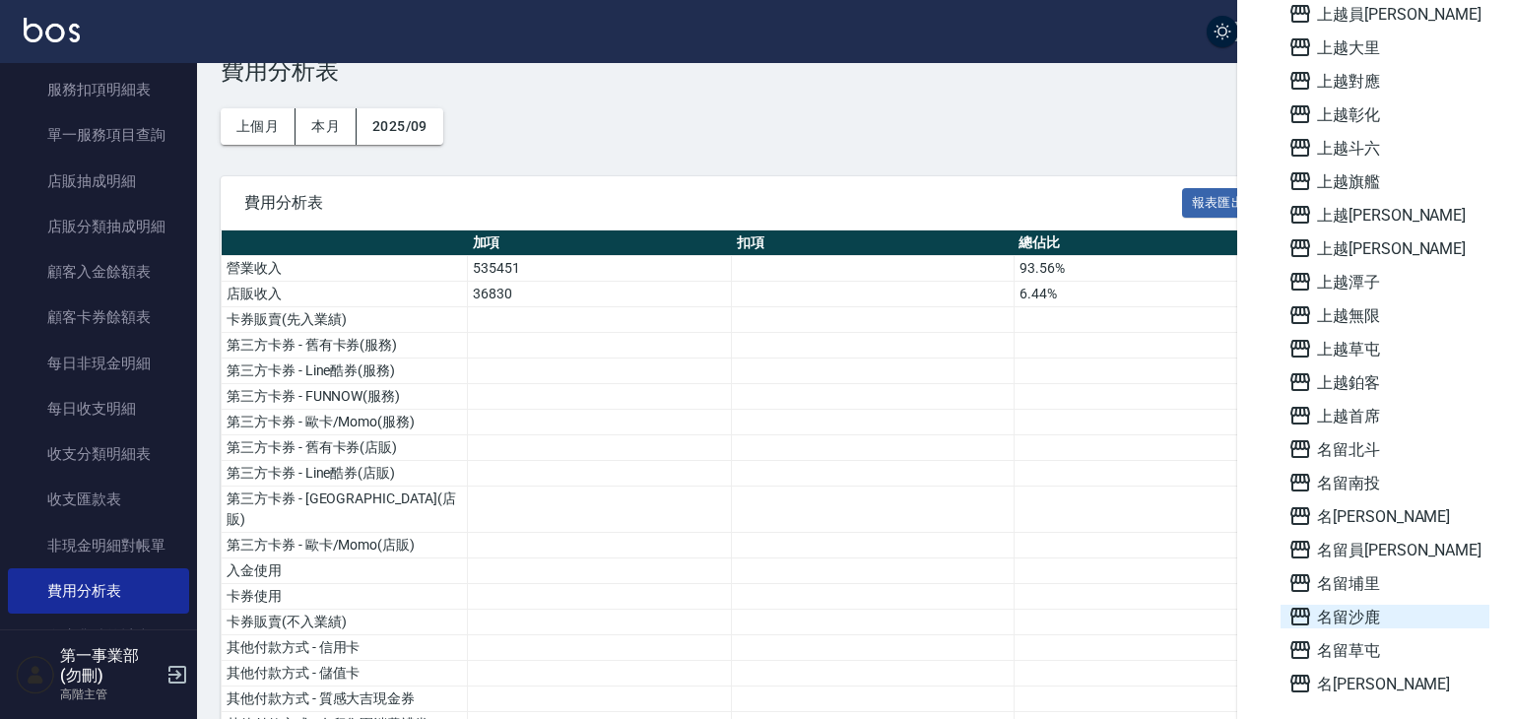
click at [1356, 620] on span "名留沙鹿" at bounding box center [1384, 617] width 193 height 24
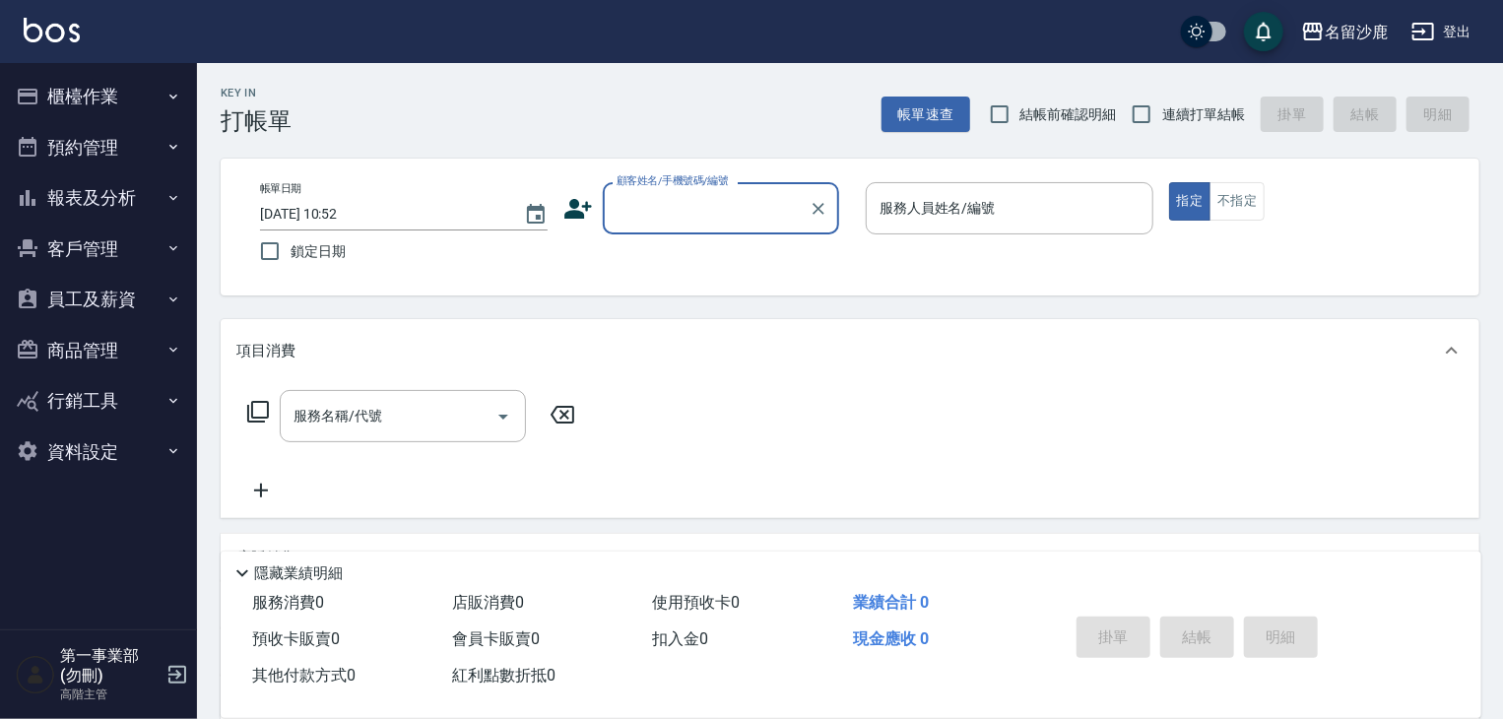
click at [118, 98] on button "櫃檯作業" at bounding box center [98, 96] width 181 height 51
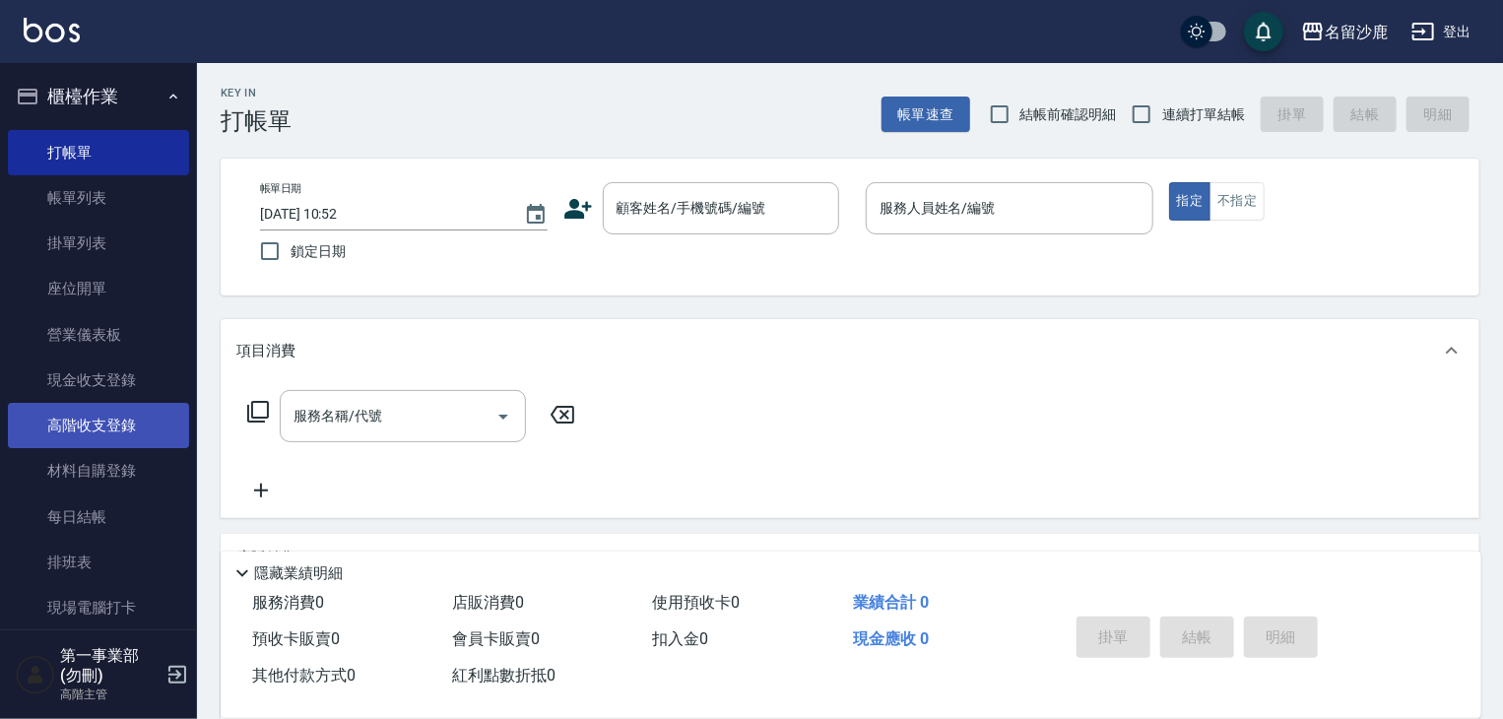
click at [107, 443] on link "高階收支登錄" at bounding box center [98, 425] width 181 height 45
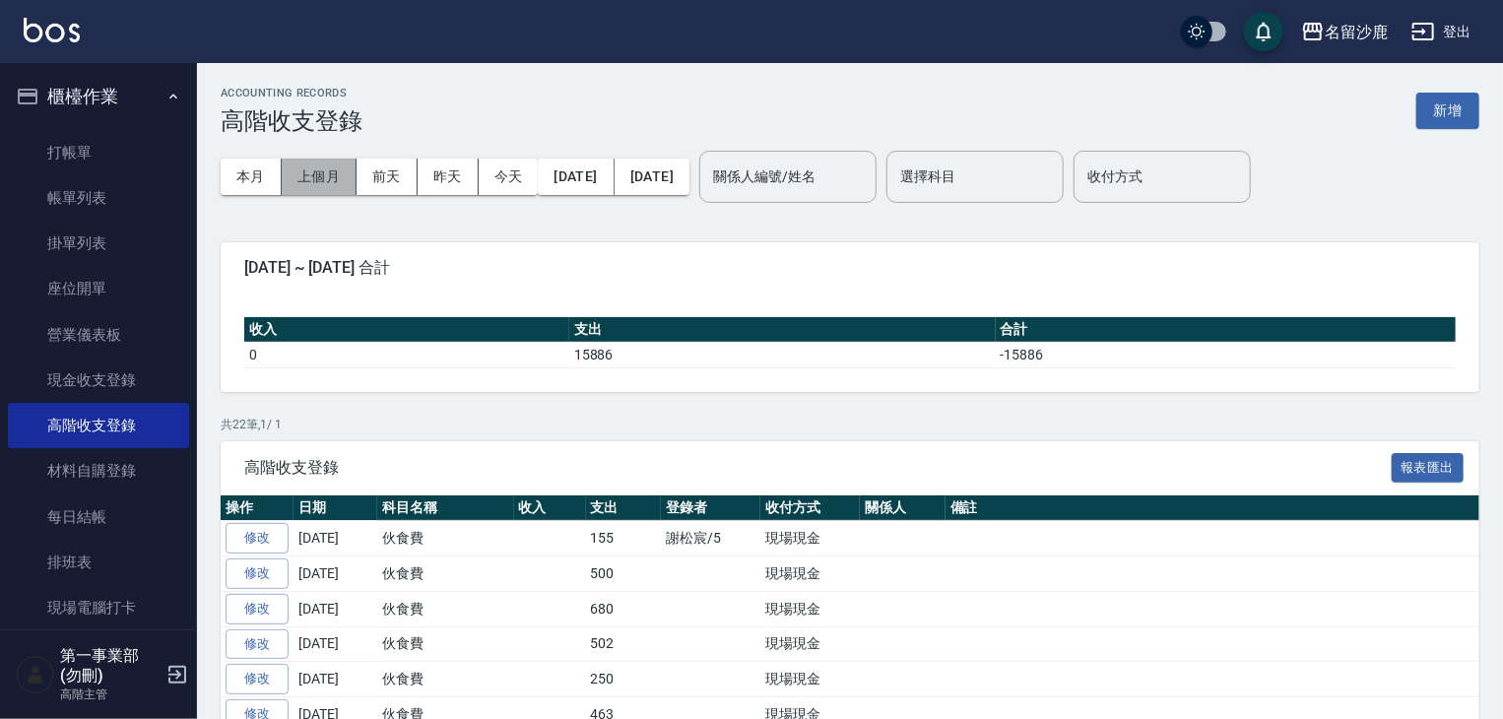
click at [325, 190] on button "上個月" at bounding box center [319, 177] width 75 height 36
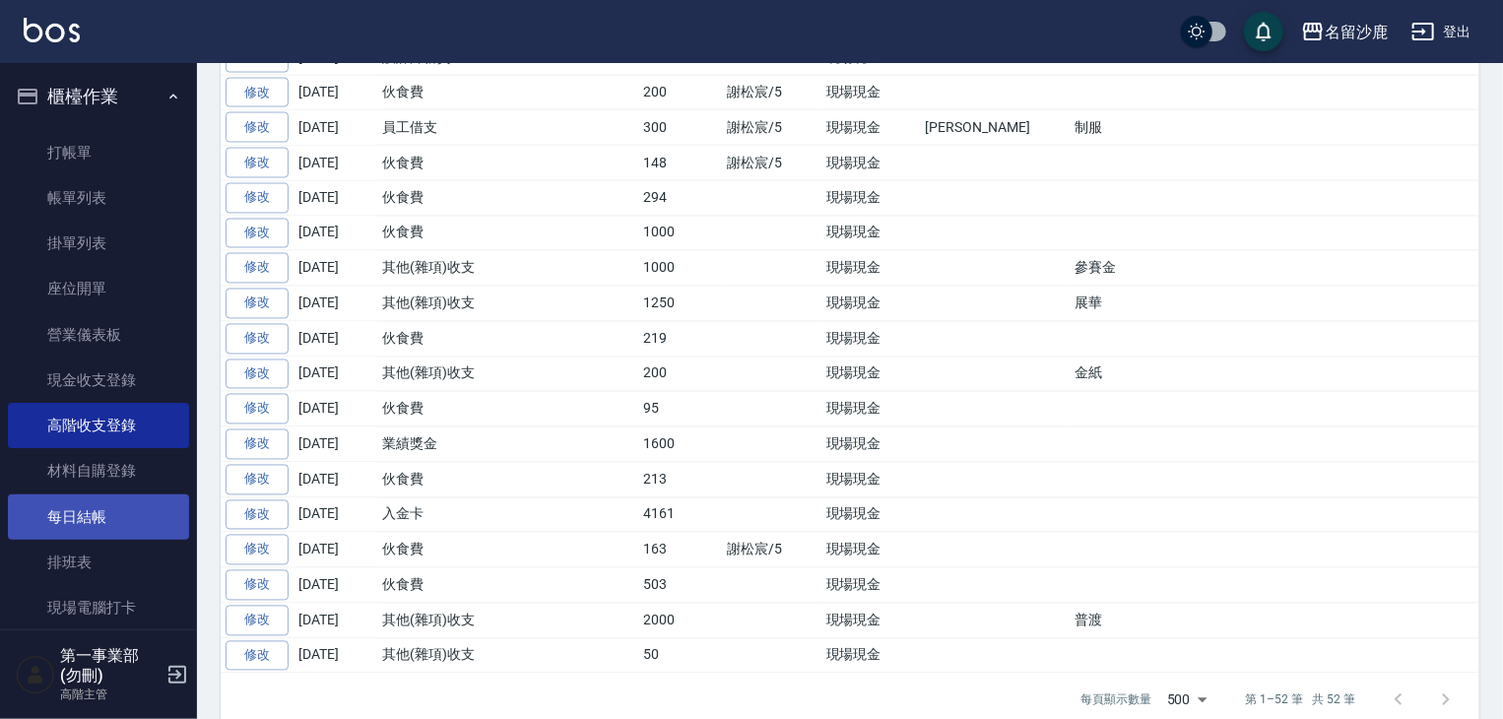
scroll to position [433, 0]
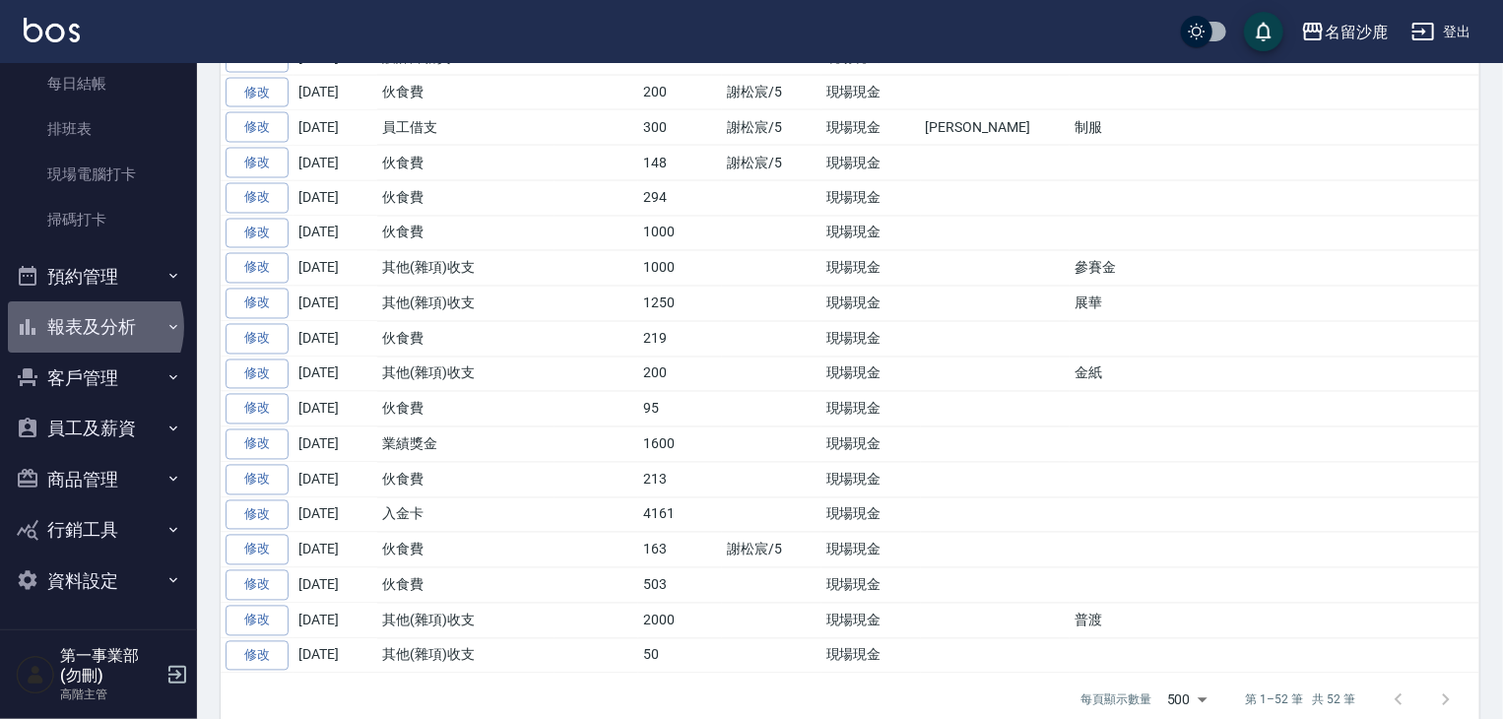
click at [93, 327] on button "報表及分析" at bounding box center [98, 326] width 181 height 51
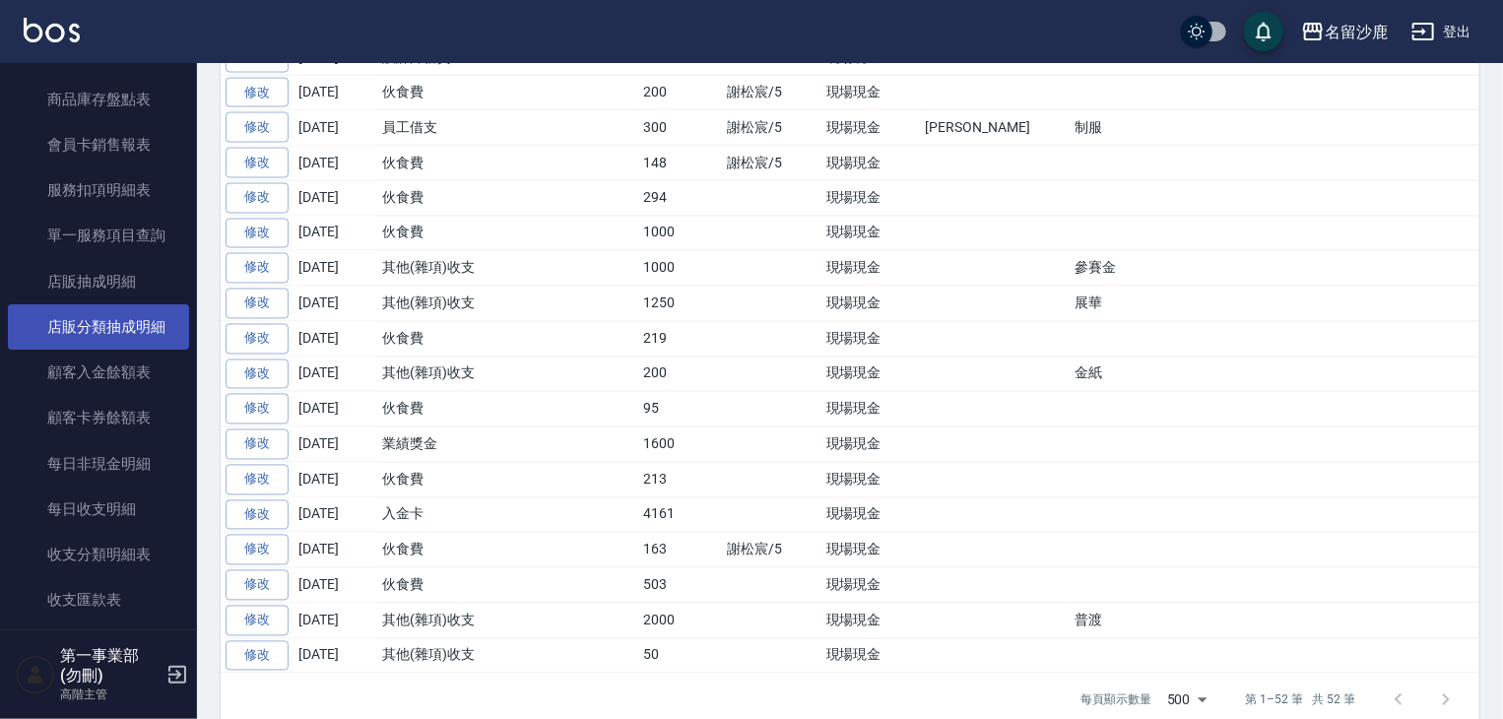
scroll to position [1911, 0]
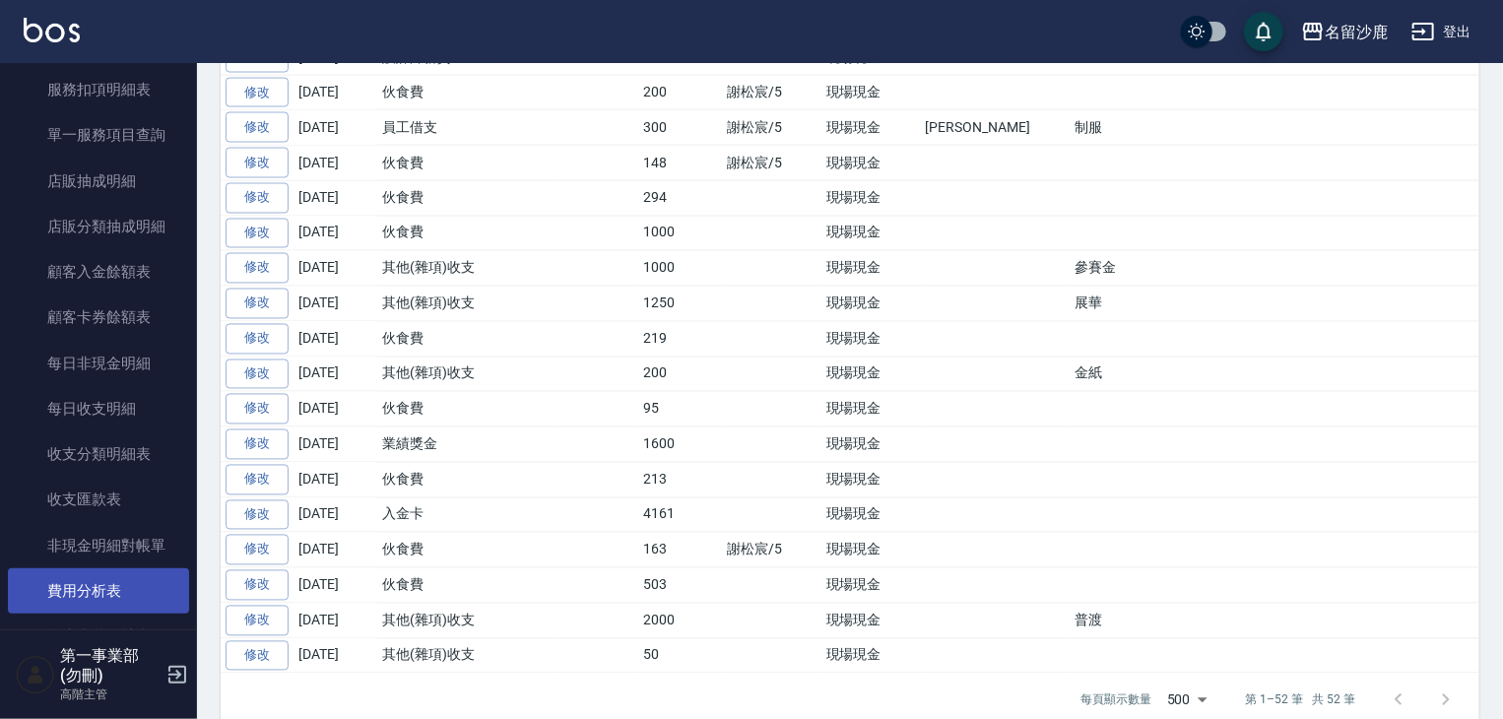
click at [104, 582] on link "費用分析表" at bounding box center [98, 590] width 181 height 45
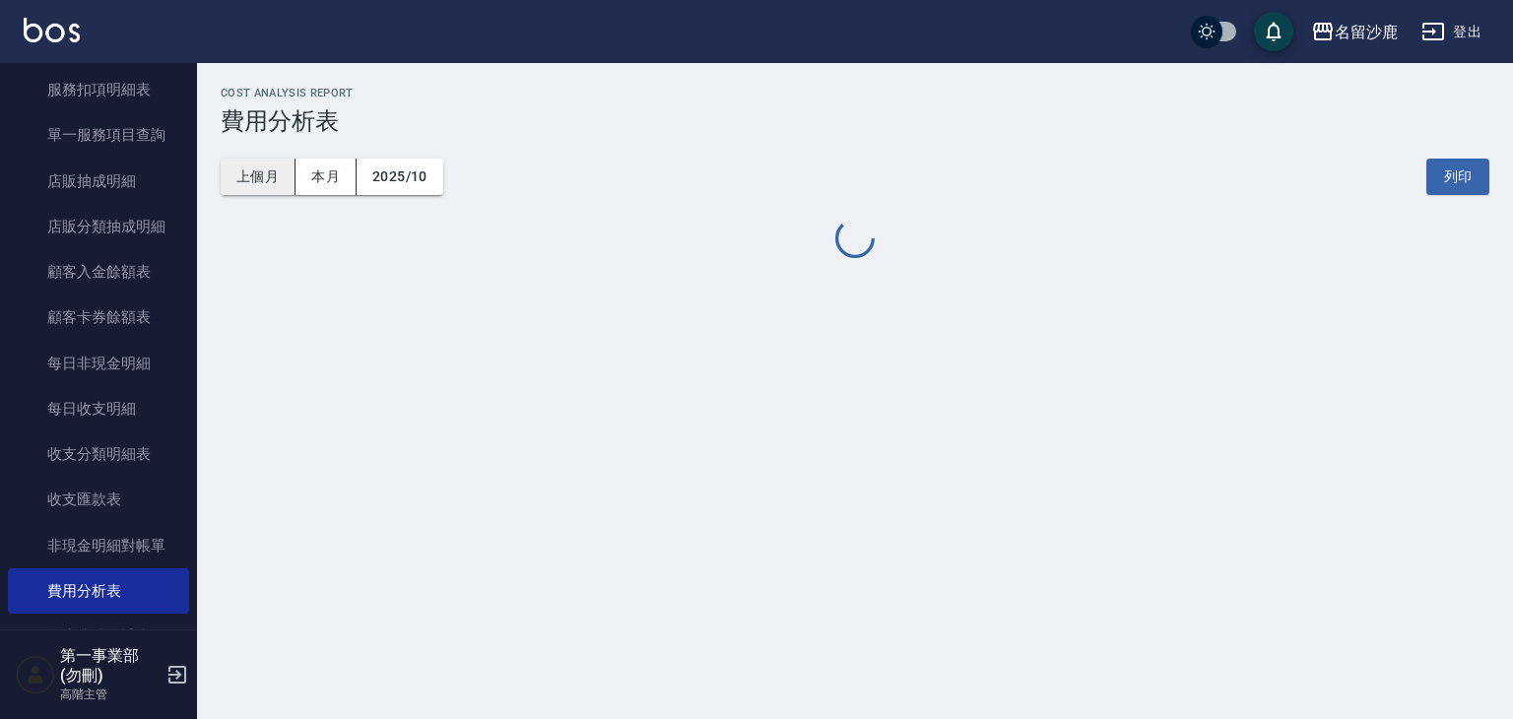
click at [256, 182] on button "上個月" at bounding box center [258, 177] width 75 height 36
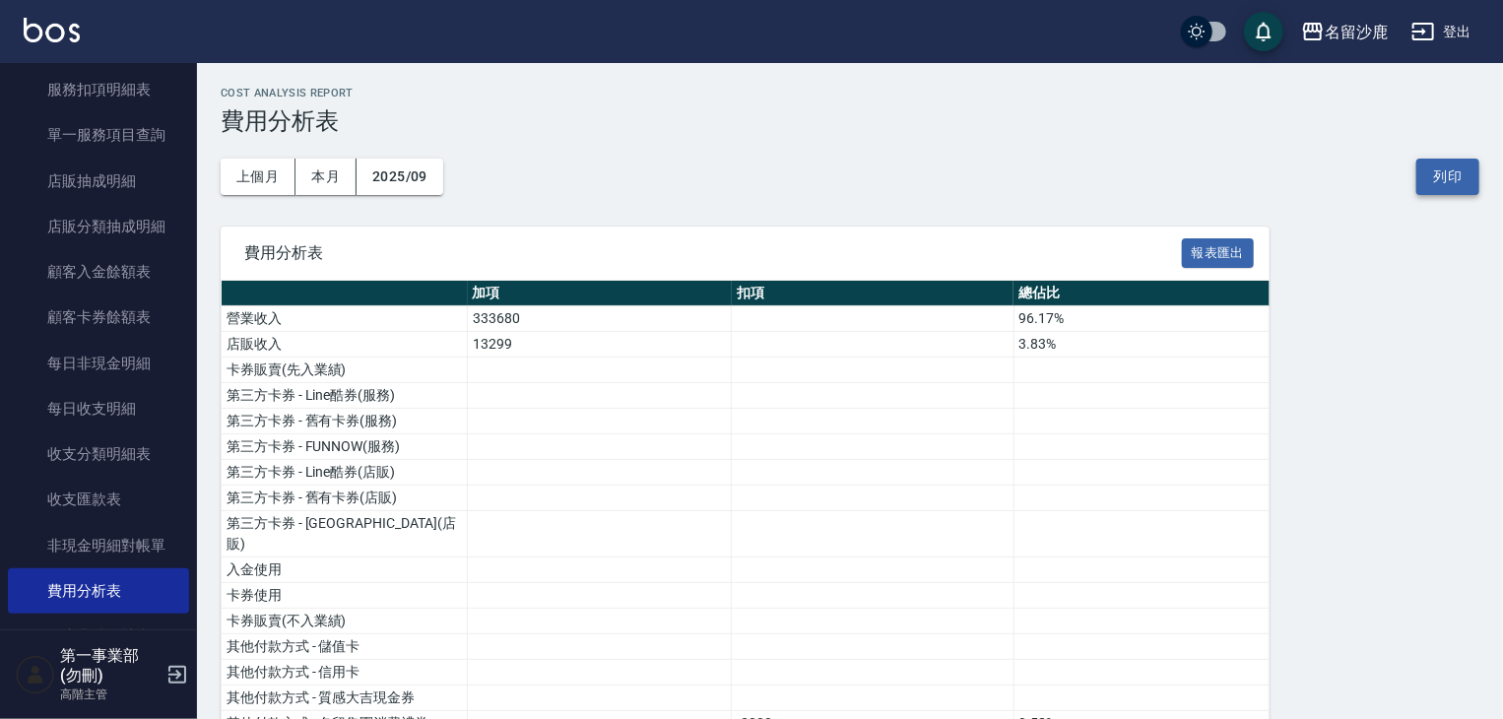
click at [1461, 177] on button "列印" at bounding box center [1447, 177] width 63 height 36
click at [1328, 45] on button "名留沙鹿" at bounding box center [1344, 32] width 102 height 40
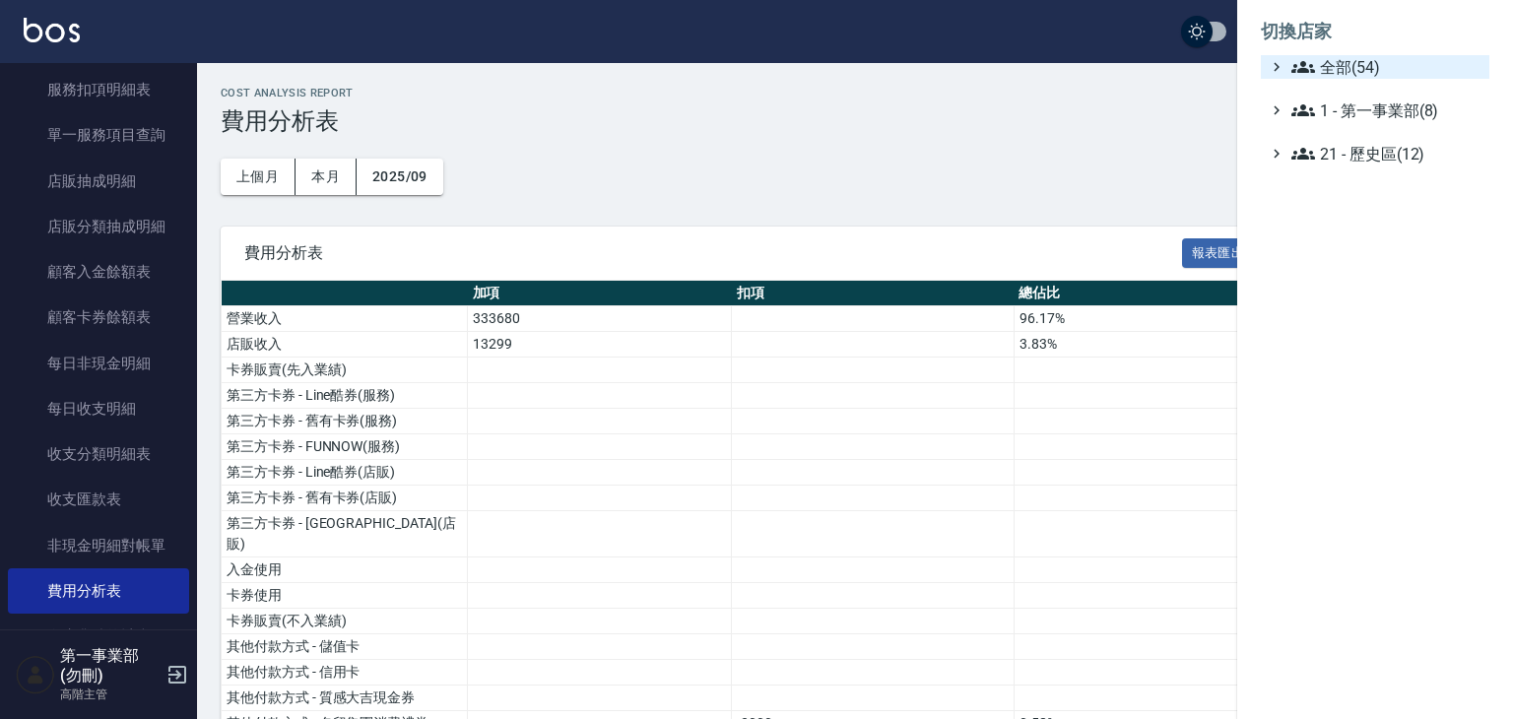
click at [1351, 66] on span "全部(54)" at bounding box center [1386, 67] width 190 height 24
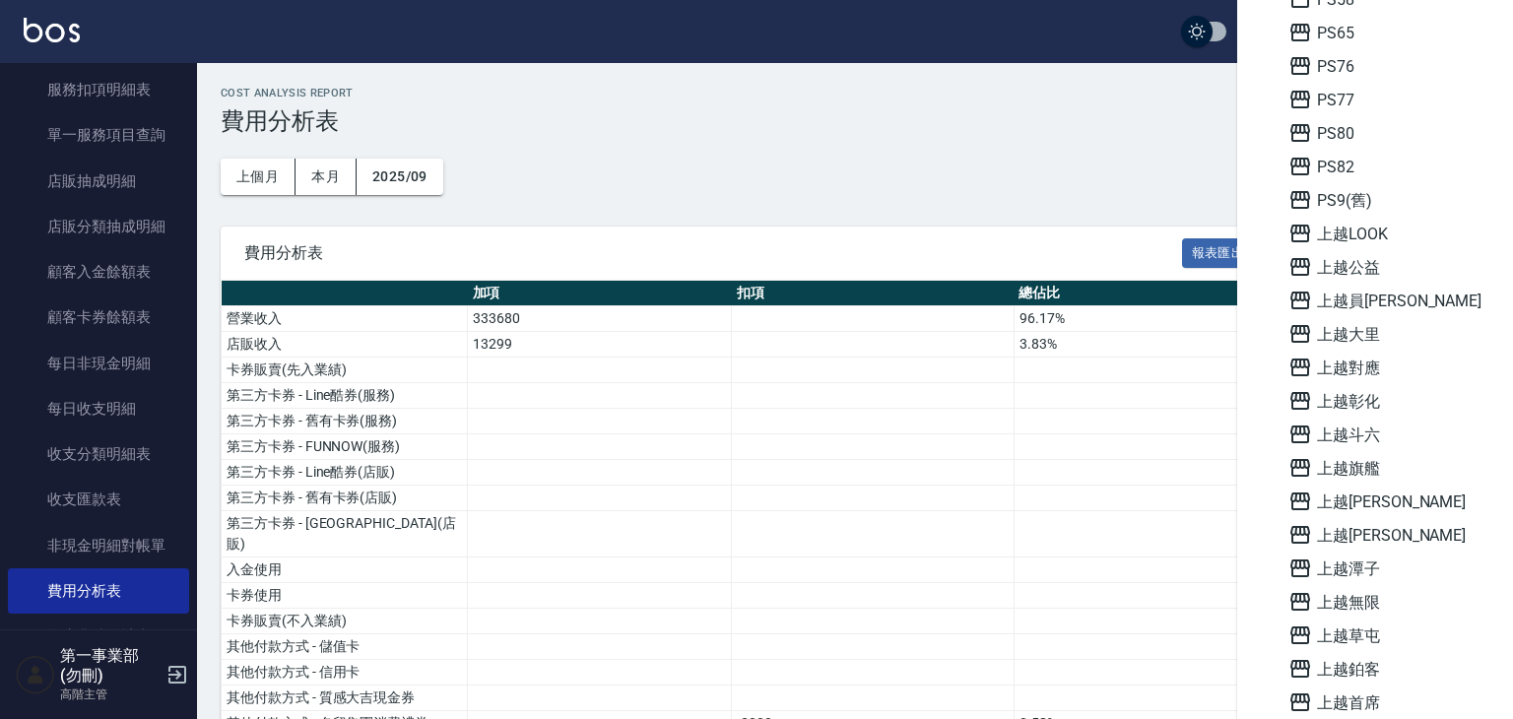
scroll to position [662, 0]
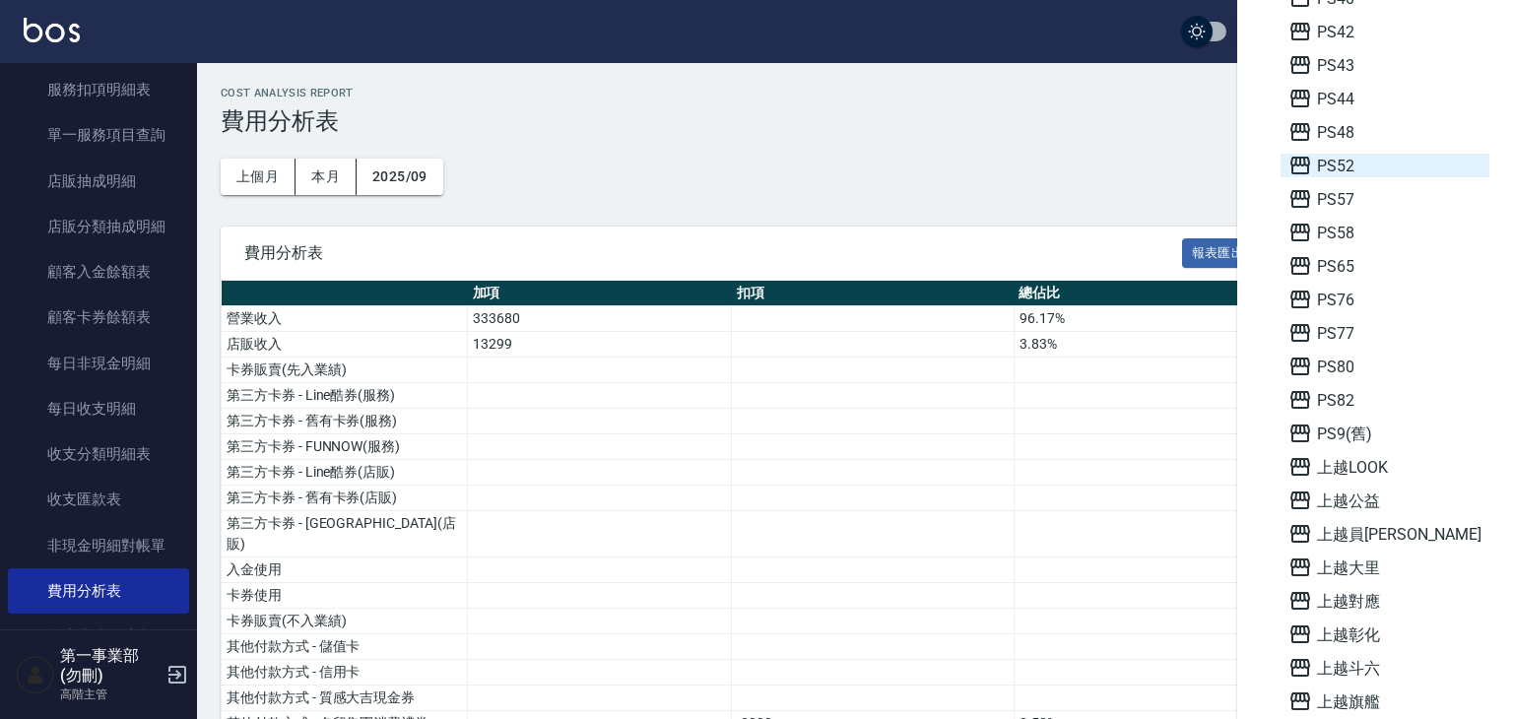
click at [1322, 171] on span "PS52" at bounding box center [1384, 166] width 193 height 24
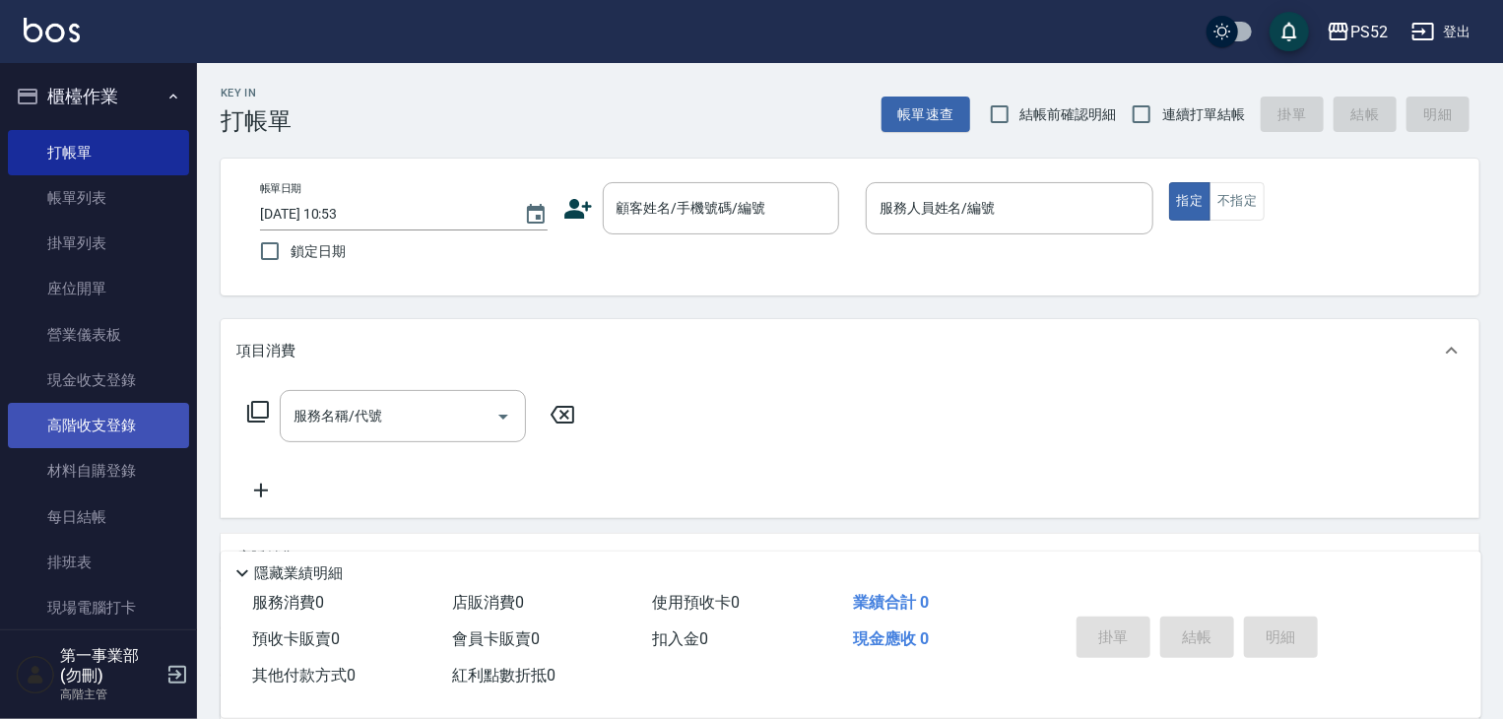
click at [115, 436] on link "高階收支登錄" at bounding box center [98, 425] width 181 height 45
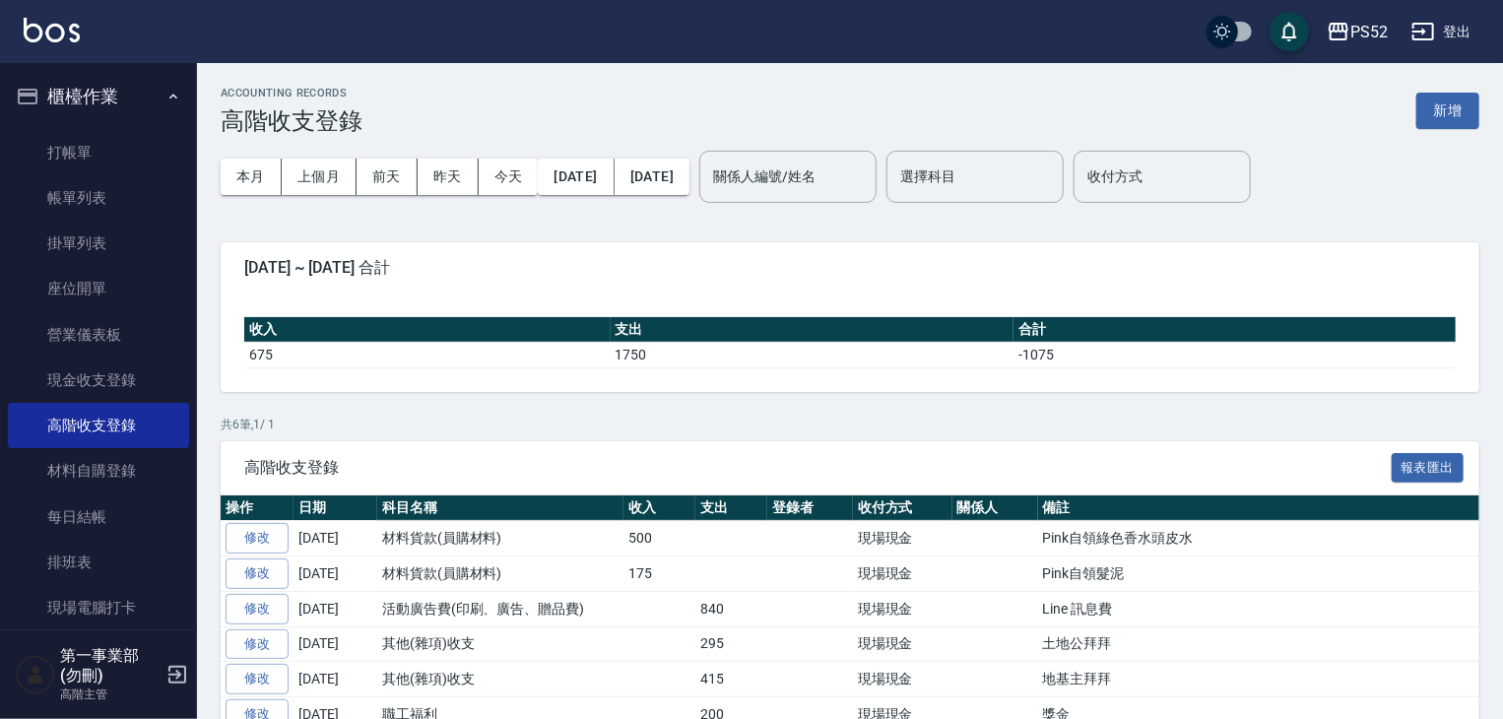
click at [331, 178] on button "上個月" at bounding box center [319, 177] width 75 height 36
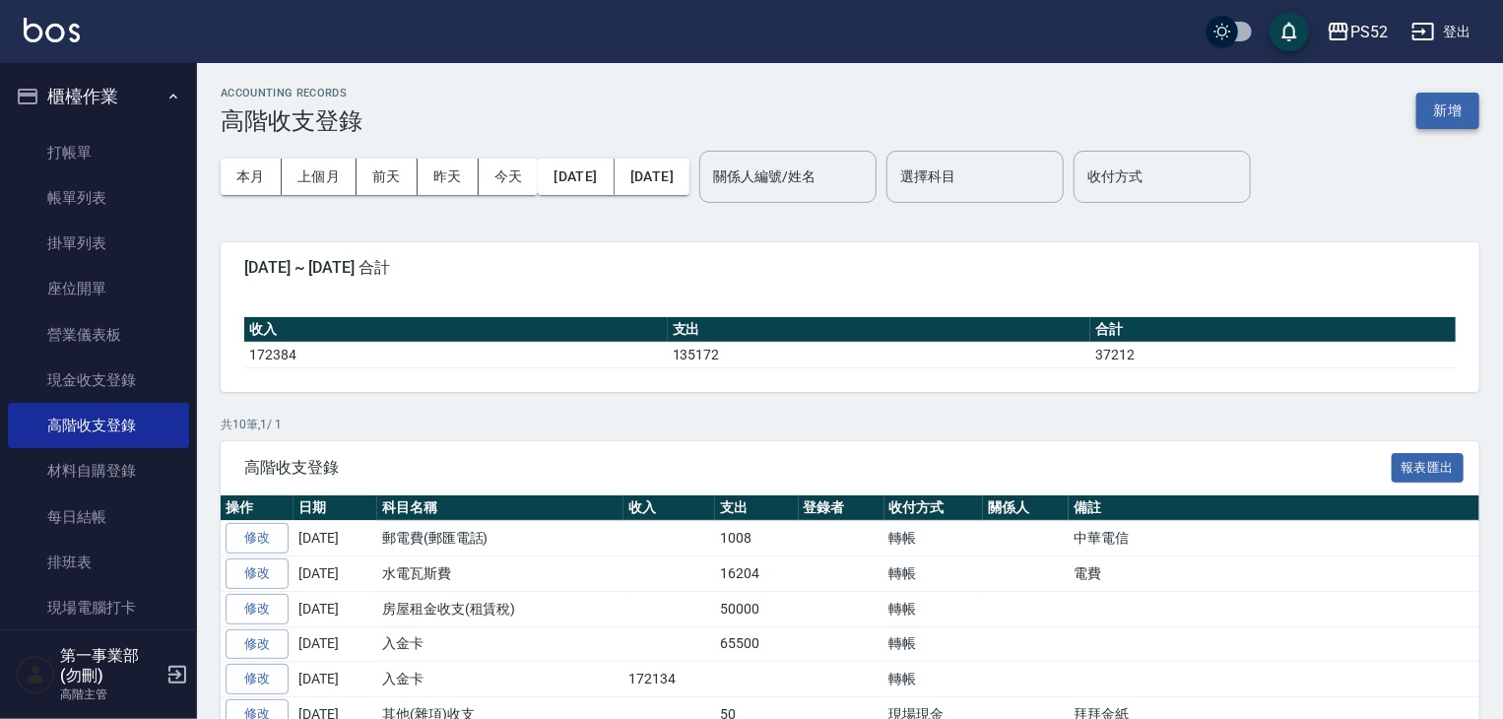
click at [1438, 112] on button "新增" at bounding box center [1447, 111] width 63 height 36
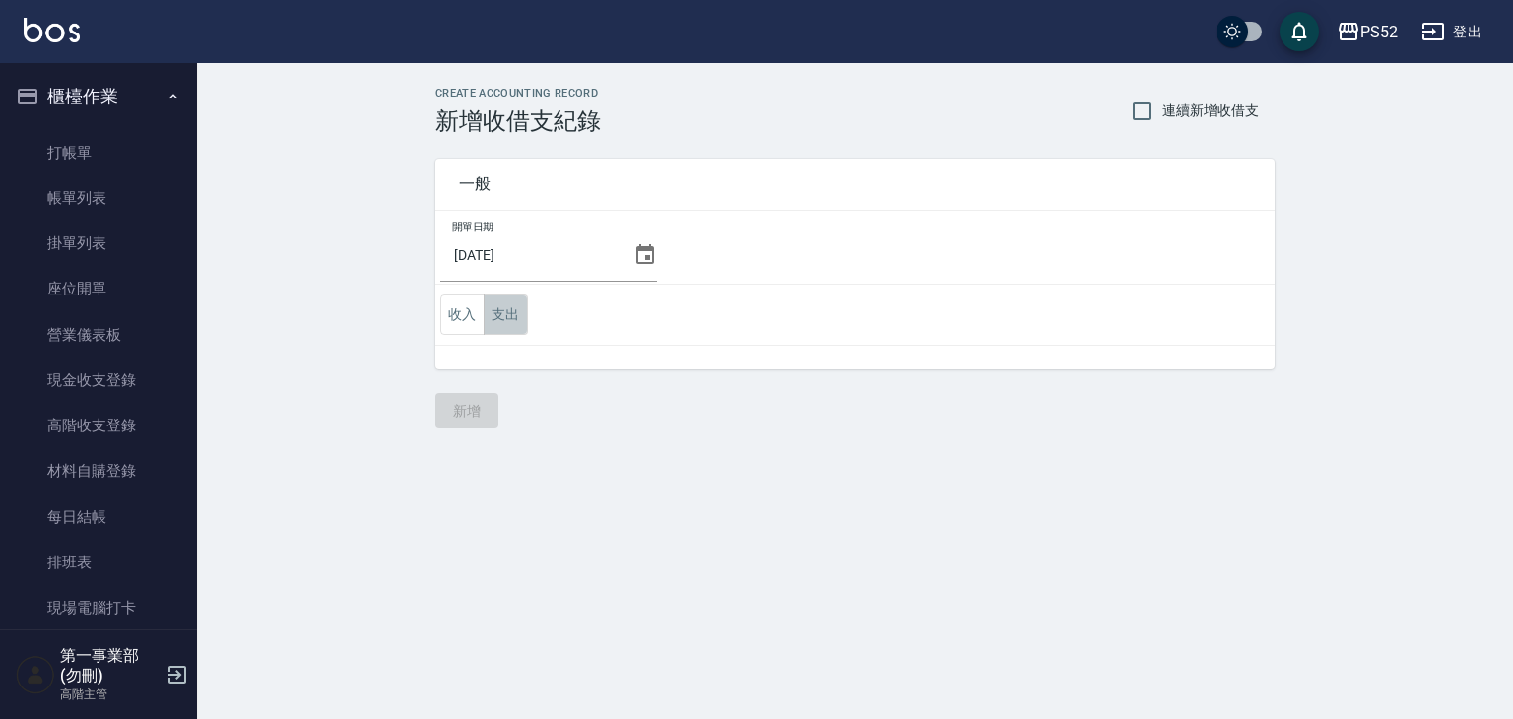
click at [507, 308] on button "支出" at bounding box center [506, 314] width 44 height 40
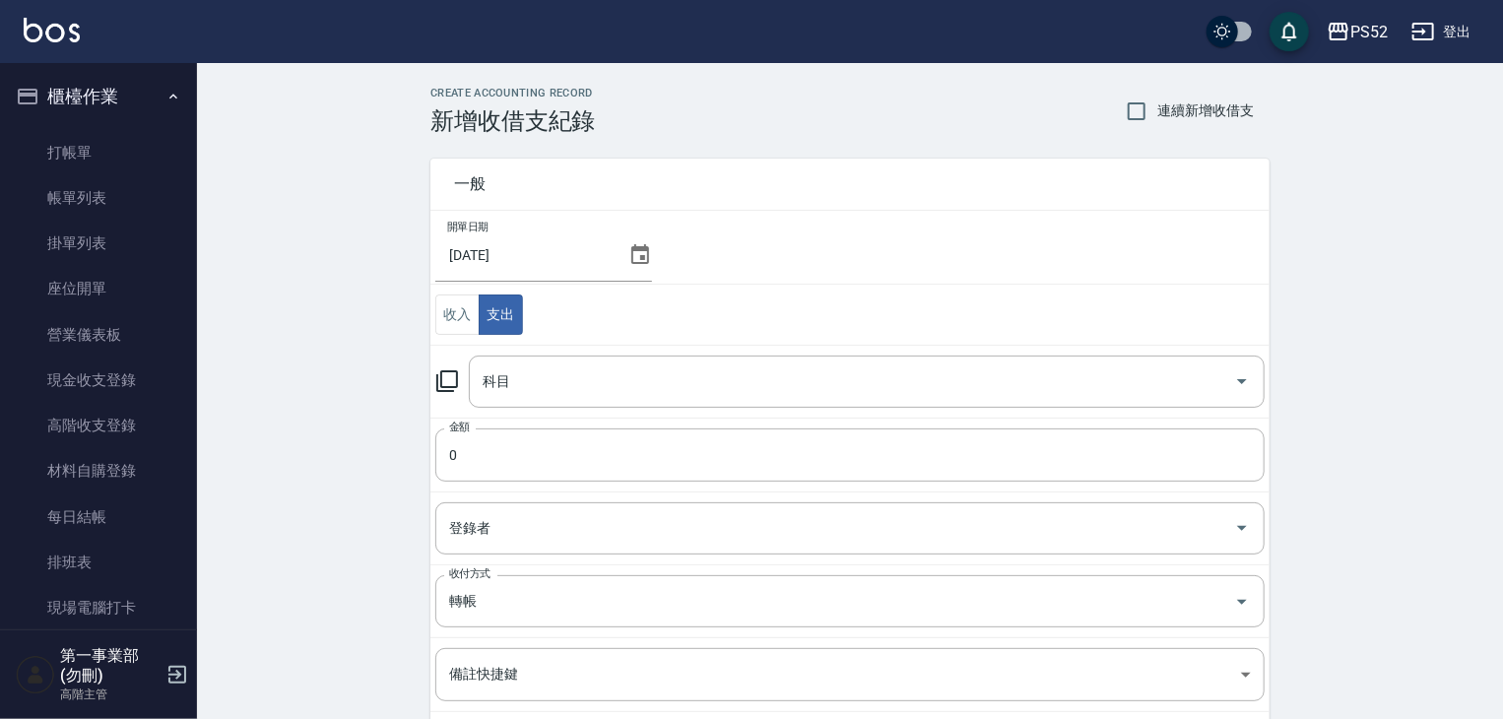
click at [638, 250] on icon at bounding box center [640, 254] width 18 height 20
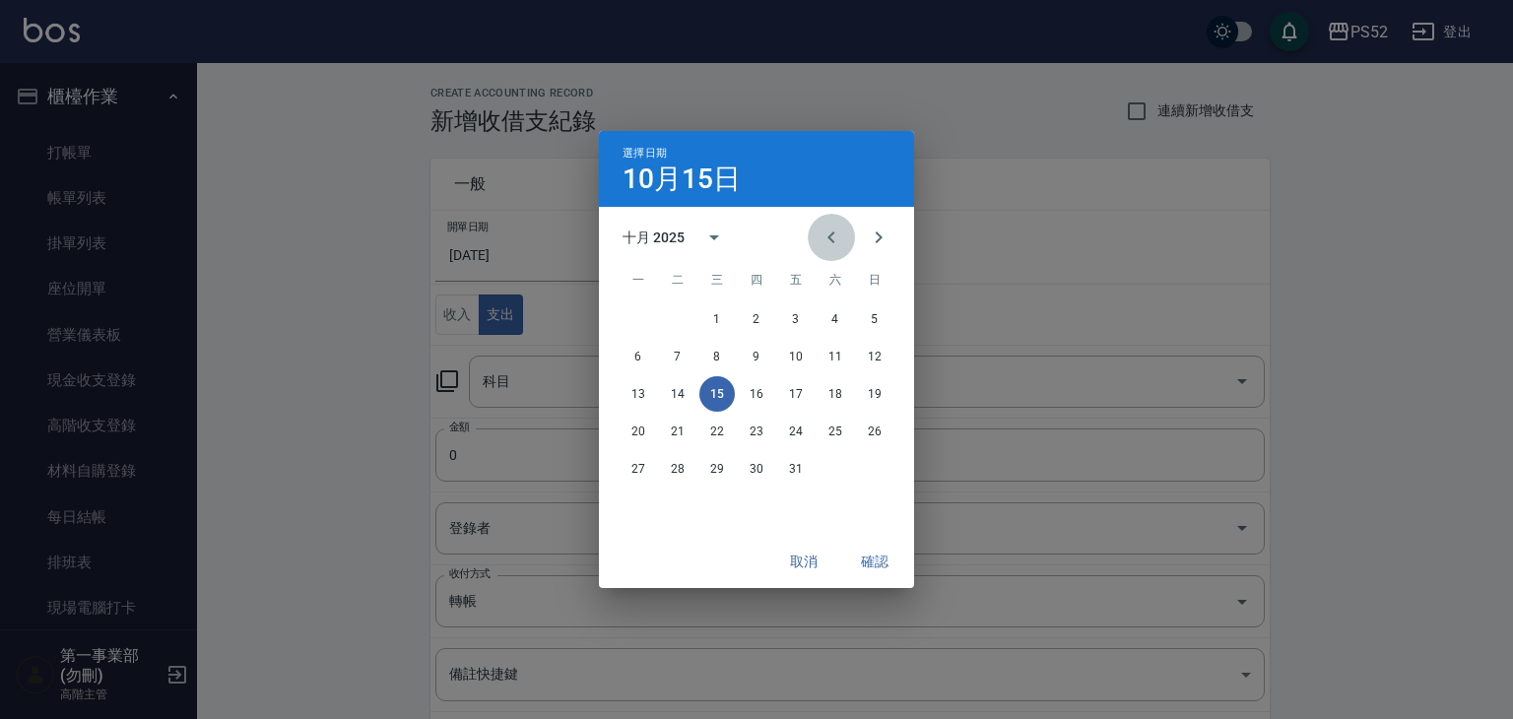
click at [817, 246] on button "Previous month" at bounding box center [831, 237] width 47 height 47
click at [673, 474] on button "30" at bounding box center [677, 468] width 35 height 35
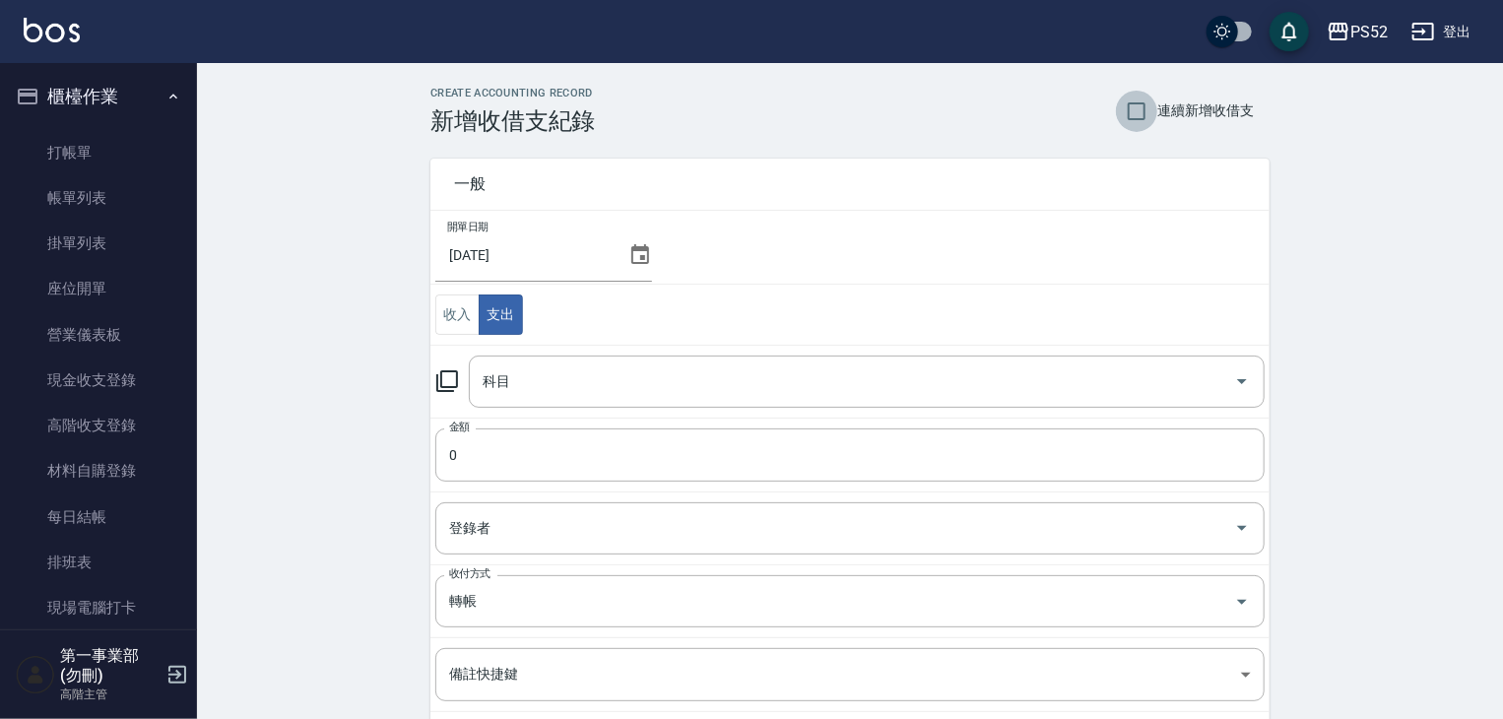
click at [1138, 103] on input "連續新增收借支" at bounding box center [1136, 111] width 41 height 41
checkbox input "true"
click at [538, 397] on input "科目" at bounding box center [852, 381] width 749 height 34
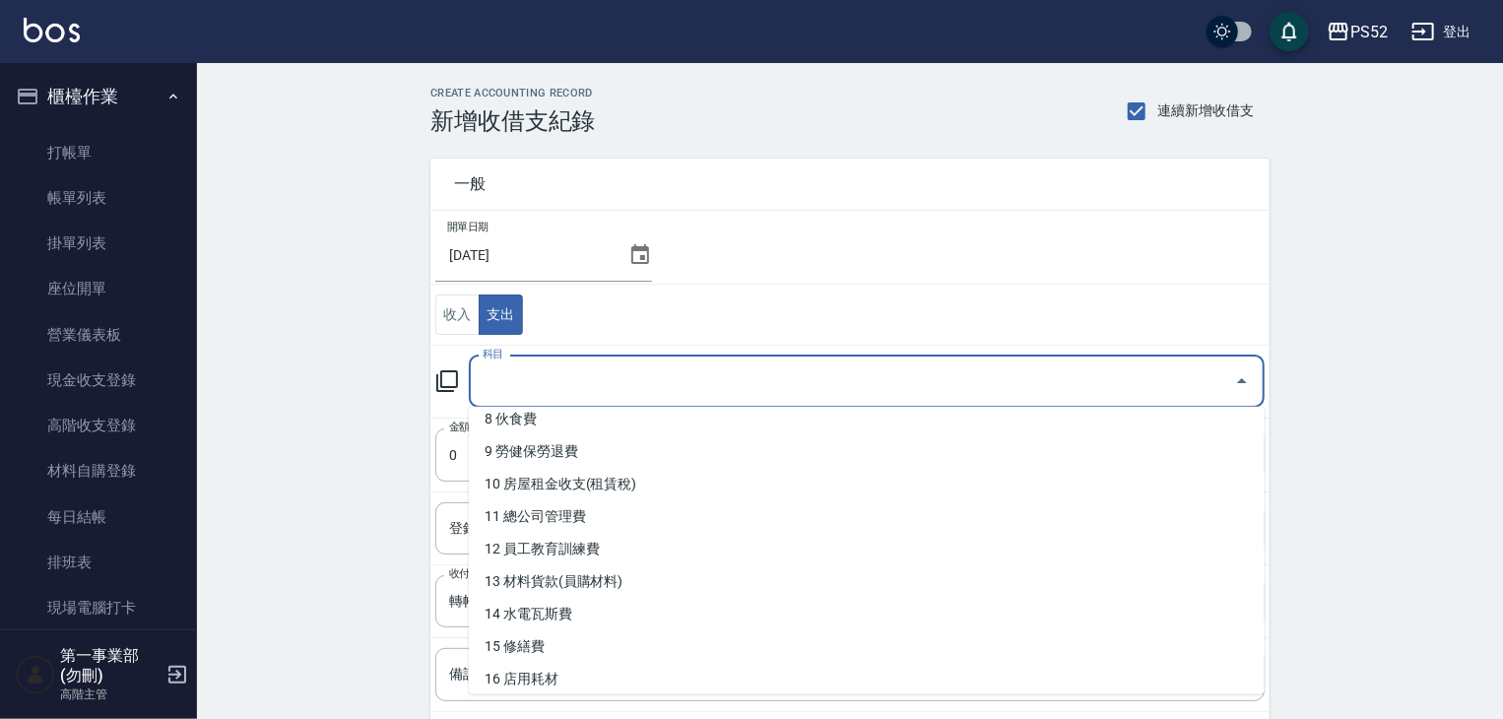
scroll to position [295, 0]
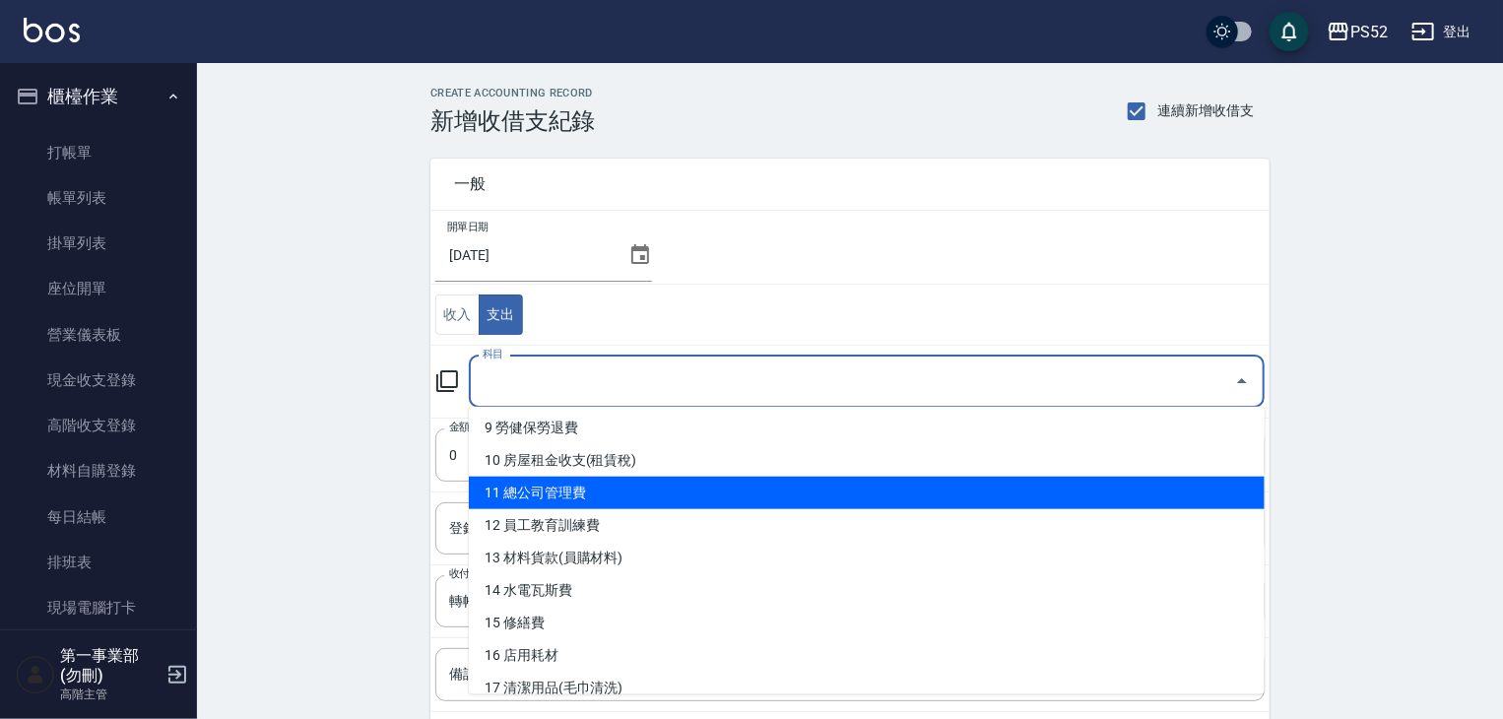
click at [617, 498] on li "11 總公司管理費" at bounding box center [867, 493] width 796 height 33
type input "11 總公司管理費"
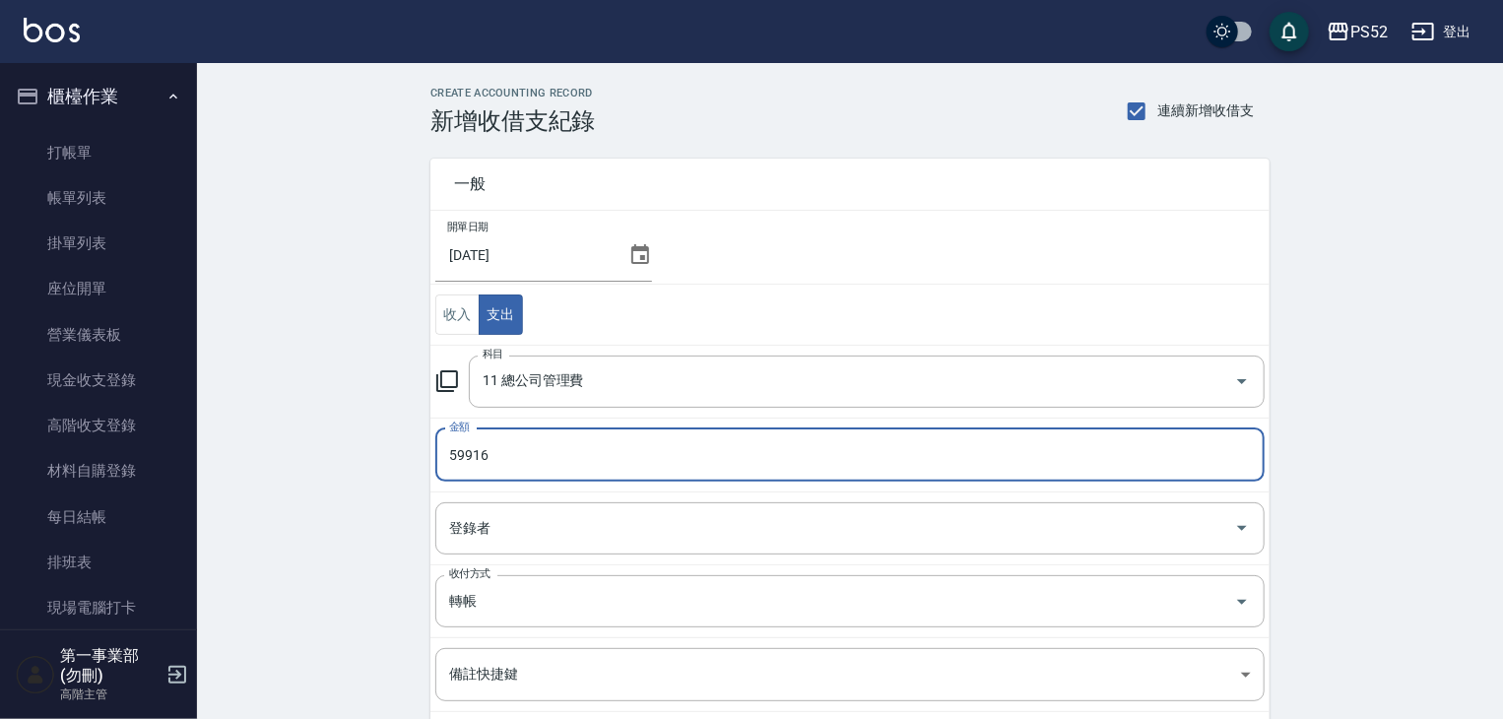
type input "59916"
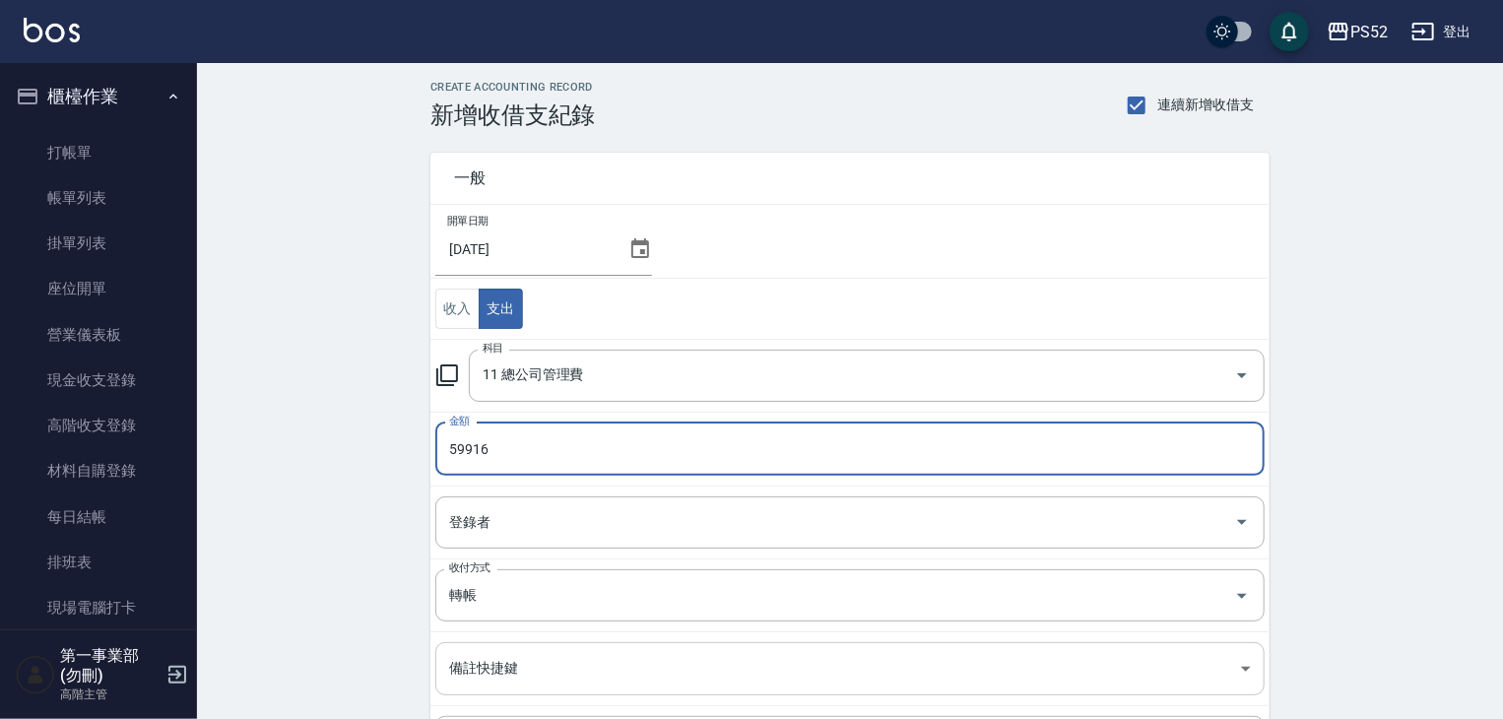
scroll to position [197, 0]
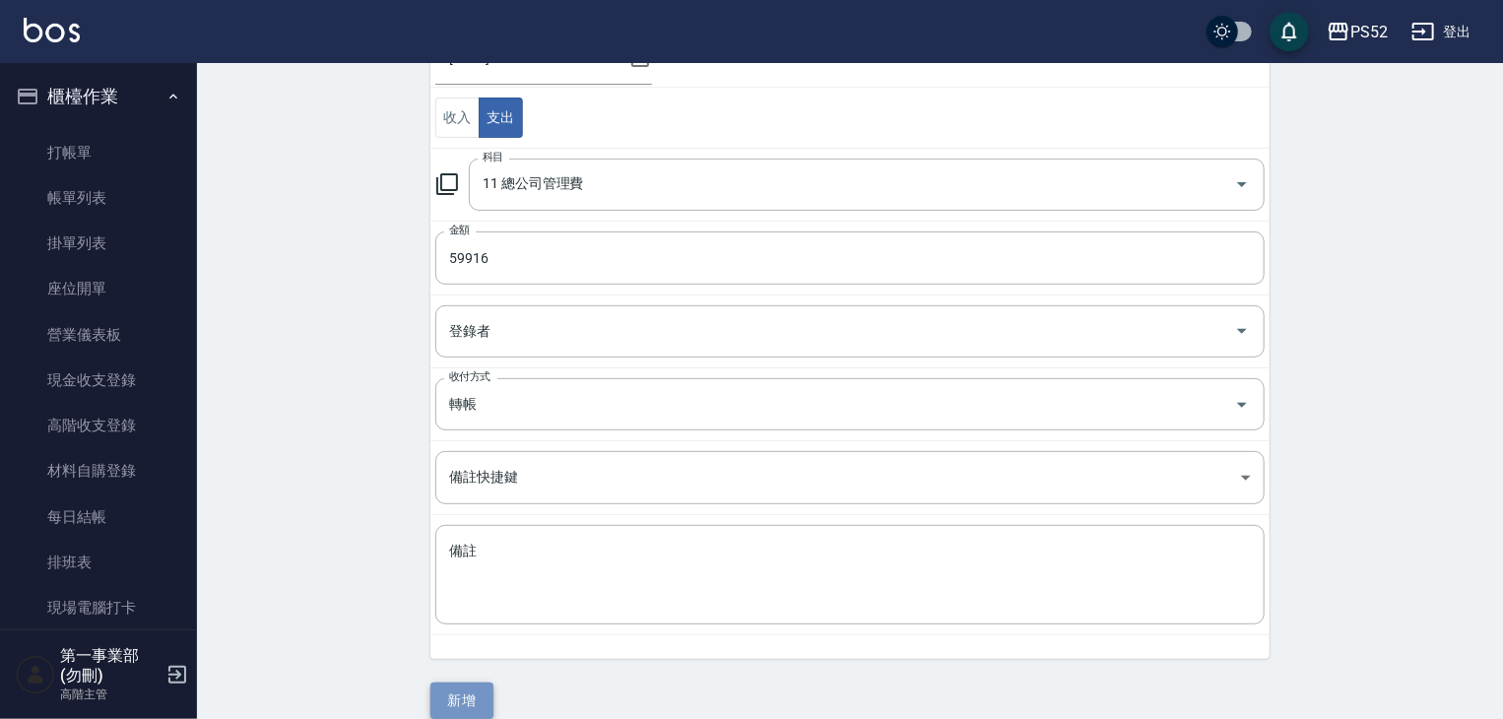
click at [479, 698] on button "新增" at bounding box center [461, 701] width 63 height 36
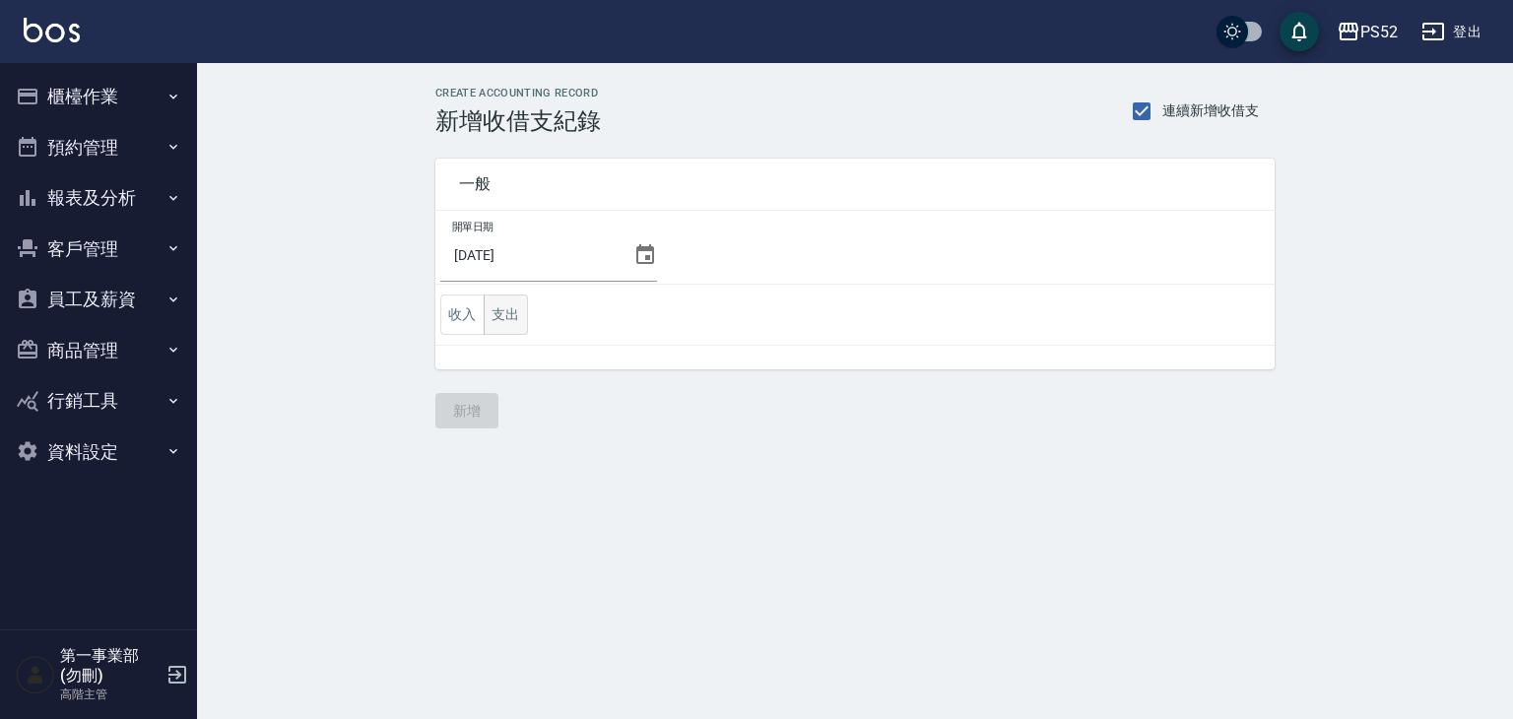
click at [517, 304] on button "支出" at bounding box center [506, 314] width 44 height 40
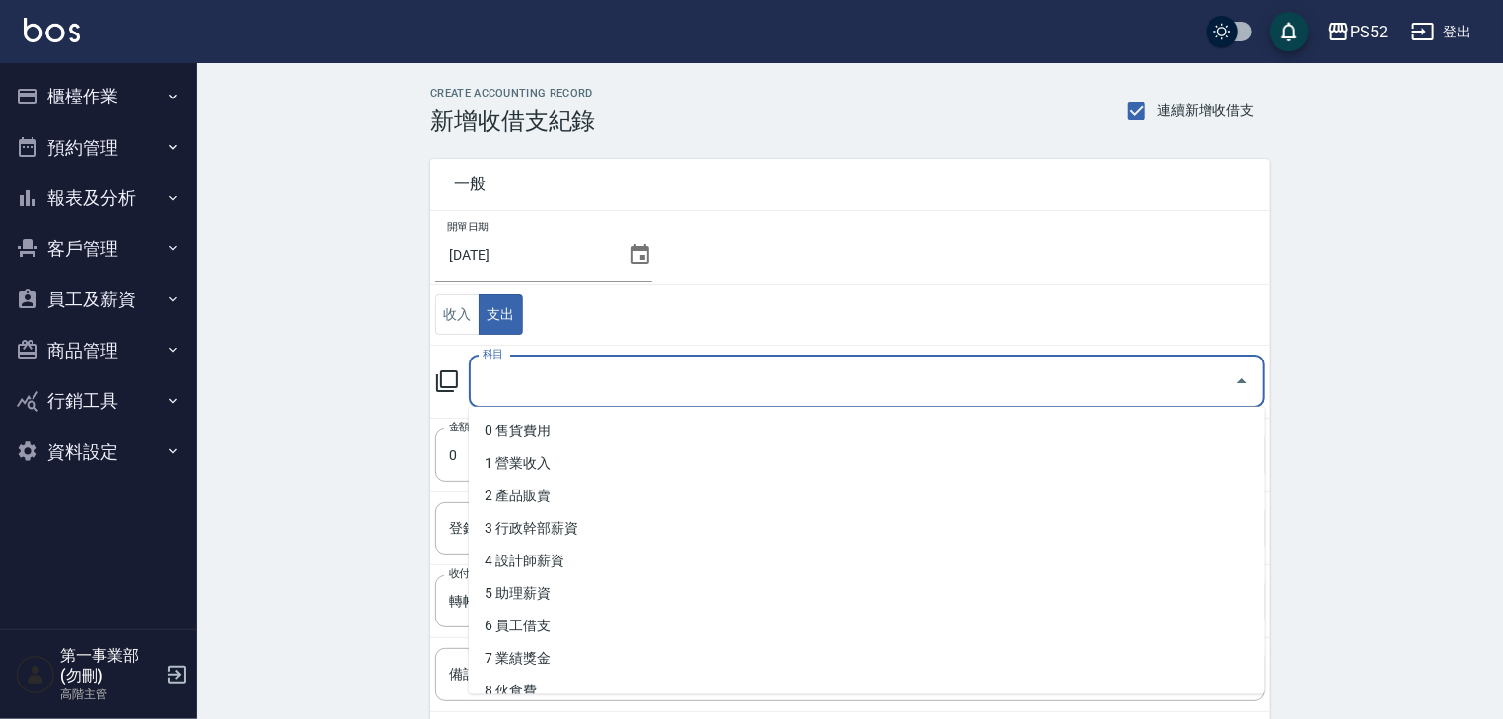
click at [538, 384] on input "科目" at bounding box center [852, 381] width 749 height 34
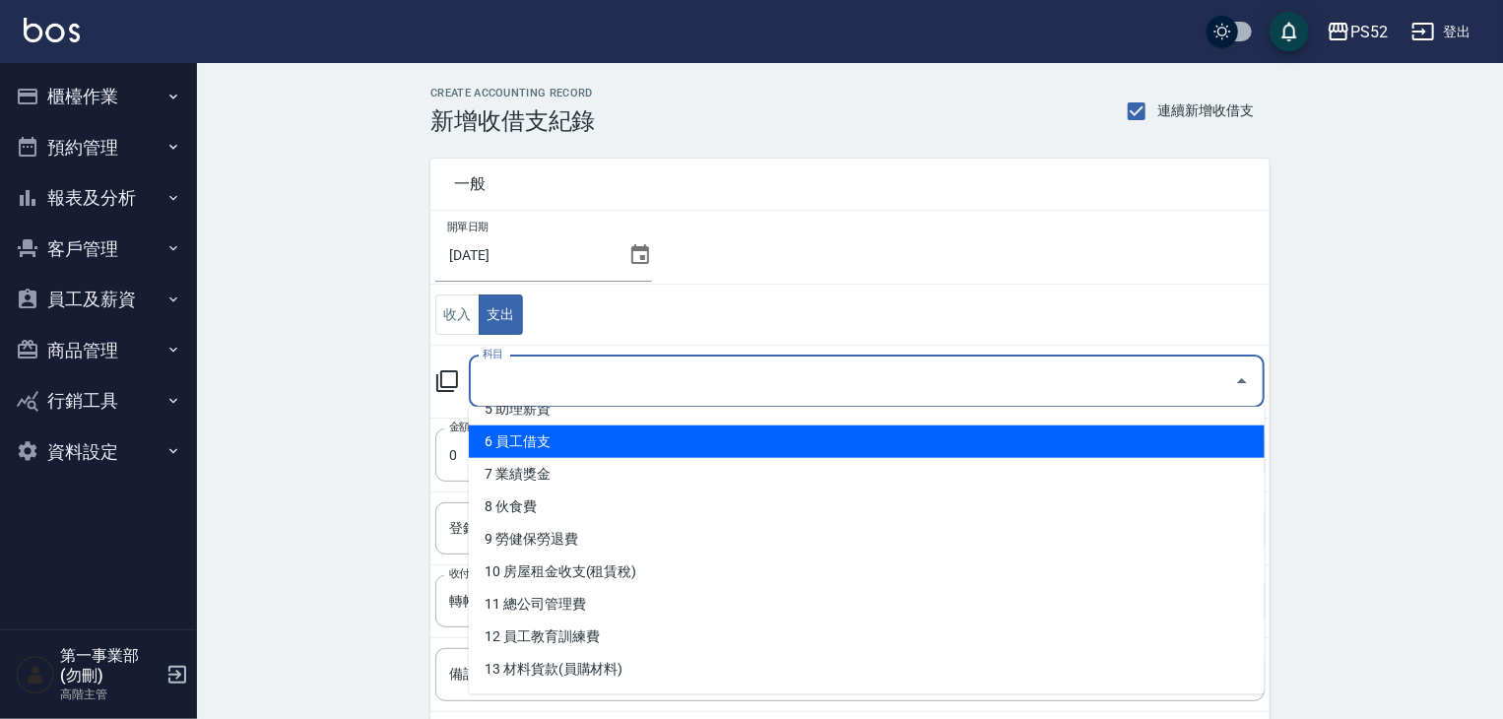
scroll to position [197, 0]
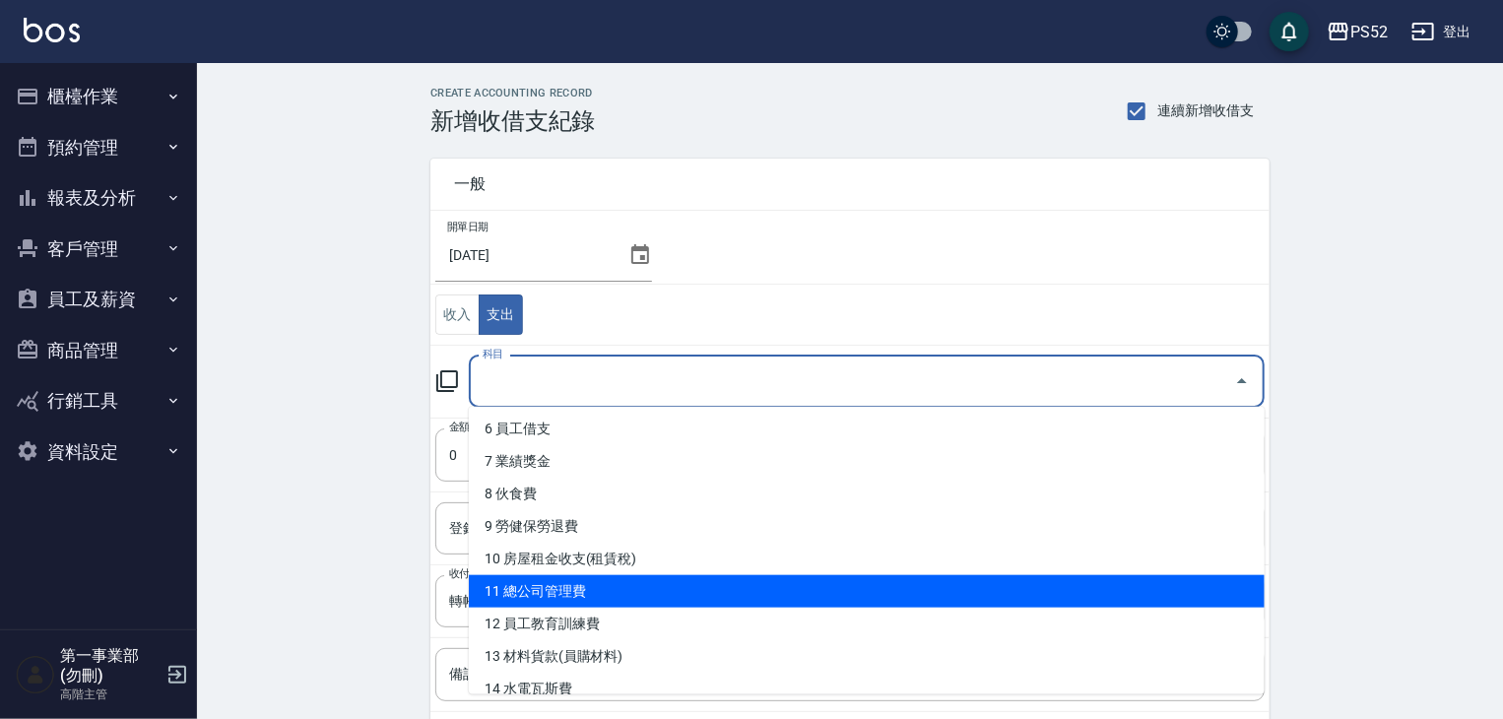
click at [557, 596] on li "11 總公司管理費" at bounding box center [867, 591] width 796 height 33
type input "11 總公司管理費"
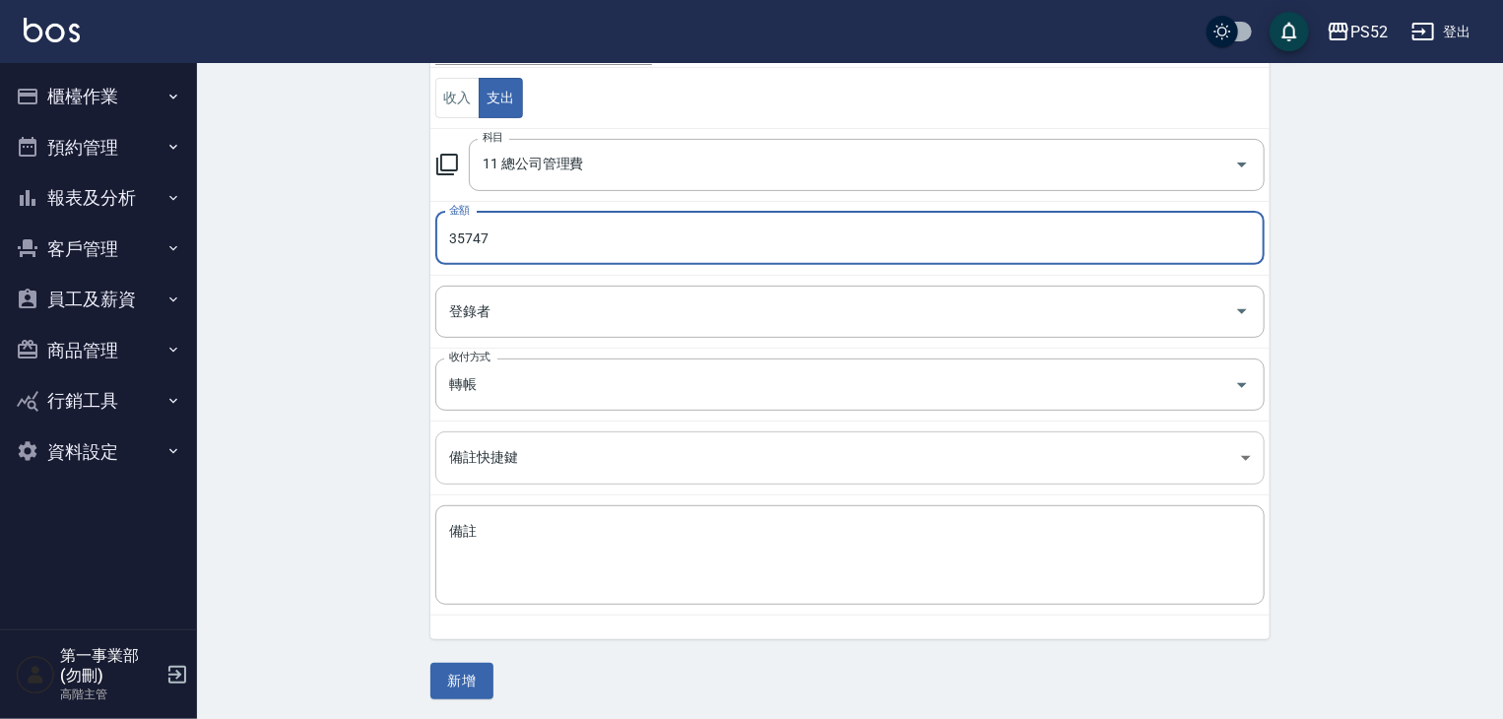
scroll to position [218, 0]
type input "35747"
click at [477, 679] on button "新增" at bounding box center [461, 680] width 63 height 36
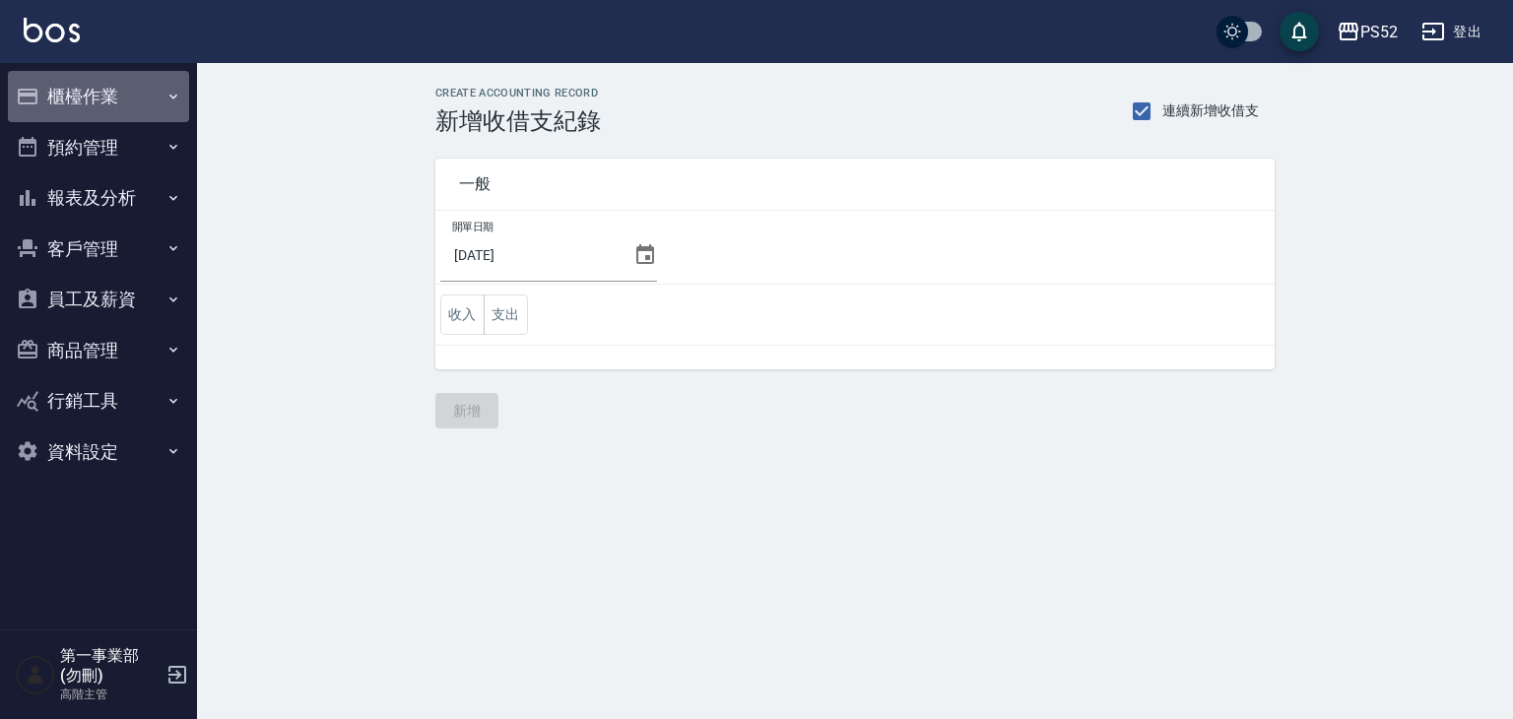
click at [114, 109] on button "櫃檯作業" at bounding box center [98, 96] width 181 height 51
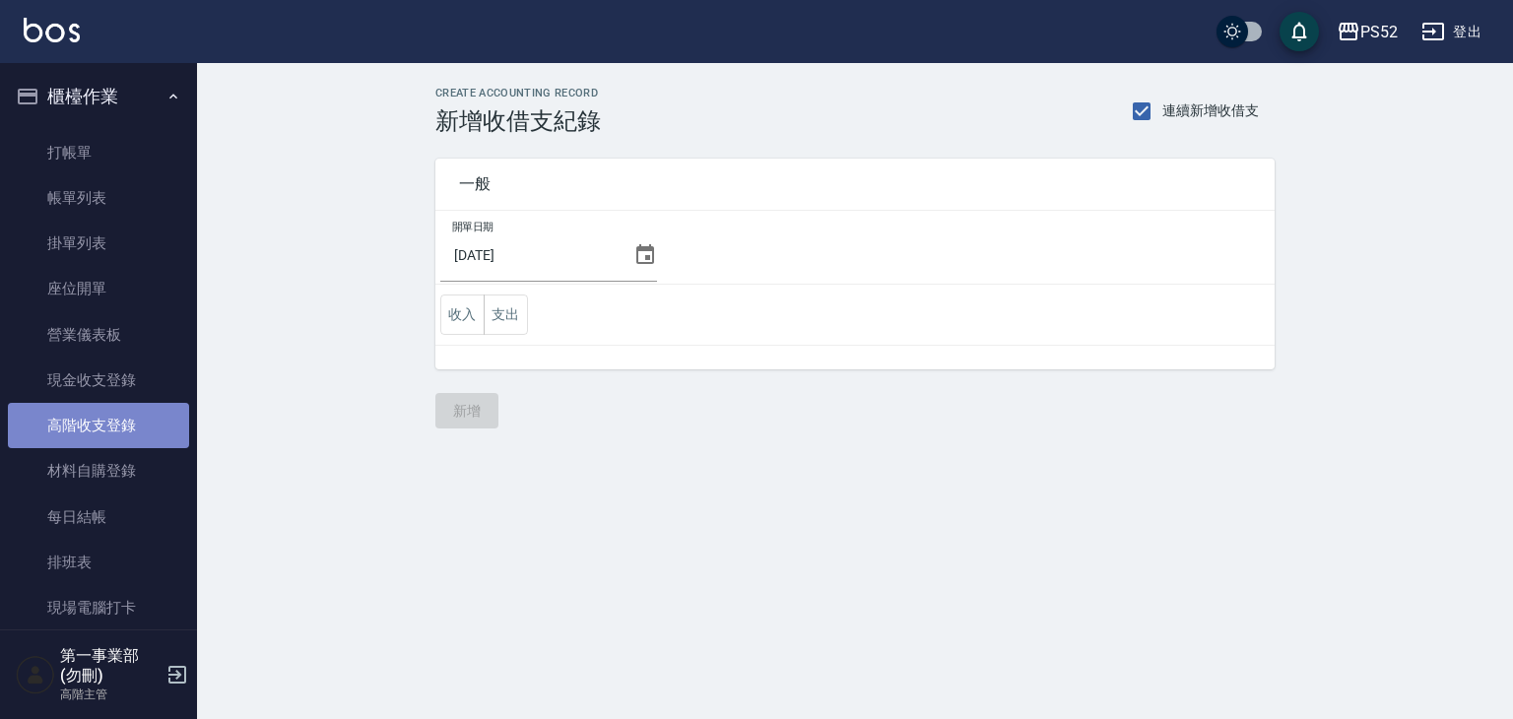
click at [123, 424] on link "高階收支登錄" at bounding box center [98, 425] width 181 height 45
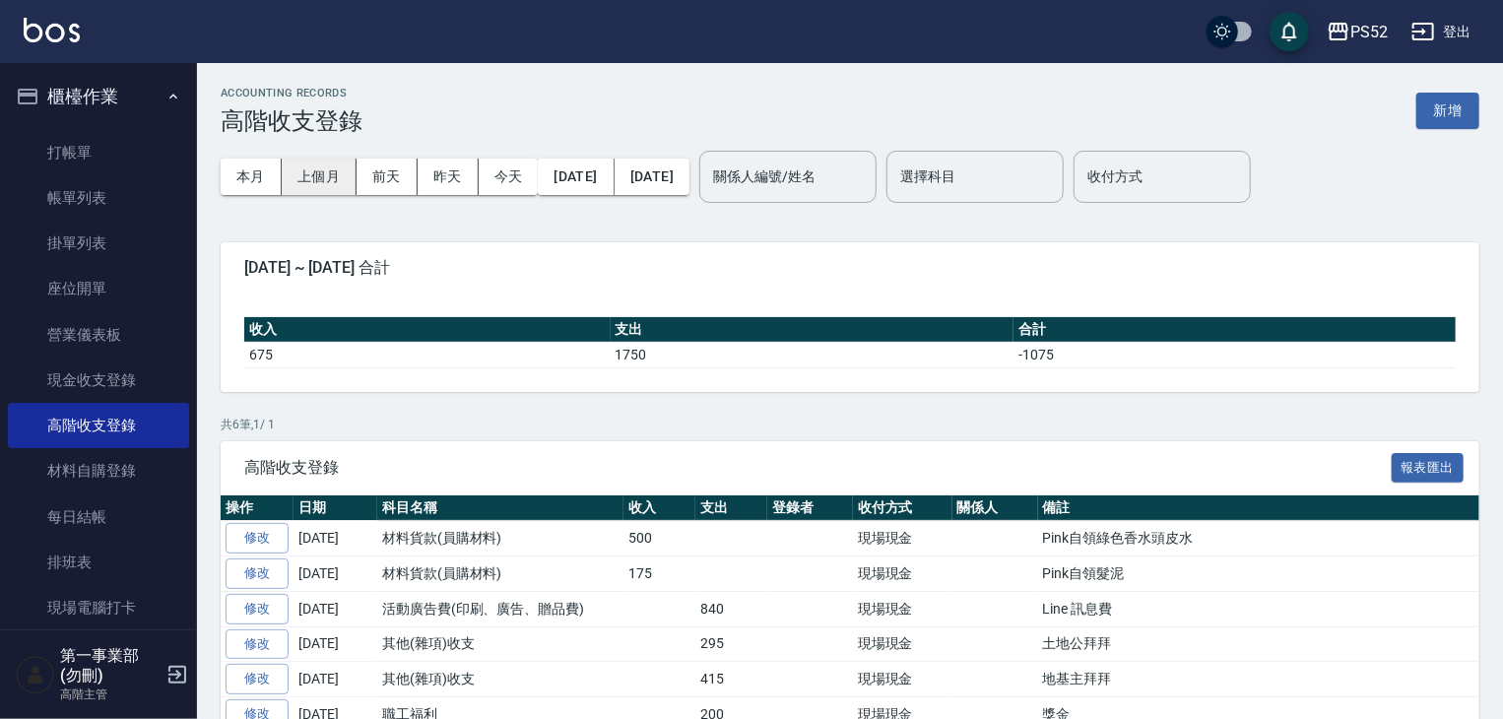
click at [329, 182] on button "上個月" at bounding box center [319, 177] width 75 height 36
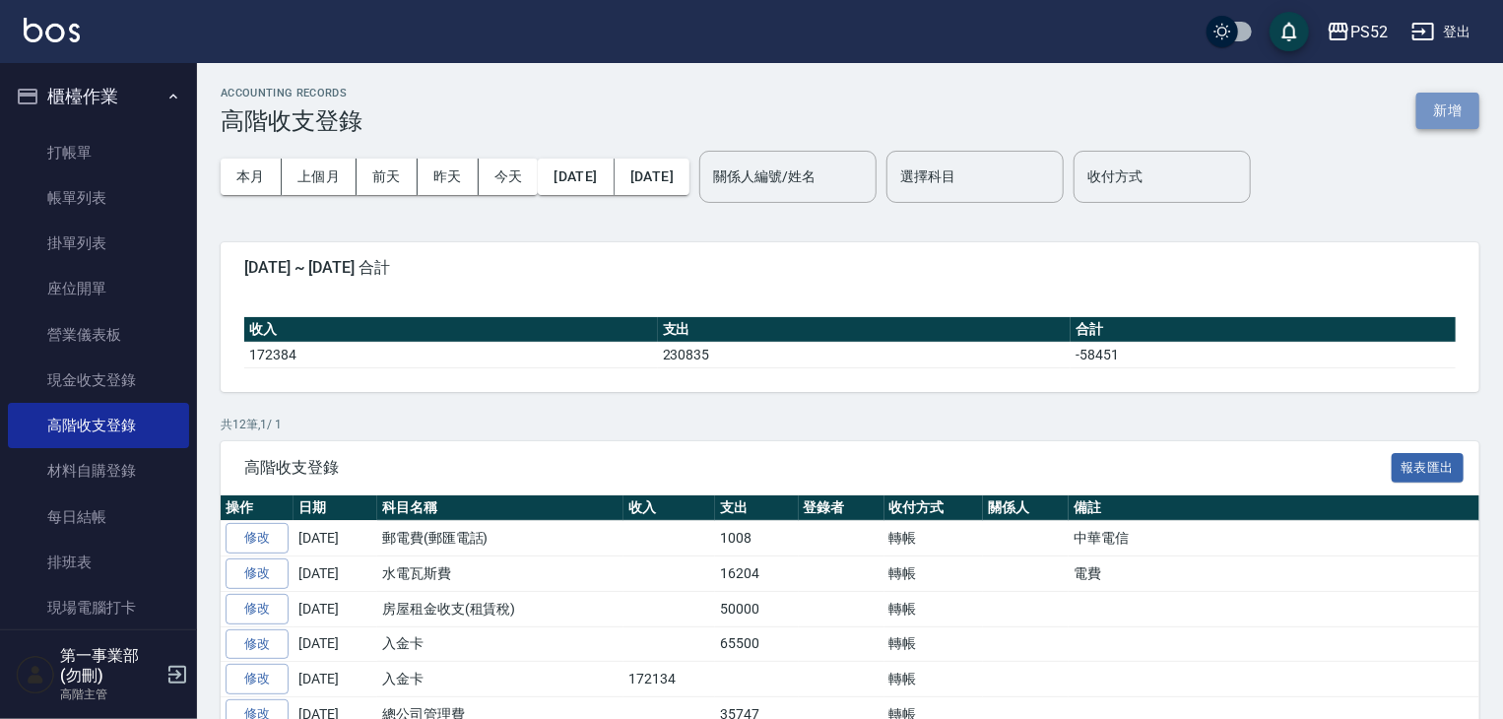
click at [1460, 100] on button "新增" at bounding box center [1447, 111] width 63 height 36
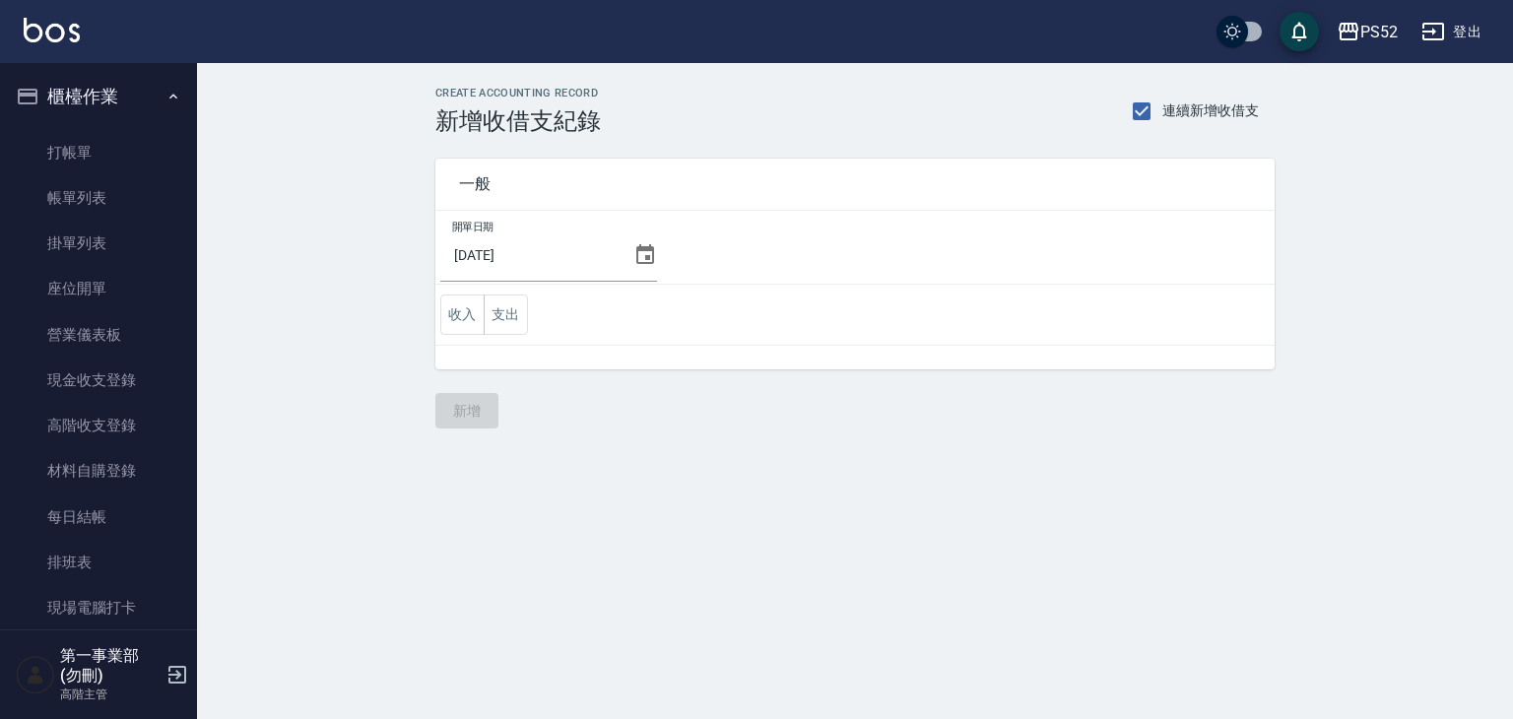
click at [648, 245] on icon at bounding box center [645, 255] width 24 height 24
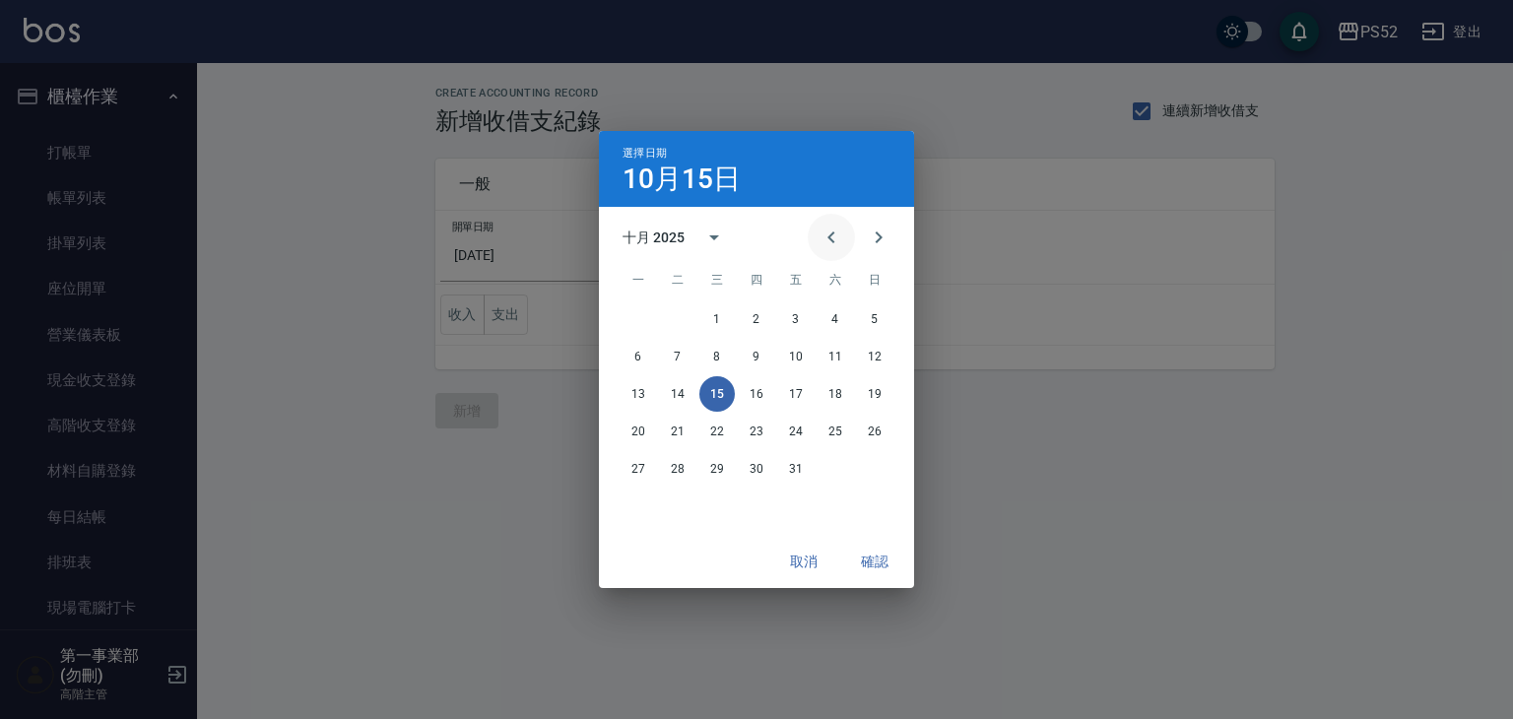
click at [819, 255] on button "Previous month" at bounding box center [831, 237] width 47 height 47
click at [685, 469] on button "30" at bounding box center [677, 468] width 35 height 35
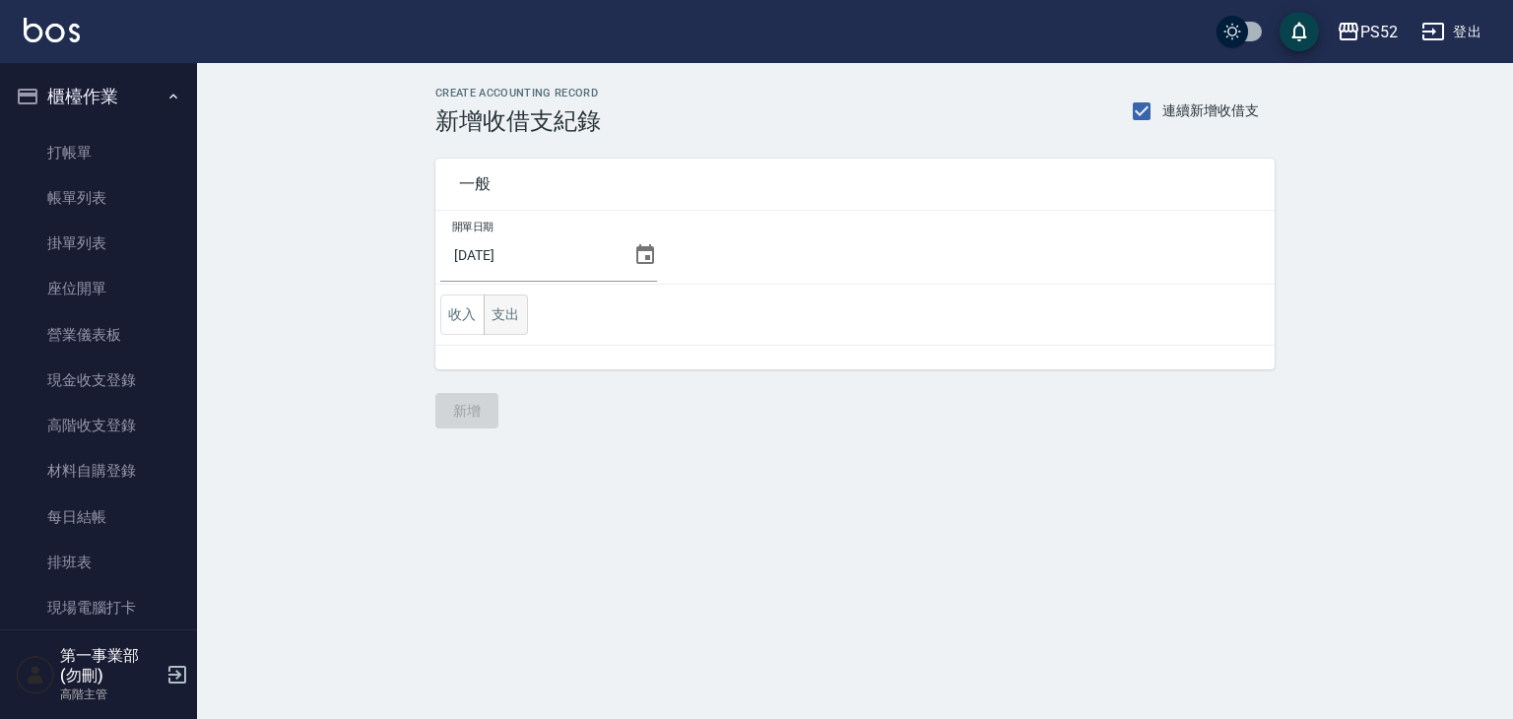
click at [500, 313] on button "支出" at bounding box center [506, 314] width 44 height 40
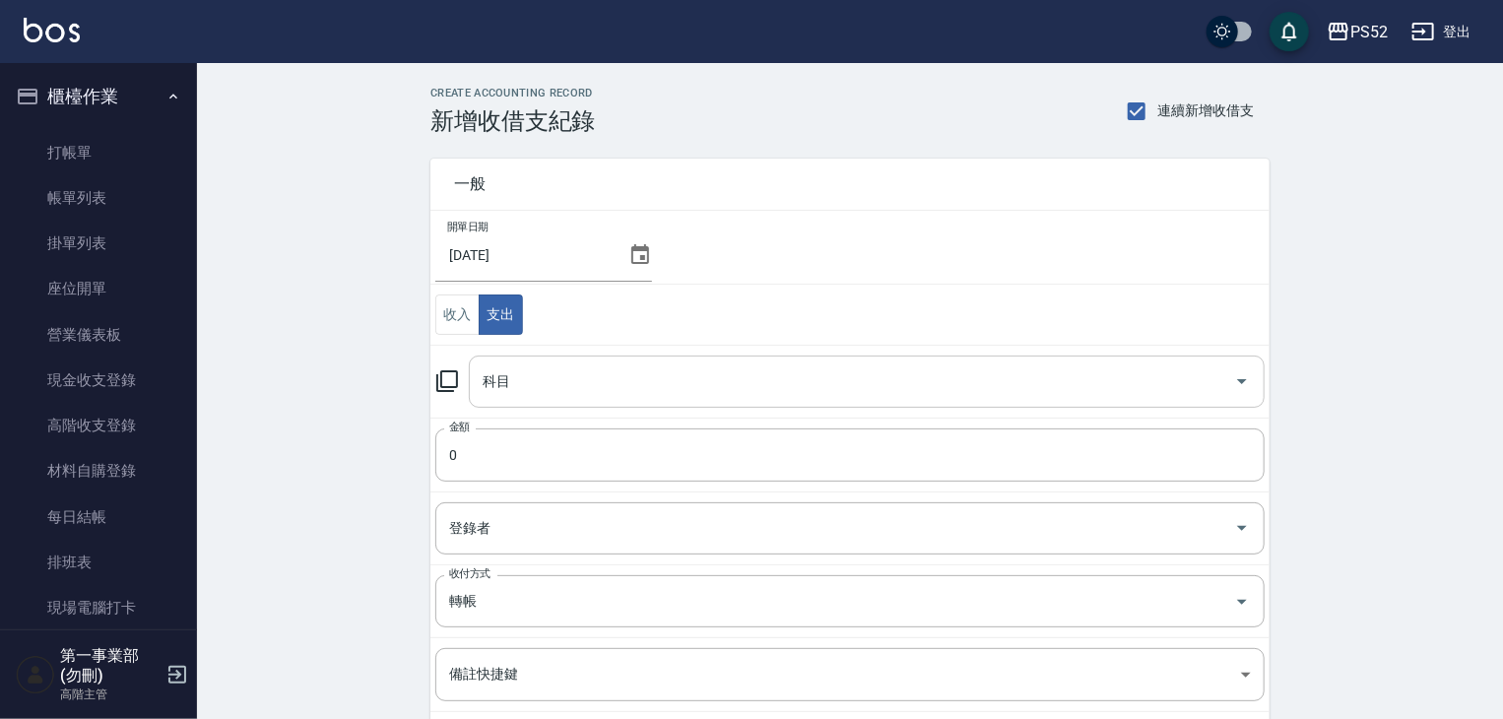
click at [535, 379] on input "科目" at bounding box center [852, 381] width 749 height 34
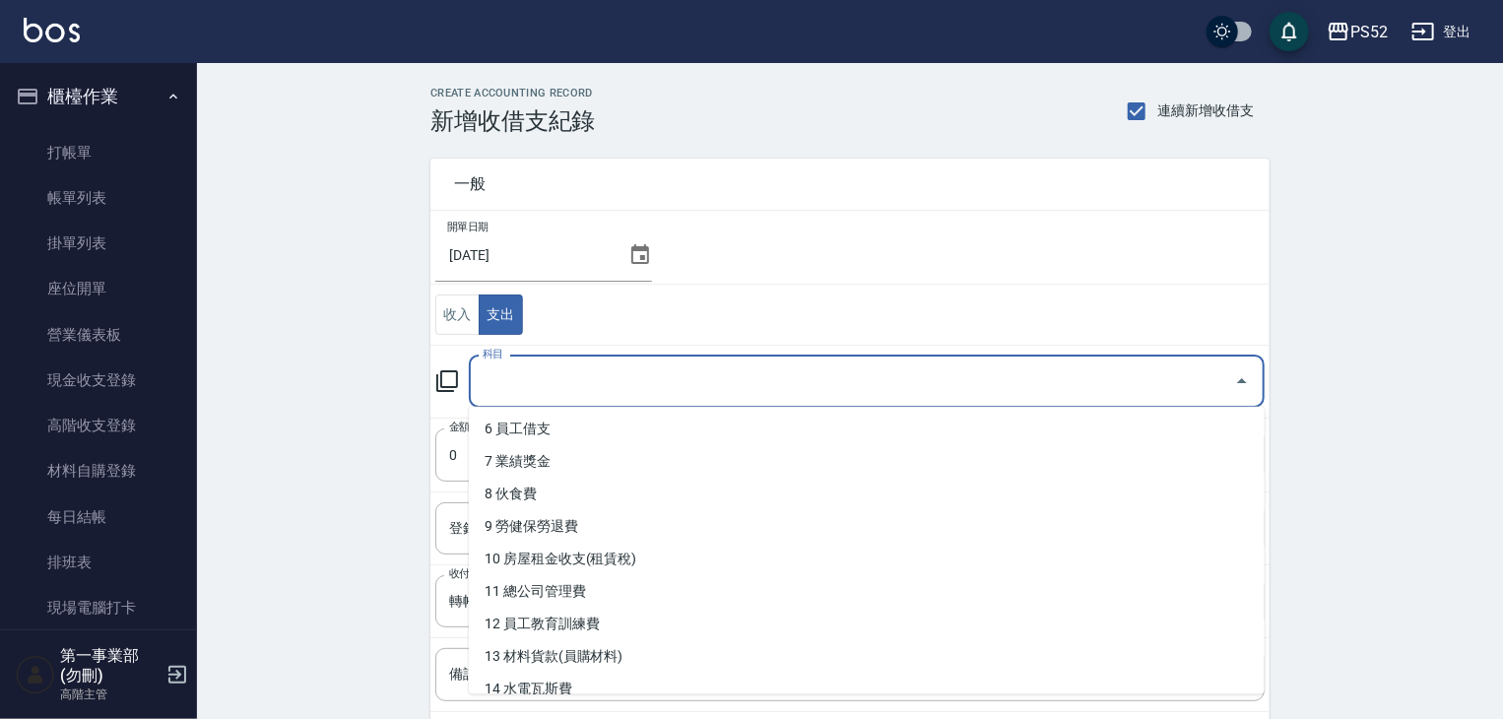
scroll to position [394, 0]
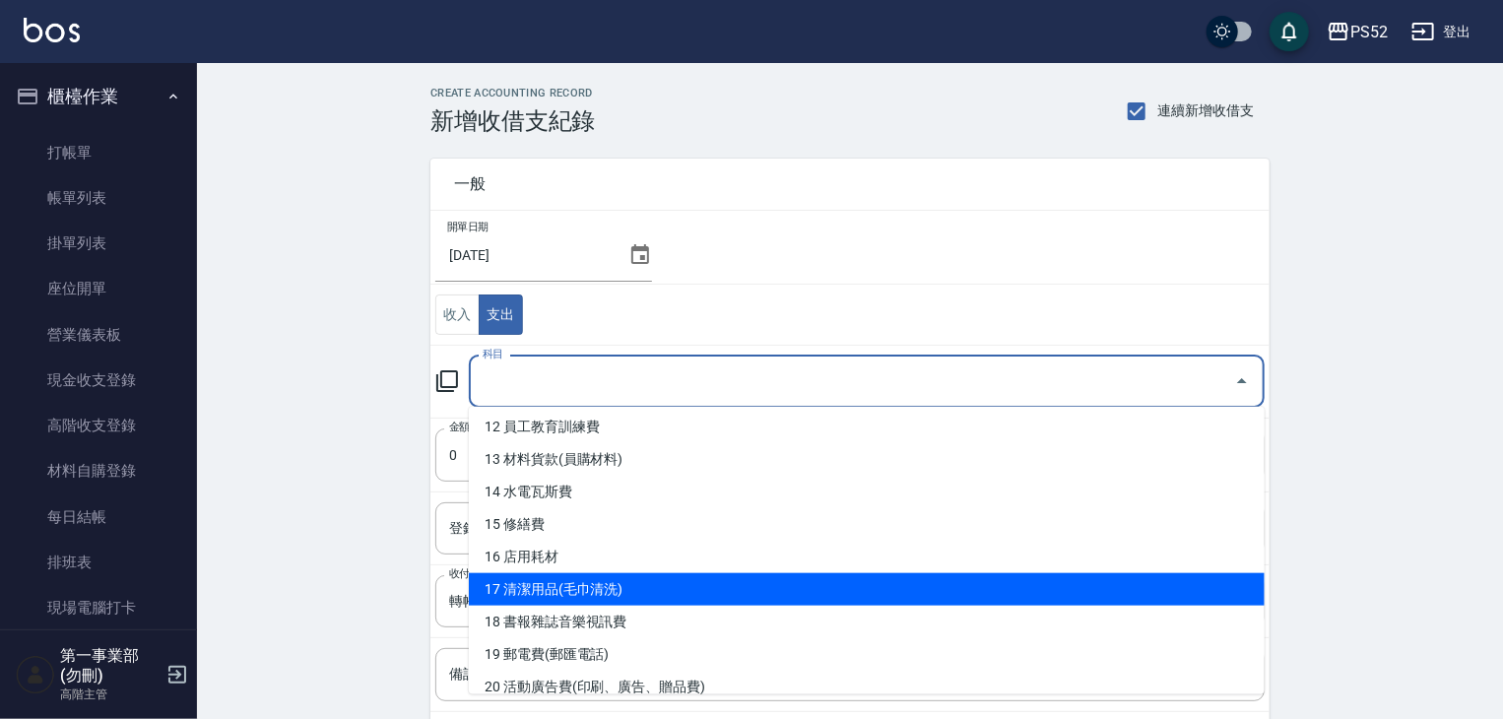
click at [633, 577] on li "17 清潔用品(毛巾清洗)" at bounding box center [867, 589] width 796 height 33
type input "17 清潔用品(毛巾清洗)"
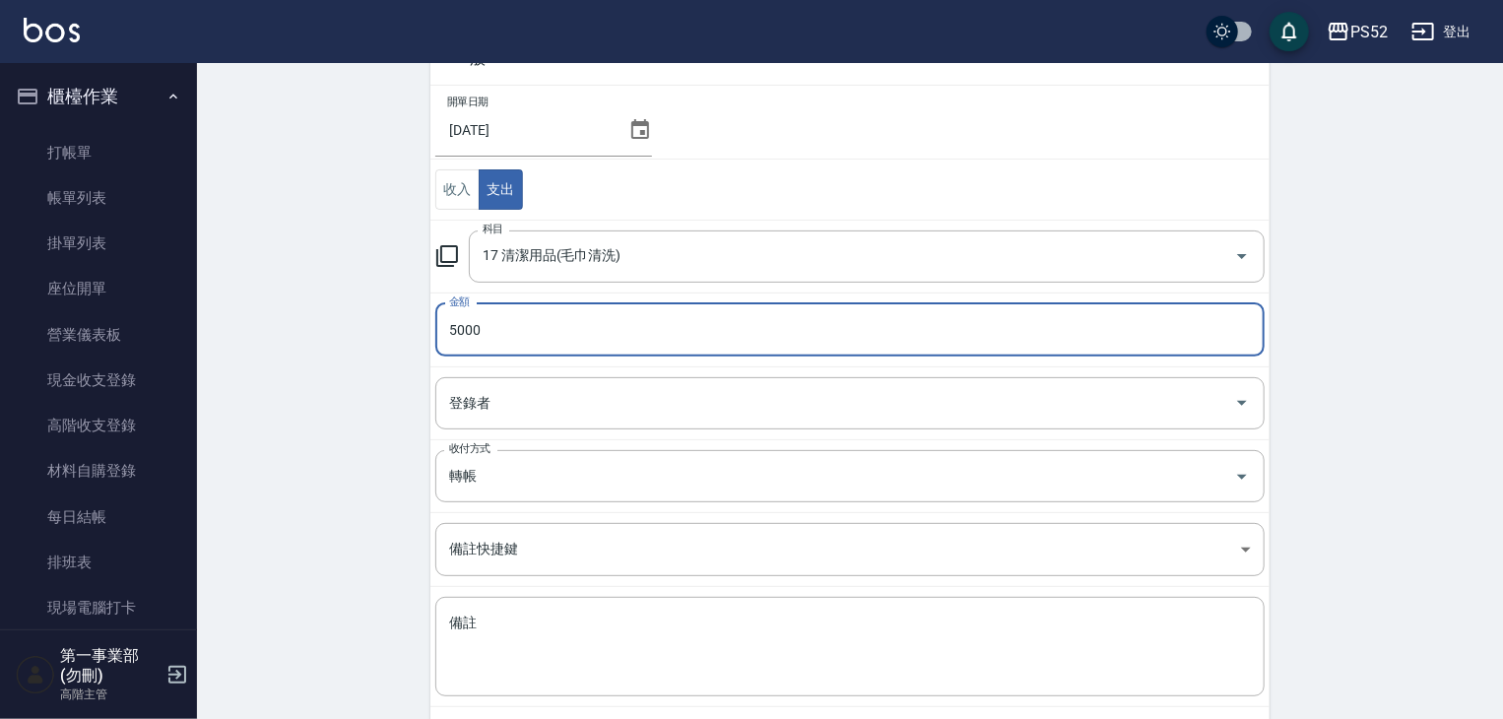
scroll to position [218, 0]
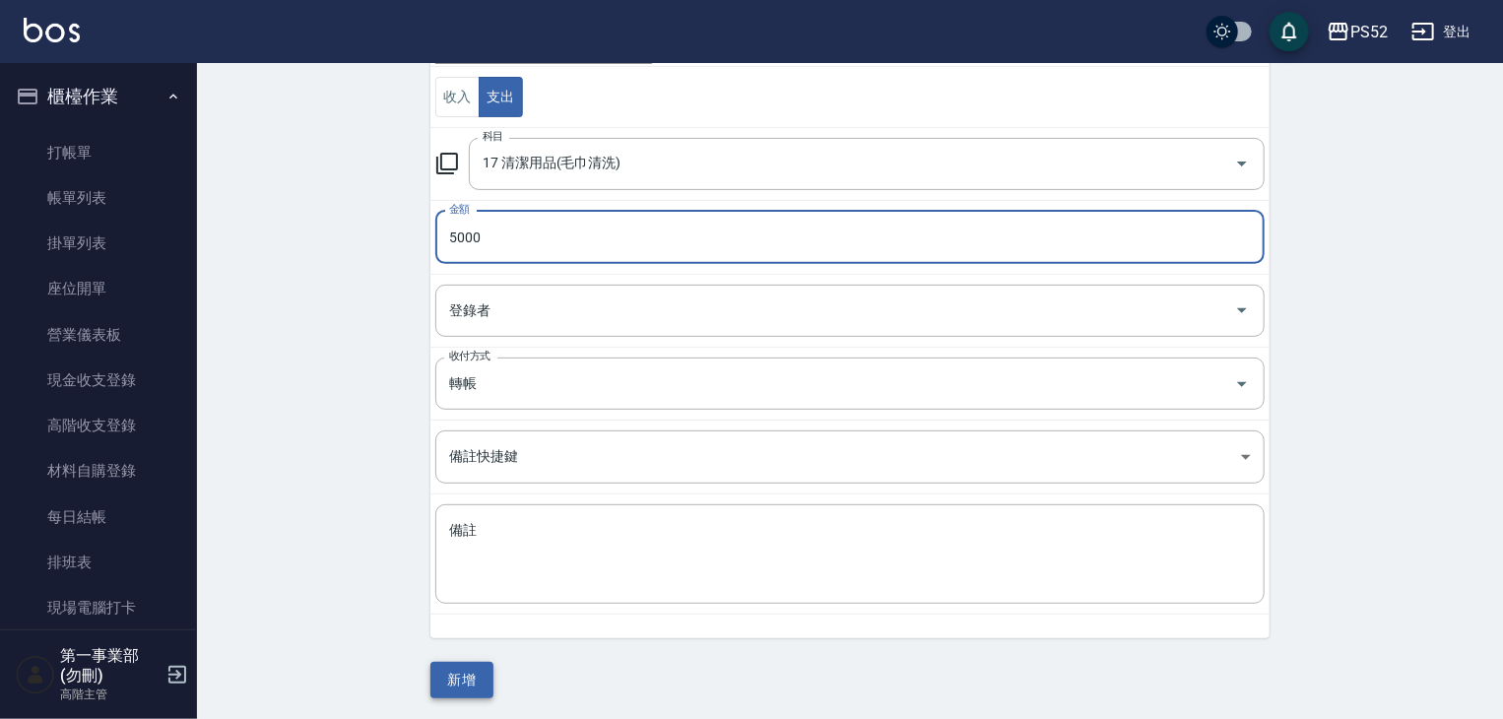
type input "5000"
drag, startPoint x: 461, startPoint y: 683, endPoint x: 464, endPoint y: 702, distance: 19.9
click at [461, 683] on button "新增" at bounding box center [461, 680] width 63 height 36
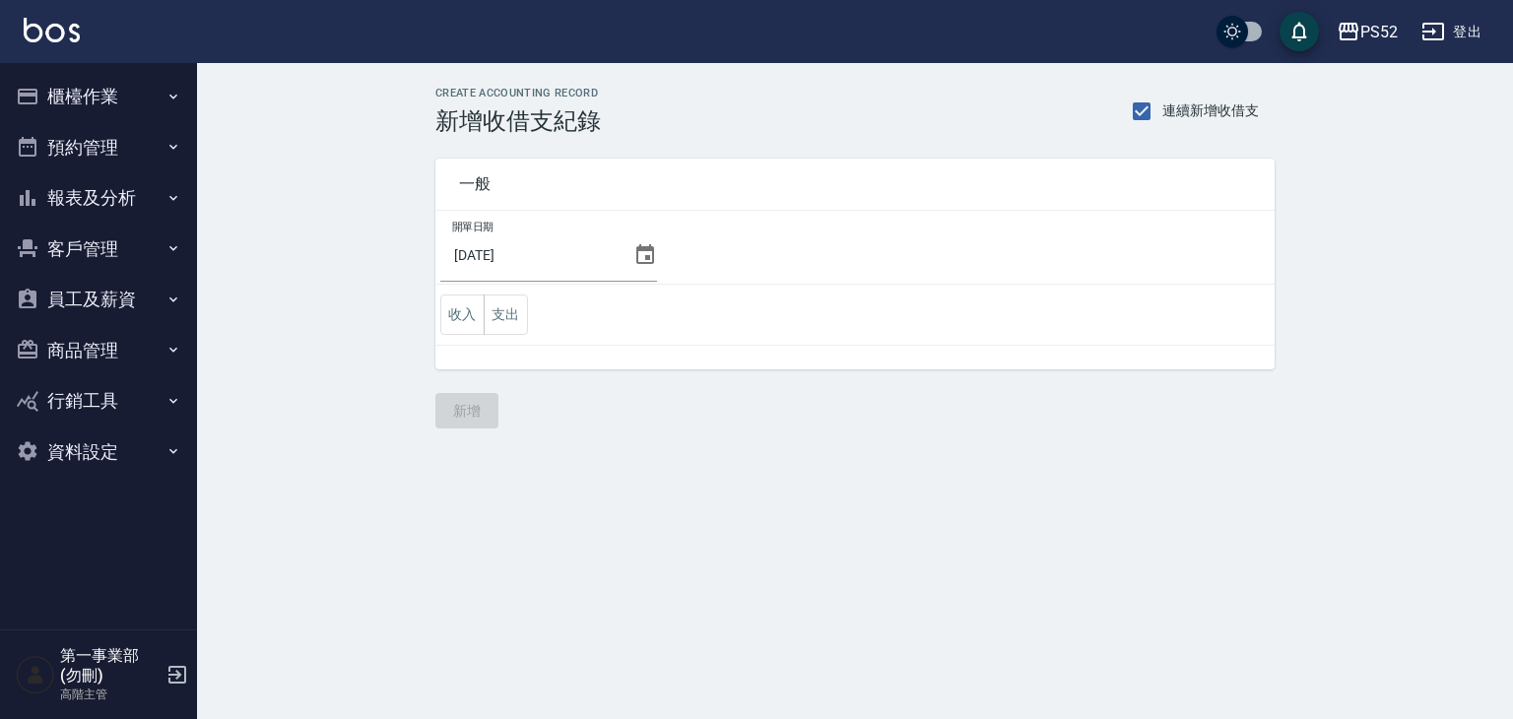
click at [87, 107] on button "櫃檯作業" at bounding box center [98, 96] width 181 height 51
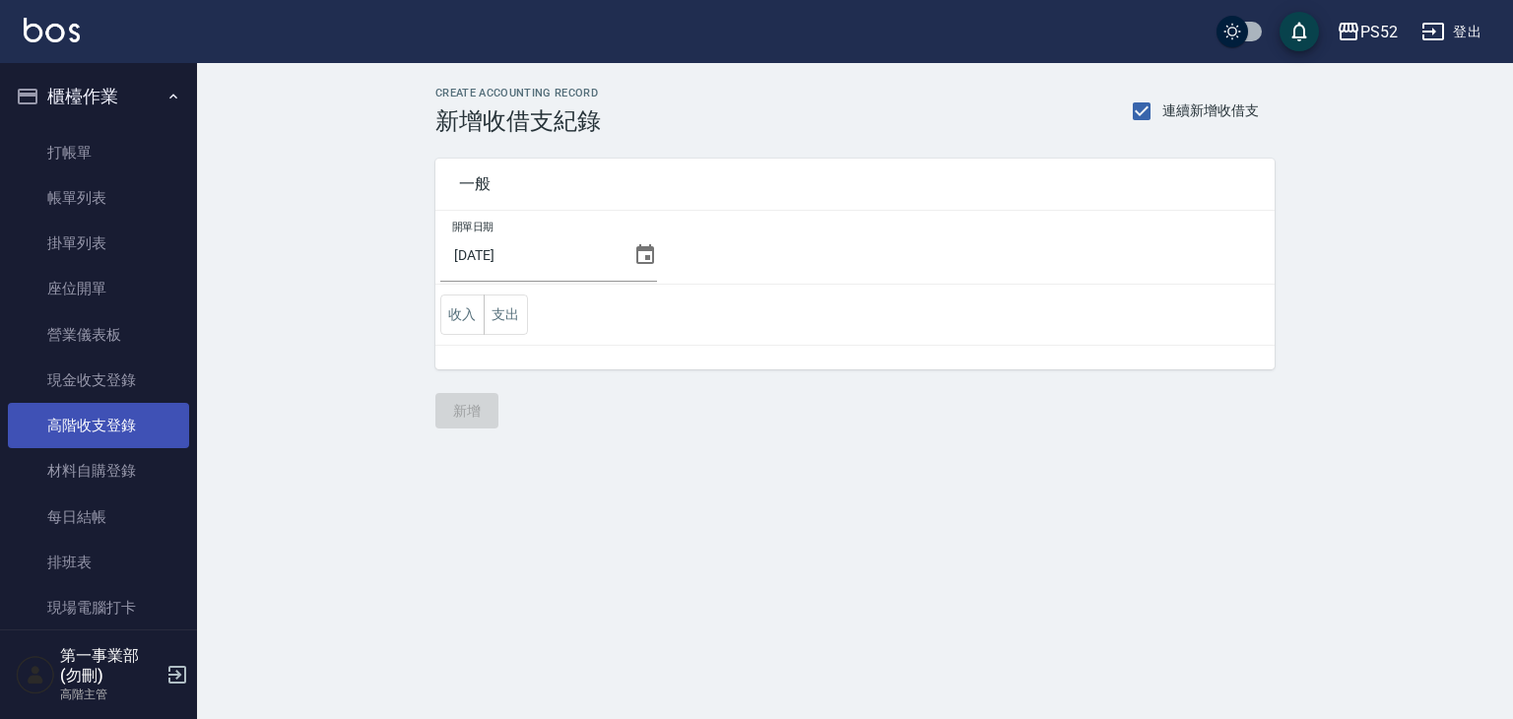
click at [114, 441] on link "高階收支登錄" at bounding box center [98, 425] width 181 height 45
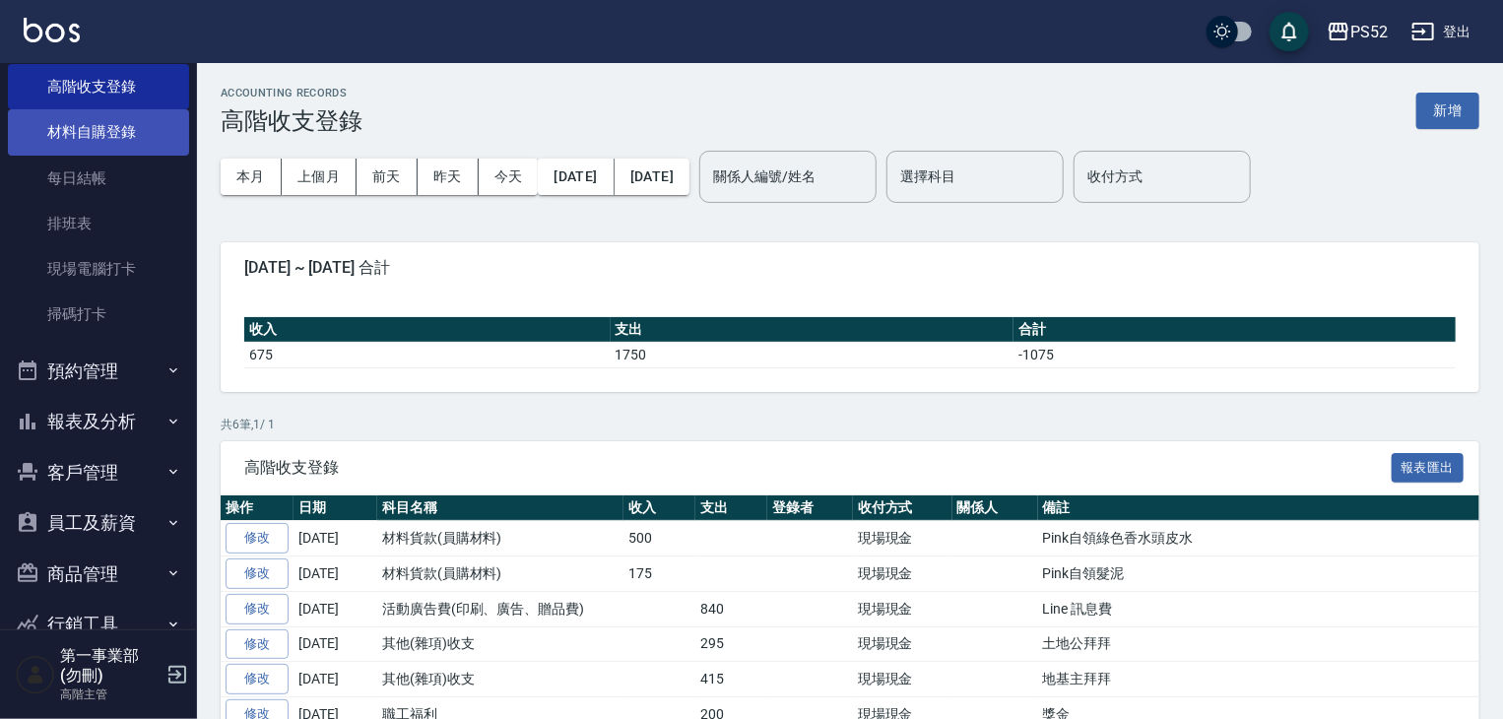
scroll to position [433, 0]
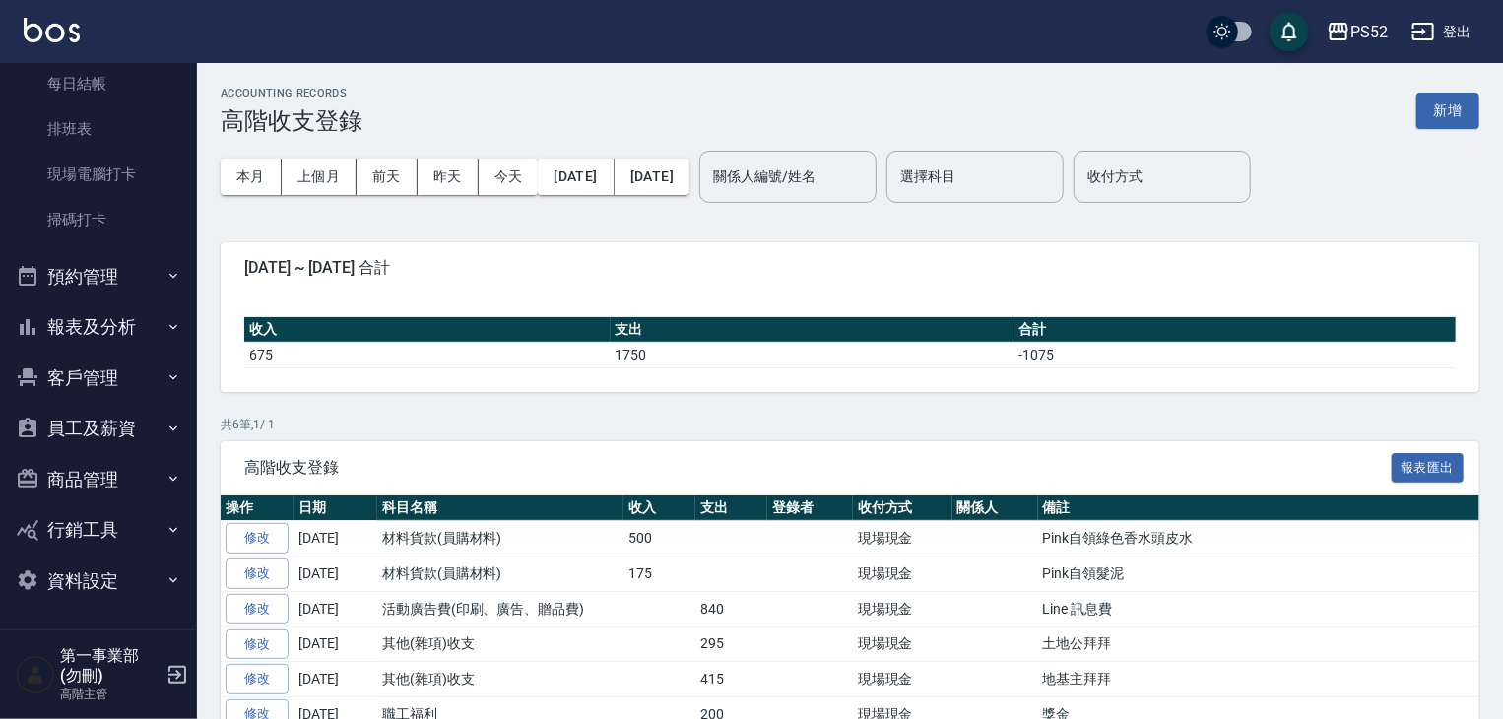
click at [104, 343] on button "報表及分析" at bounding box center [98, 326] width 181 height 51
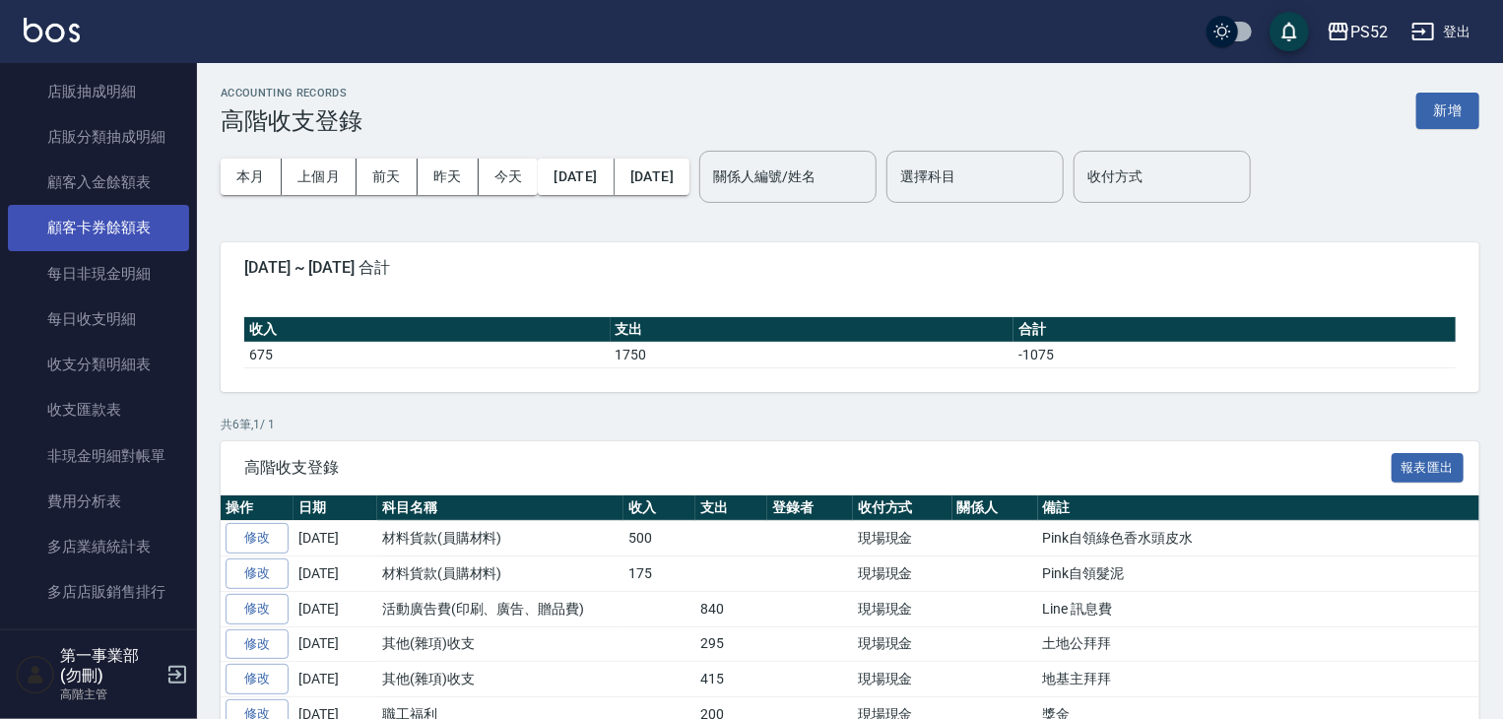
scroll to position [2305, 0]
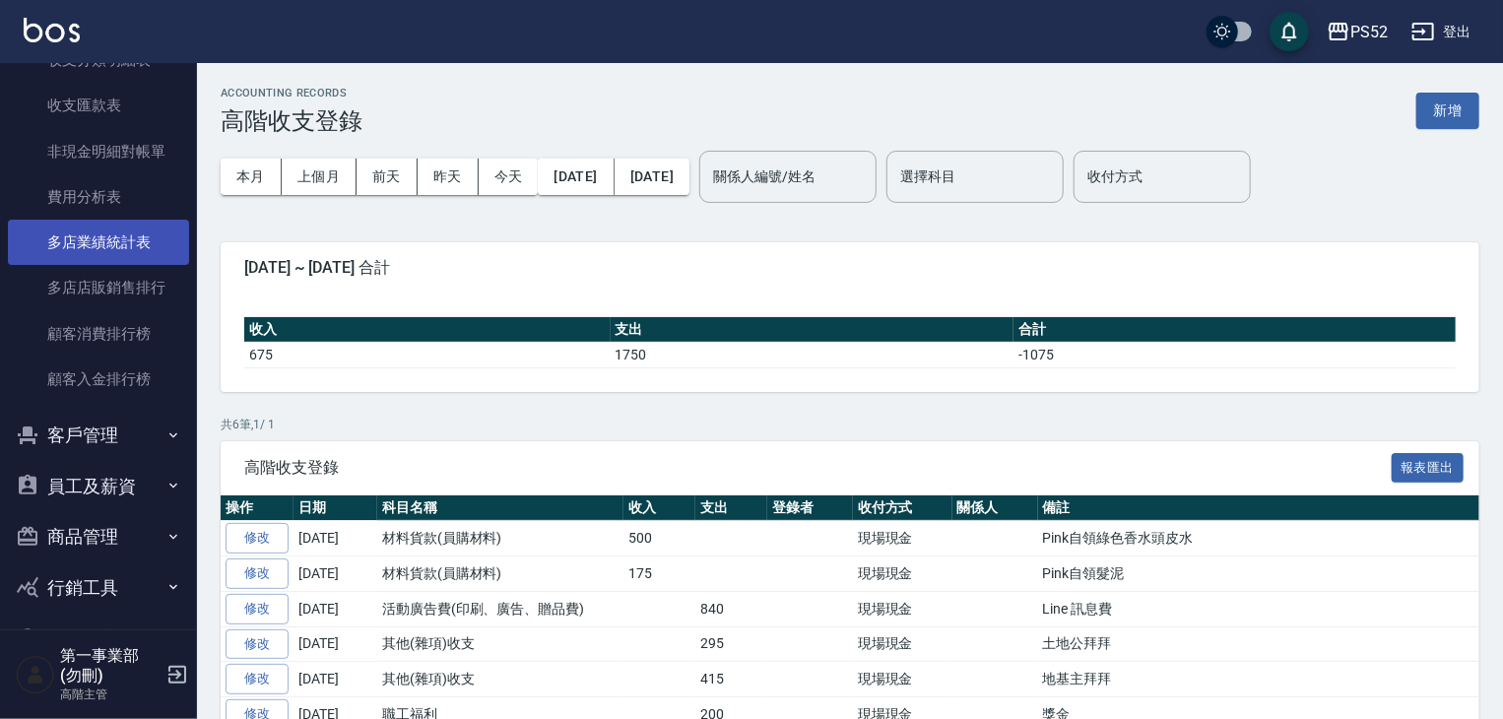
click at [115, 222] on link "多店業績統計表" at bounding box center [98, 242] width 181 height 45
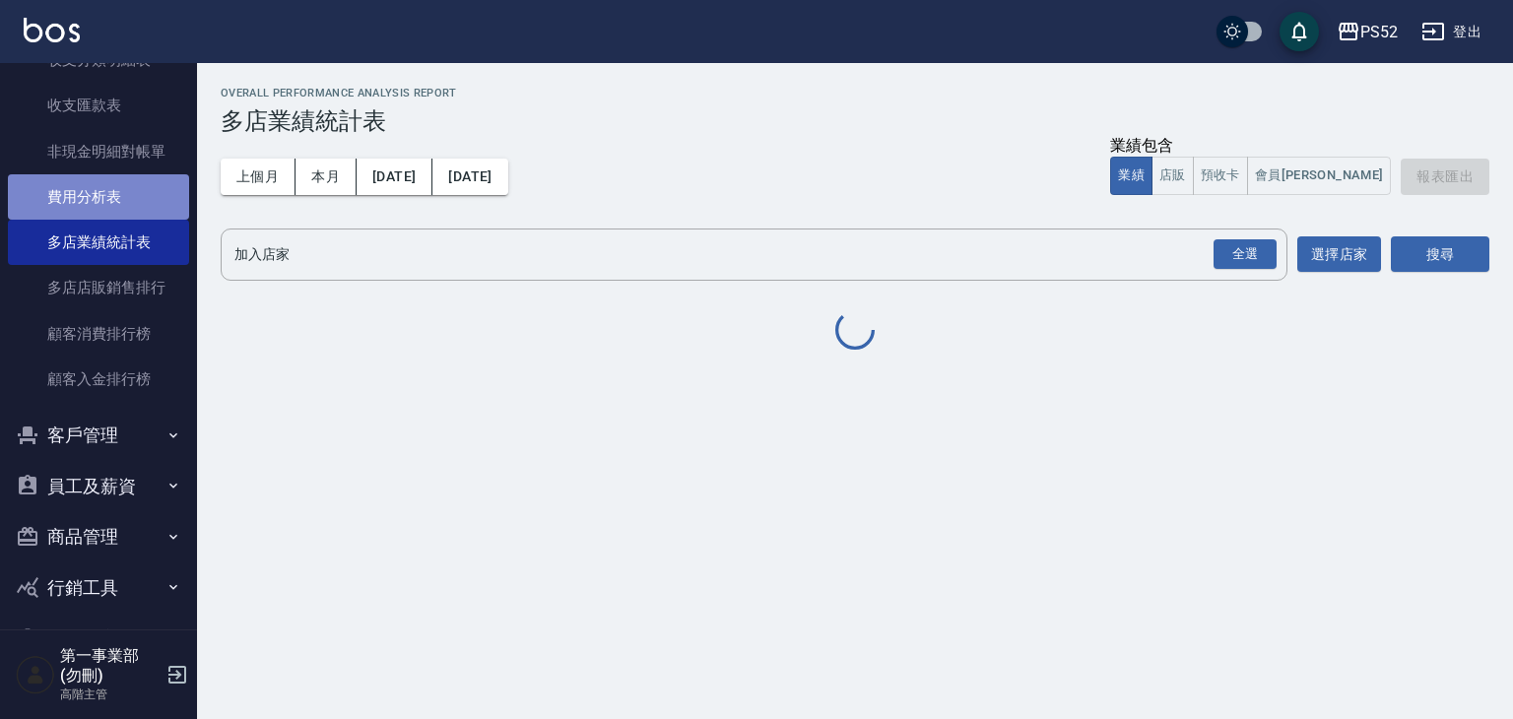
click at [104, 214] on link "費用分析表" at bounding box center [98, 196] width 181 height 45
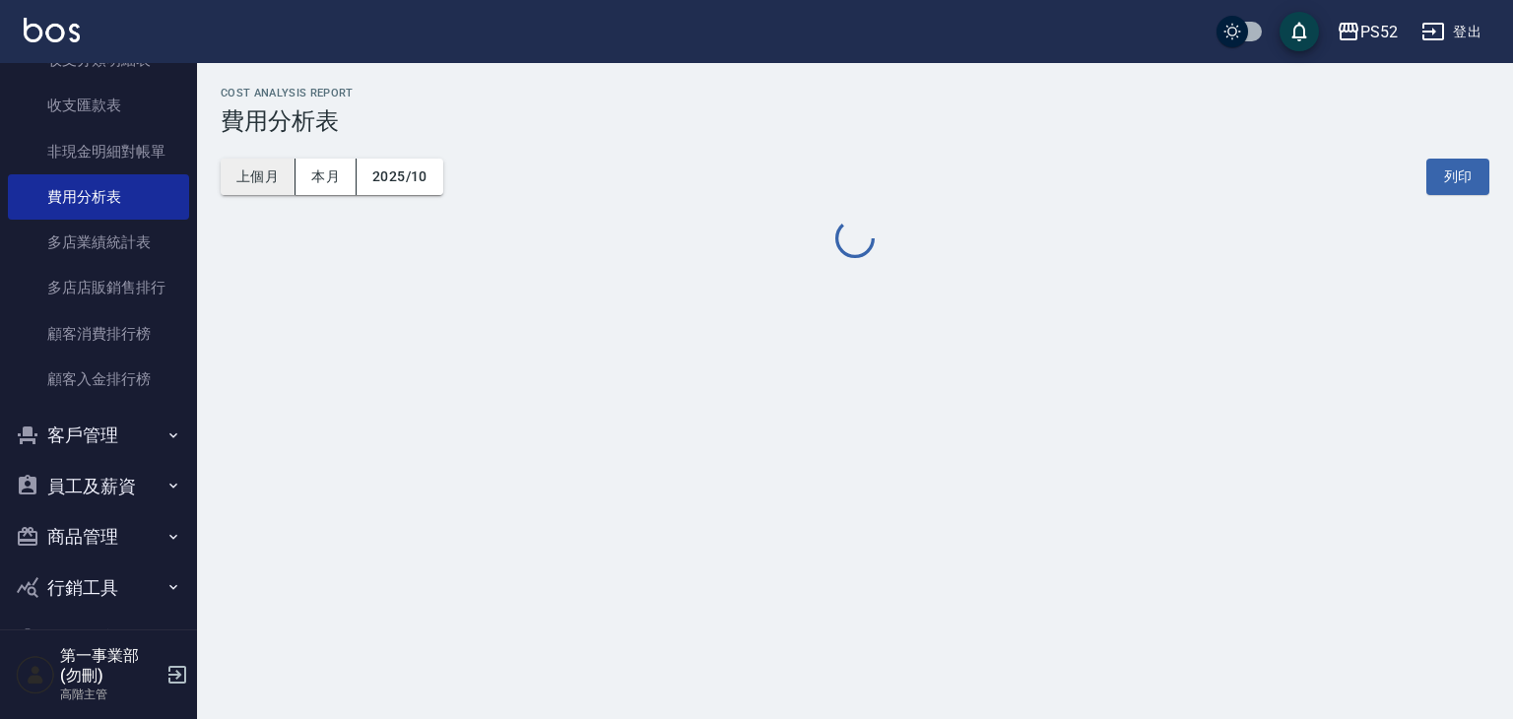
click at [268, 174] on button "上個月" at bounding box center [258, 177] width 75 height 36
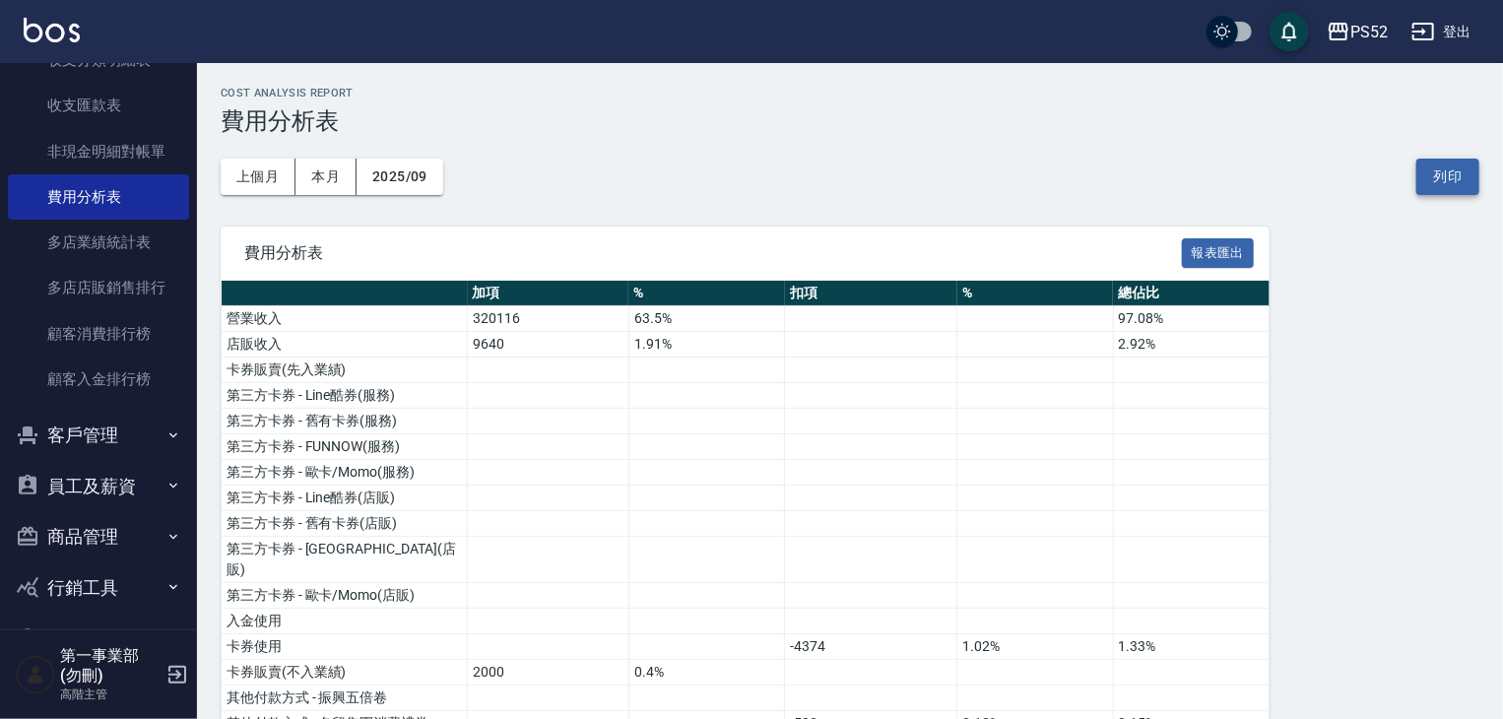
click at [1446, 175] on button "列印" at bounding box center [1447, 177] width 63 height 36
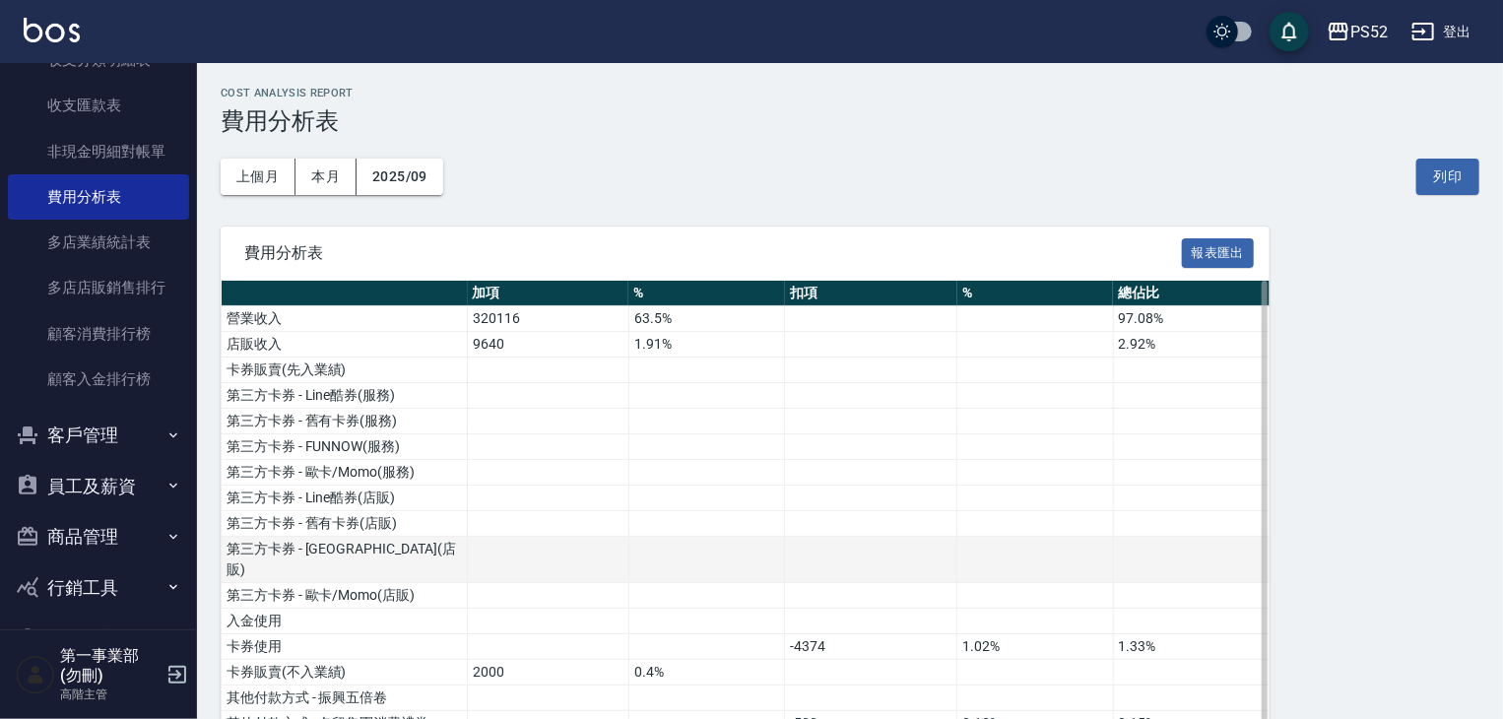
click at [596, 537] on td at bounding box center [549, 560] width 162 height 46
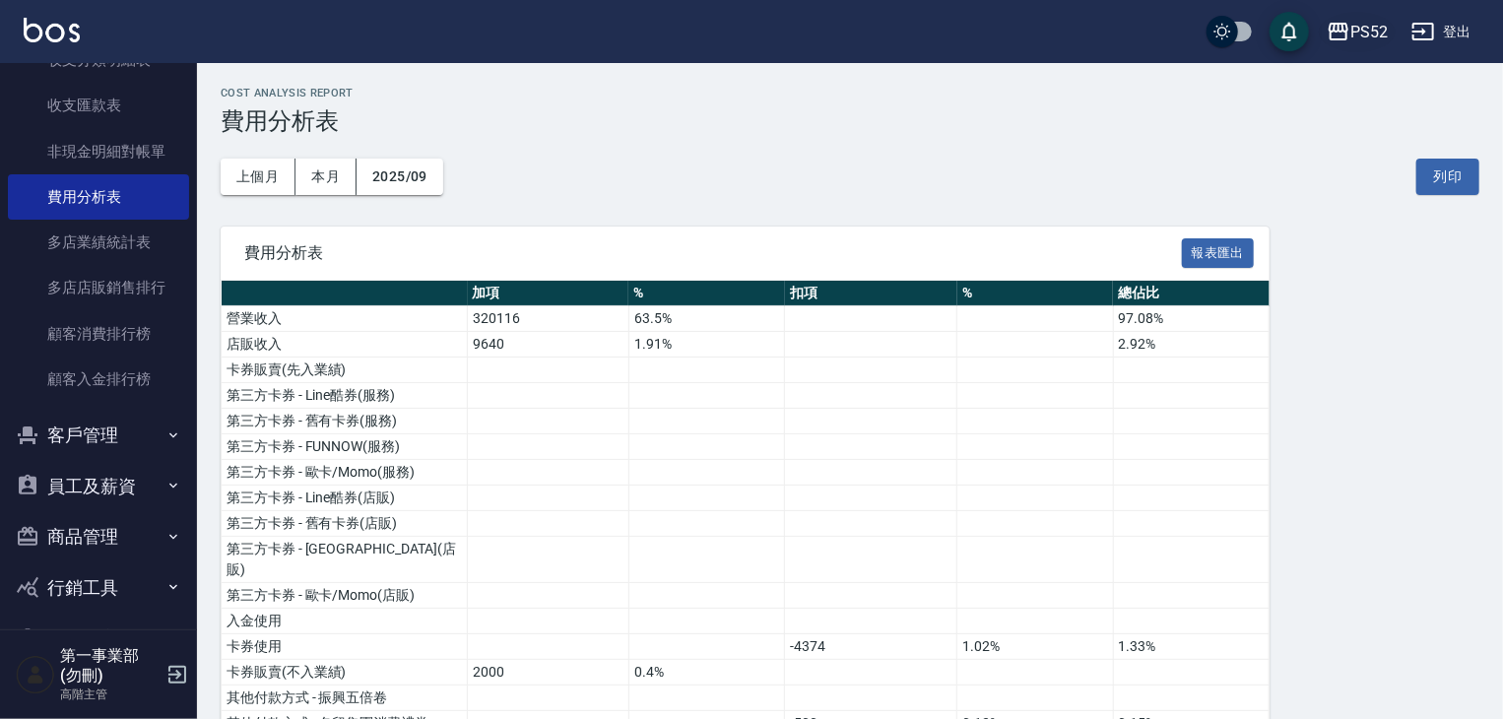
click at [1367, 36] on div "PS52" at bounding box center [1368, 32] width 37 height 25
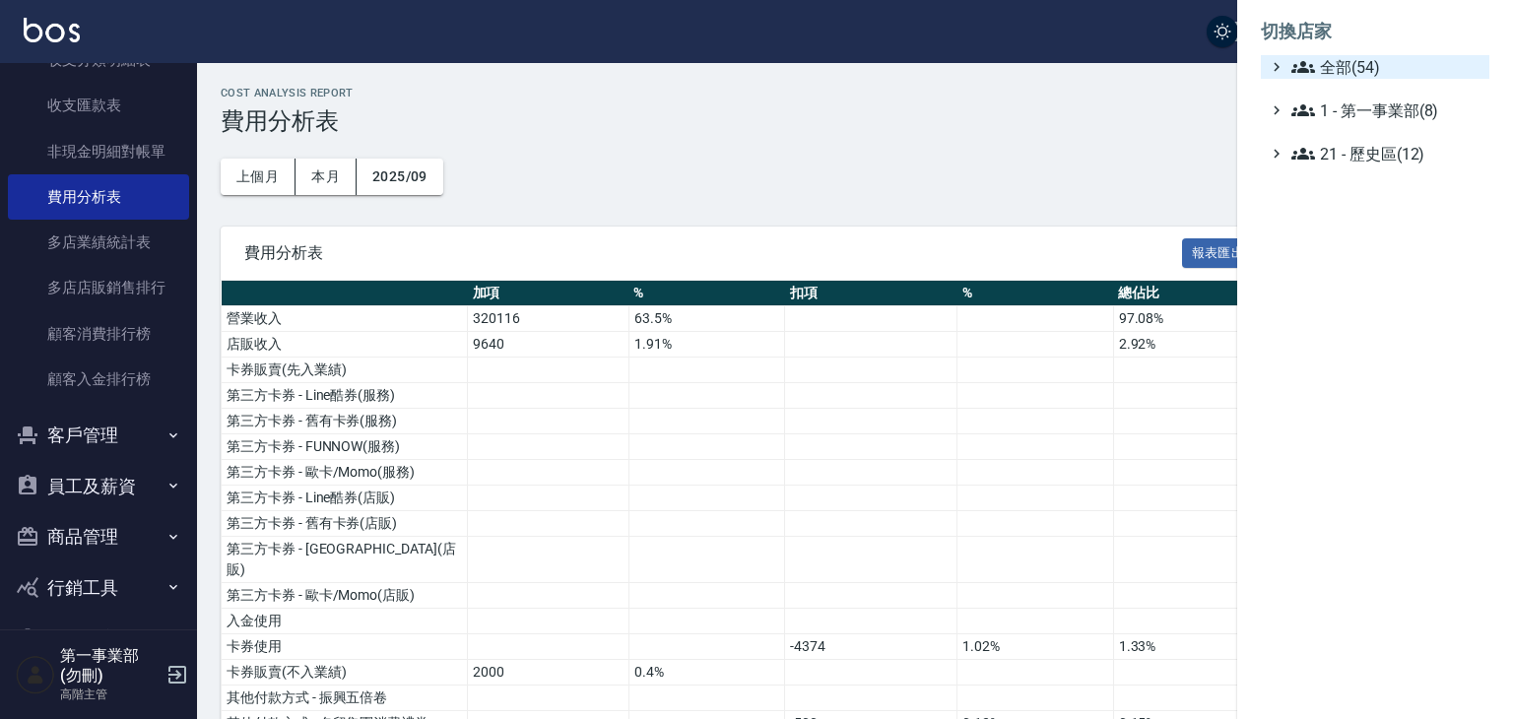
click at [1366, 68] on span "全部(54)" at bounding box center [1386, 67] width 190 height 24
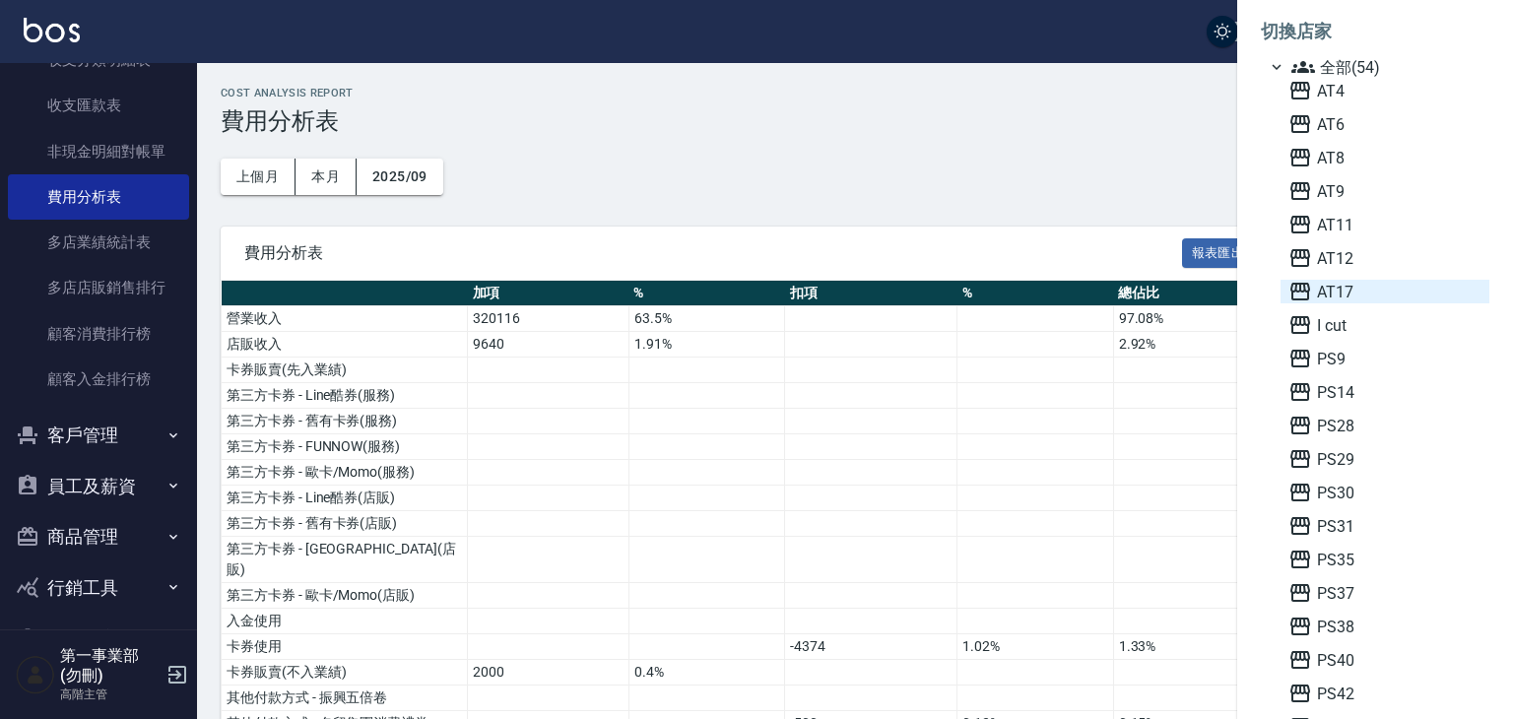
click at [1369, 285] on span "AT17" at bounding box center [1384, 292] width 193 height 24
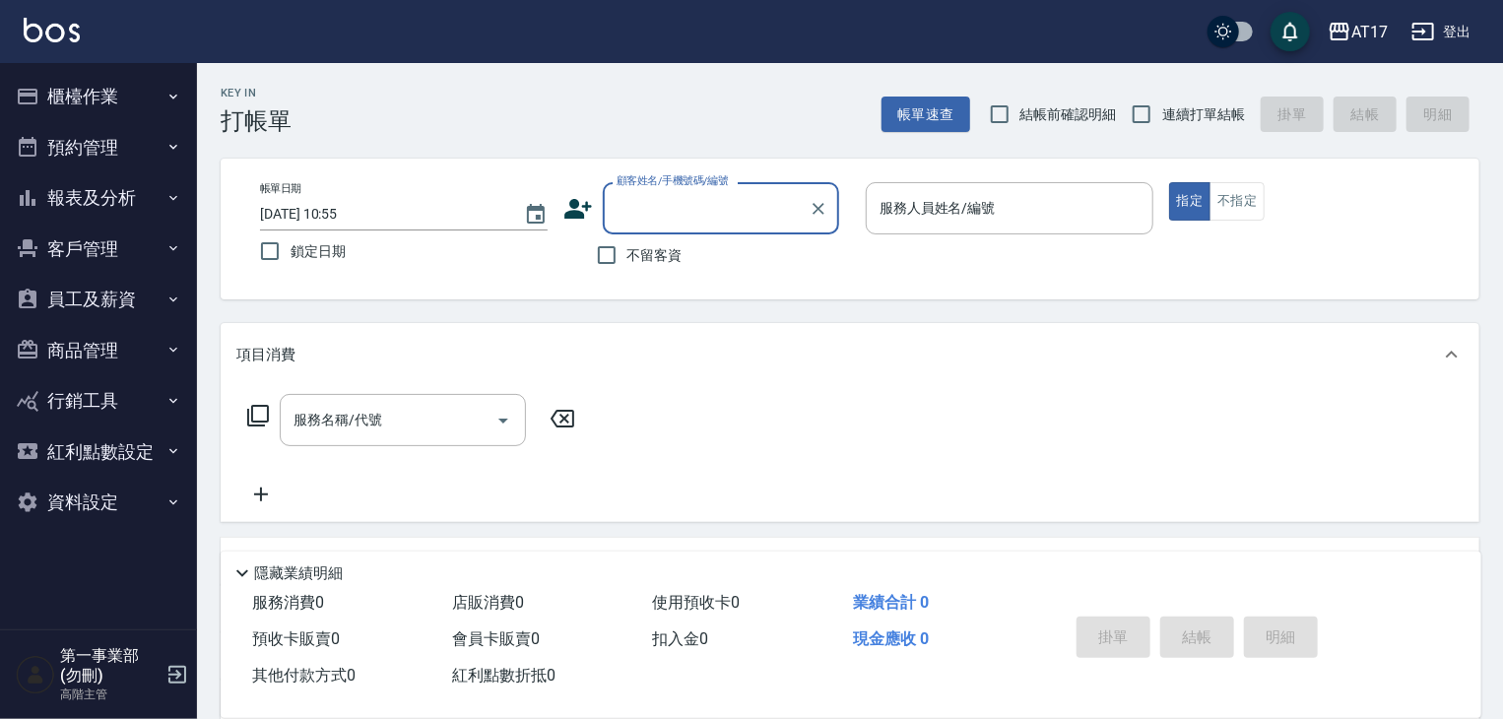
click at [142, 104] on button "櫃檯作業" at bounding box center [98, 96] width 181 height 51
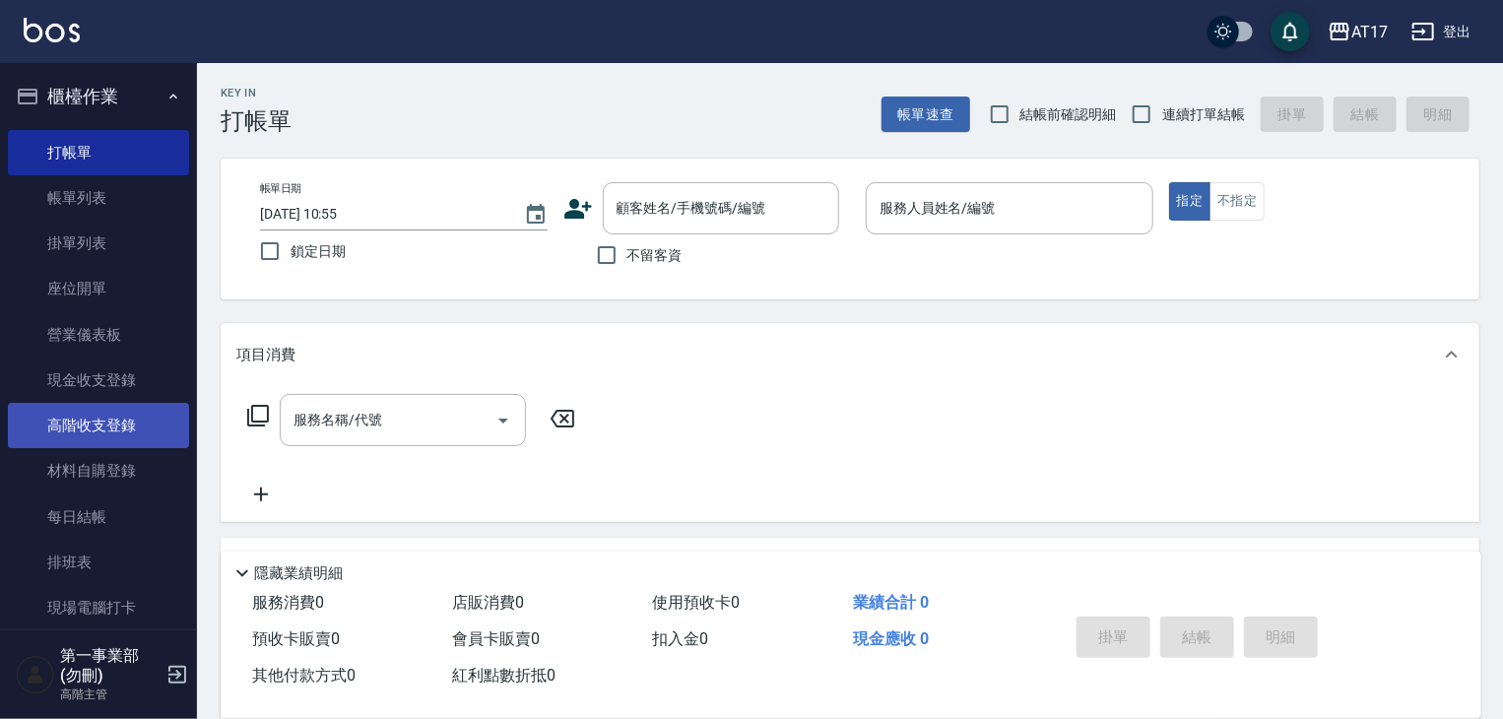
click at [119, 408] on link "高階收支登錄" at bounding box center [98, 425] width 181 height 45
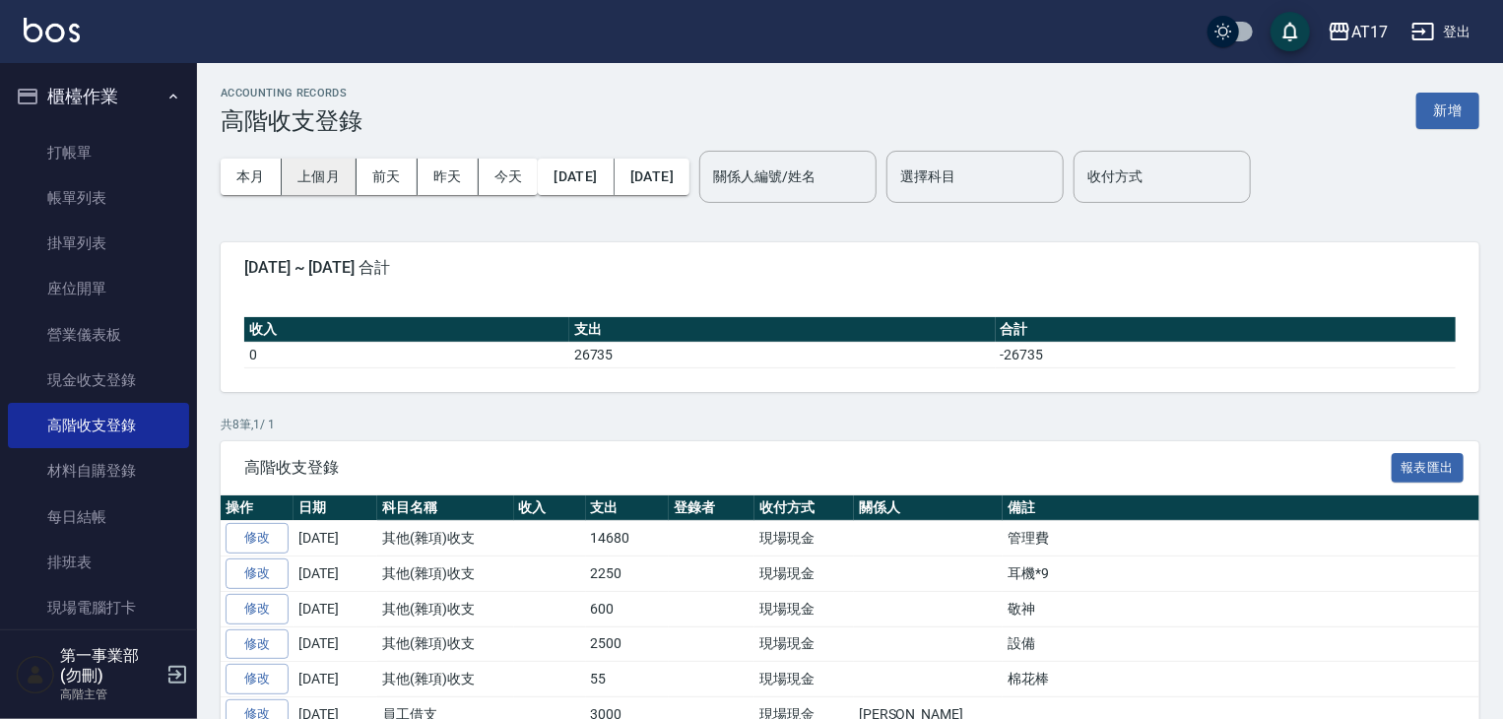
click at [315, 170] on button "上個月" at bounding box center [319, 177] width 75 height 36
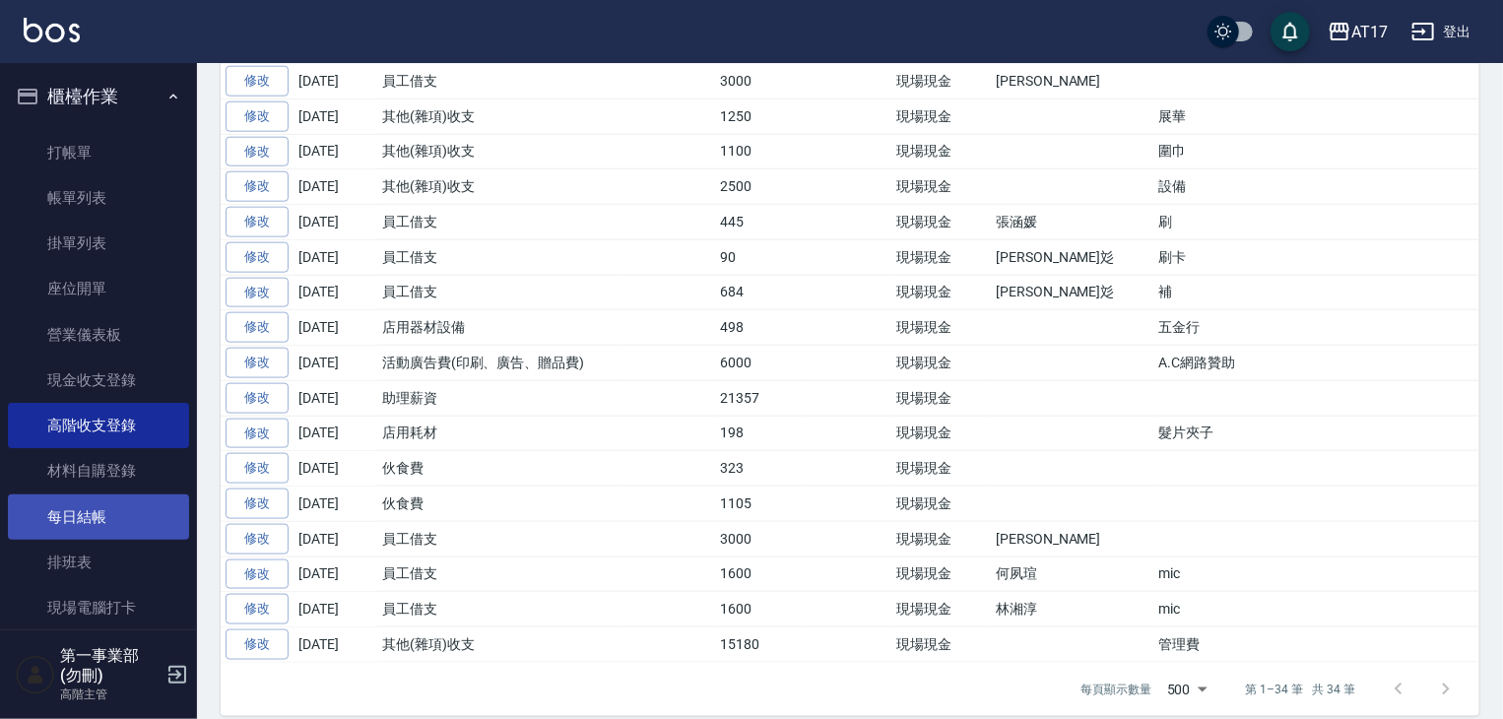
scroll to position [394, 0]
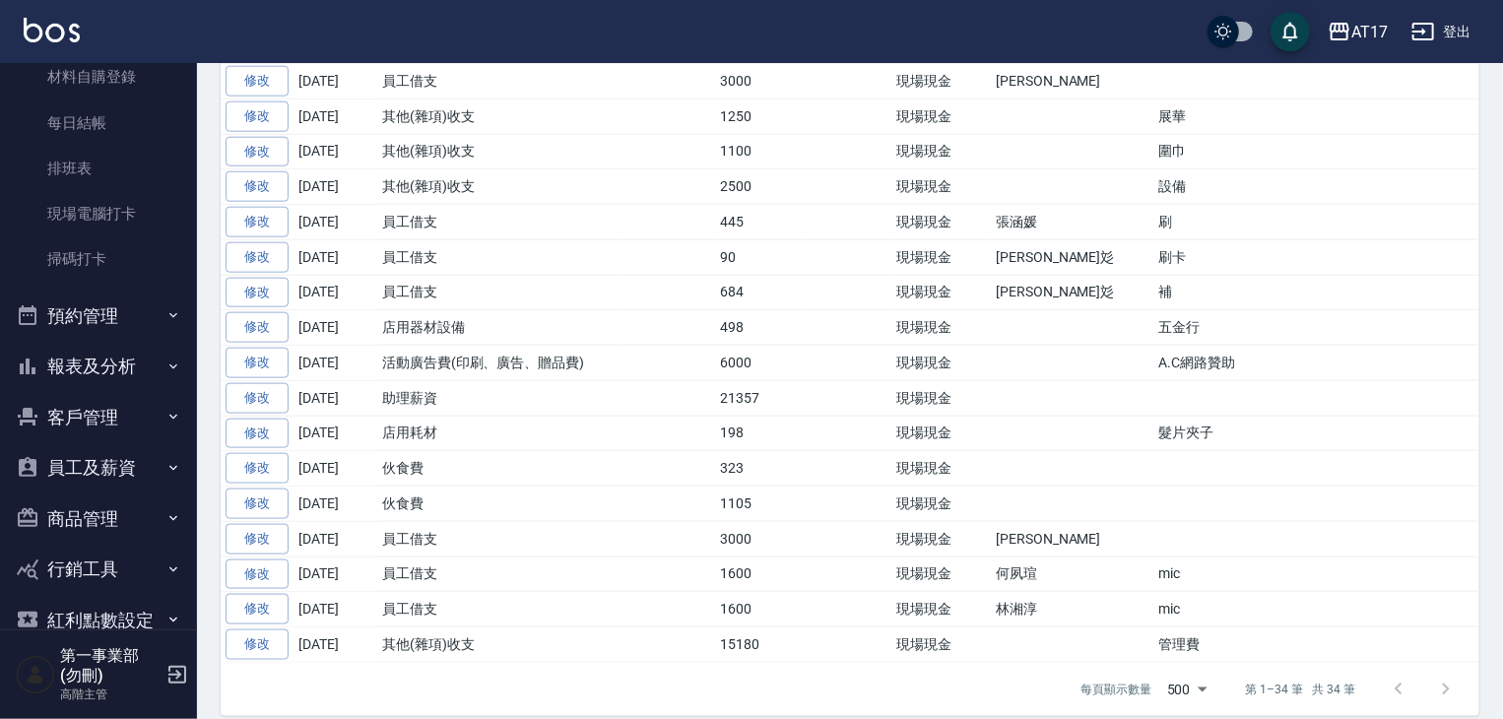
click at [89, 366] on button "報表及分析" at bounding box center [98, 366] width 181 height 51
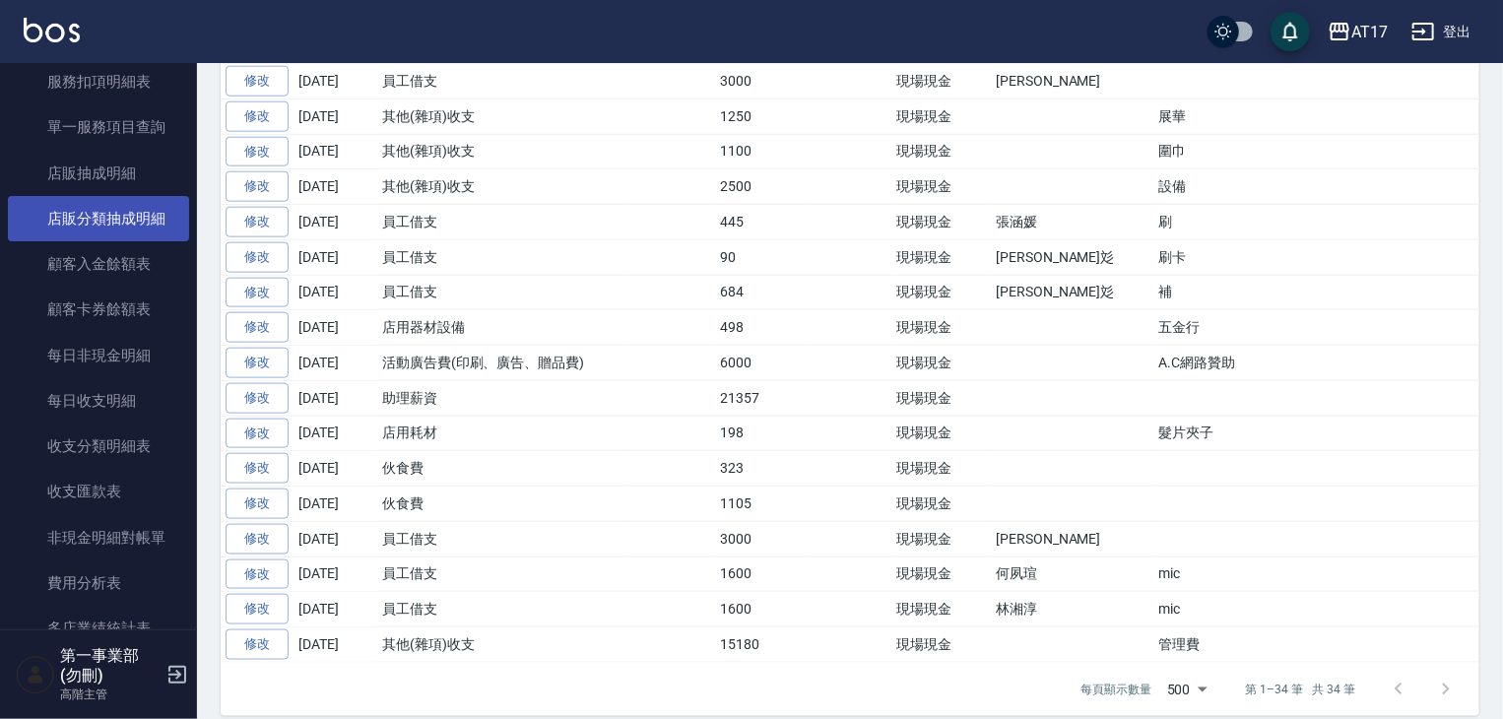
scroll to position [2167, 0]
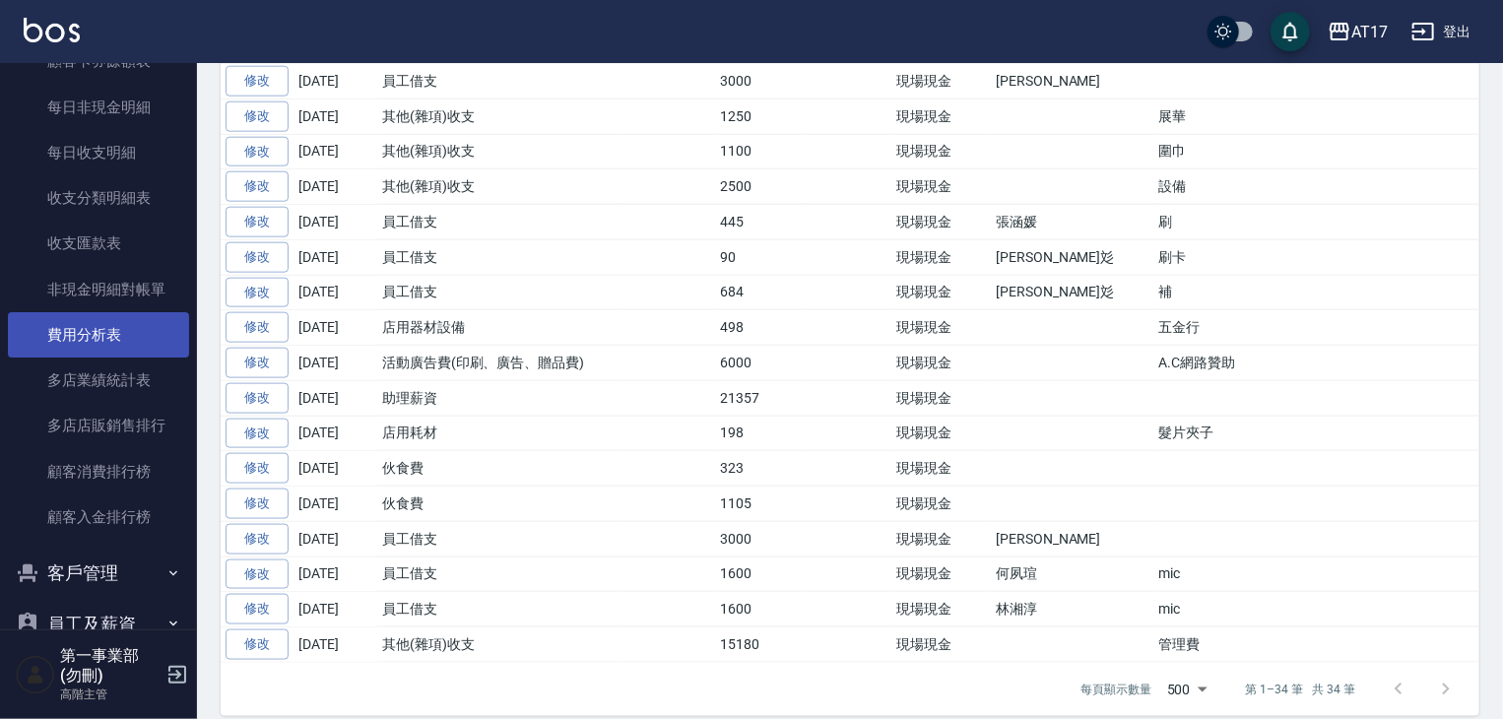
click at [87, 325] on link "費用分析表" at bounding box center [98, 334] width 181 height 45
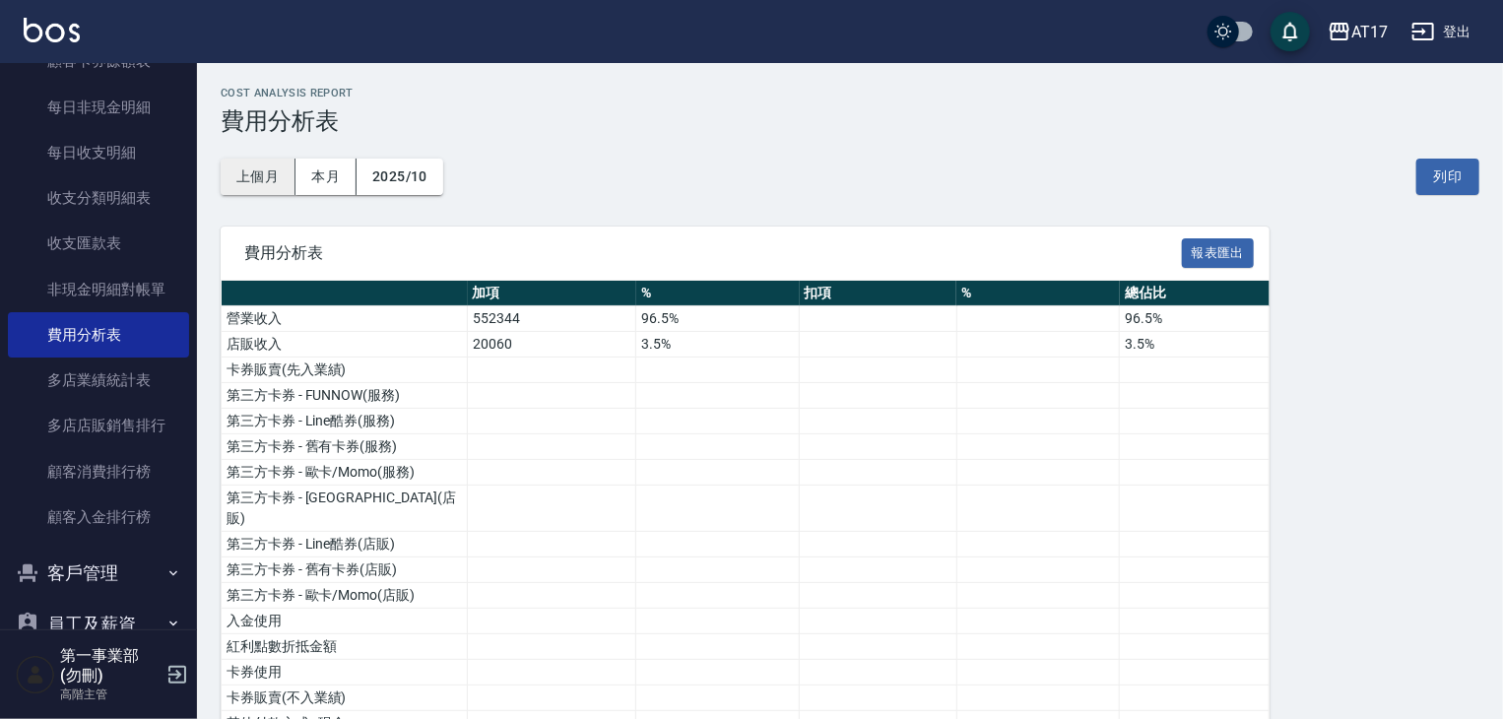
click at [258, 186] on button "上個月" at bounding box center [258, 177] width 75 height 36
click at [1438, 184] on button "列印" at bounding box center [1447, 177] width 63 height 36
click at [1346, 32] on icon "button" at bounding box center [1340, 32] width 20 height 18
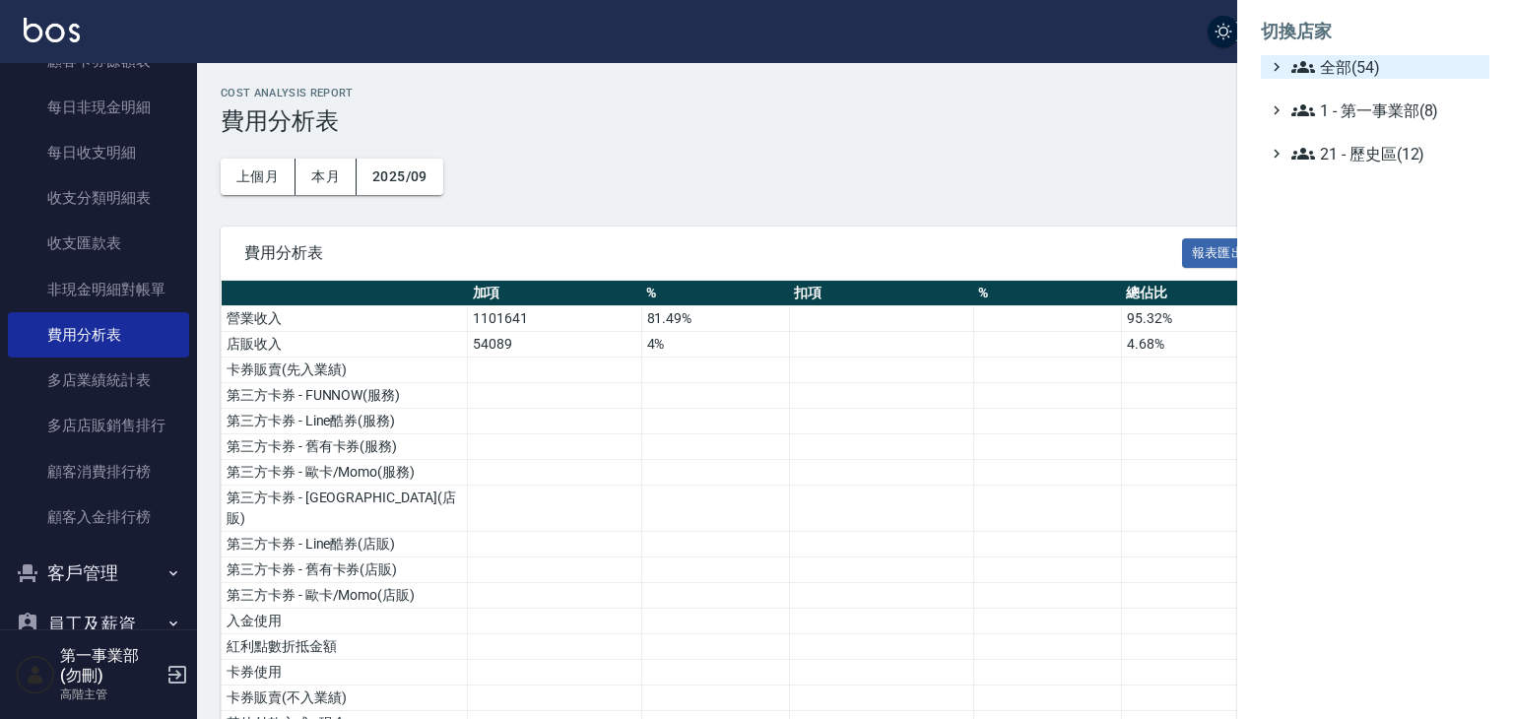
click at [1347, 67] on span "全部(54)" at bounding box center [1386, 67] width 190 height 24
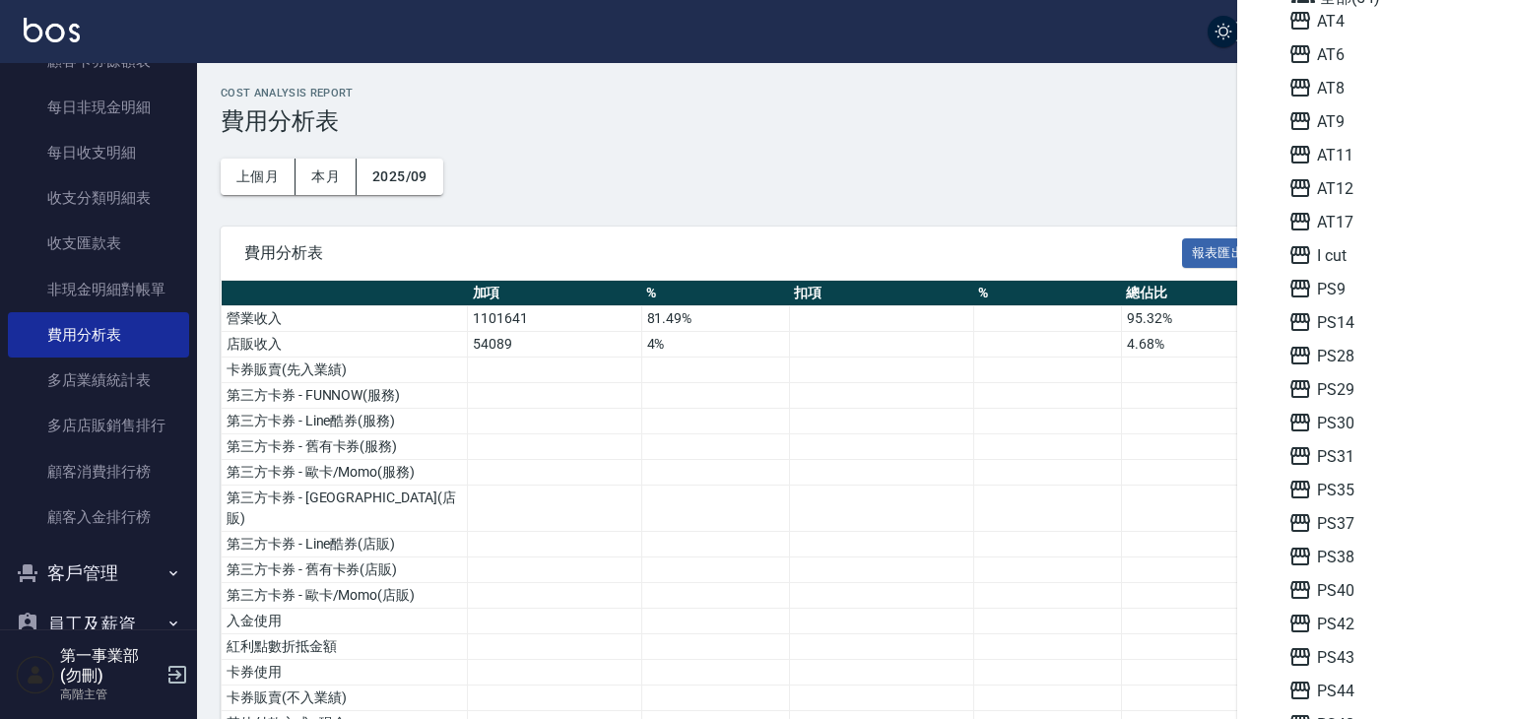
scroll to position [98, 0]
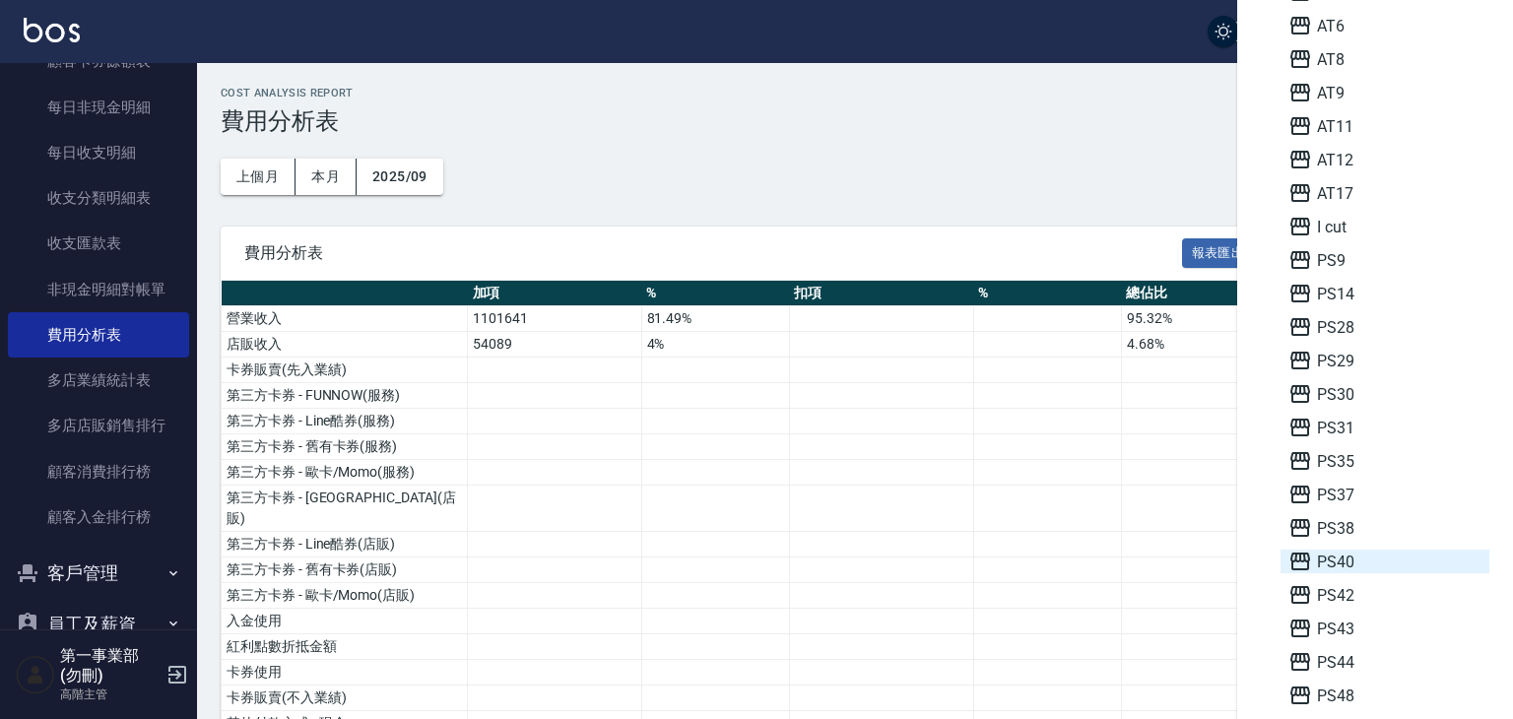
click at [1356, 566] on span "PS40" at bounding box center [1384, 562] width 193 height 24
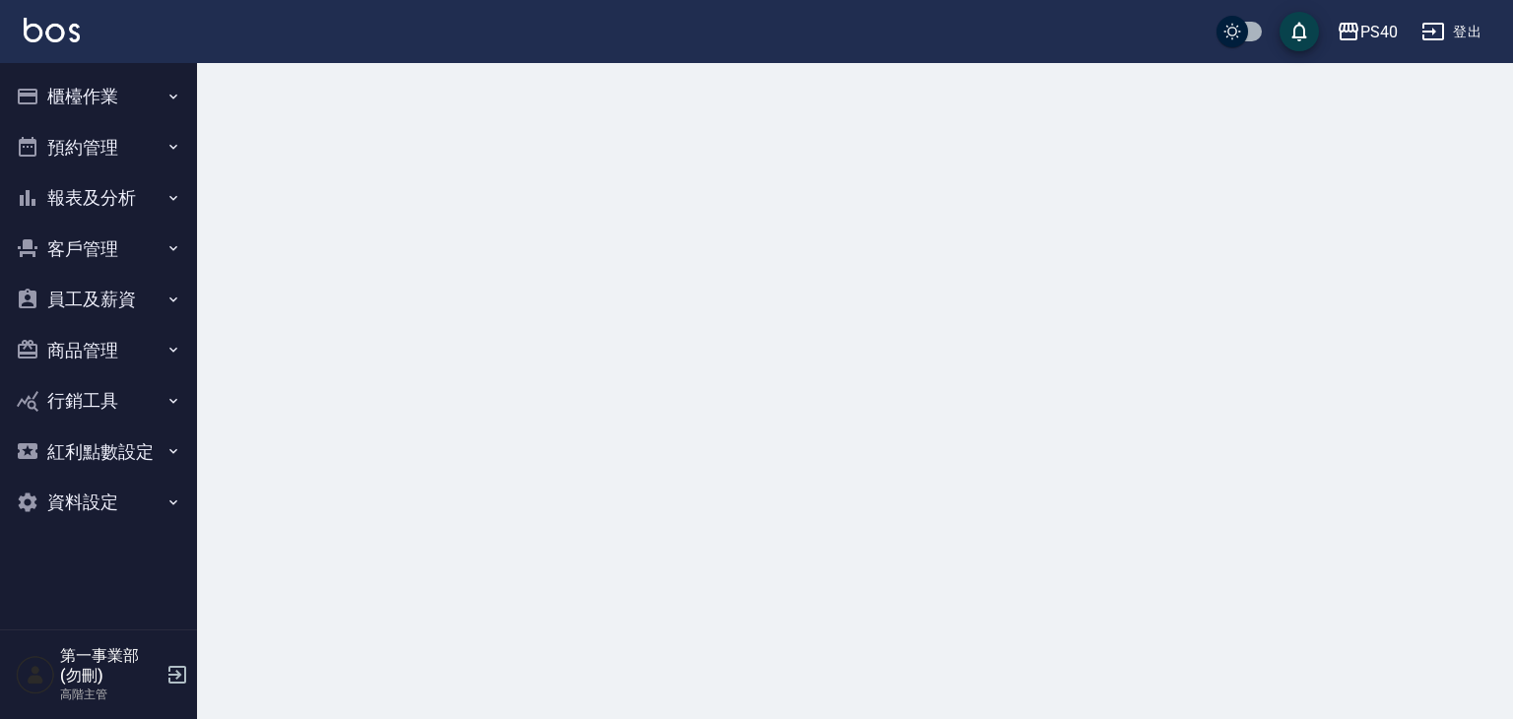
click at [119, 96] on button "櫃檯作業" at bounding box center [98, 96] width 181 height 51
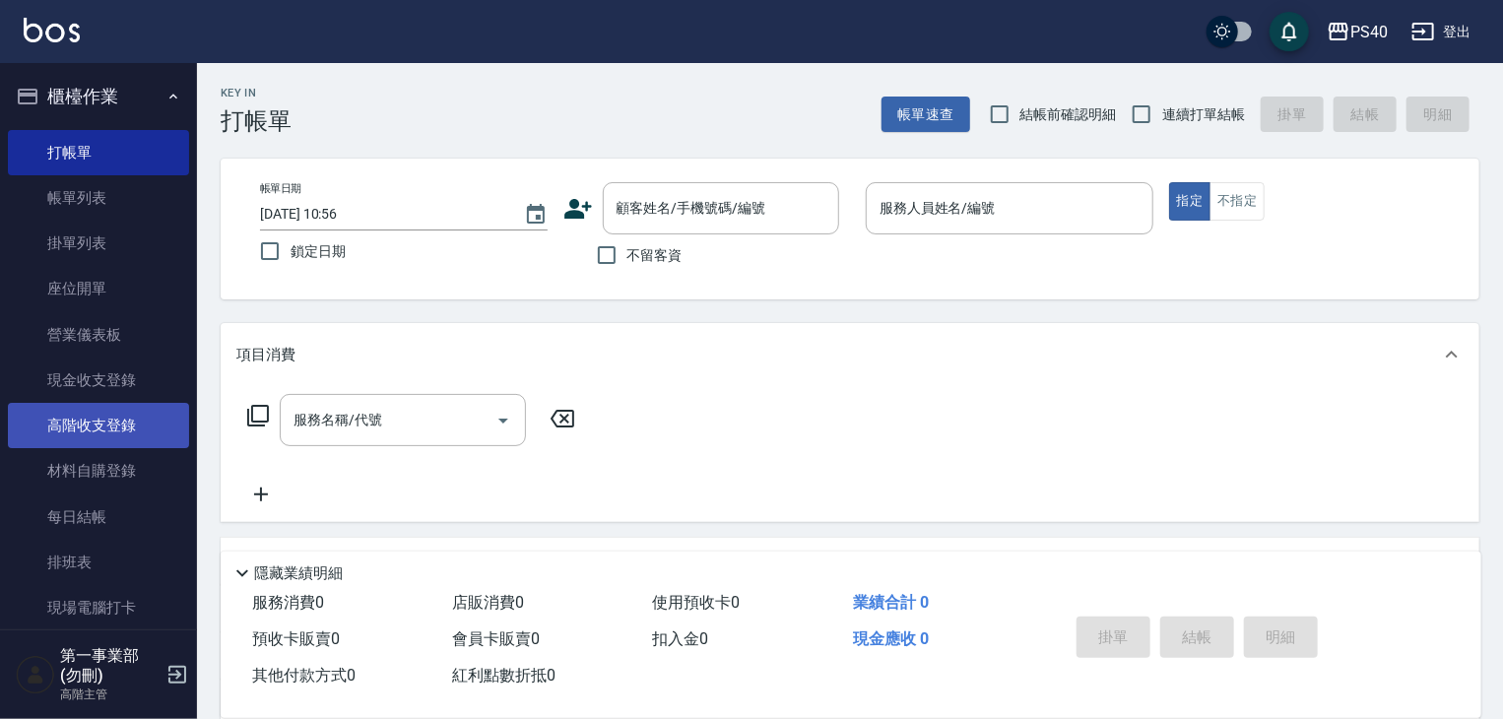
click at [122, 431] on link "高階收支登錄" at bounding box center [98, 425] width 181 height 45
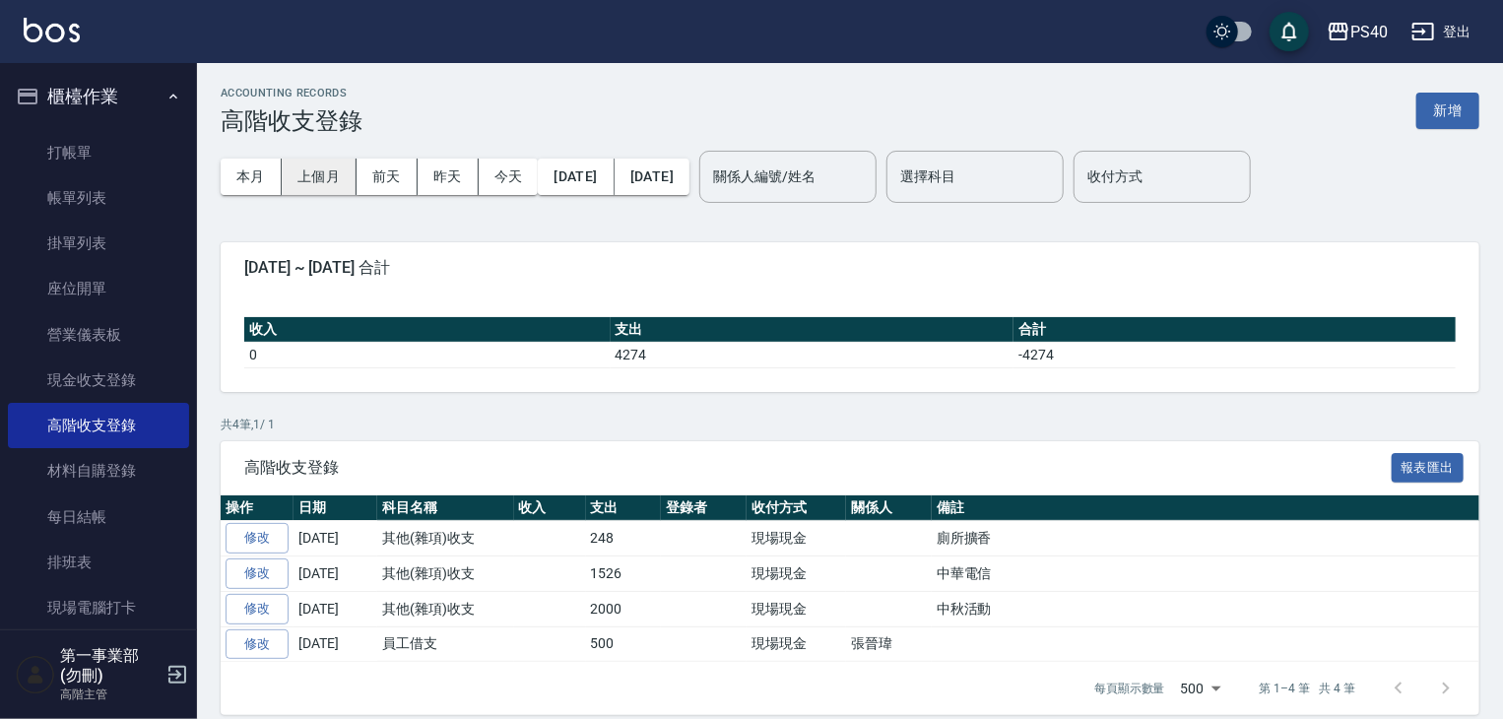
click at [319, 174] on button "上個月" at bounding box center [319, 177] width 75 height 36
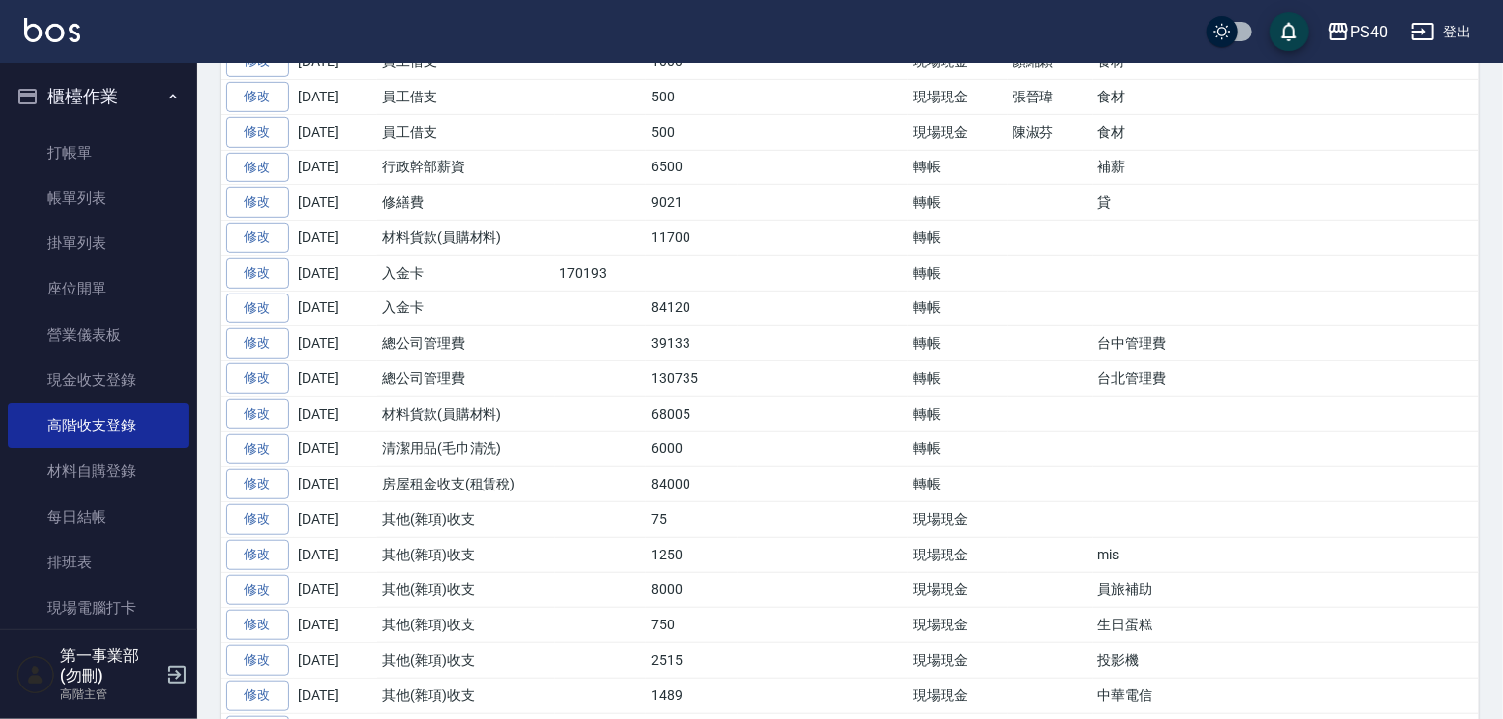
scroll to position [492, 0]
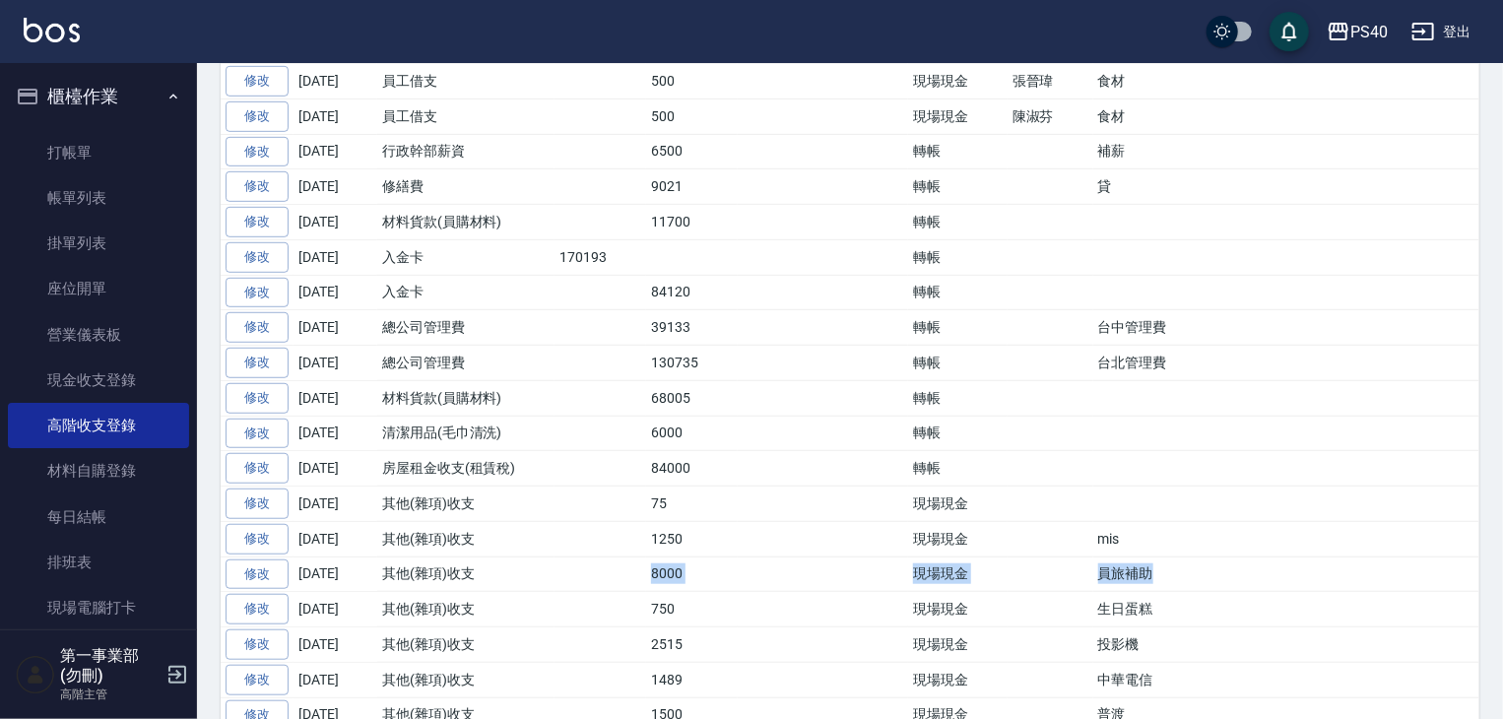
drag, startPoint x: 1127, startPoint y: 562, endPoint x: 638, endPoint y: 554, distance: 488.6
click at [638, 556] on tr "修改 [DATE] 其他(雜項)收支 8000 現場現金 員旅補助" at bounding box center [861, 573] width 1280 height 35
click at [638, 556] on td at bounding box center [601, 573] width 92 height 35
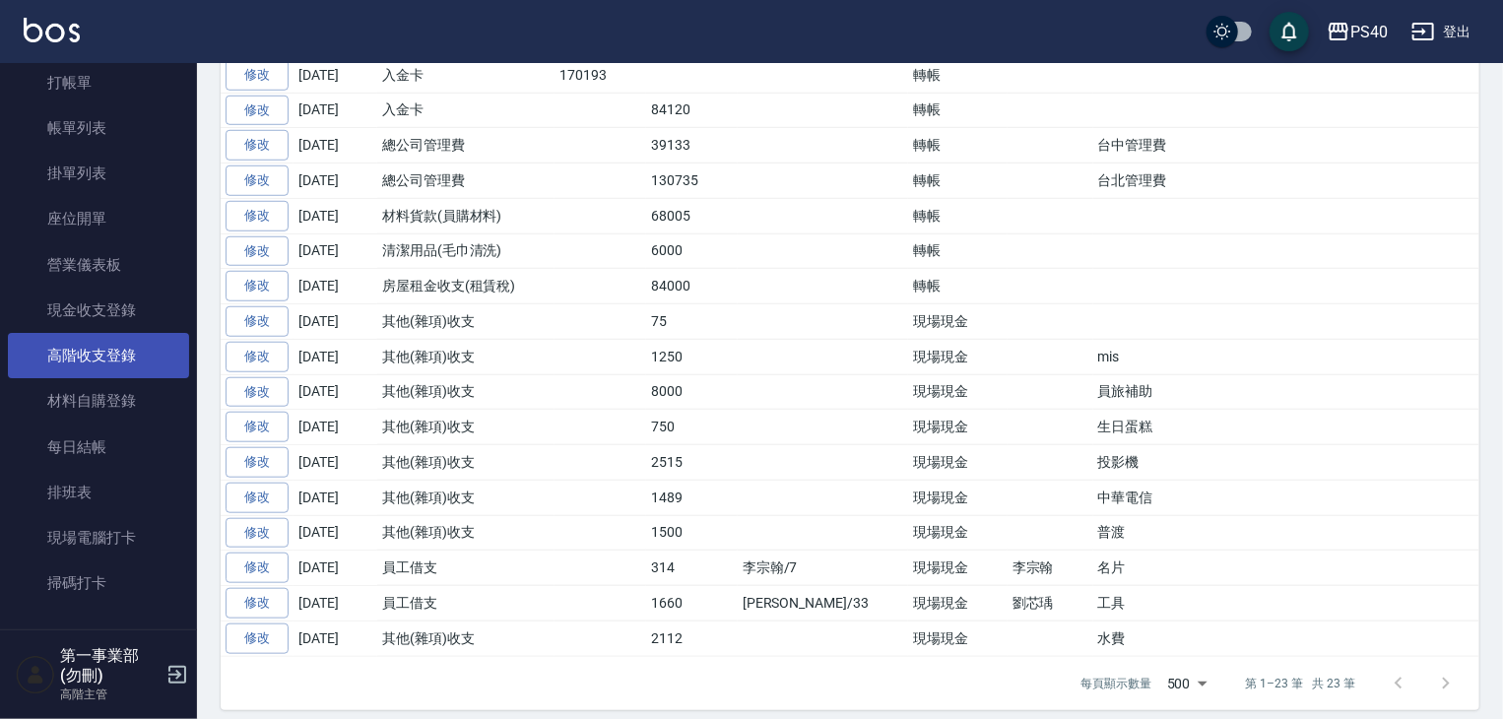
scroll to position [295, 0]
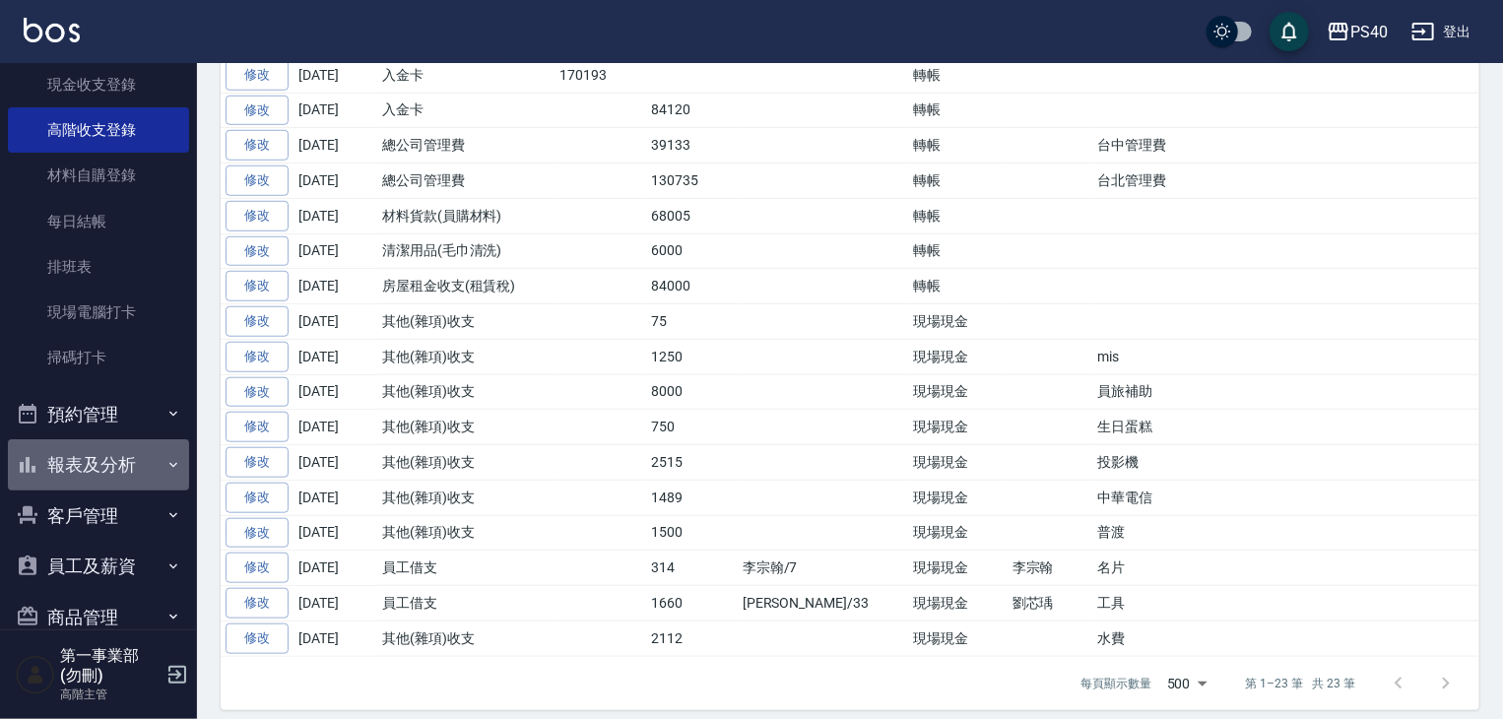
click at [126, 466] on button "報表及分析" at bounding box center [98, 464] width 181 height 51
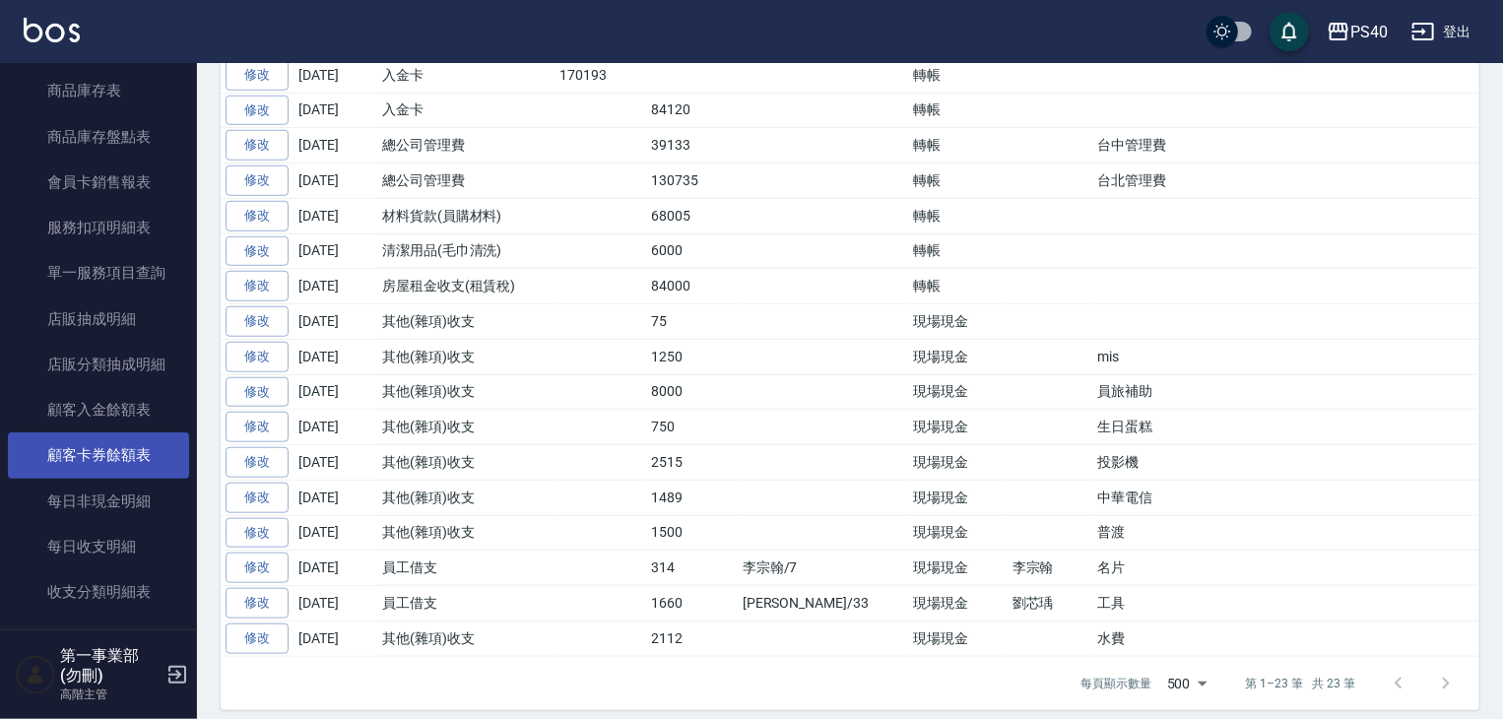
scroll to position [2068, 0]
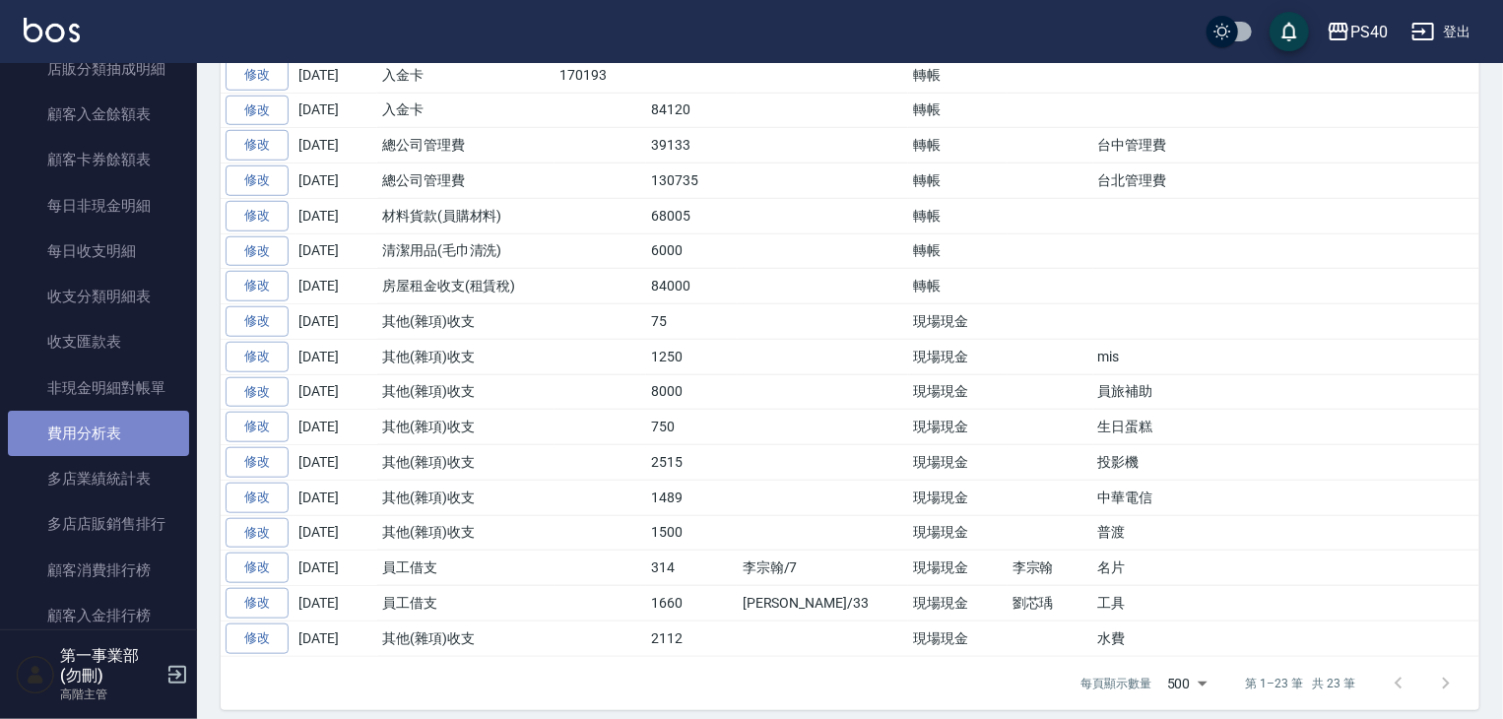
click at [129, 443] on link "費用分析表" at bounding box center [98, 433] width 181 height 45
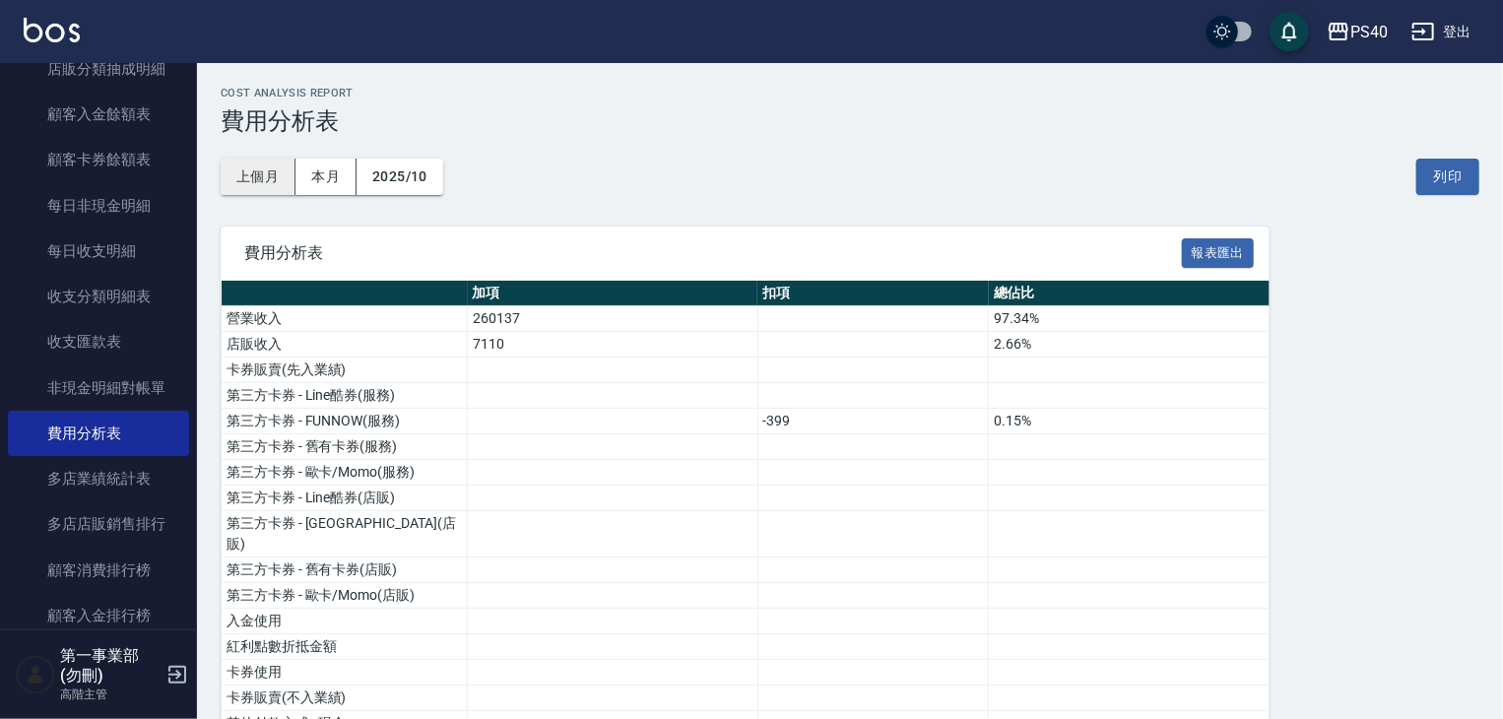
click at [260, 186] on button "上個月" at bounding box center [258, 177] width 75 height 36
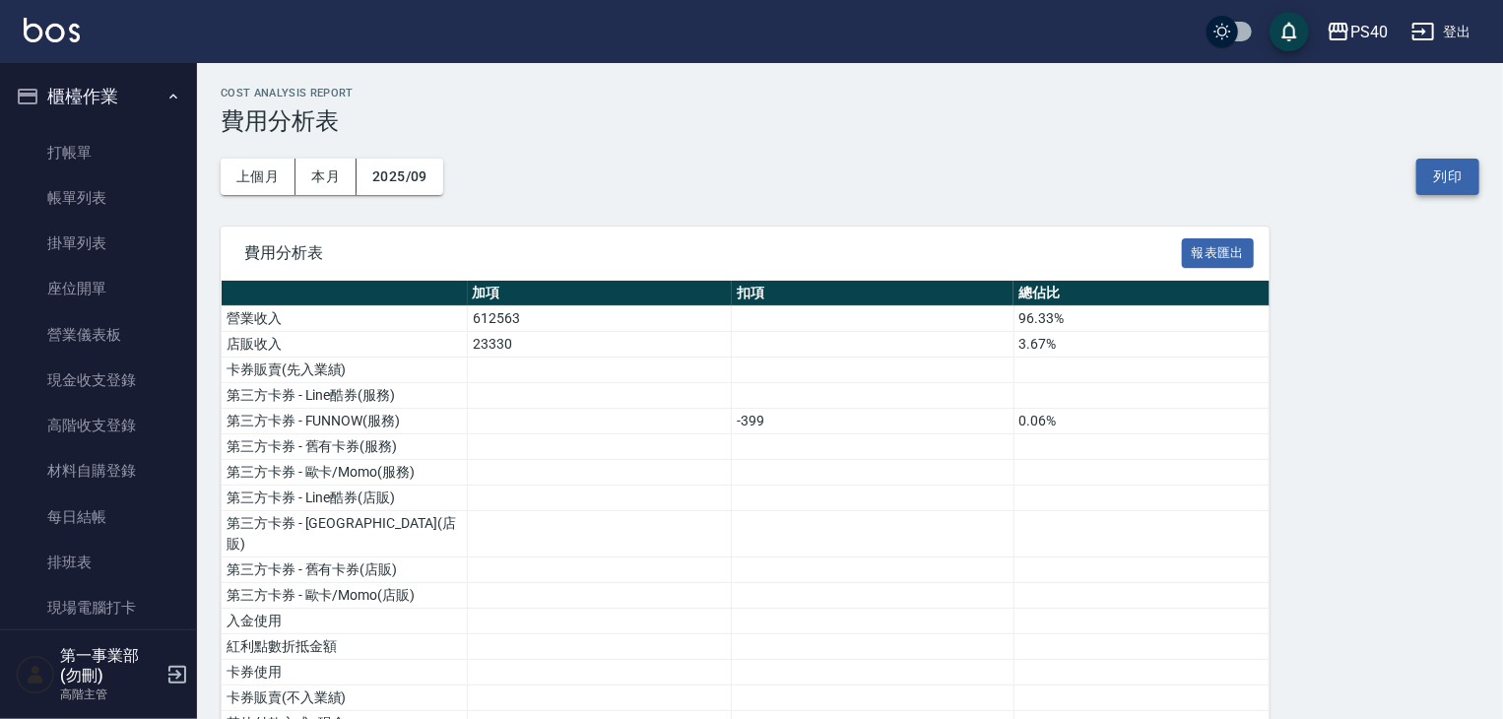
click at [1461, 185] on button "列印" at bounding box center [1447, 177] width 63 height 36
click at [1375, 37] on div "PS40" at bounding box center [1368, 32] width 37 height 25
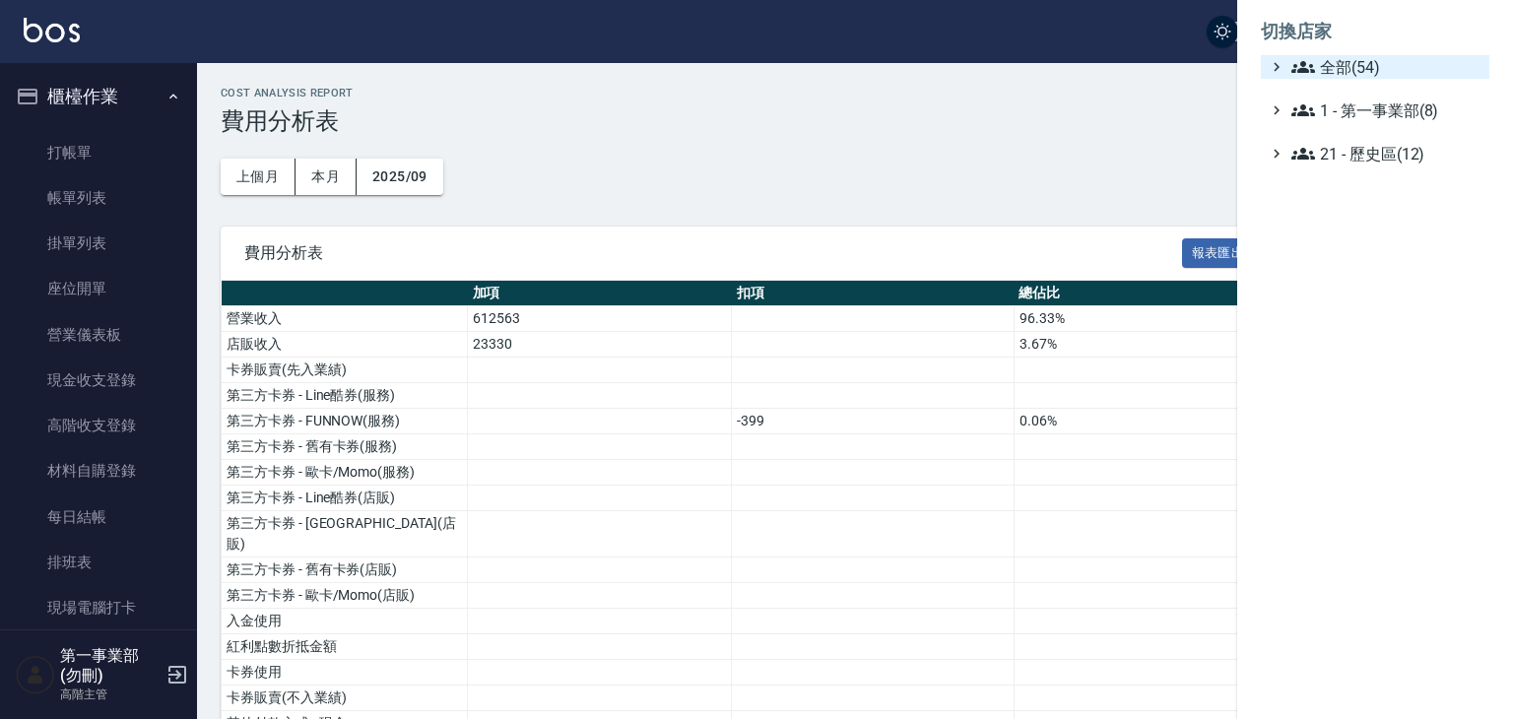
click at [1379, 63] on span "全部(54)" at bounding box center [1386, 67] width 190 height 24
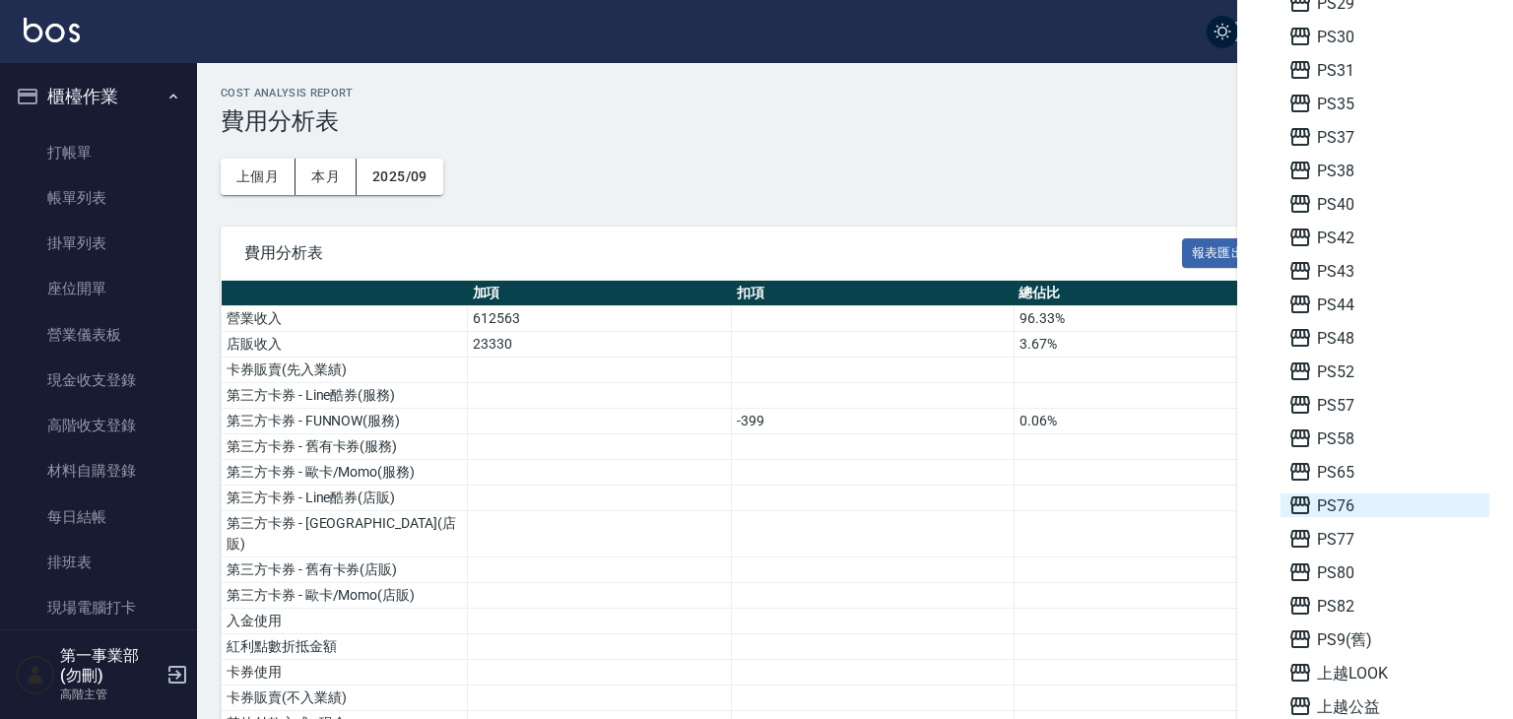
scroll to position [492, 0]
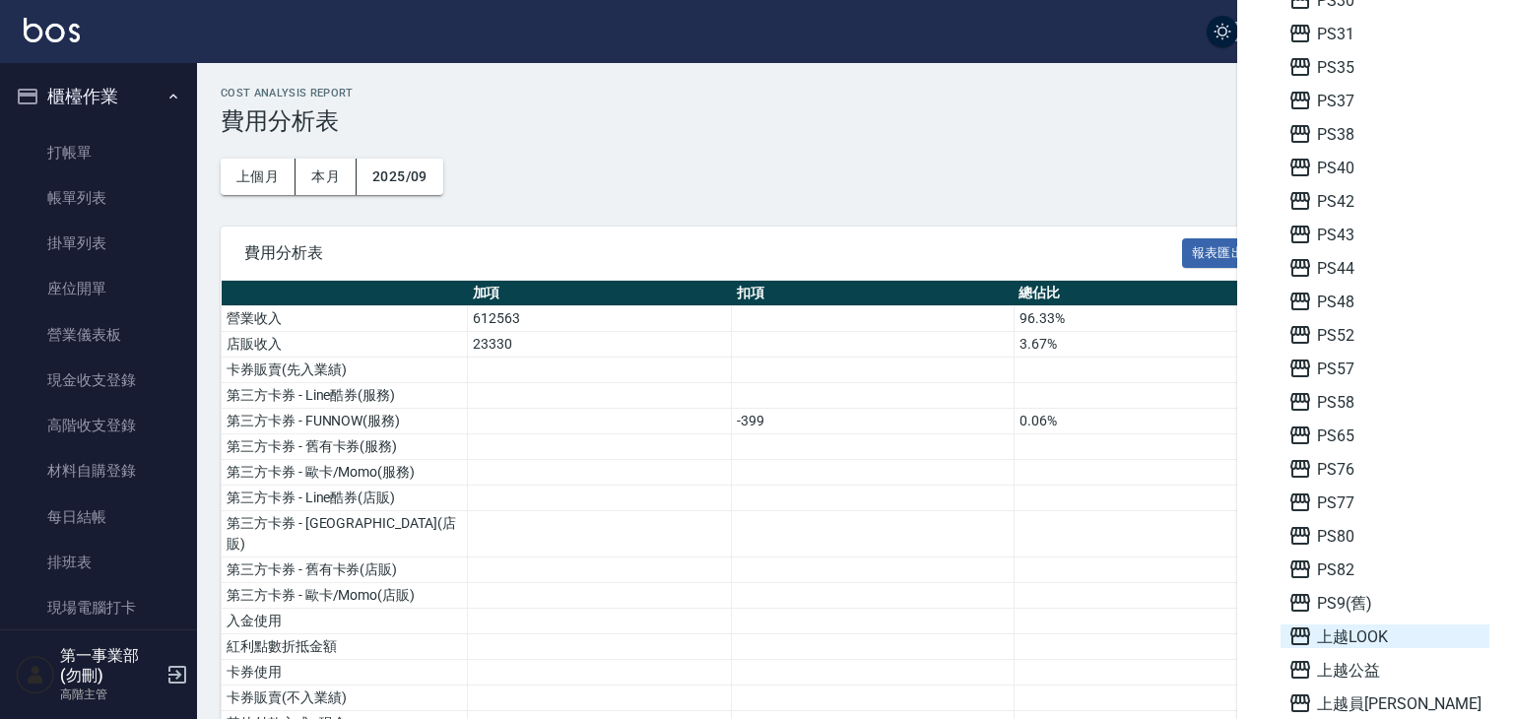
click at [1367, 627] on span "上越LOOK" at bounding box center [1384, 636] width 193 height 24
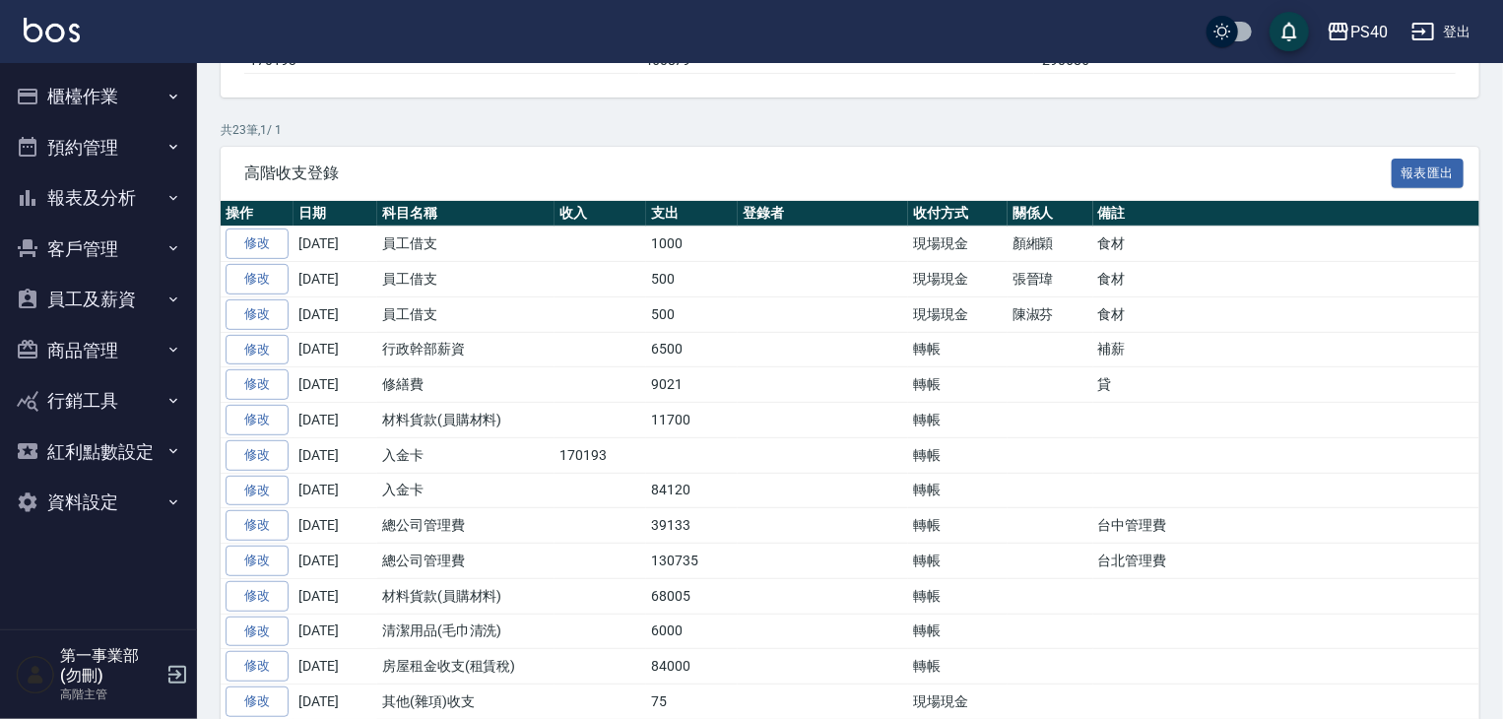
scroll to position [295, 0]
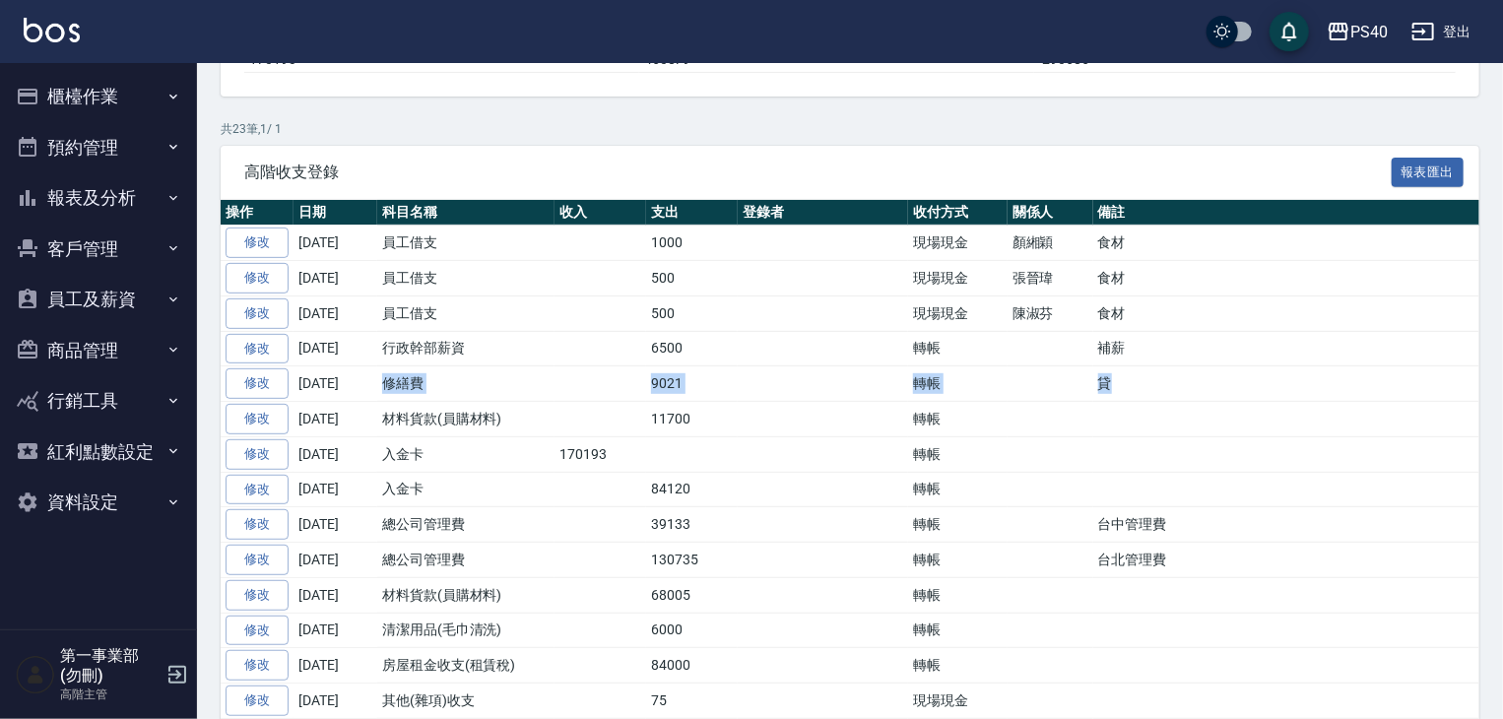
drag, startPoint x: 383, startPoint y: 381, endPoint x: 1057, endPoint y: 371, distance: 673.8
click at [1057, 371] on tr "修改 [DATE] 修繕費 9021 轉帳 貸" at bounding box center [861, 383] width 1280 height 35
click at [1093, 378] on td "貸" at bounding box center [1297, 383] width 408 height 35
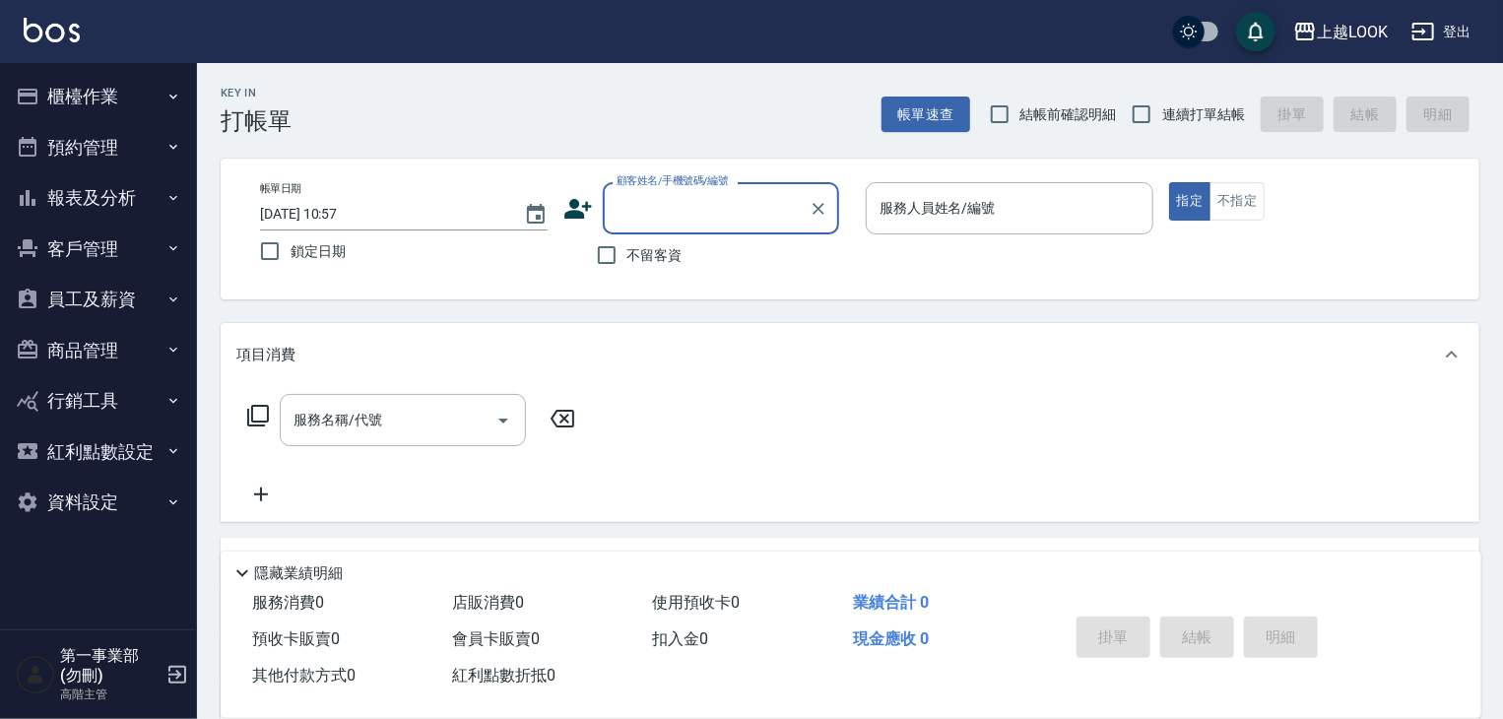
click at [137, 88] on button "櫃檯作業" at bounding box center [98, 96] width 181 height 51
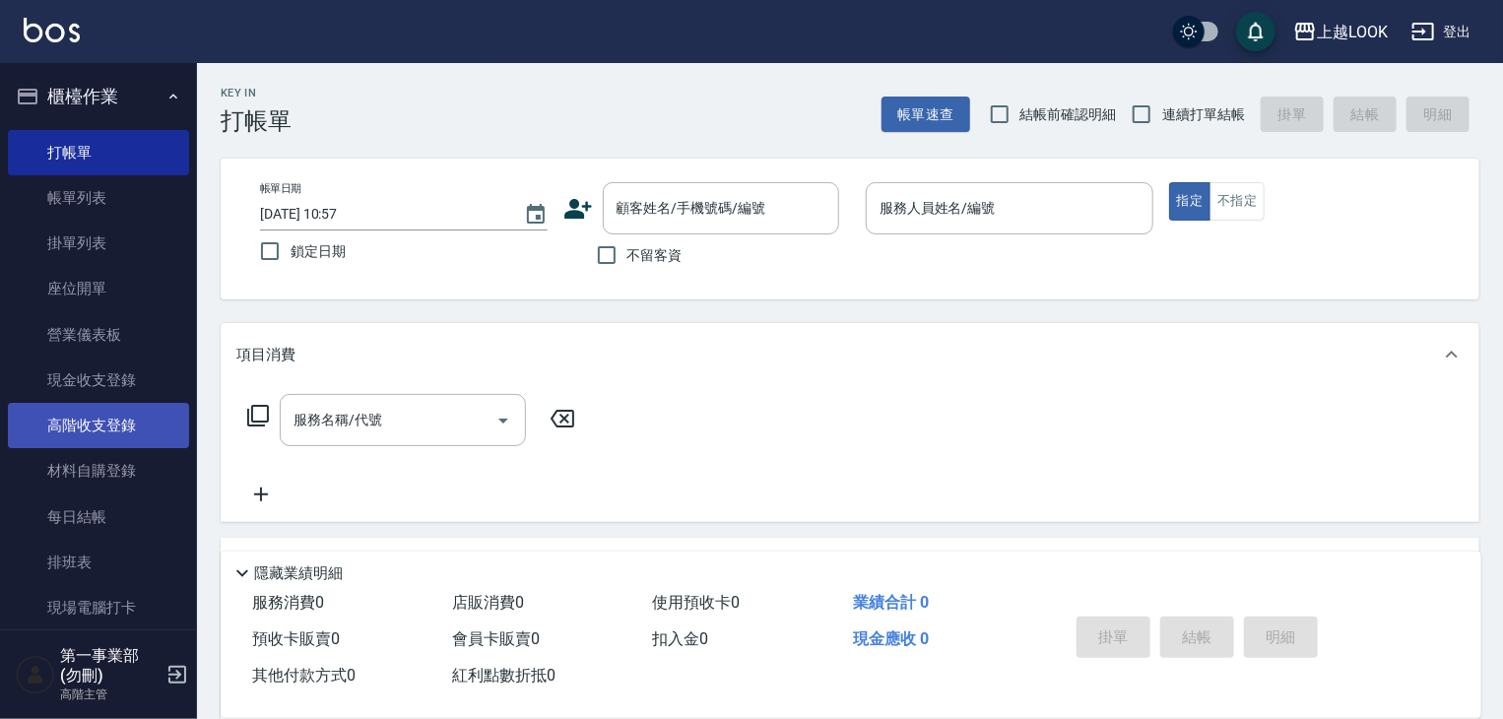
click at [136, 442] on link "高階收支登錄" at bounding box center [98, 425] width 181 height 45
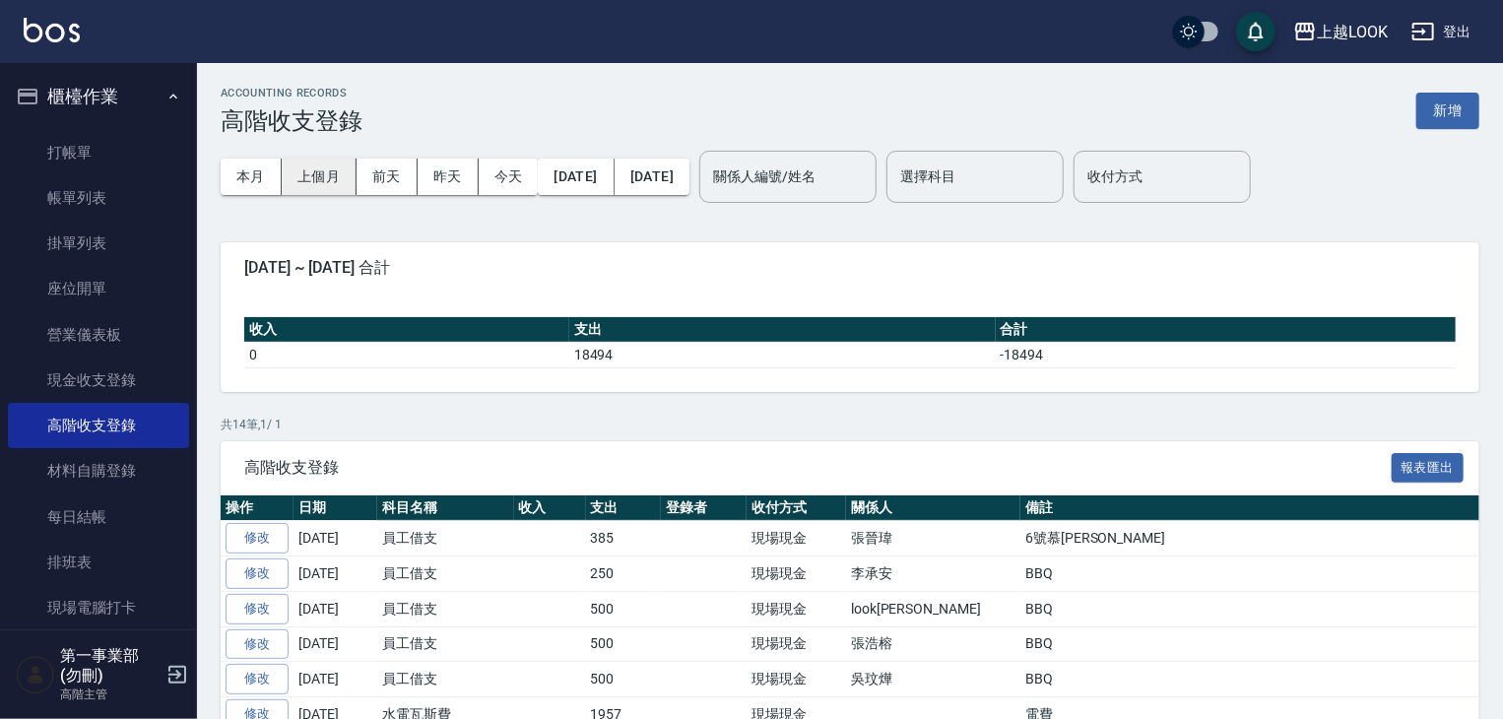
click at [323, 190] on button "上個月" at bounding box center [319, 177] width 75 height 36
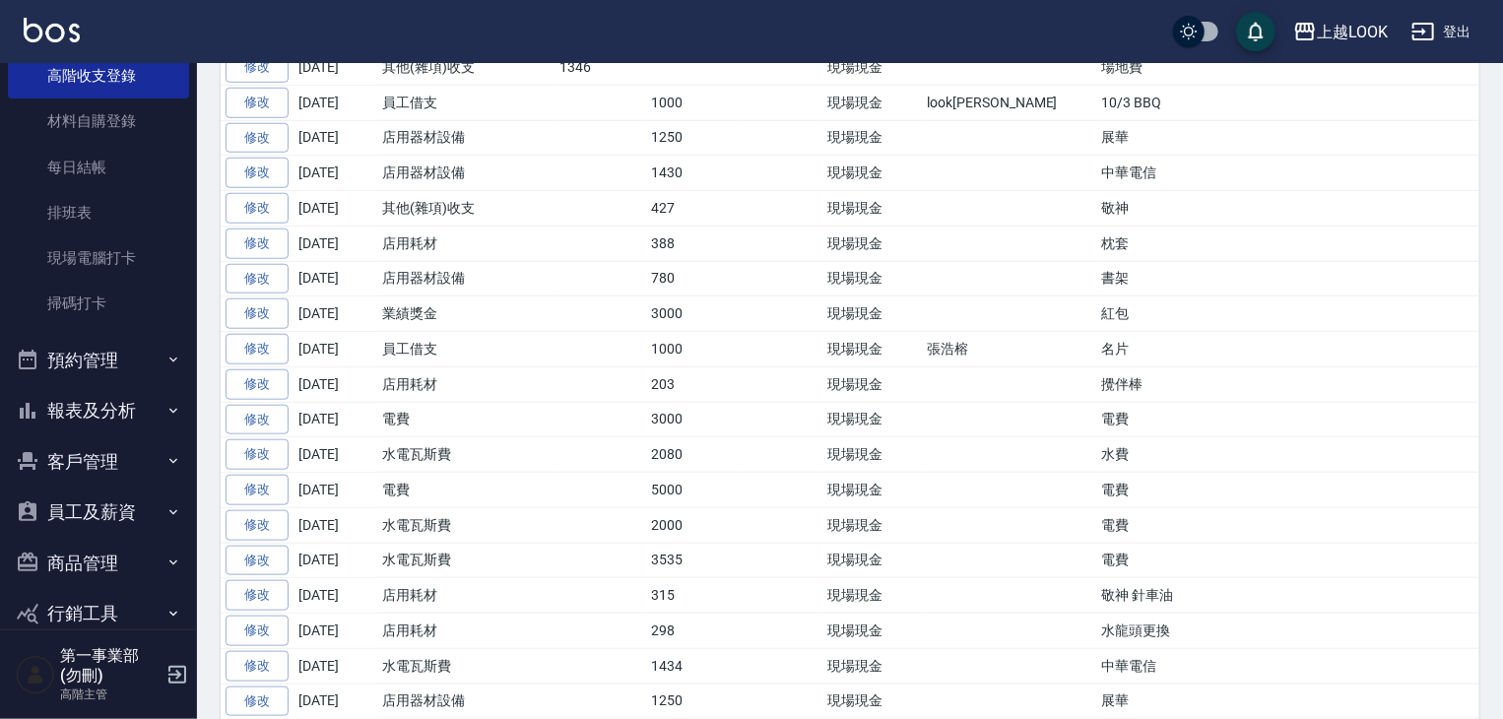
scroll to position [484, 0]
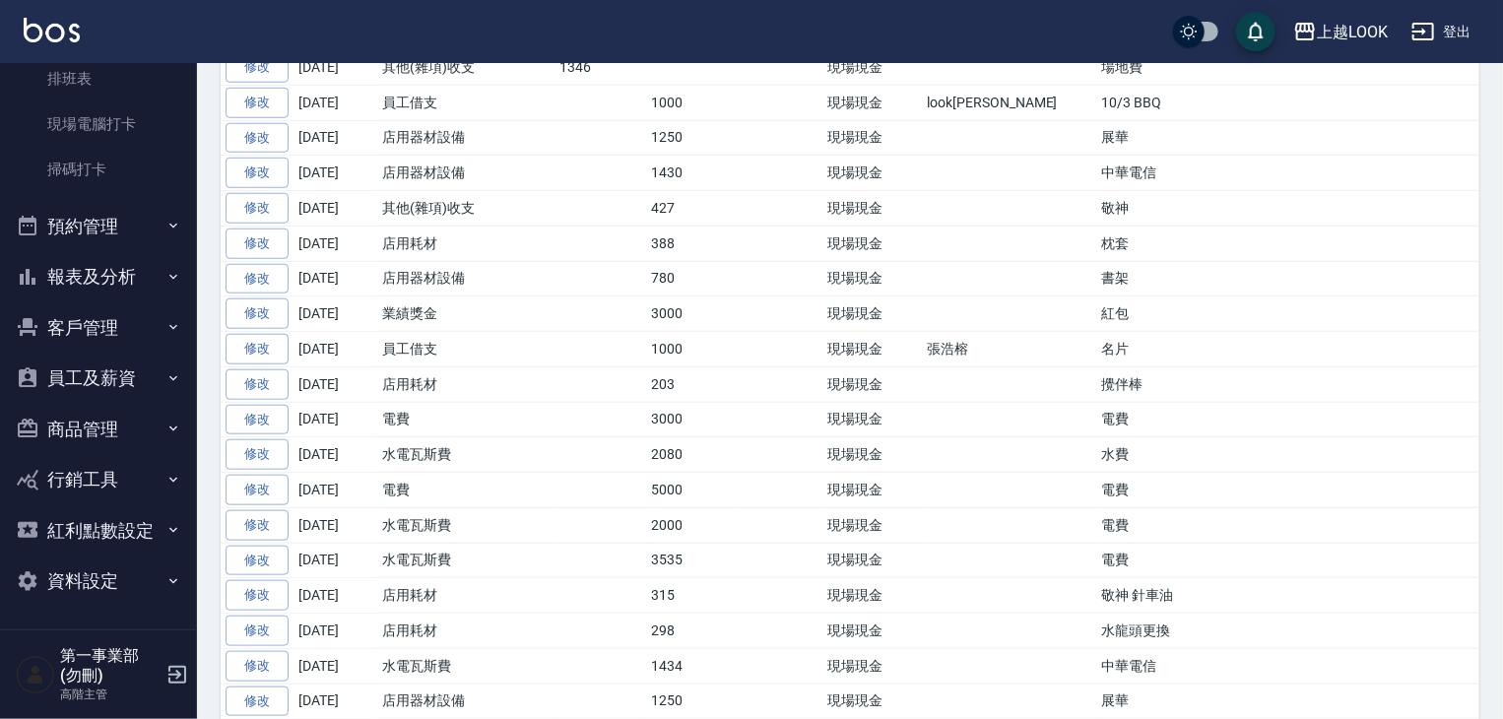
click at [138, 278] on button "報表及分析" at bounding box center [98, 276] width 181 height 51
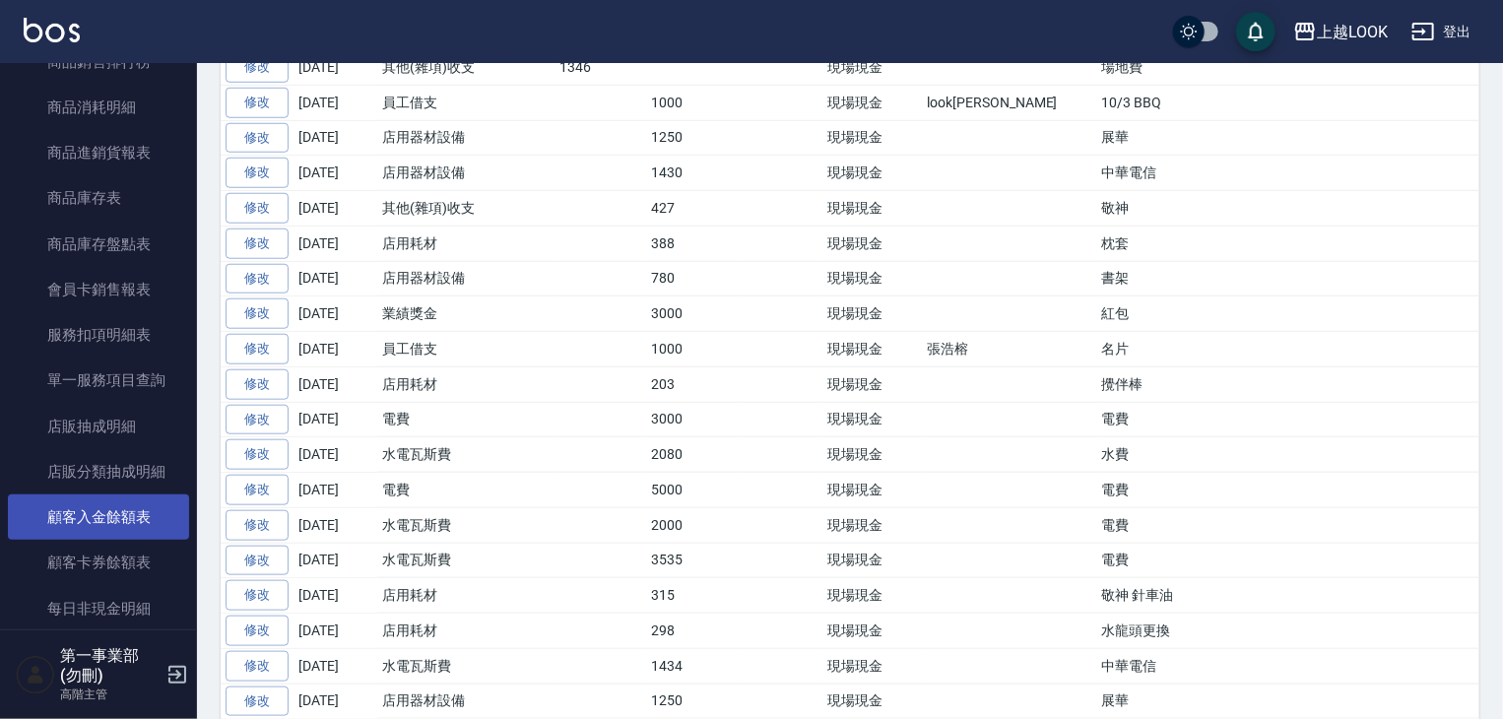
scroll to position [2059, 0]
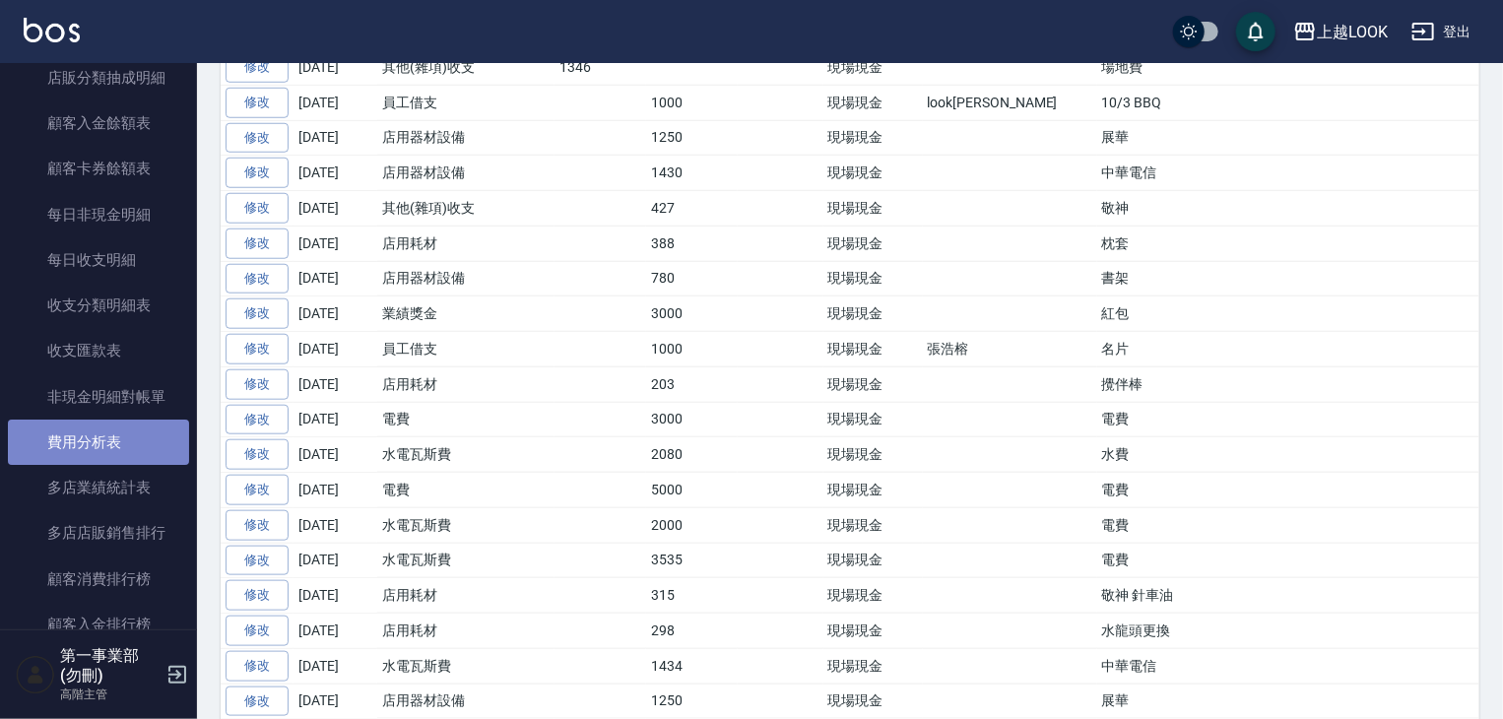
click at [142, 444] on link "費用分析表" at bounding box center [98, 442] width 181 height 45
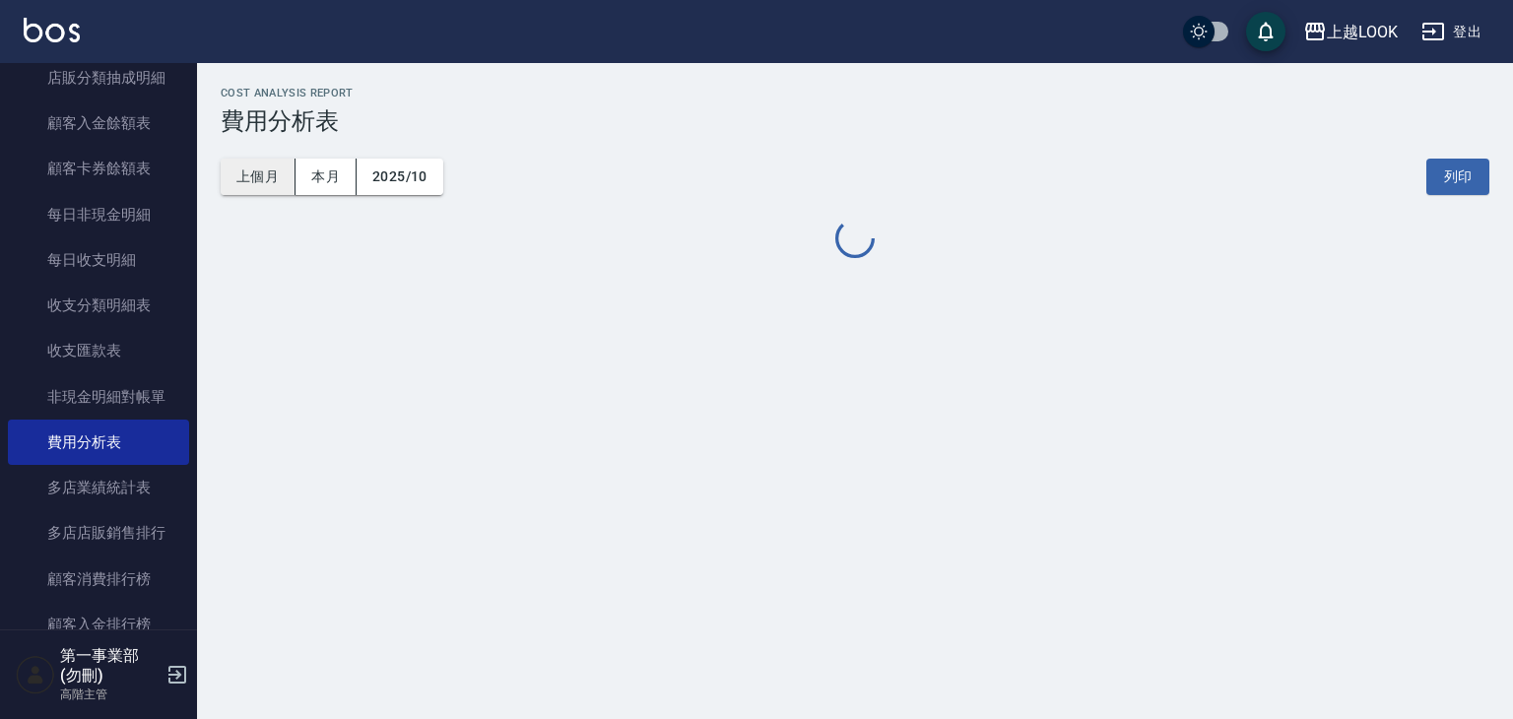
click at [262, 167] on button "上個月" at bounding box center [258, 177] width 75 height 36
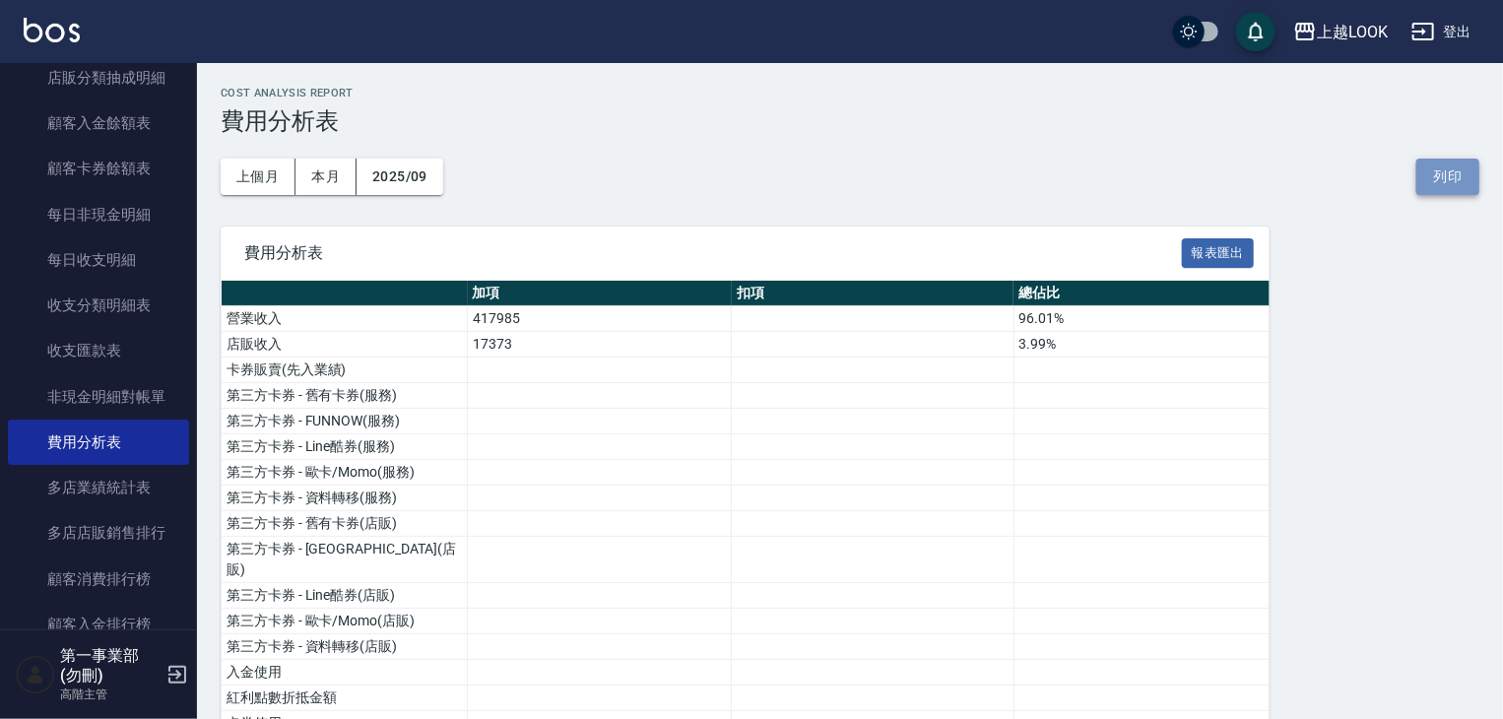
click at [1446, 182] on button "列印" at bounding box center [1447, 177] width 63 height 36
click at [1343, 33] on div "上越LOOK" at bounding box center [1352, 32] width 71 height 25
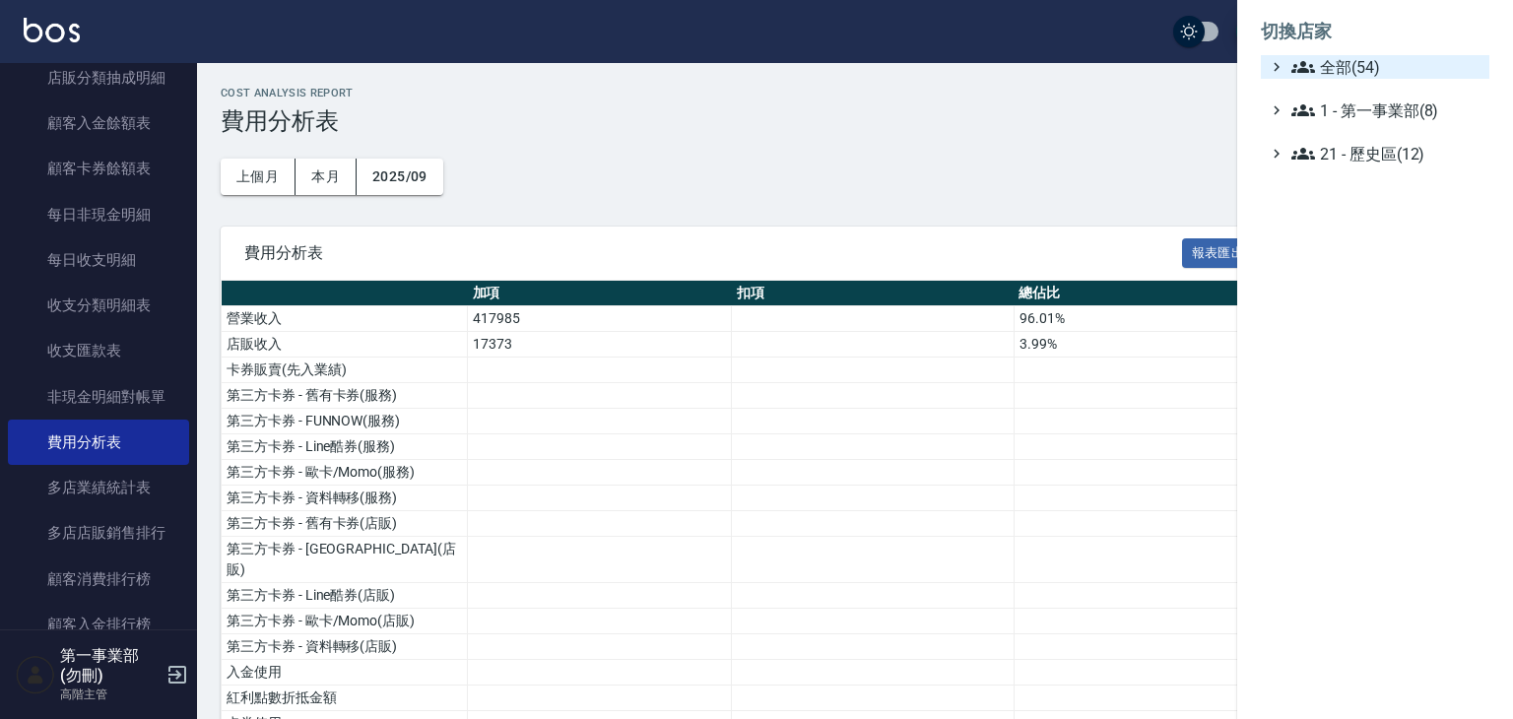
click at [1343, 78] on span "全部(54)" at bounding box center [1386, 67] width 190 height 24
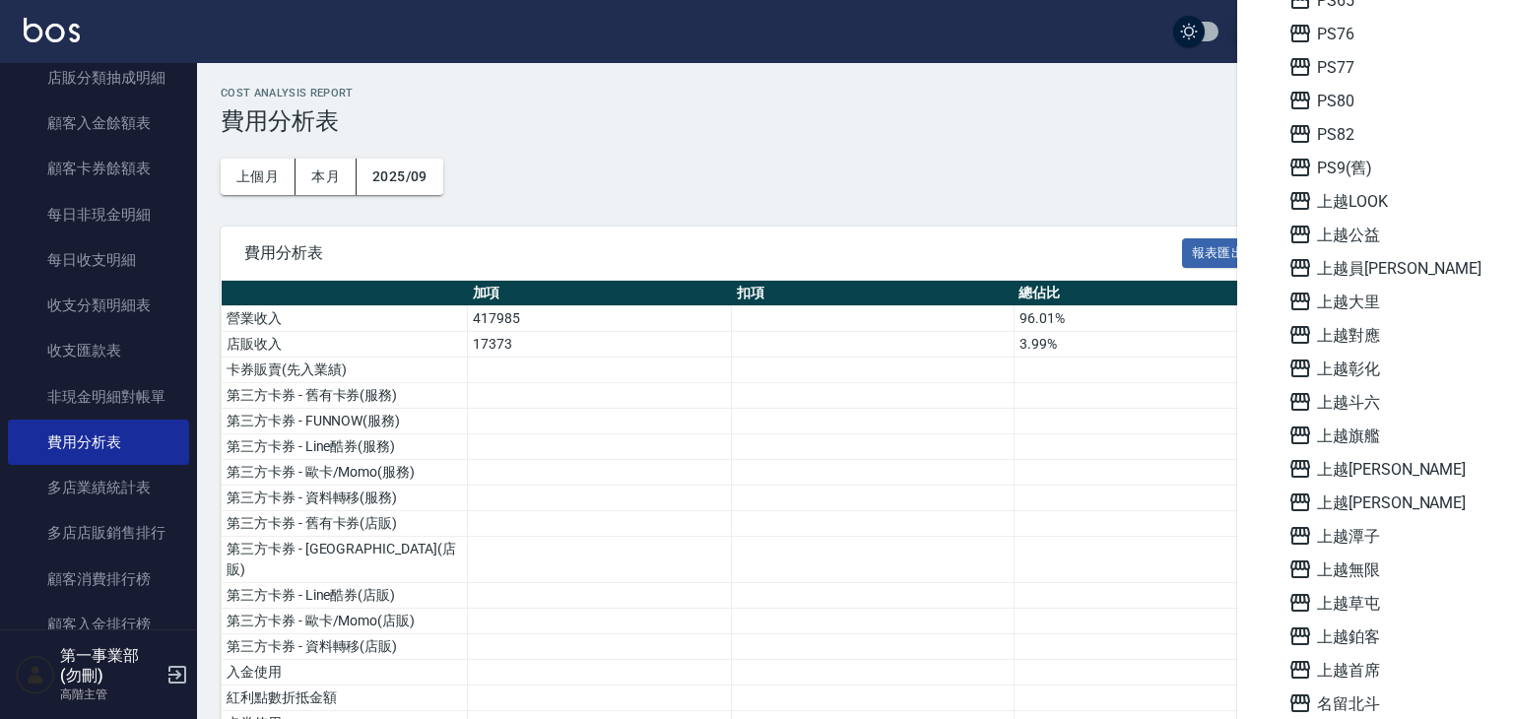
scroll to position [985, 0]
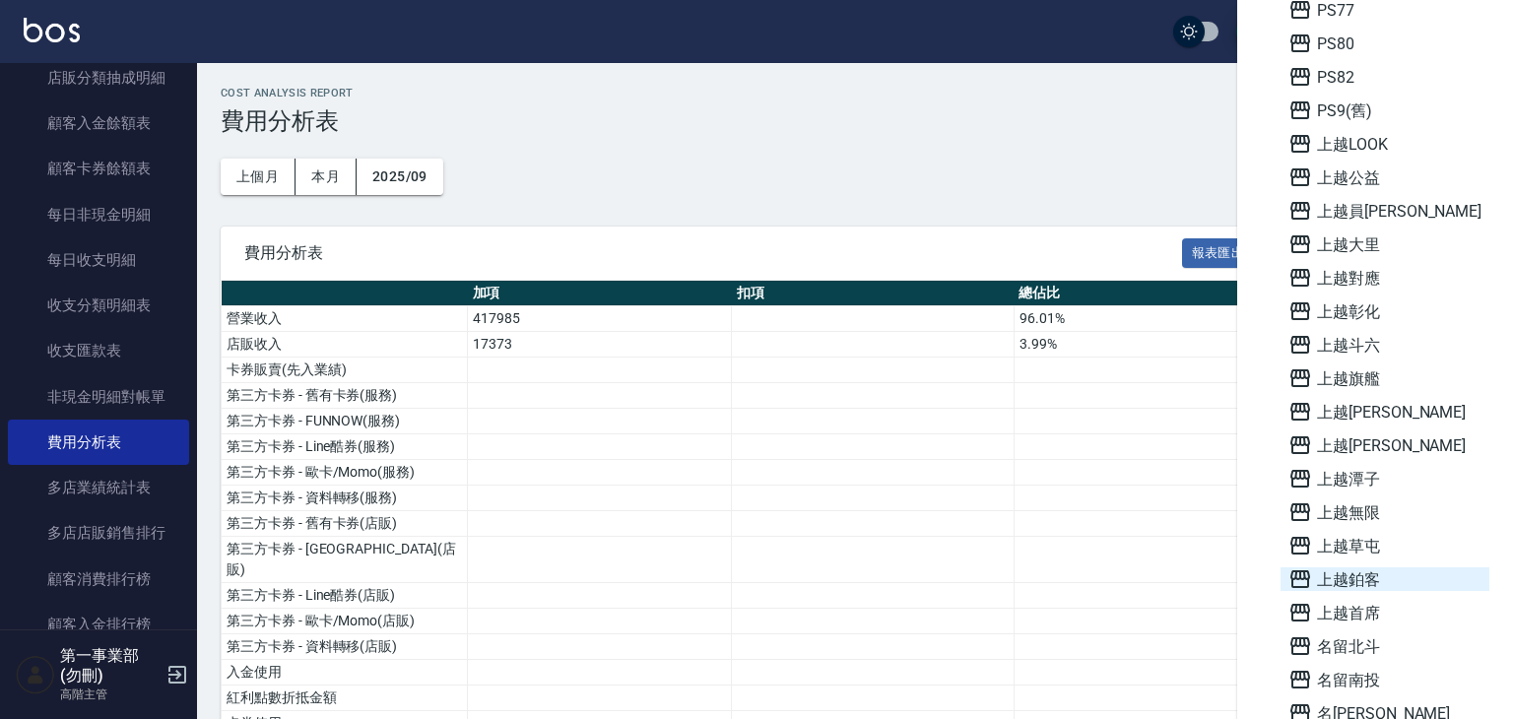
click at [1383, 585] on span "上越鉑客" at bounding box center [1384, 579] width 193 height 24
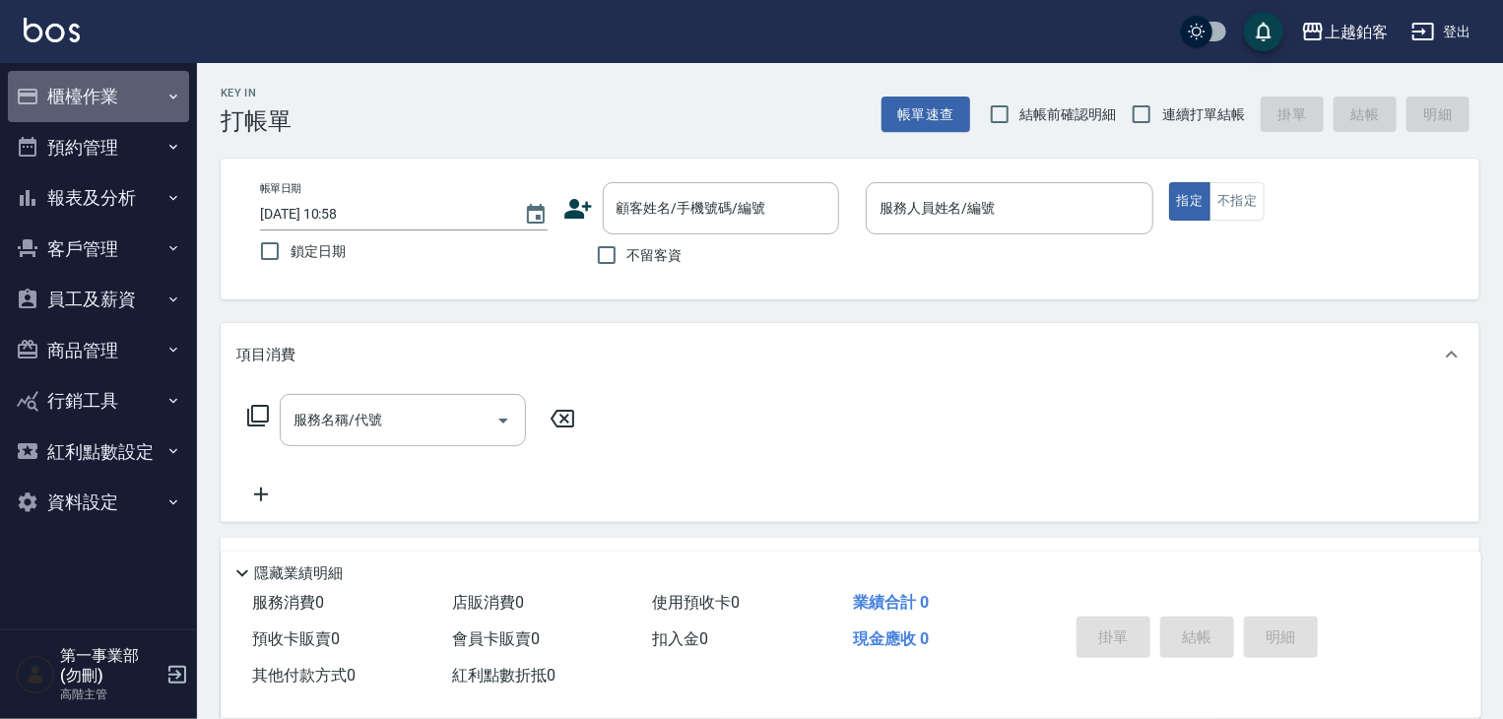
click at [110, 83] on button "櫃檯作業" at bounding box center [98, 96] width 181 height 51
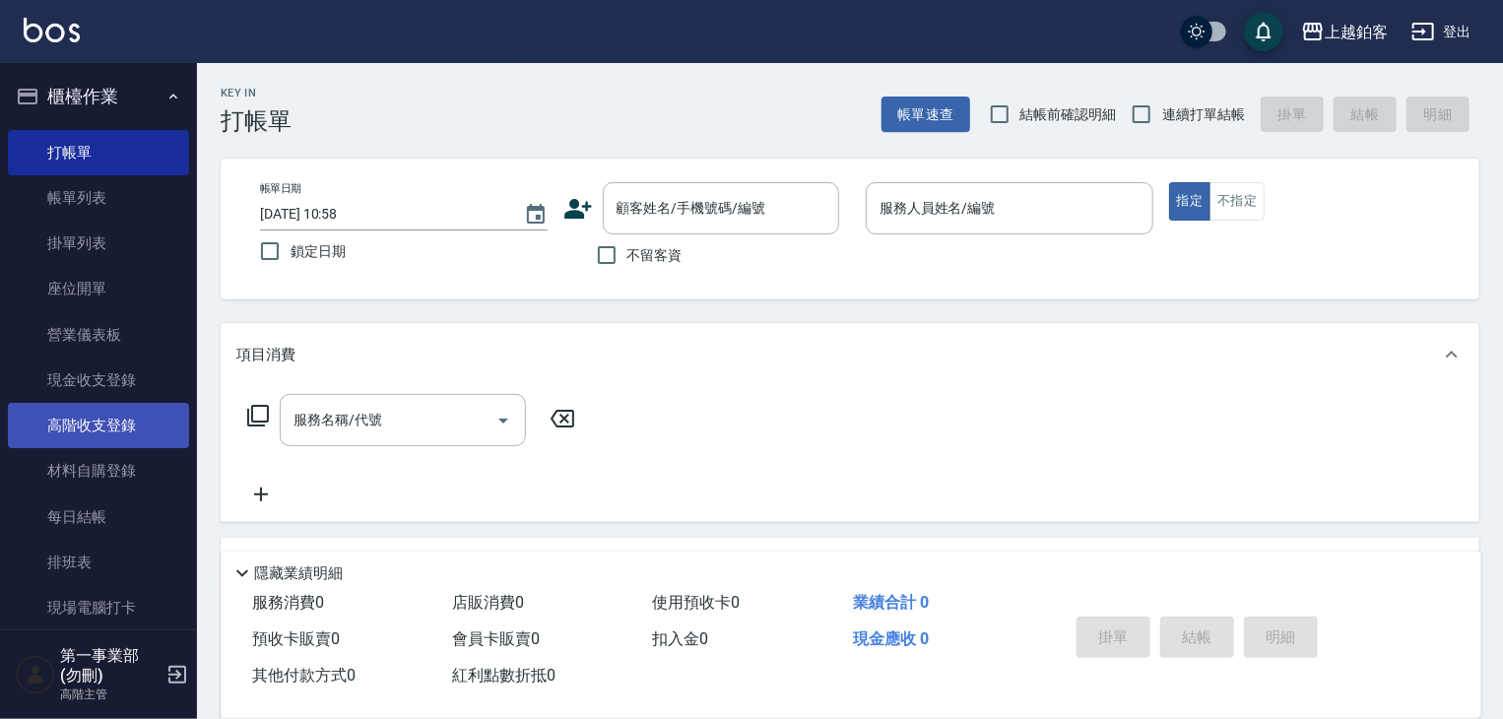
click at [126, 423] on link "高階收支登錄" at bounding box center [98, 425] width 181 height 45
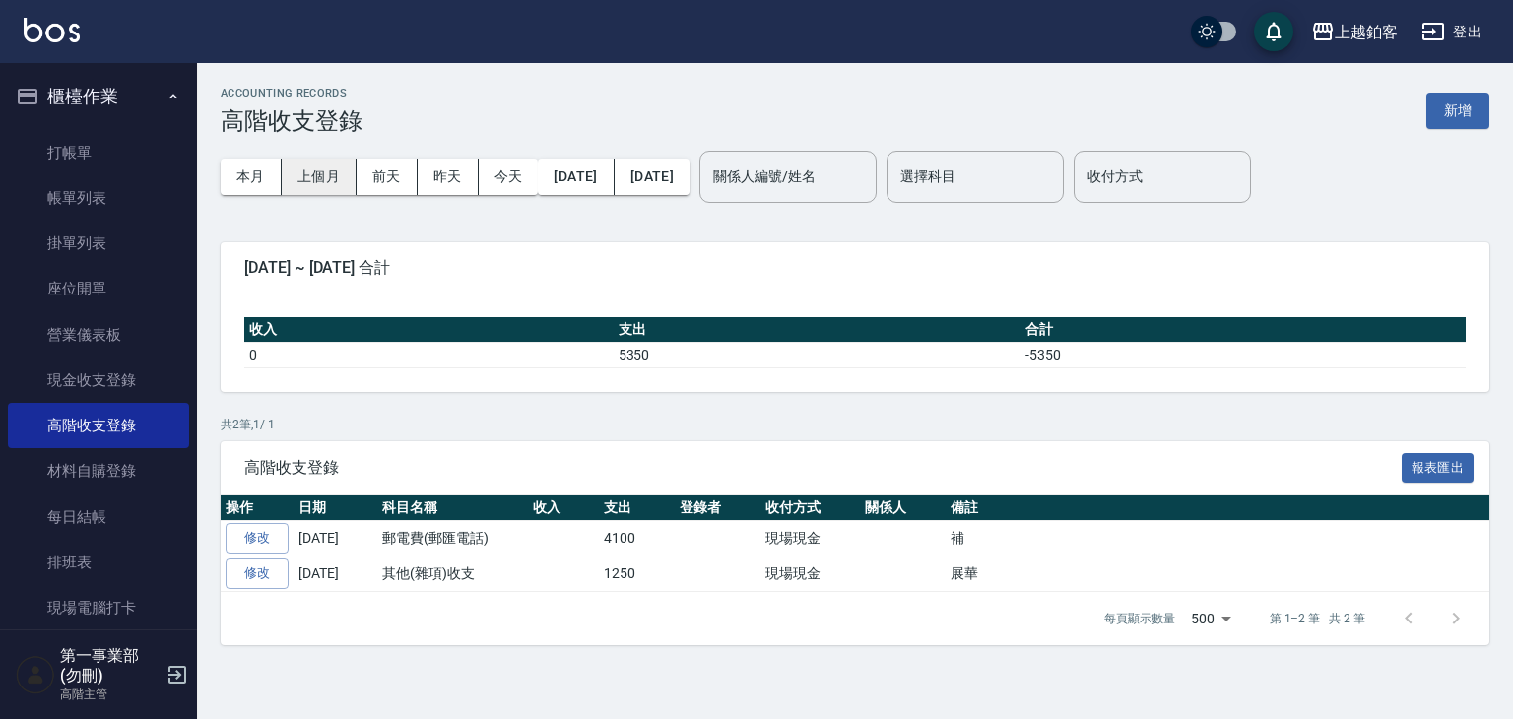
click at [307, 170] on button "上個月" at bounding box center [319, 177] width 75 height 36
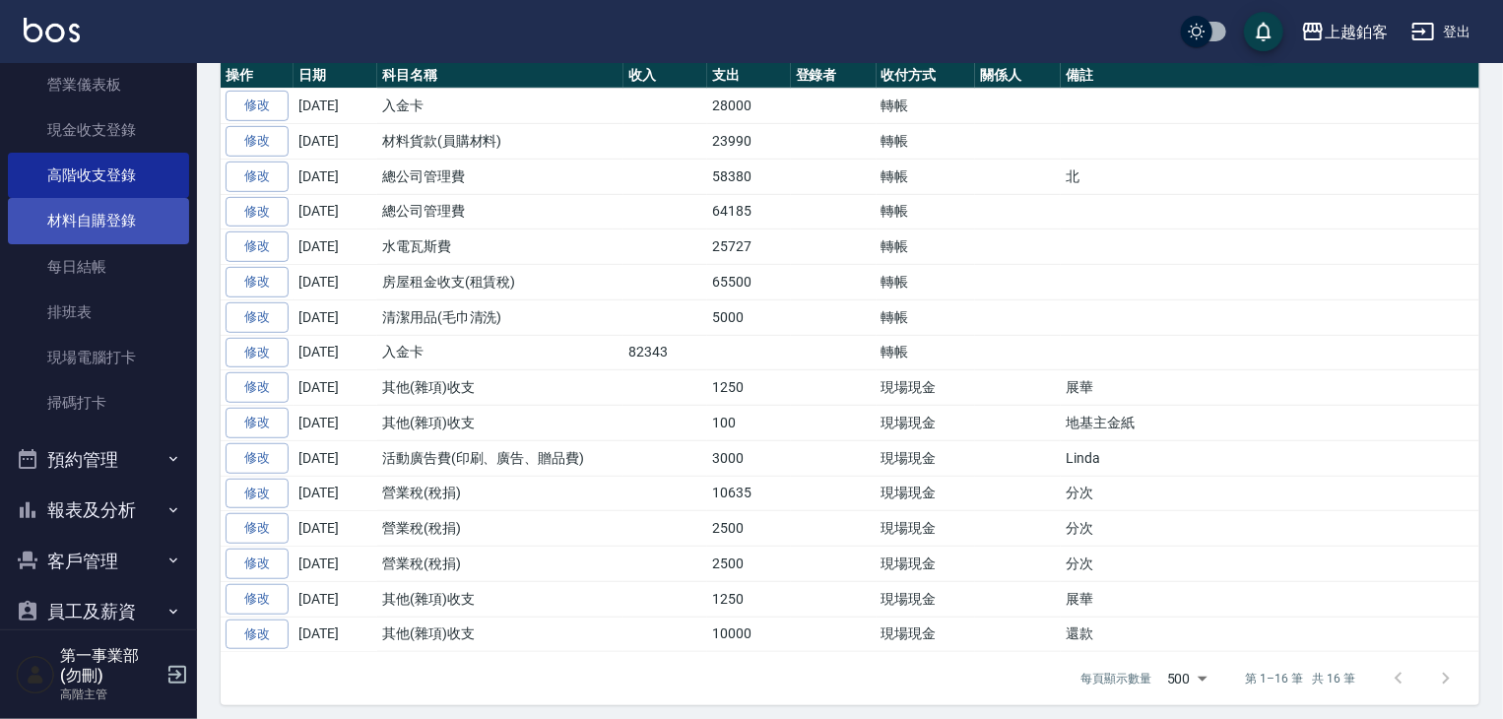
scroll to position [484, 0]
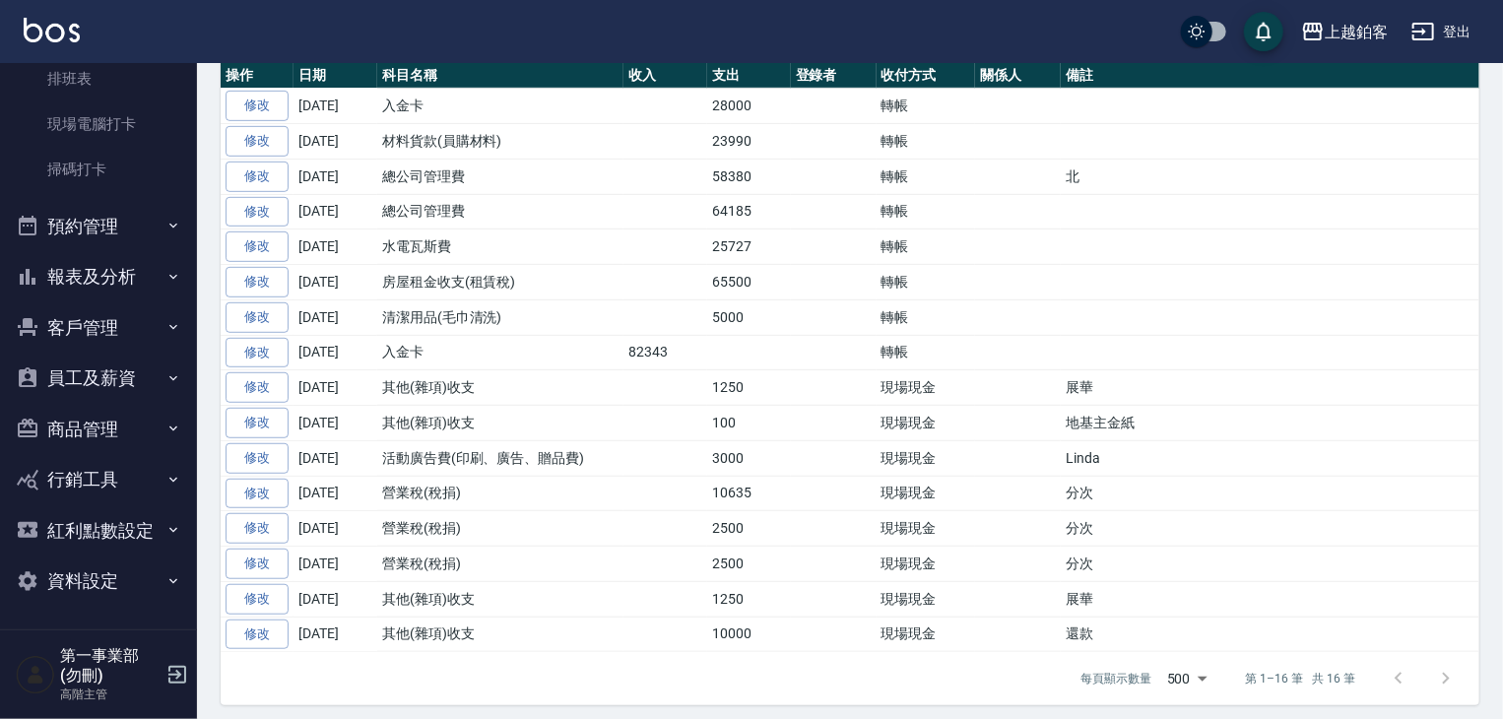
click at [122, 285] on button "報表及分析" at bounding box center [98, 276] width 181 height 51
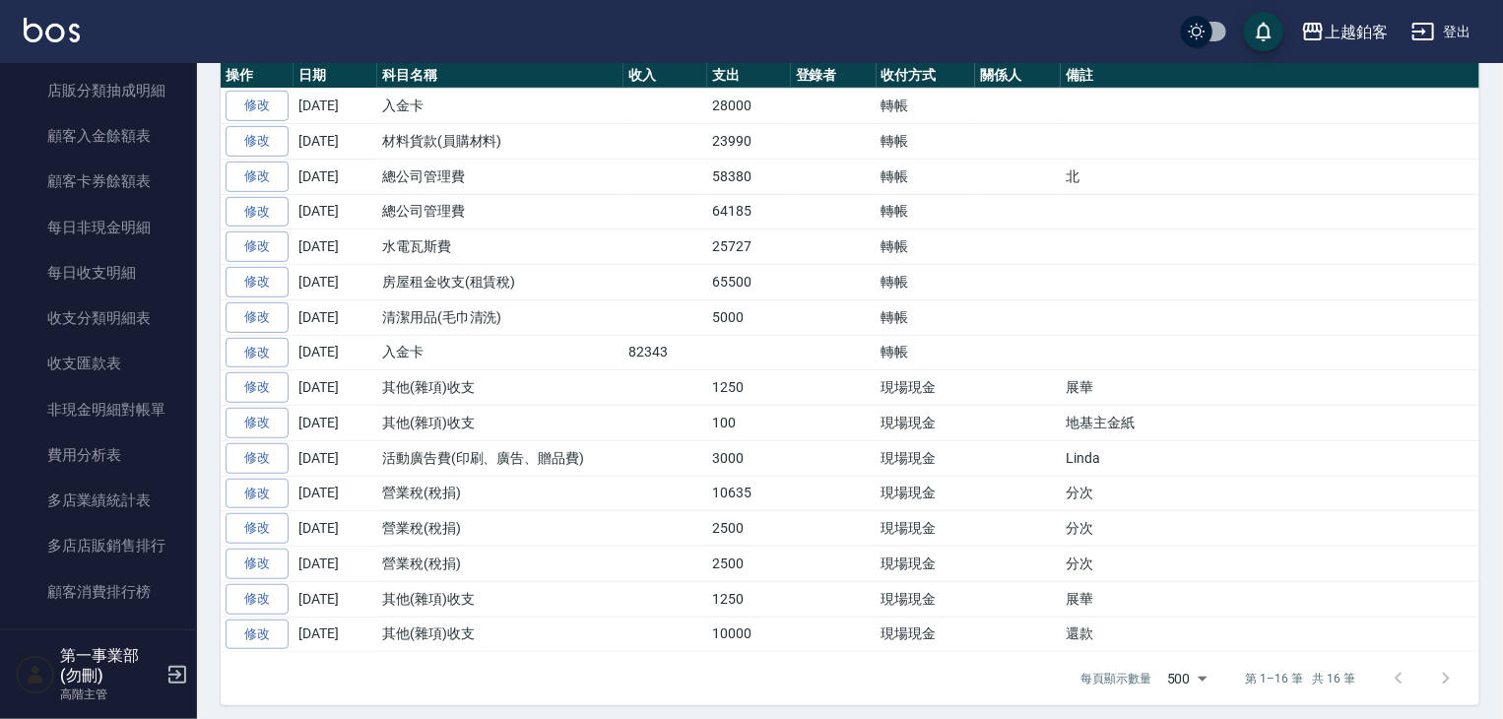
scroll to position [2059, 0]
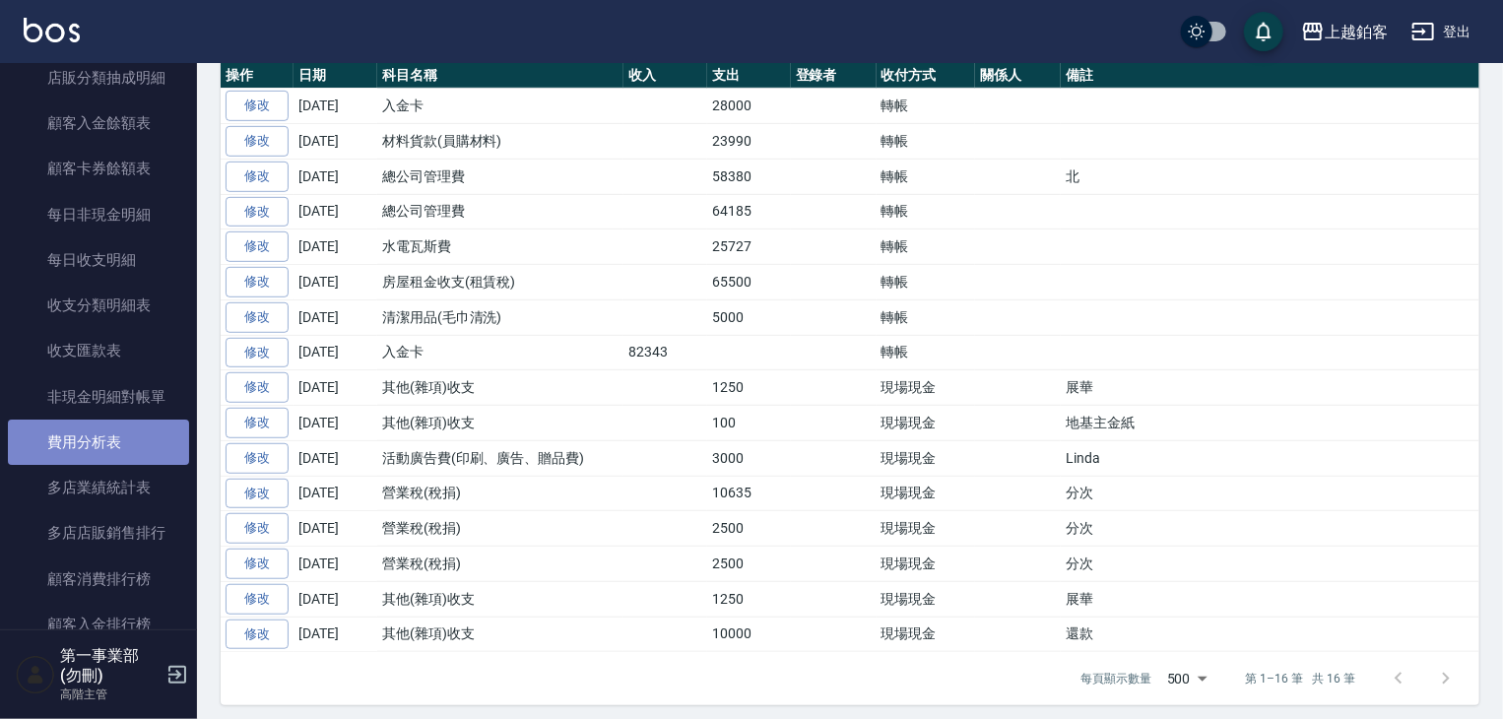
click at [107, 454] on link "費用分析表" at bounding box center [98, 442] width 181 height 45
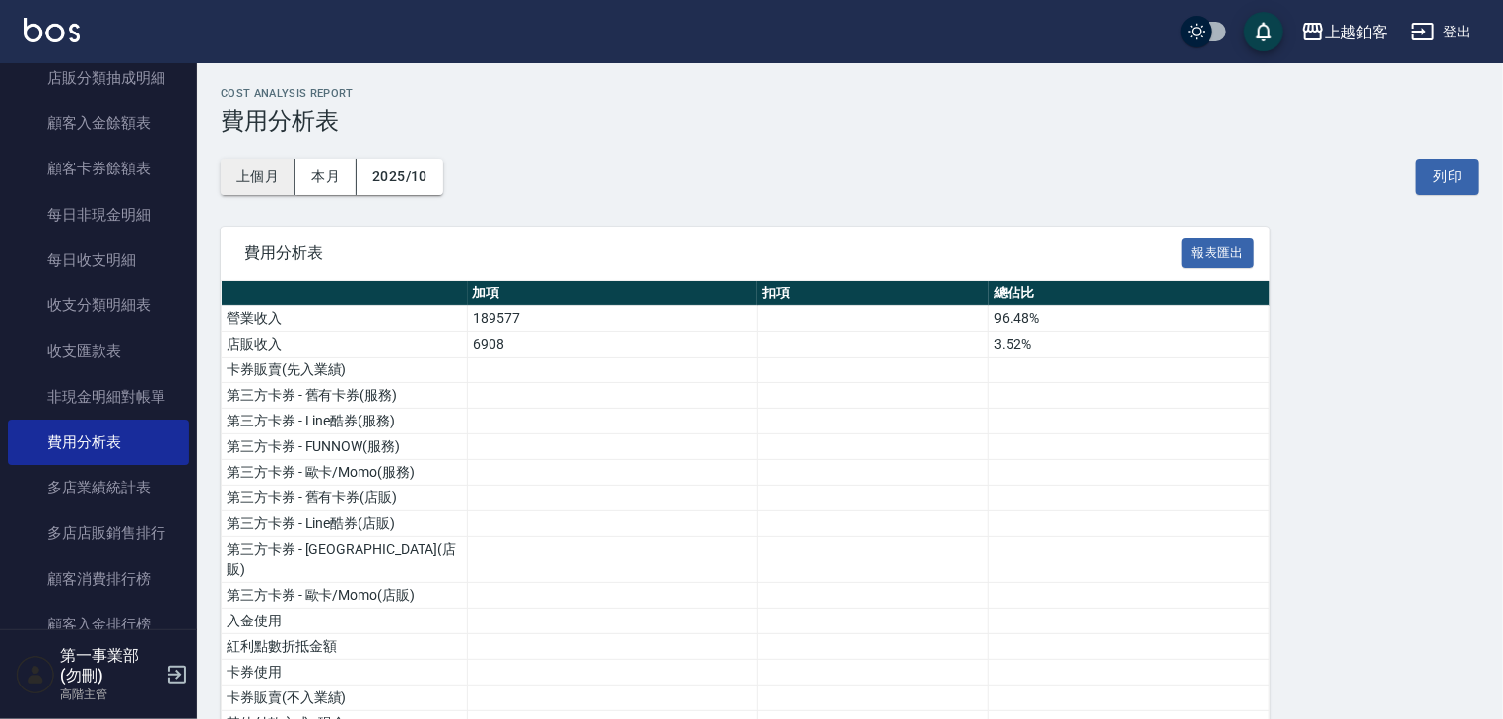
click at [264, 184] on button "上個月" at bounding box center [258, 177] width 75 height 36
click at [1442, 190] on button "列印" at bounding box center [1447, 177] width 63 height 36
click at [1349, 25] on div "上越鉑客" at bounding box center [1356, 32] width 63 height 25
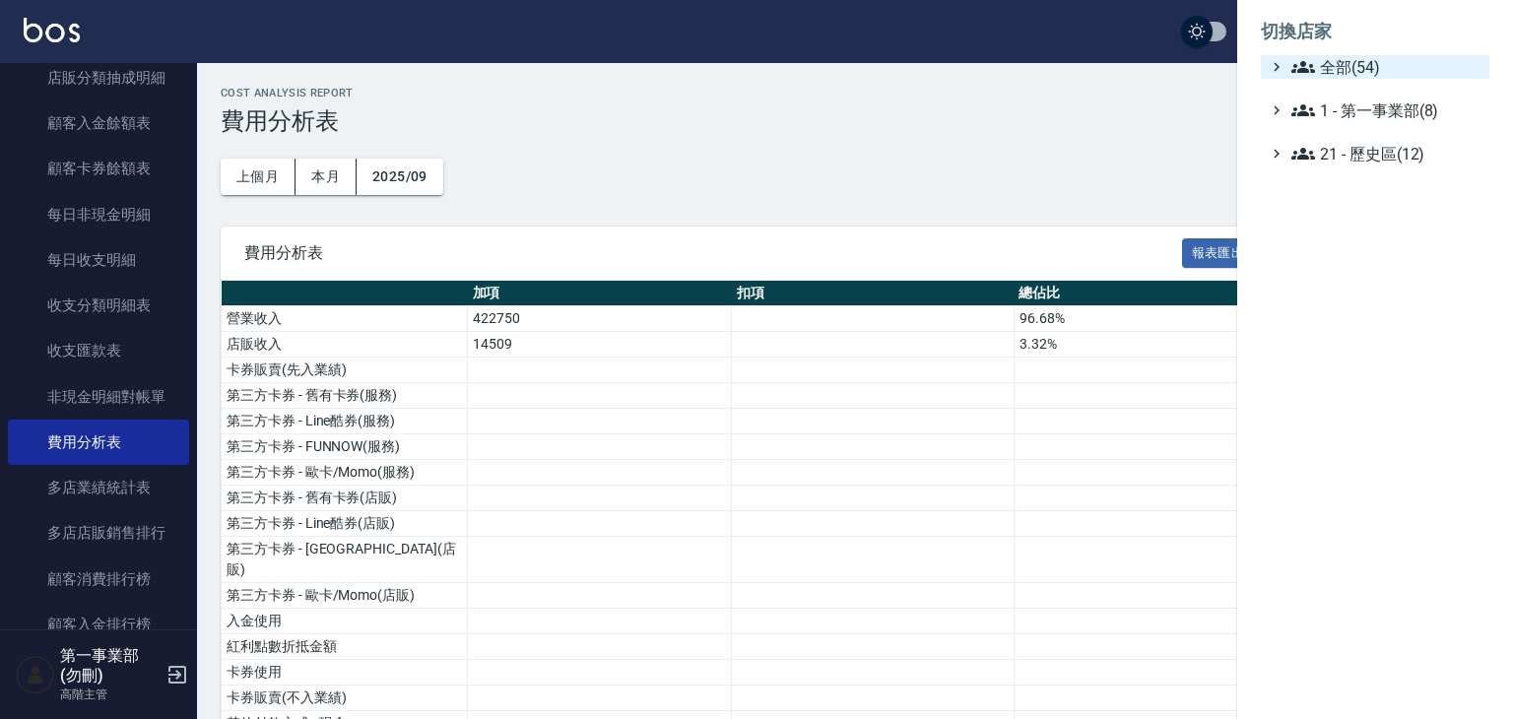
click at [1383, 64] on span "全部(54)" at bounding box center [1386, 67] width 190 height 24
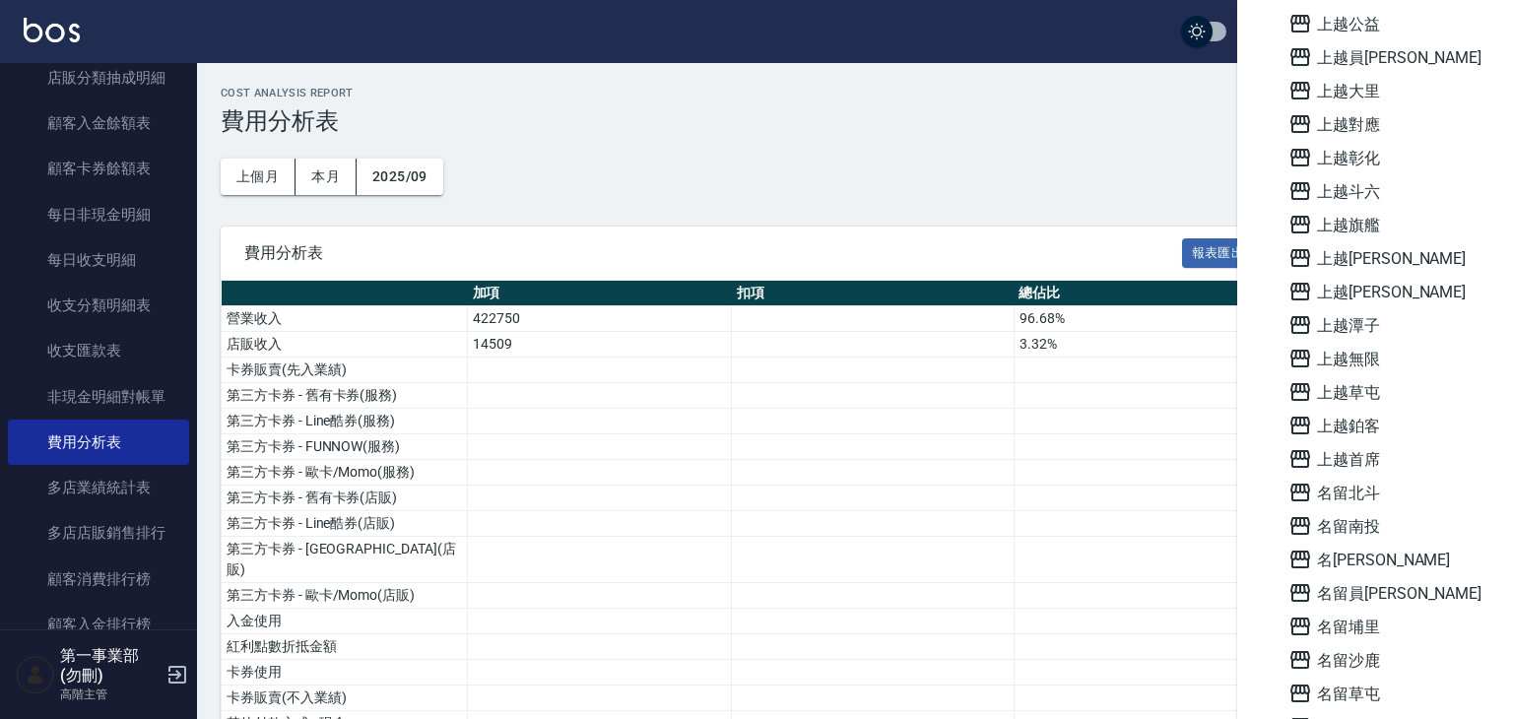
scroll to position [1182, 0]
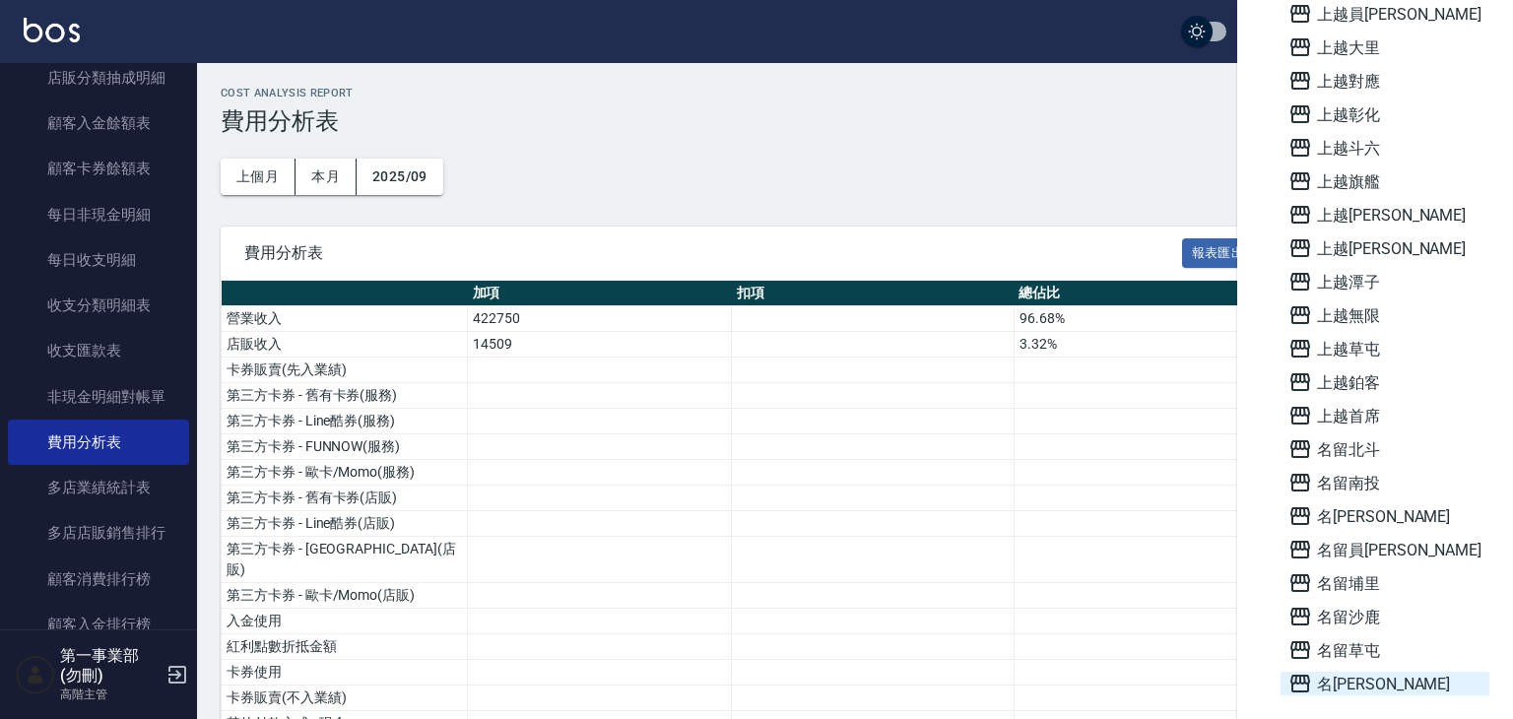
click at [1375, 686] on span "名[PERSON_NAME]" at bounding box center [1384, 684] width 193 height 24
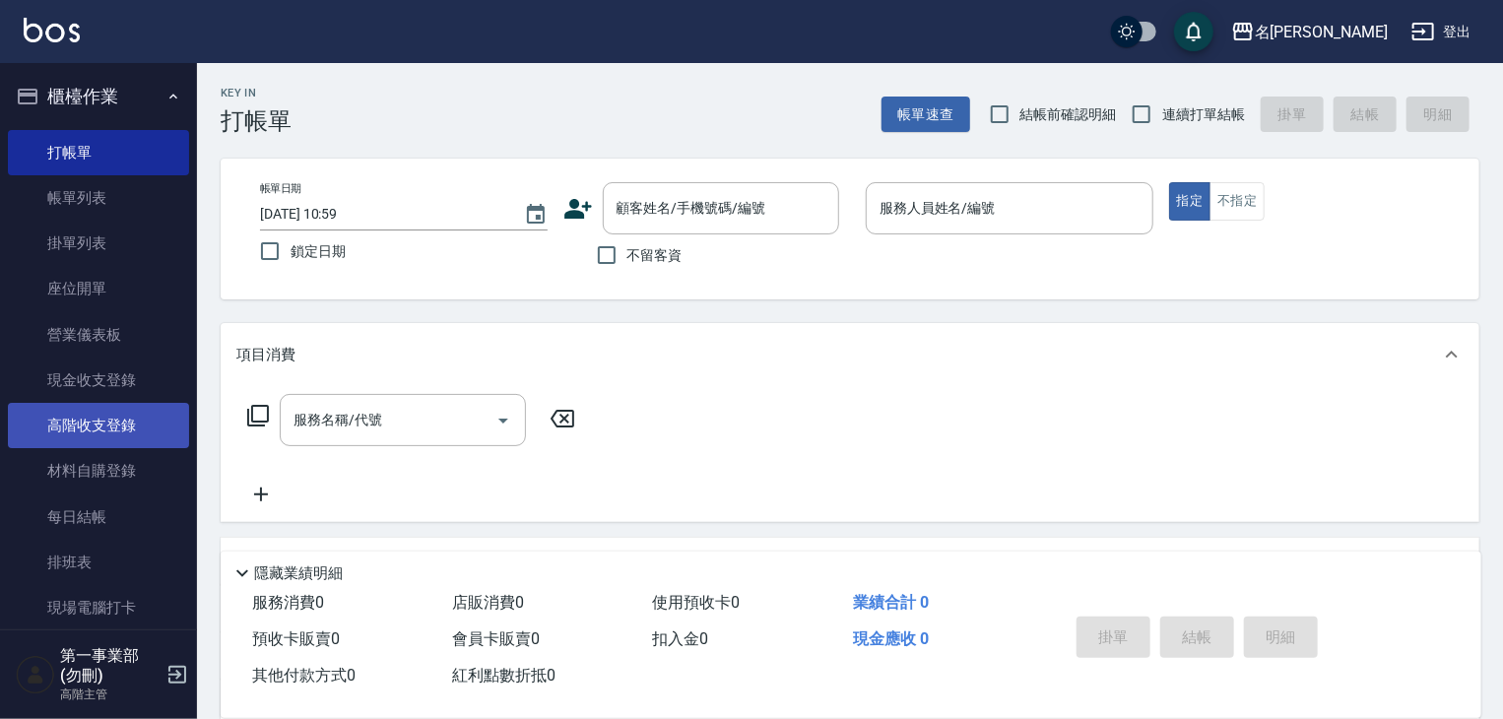
click at [140, 423] on link "高階收支登錄" at bounding box center [98, 425] width 181 height 45
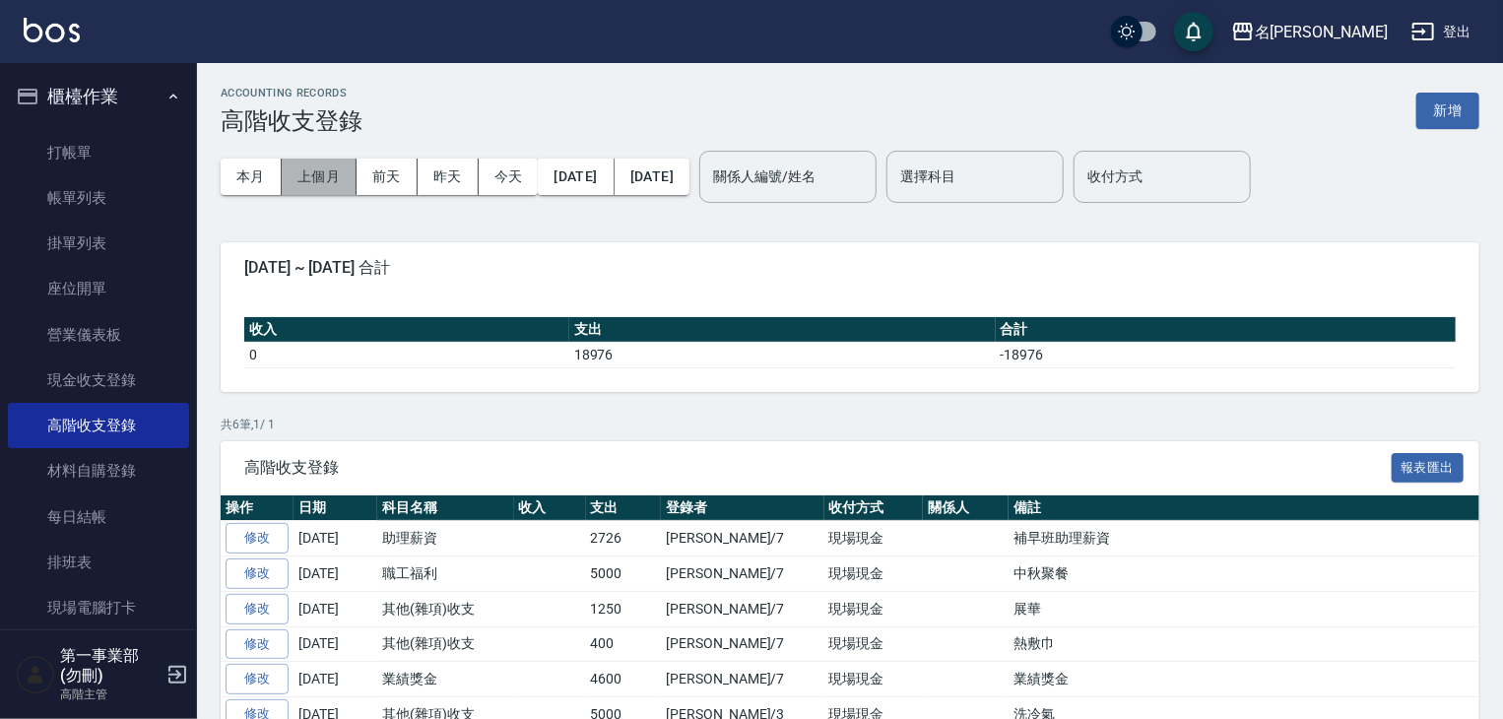
click at [317, 188] on button "上個月" at bounding box center [319, 177] width 75 height 36
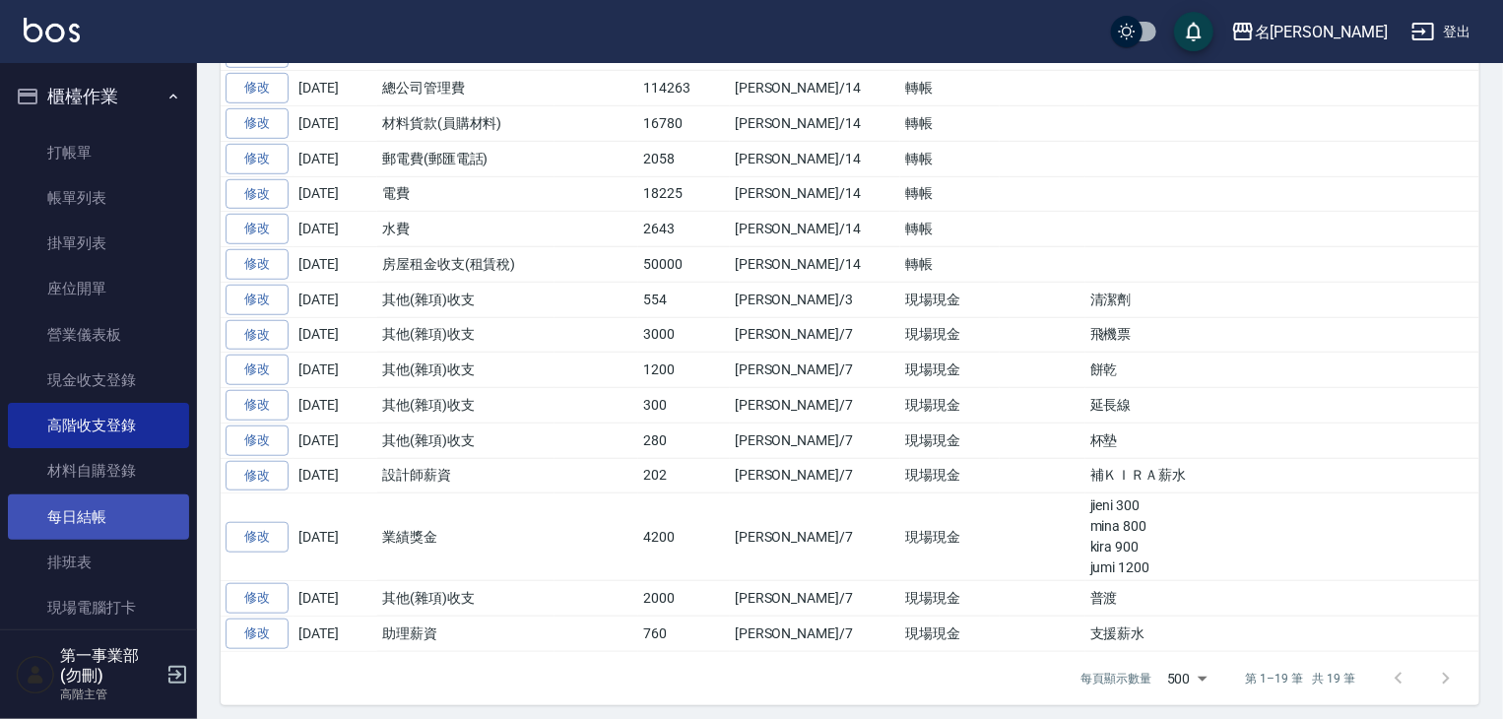
scroll to position [433, 0]
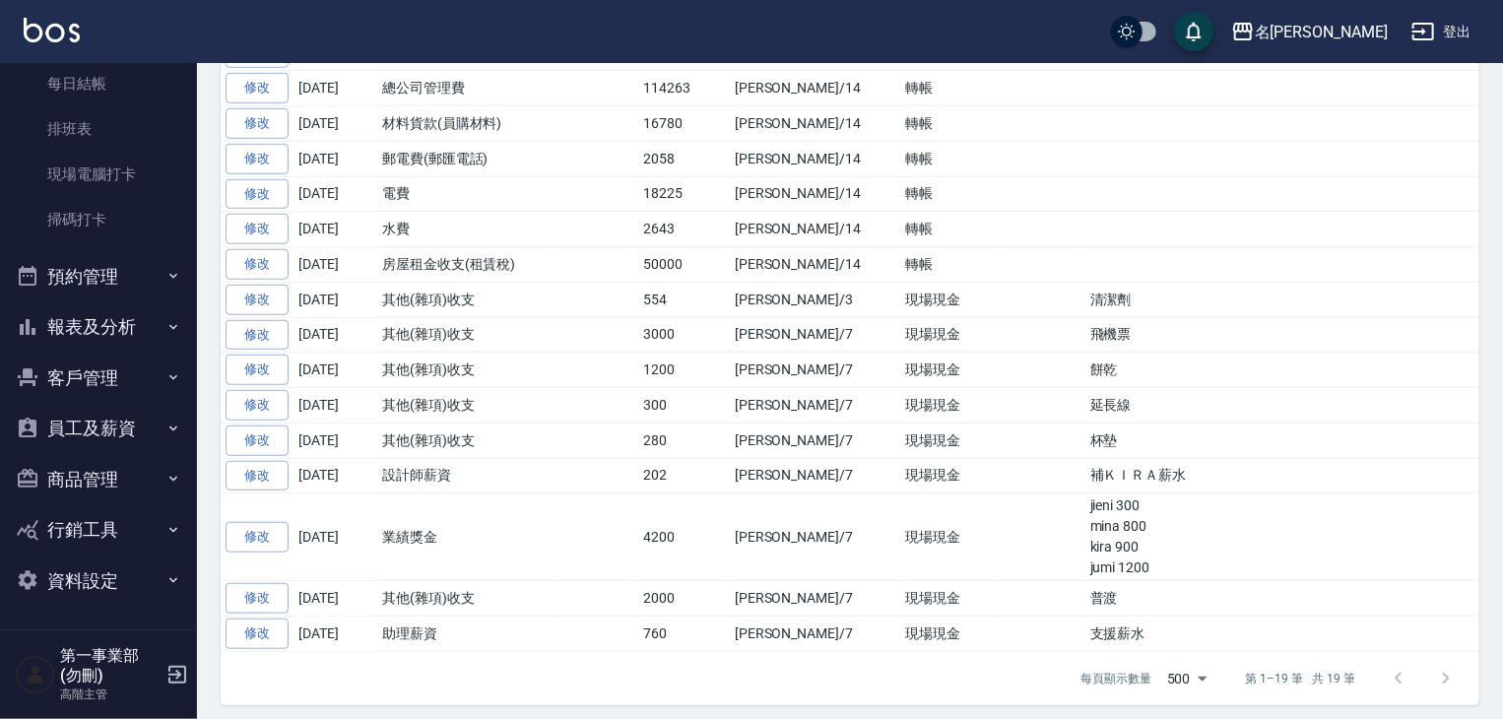
click at [118, 310] on button "報表及分析" at bounding box center [98, 326] width 181 height 51
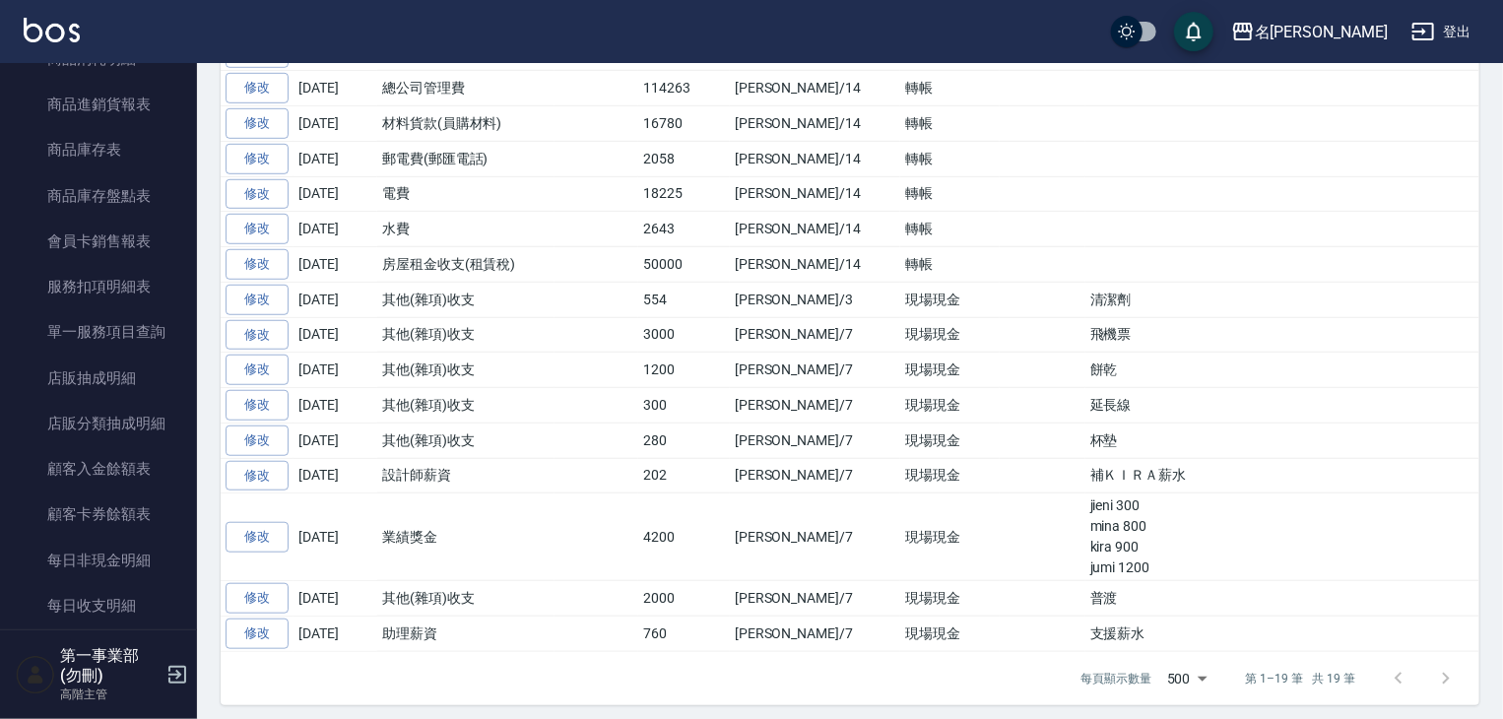
scroll to position [2108, 0]
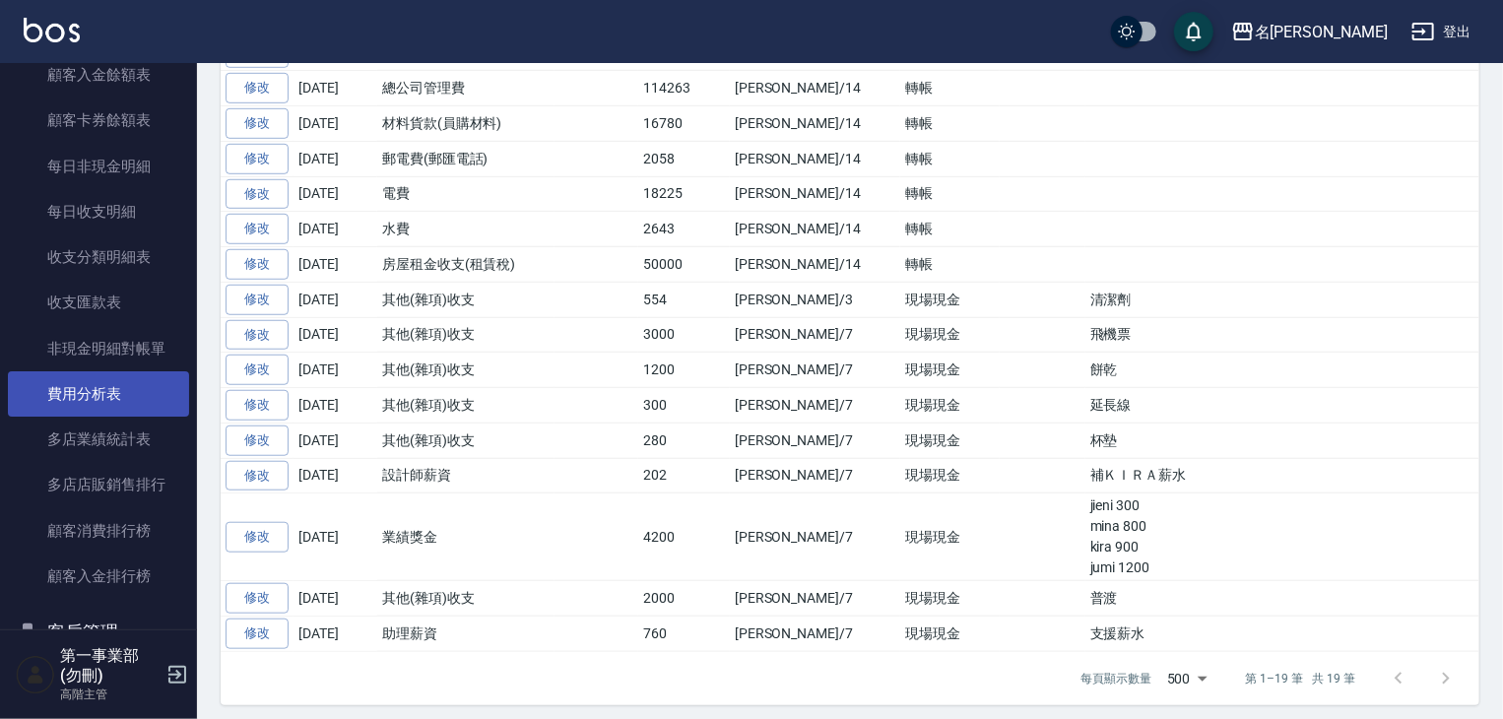
click at [124, 386] on link "費用分析表" at bounding box center [98, 393] width 181 height 45
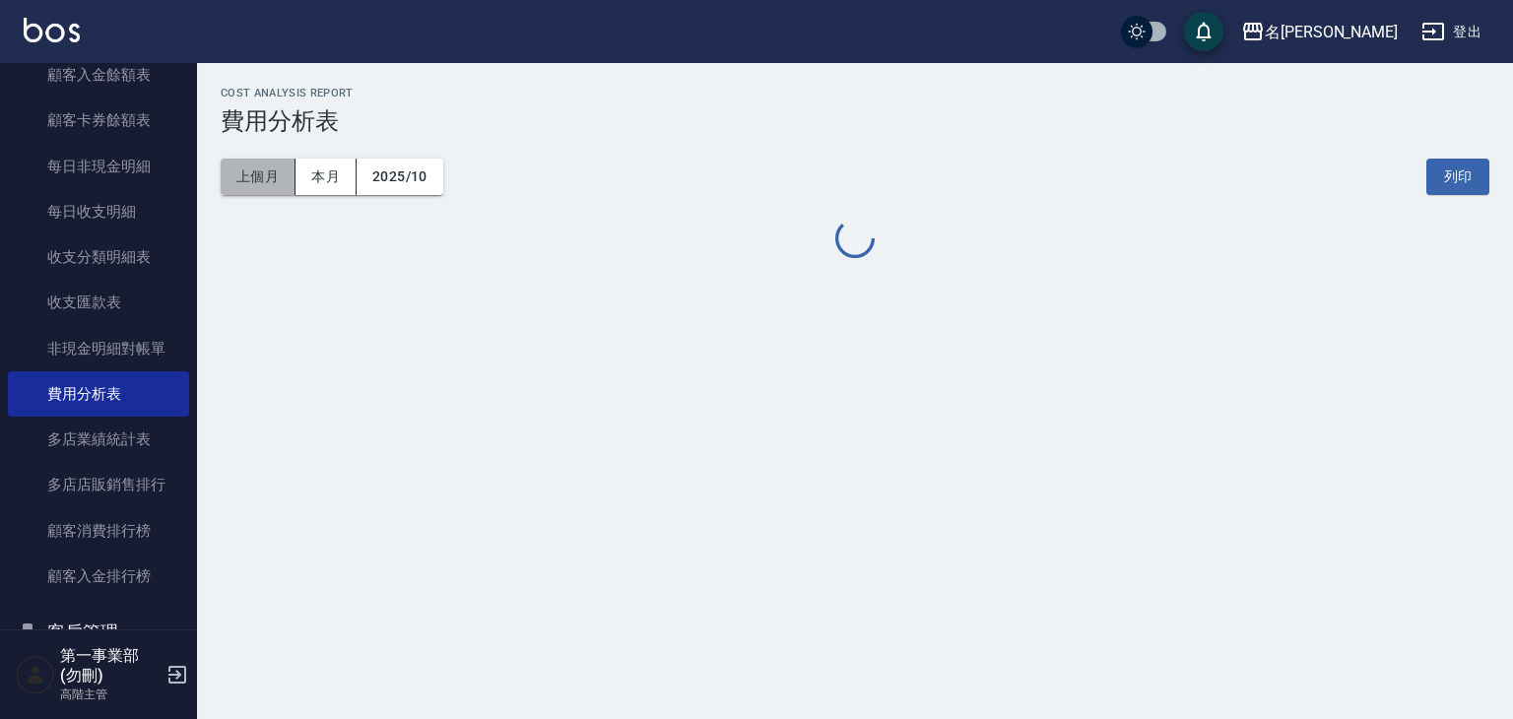
click at [244, 168] on button "上個月" at bounding box center [258, 177] width 75 height 36
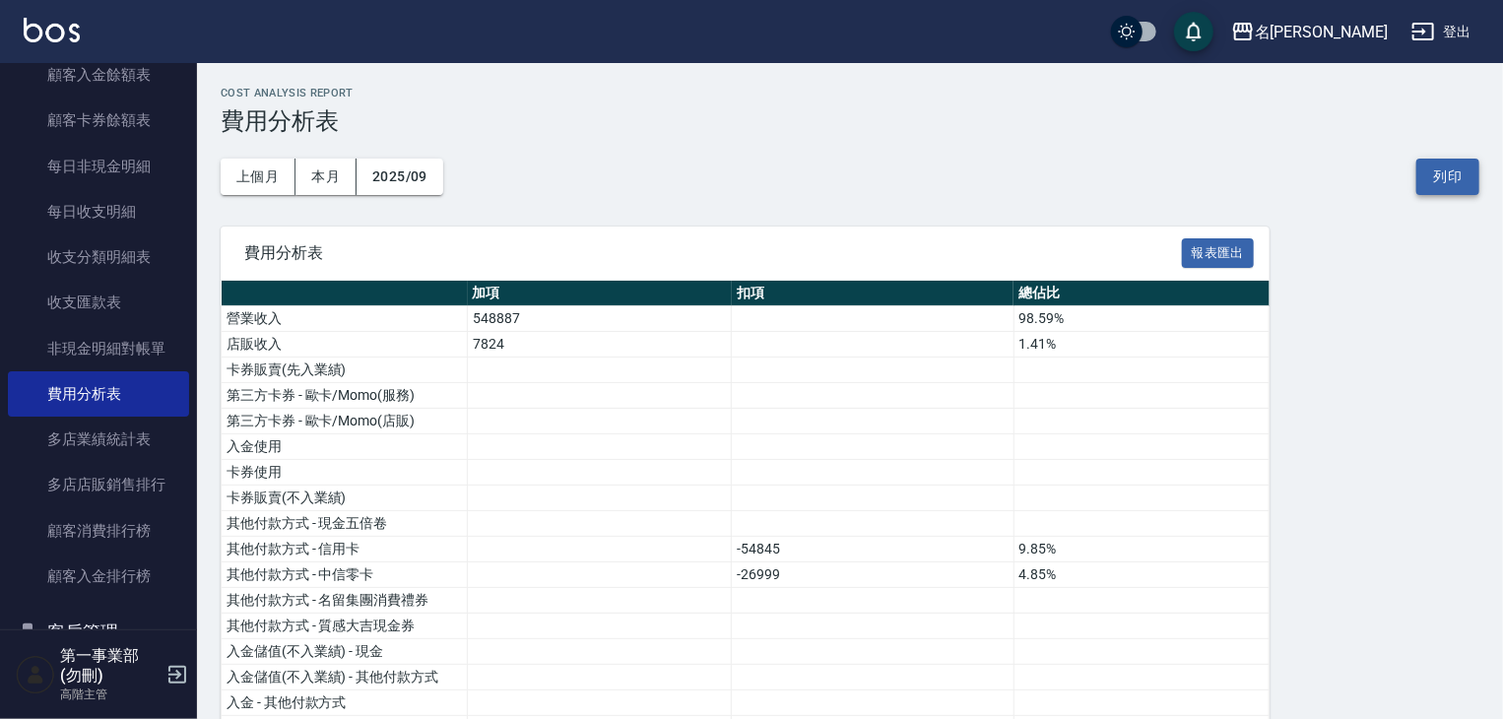
click at [1441, 170] on button "列印" at bounding box center [1447, 177] width 63 height 36
click at [1379, 17] on button "名留霧峰" at bounding box center [1309, 32] width 172 height 40
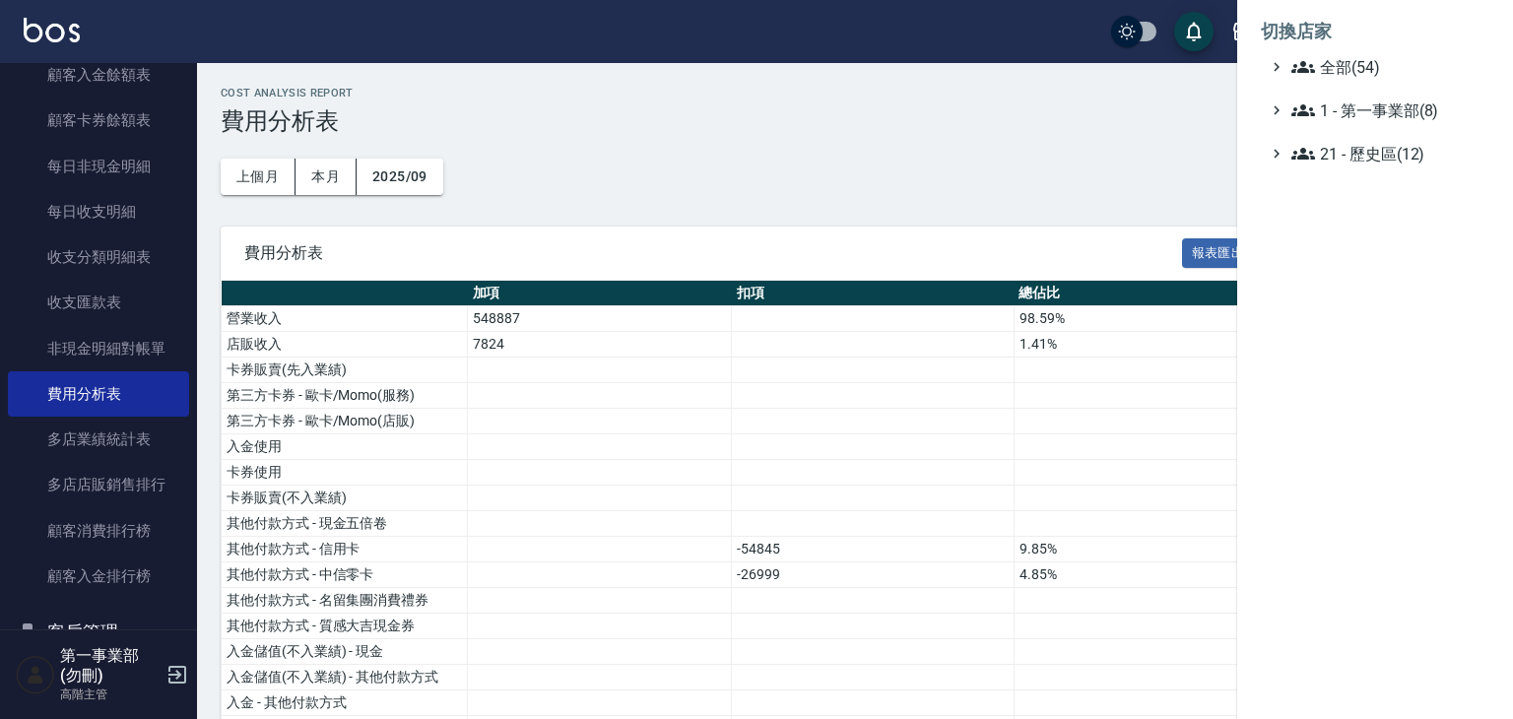
click at [1377, 79] on ul "全部(54) 1 - 第一事業部(8) 21 - 歷史區(12)" at bounding box center [1375, 110] width 229 height 110
click at [1357, 74] on span "全部(54)" at bounding box center [1386, 67] width 190 height 24
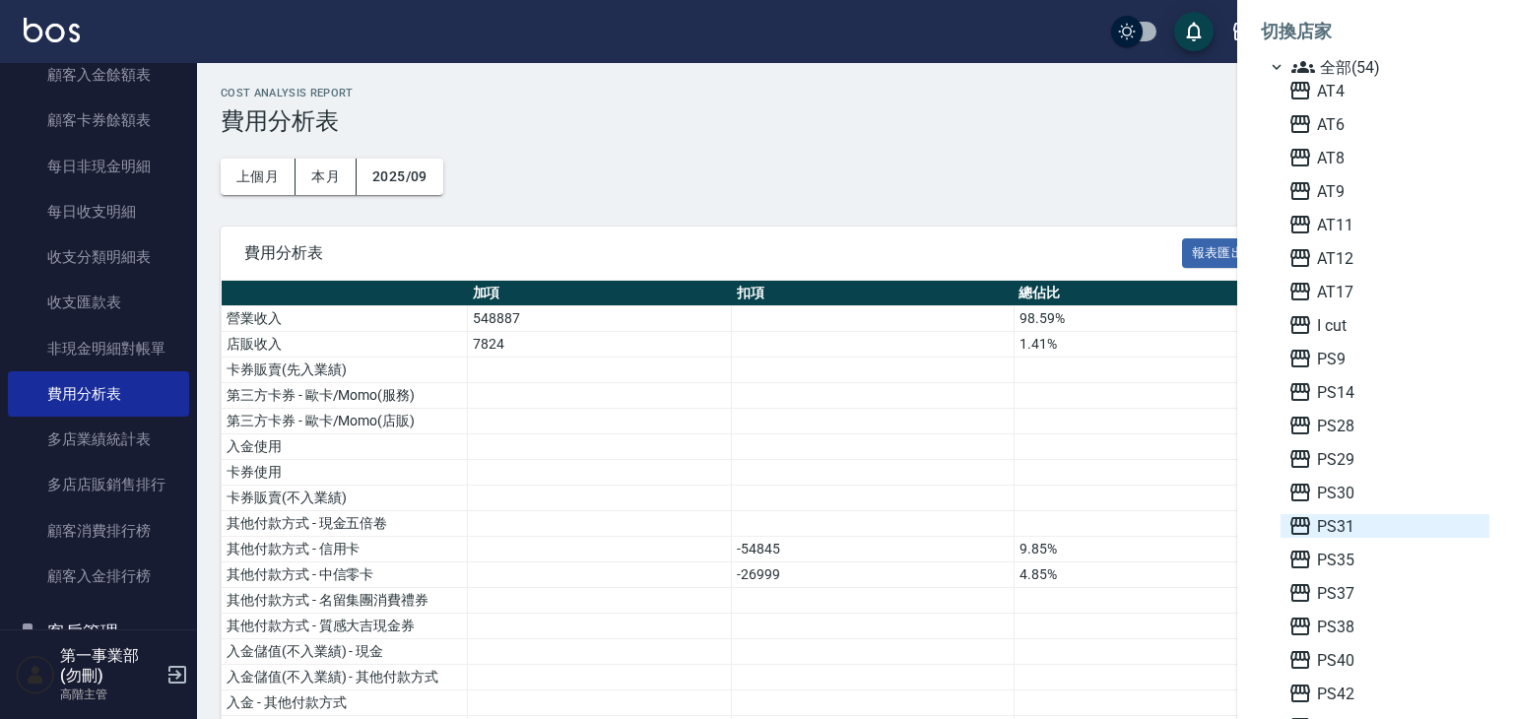
click at [1355, 529] on span "PS31" at bounding box center [1384, 526] width 193 height 24
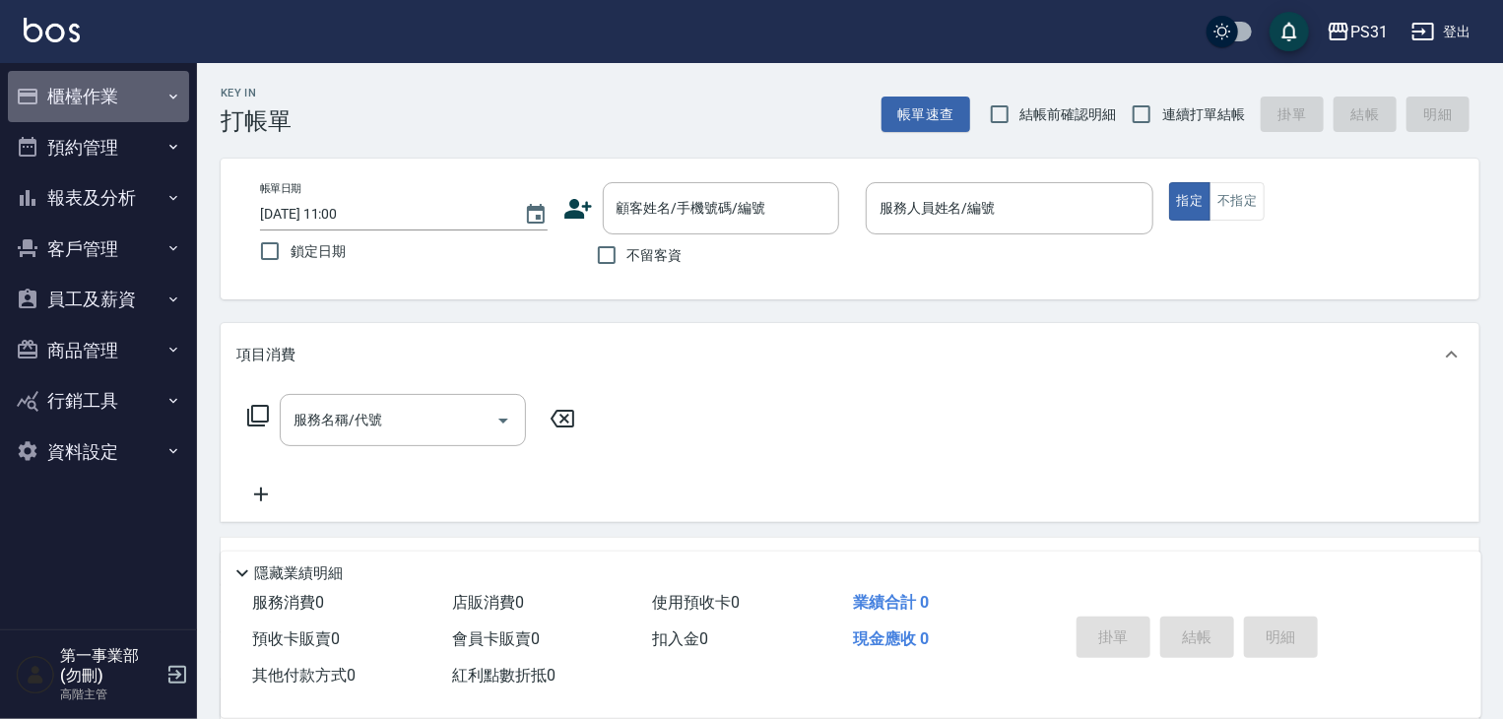
click at [98, 104] on button "櫃檯作業" at bounding box center [98, 96] width 181 height 51
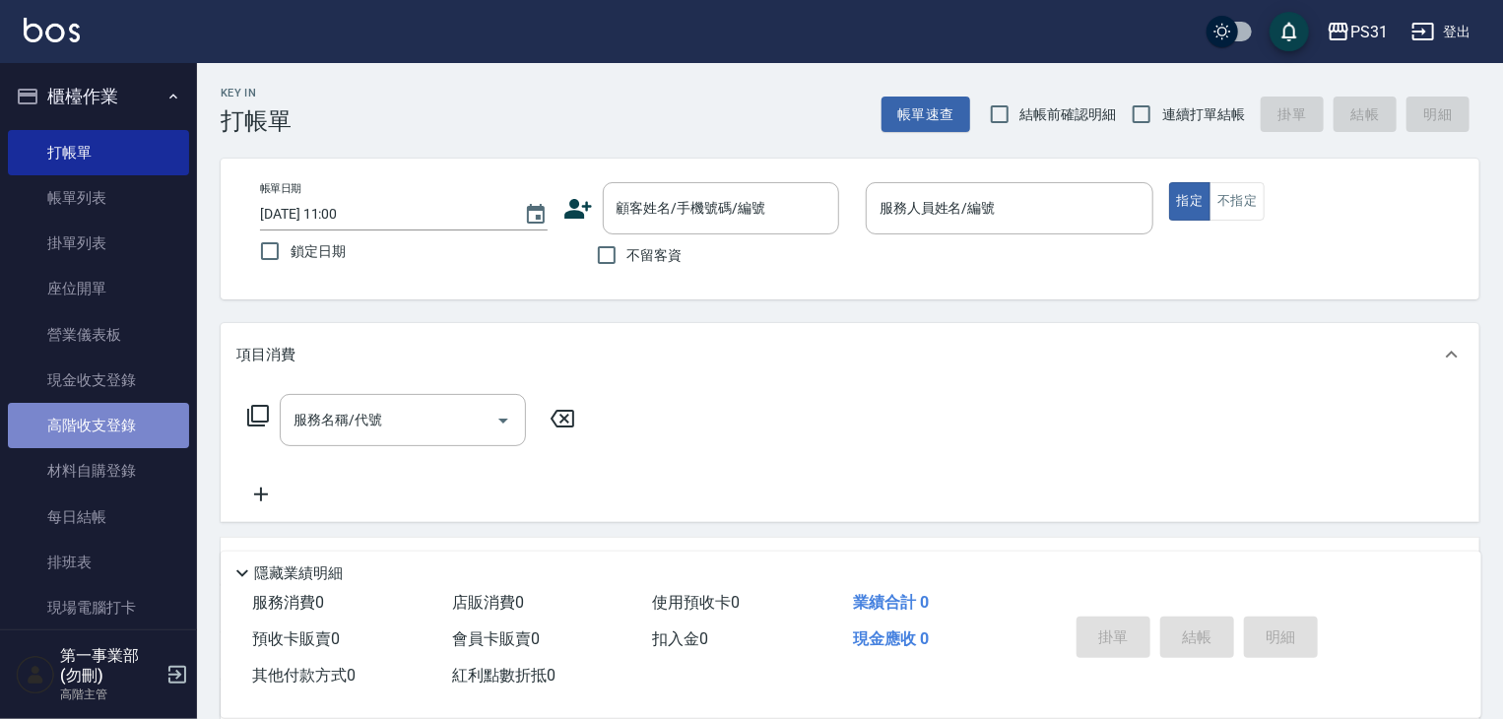
click at [114, 437] on link "高階收支登錄" at bounding box center [98, 425] width 181 height 45
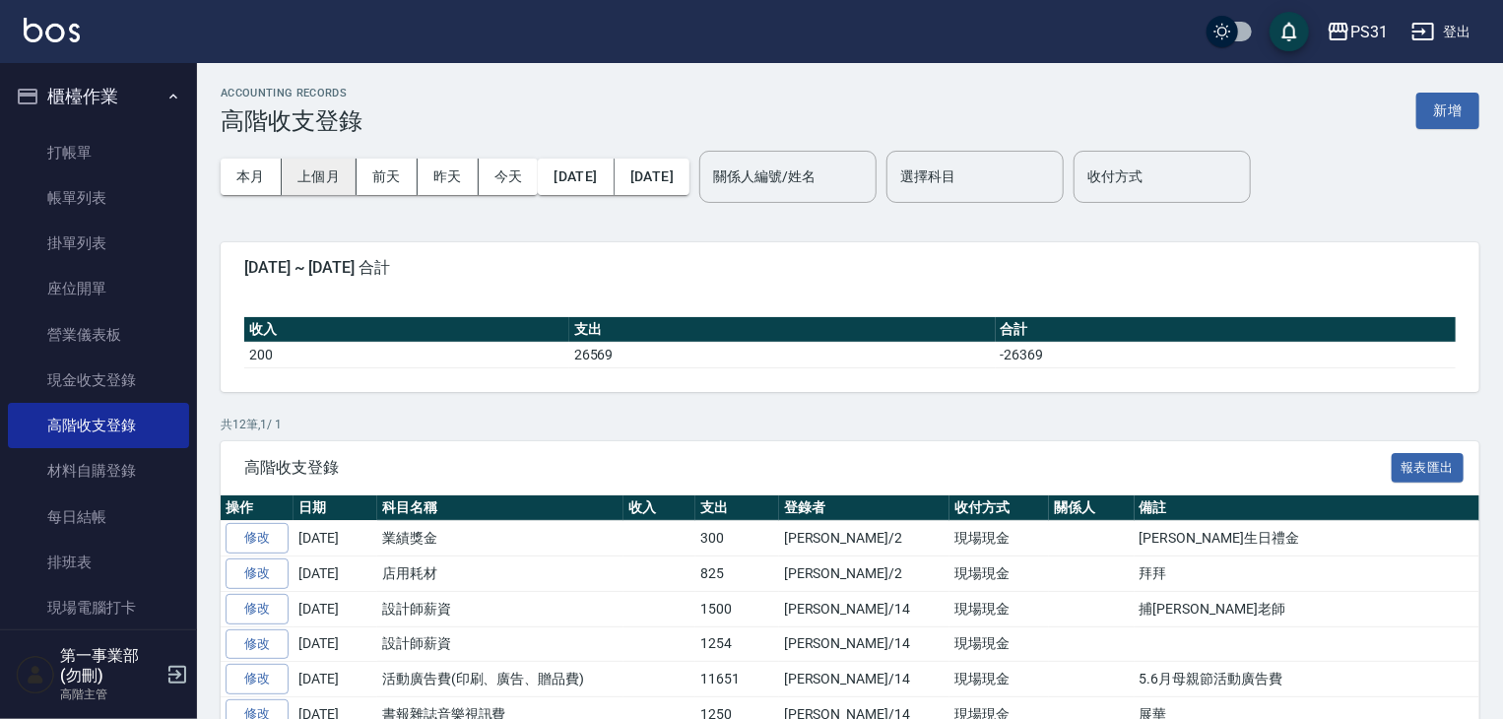
click at [332, 176] on button "上個月" at bounding box center [319, 177] width 75 height 36
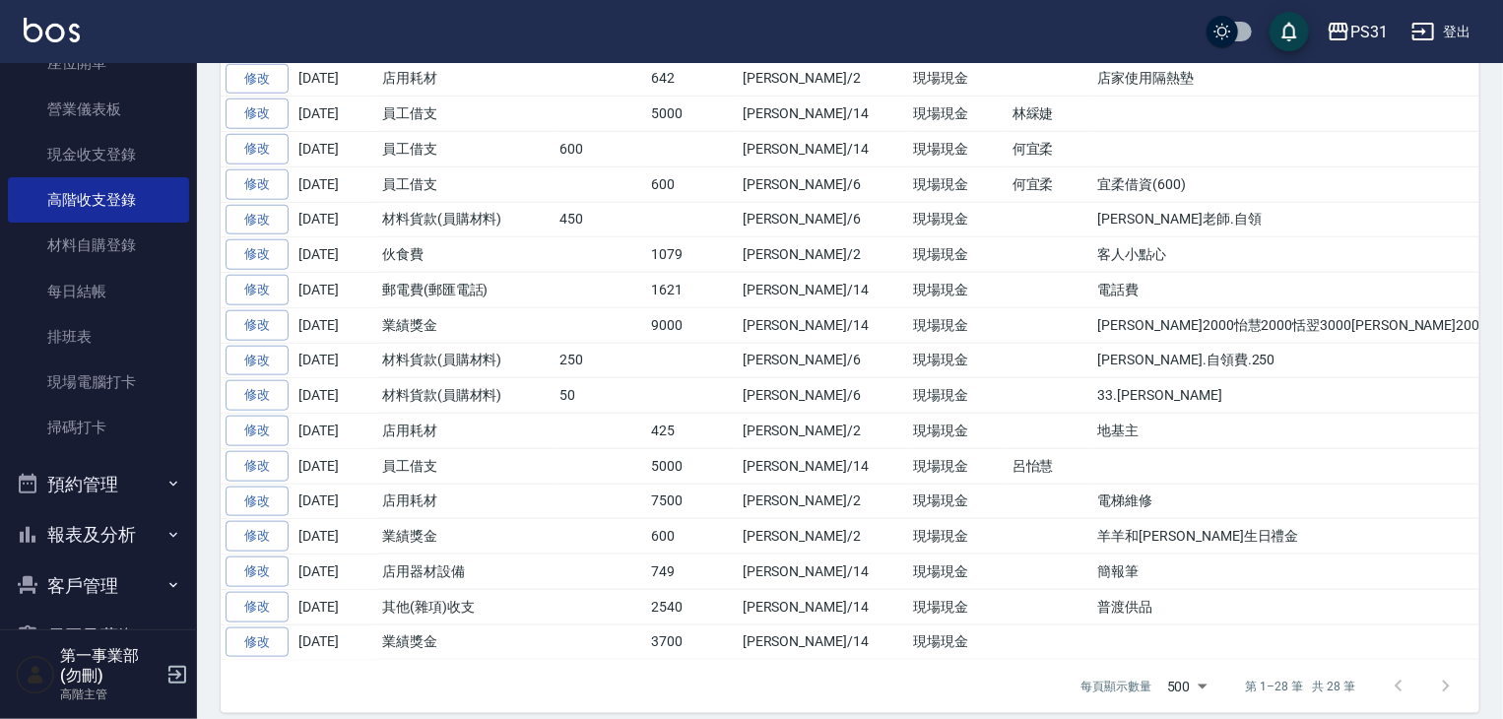
scroll to position [433, 0]
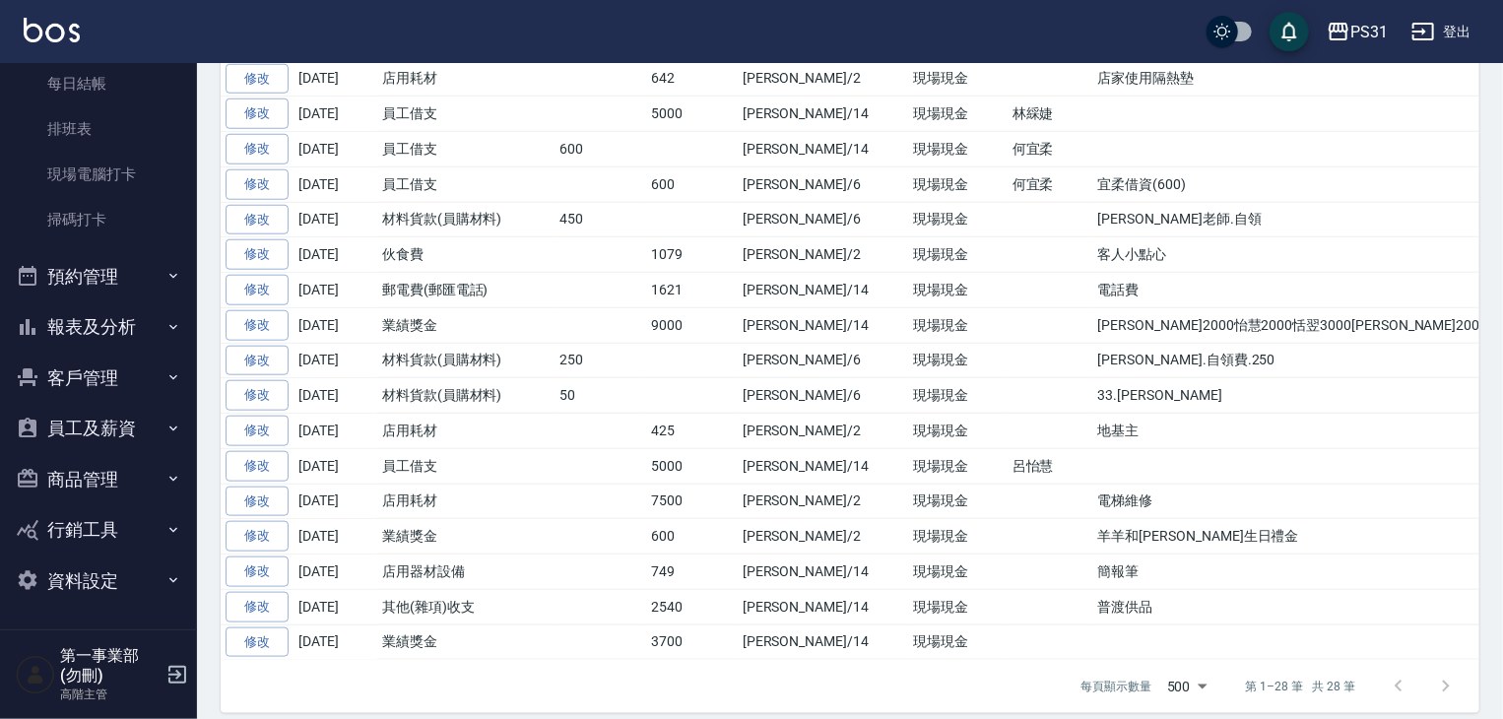
click at [82, 348] on button "報表及分析" at bounding box center [98, 326] width 181 height 51
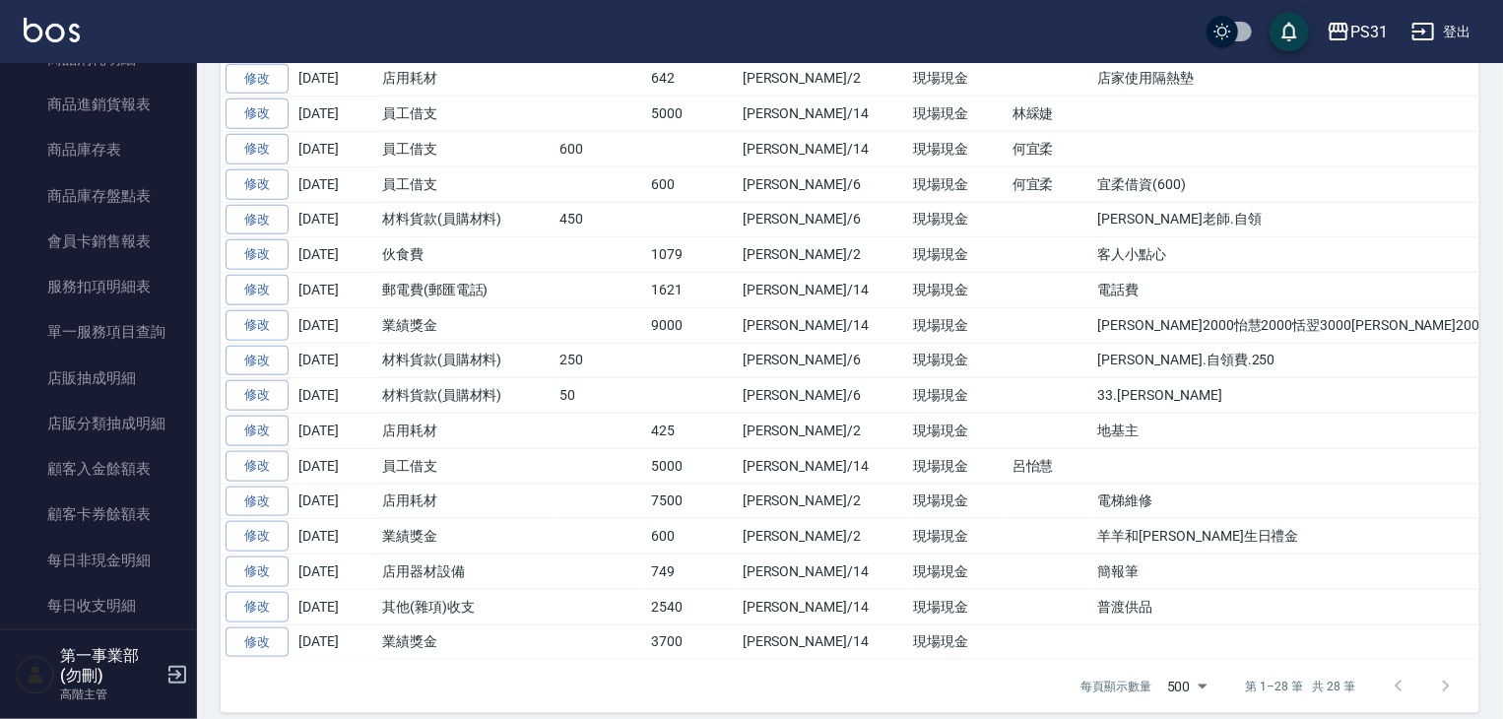
scroll to position [2305, 0]
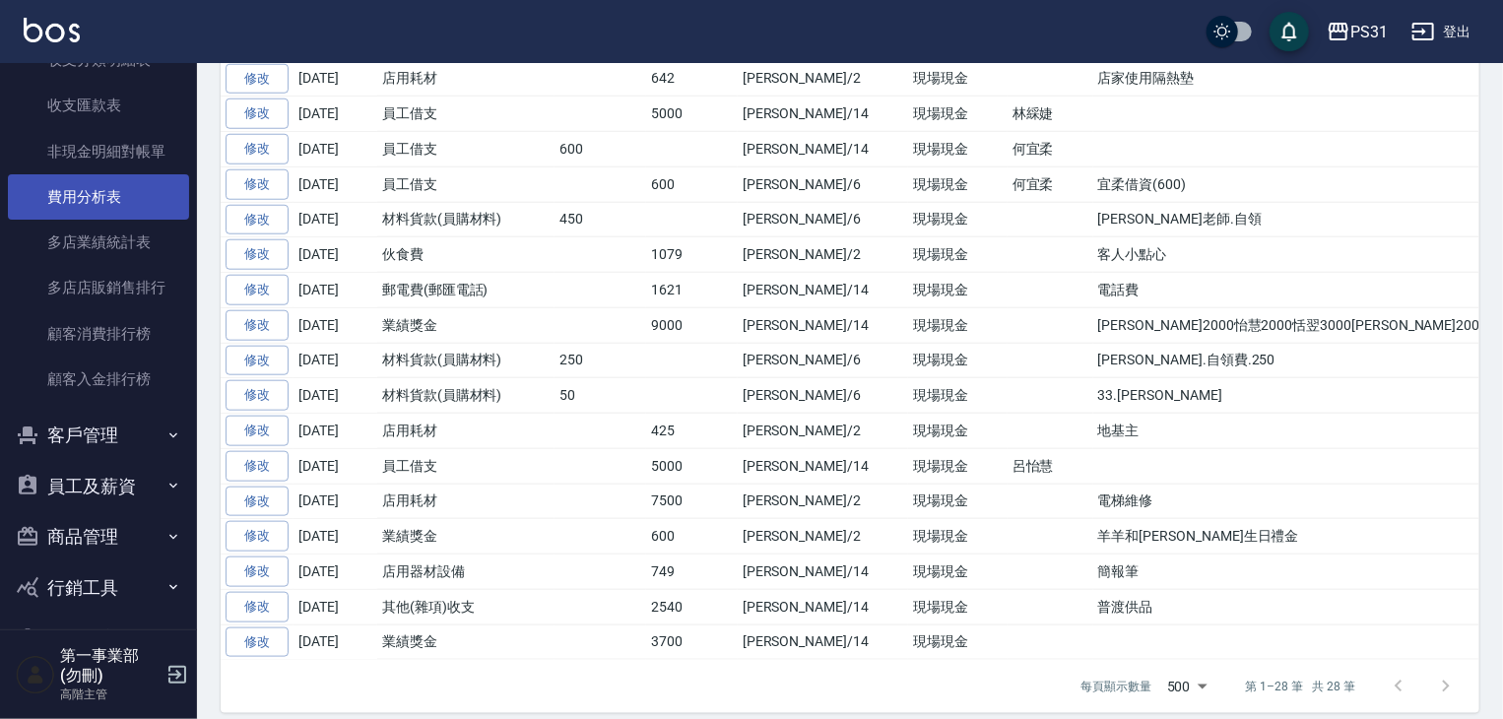
click at [122, 205] on link "費用分析表" at bounding box center [98, 196] width 181 height 45
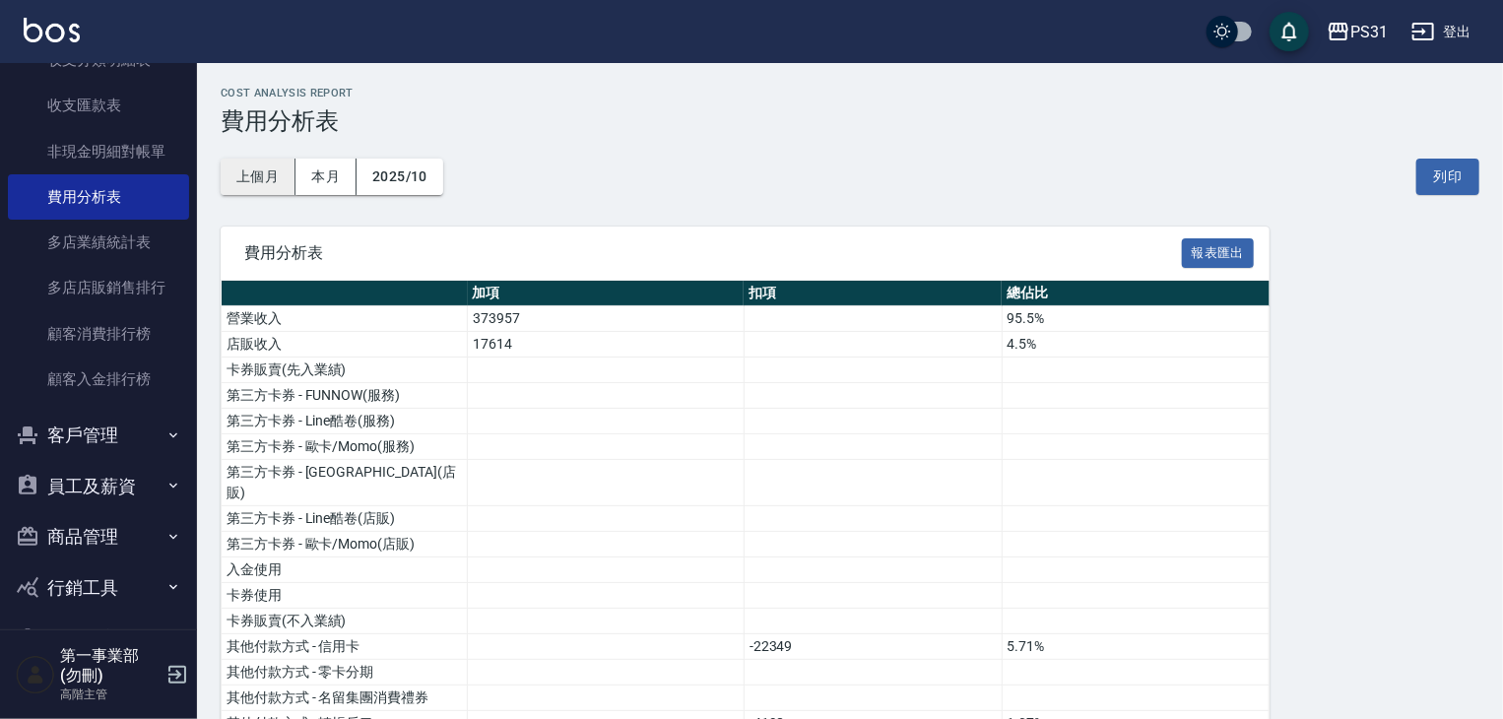
drag, startPoint x: 252, startPoint y: 173, endPoint x: 283, endPoint y: 166, distance: 31.3
click at [252, 173] on button "上個月" at bounding box center [258, 177] width 75 height 36
click at [1469, 166] on button "列印" at bounding box center [1447, 177] width 63 height 36
click at [1374, 20] on div "PS31" at bounding box center [1368, 32] width 37 height 25
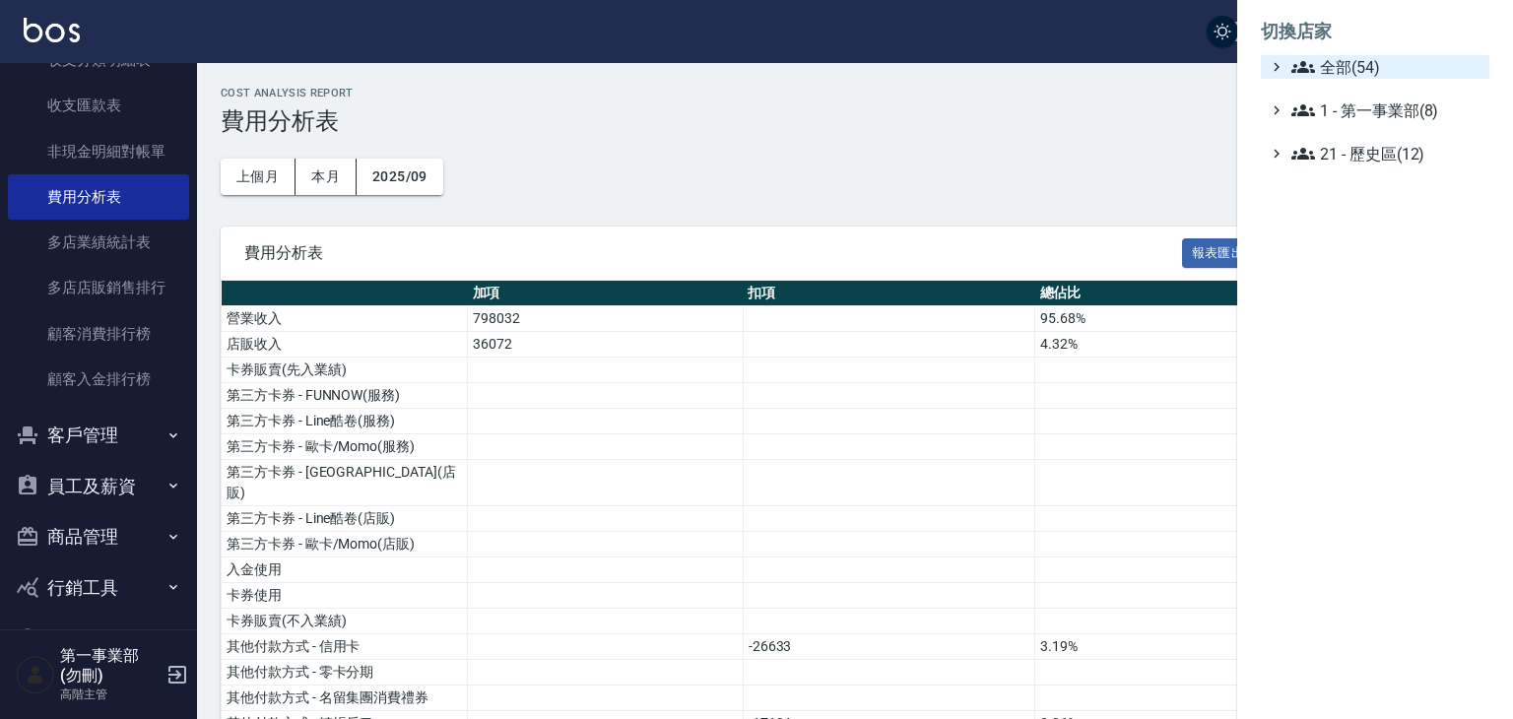
click at [1374, 77] on span "全部(54)" at bounding box center [1386, 67] width 190 height 24
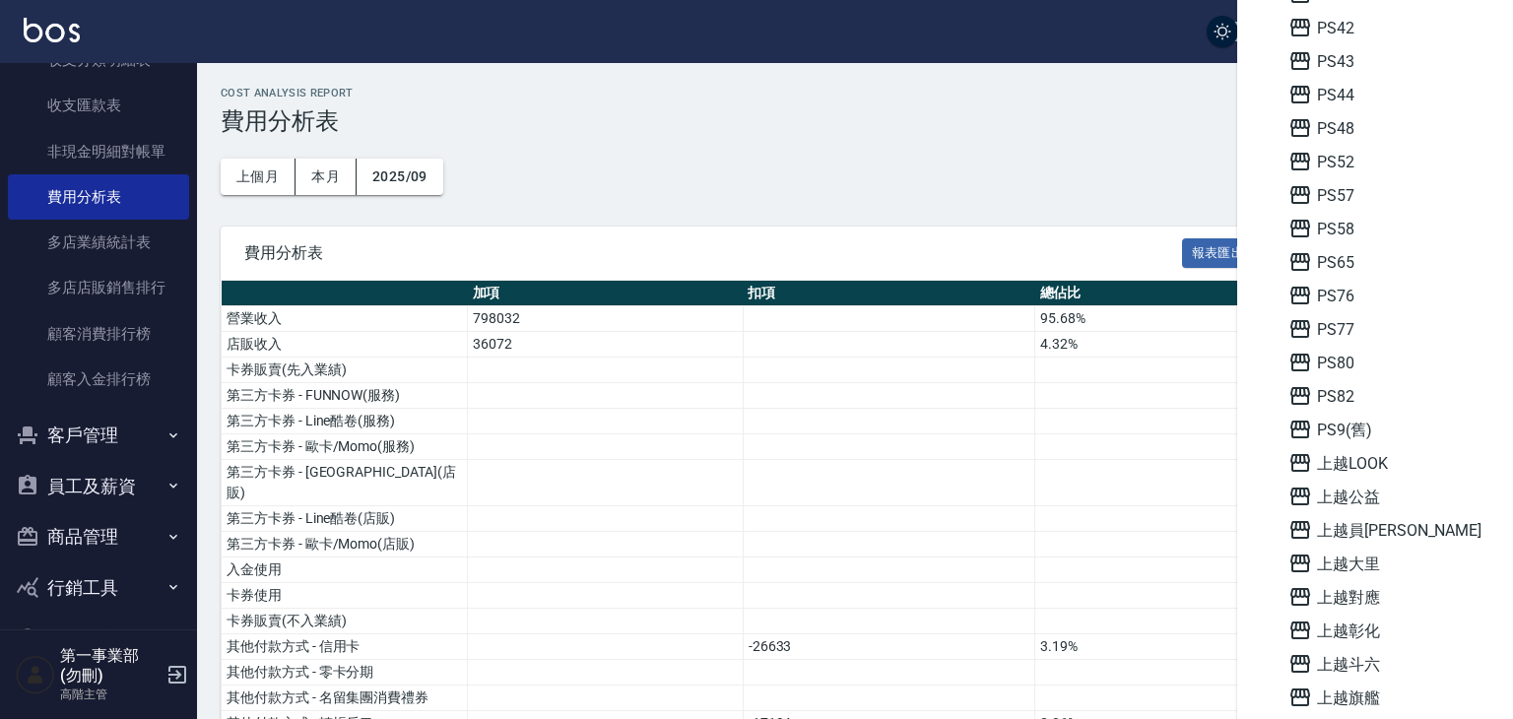
scroll to position [689, 0]
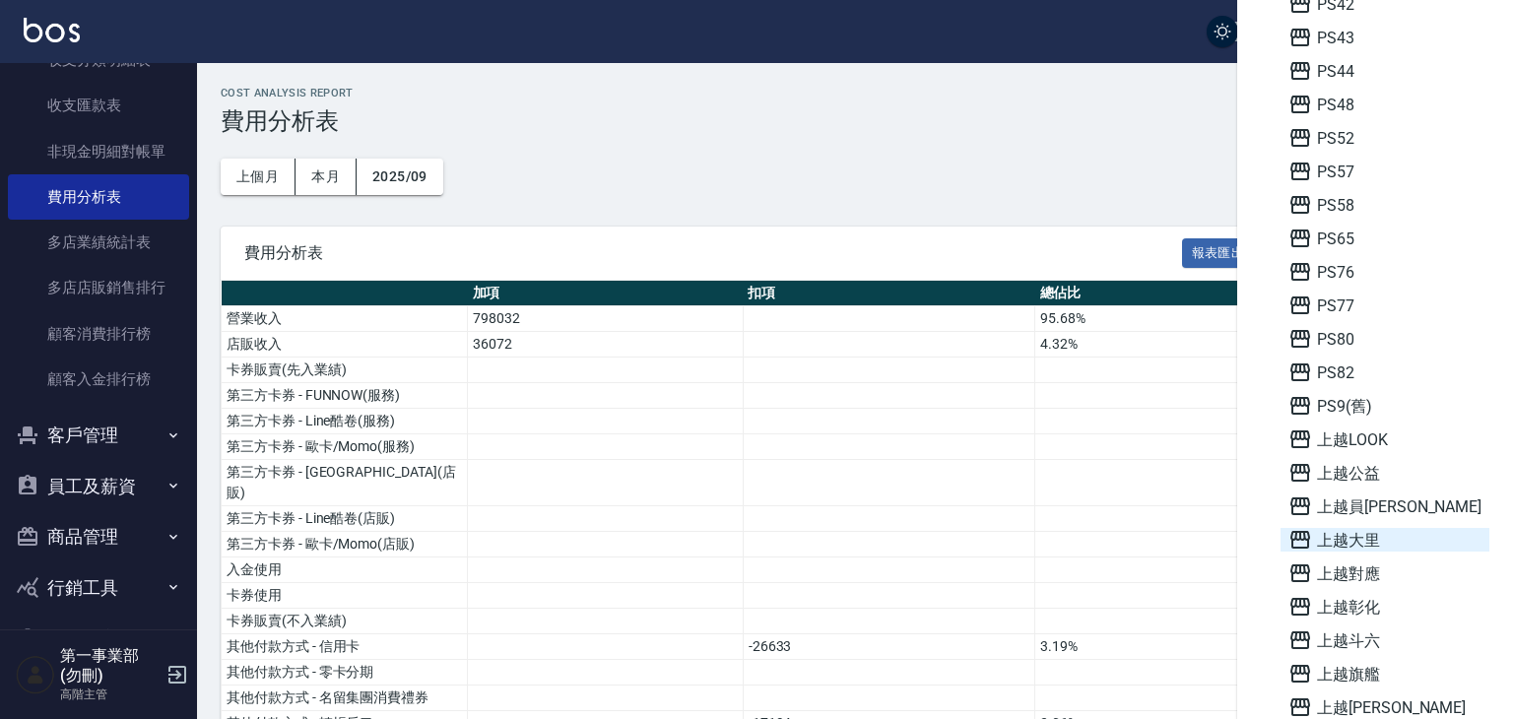
click at [1359, 545] on span "上越大里" at bounding box center [1384, 540] width 193 height 24
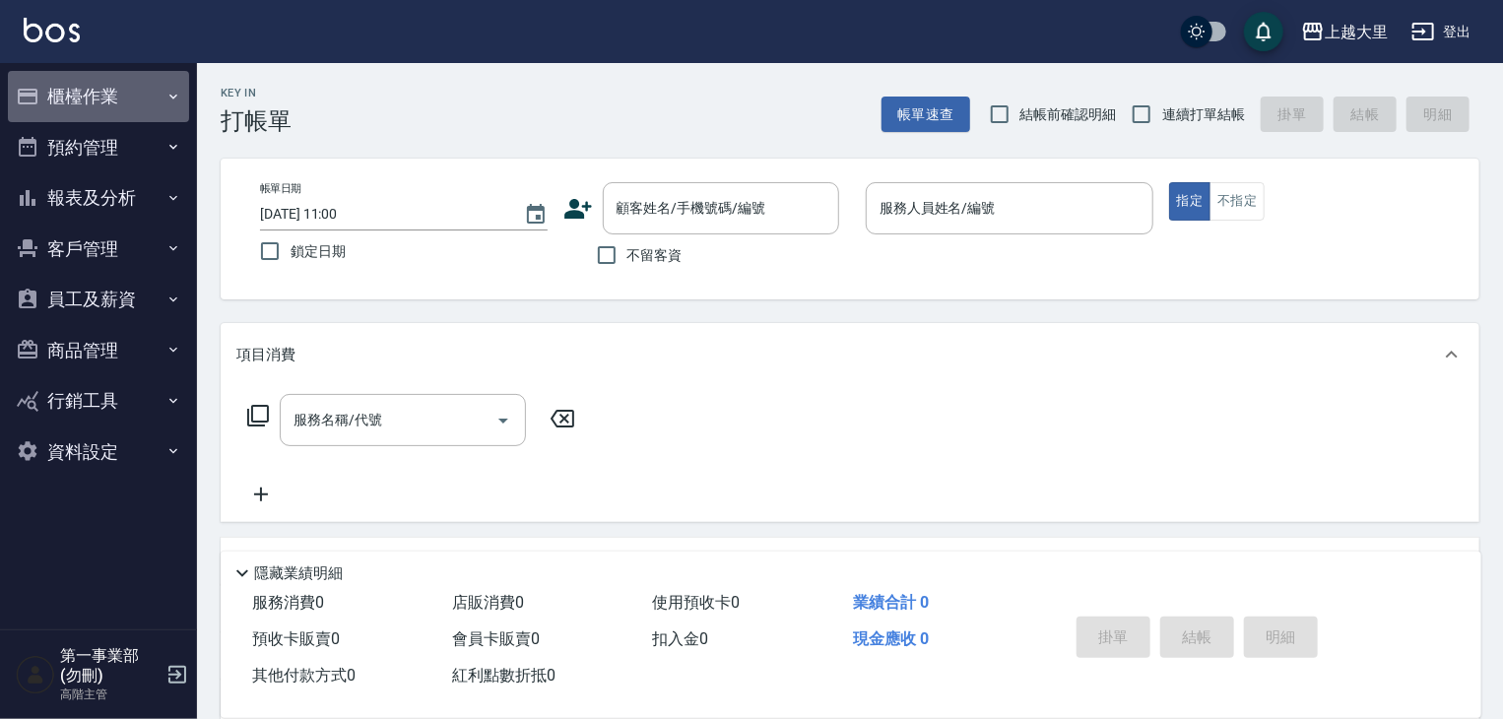
click at [89, 96] on button "櫃檯作業" at bounding box center [98, 96] width 181 height 51
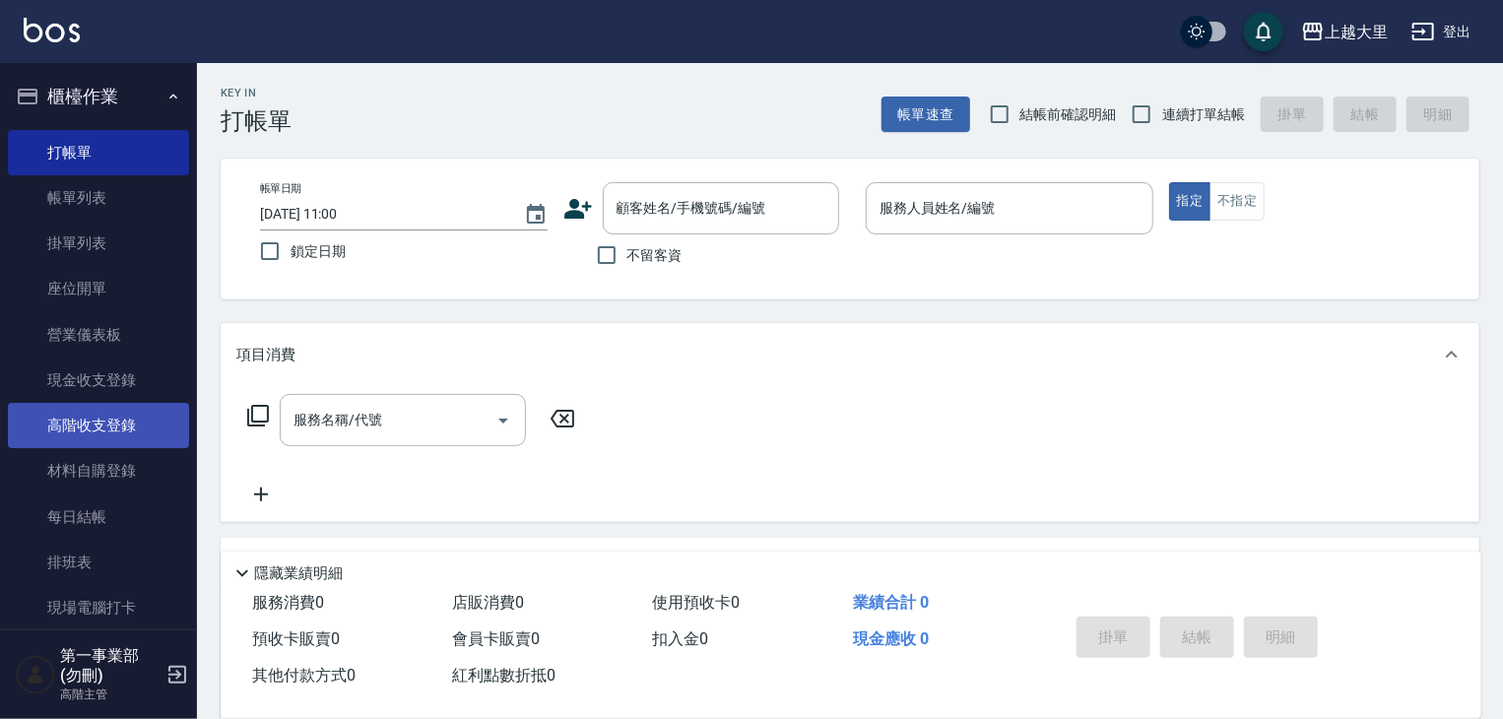
click at [117, 428] on link "高階收支登錄" at bounding box center [98, 425] width 181 height 45
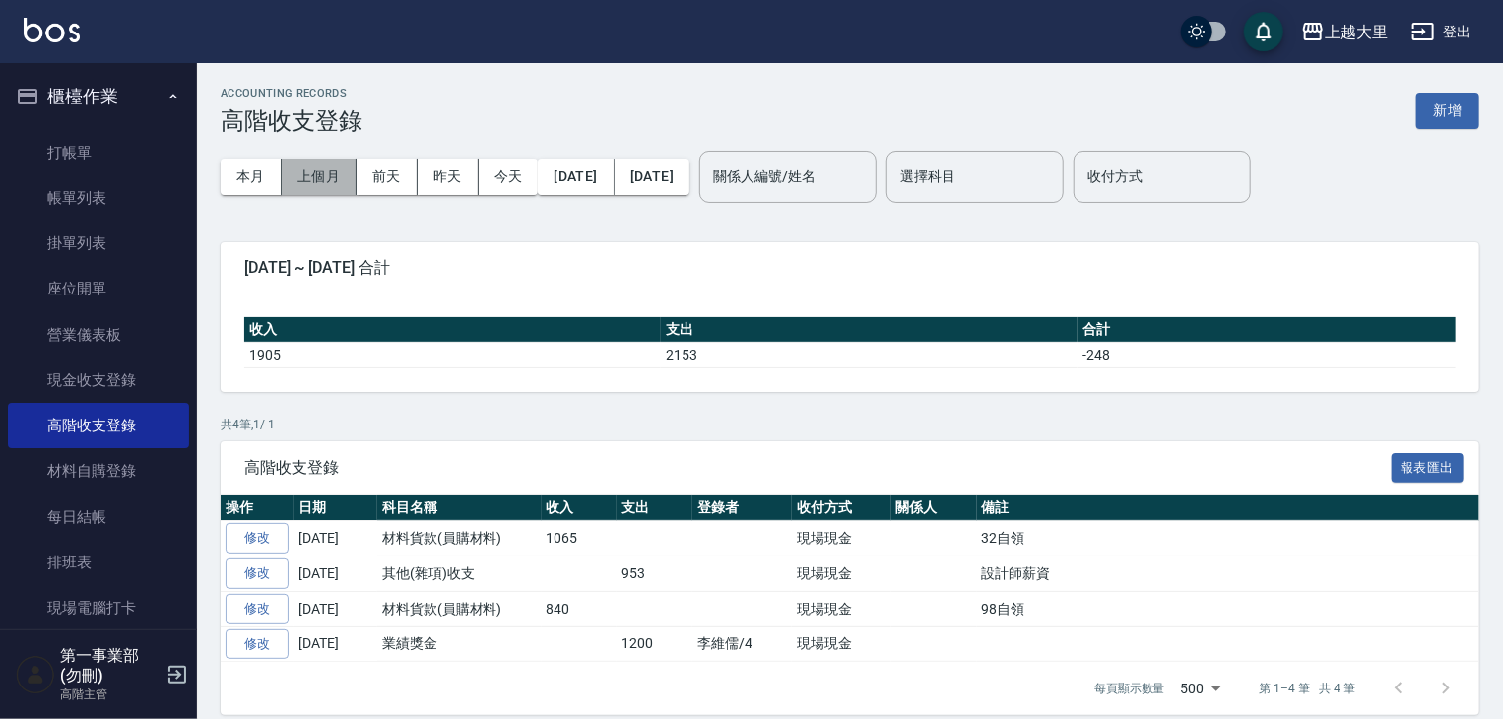
click at [303, 167] on button "上個月" at bounding box center [319, 177] width 75 height 36
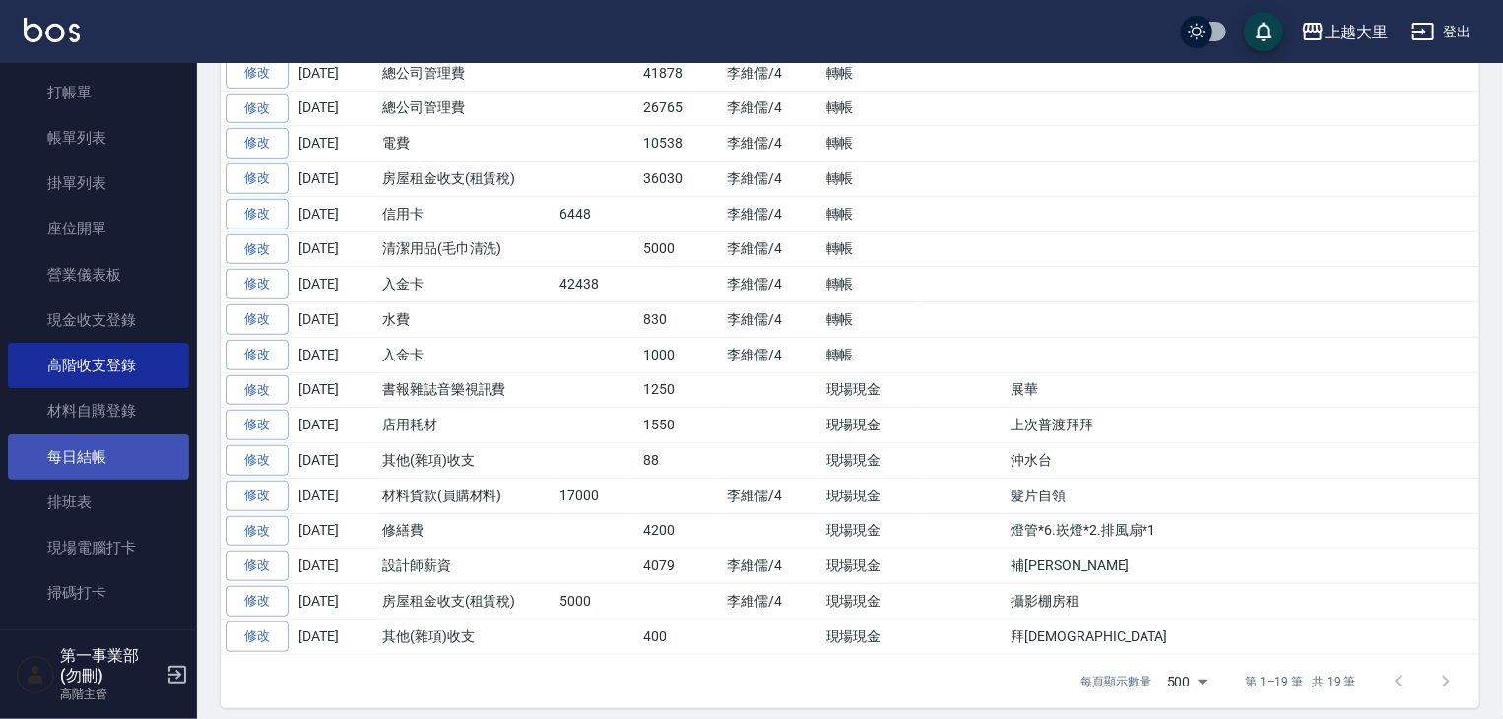
scroll to position [394, 0]
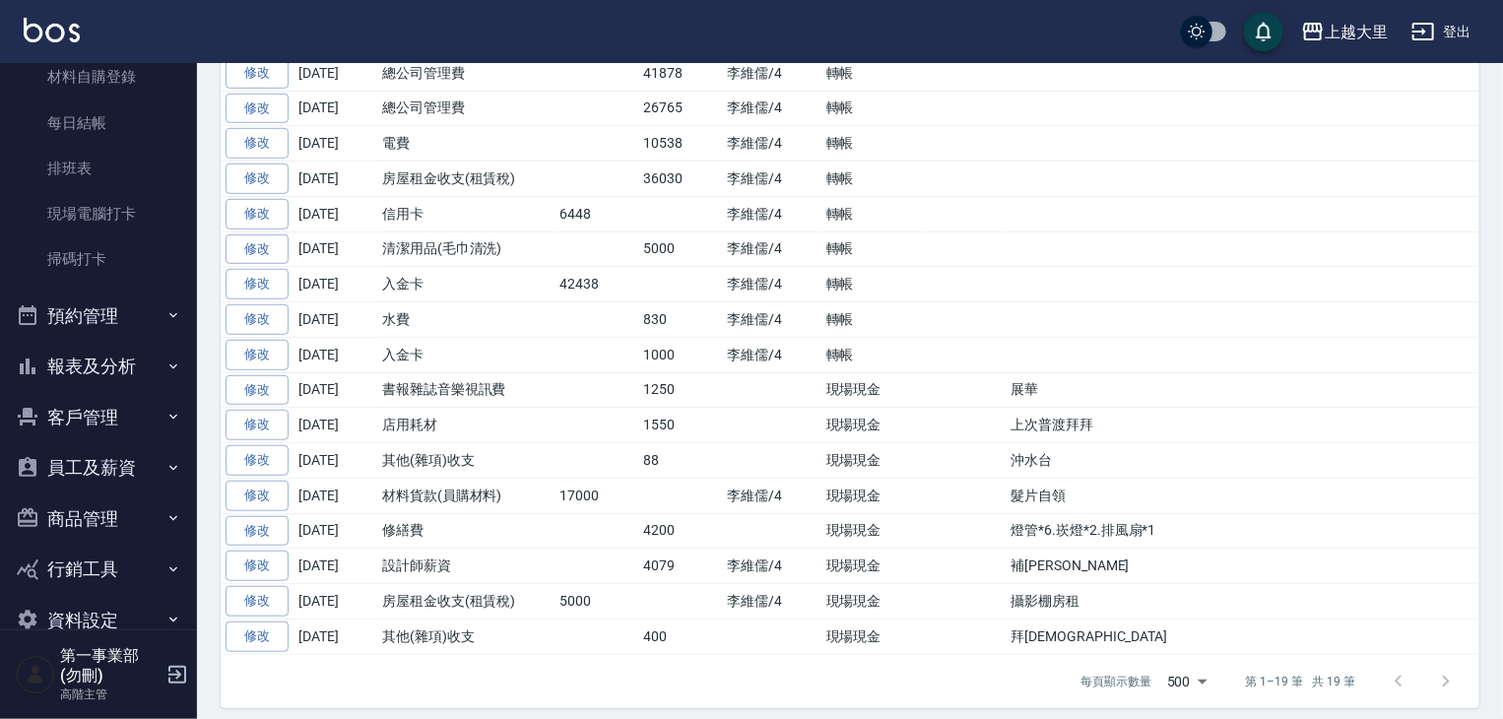
click at [114, 380] on button "報表及分析" at bounding box center [98, 366] width 181 height 51
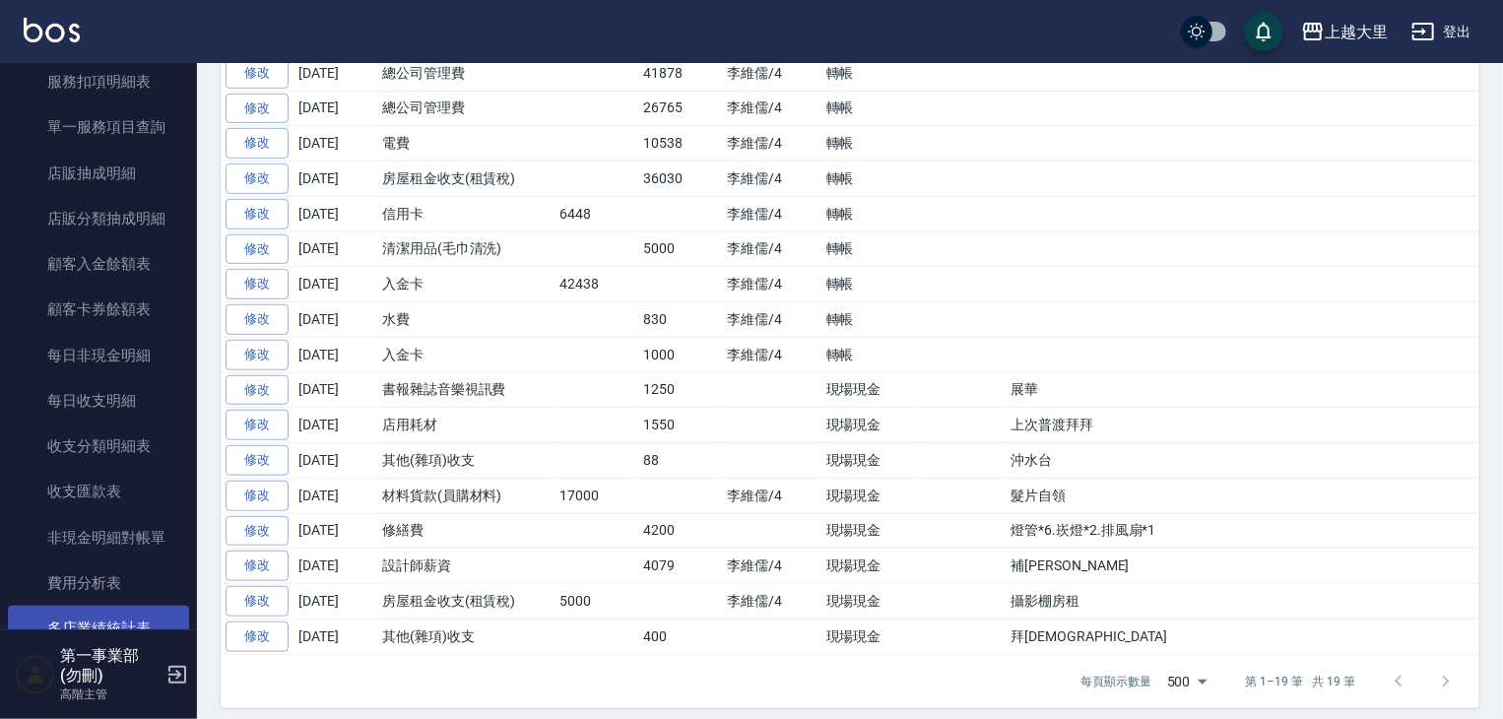
scroll to position [2265, 0]
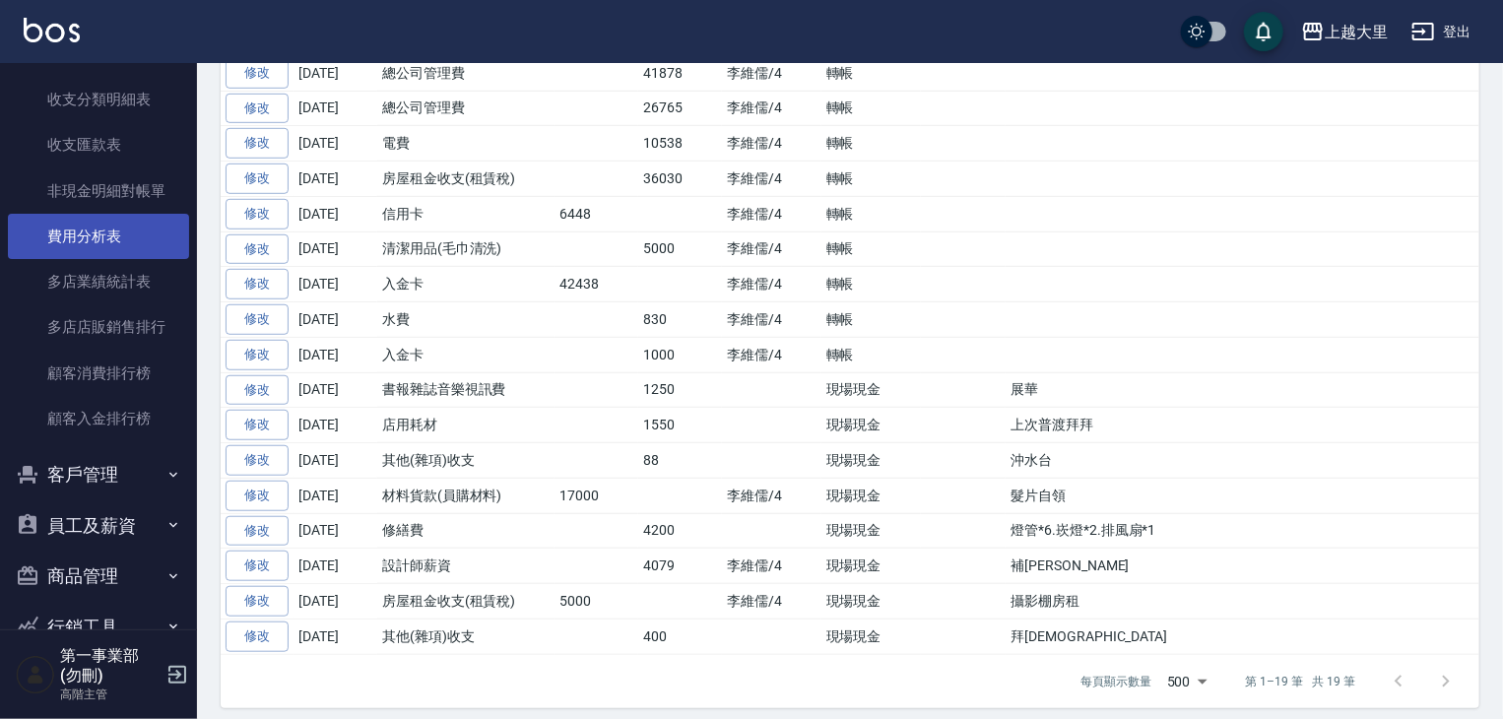
click at [124, 237] on link "費用分析表" at bounding box center [98, 236] width 181 height 45
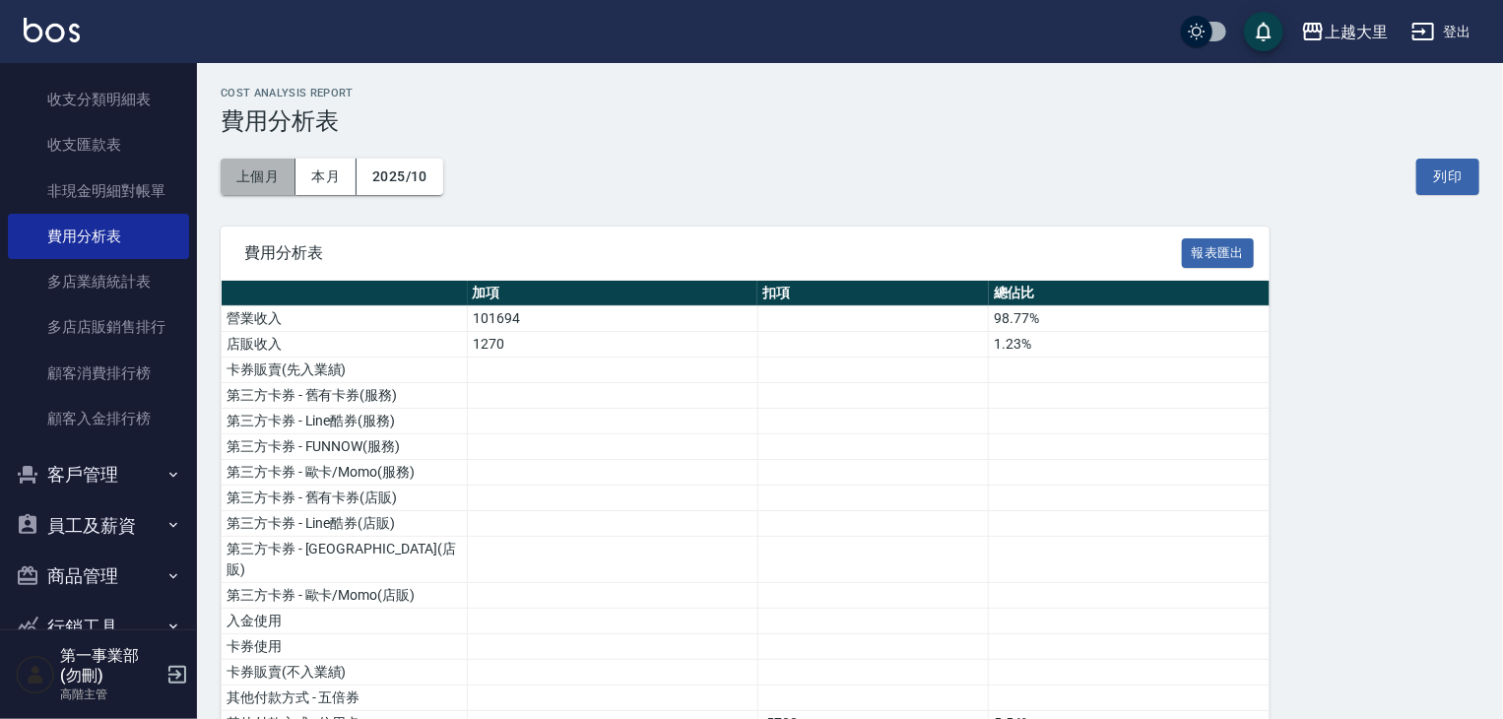
click at [252, 179] on button "上個月" at bounding box center [258, 177] width 75 height 36
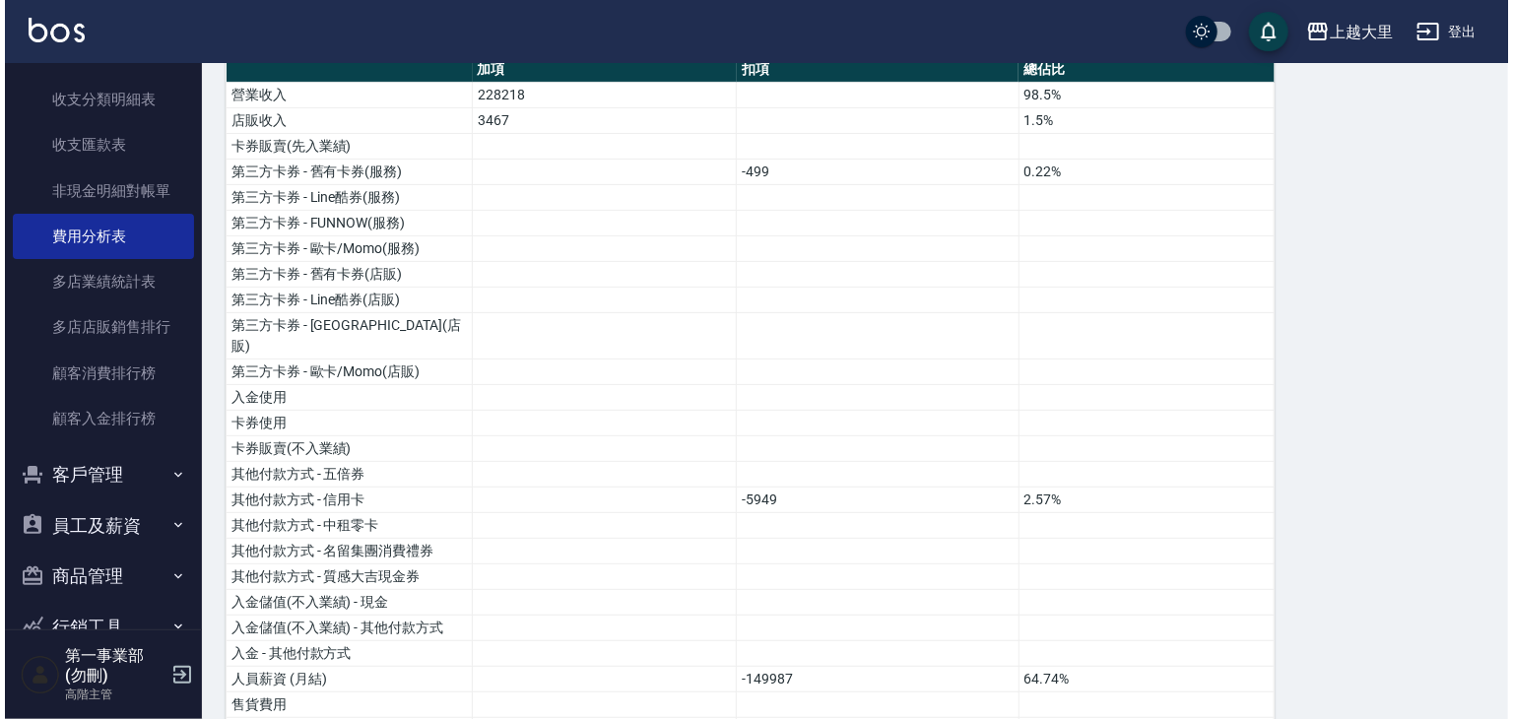
scroll to position [98, 0]
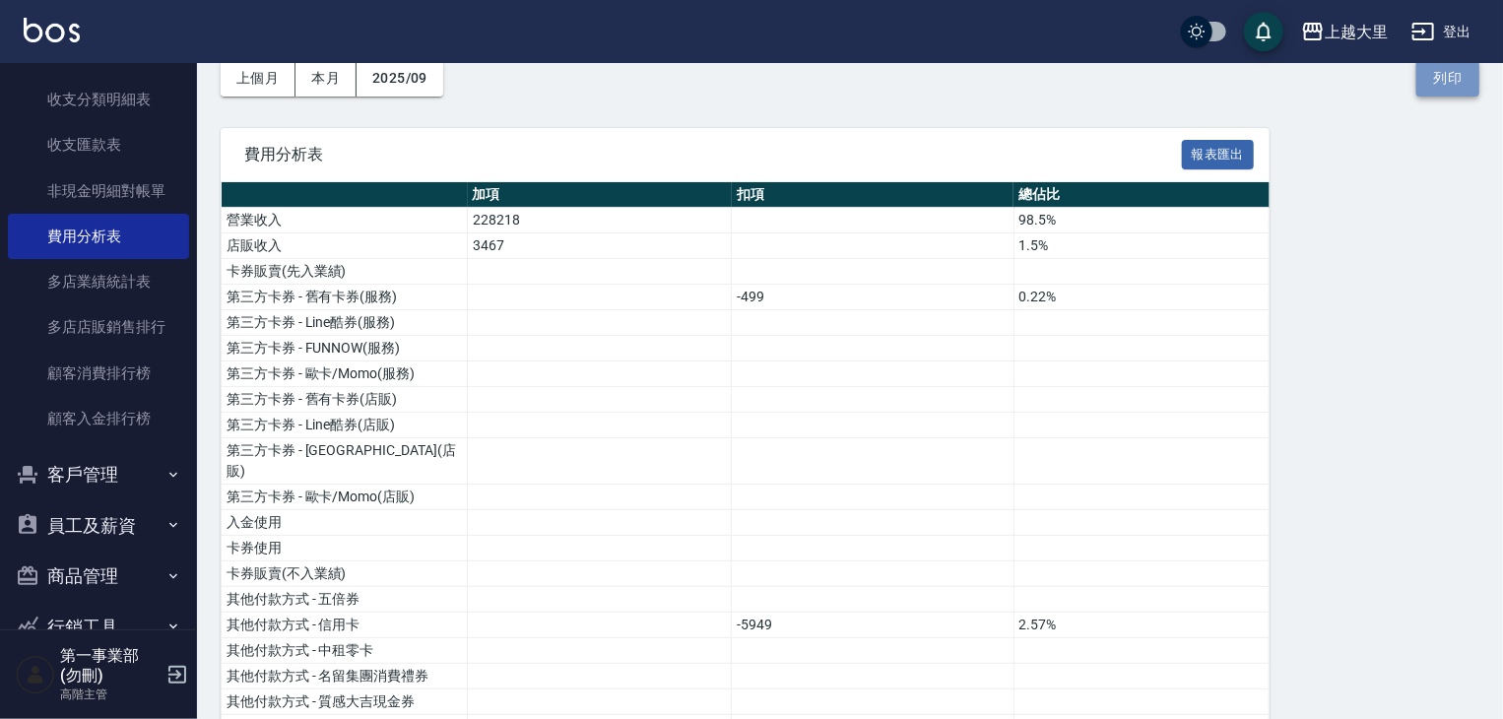
click at [1467, 74] on button "列印" at bounding box center [1447, 78] width 63 height 36
click at [1372, 33] on div "上越大里" at bounding box center [1356, 32] width 63 height 25
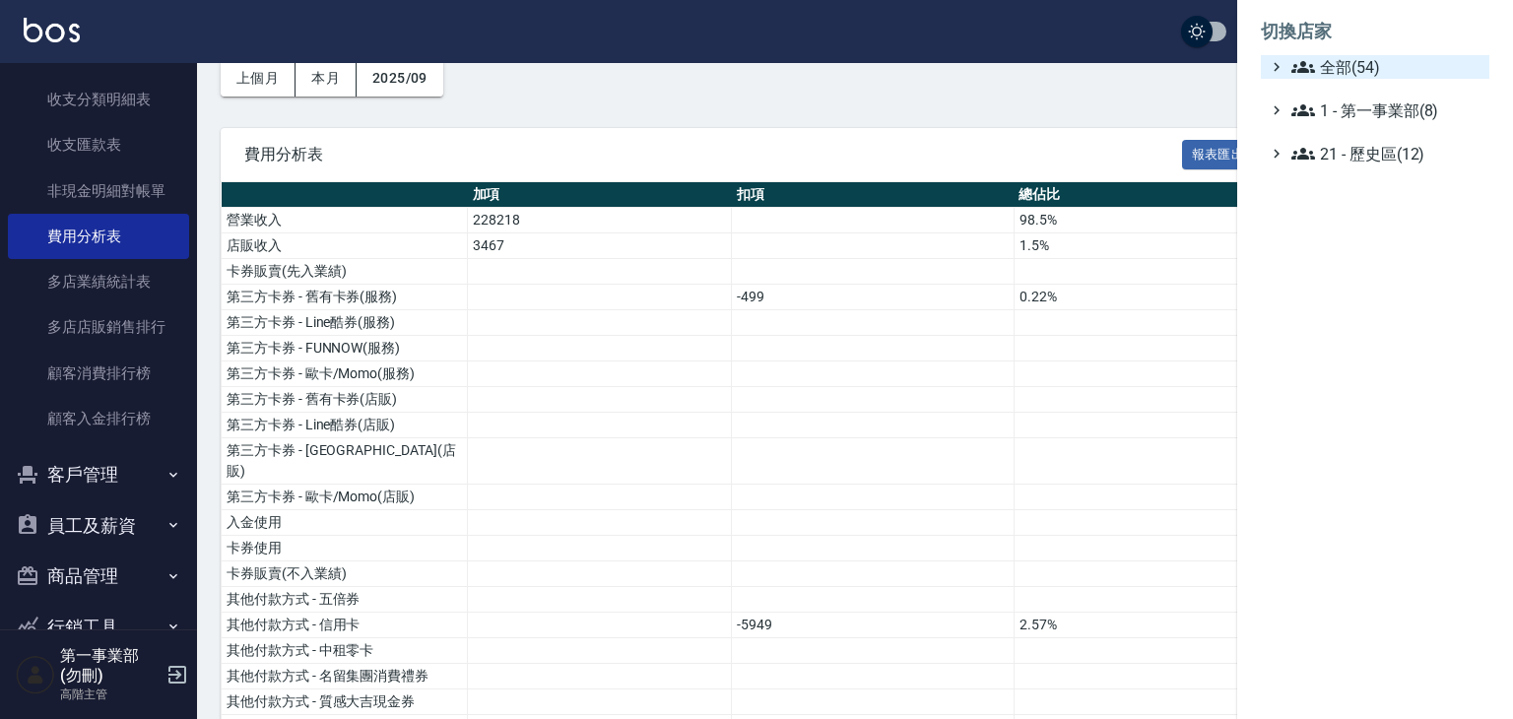
click at [1344, 60] on span "全部(54)" at bounding box center [1386, 67] width 190 height 24
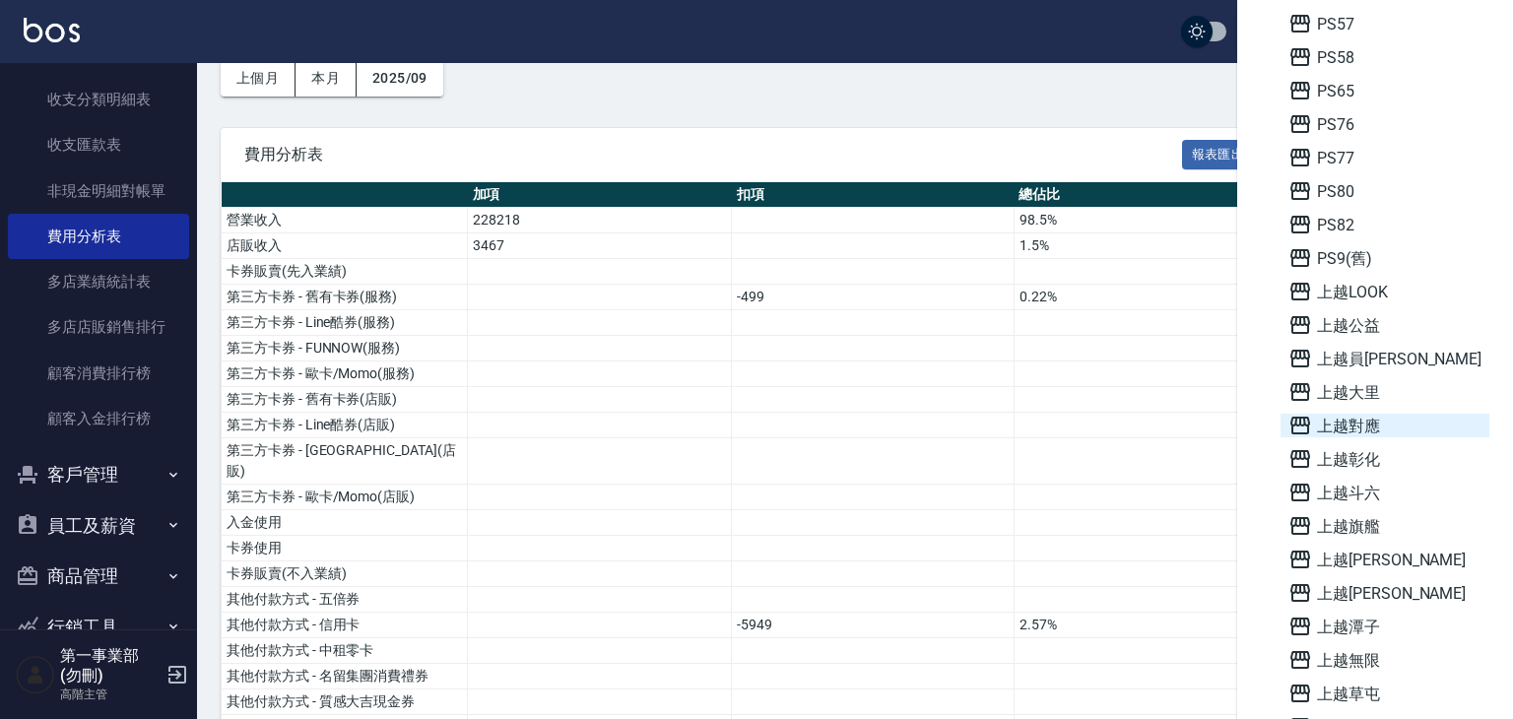
scroll to position [886, 0]
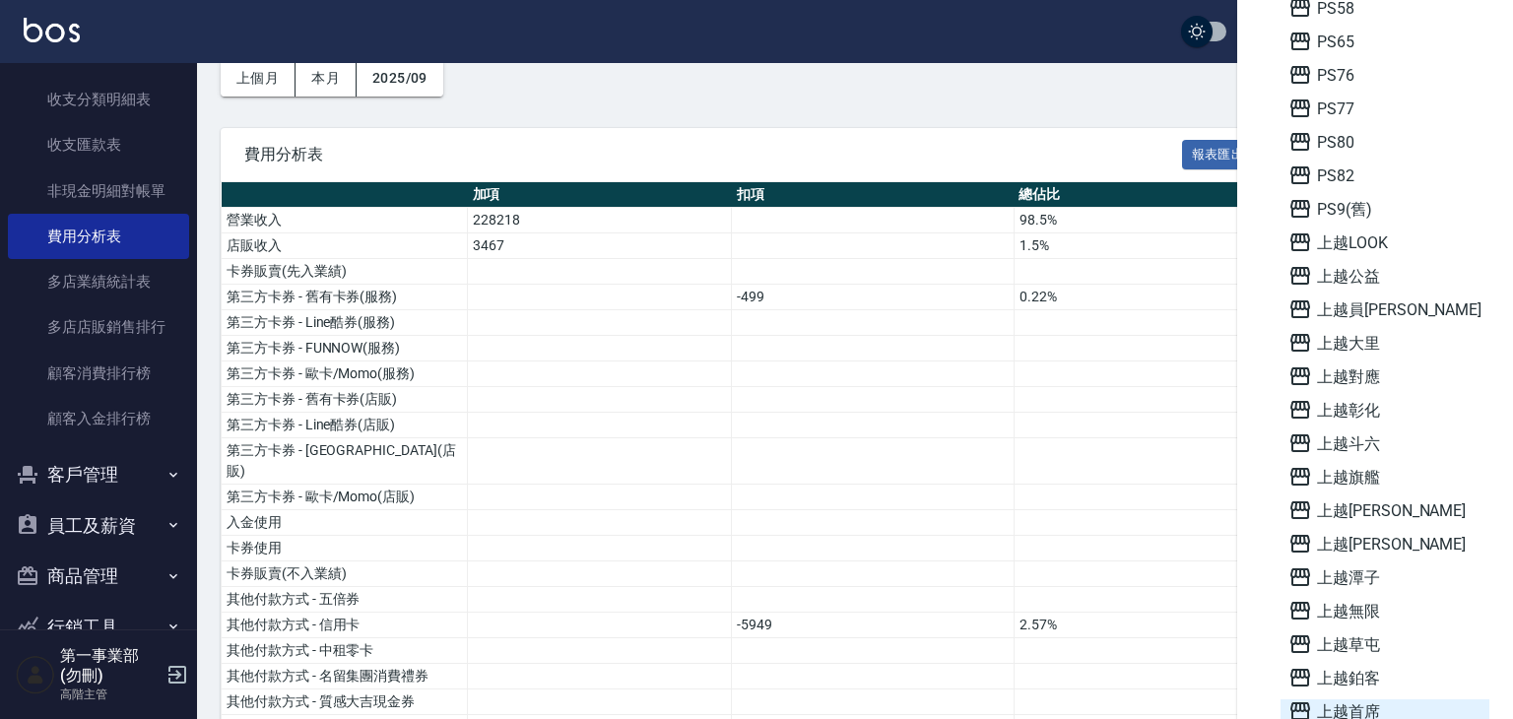
click at [1363, 710] on span "上越首席" at bounding box center [1384, 711] width 193 height 24
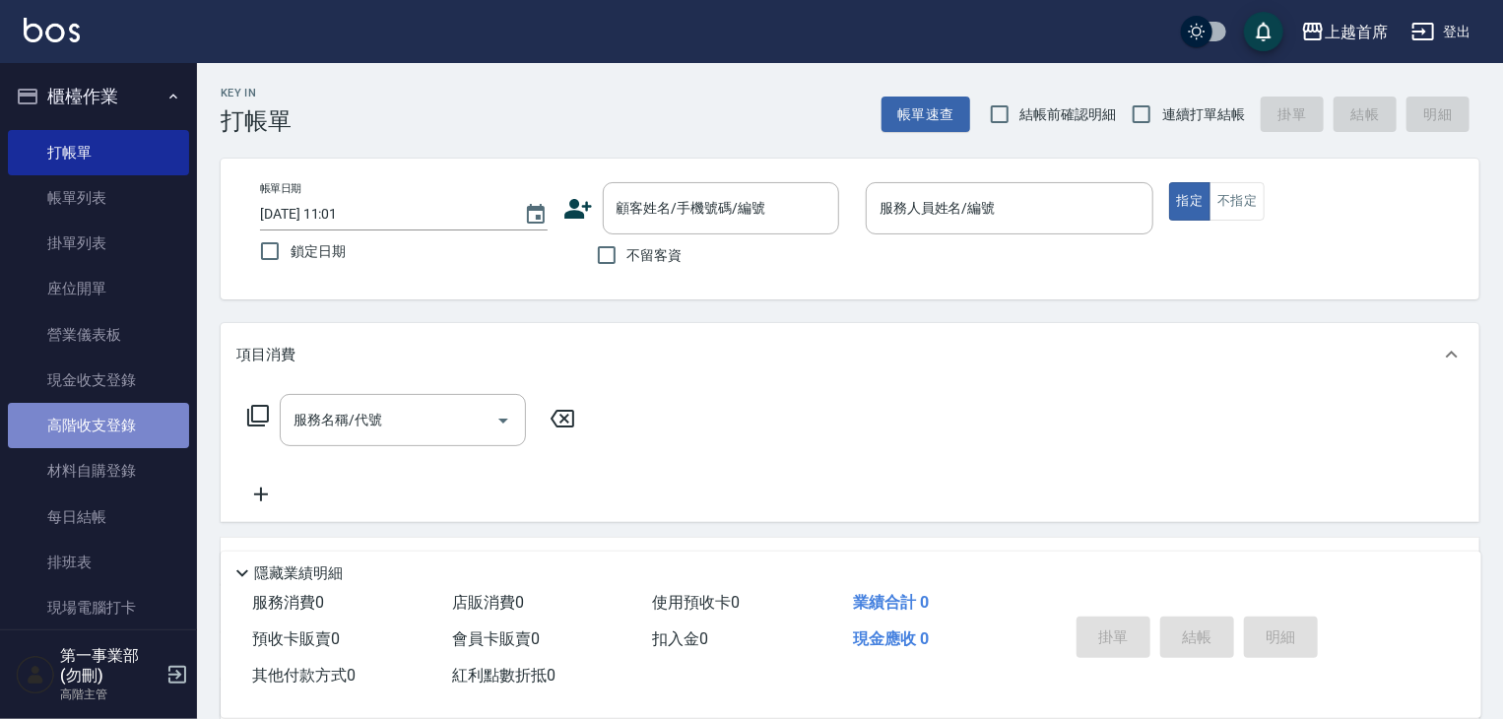
click at [133, 413] on link "高階收支登錄" at bounding box center [98, 425] width 181 height 45
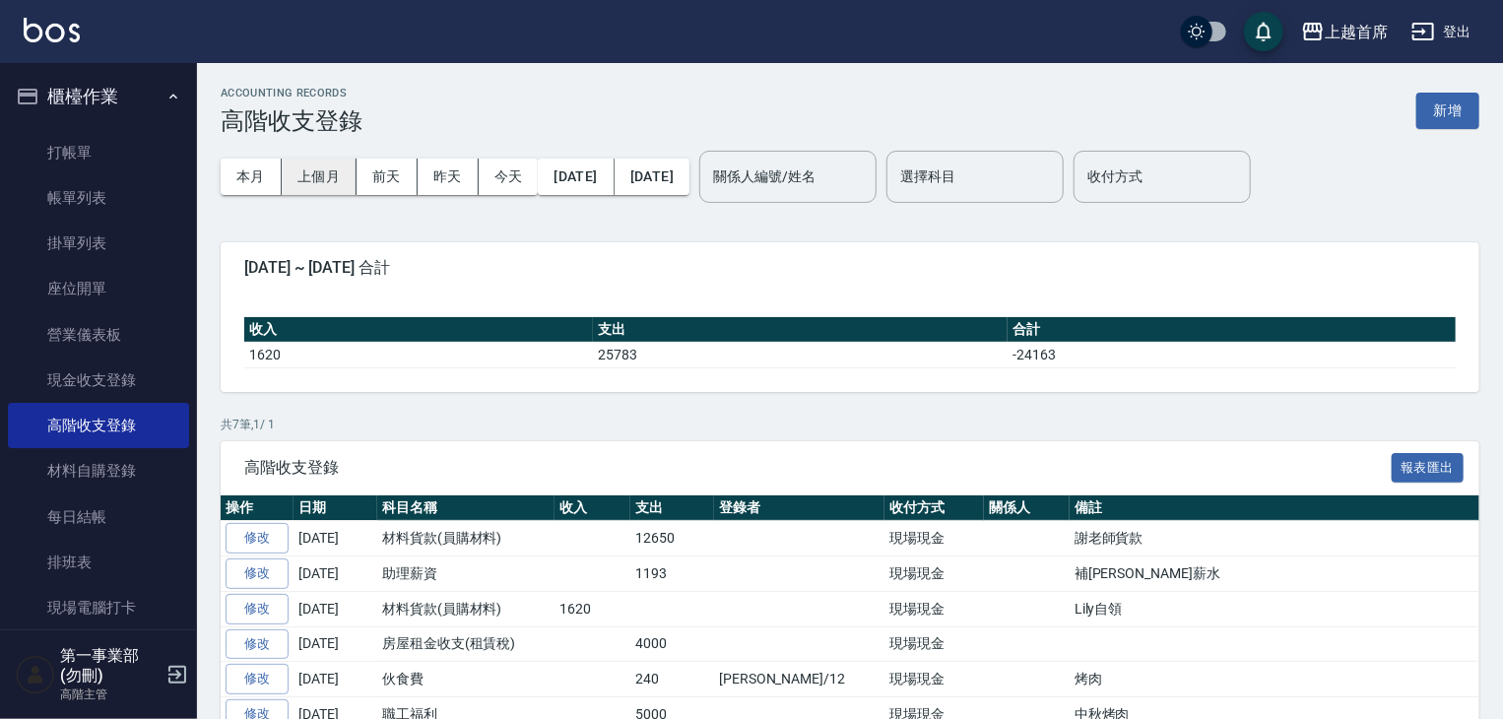
click at [311, 194] on button "上個月" at bounding box center [319, 177] width 75 height 36
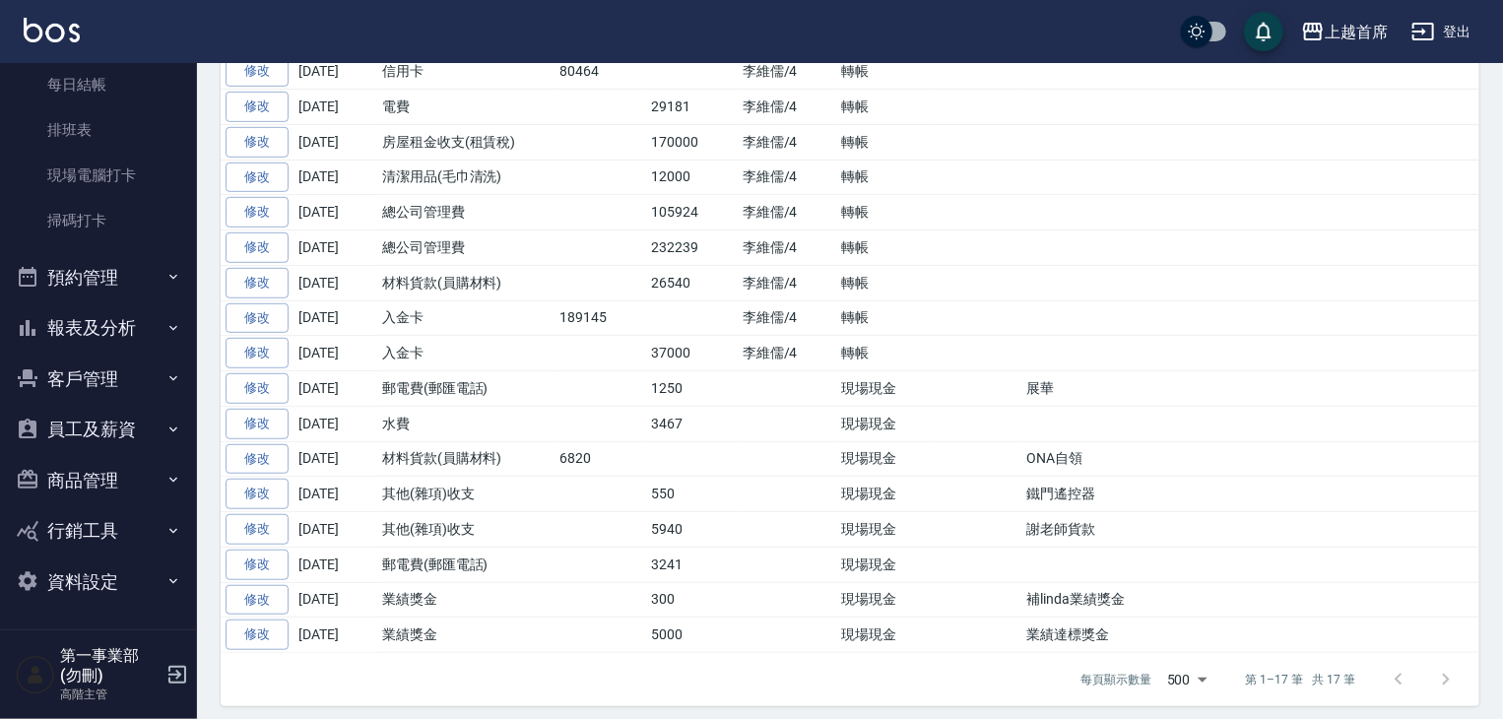
scroll to position [433, 0]
click at [127, 324] on button "報表及分析" at bounding box center [98, 326] width 181 height 51
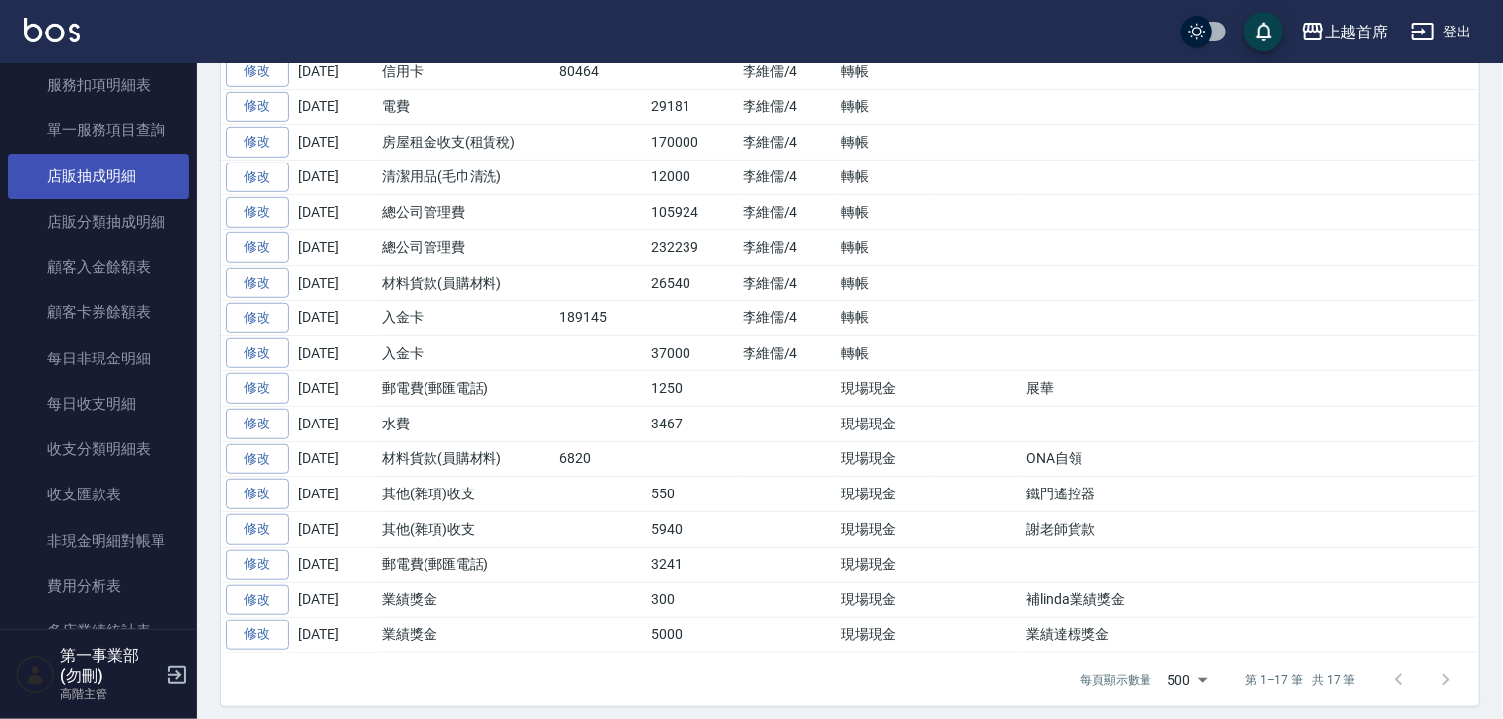
scroll to position [2108, 0]
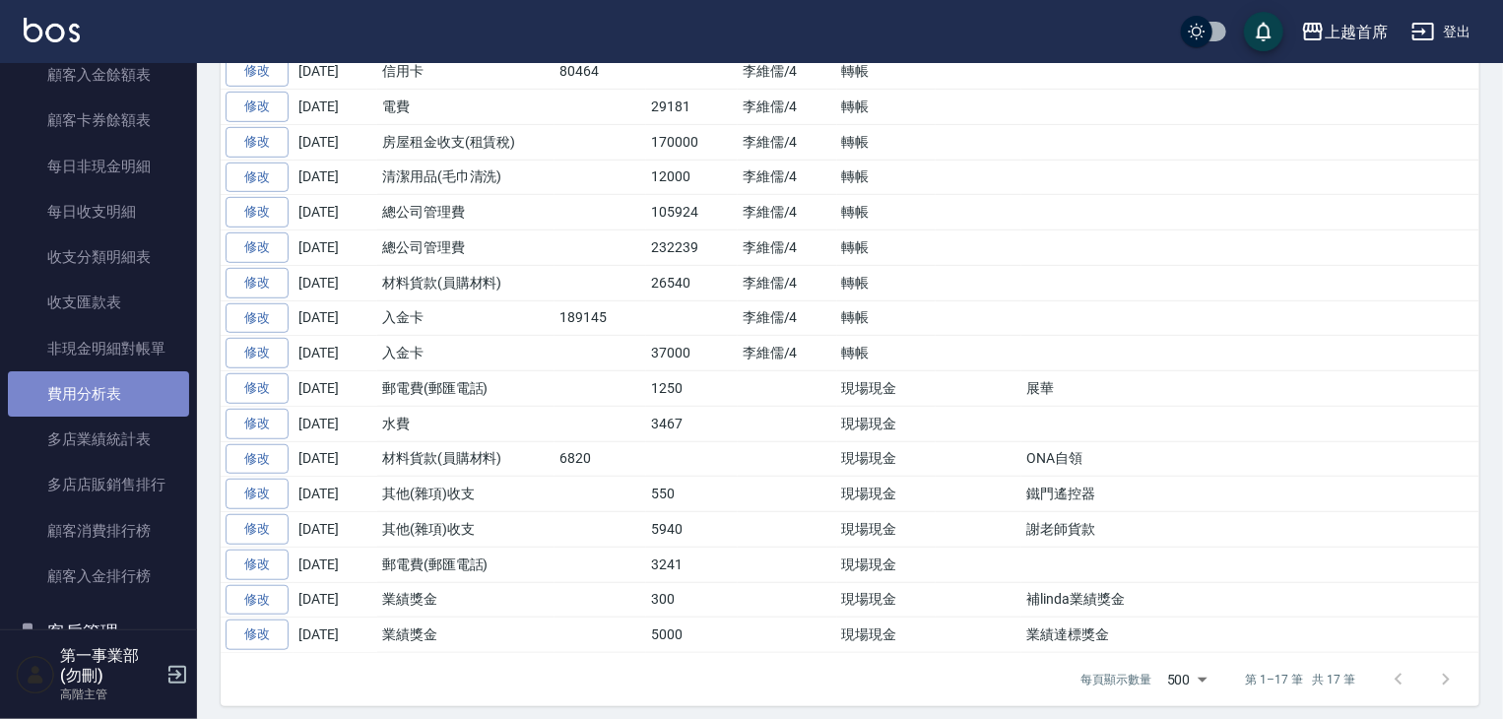
click at [98, 391] on link "費用分析表" at bounding box center [98, 393] width 181 height 45
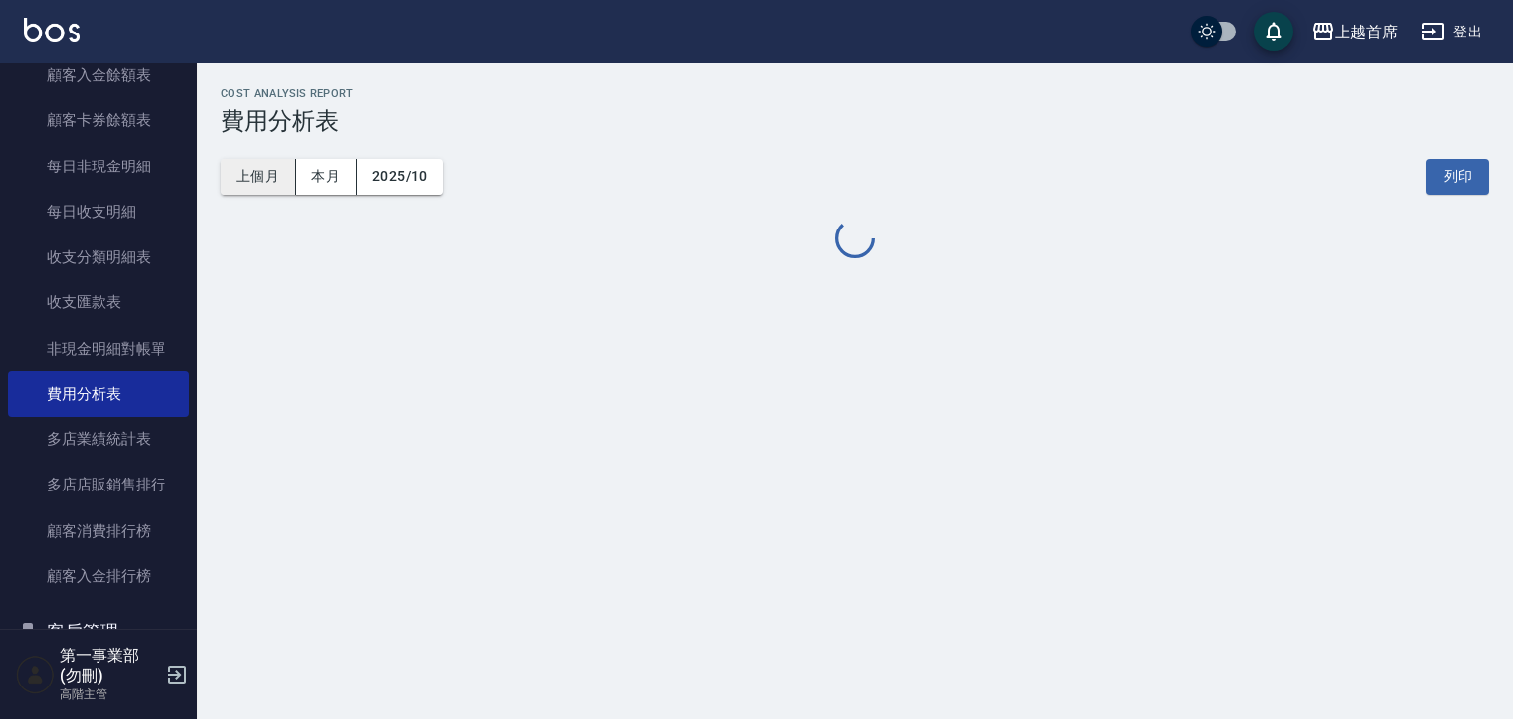
click at [255, 178] on button "上個月" at bounding box center [258, 177] width 75 height 36
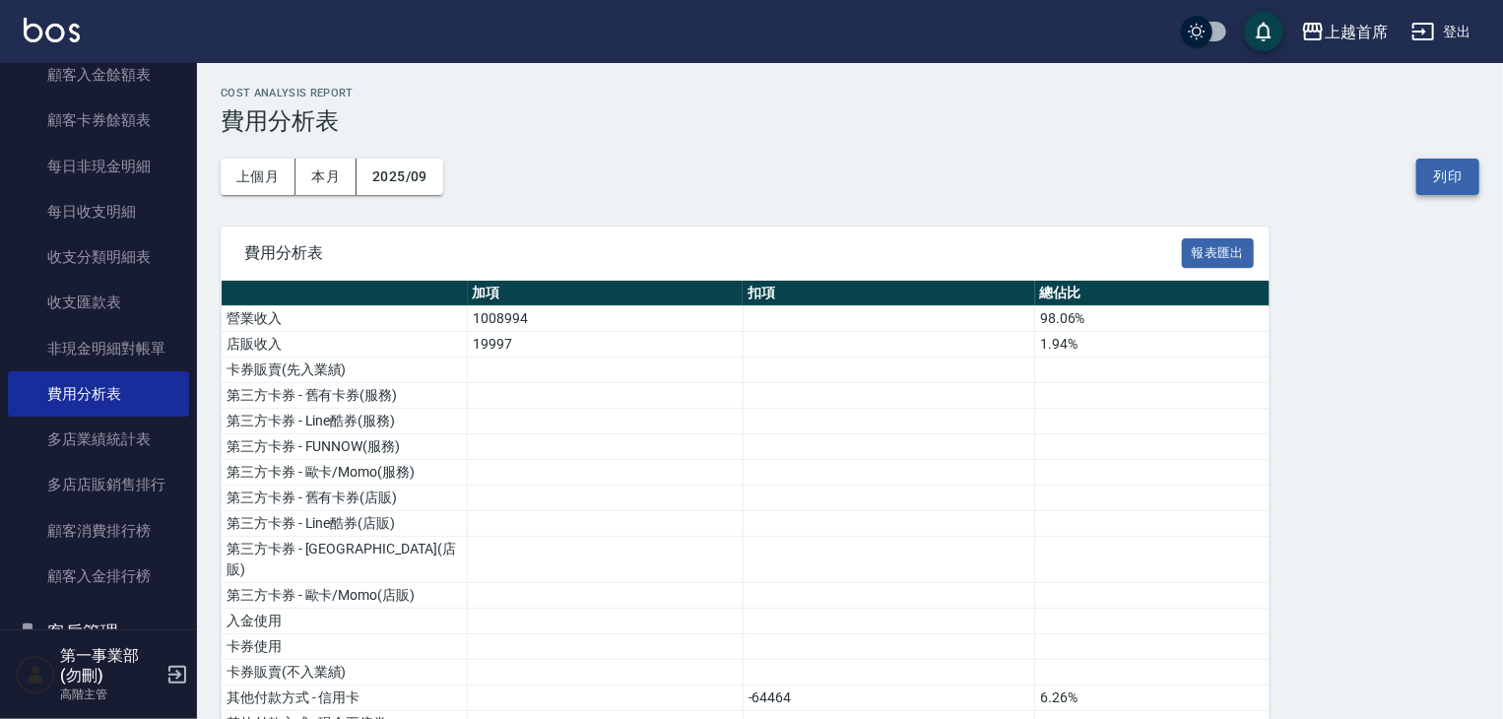
click at [1455, 159] on button "列印" at bounding box center [1447, 177] width 63 height 36
click at [1346, 25] on div "上越首席" at bounding box center [1356, 32] width 63 height 25
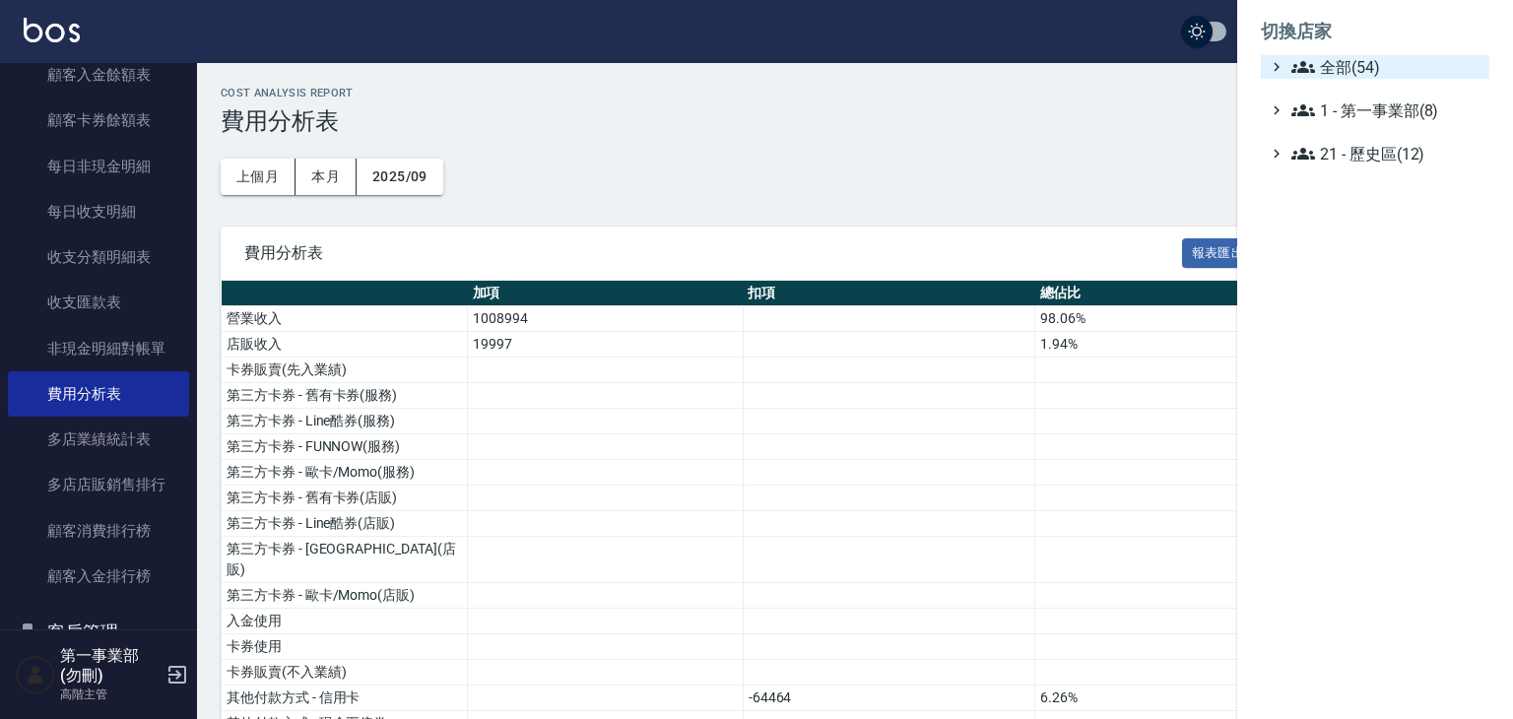
click at [1355, 73] on span "全部(54)" at bounding box center [1386, 67] width 190 height 24
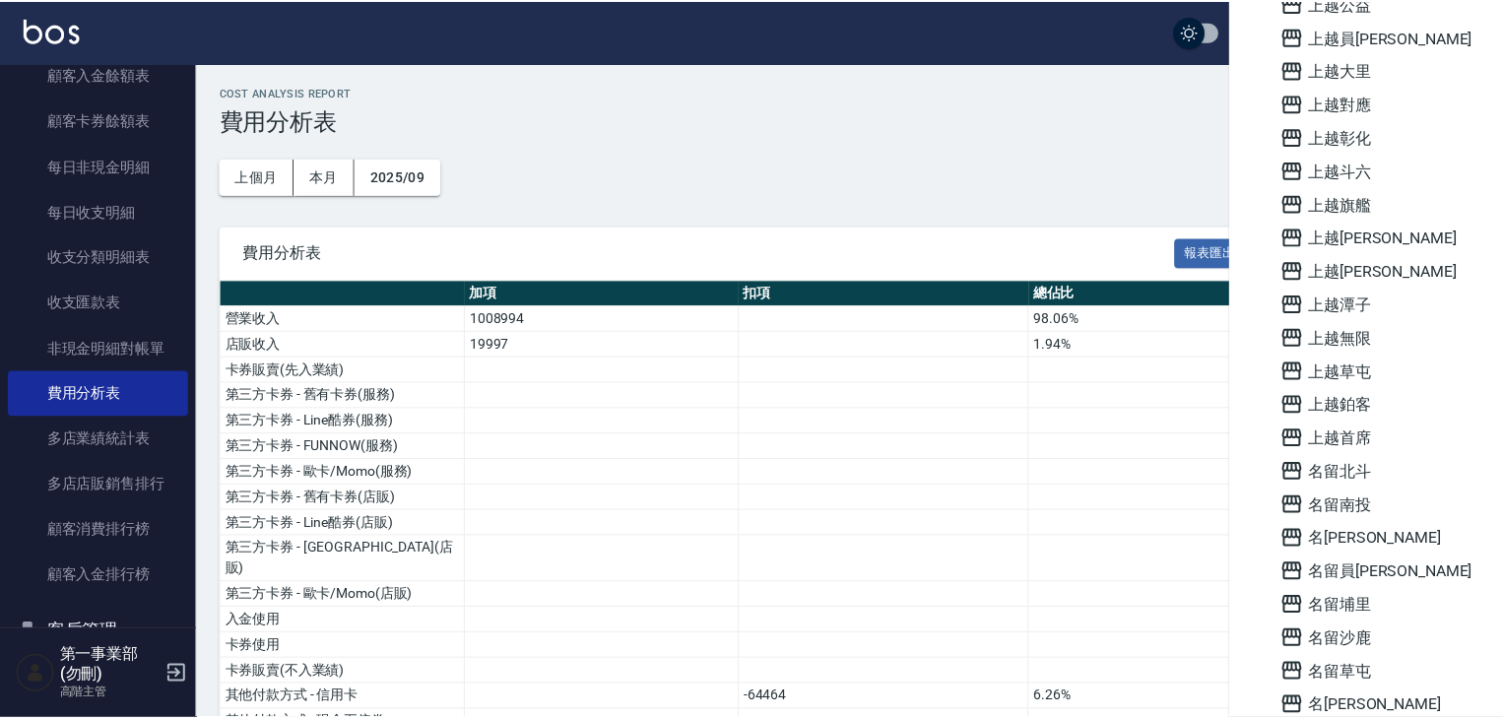
scroll to position [1253, 0]
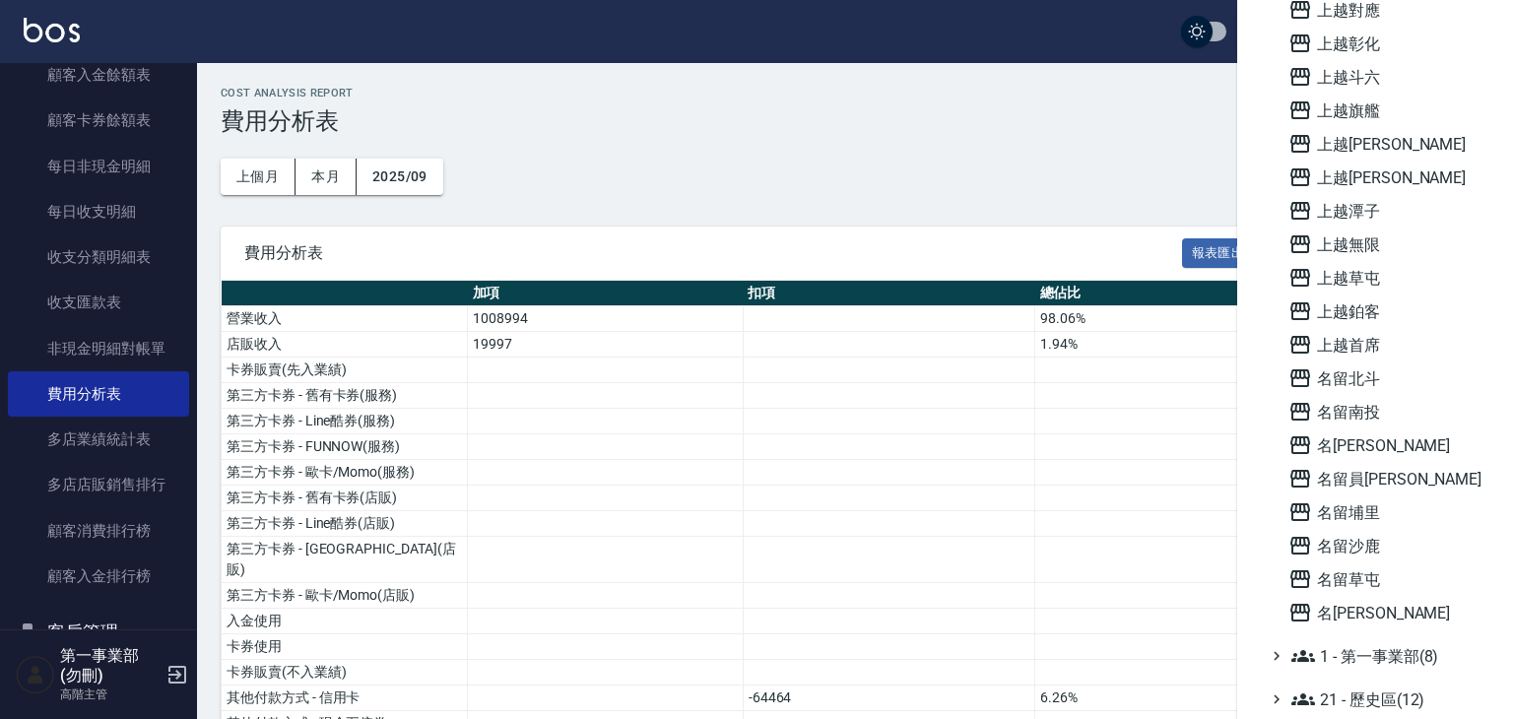
click at [1072, 509] on div at bounding box center [756, 359] width 1513 height 719
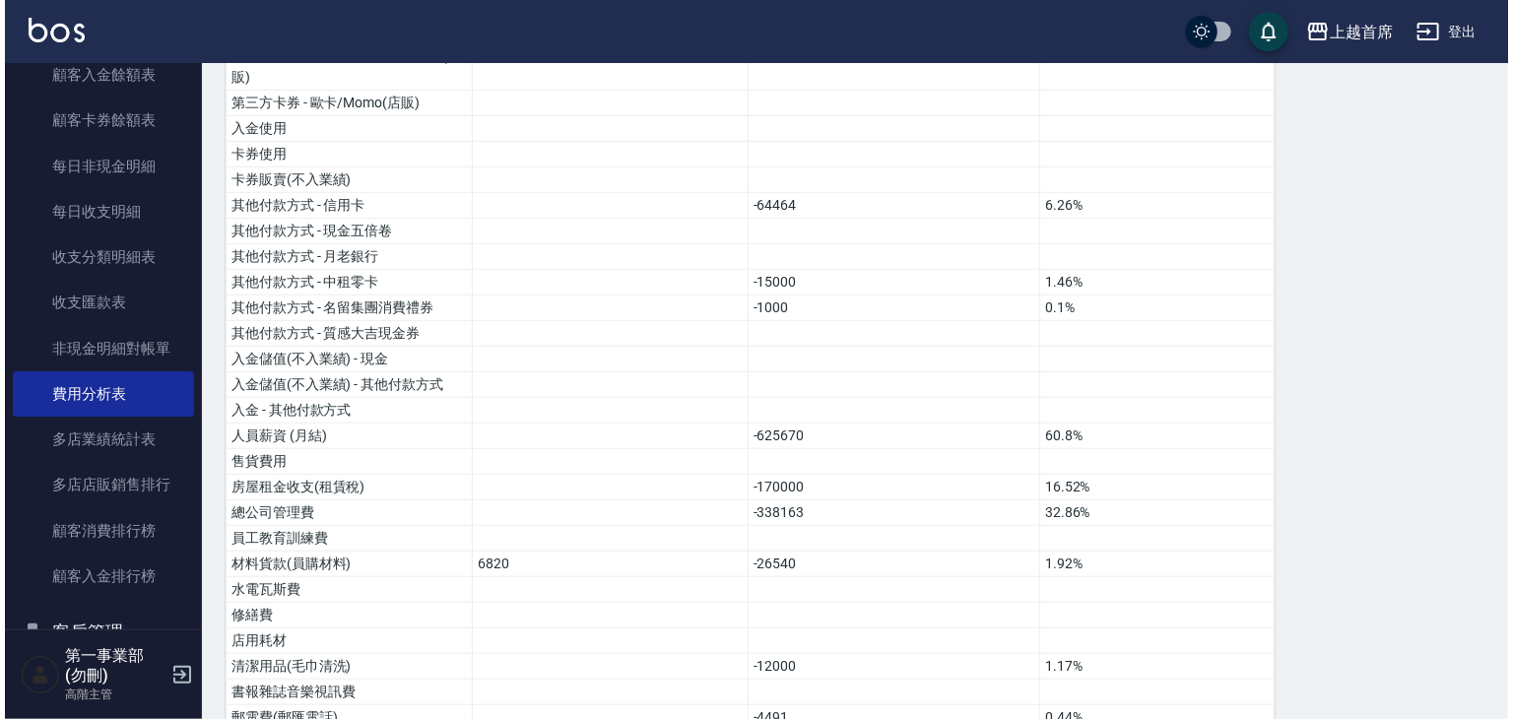
scroll to position [788, 0]
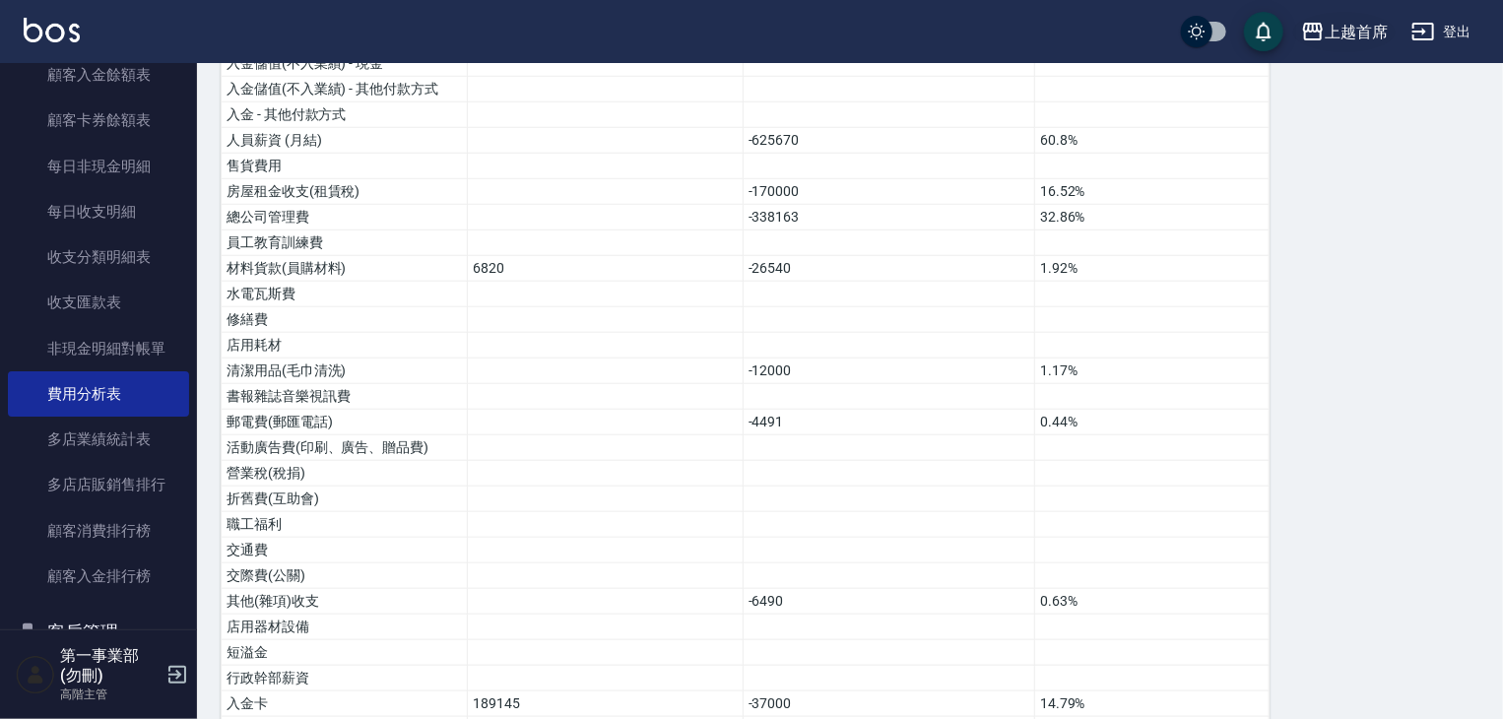
click at [1351, 31] on div "上越首席" at bounding box center [1356, 32] width 63 height 25
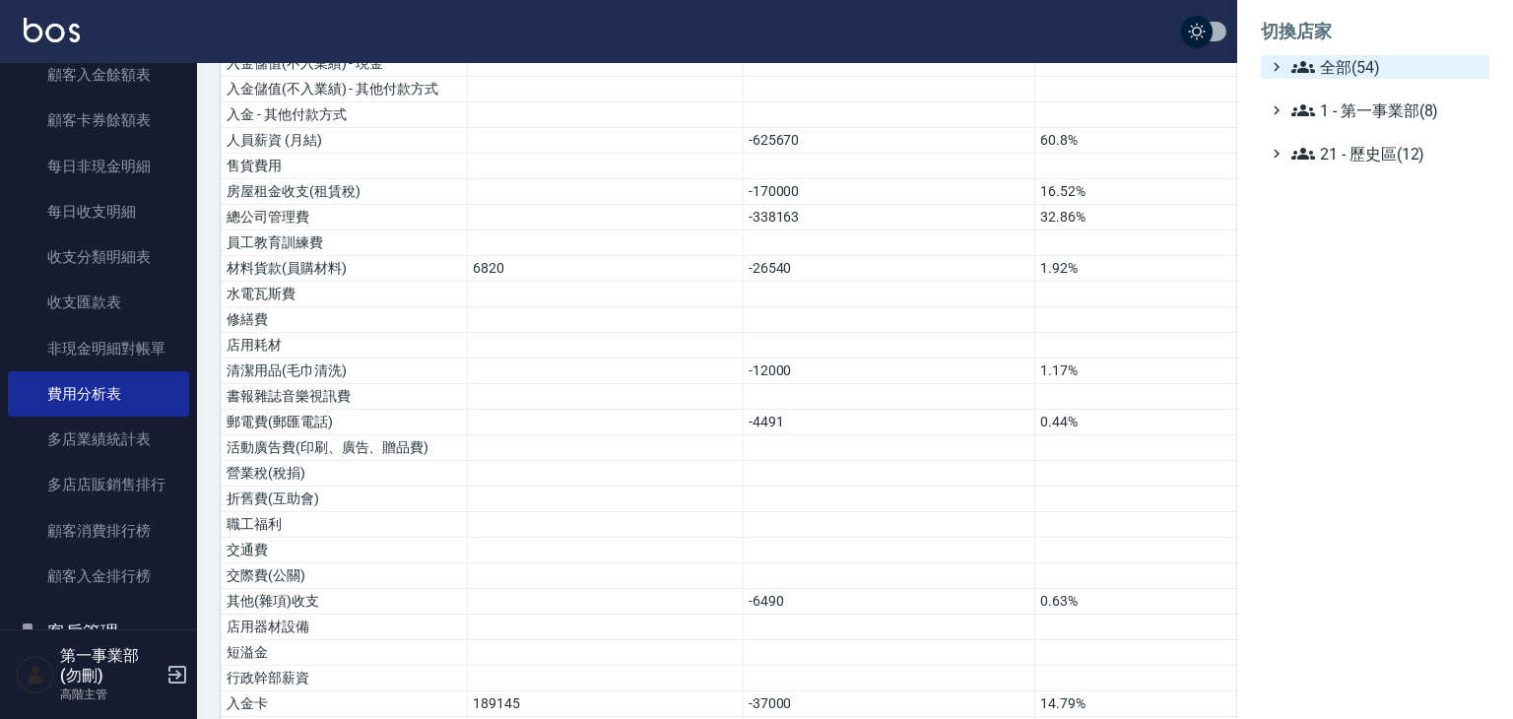
click at [1357, 60] on span "全部(54)" at bounding box center [1386, 67] width 190 height 24
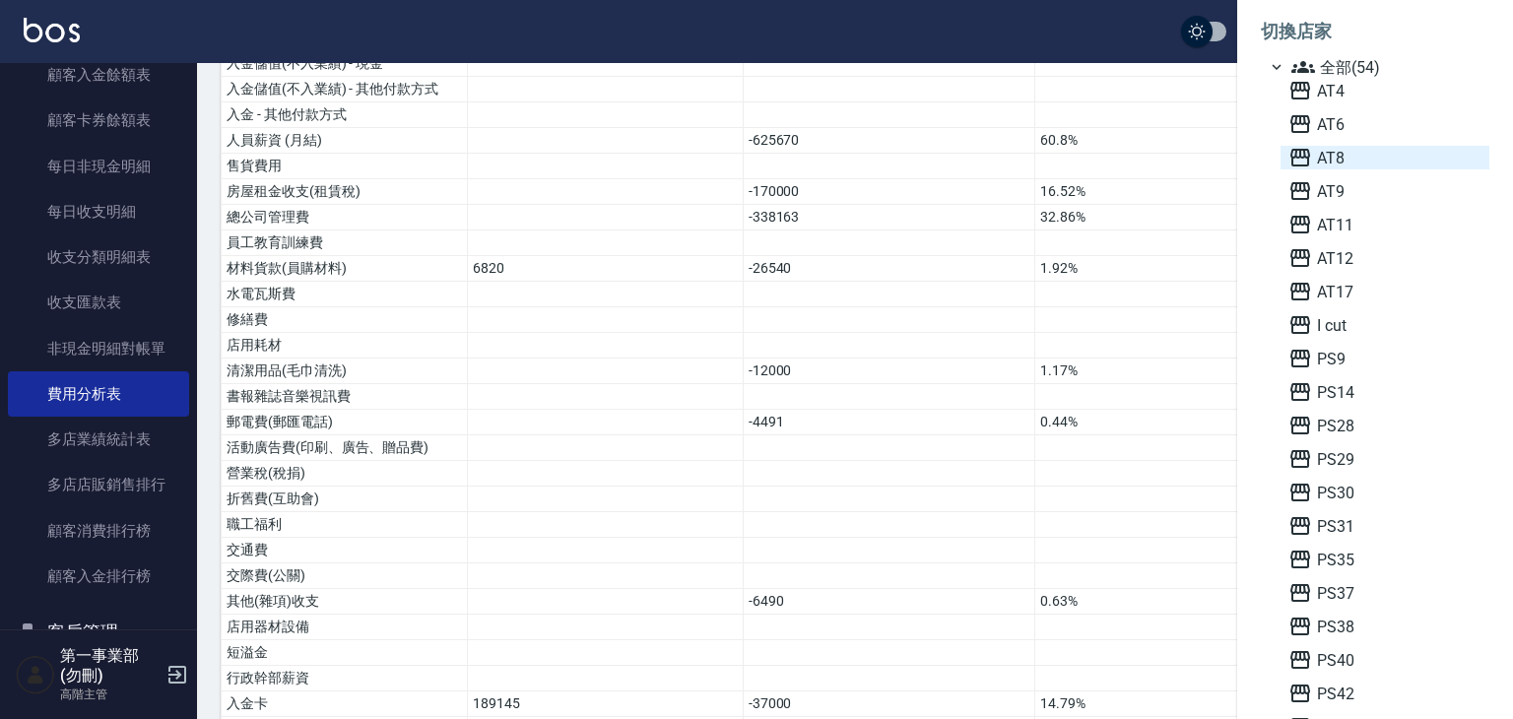
click at [1331, 152] on span "AT8" at bounding box center [1384, 158] width 193 height 24
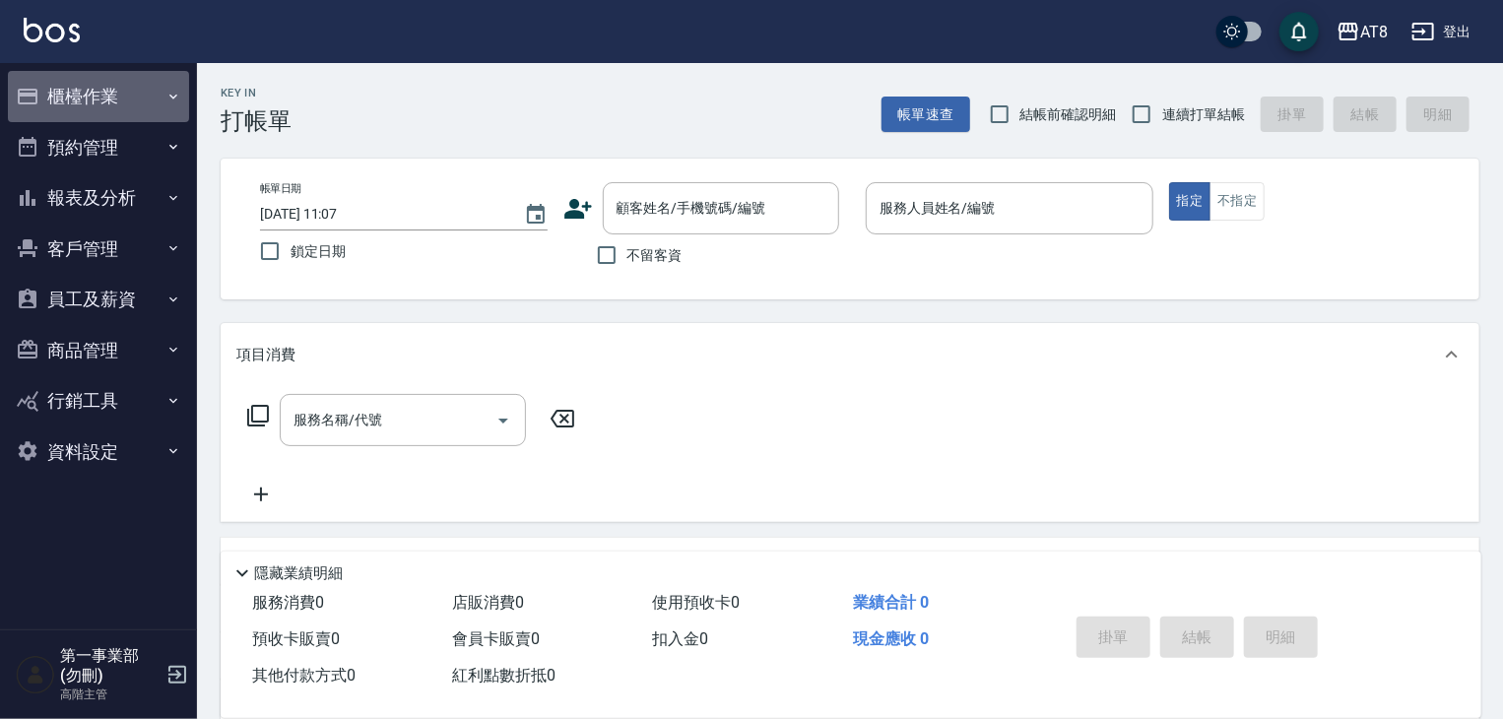
click at [101, 91] on button "櫃檯作業" at bounding box center [98, 96] width 181 height 51
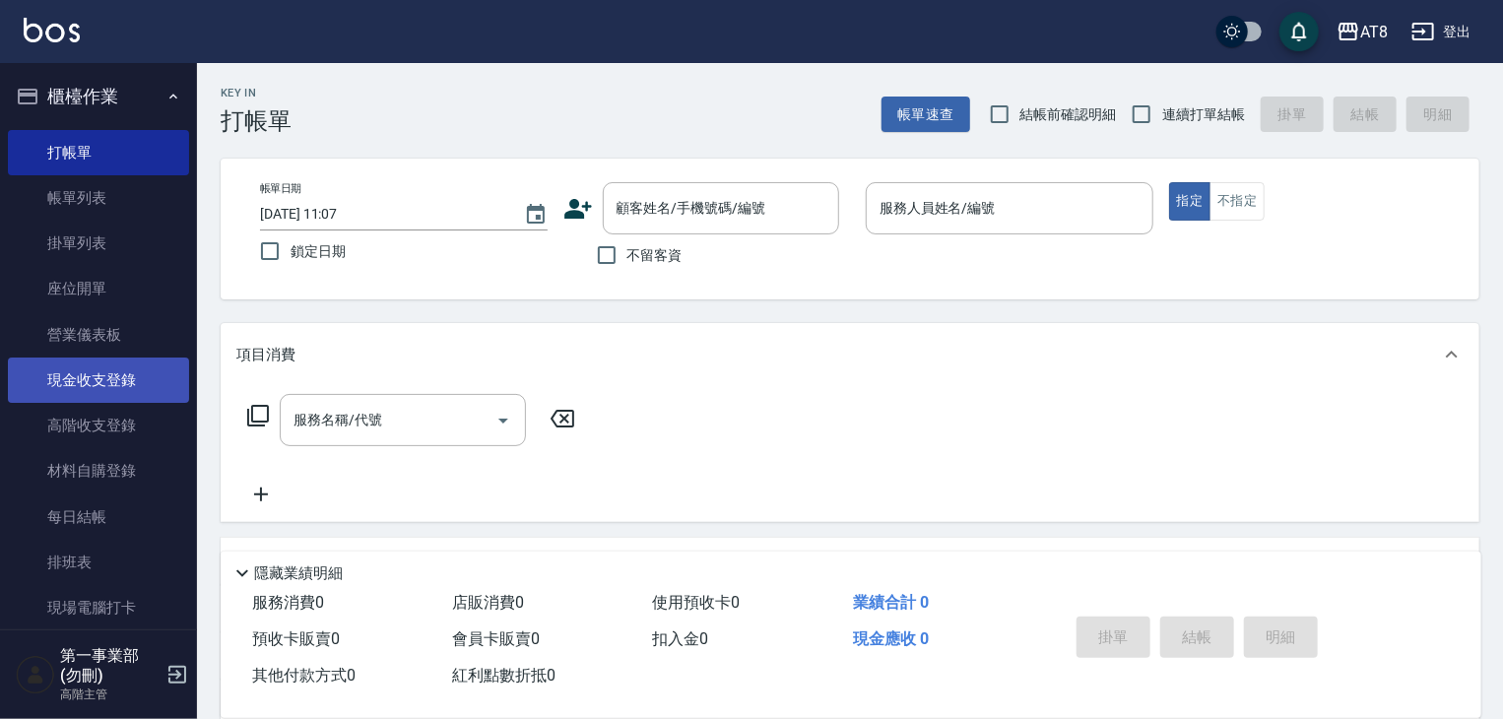
click at [127, 391] on link "現金收支登錄" at bounding box center [98, 380] width 181 height 45
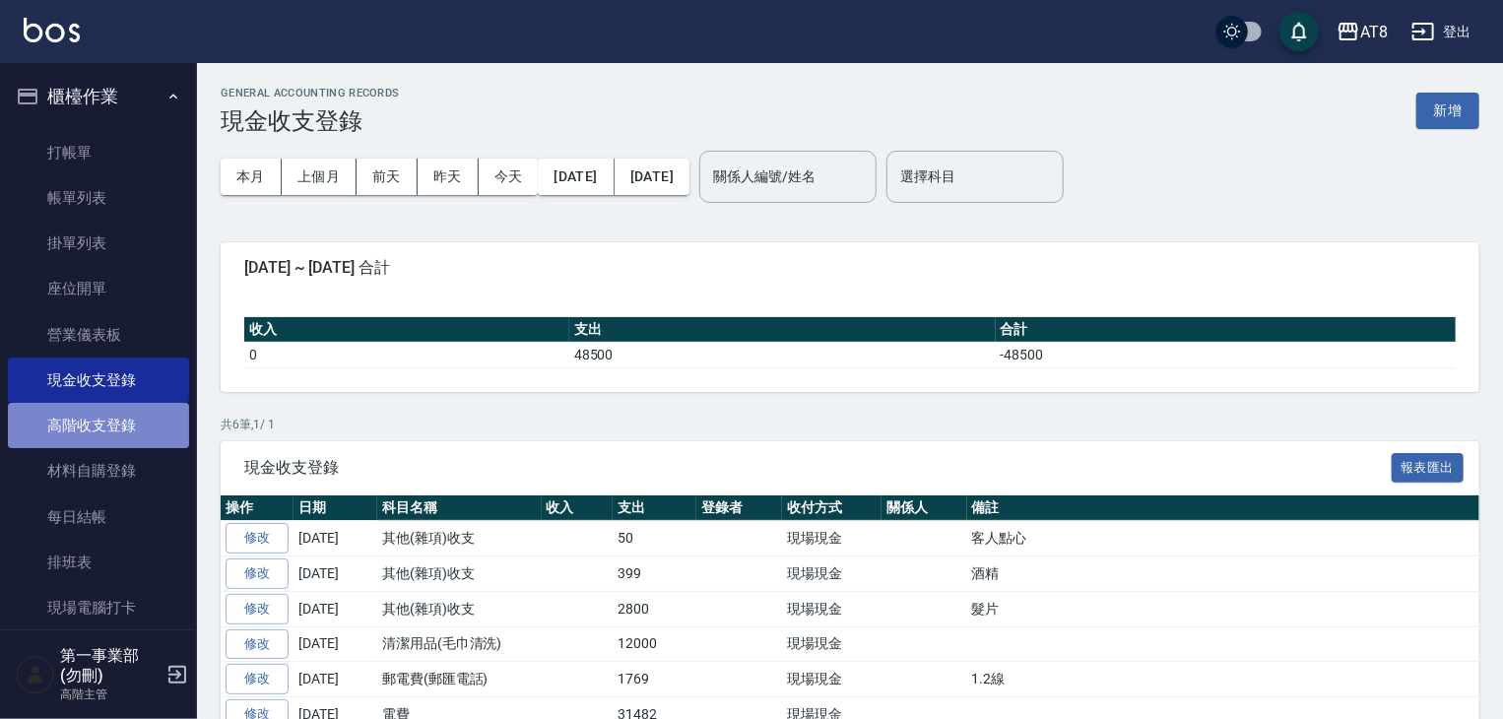
click at [127, 432] on link "高階收支登錄" at bounding box center [98, 425] width 181 height 45
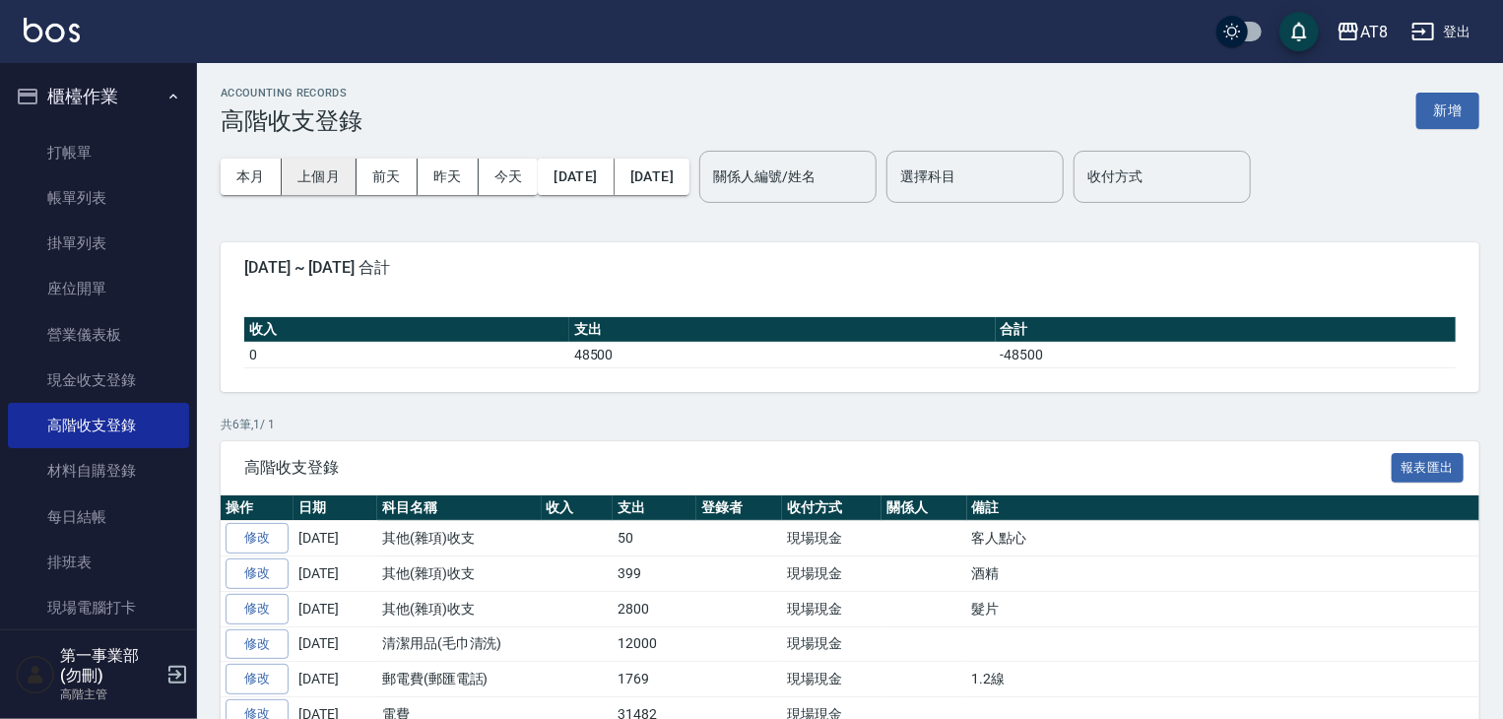
click at [332, 184] on button "上個月" at bounding box center [319, 177] width 75 height 36
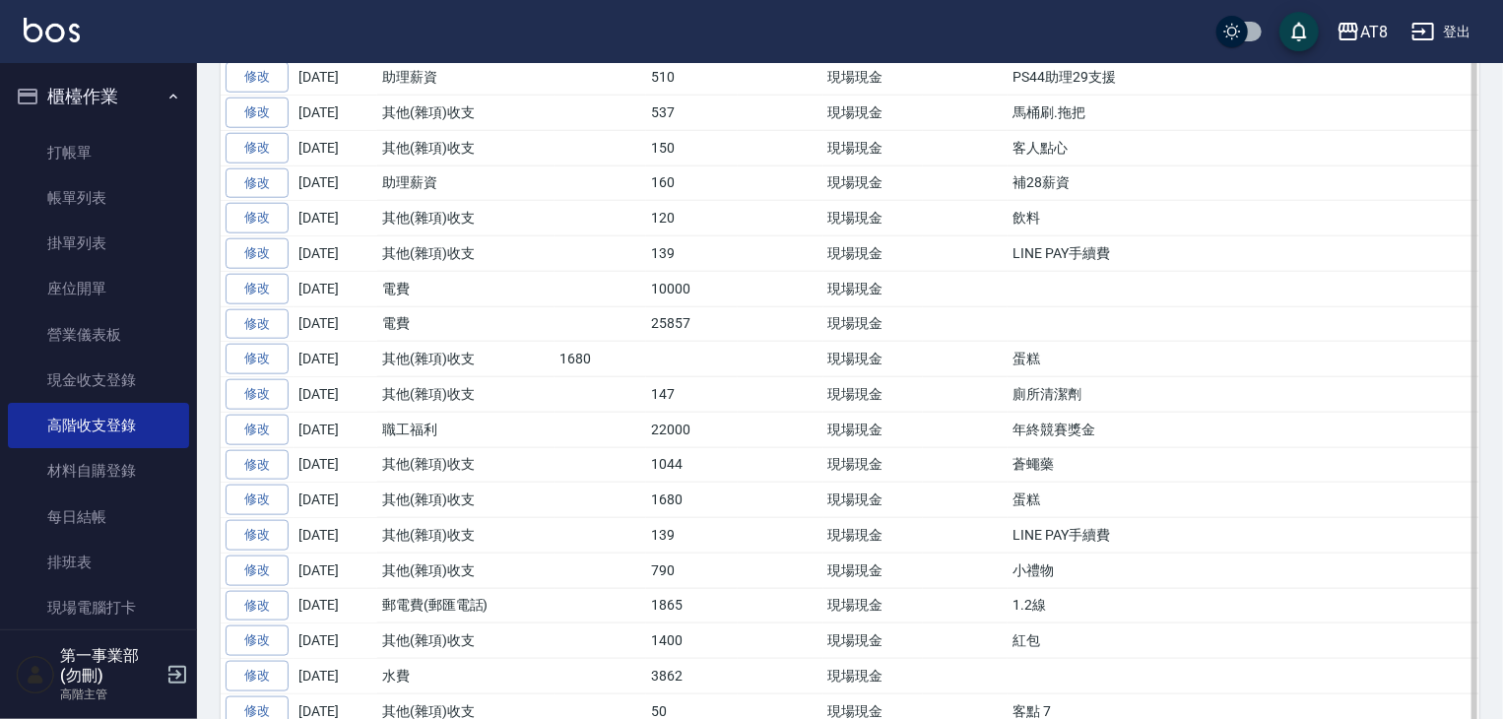
scroll to position [886, 0]
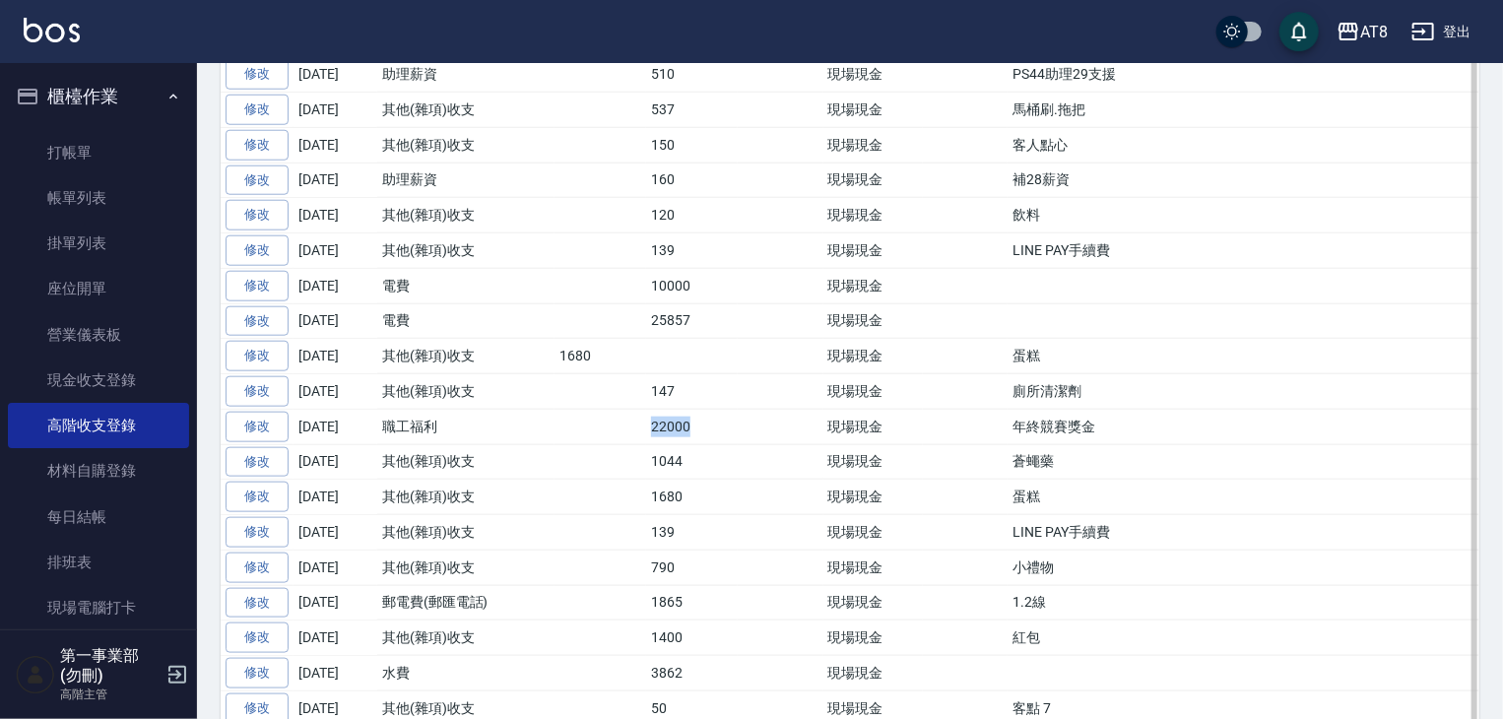
drag, startPoint x: 643, startPoint y: 419, endPoint x: 705, endPoint y: 419, distance: 62.0
click at [705, 419] on tr "修改 2025-09-06 職工福利 22000 現場現金 年終競賽獎金" at bounding box center [861, 426] width 1280 height 35
click at [705, 419] on td "22000" at bounding box center [692, 426] width 92 height 35
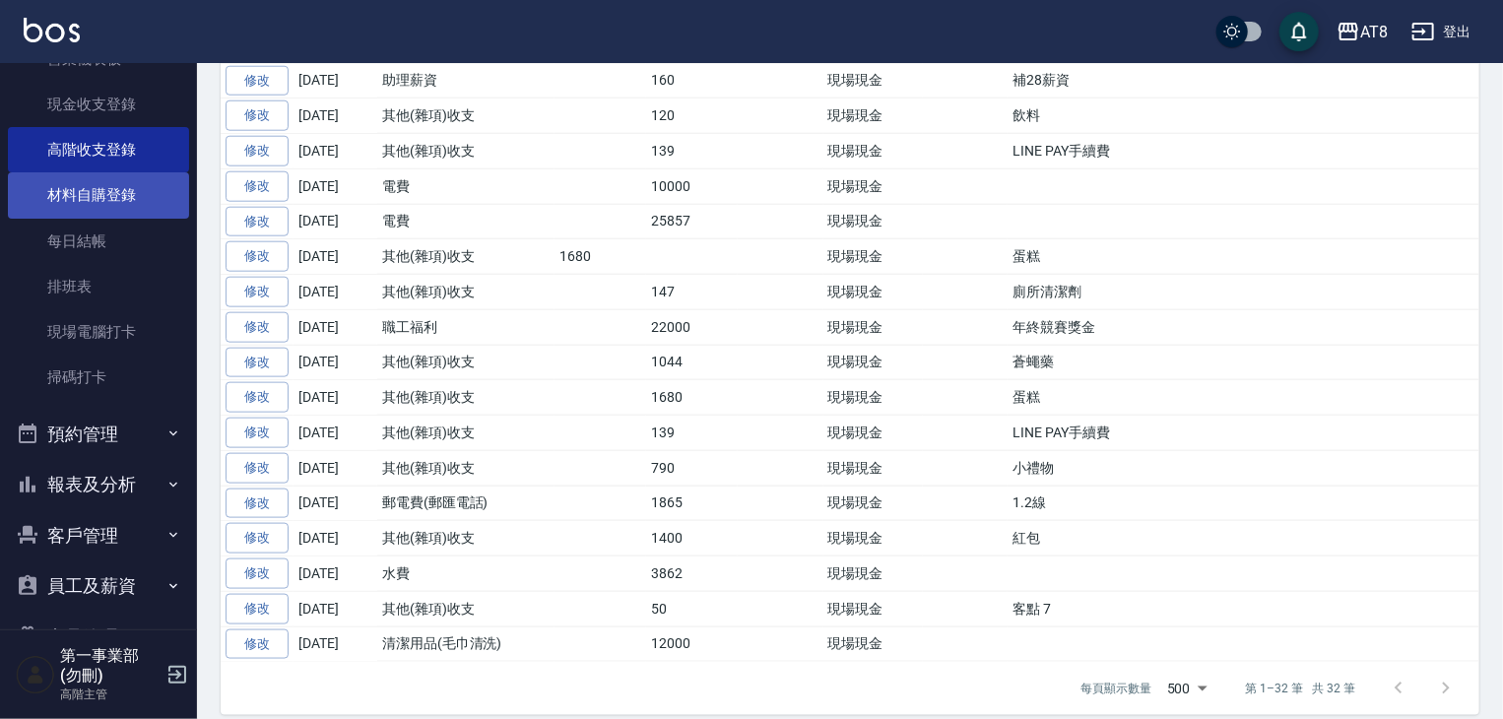
scroll to position [433, 0]
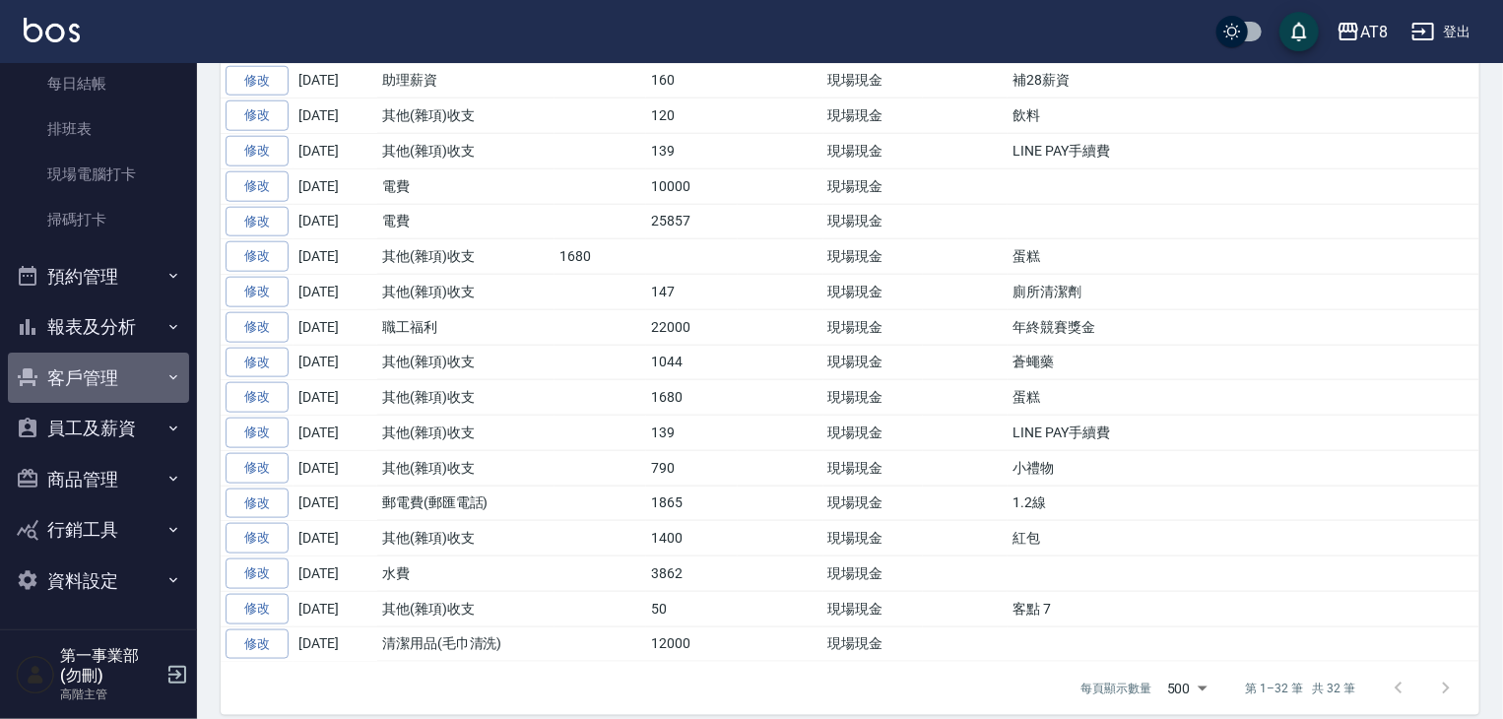
click at [125, 356] on button "客戶管理" at bounding box center [98, 378] width 181 height 51
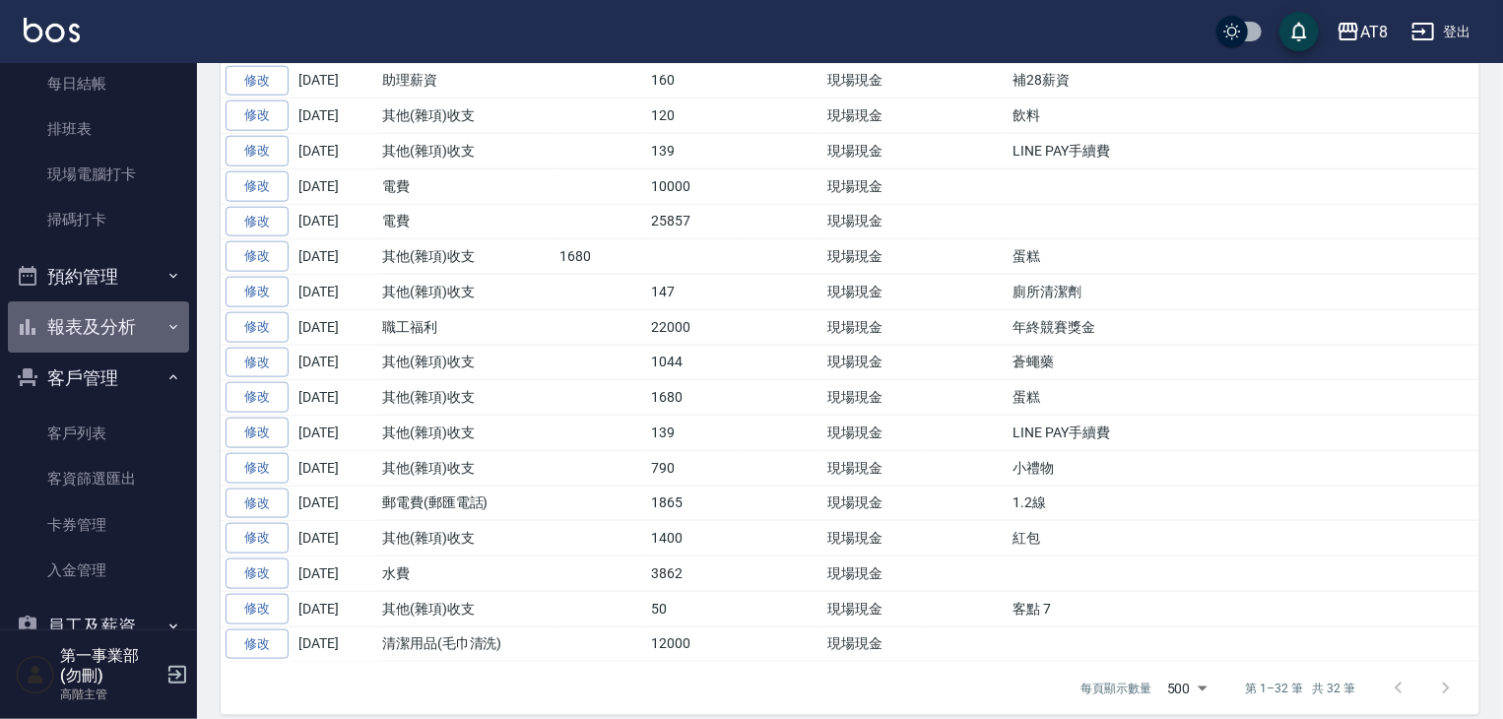
click at [124, 348] on button "報表及分析" at bounding box center [98, 326] width 181 height 51
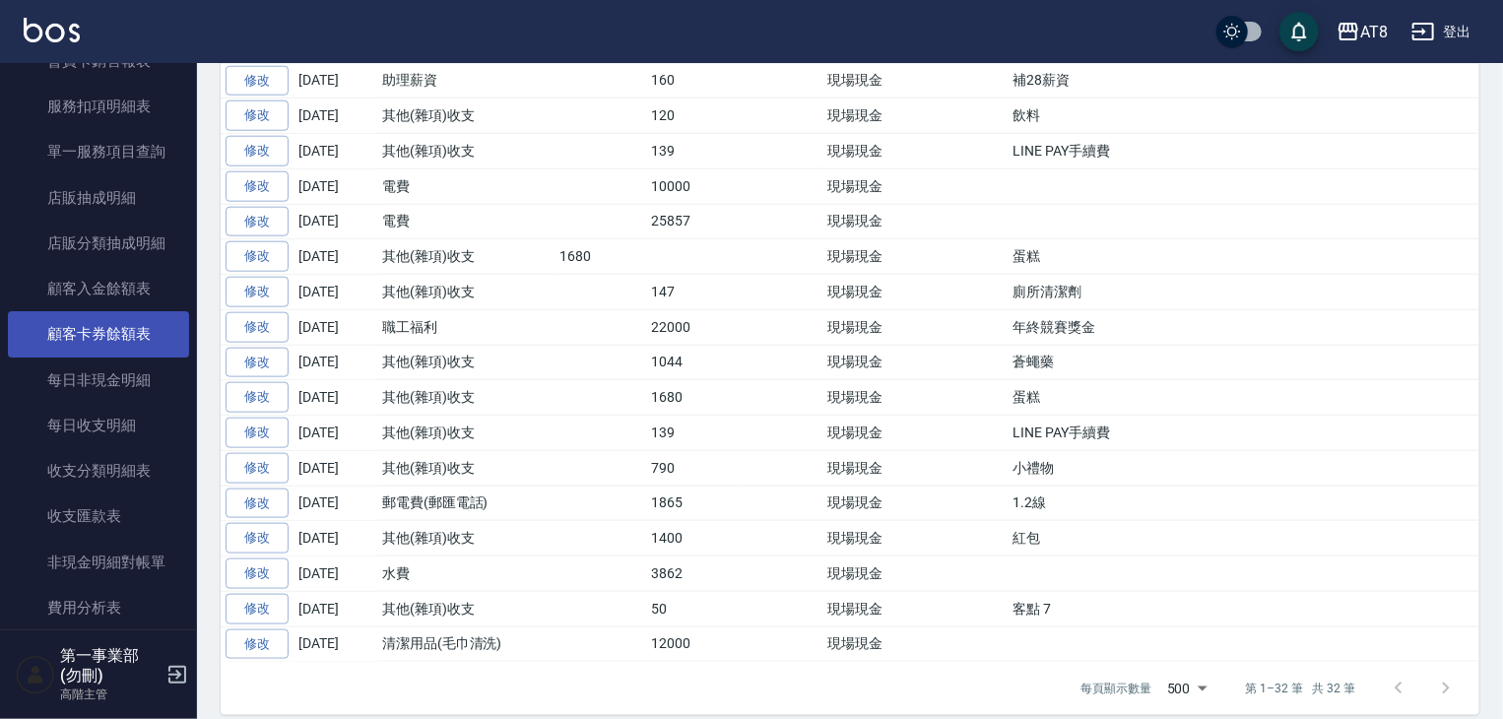
scroll to position [2009, 0]
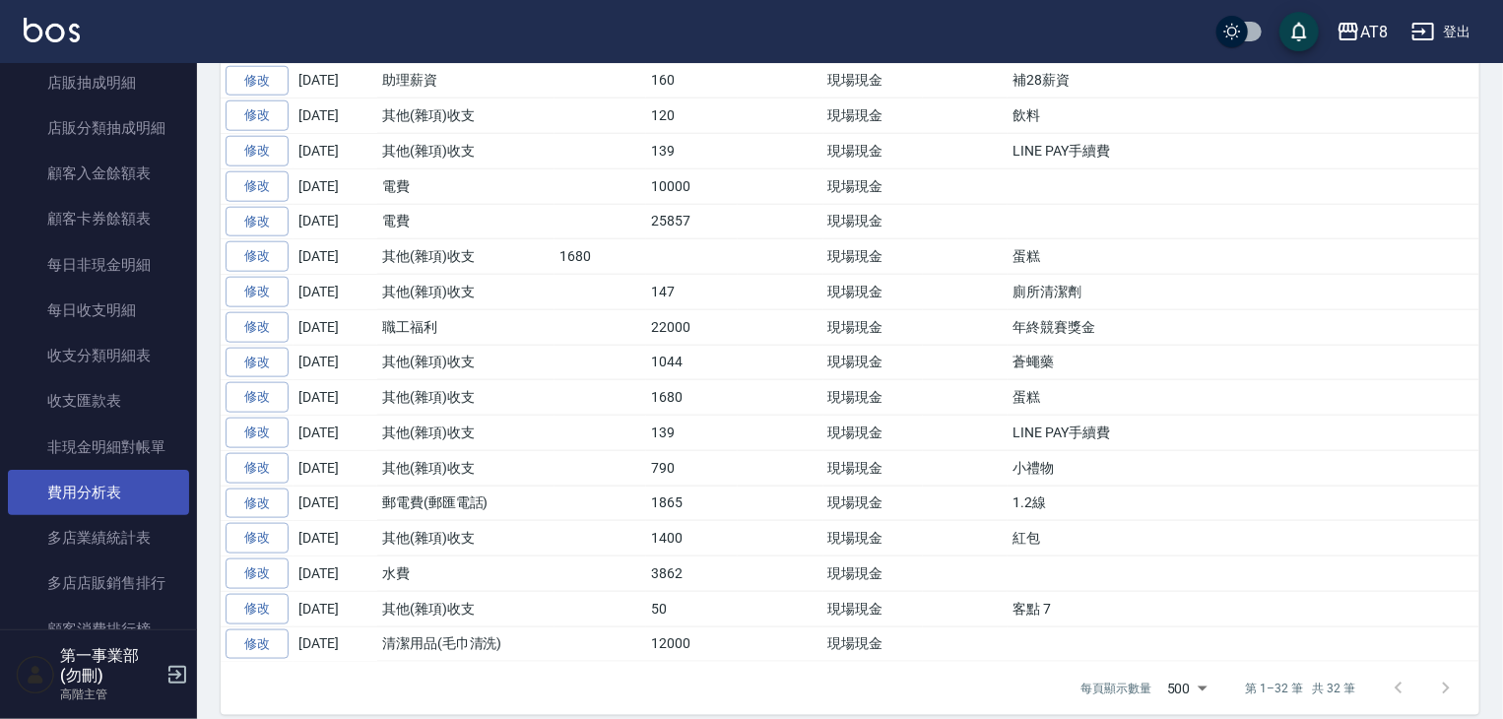
click at [131, 497] on link "費用分析表" at bounding box center [98, 492] width 181 height 45
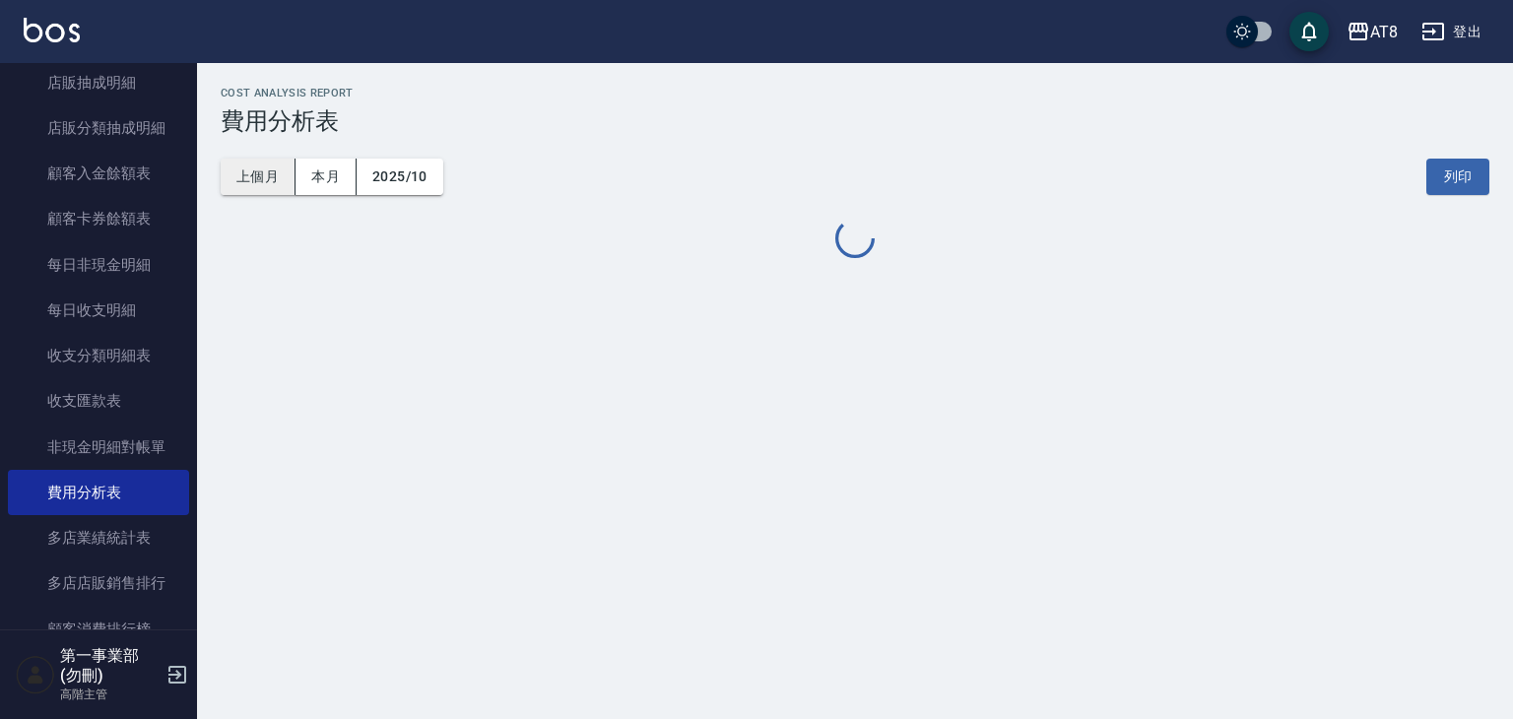
click at [273, 176] on button "上個月" at bounding box center [258, 177] width 75 height 36
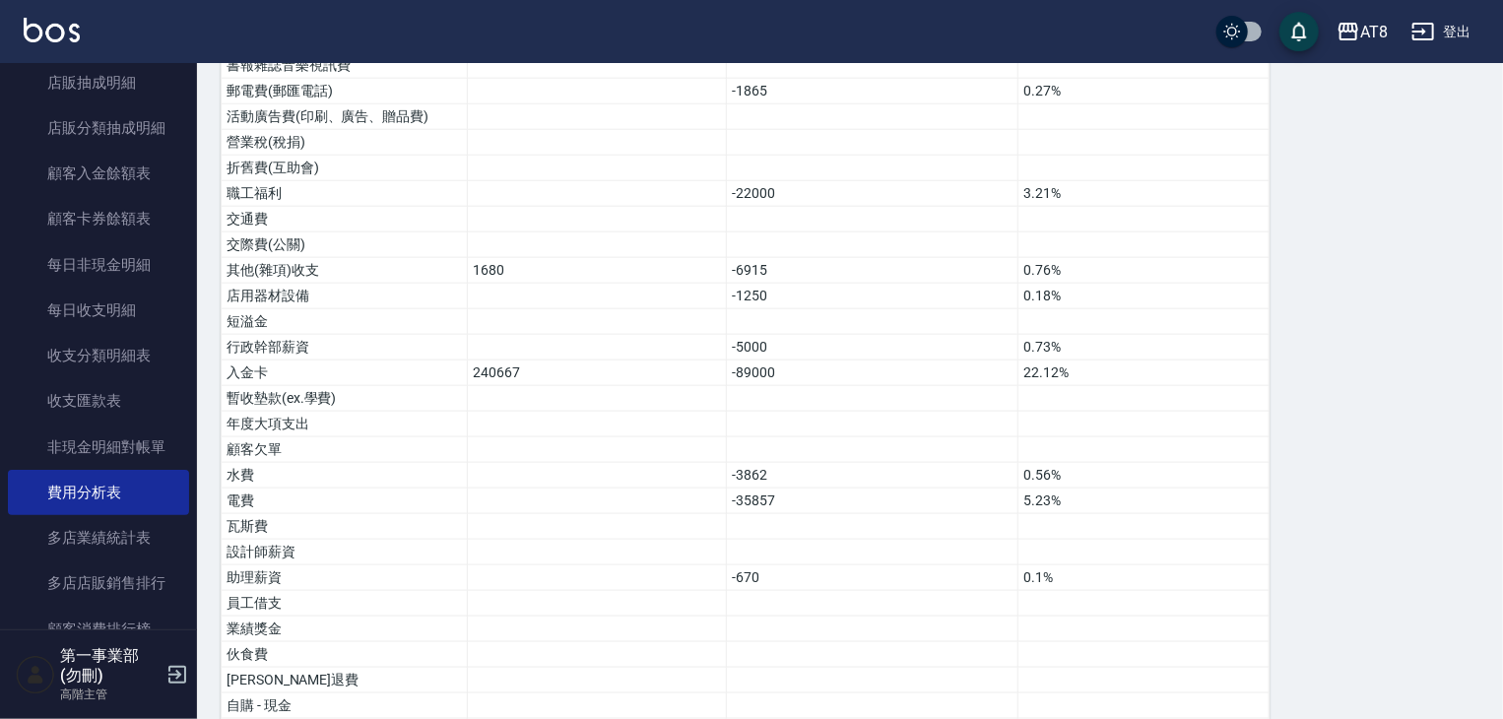
scroll to position [1010, 0]
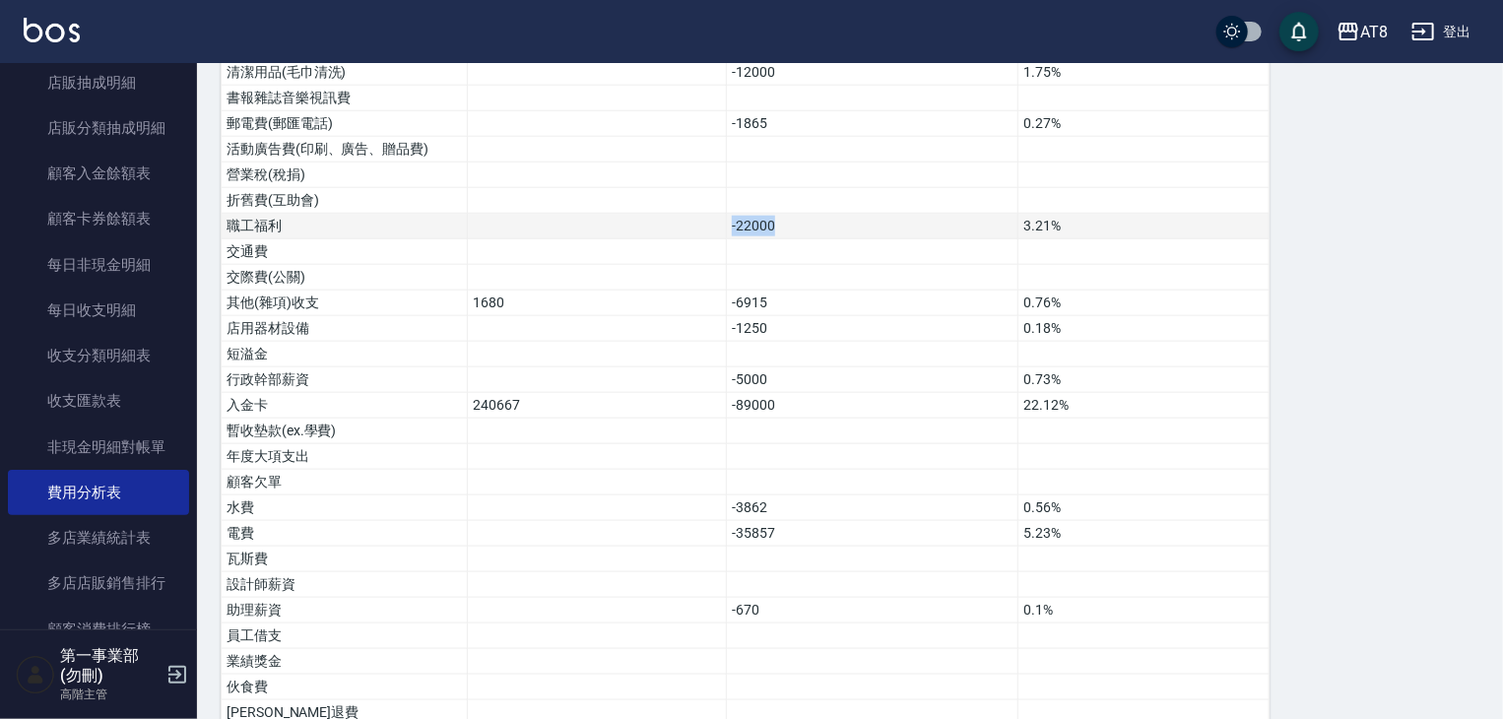
drag, startPoint x: 804, startPoint y: 194, endPoint x: 694, endPoint y: 196, distance: 109.3
click at [694, 214] on tr "職工福利 -22000 3.21%" at bounding box center [746, 227] width 1048 height 26
click at [766, 214] on td "-22000" at bounding box center [873, 227] width 292 height 26
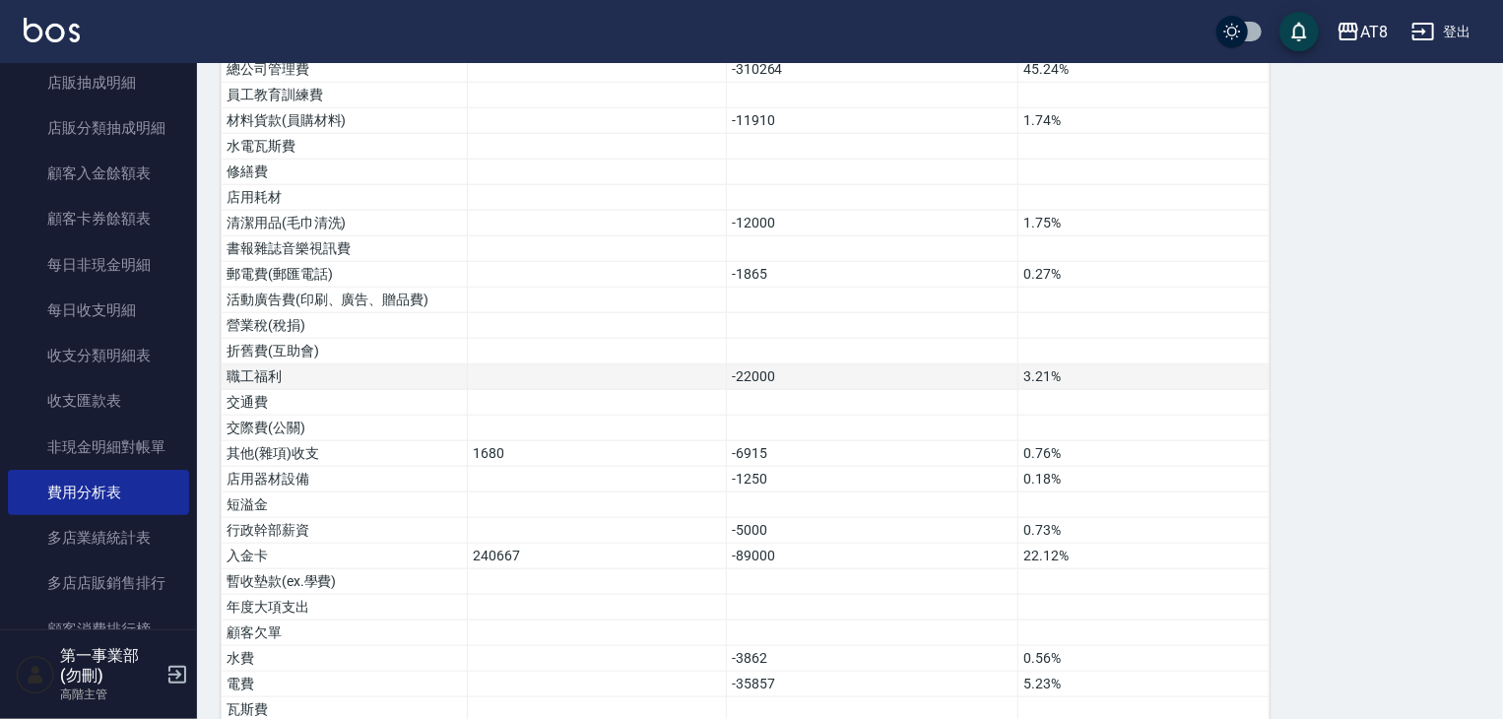
scroll to position [813, 0]
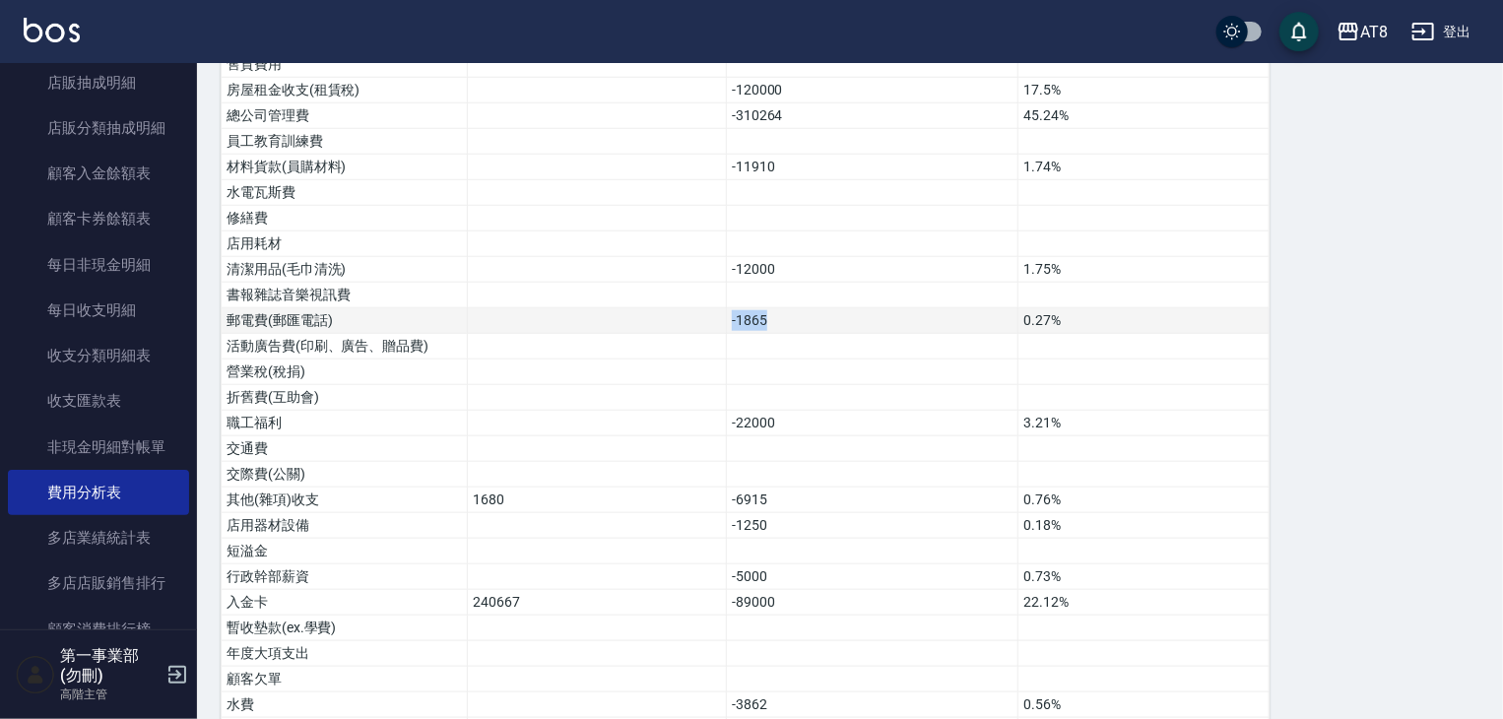
drag, startPoint x: 778, startPoint y: 292, endPoint x: 719, endPoint y: 291, distance: 59.1
click at [719, 308] on tr "郵電費(郵匯電話) -1865 0.27%" at bounding box center [746, 321] width 1048 height 26
click at [792, 308] on td "-1865" at bounding box center [873, 321] width 292 height 26
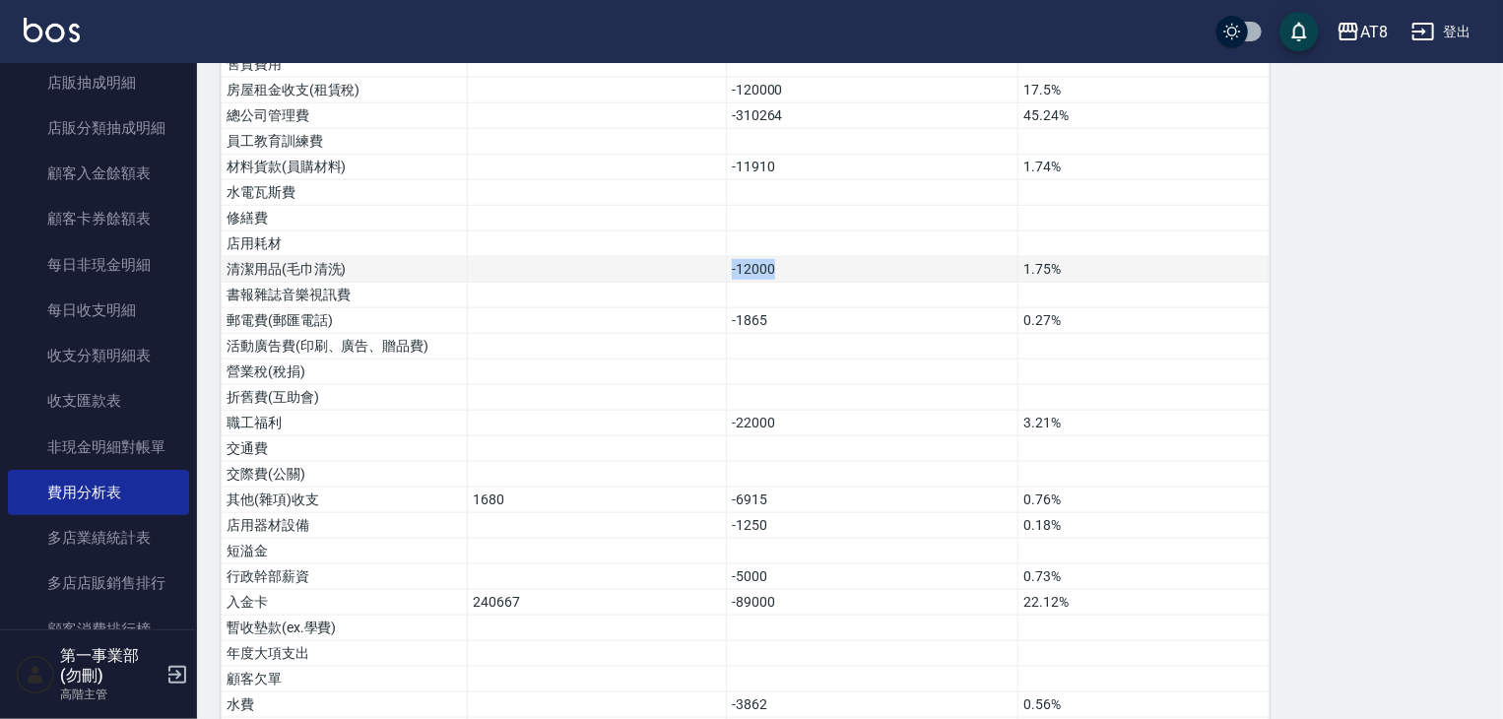
drag, startPoint x: 796, startPoint y: 248, endPoint x: 683, endPoint y: 249, distance: 113.3
click at [683, 257] on tr "清潔用品(毛巾清洗) -12000 1.75%" at bounding box center [746, 270] width 1048 height 26
click at [725, 257] on td at bounding box center [597, 270] width 259 height 26
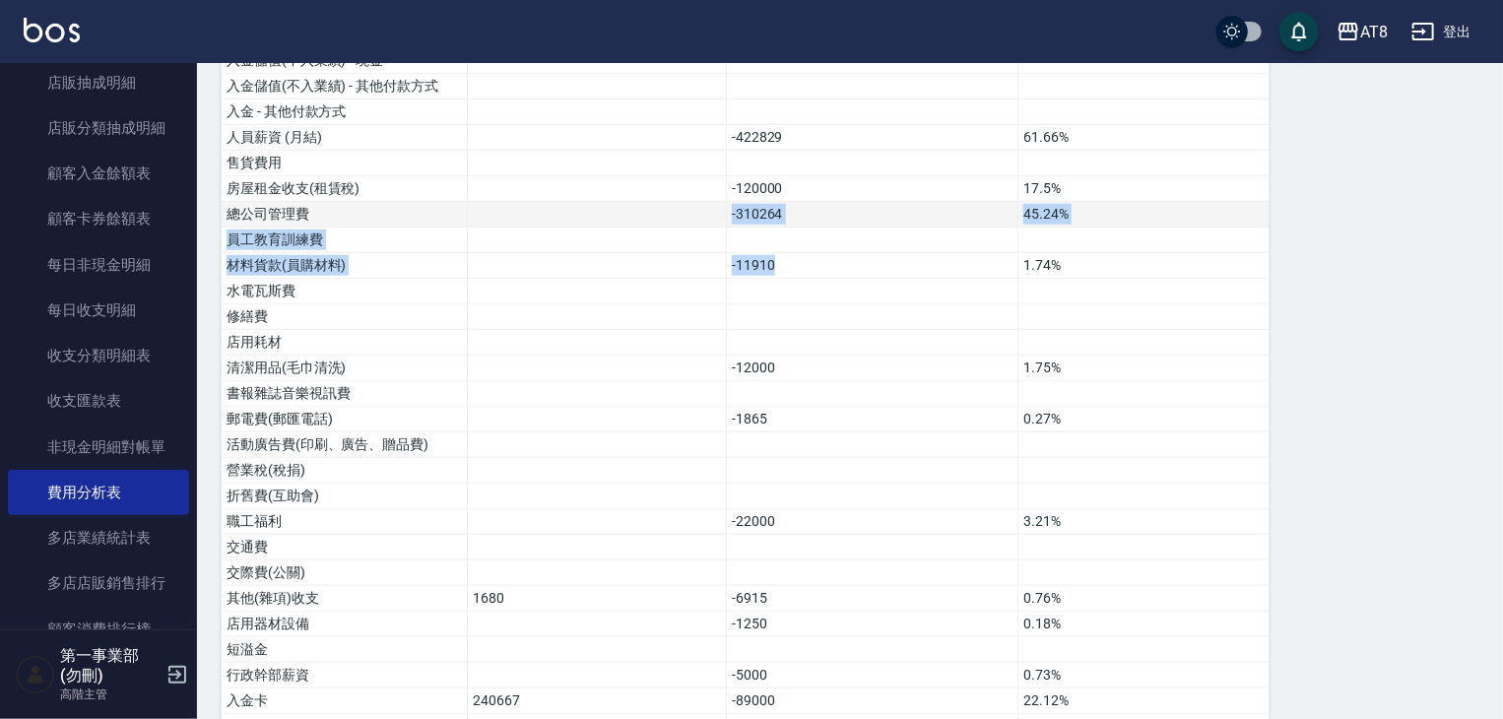
drag, startPoint x: 812, startPoint y: 249, endPoint x: 689, endPoint y: 180, distance: 140.2
click at [689, 180] on tbody "營業收入 661519 96.46% 店販收入 24254 3.54% 卡券販賣(先入業績) 第三方卡券 - 舊有卡券(服務) 第三方卡券 - Line酷券(…" at bounding box center [746, 345] width 1048 height 1506
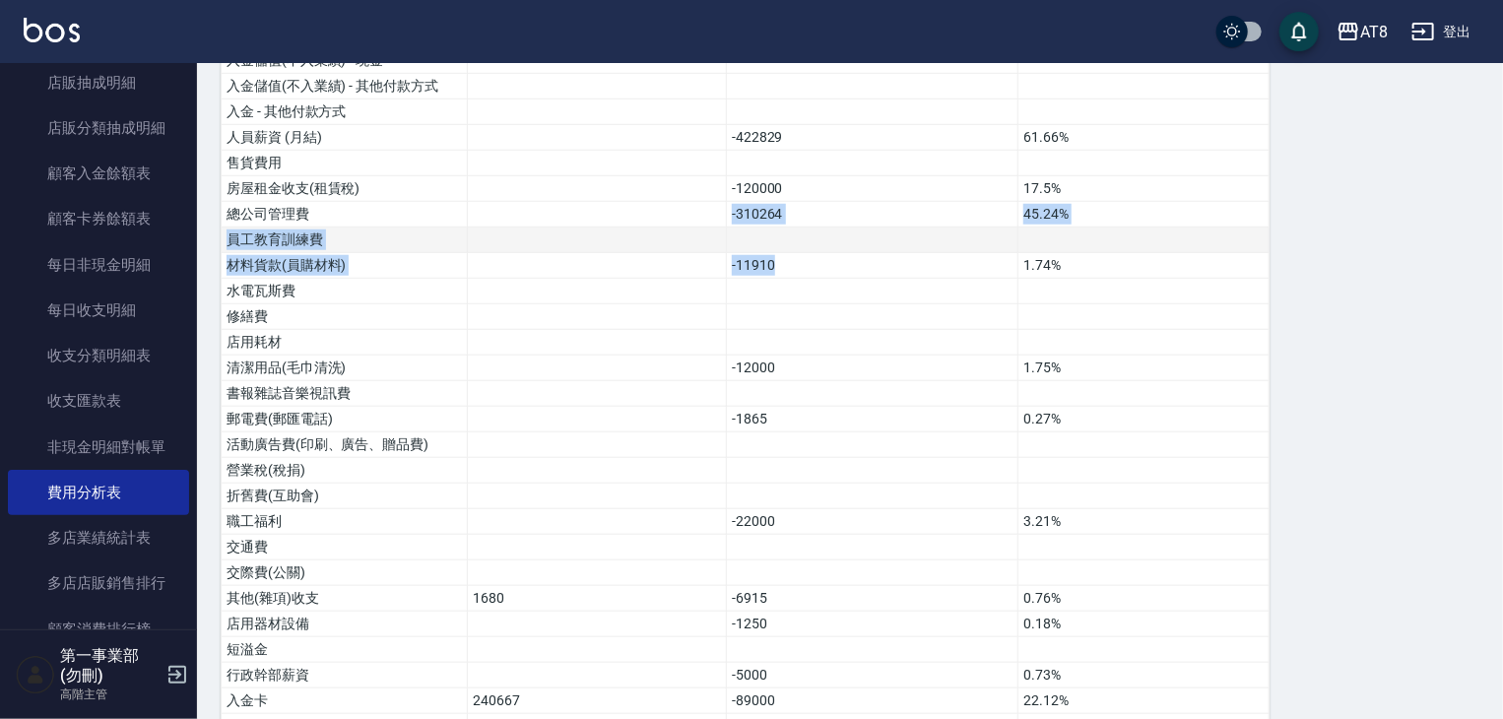
click at [871, 228] on td at bounding box center [873, 241] width 292 height 26
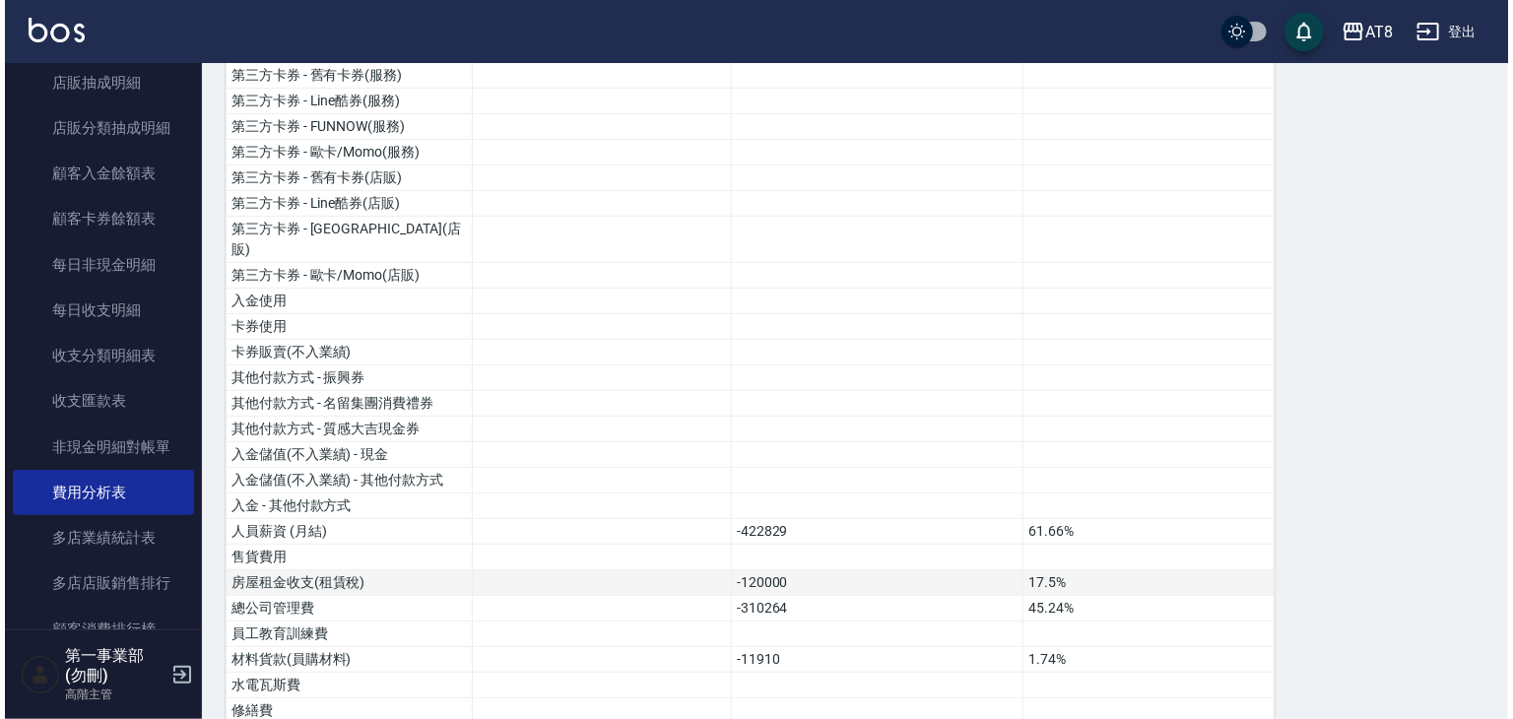
scroll to position [0, 0]
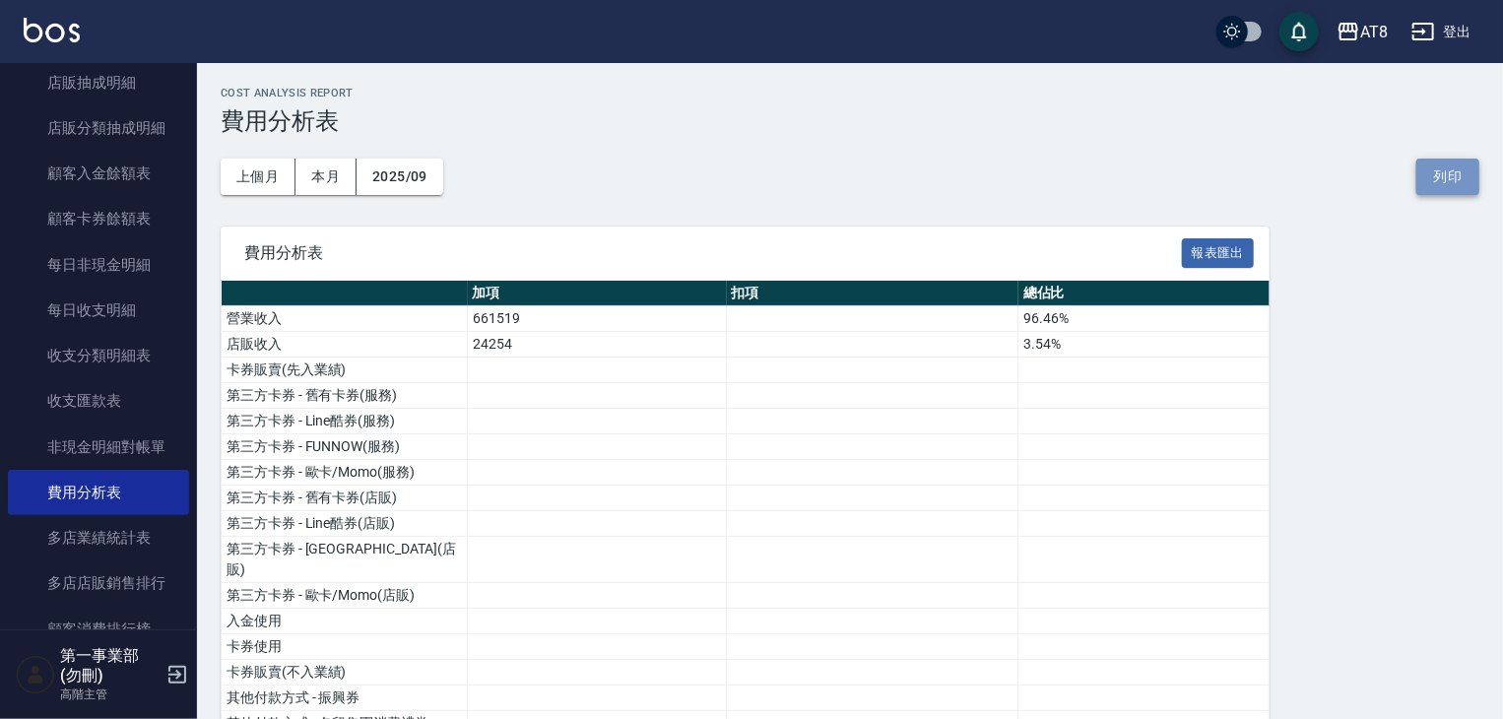
click at [1449, 180] on button "列印" at bounding box center [1447, 177] width 63 height 36
click at [1366, 38] on div "AT8" at bounding box center [1374, 32] width 28 height 25
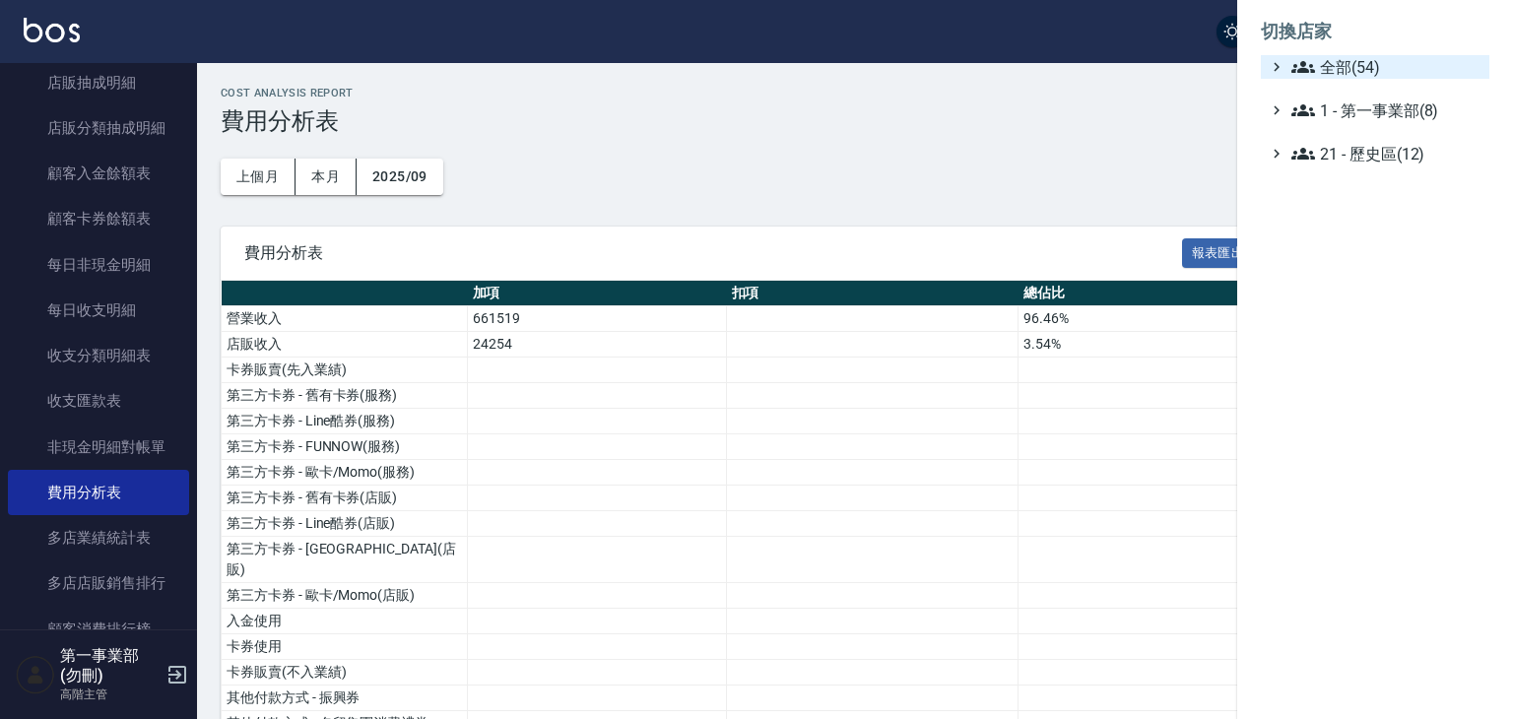
click at [1365, 61] on span "全部(54)" at bounding box center [1386, 67] width 190 height 24
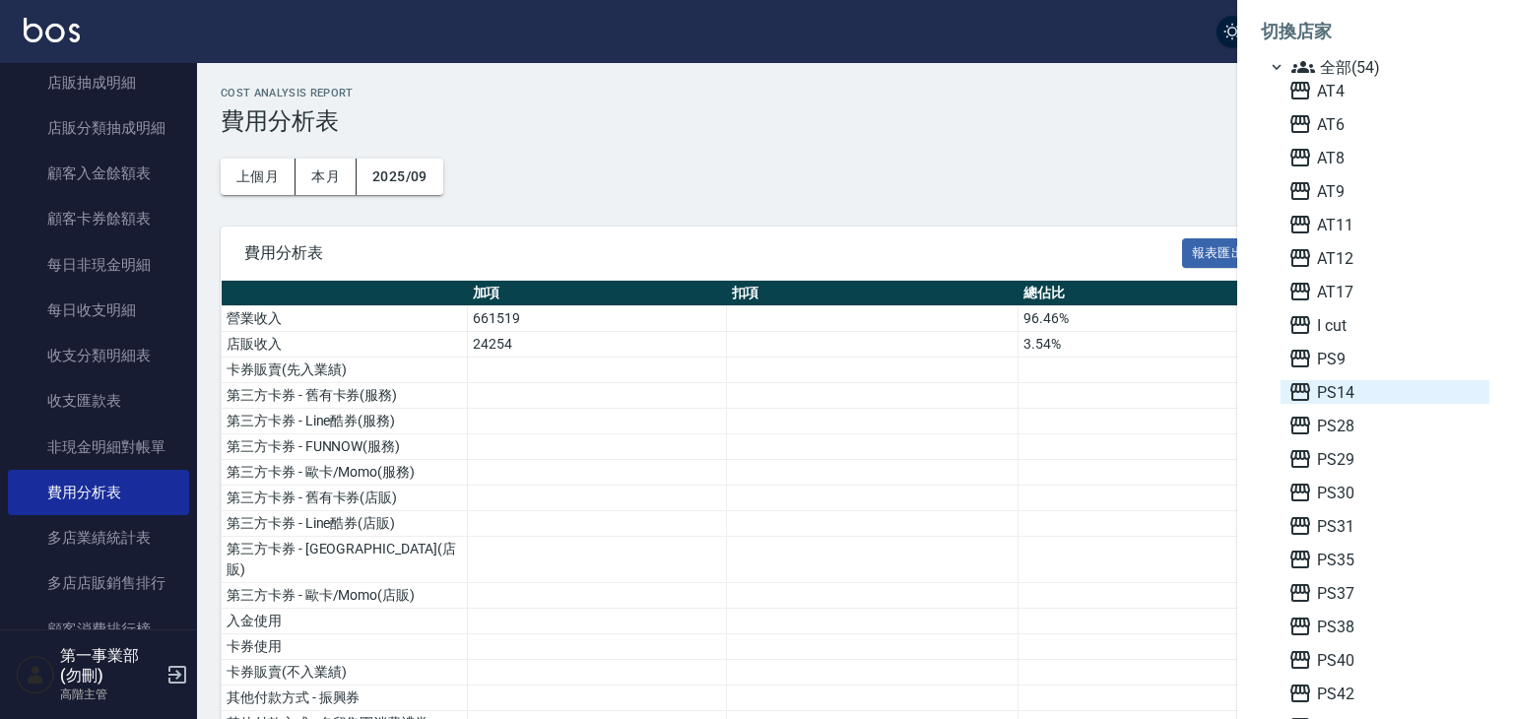
click at [1341, 393] on span "PS14" at bounding box center [1384, 392] width 193 height 24
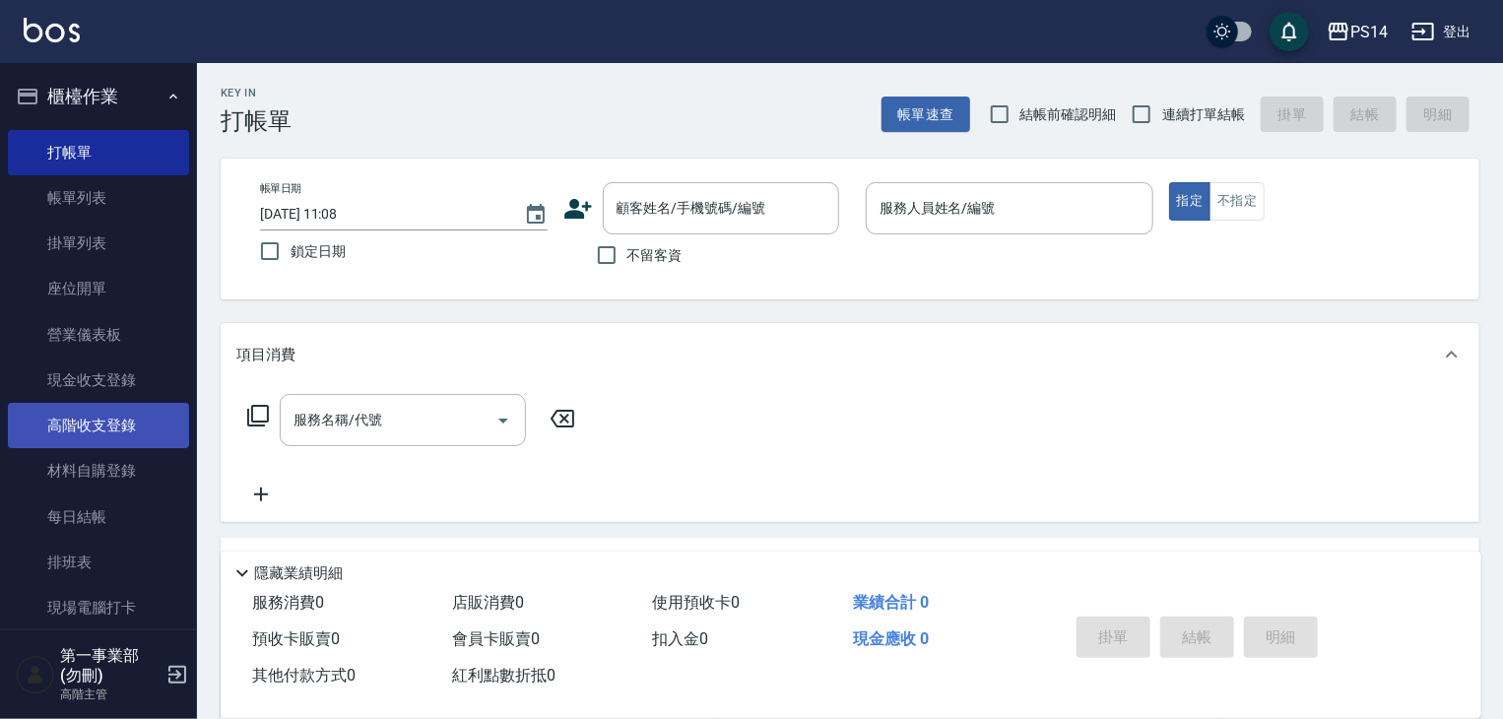
click at [113, 411] on link "高階收支登錄" at bounding box center [98, 425] width 181 height 45
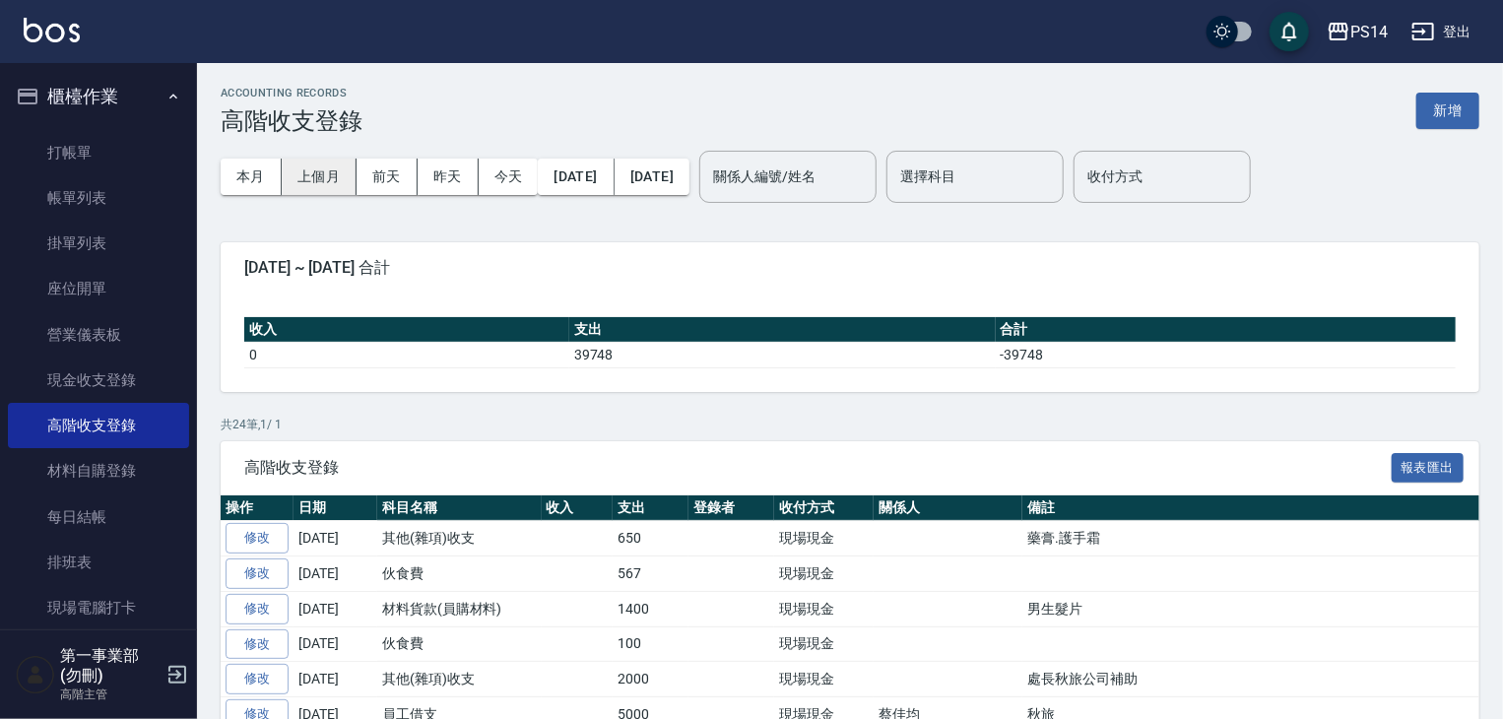
click at [318, 180] on button "上個月" at bounding box center [319, 177] width 75 height 36
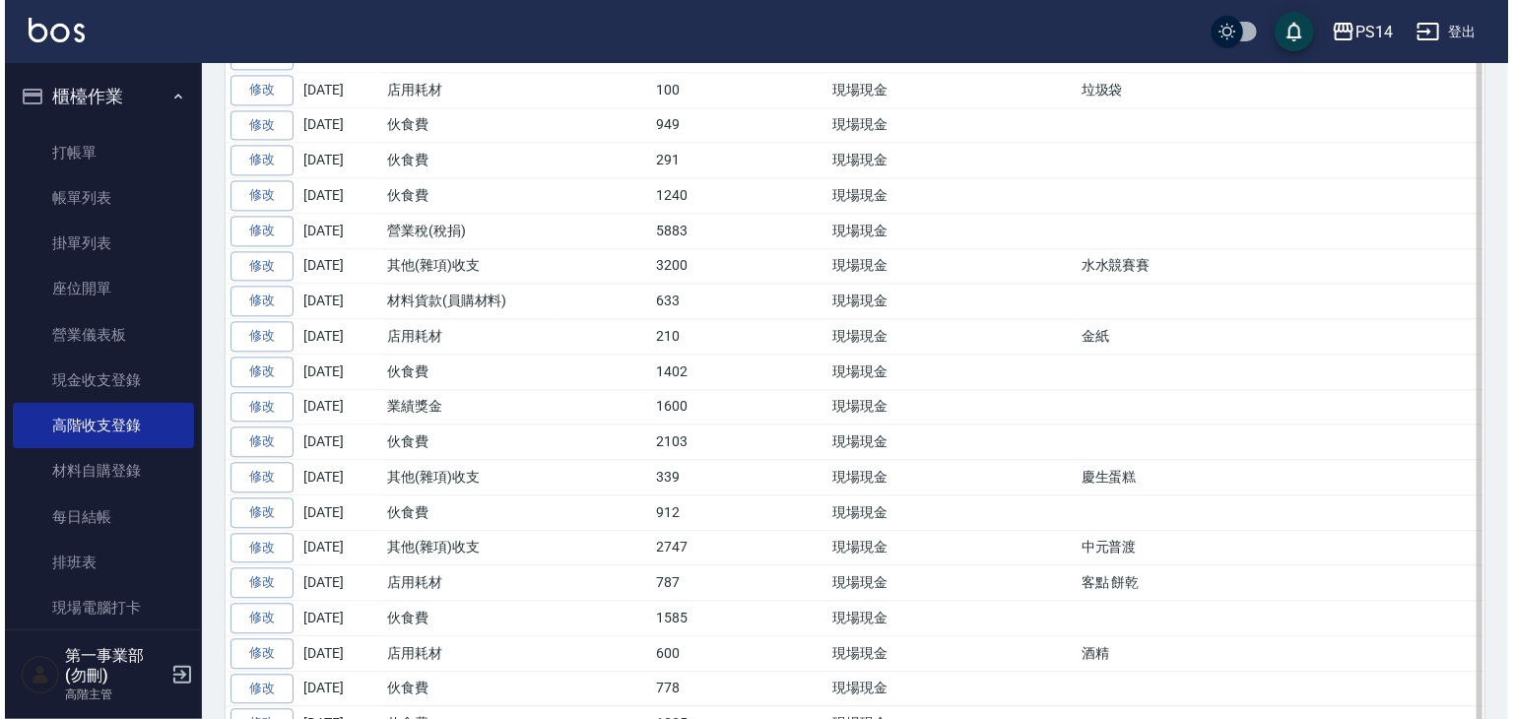
scroll to position [2163, 0]
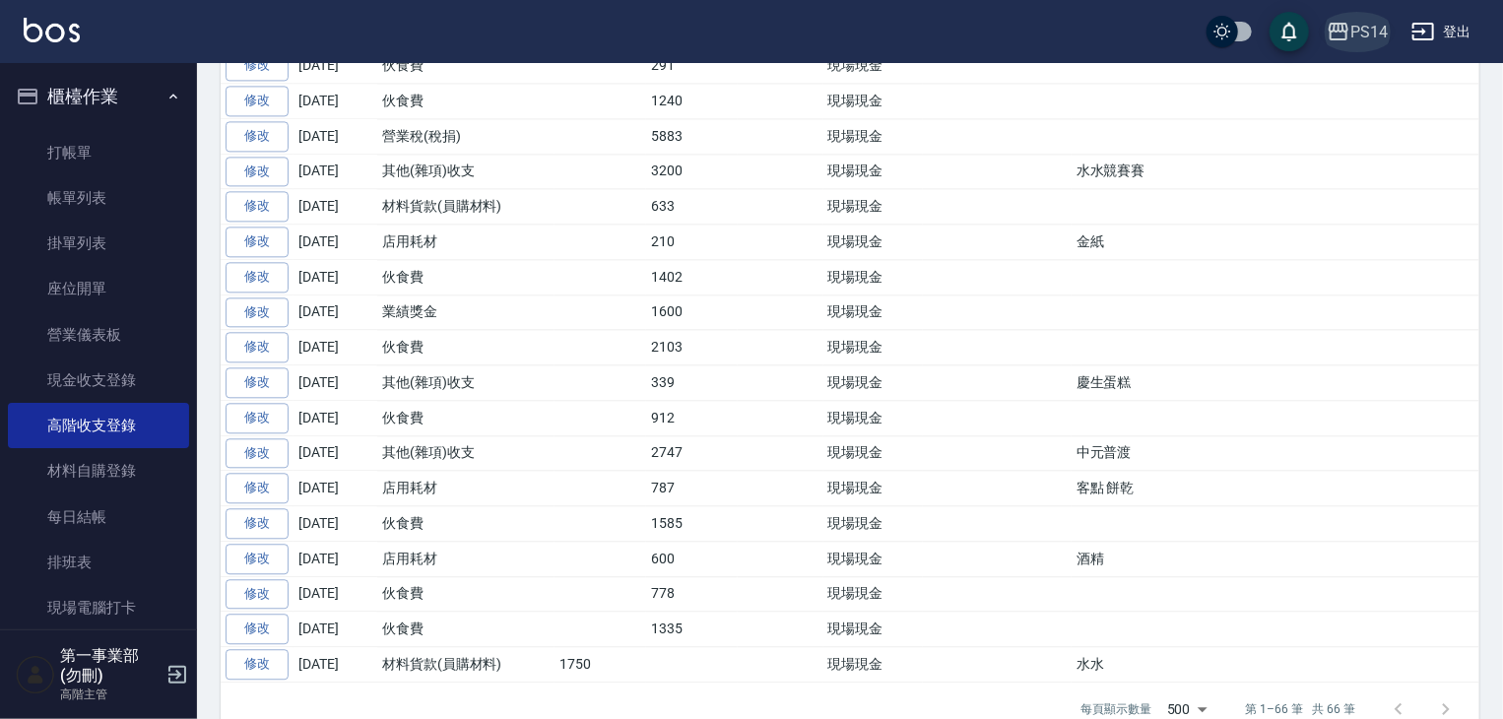
click at [1361, 32] on div "PS14" at bounding box center [1368, 32] width 37 height 25
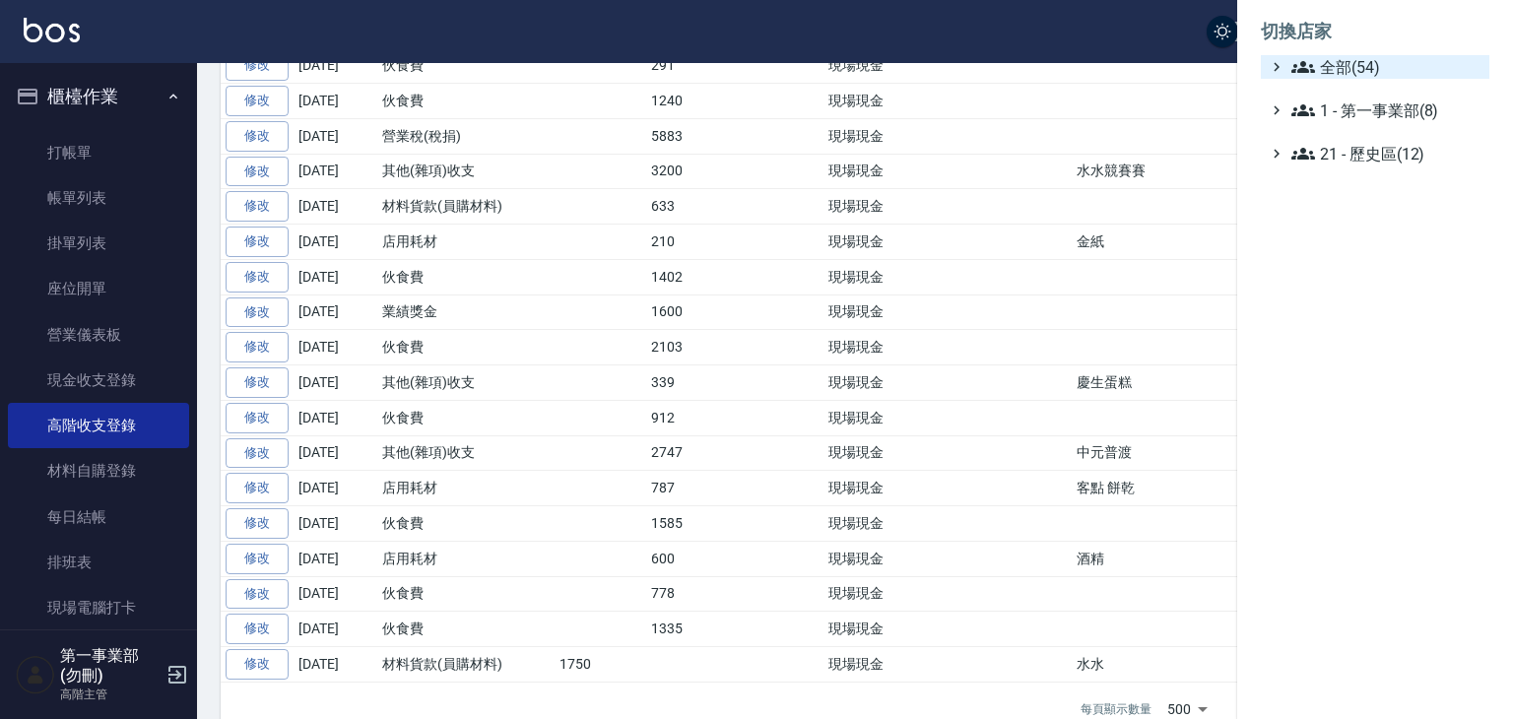
click at [1362, 55] on span "全部(54)" at bounding box center [1386, 67] width 190 height 24
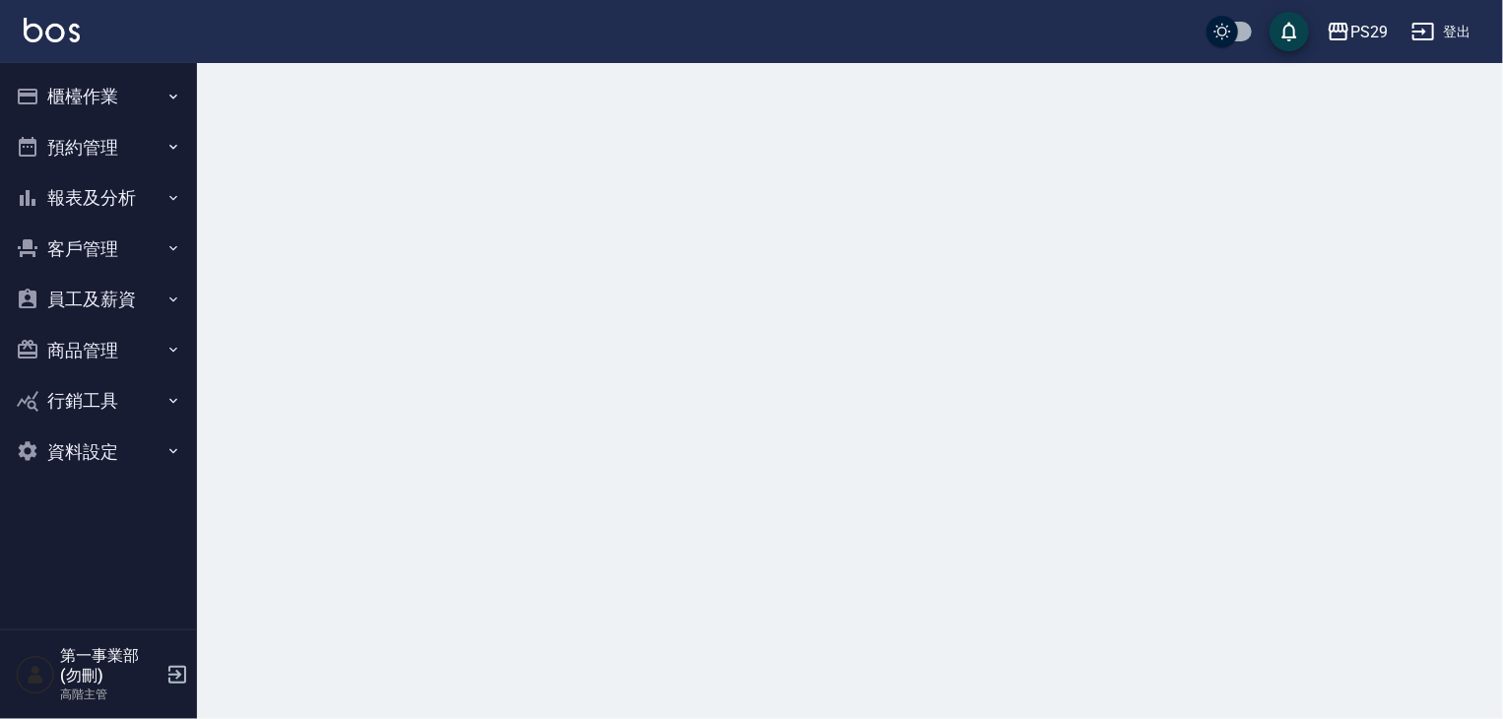
click at [71, 91] on button "櫃檯作業" at bounding box center [98, 96] width 181 height 51
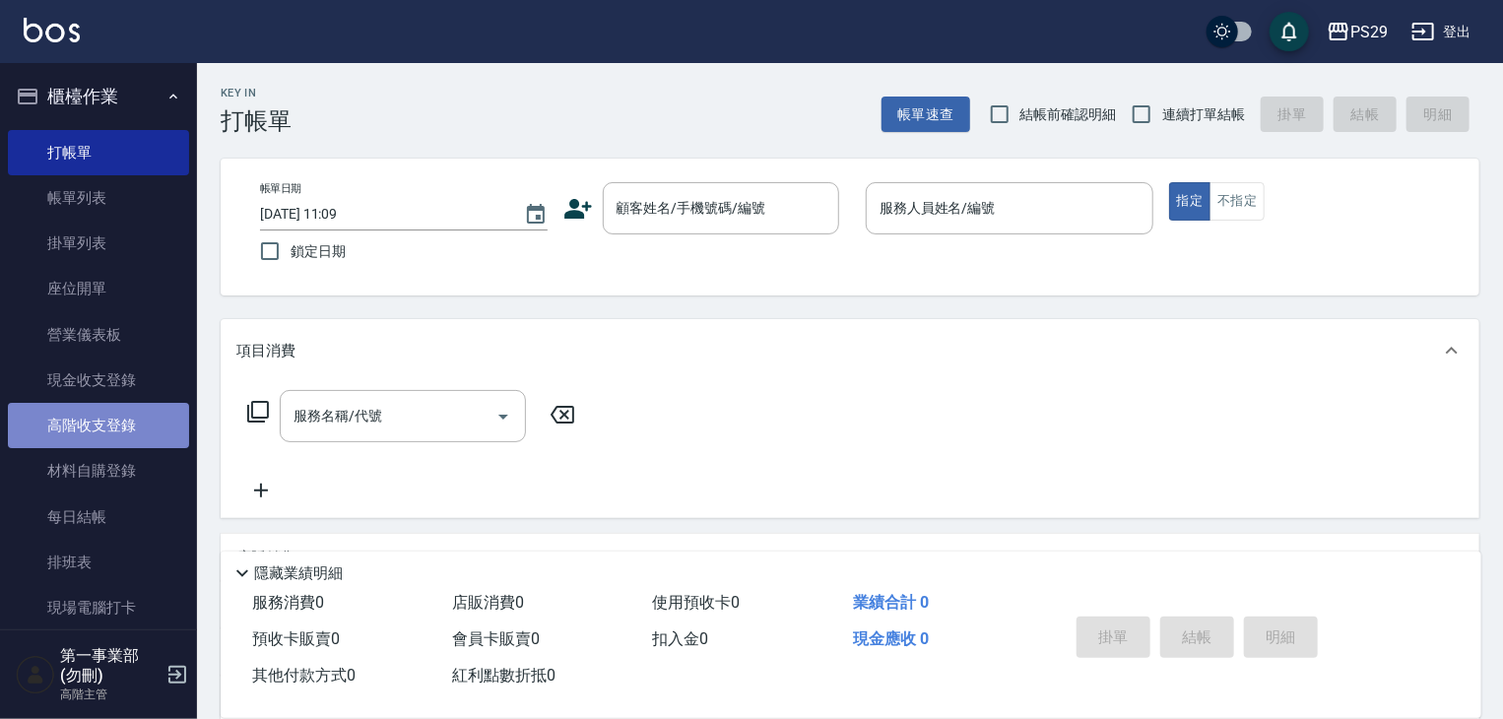
click at [111, 409] on link "高階收支登錄" at bounding box center [98, 425] width 181 height 45
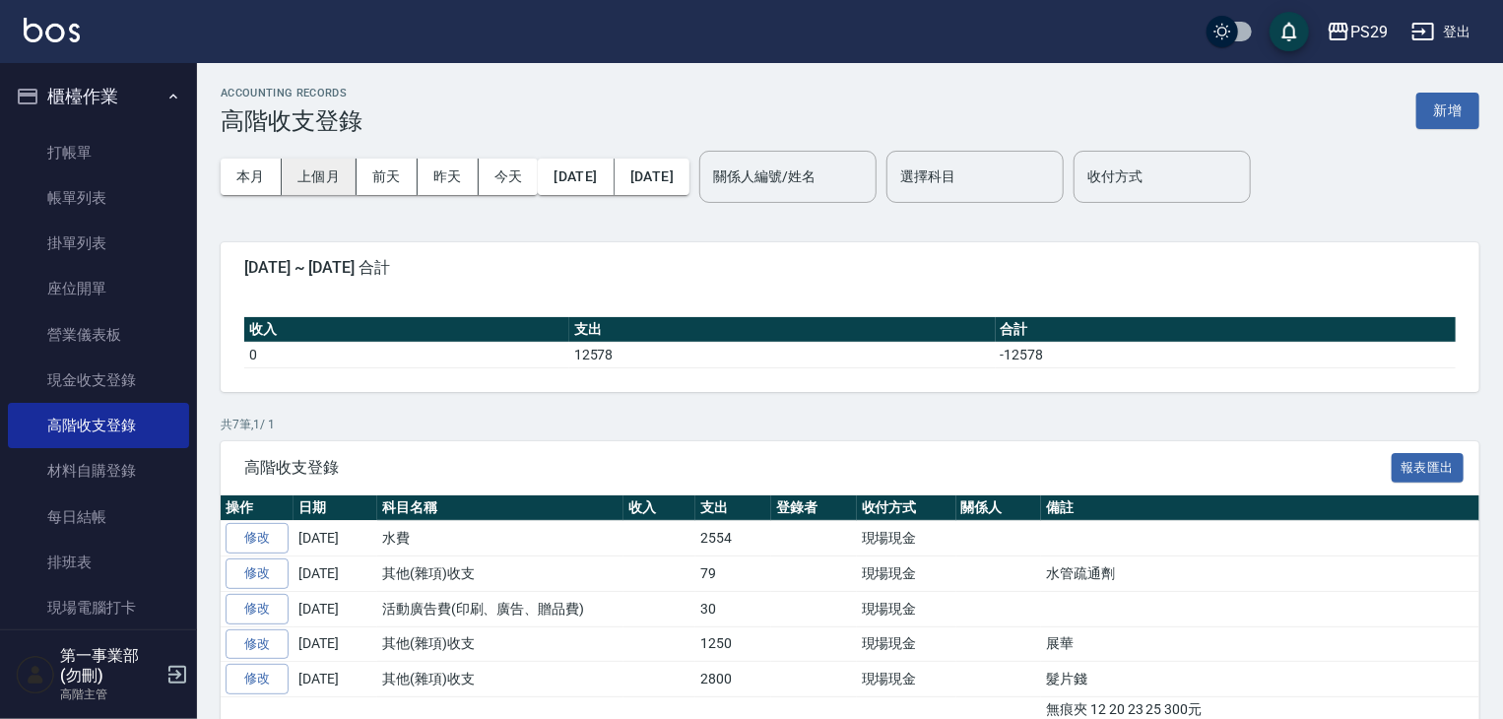
click at [335, 174] on button "上個月" at bounding box center [319, 177] width 75 height 36
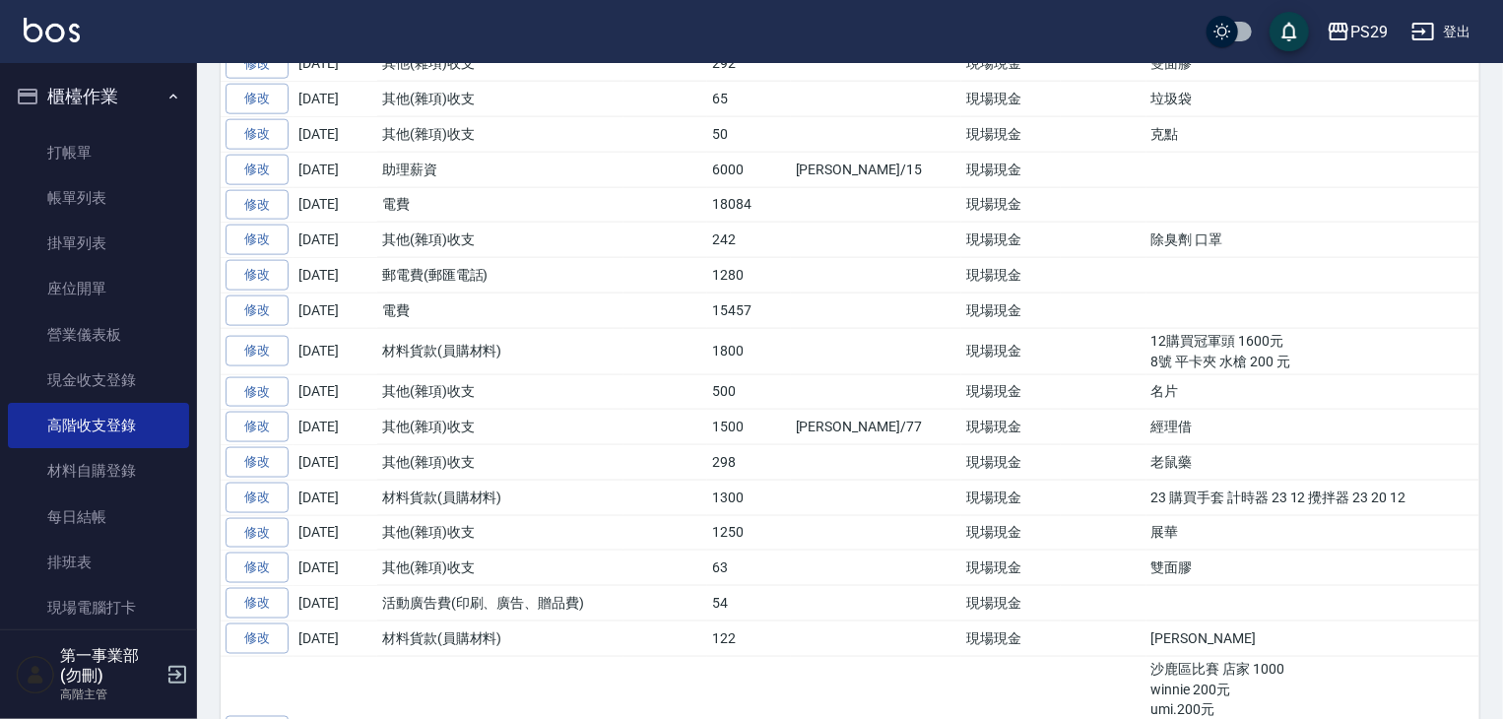
scroll to position [1280, 0]
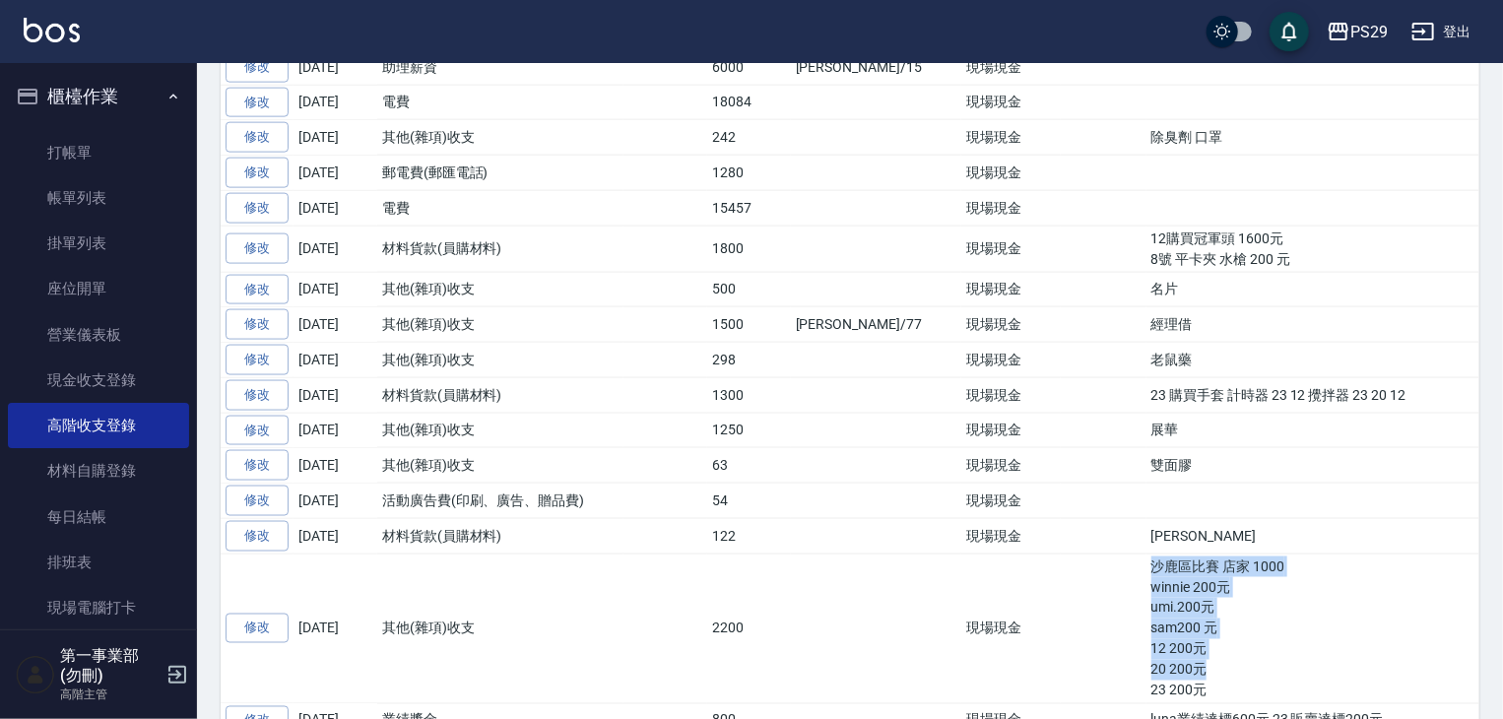
drag, startPoint x: 1086, startPoint y: 560, endPoint x: 1150, endPoint y: 665, distance: 122.5
click at [1150, 665] on td "沙鹿區比賽 店家 1000 winnie 200元 umi.200元 sam200 元 12 200元 20 200元 23 200元" at bounding box center [1323, 629] width 355 height 150
click at [1146, 694] on td "沙鹿區比賽 店家 1000 winnie 200元 umi.200元 sam200 元 12 200元 20 200元 23 200元" at bounding box center [1323, 629] width 355 height 150
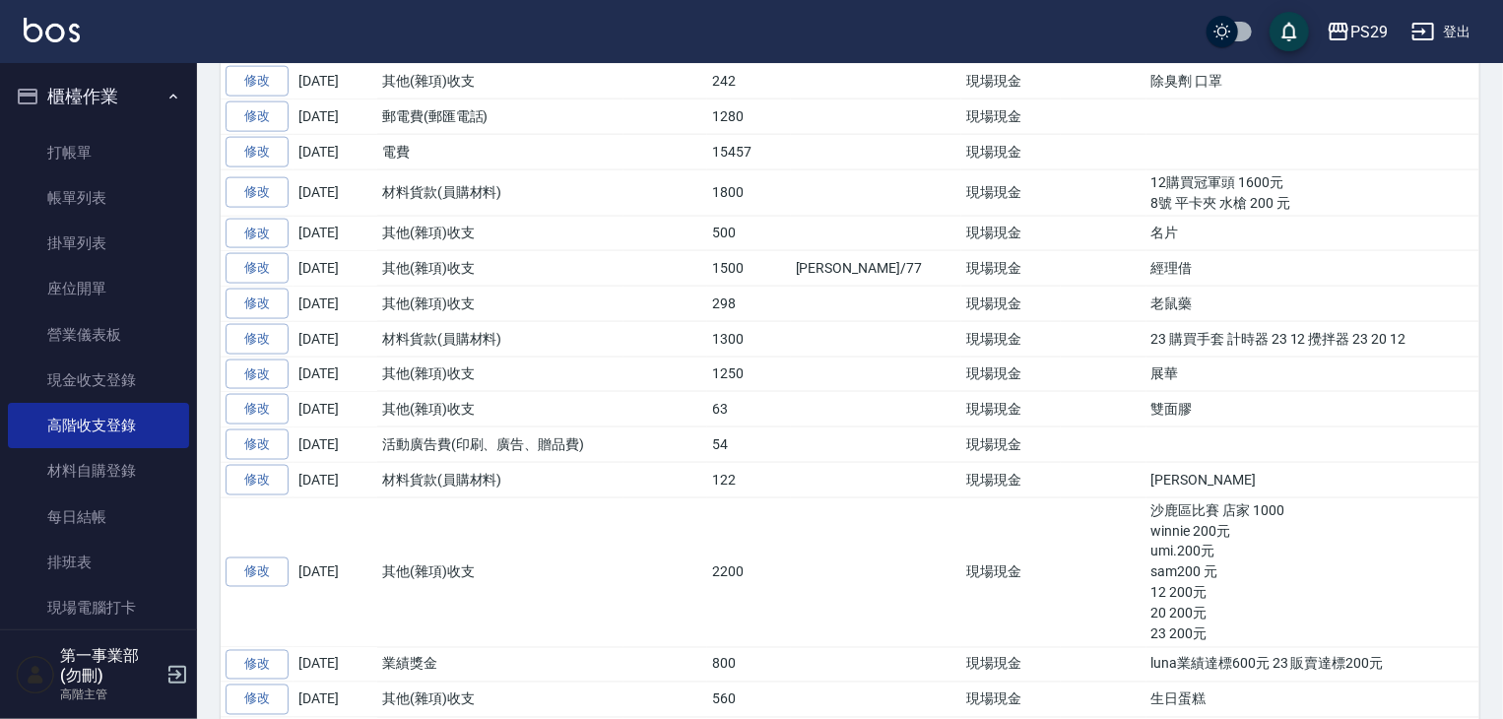
scroll to position [1379, 0]
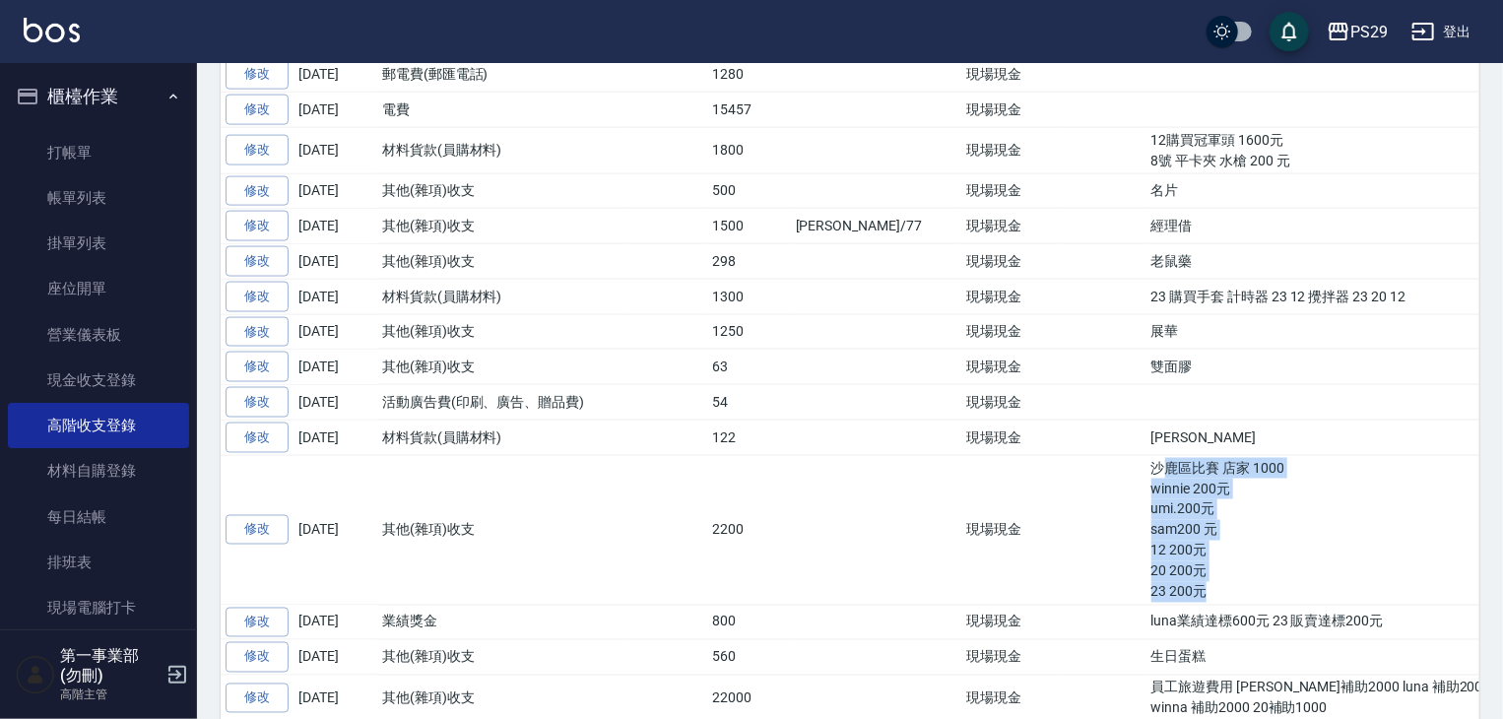
drag, startPoint x: 1135, startPoint y: 595, endPoint x: 1092, endPoint y: 475, distance: 127.4
click at [1146, 475] on td "沙鹿區比賽 店家 1000 winnie 200元 umi.200元 sam200 元 12 200元 20 200元 23 200元" at bounding box center [1323, 530] width 355 height 150
click at [1146, 530] on td "沙鹿區比賽 店家 1000 winnie 200元 umi.200元 sam200 元 12 200元 20 200元 23 200元" at bounding box center [1323, 530] width 355 height 150
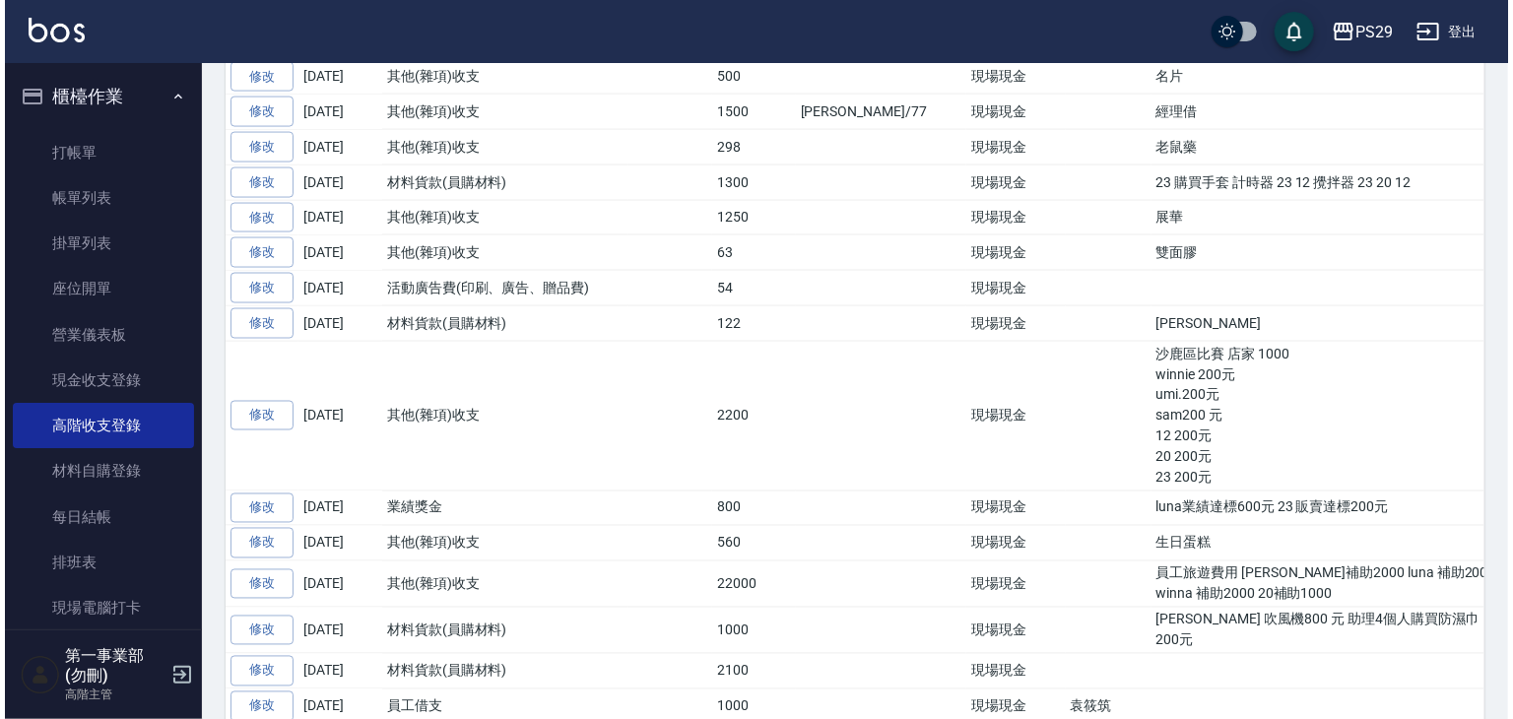
scroll to position [1576, 0]
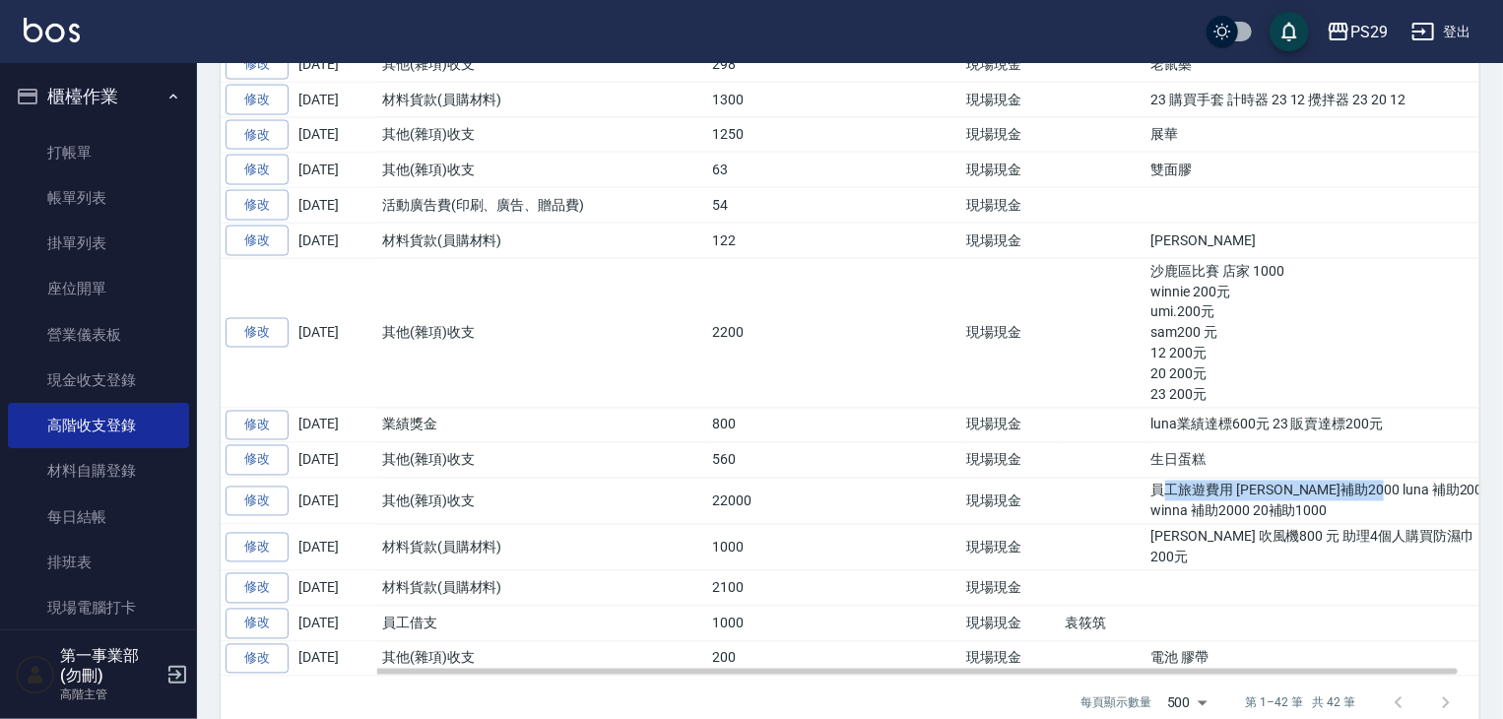
drag, startPoint x: 1103, startPoint y: 485, endPoint x: 1292, endPoint y: 485, distance: 189.1
click at [1292, 485] on td "員工旅遊費用 [PERSON_NAME]補助2000 luna 補助2000 winna 補助2000 20補助1000" at bounding box center [1323, 502] width 355 height 46
click at [1295, 485] on td "員工旅遊費用 [PERSON_NAME]補助2000 luna 補助2000 winna 補助2000 20補助1000" at bounding box center [1323, 502] width 355 height 46
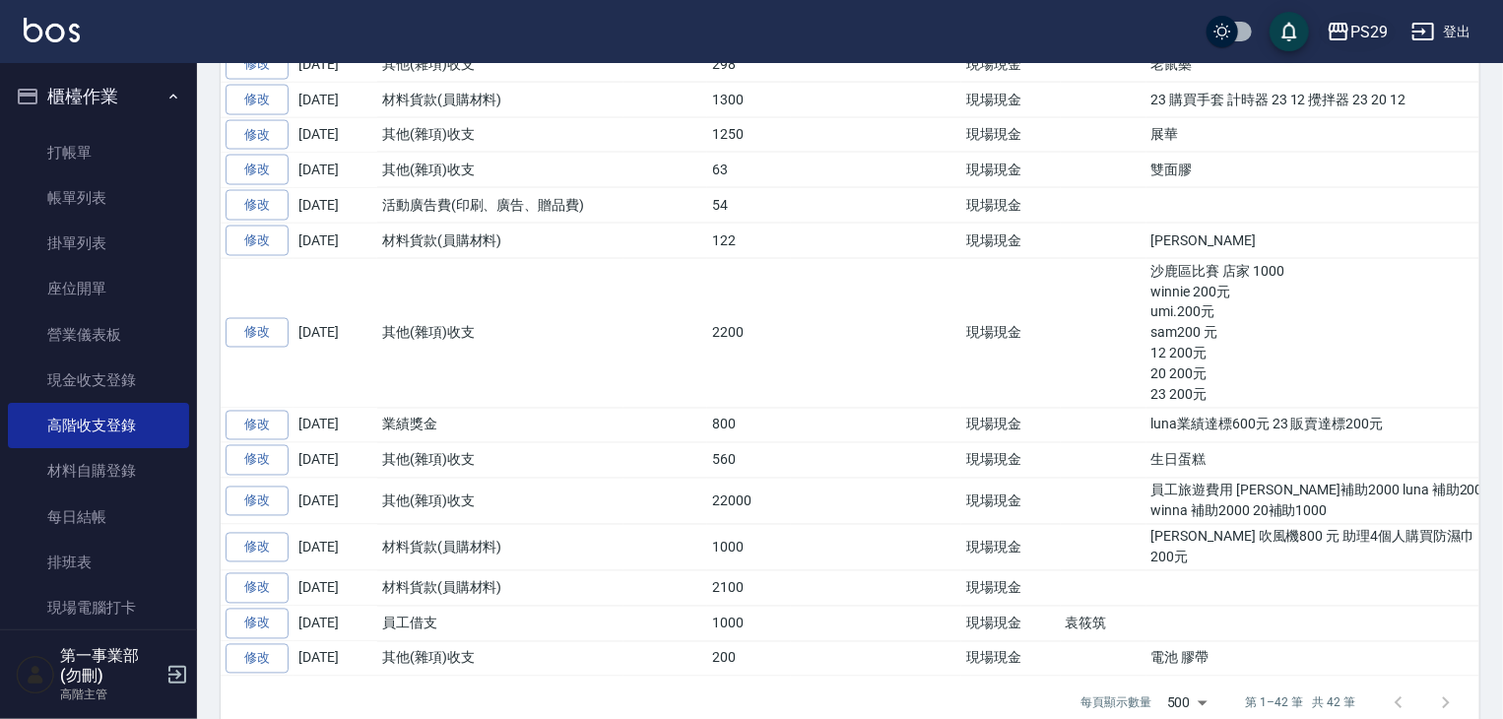
click at [1366, 37] on div "PS29" at bounding box center [1368, 32] width 37 height 25
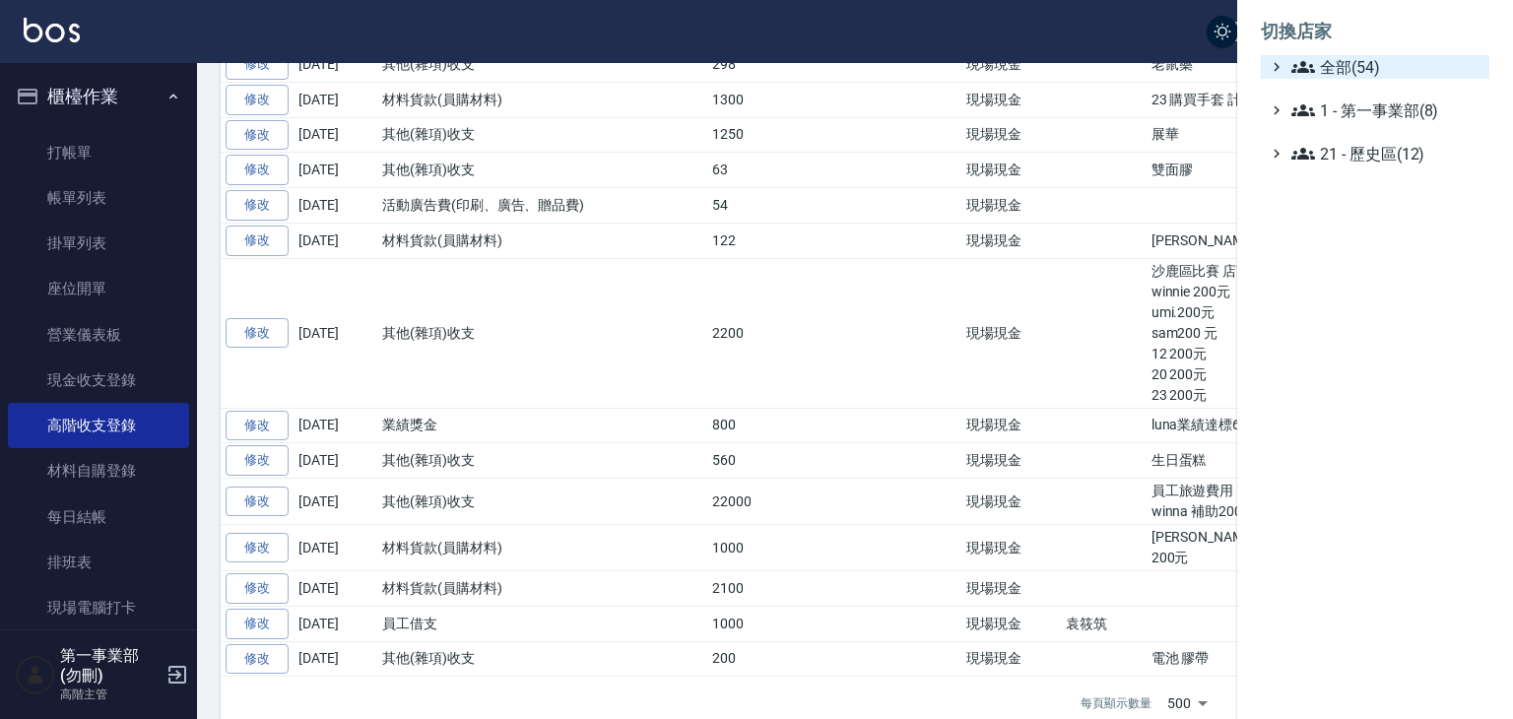
click at [1372, 65] on span "全部(54)" at bounding box center [1386, 67] width 190 height 24
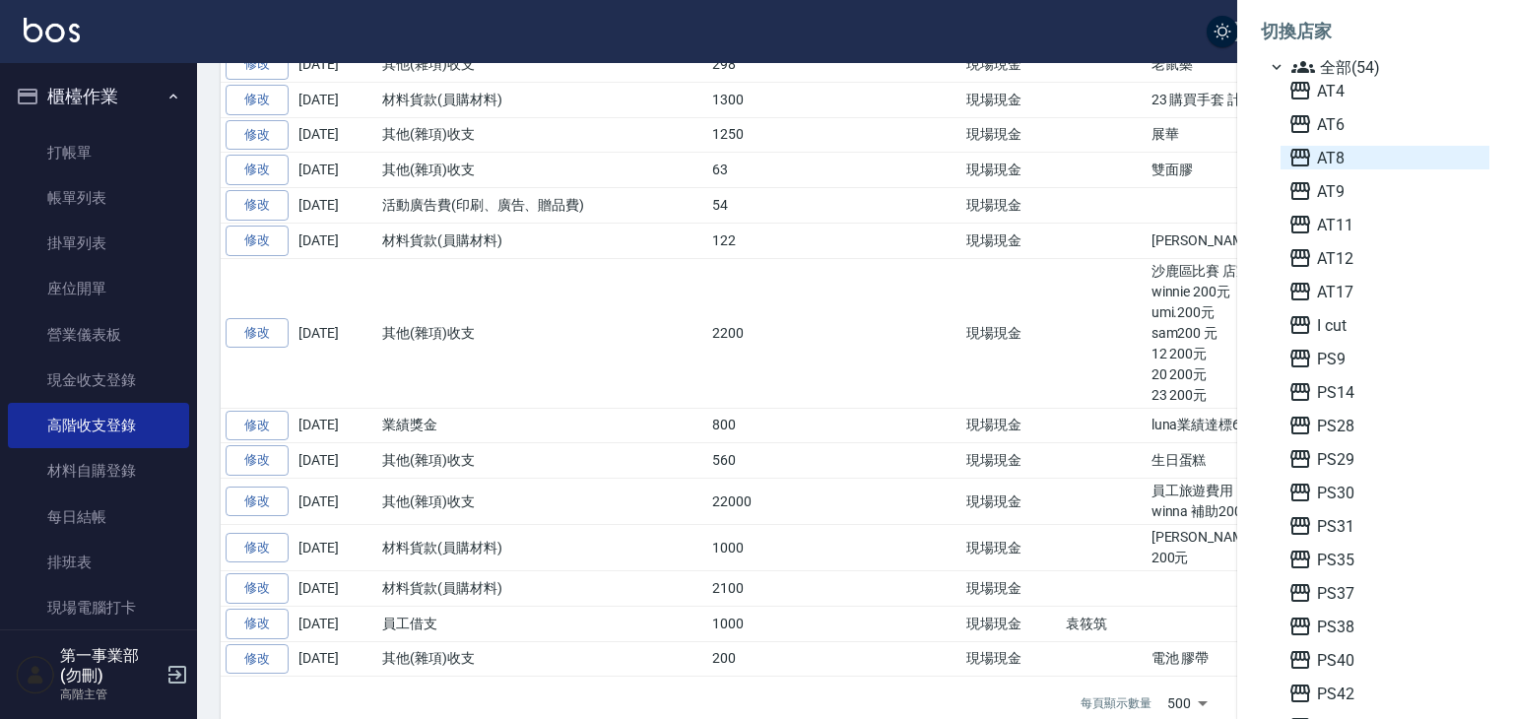
click at [1351, 166] on span "AT8" at bounding box center [1384, 158] width 193 height 24
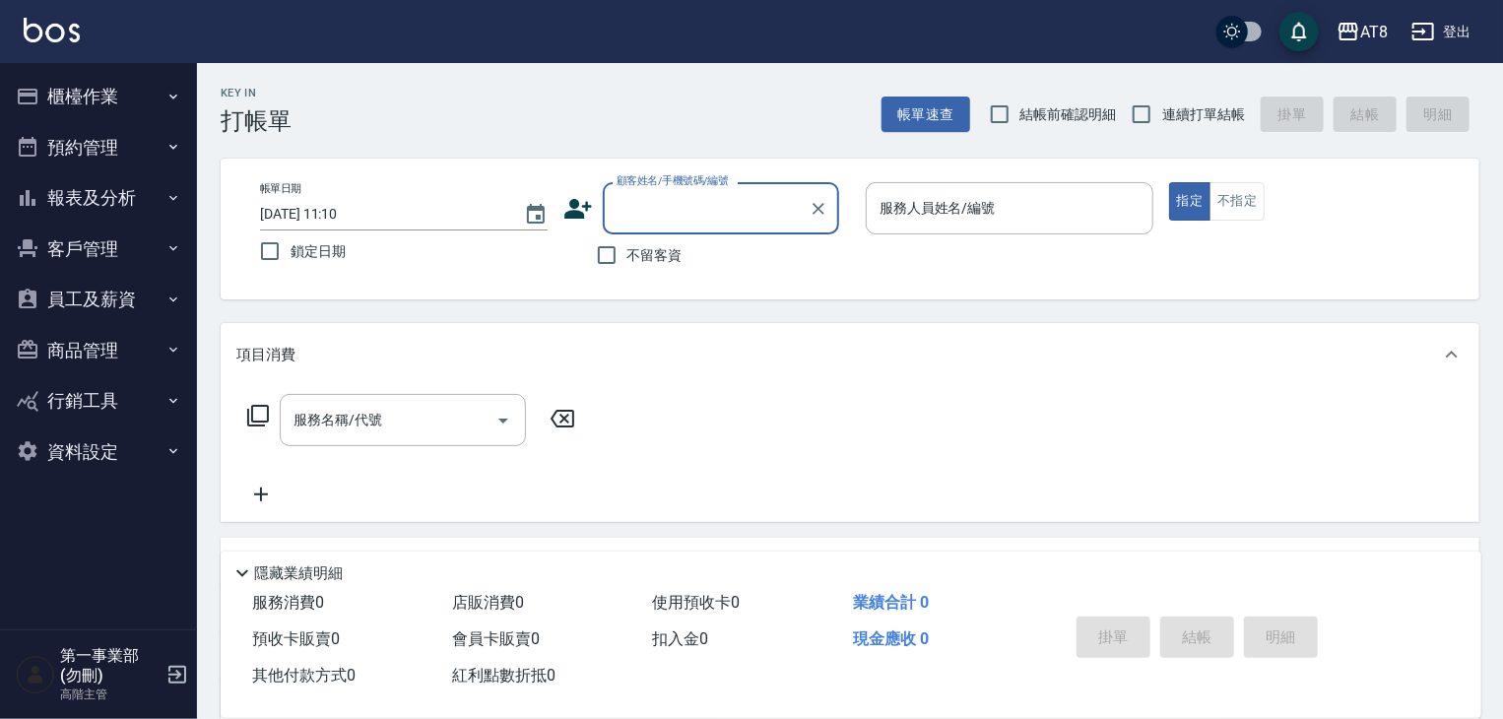
click at [118, 103] on button "櫃檯作業" at bounding box center [98, 96] width 181 height 51
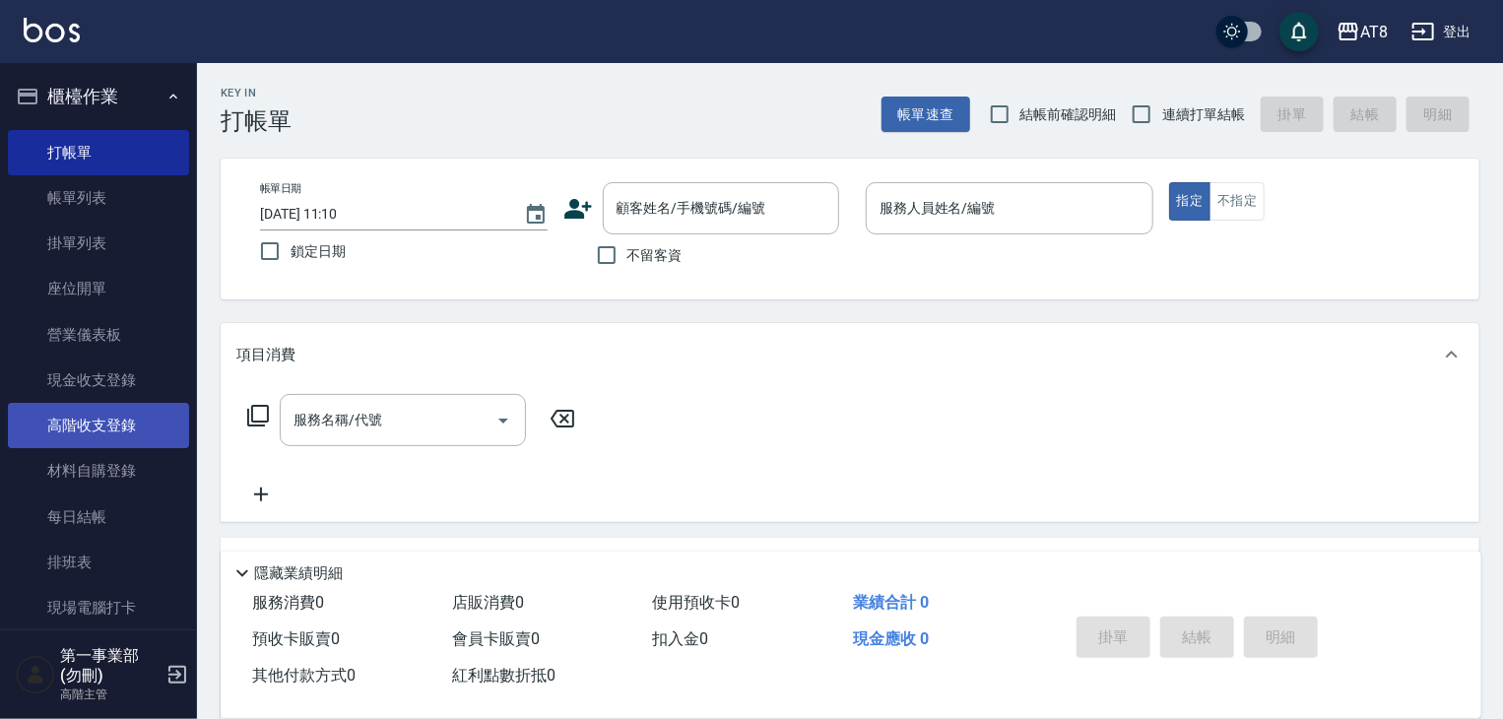
click at [133, 424] on link "高階收支登錄" at bounding box center [98, 425] width 181 height 45
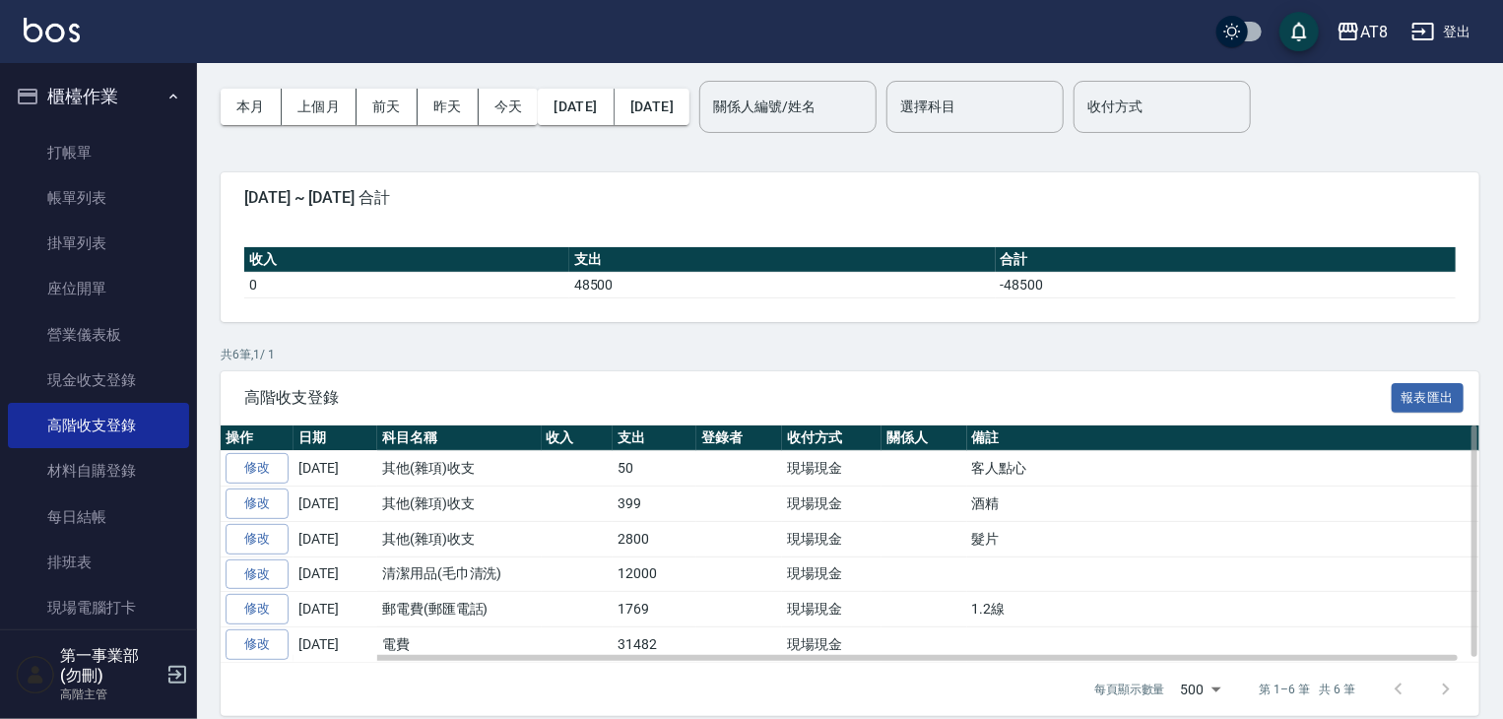
scroll to position [87, 0]
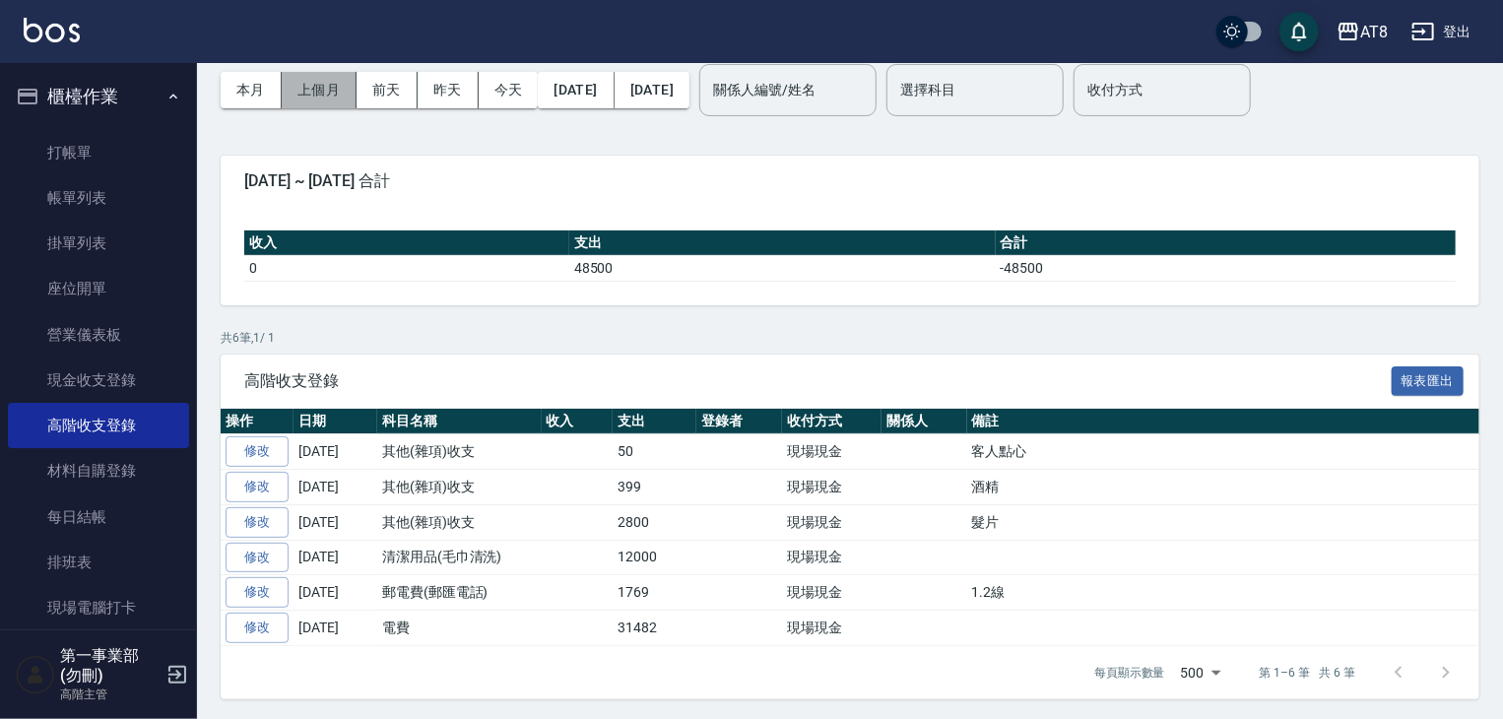
click at [321, 99] on button "上個月" at bounding box center [319, 90] width 75 height 36
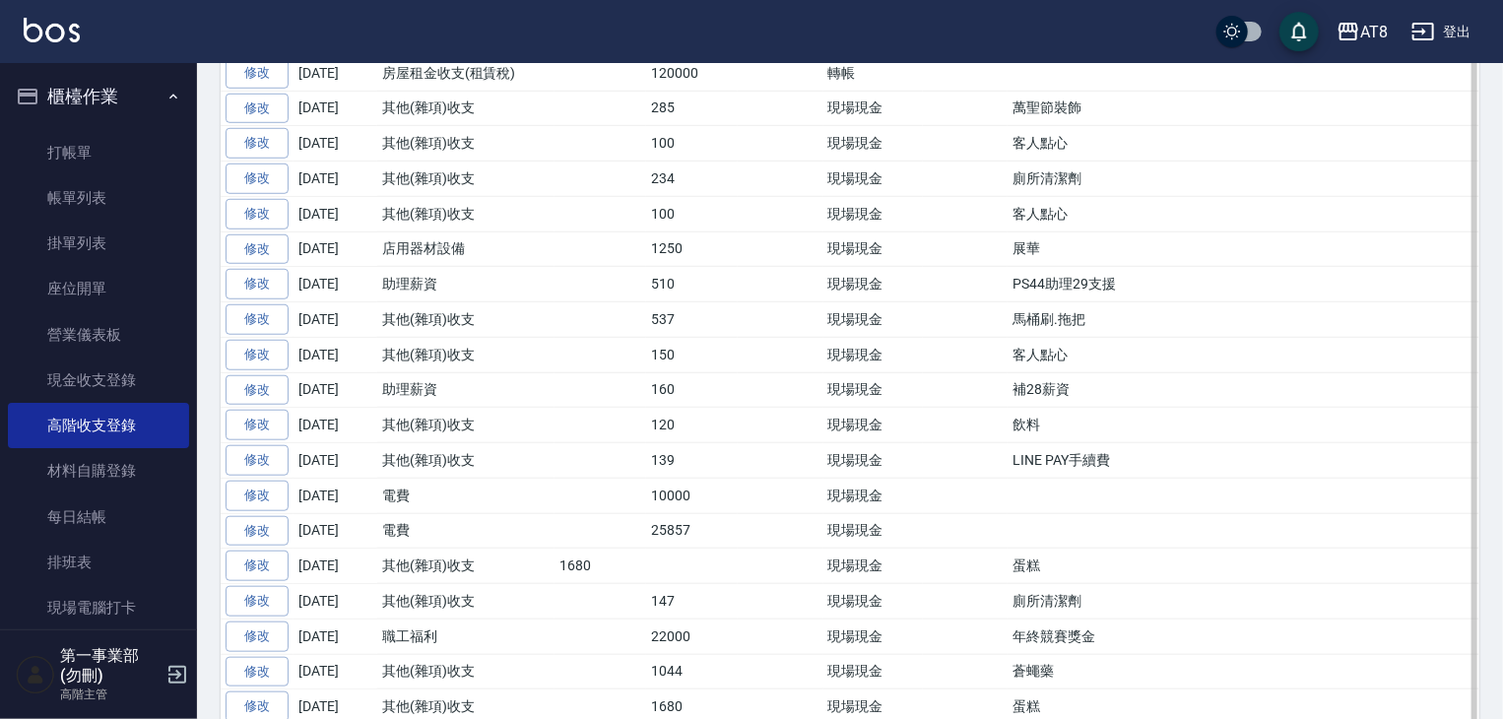
scroll to position [689, 0]
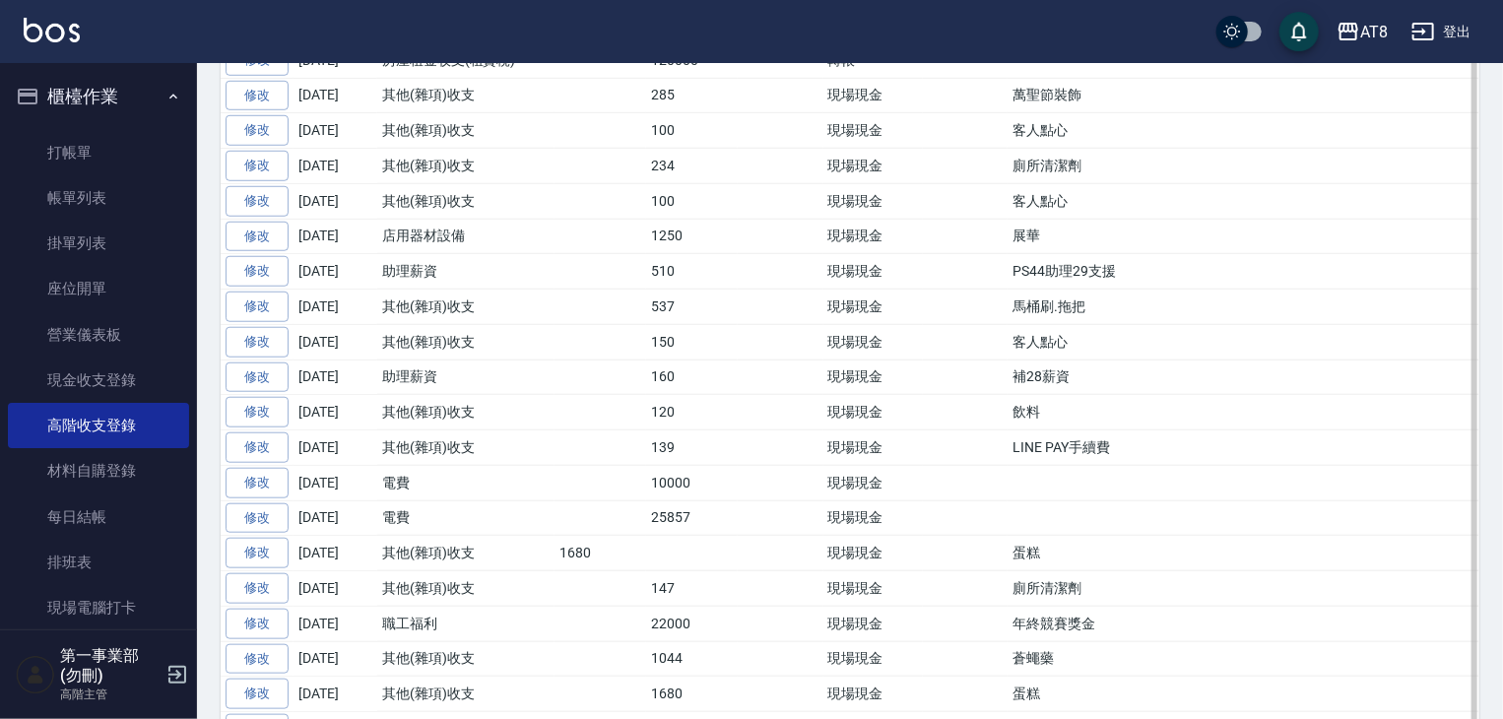
drag, startPoint x: 1130, startPoint y: 615, endPoint x: 370, endPoint y: 616, distance: 759.4
click at [370, 616] on tr "修改 2025-09-06 職工福利 22000 現場現金 年終競賽獎金" at bounding box center [861, 623] width 1280 height 35
click at [394, 616] on td "職工福利" at bounding box center [465, 623] width 177 height 35
drag, startPoint x: 1137, startPoint y: 613, endPoint x: 599, endPoint y: 620, distance: 537.8
click at [599, 620] on tr "修改 2025-09-06 職工福利 22000 現場現金 年終競賽獎金" at bounding box center [861, 623] width 1280 height 35
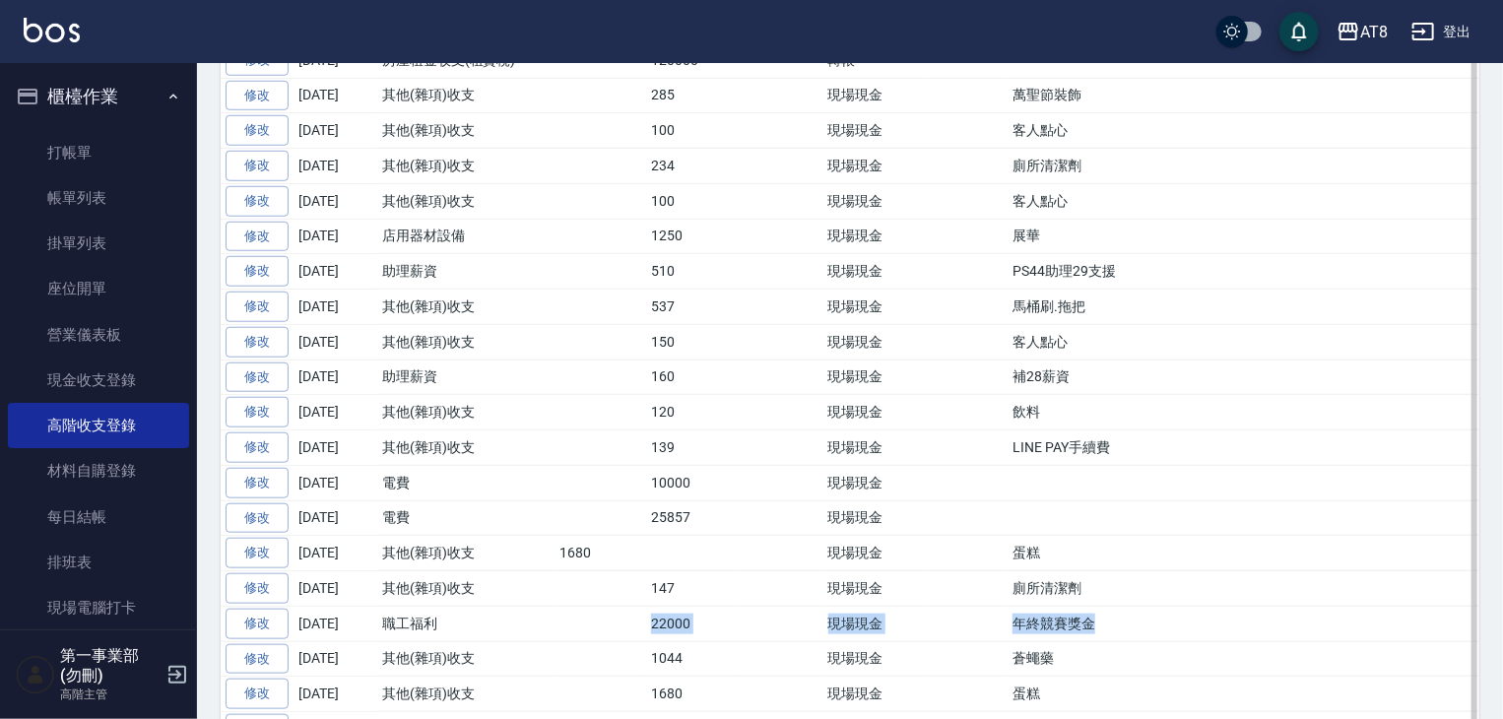
click at [599, 620] on td at bounding box center [601, 623] width 92 height 35
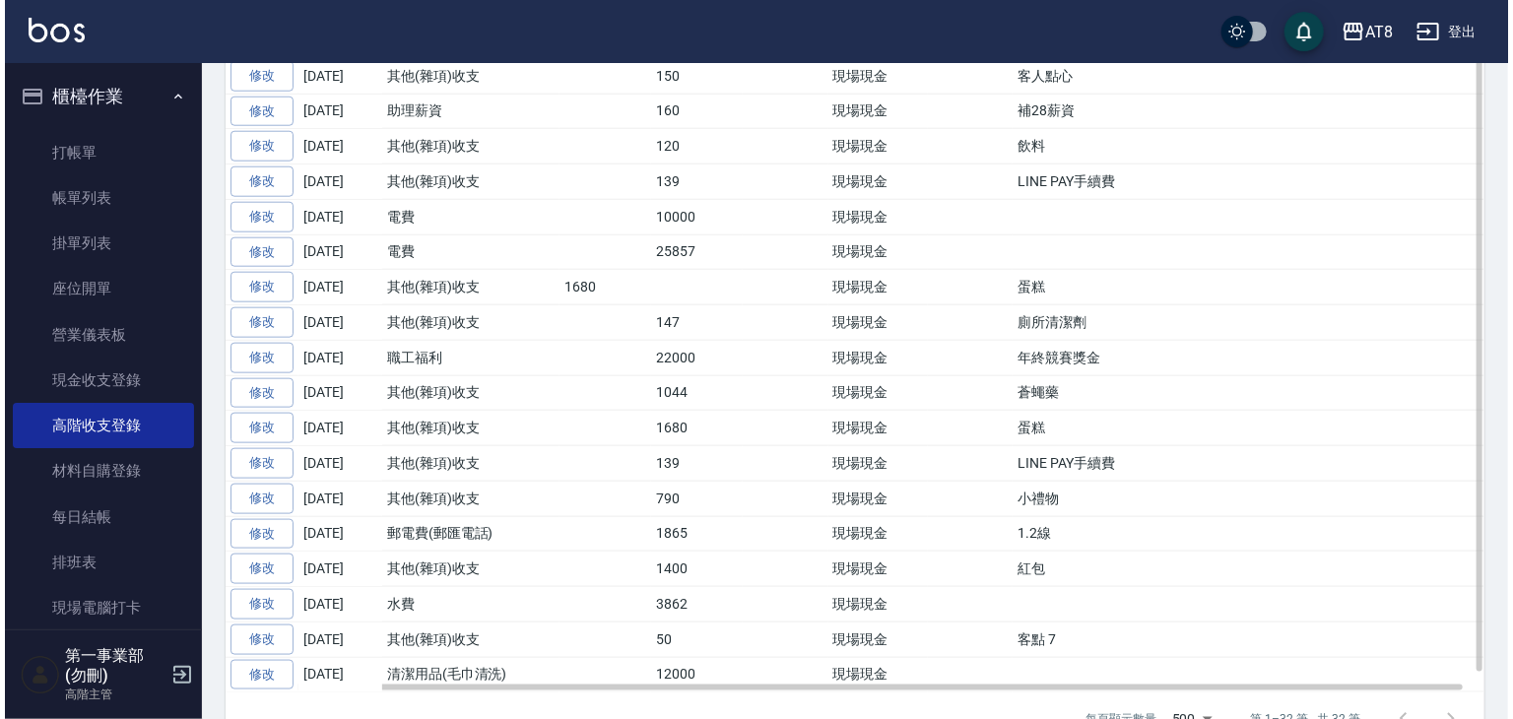
scroll to position [986, 0]
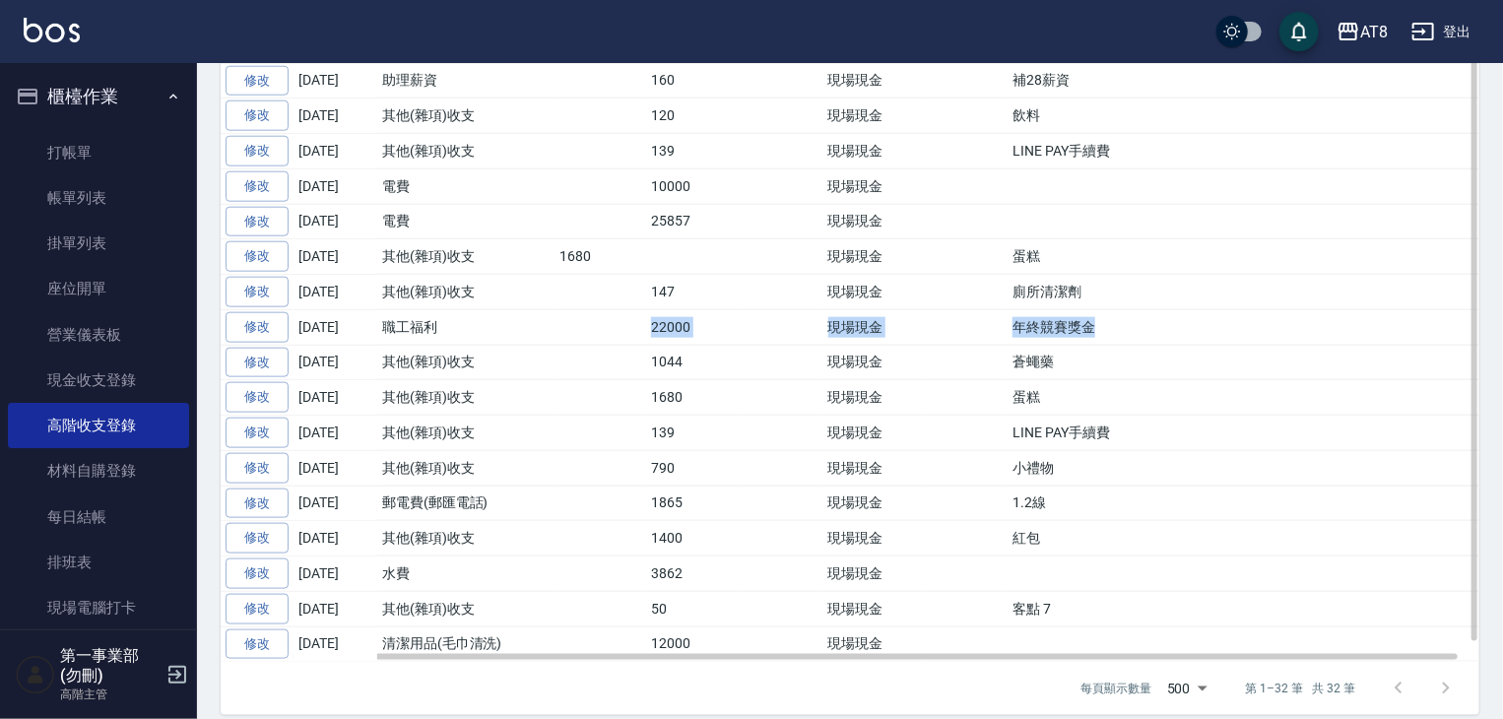
drag, startPoint x: 1151, startPoint y: 319, endPoint x: 644, endPoint y: 313, distance: 507.3
click at [644, 313] on tr "修改 2025-09-06 職工福利 22000 現場現金 年終競賽獎金" at bounding box center [861, 326] width 1280 height 35
click at [646, 313] on td "22000" at bounding box center [692, 326] width 92 height 35
click at [609, 324] on td at bounding box center [601, 326] width 92 height 35
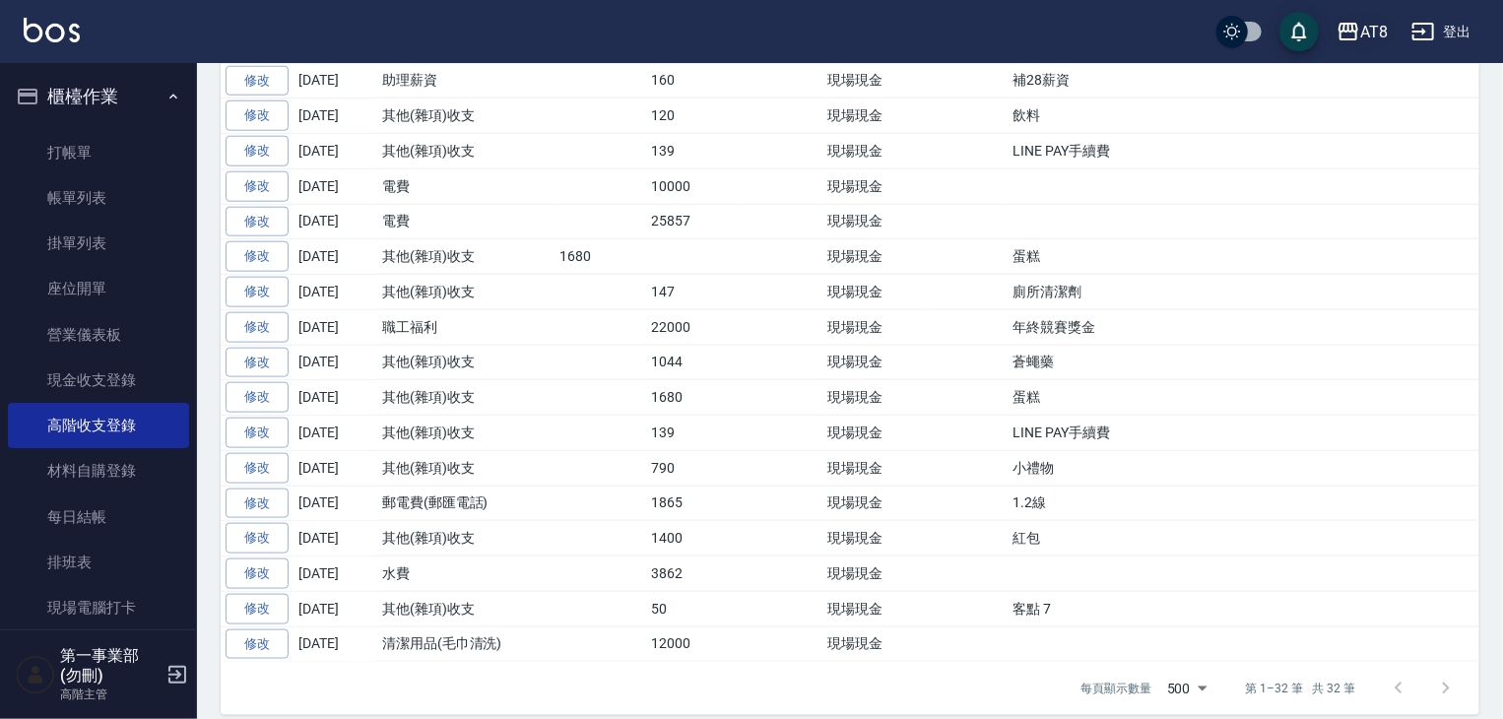
click at [1375, 33] on div "AT8" at bounding box center [1374, 32] width 28 height 25
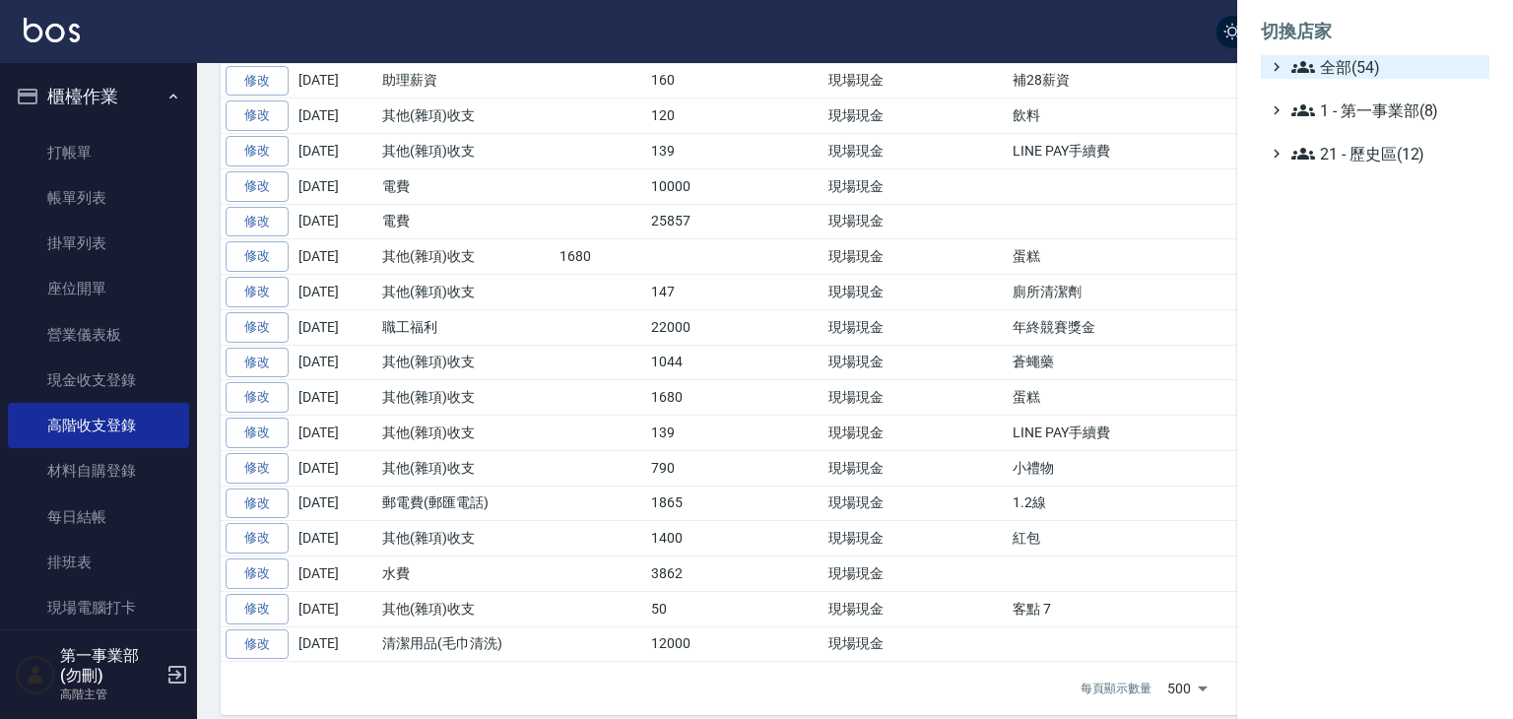
click at [1377, 65] on span "全部(54)" at bounding box center [1386, 67] width 190 height 24
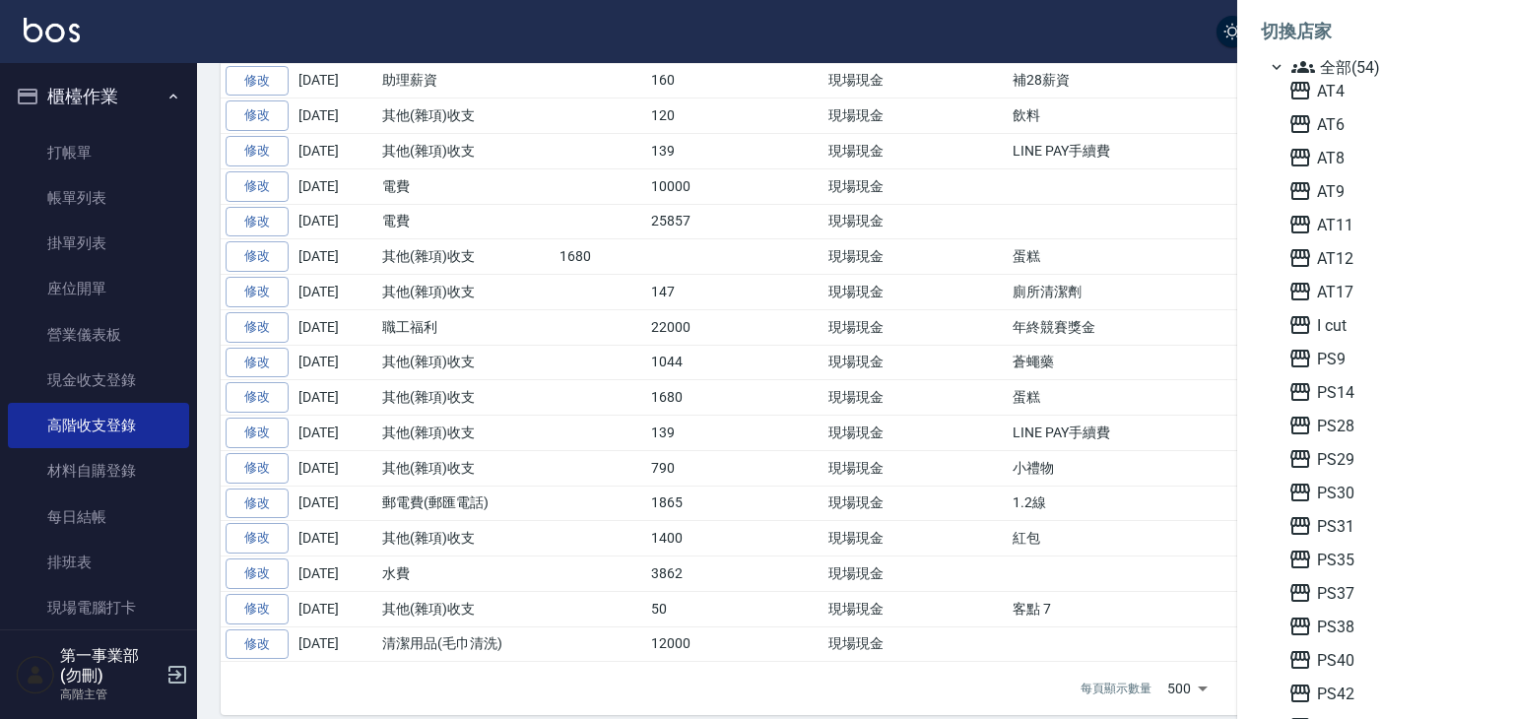
click at [1348, 299] on span "AT17" at bounding box center [1384, 292] width 193 height 24
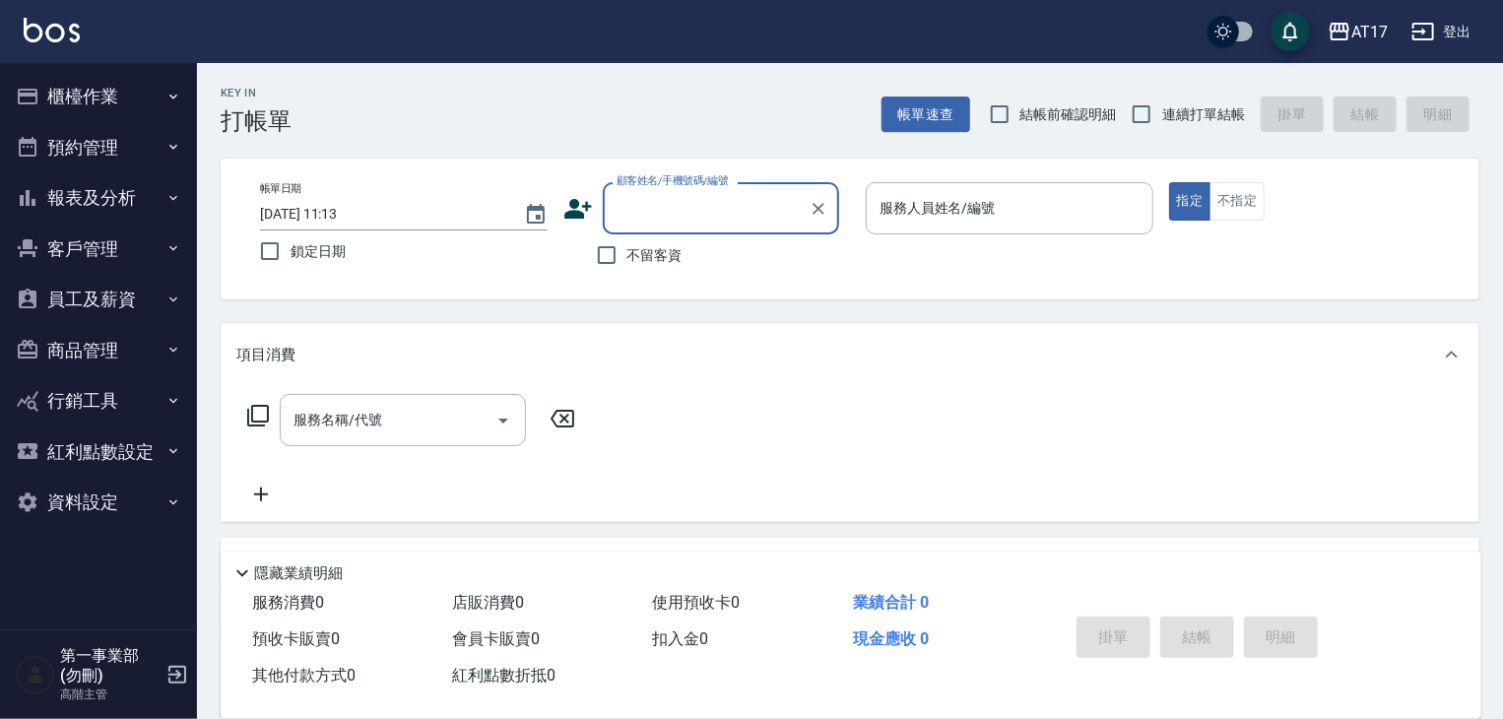
click at [141, 203] on button "報表及分析" at bounding box center [98, 197] width 181 height 51
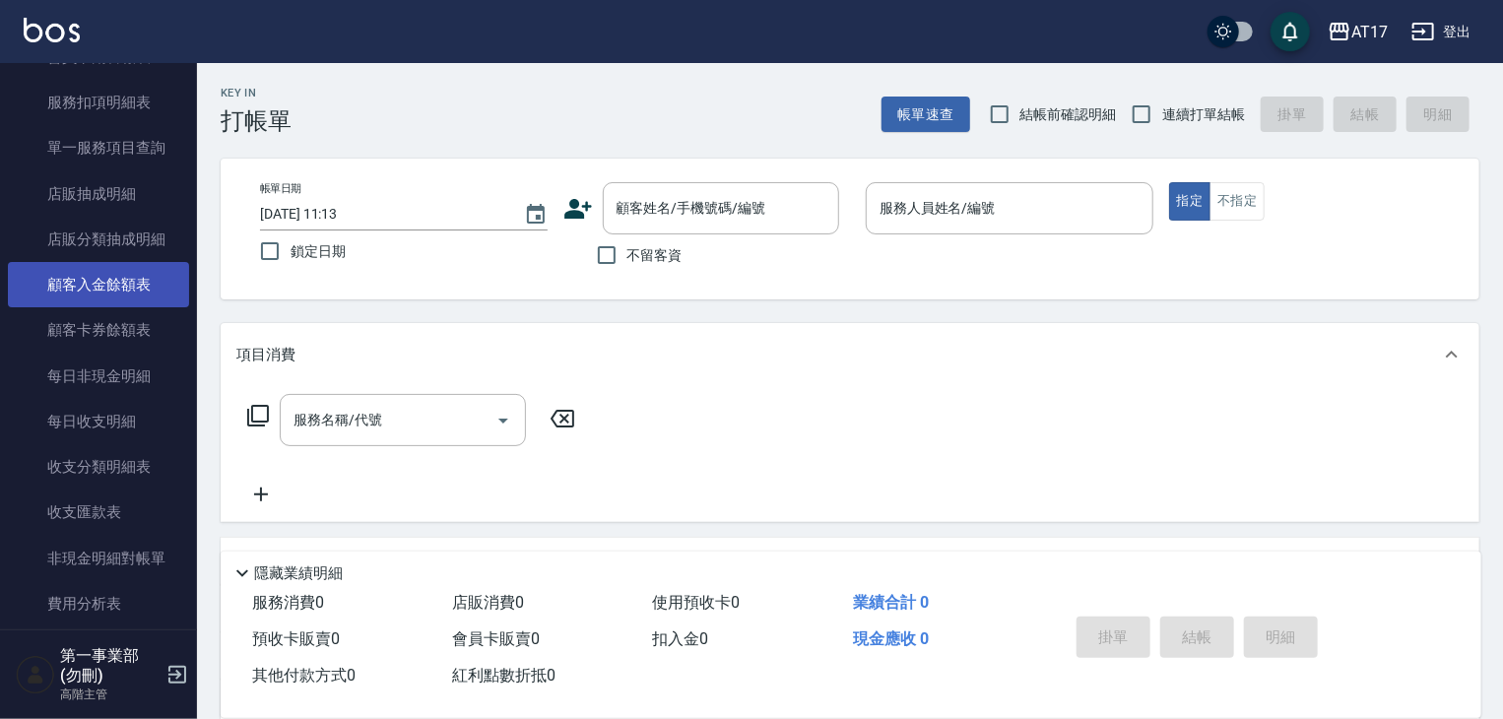
scroll to position [1379, 0]
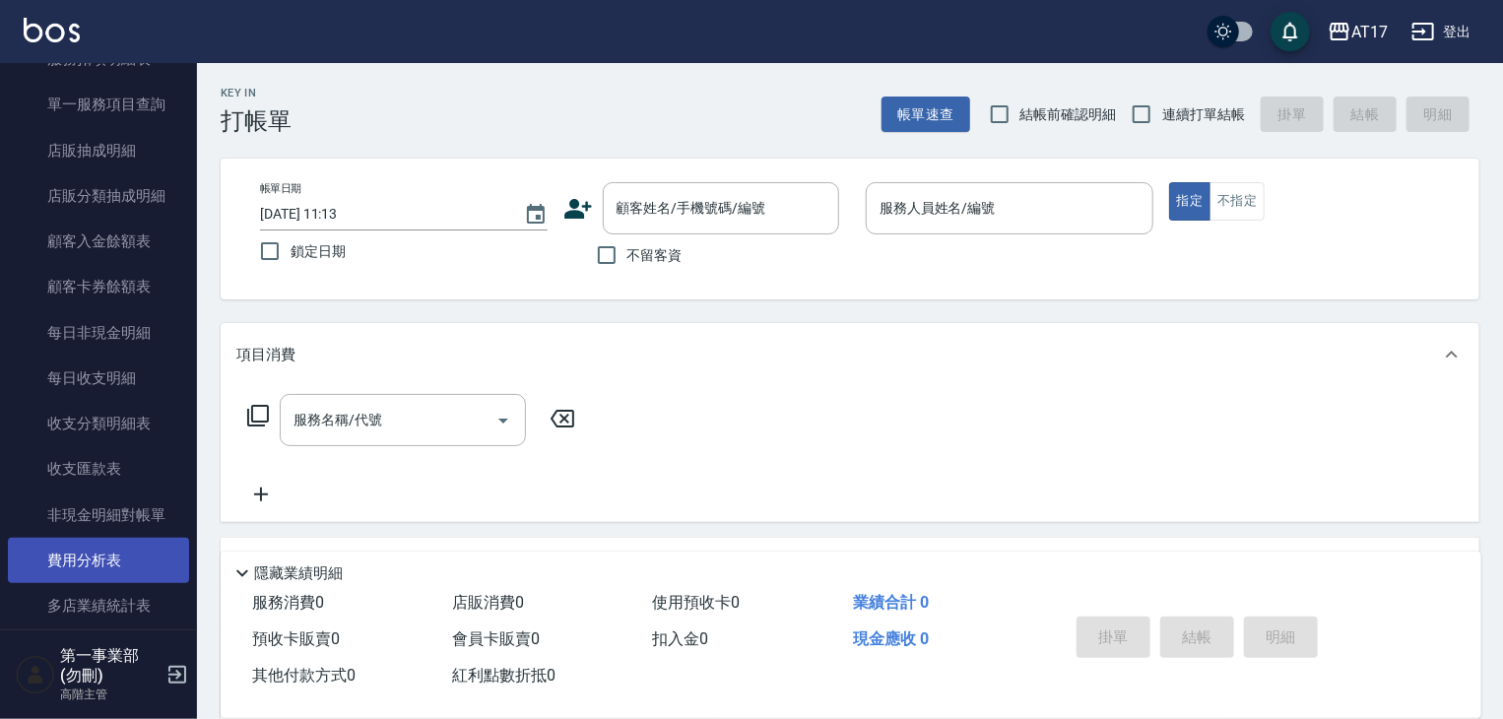
click at [89, 563] on link "費用分析表" at bounding box center [98, 560] width 181 height 45
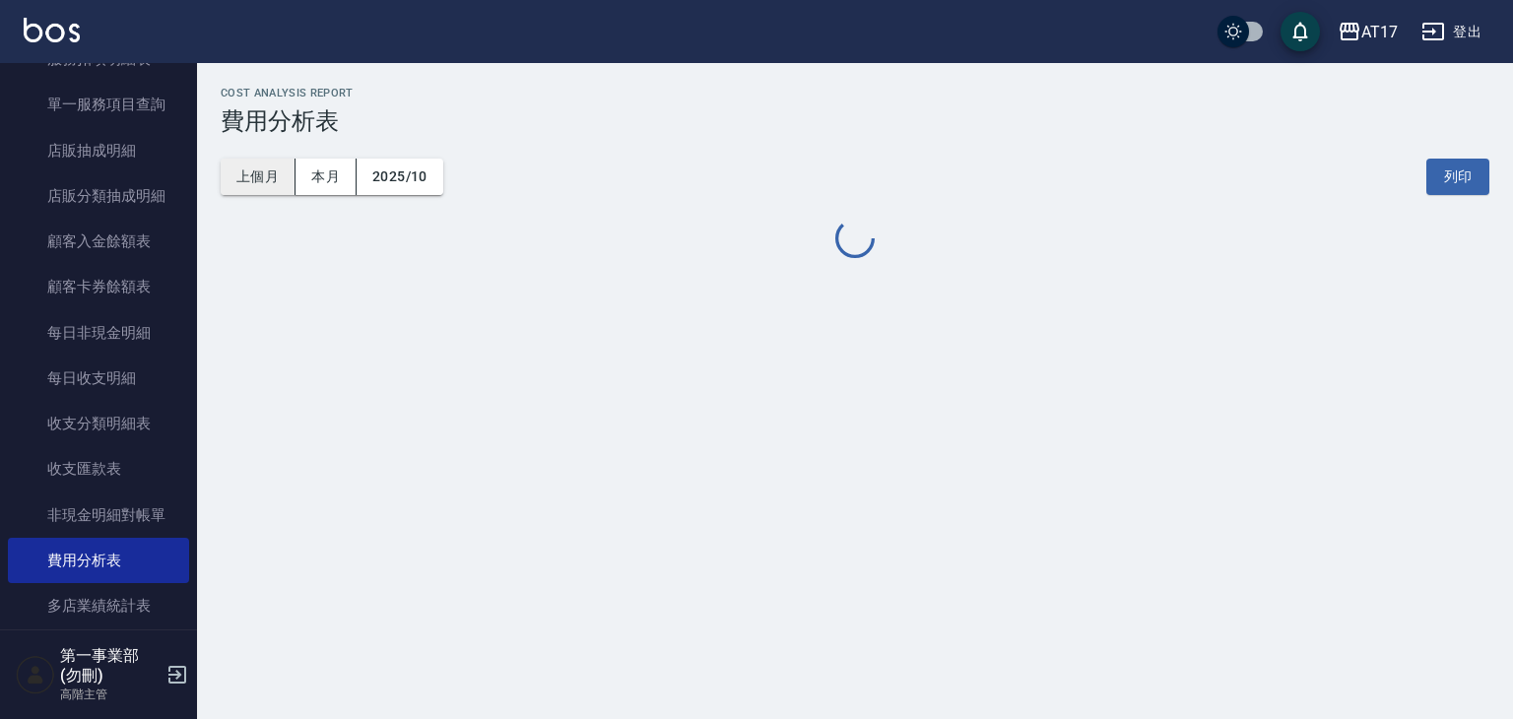
click at [258, 189] on button "上個月" at bounding box center [258, 177] width 75 height 36
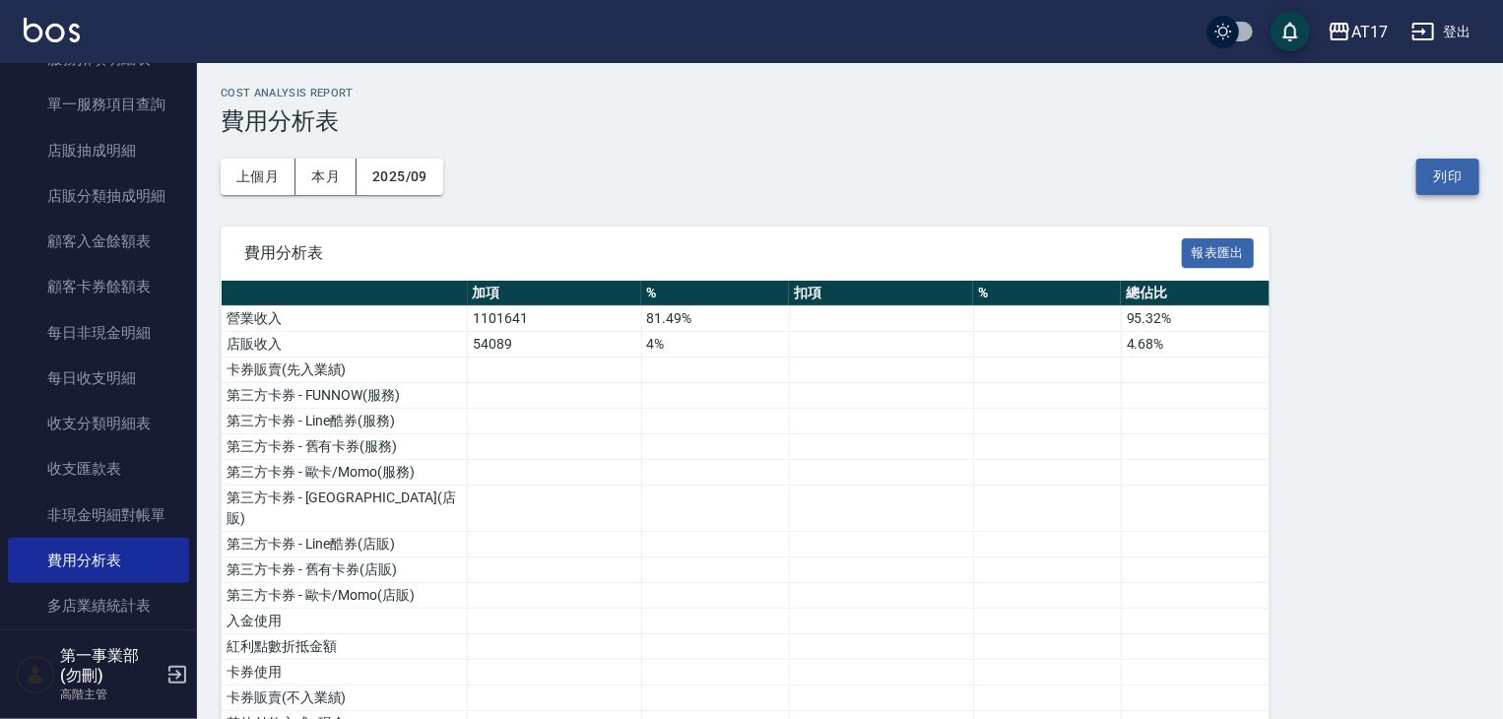
click at [1438, 191] on button "列印" at bounding box center [1447, 177] width 63 height 36
click at [559, 473] on td at bounding box center [555, 473] width 174 height 26
click at [977, 474] on td at bounding box center [1047, 473] width 148 height 26
